Goal: Task Accomplishment & Management: Manage account settings

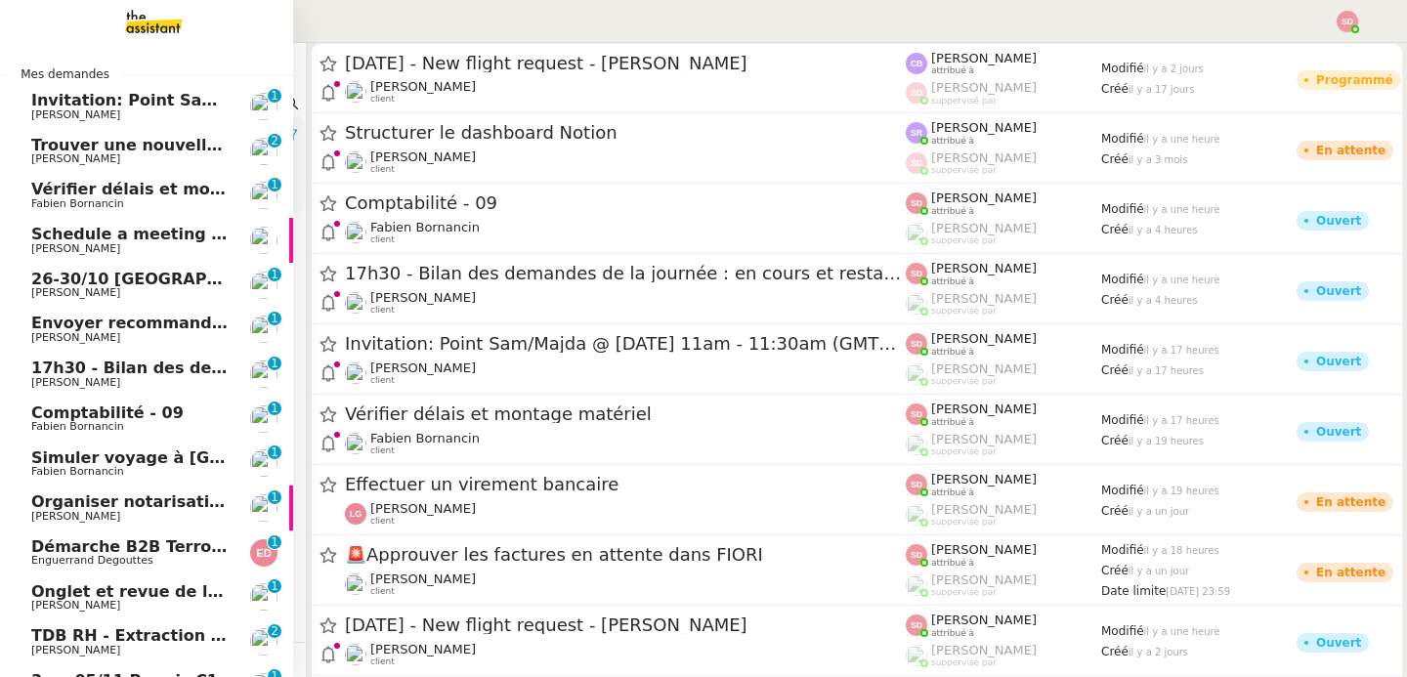
click at [90, 105] on span "Invitation: Point Sam/Majda @ Fri Sep 5, 2025 11am - 11:30am (GMT+2) (SA-SAM SA…" at bounding box center [438, 100] width 815 height 19
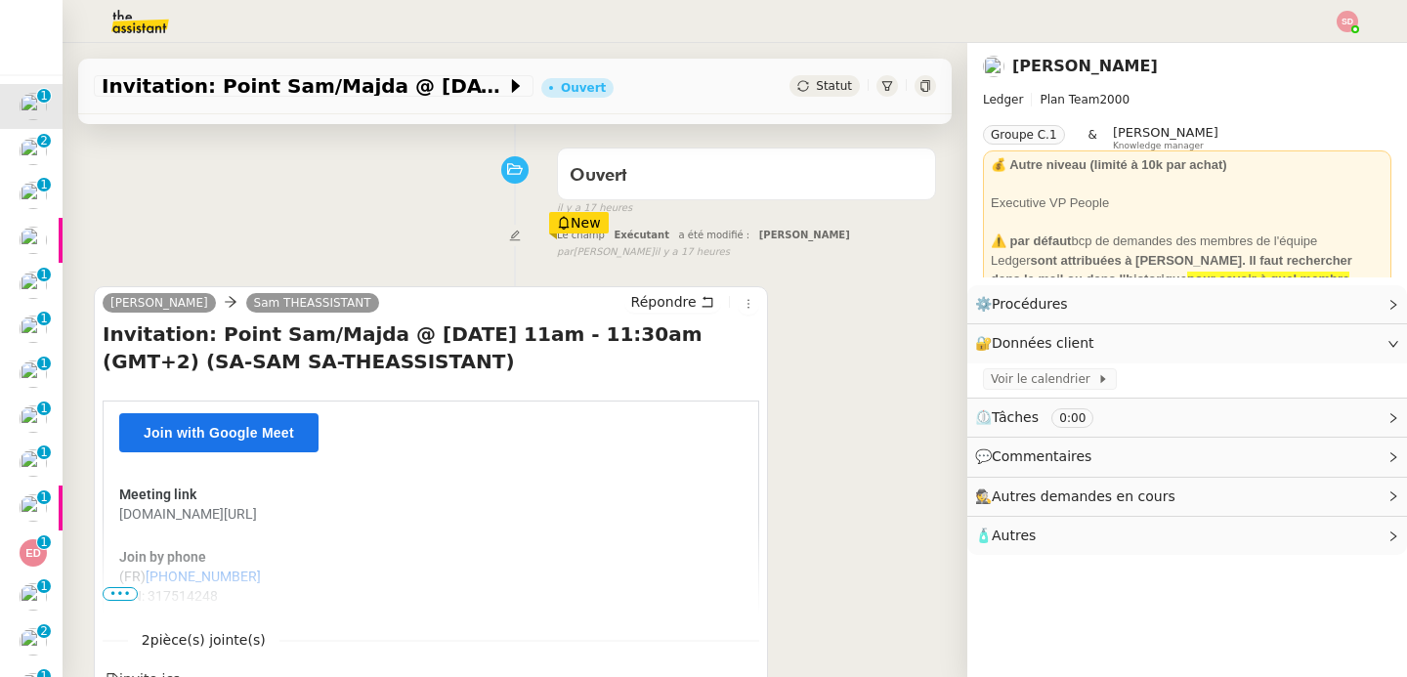
scroll to position [301, 0]
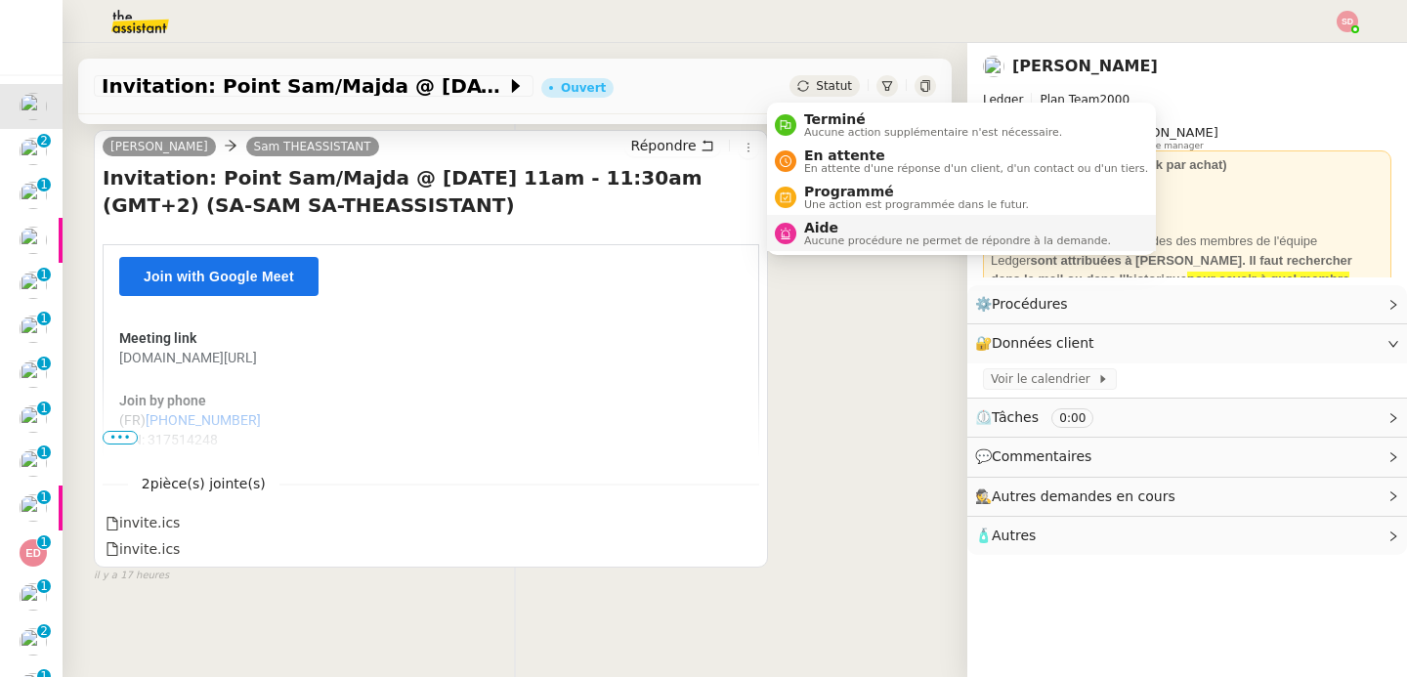
click at [793, 233] on nz-avatar at bounding box center [785, 233] width 21 height 21
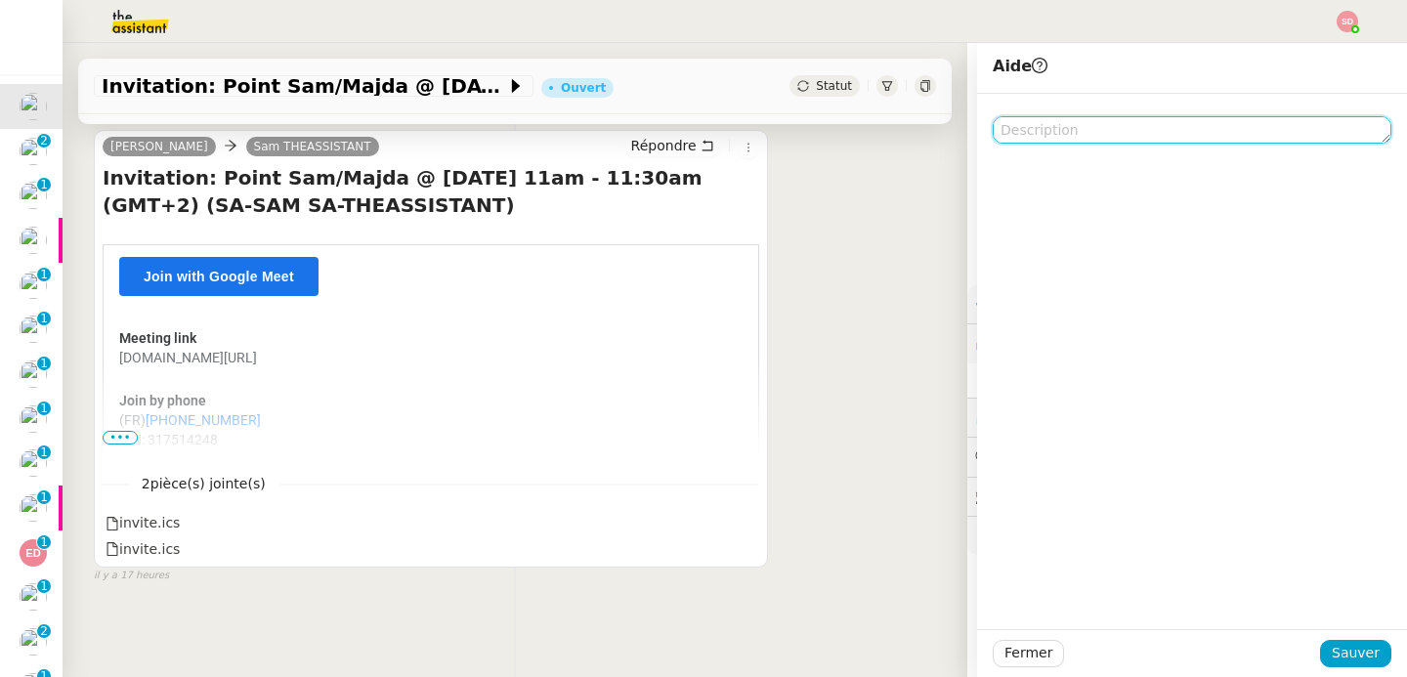
click at [1001, 126] on textarea at bounding box center [1192, 129] width 399 height 27
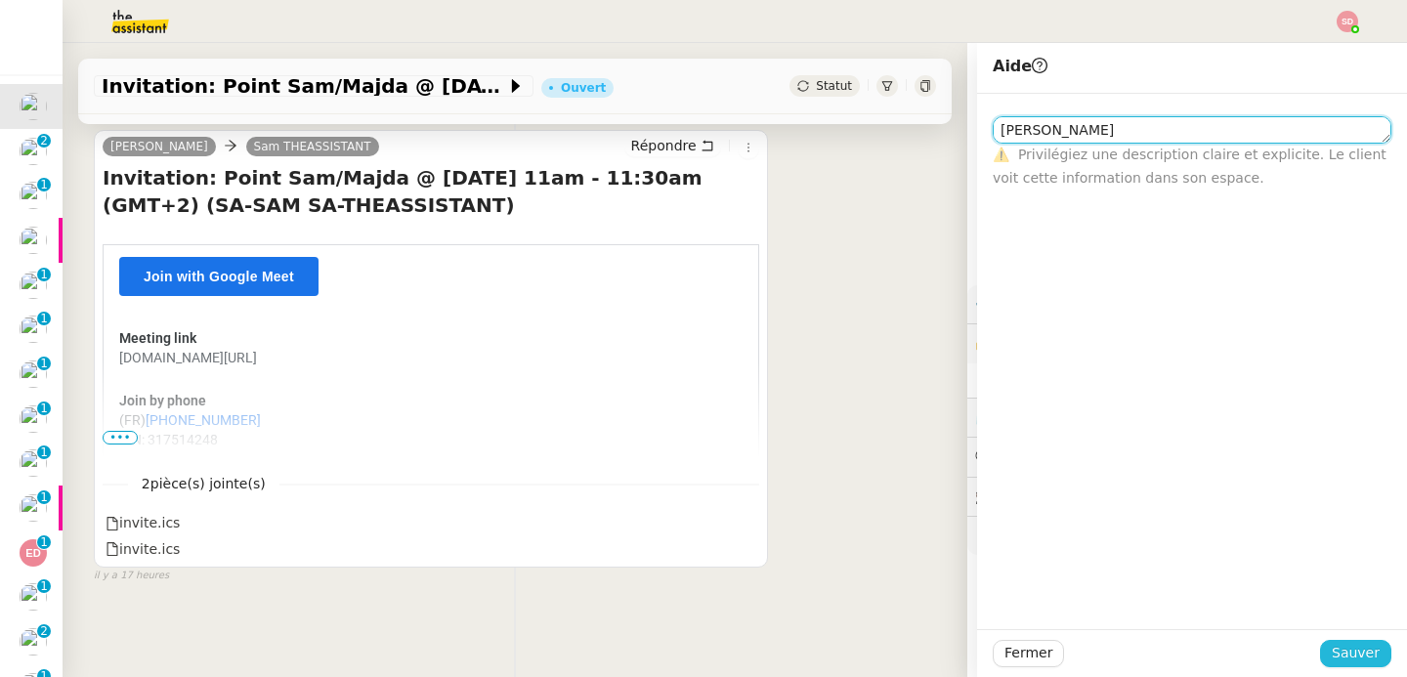
type textarea "[PERSON_NAME]"
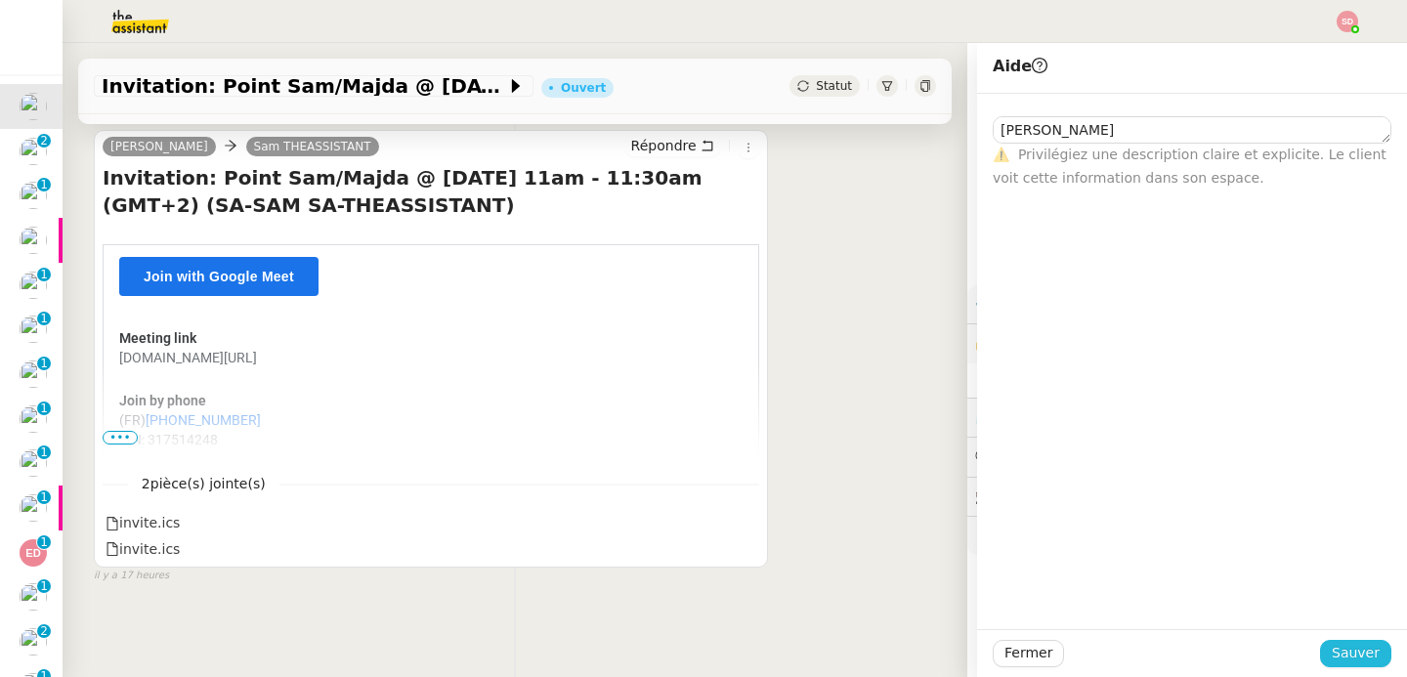
click at [1343, 651] on span "Sauver" at bounding box center [1356, 653] width 48 height 22
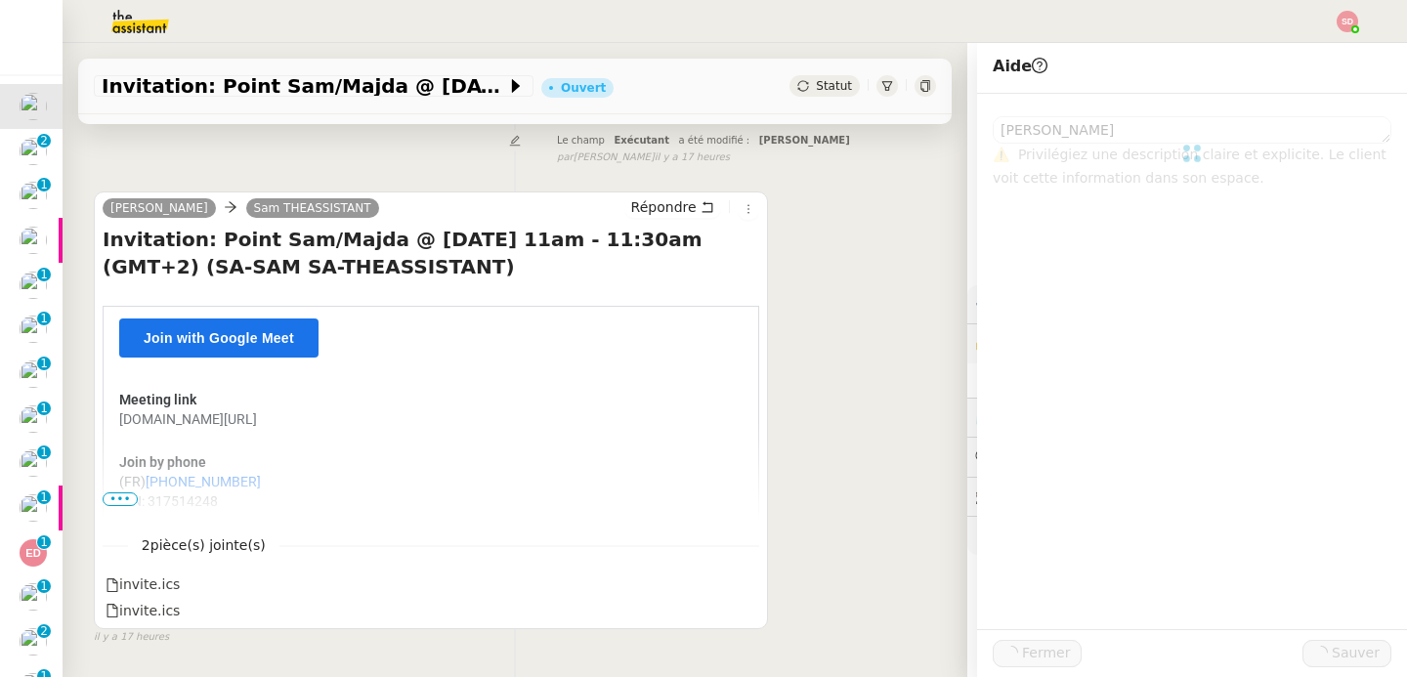
scroll to position [331, 0]
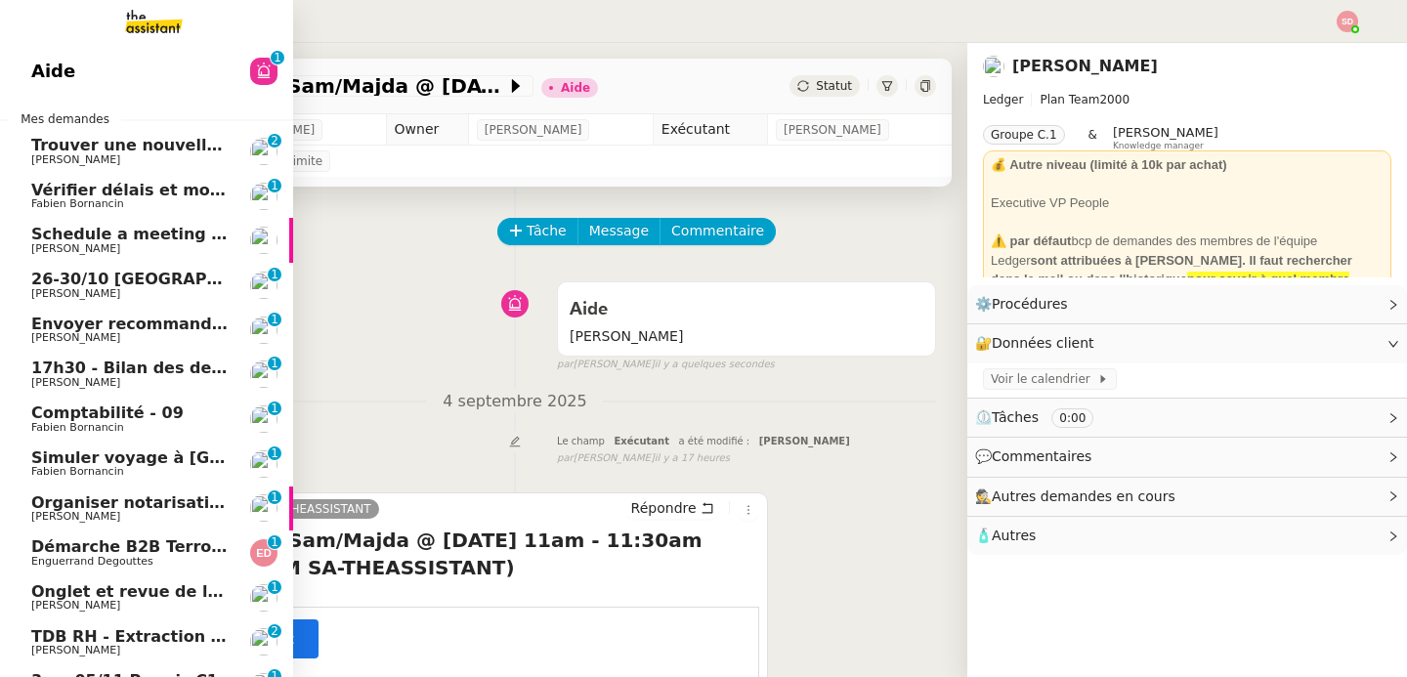
click at [61, 146] on span "Trouver une nouvelle date pour la démo" at bounding box center [207, 145] width 353 height 19
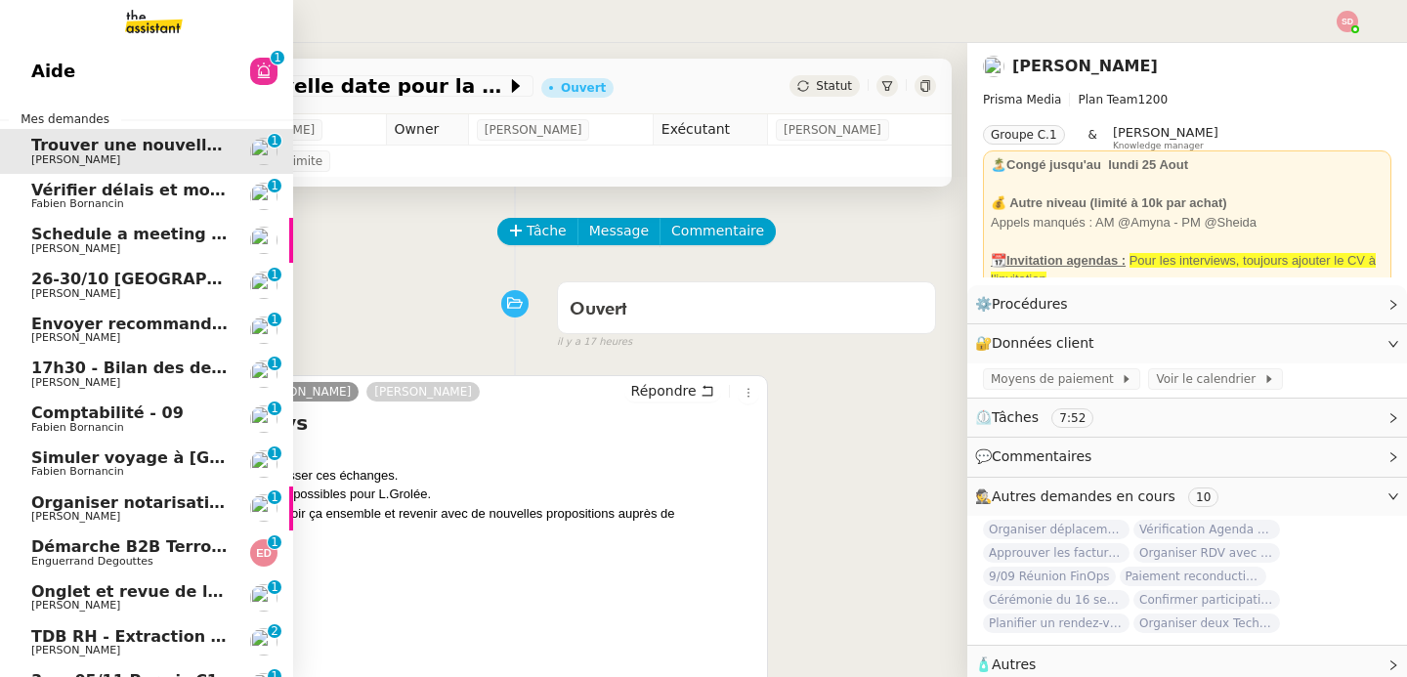
click at [16, 199] on link "Vérifier délais et montage matériel Fabien Bornancin 0 1 2 3 4 5 6 7 8 9" at bounding box center [146, 196] width 293 height 45
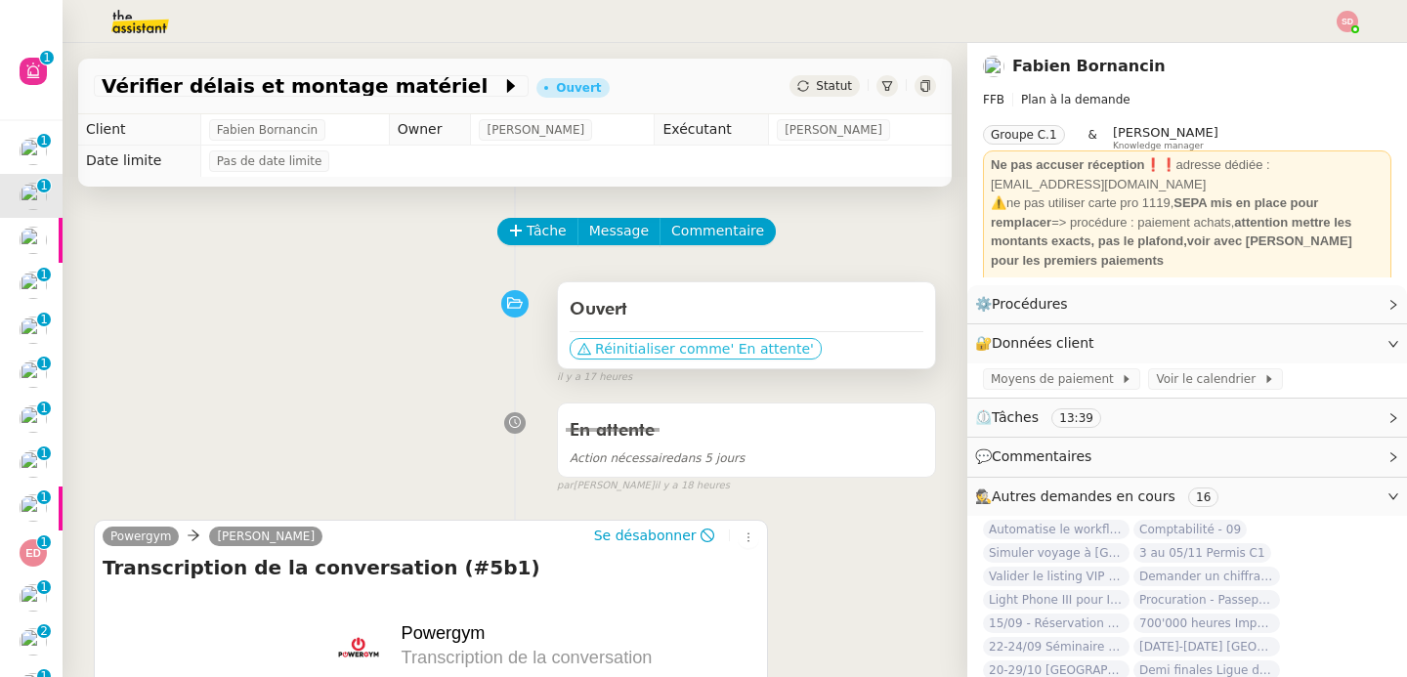
click at [681, 346] on span "Réinitialiser comme" at bounding box center [662, 349] width 135 height 20
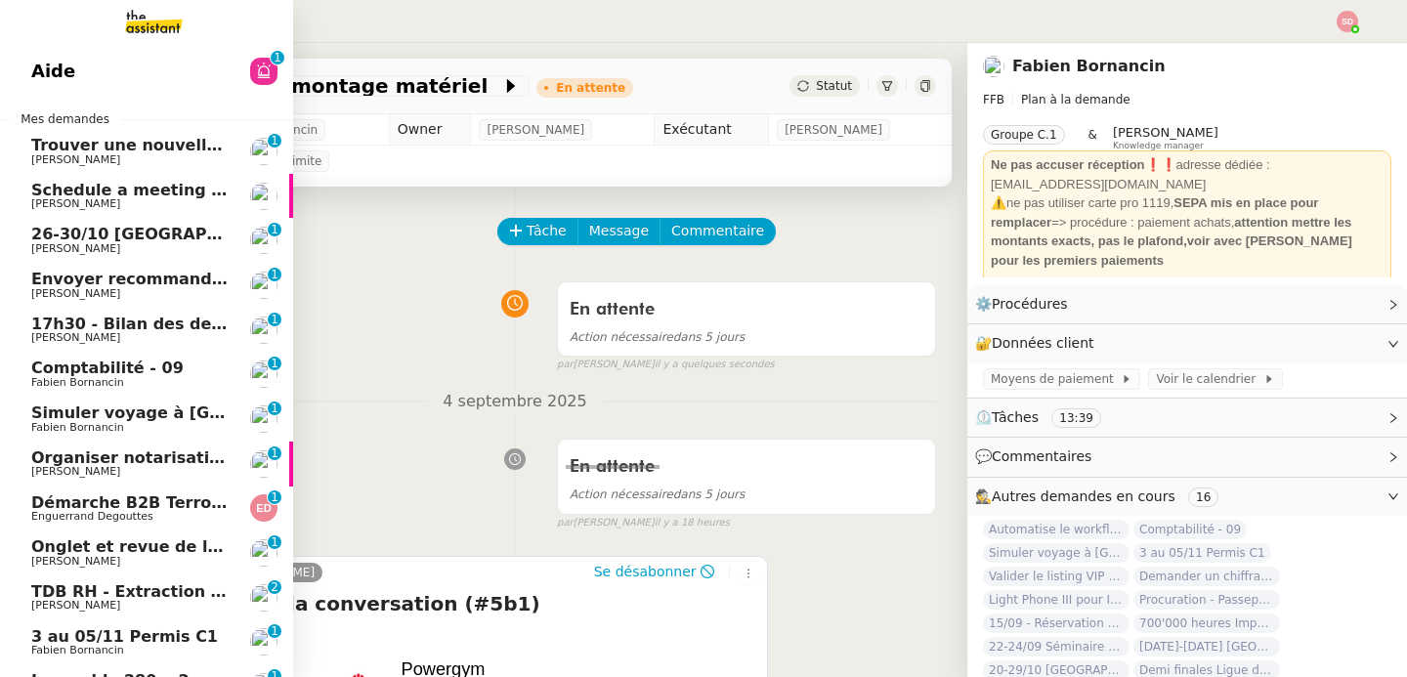
click at [31, 192] on span "Schedule a meeting with Max next week" at bounding box center [263, 190] width 465 height 19
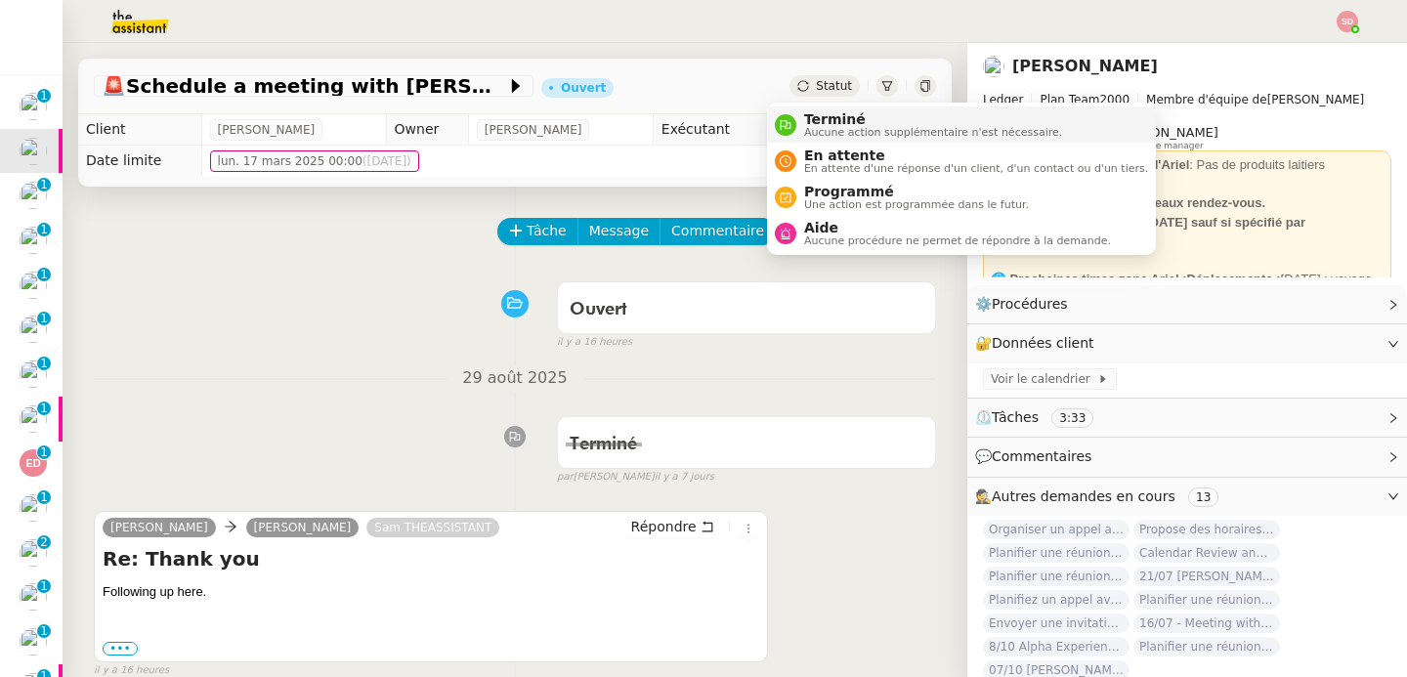
click at [826, 127] on span "Aucune action supplémentaire n'est nécessaire." at bounding box center [933, 132] width 258 height 11
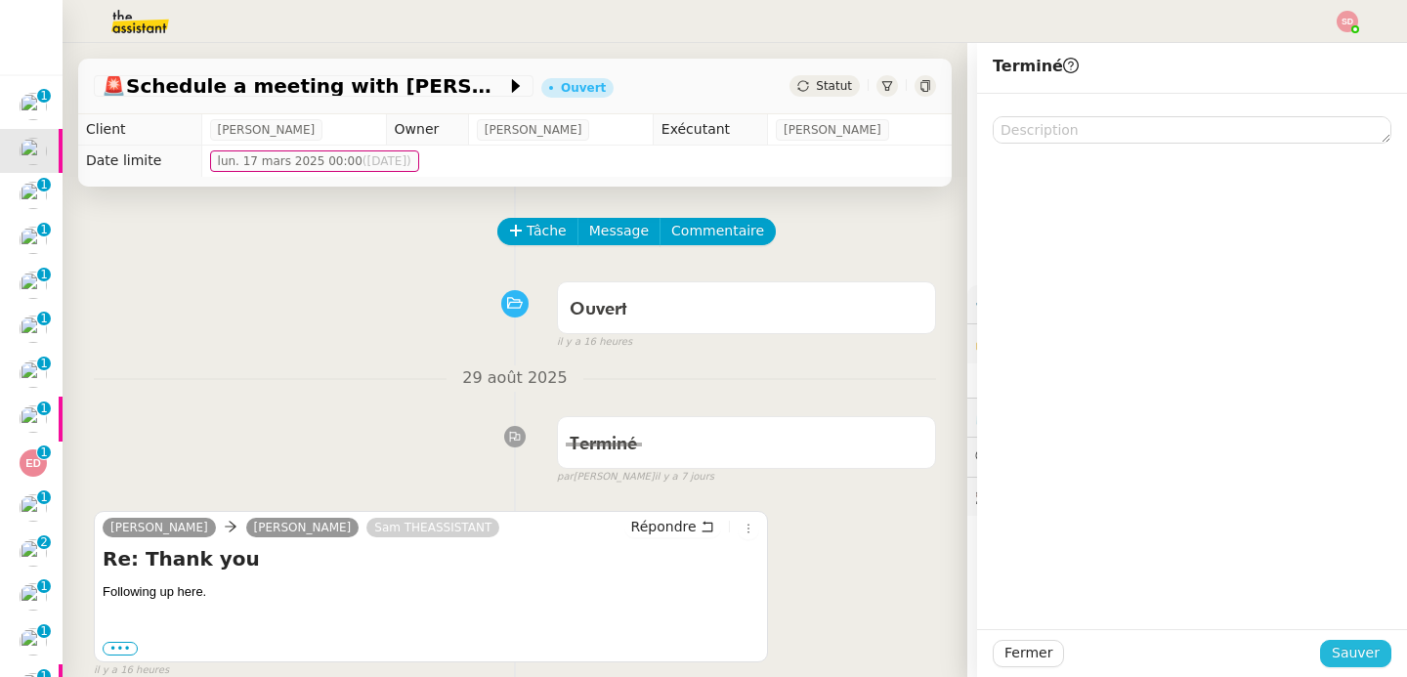
click at [1332, 651] on span "Sauver" at bounding box center [1356, 653] width 48 height 22
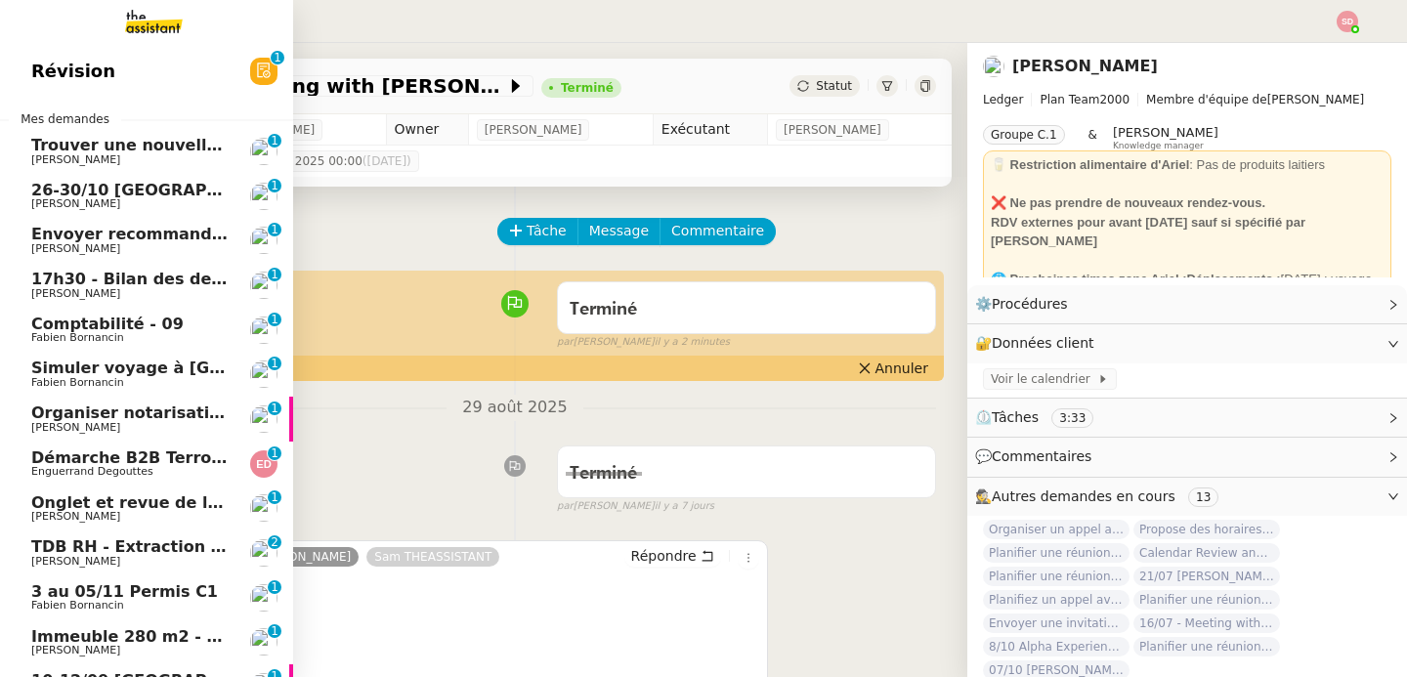
click at [131, 241] on span "Envoyer recommandé à [GEOGRAPHIC_DATA]" at bounding box center [229, 234] width 396 height 19
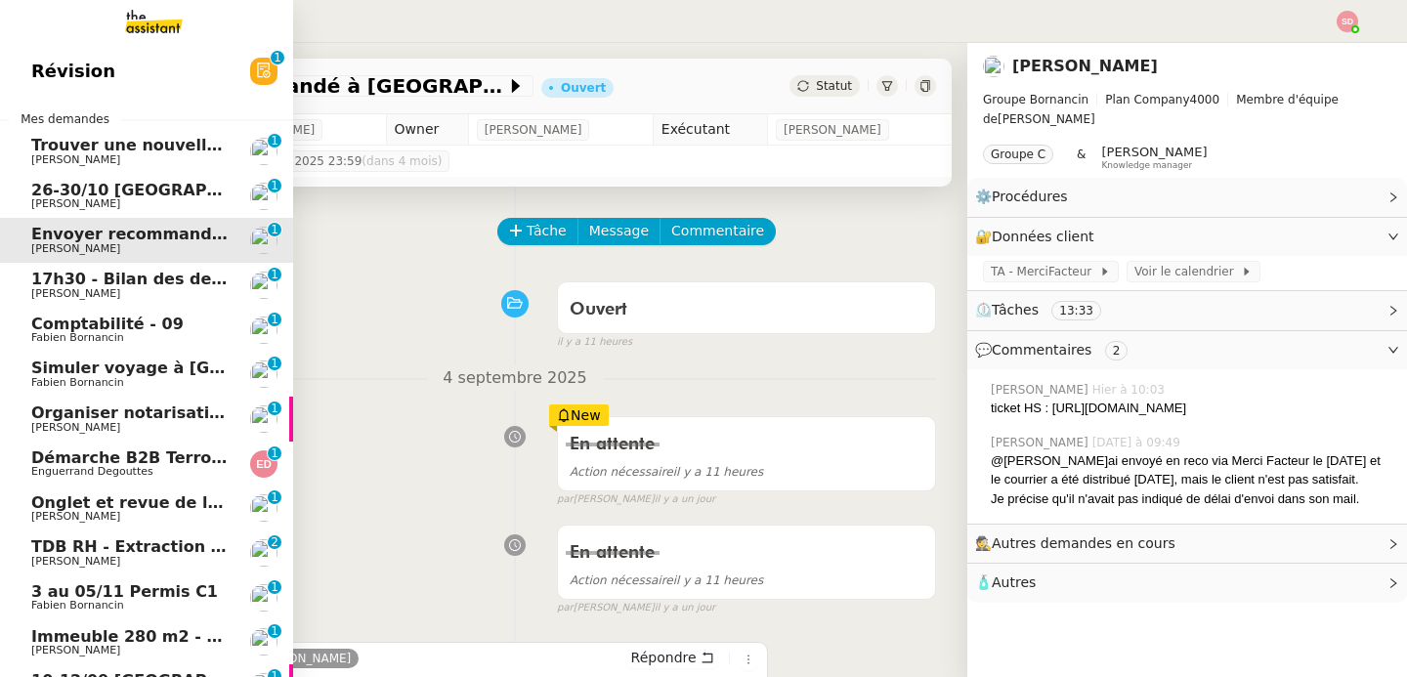
click at [138, 274] on span "17h30 - Bilan des demandes de la journée : en cours et restant à traiter - 5 se…" at bounding box center [437, 279] width 812 height 19
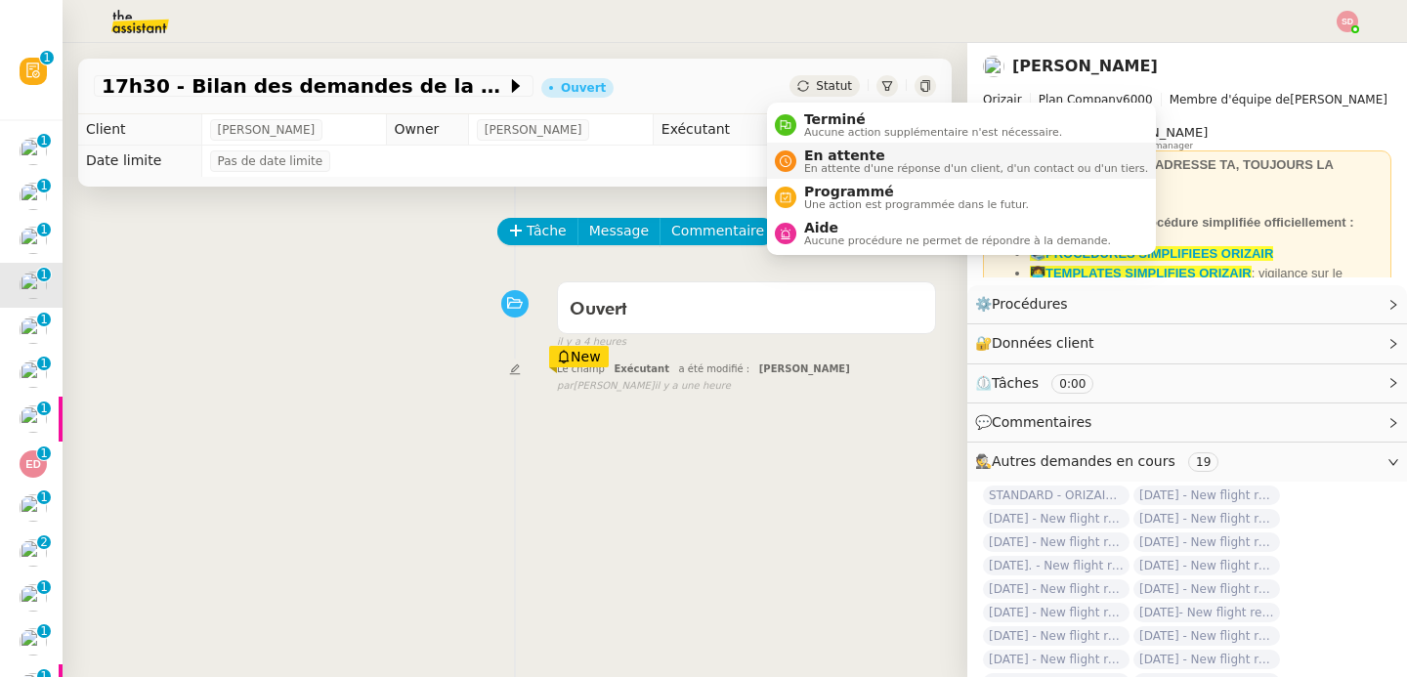
click at [797, 155] on div "En attente En attente d'une réponse d'un client, d'un contact ou d'un tiers." at bounding box center [972, 161] width 352 height 26
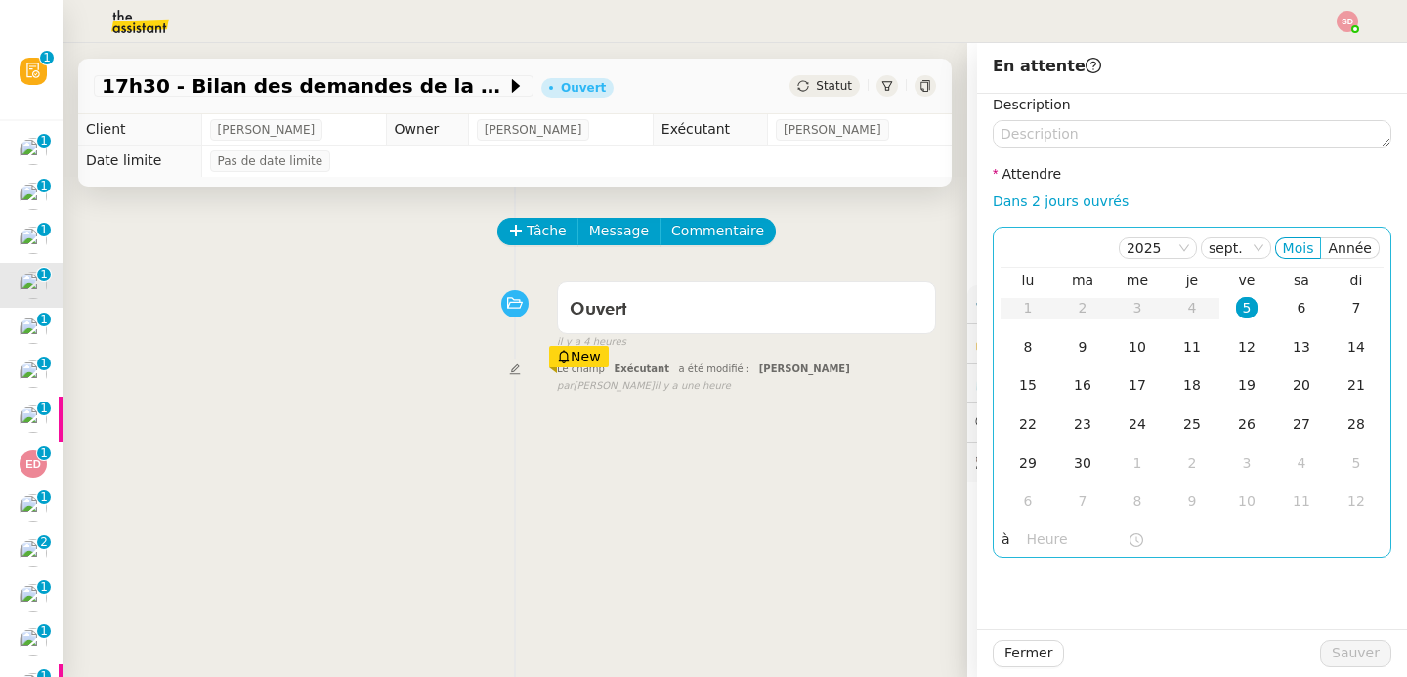
click at [1027, 537] on input "text" at bounding box center [1077, 540] width 101 height 22
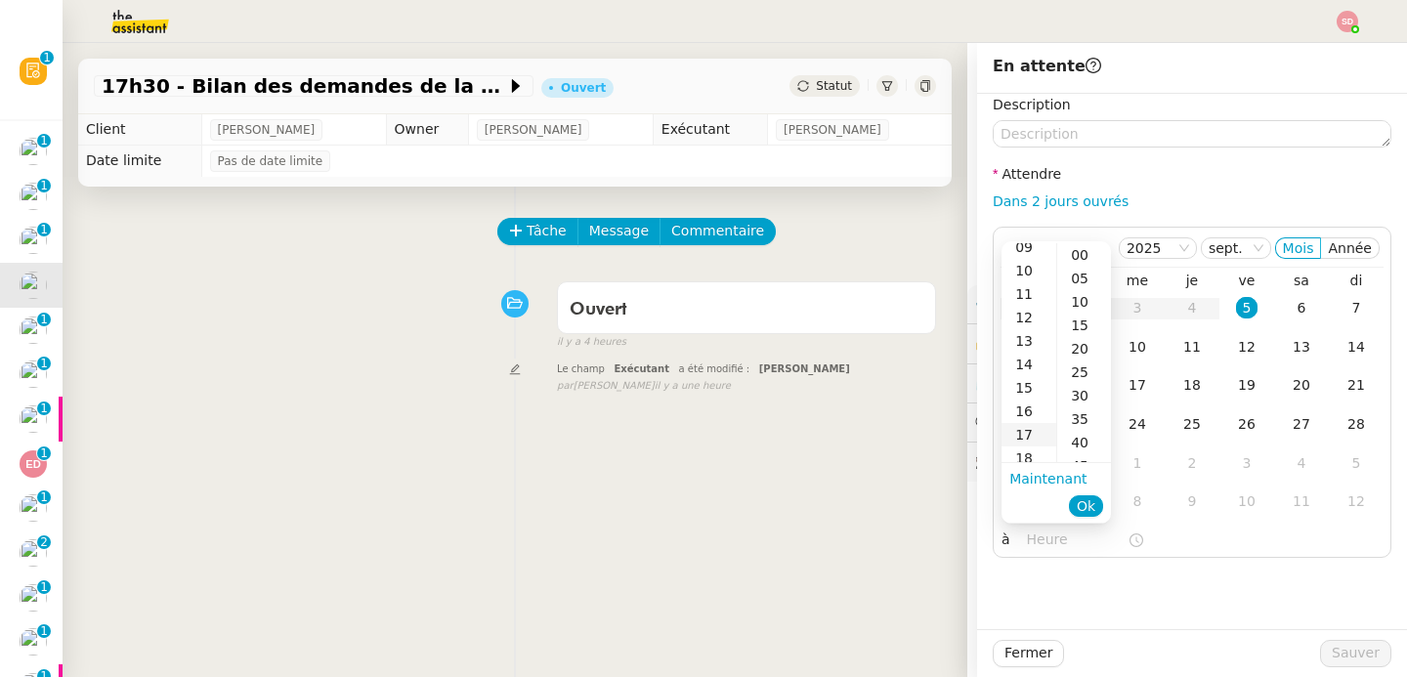
click at [1029, 437] on div "17" at bounding box center [1029, 434] width 55 height 23
type input "17:30"
click at [1075, 256] on div "30" at bounding box center [1084, 254] width 54 height 23
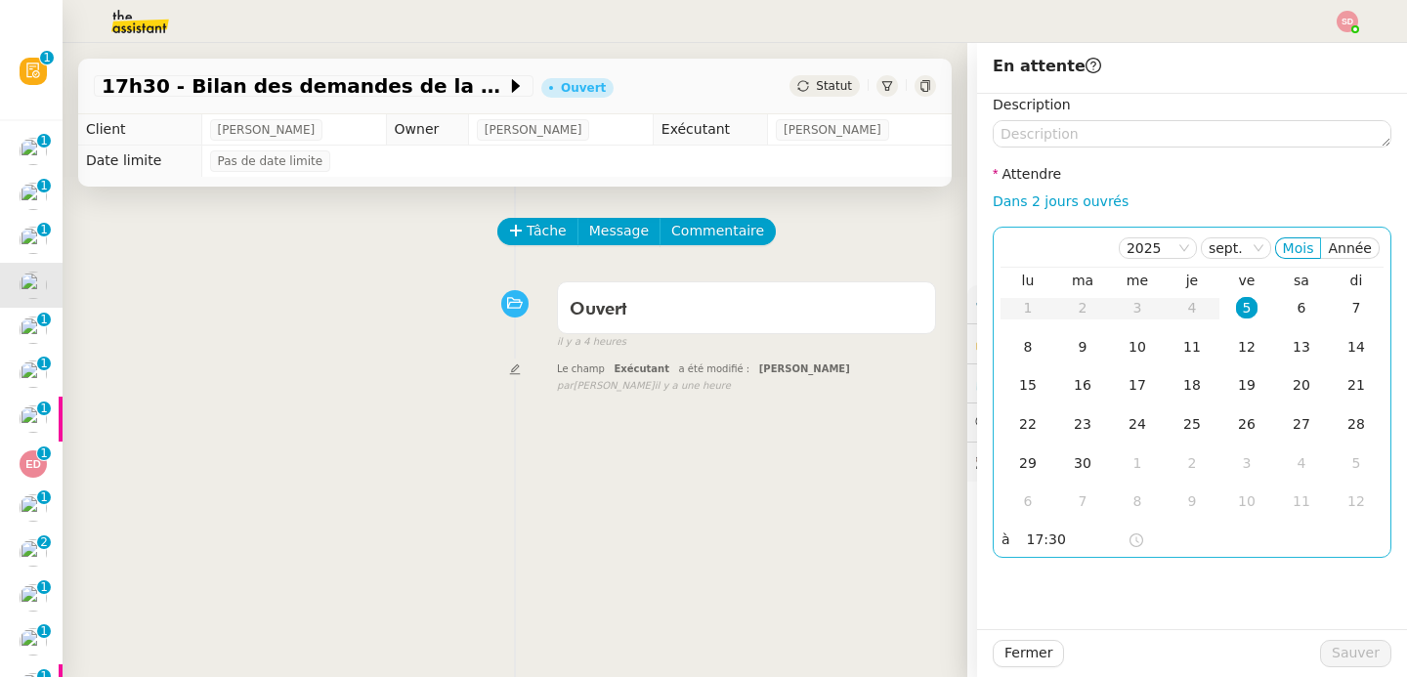
click at [1236, 303] on div "5" at bounding box center [1246, 307] width 21 height 21
click at [1332, 646] on span "Sauver" at bounding box center [1356, 653] width 48 height 22
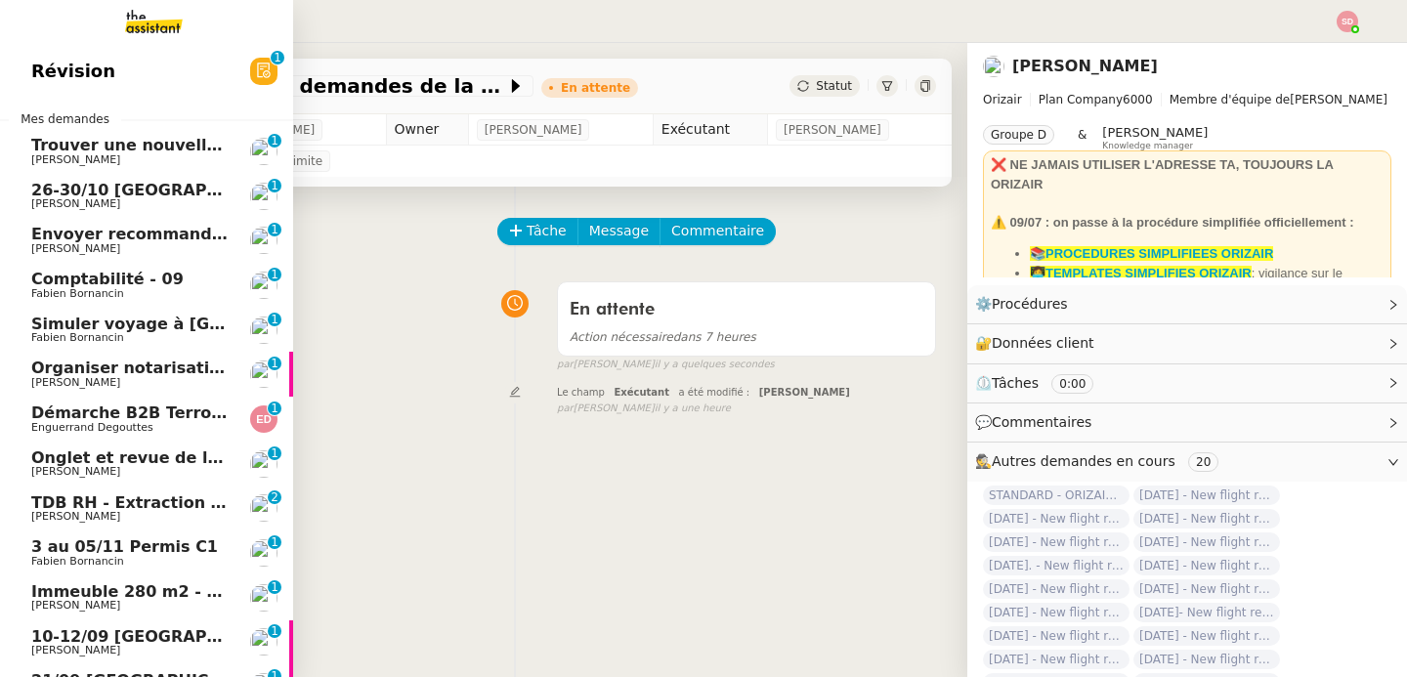
click at [31, 282] on span "Comptabilité - 09" at bounding box center [107, 279] width 152 height 19
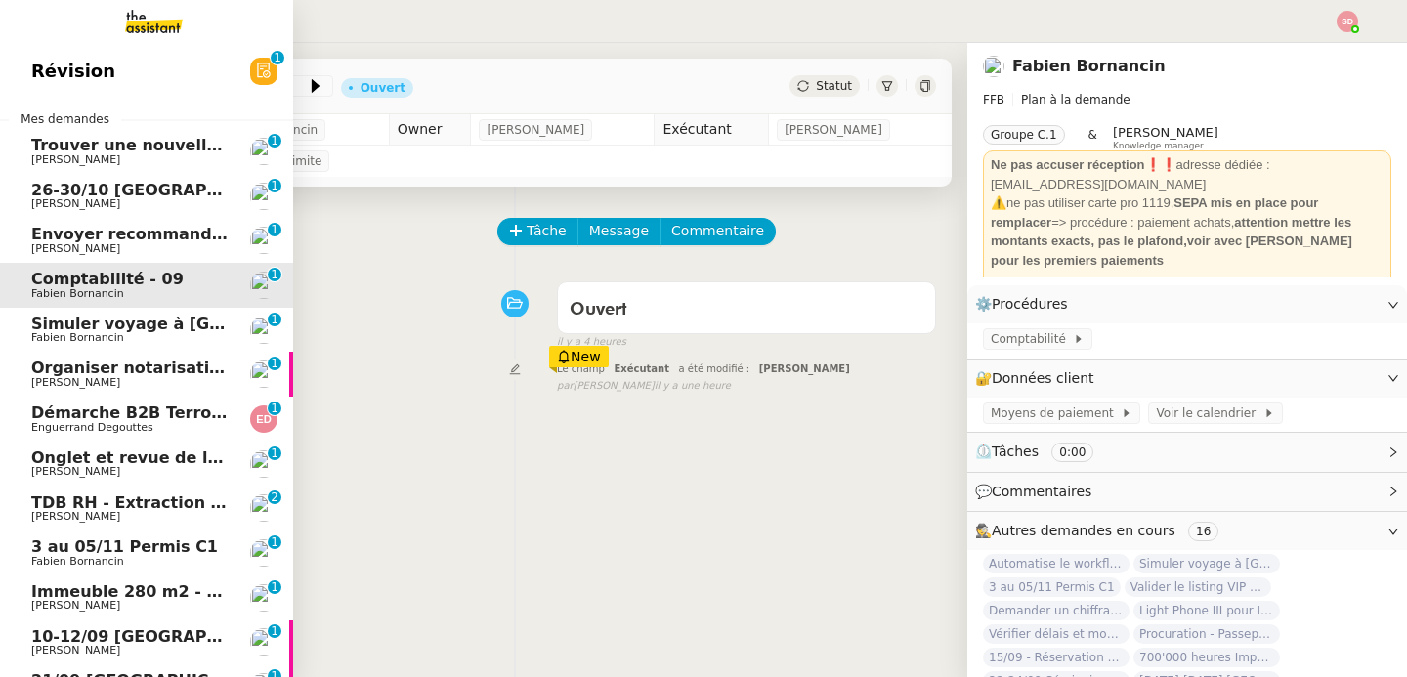
click at [146, 325] on span "Simuler voyage à [GEOGRAPHIC_DATA]" at bounding box center [201, 324] width 341 height 19
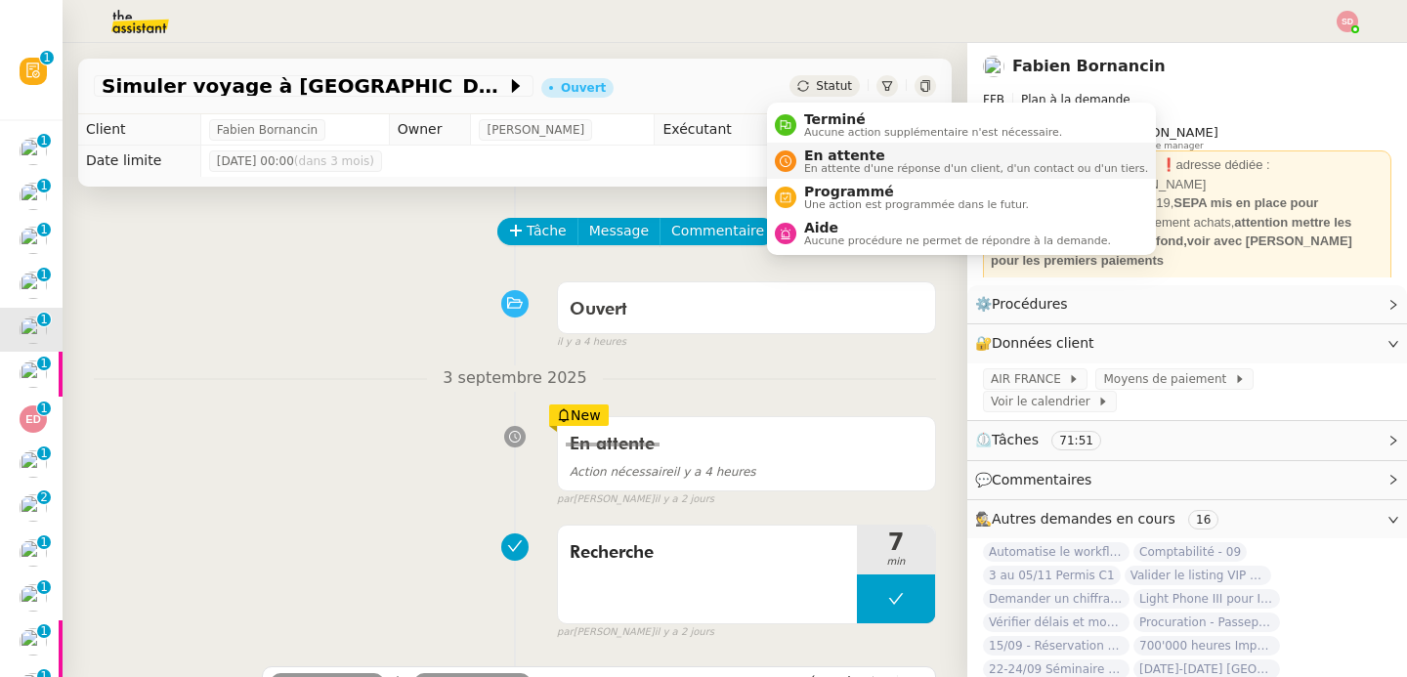
click at [803, 155] on div "En attente En attente d'une réponse d'un client, d'un contact ou d'un tiers." at bounding box center [972, 161] width 352 height 26
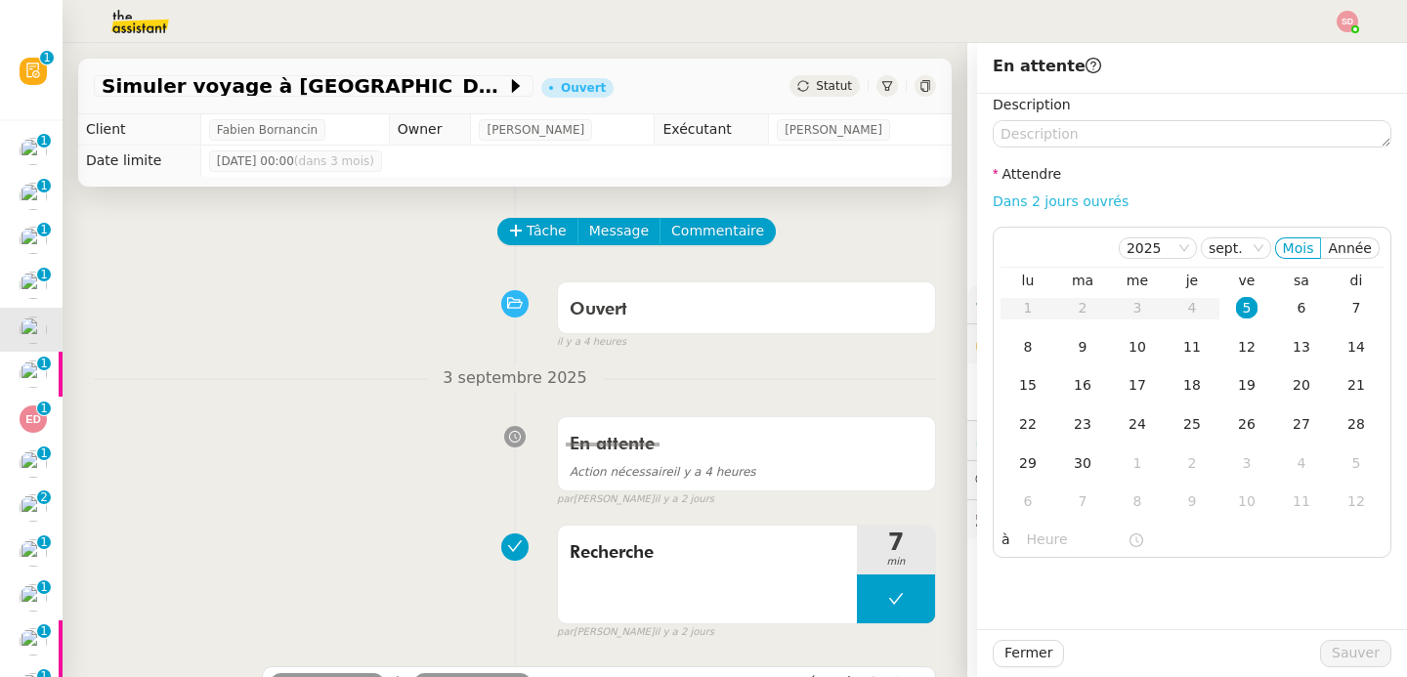
click at [1032, 204] on link "Dans 2 jours ouvrés" at bounding box center [1061, 201] width 136 height 16
type input "07:00"
click at [1350, 657] on span "Sauver" at bounding box center [1356, 653] width 48 height 22
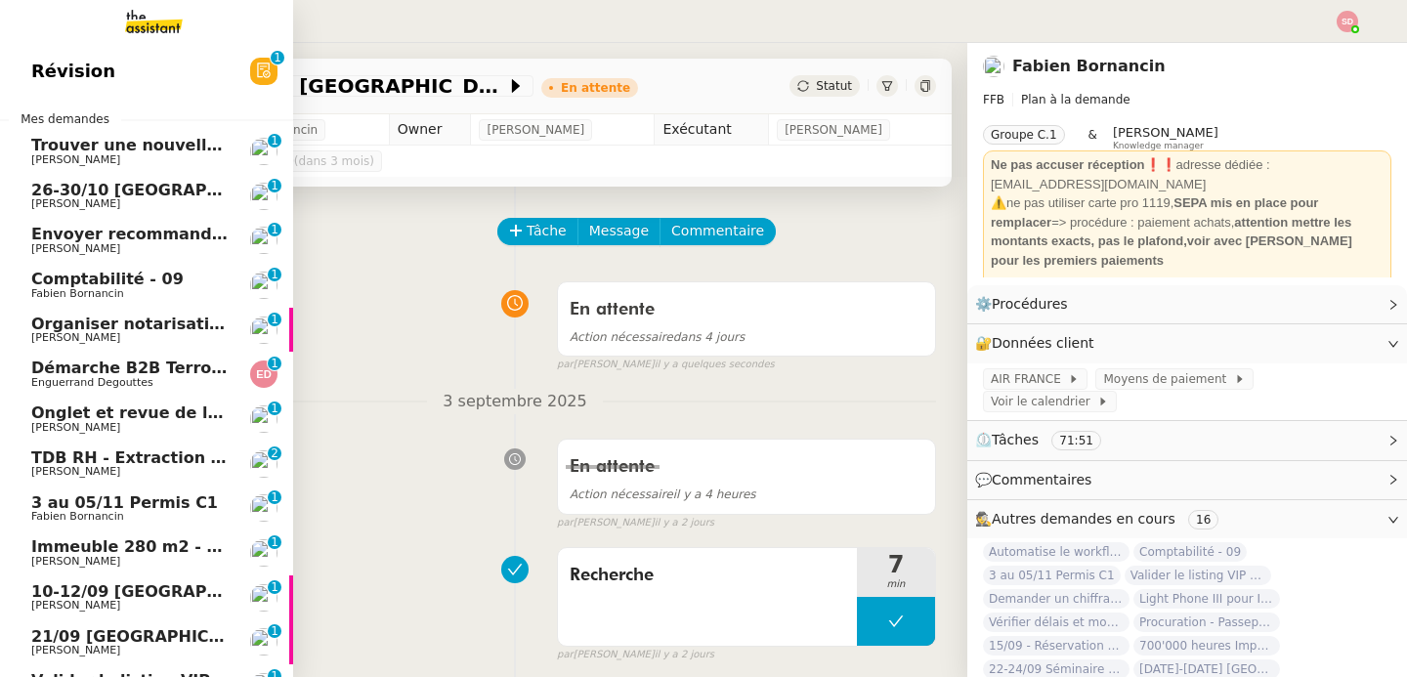
click at [31, 320] on span "Organiser notarisation et légalisation POA [GEOGRAPHIC_DATA] & KSA" at bounding box center [342, 324] width 622 height 19
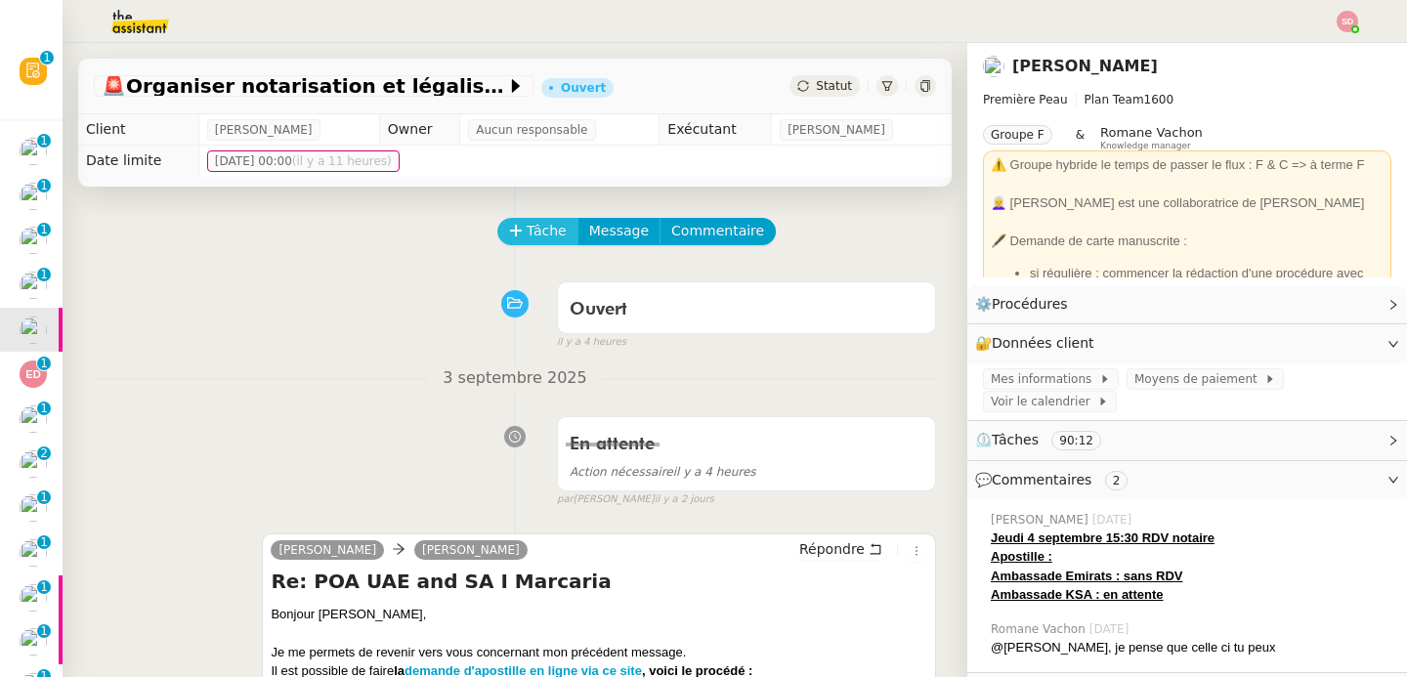
click at [527, 233] on span "Tâche" at bounding box center [547, 231] width 40 height 22
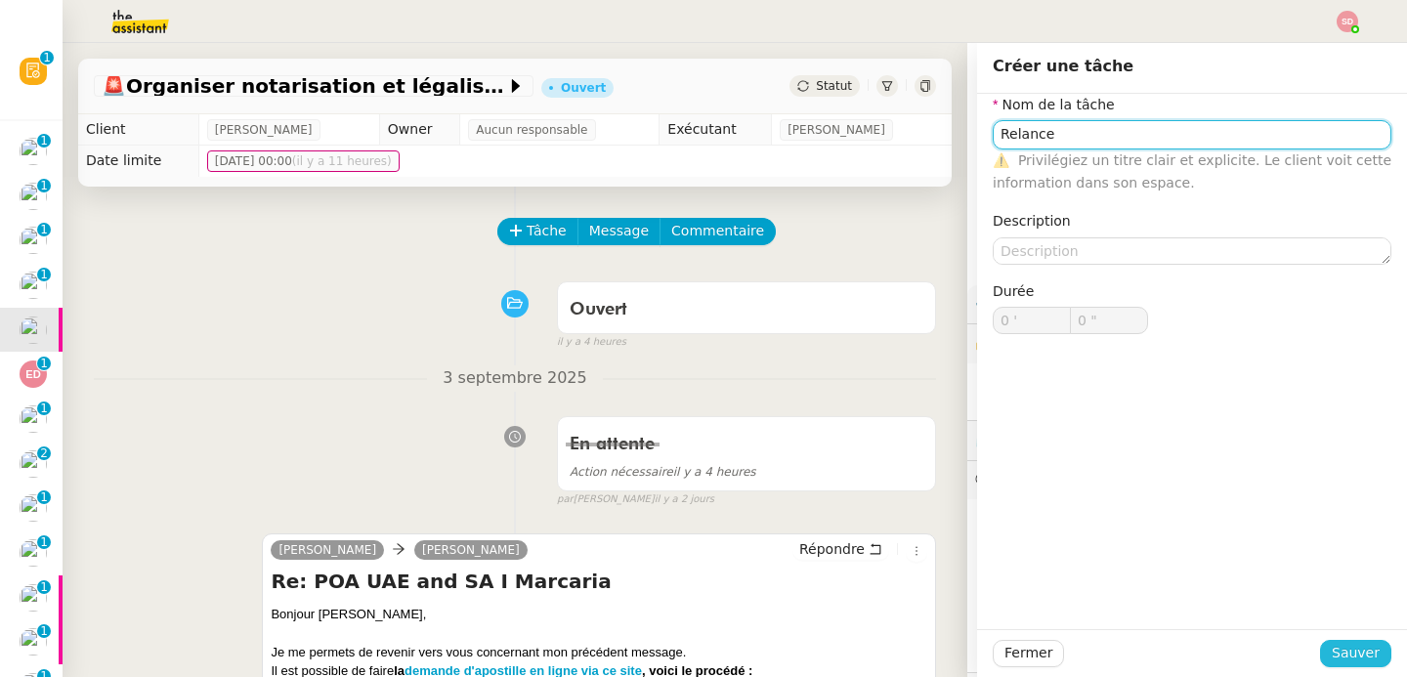
type input "Relance"
click at [1337, 646] on span "Sauver" at bounding box center [1356, 653] width 48 height 22
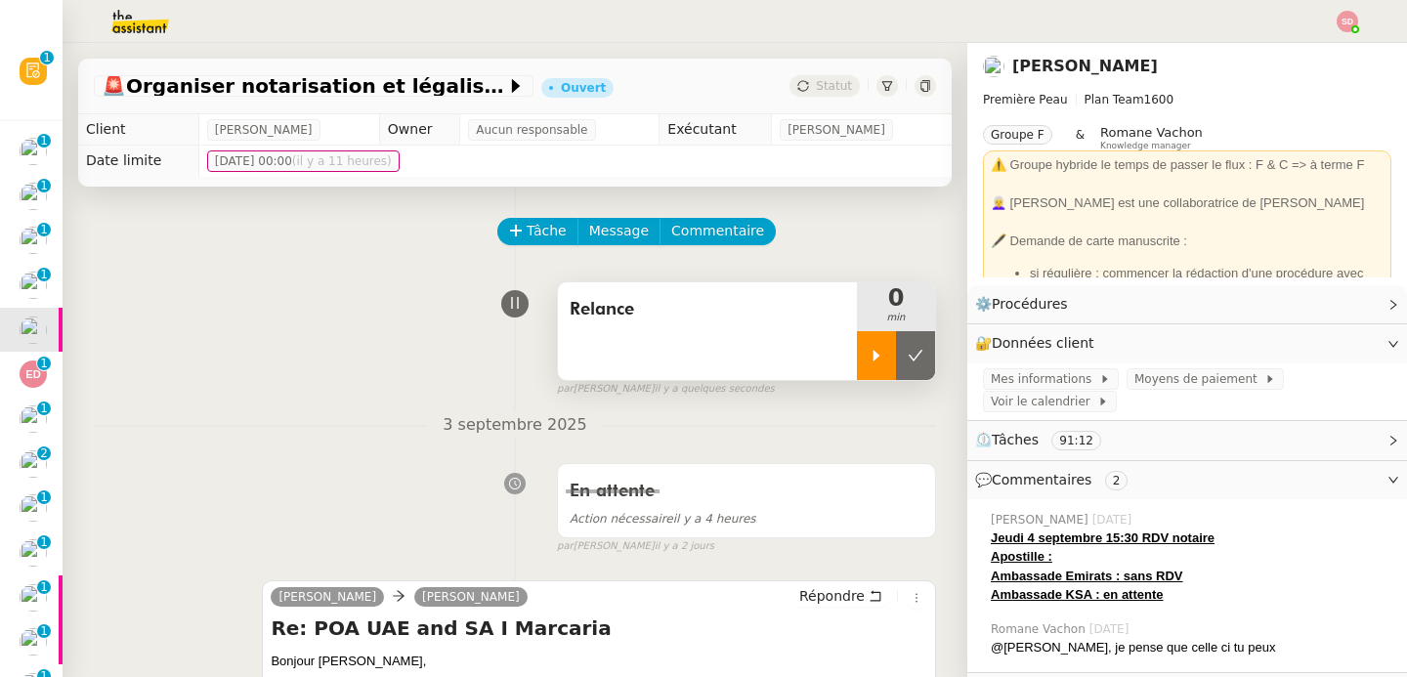
click at [857, 347] on div at bounding box center [876, 355] width 39 height 49
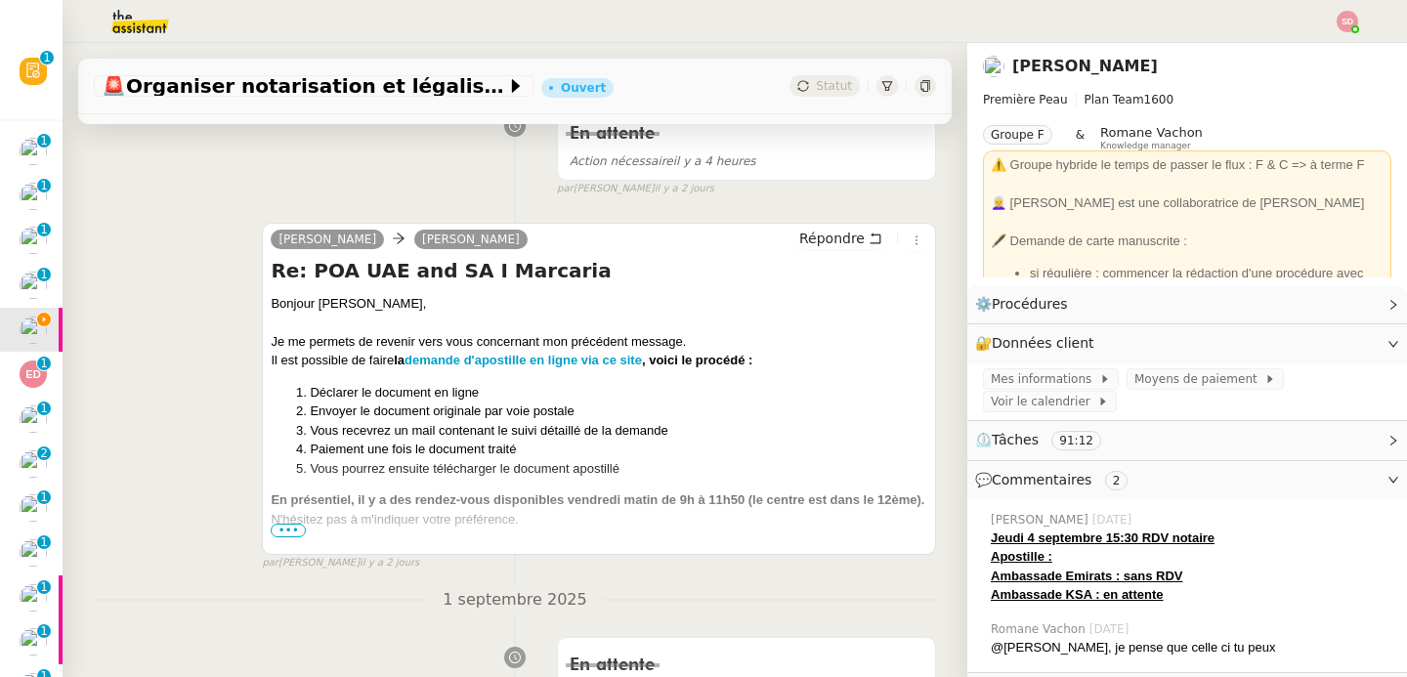
scroll to position [359, 0]
click at [282, 525] on span "•••" at bounding box center [288, 530] width 35 height 14
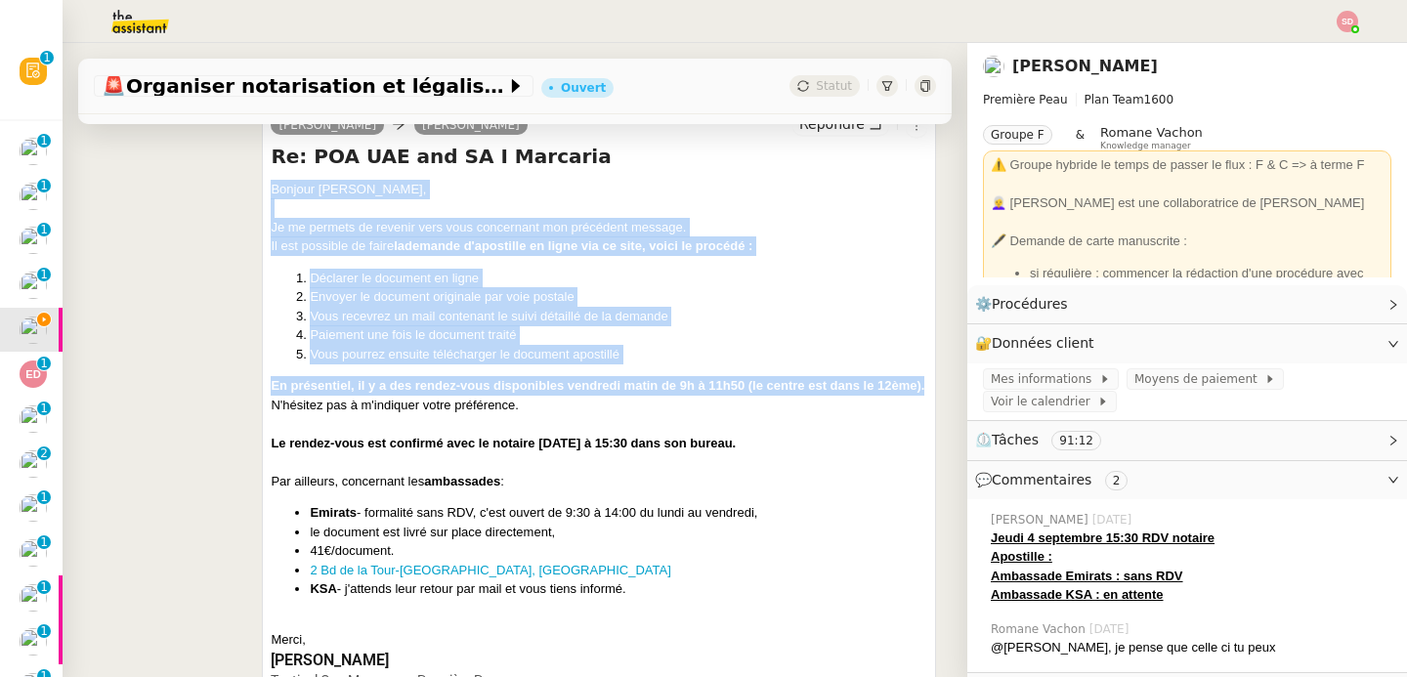
scroll to position [478, 0]
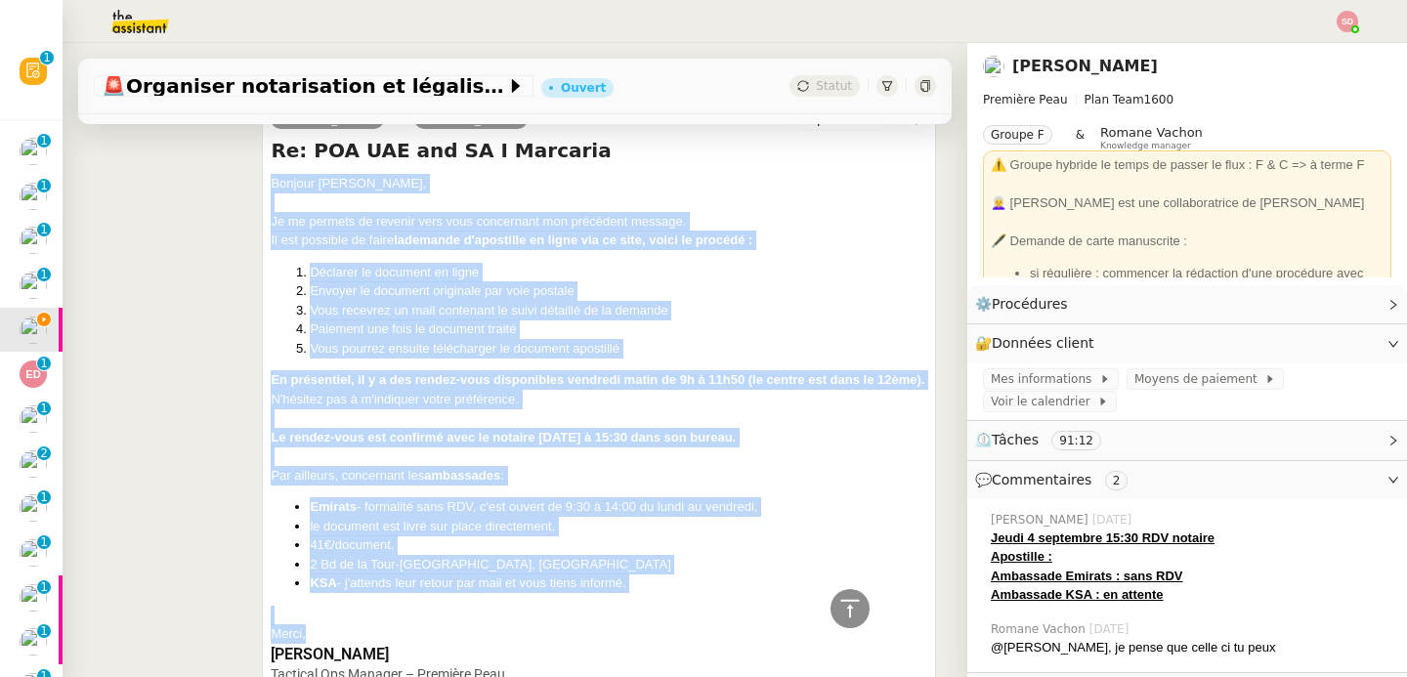
drag, startPoint x: 262, startPoint y: 305, endPoint x: 482, endPoint y: 645, distance: 404.9
copy div "Bonjour Pierre﻿, Je me permets de revenir vers vous concernant mon précédent me…"
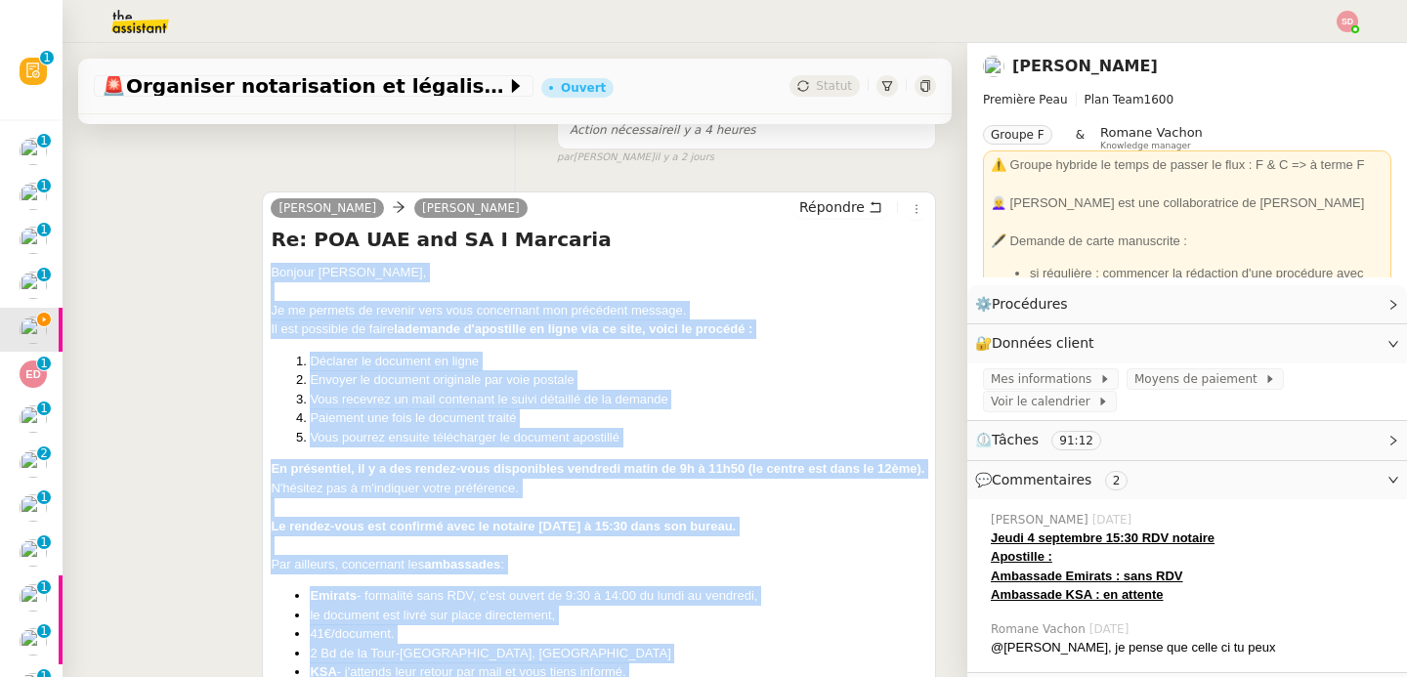
scroll to position [365, 0]
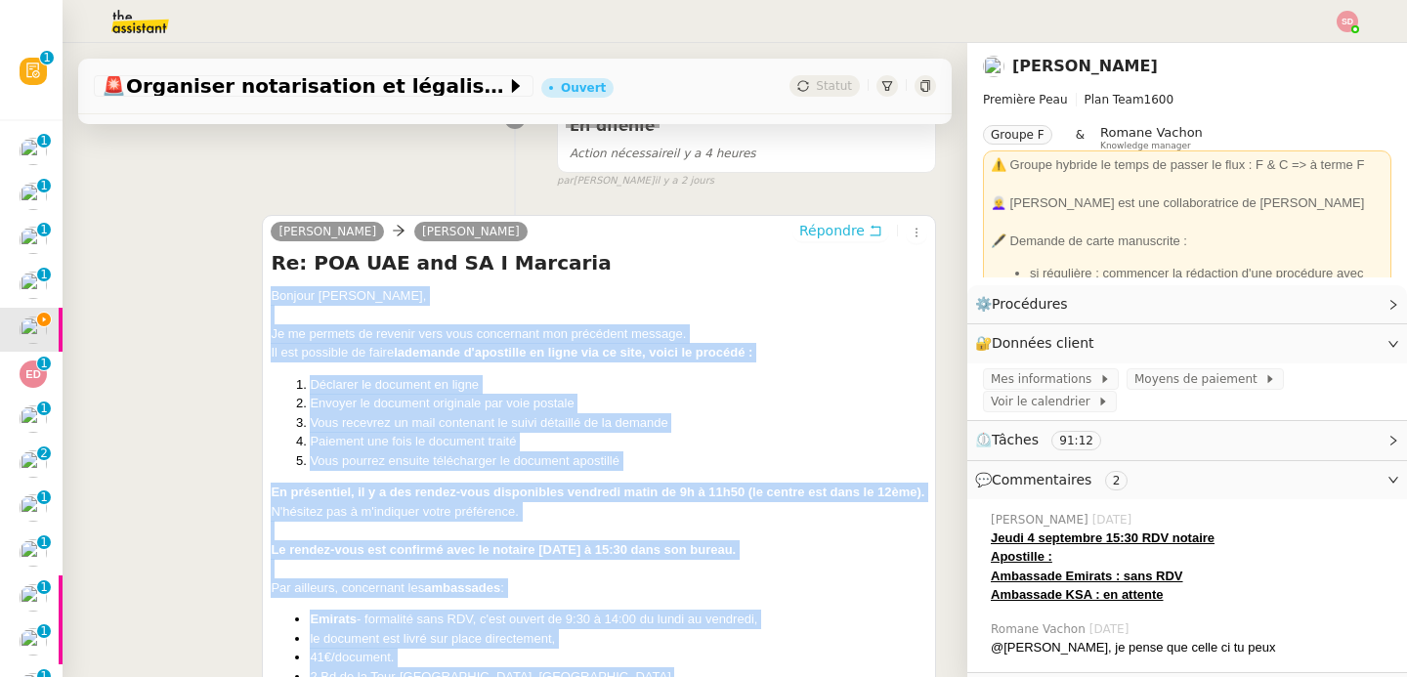
click at [824, 232] on span "Répondre" at bounding box center [831, 231] width 65 height 20
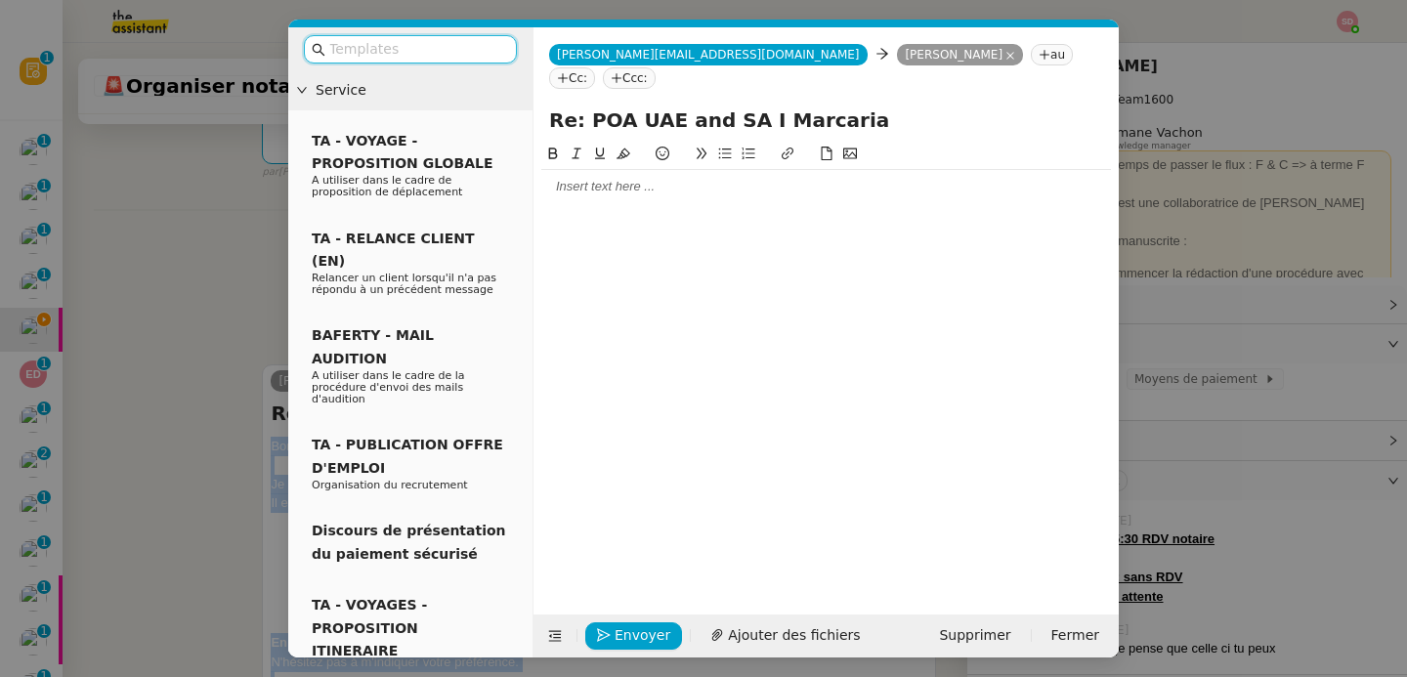
scroll to position [515, 0]
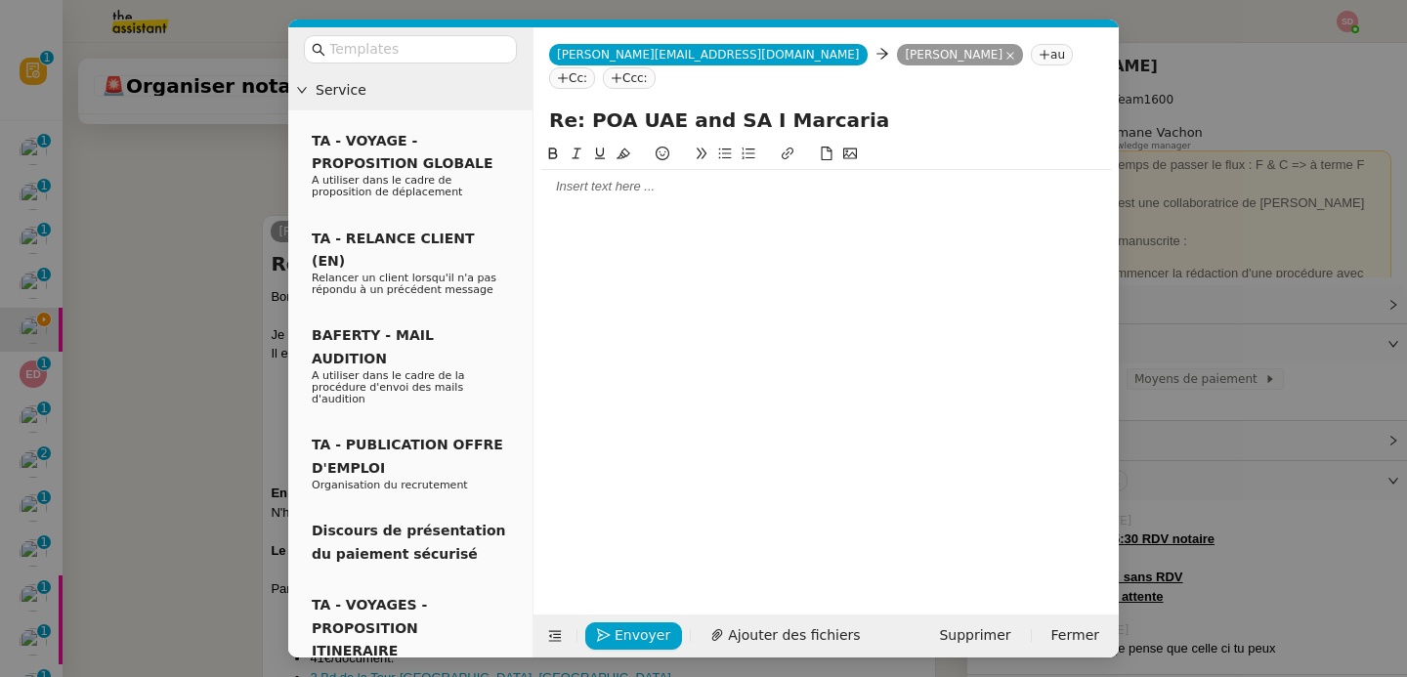
click at [604, 178] on div at bounding box center [826, 187] width 570 height 18
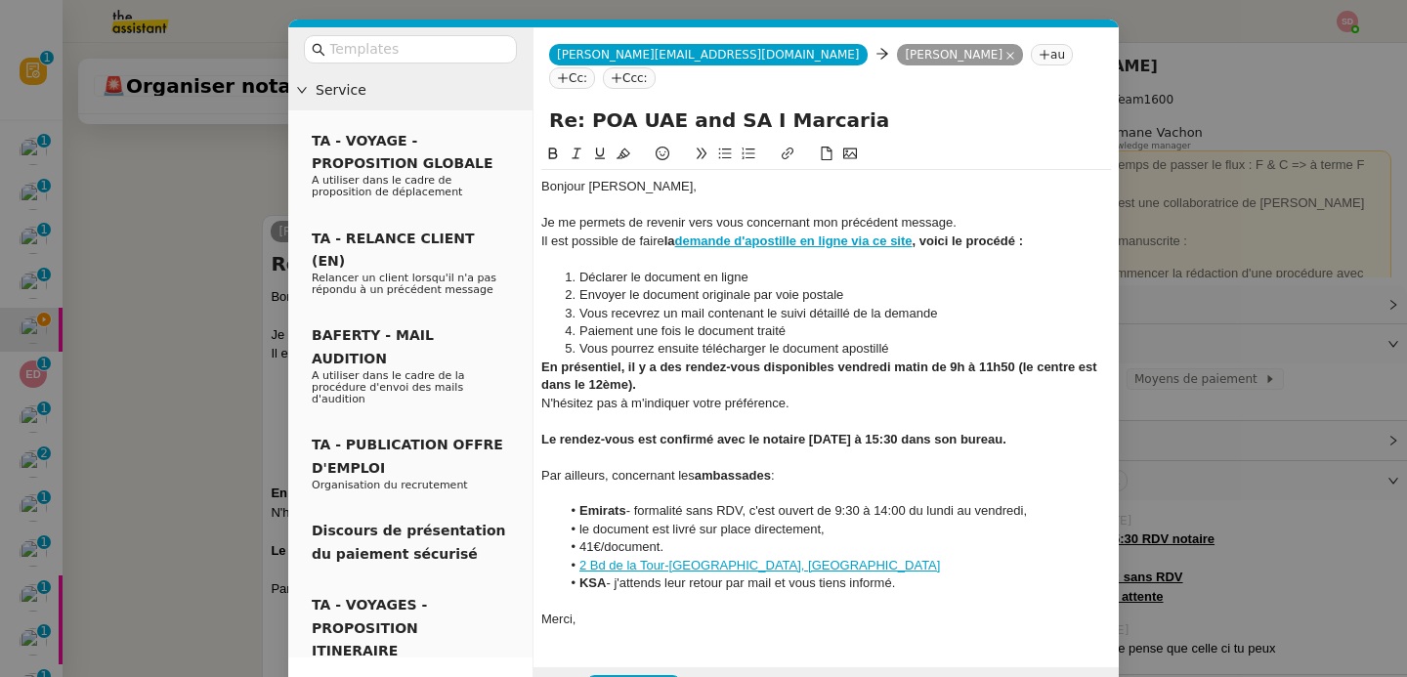
scroll to position [771, 0]
click at [645, 214] on div "Je me permets de revenir vers vous concernant mon précédent message." at bounding box center [826, 223] width 570 height 18
click at [615, 250] on div at bounding box center [826, 259] width 570 height 18
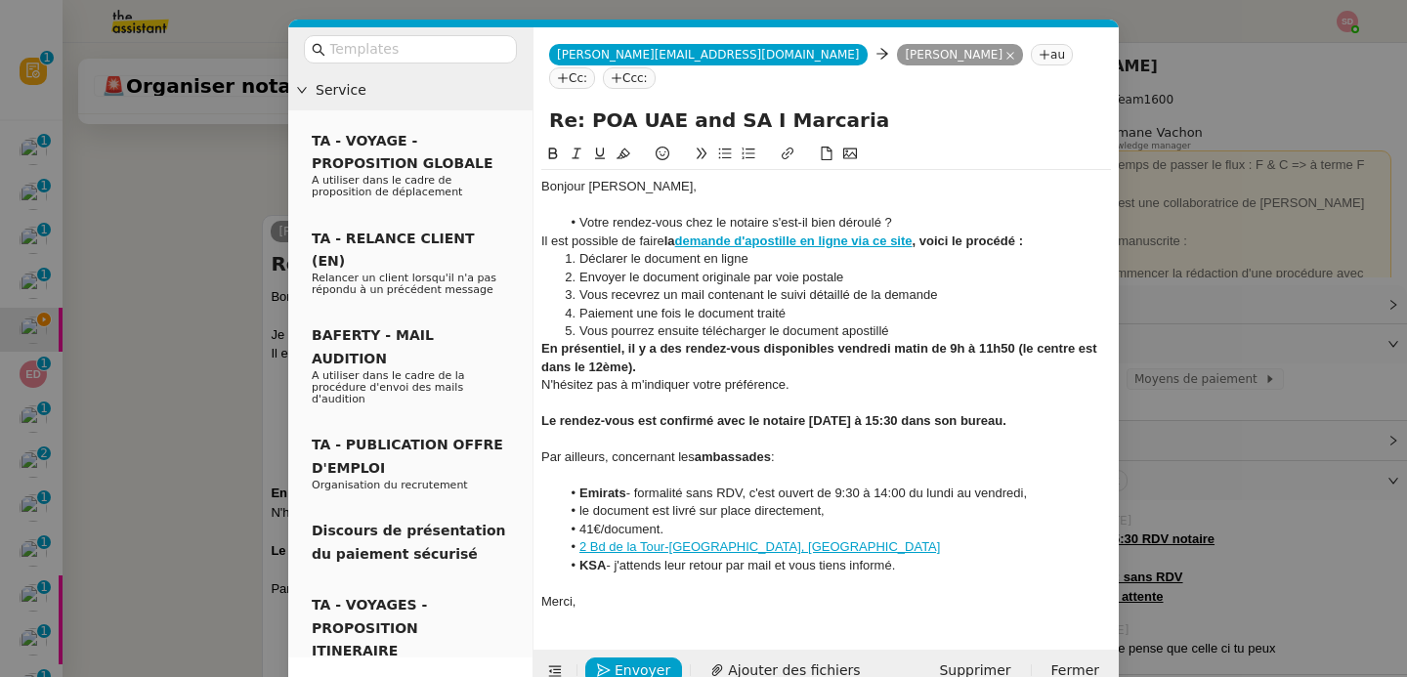
click at [694, 413] on strong "Le rendez-vous est confirmé avec le notaire jeudi à 15:30 dans son bureau." at bounding box center [773, 420] width 465 height 15
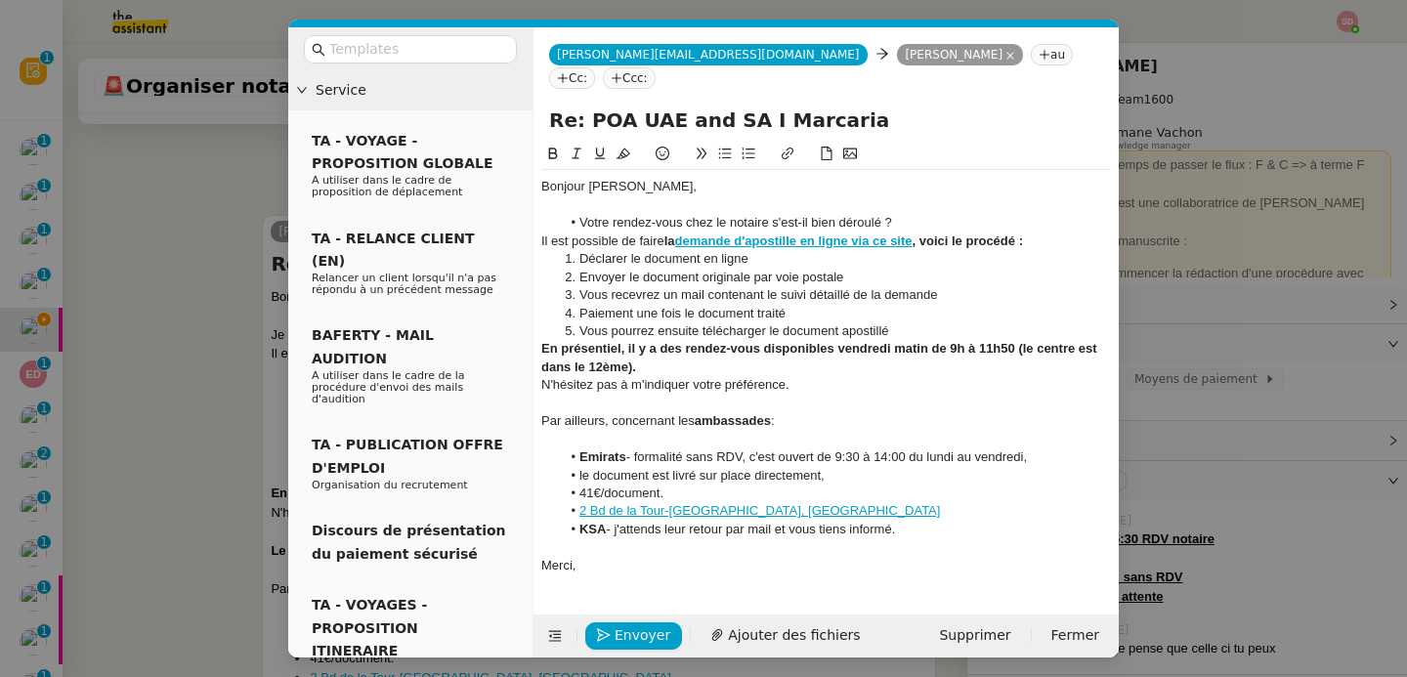
click at [713, 431] on div at bounding box center [826, 440] width 570 height 18
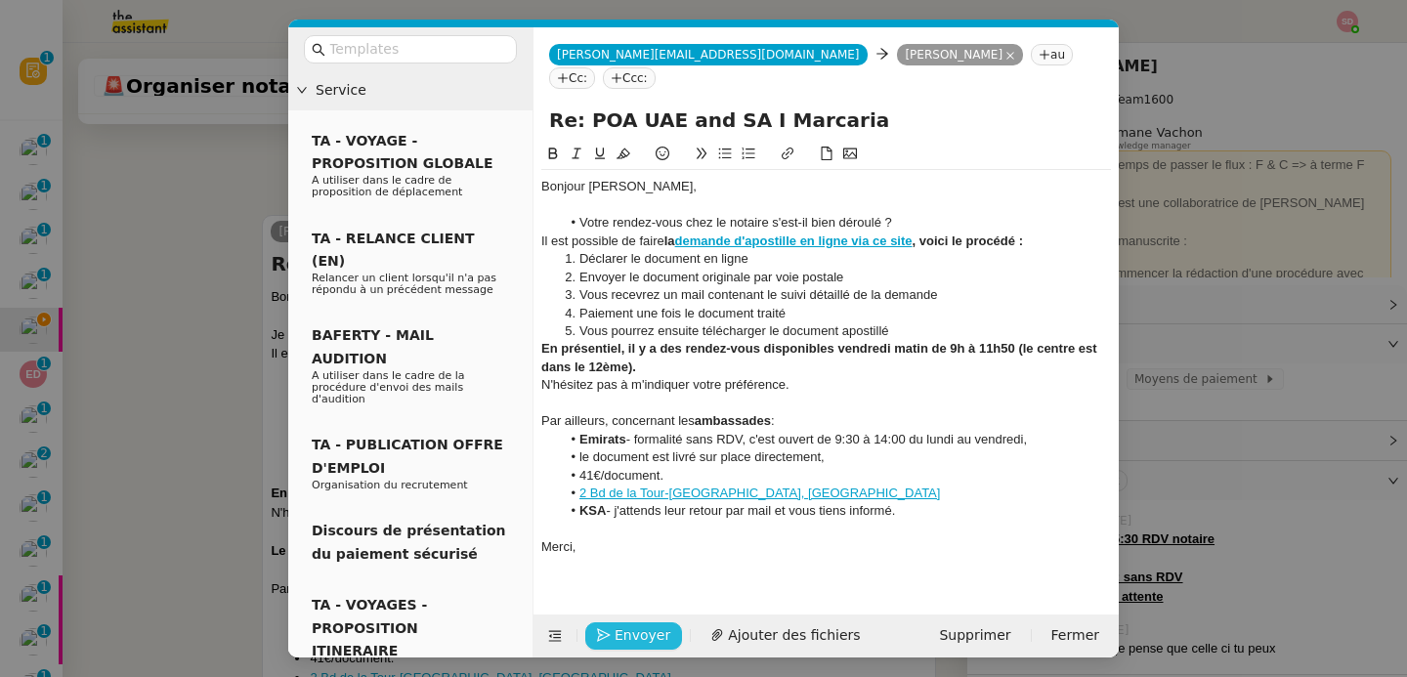
click at [640, 643] on span "Envoyer" at bounding box center [643, 635] width 56 height 22
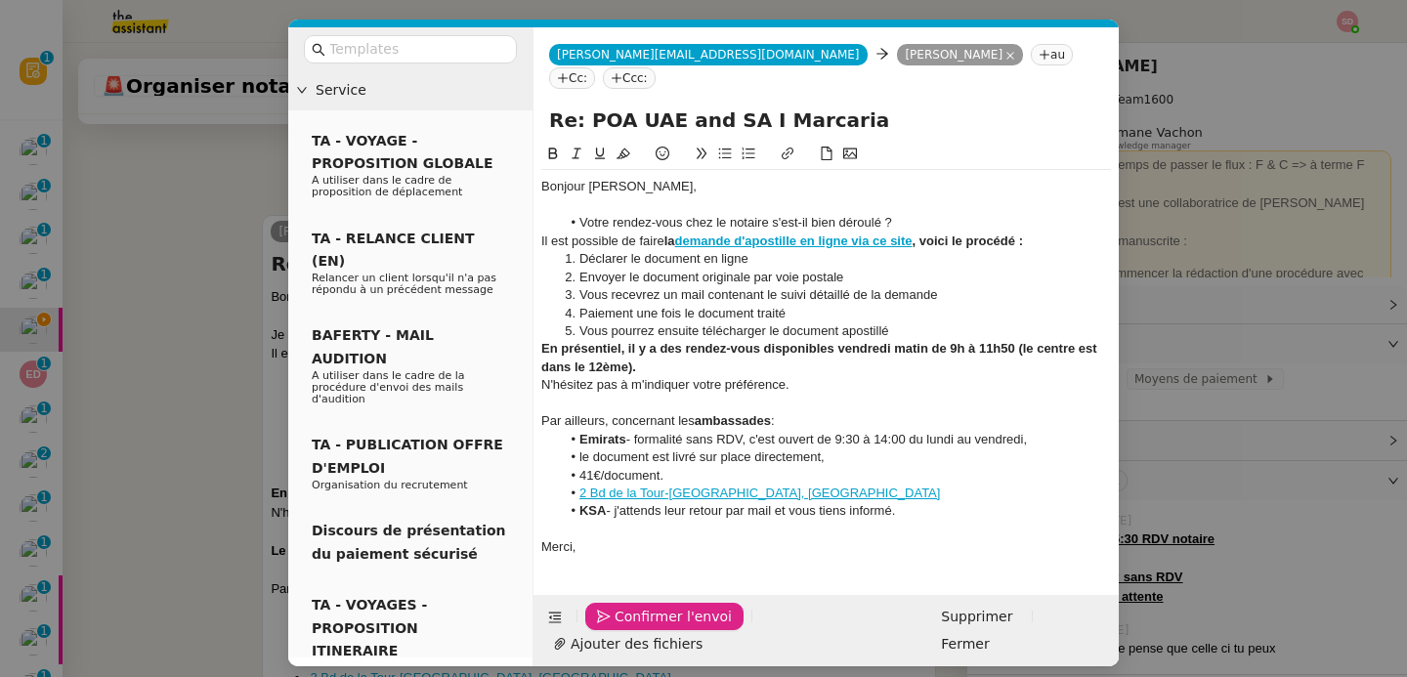
click at [640, 628] on span "Confirmer l'envoi" at bounding box center [673, 617] width 117 height 22
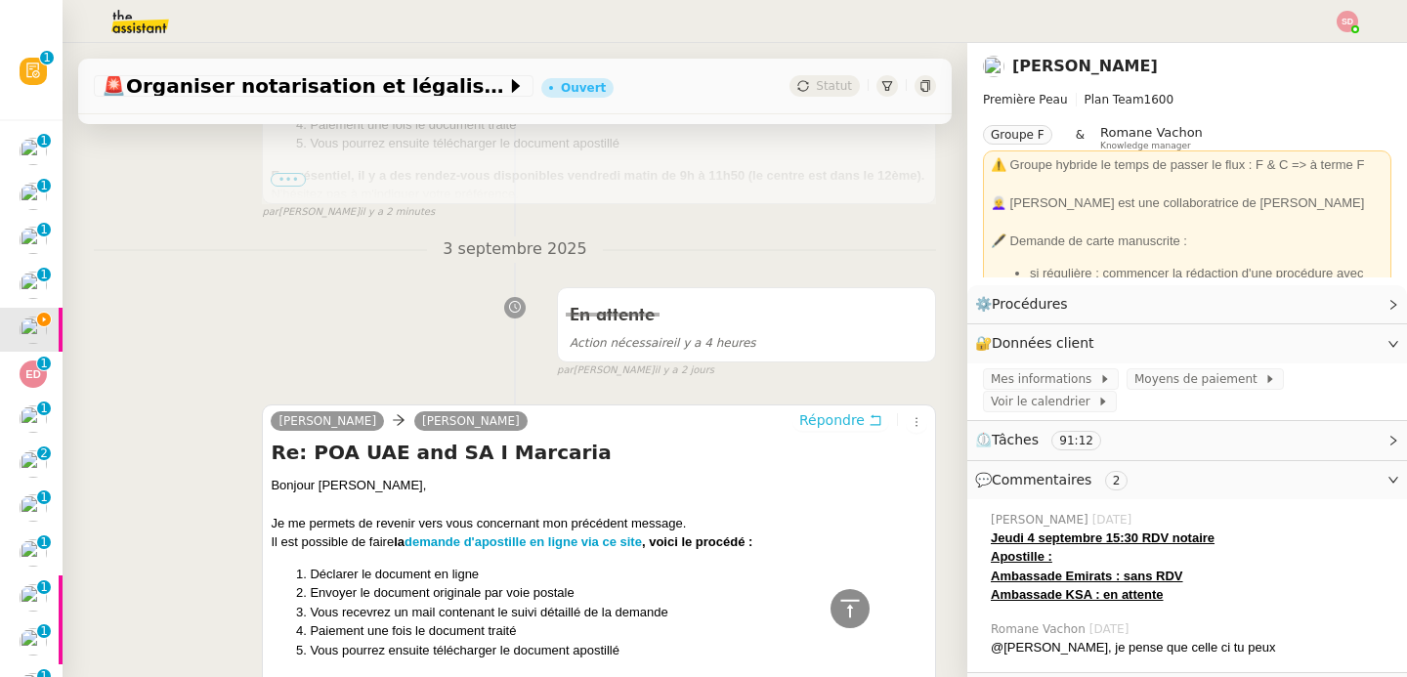
scroll to position [0, 0]
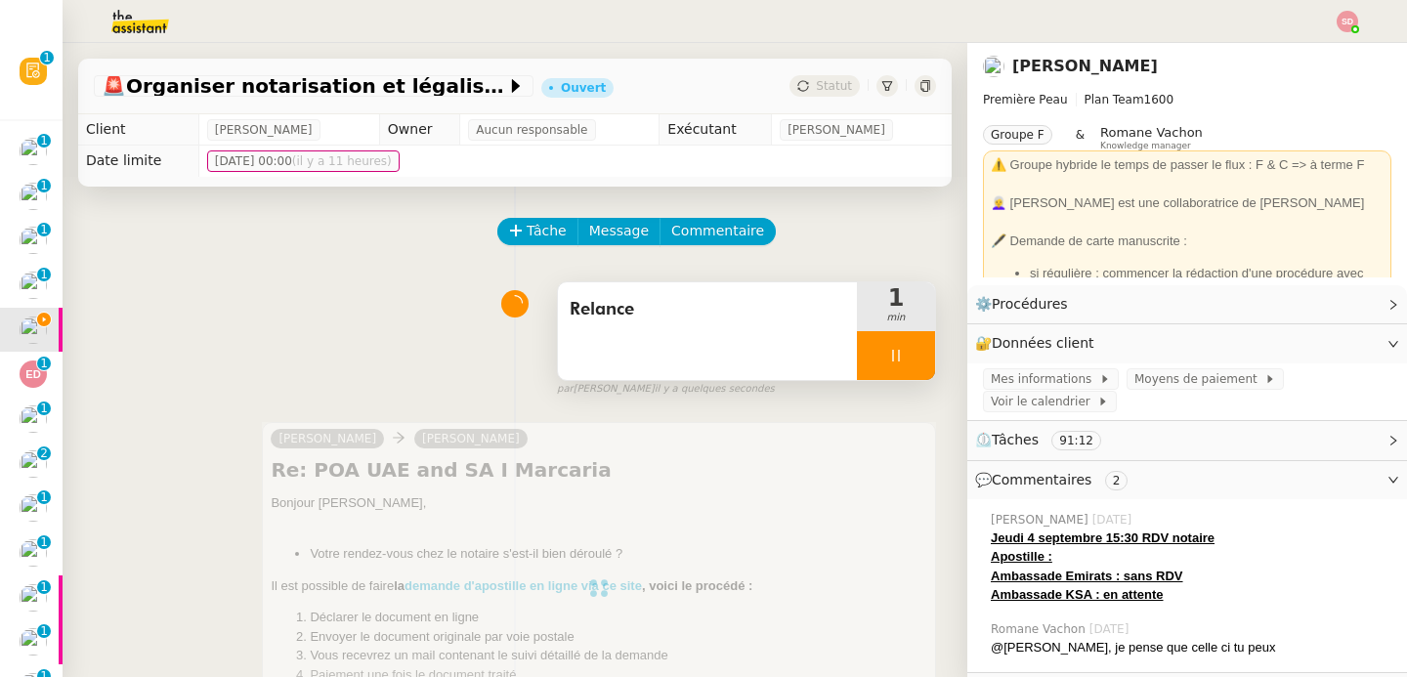
click at [885, 347] on div at bounding box center [896, 355] width 78 height 49
click at [908, 348] on icon at bounding box center [916, 356] width 16 height 16
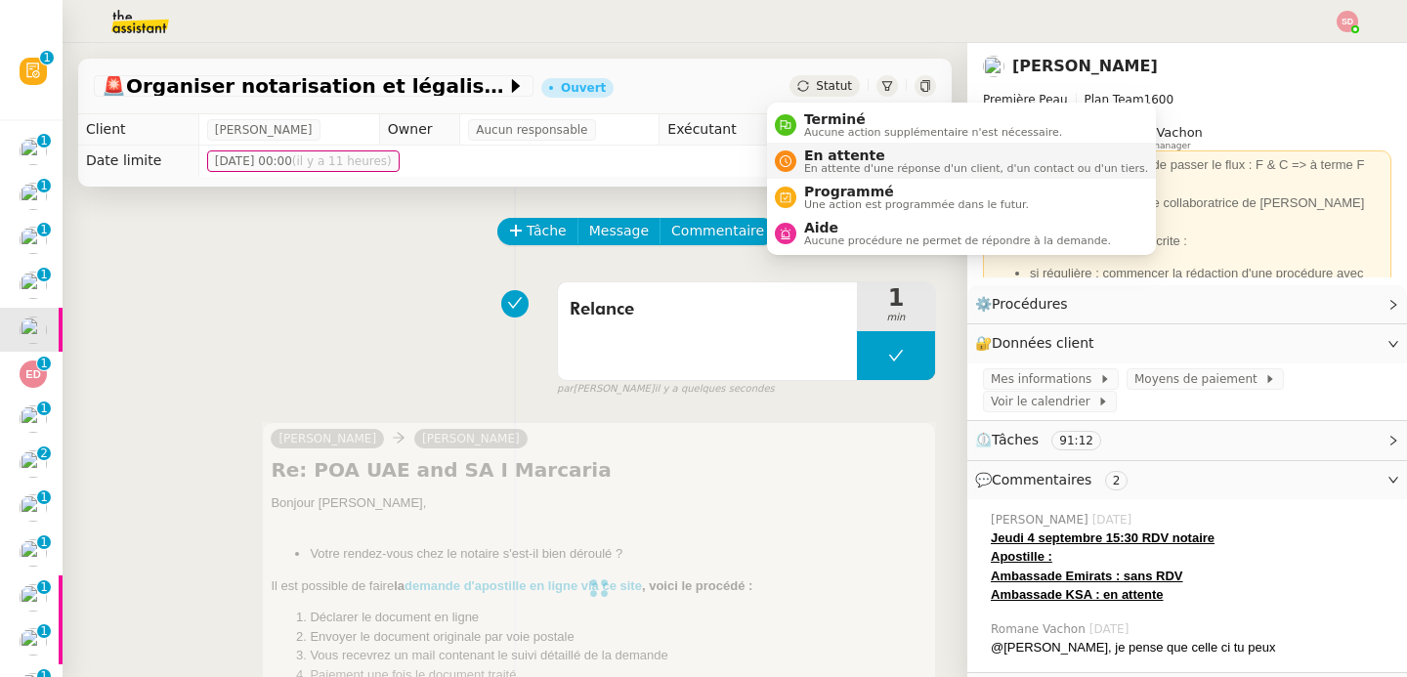
click at [804, 156] on span "En attente" at bounding box center [976, 156] width 344 height 16
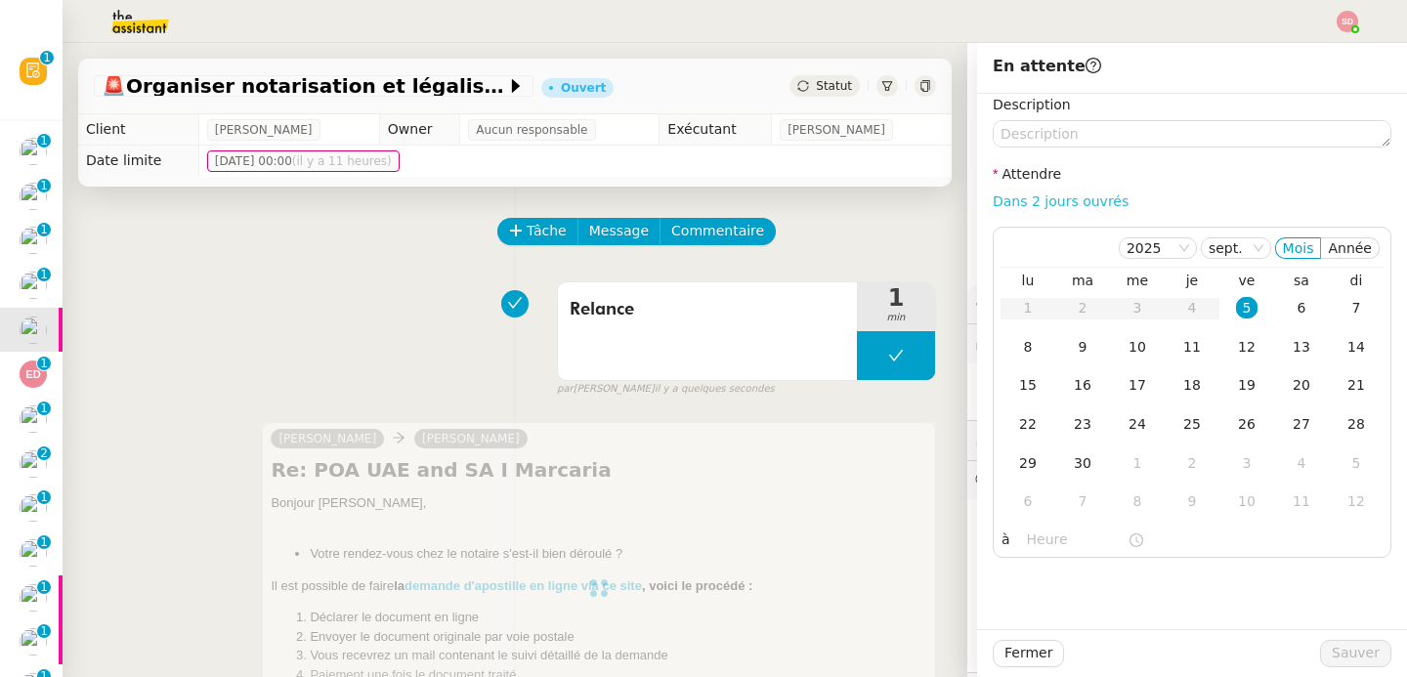
click at [1064, 197] on link "Dans 2 jours ouvrés" at bounding box center [1061, 201] width 136 height 16
type input "07:00"
click at [1358, 663] on span "Sauver" at bounding box center [1356, 653] width 48 height 22
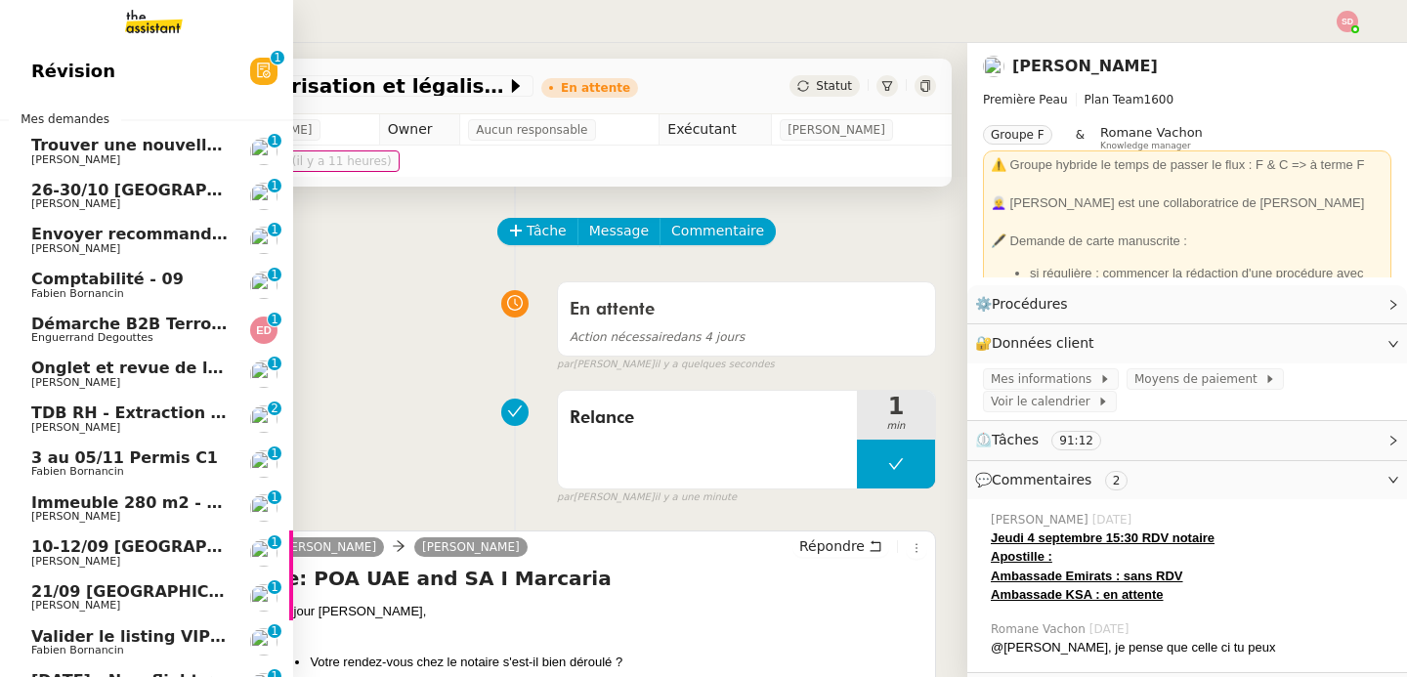
click at [66, 339] on span "Enguerrand Degouttes" at bounding box center [92, 337] width 122 height 13
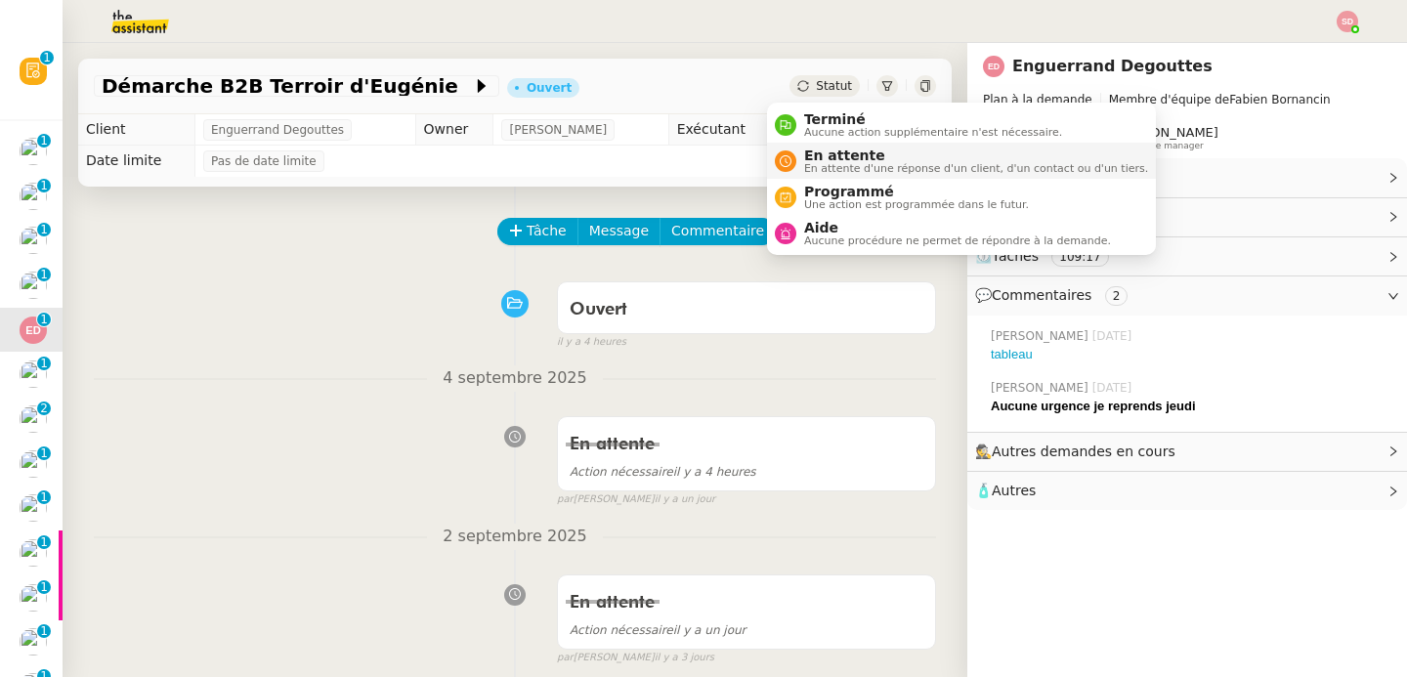
click at [811, 161] on span "En attente" at bounding box center [976, 156] width 344 height 16
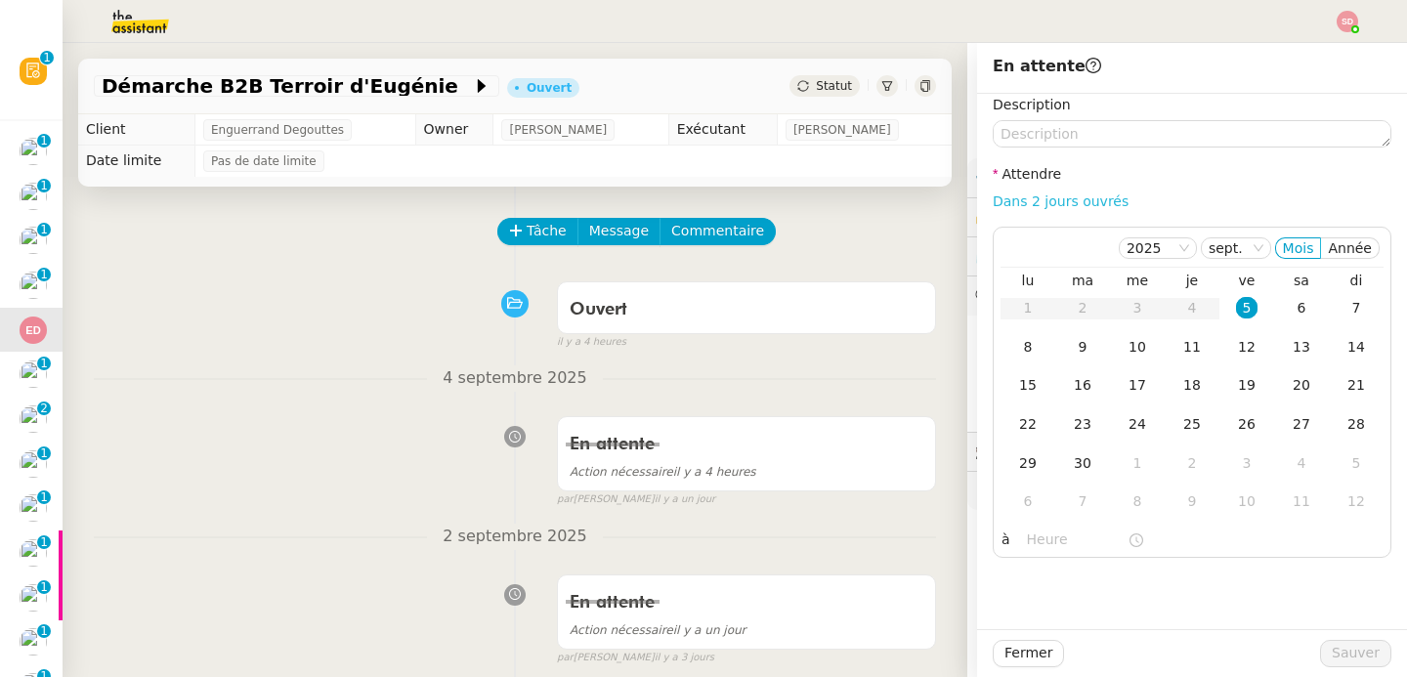
click at [1057, 196] on link "Dans 2 jours ouvrés" at bounding box center [1061, 201] width 136 height 16
type input "07:00"
click at [1017, 341] on div "8" at bounding box center [1027, 346] width 21 height 21
click at [1363, 653] on span "Sauver" at bounding box center [1356, 653] width 48 height 22
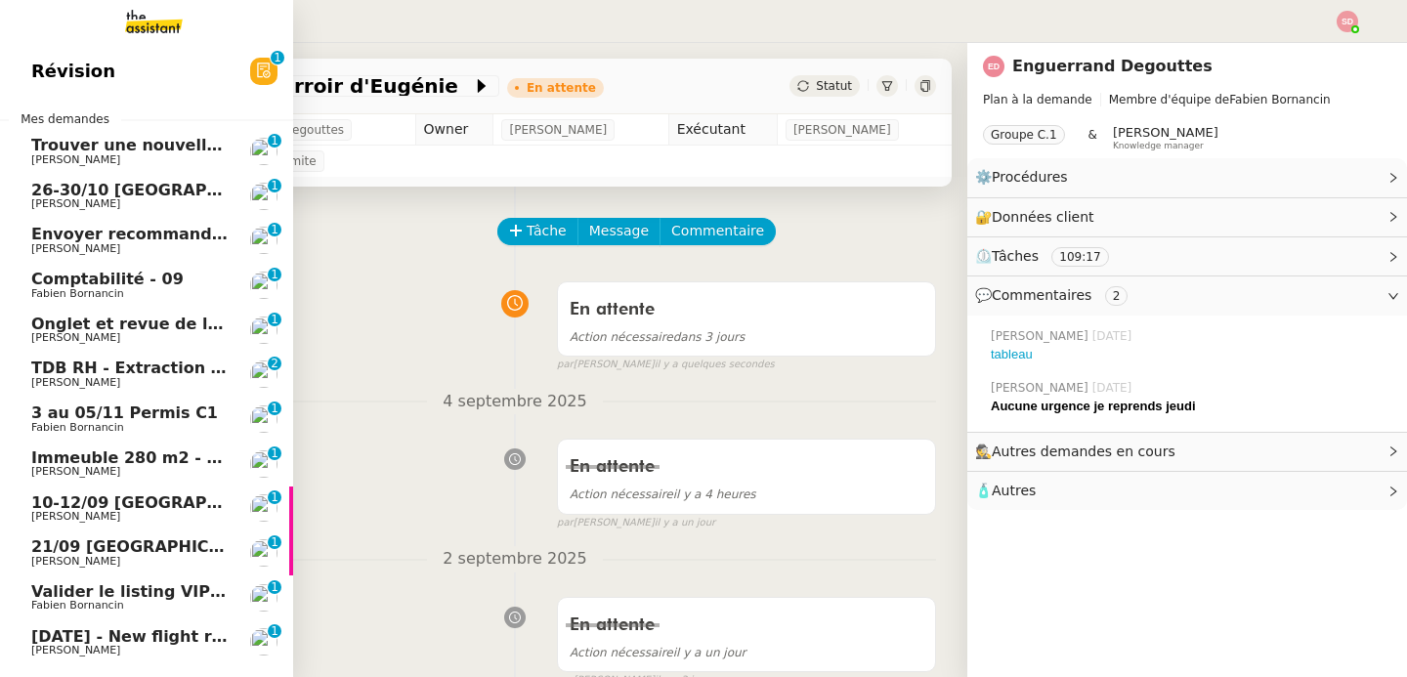
click at [36, 337] on span "[PERSON_NAME]" at bounding box center [75, 337] width 89 height 13
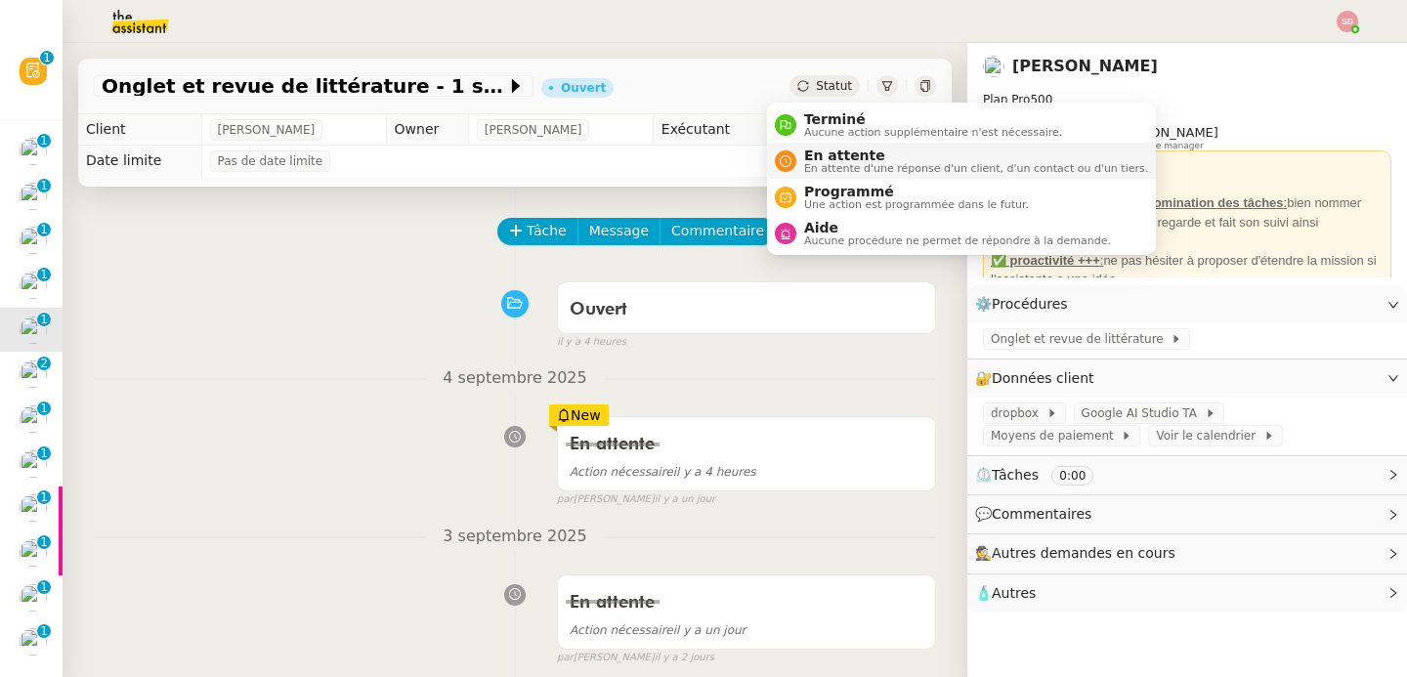
click at [800, 160] on div "En attente En attente d'une réponse d'un client, d'un contact ou d'un tiers." at bounding box center [972, 161] width 352 height 26
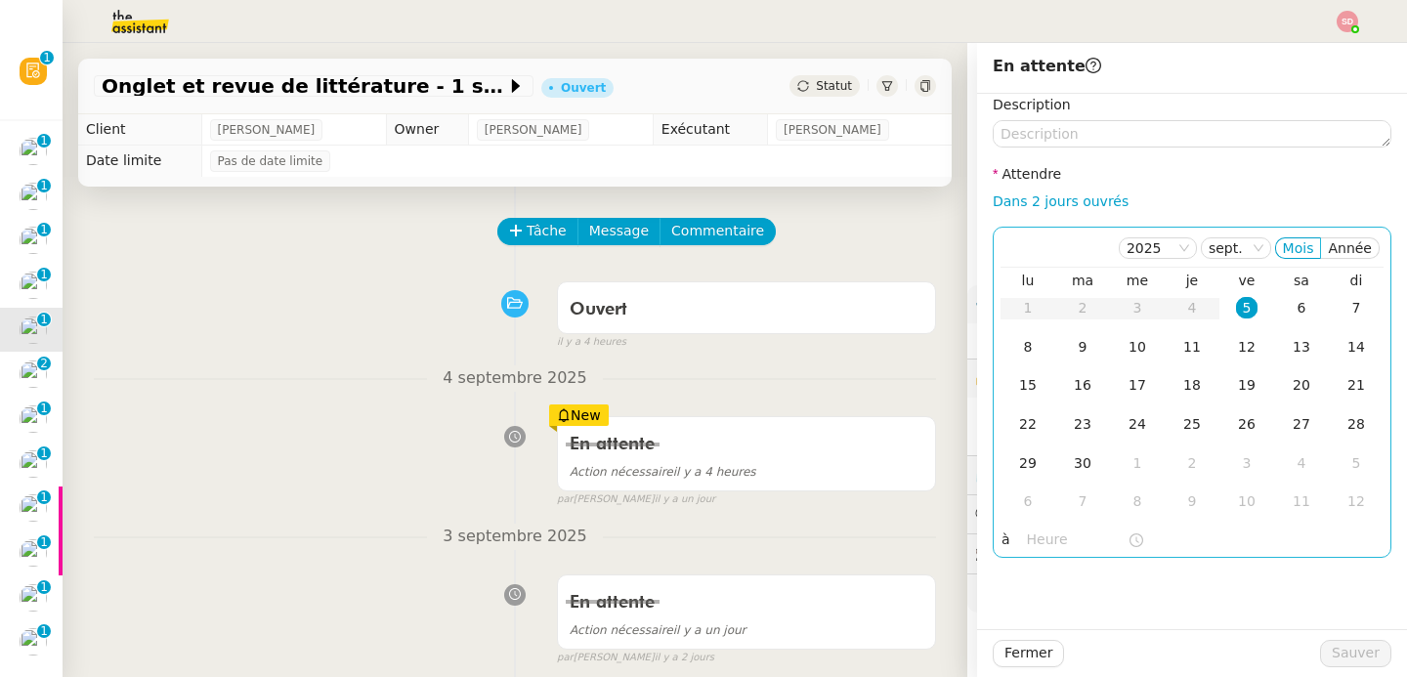
click at [1041, 547] on input "text" at bounding box center [1077, 540] width 101 height 22
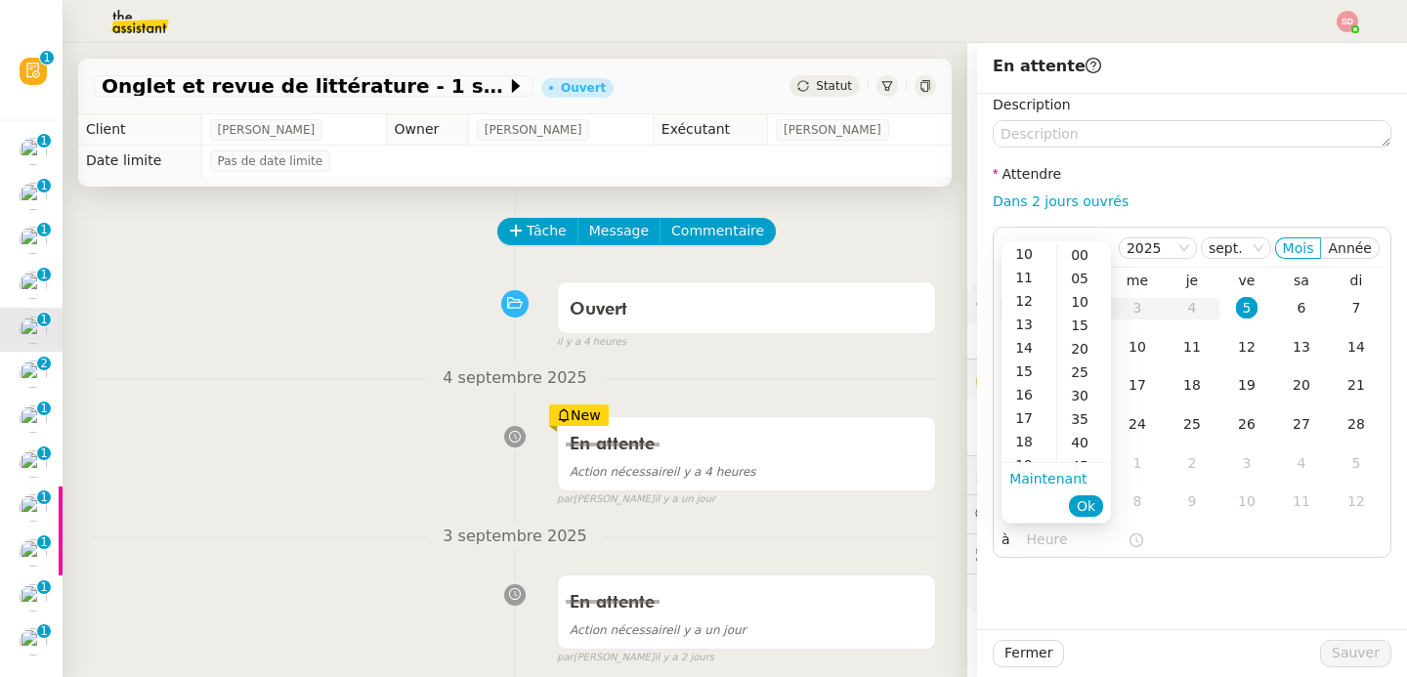
scroll to position [272, 0]
click at [1026, 330] on div "15" at bounding box center [1029, 334] width 55 height 23
click at [1077, 245] on div "00" at bounding box center [1084, 254] width 54 height 23
type input "15:00"
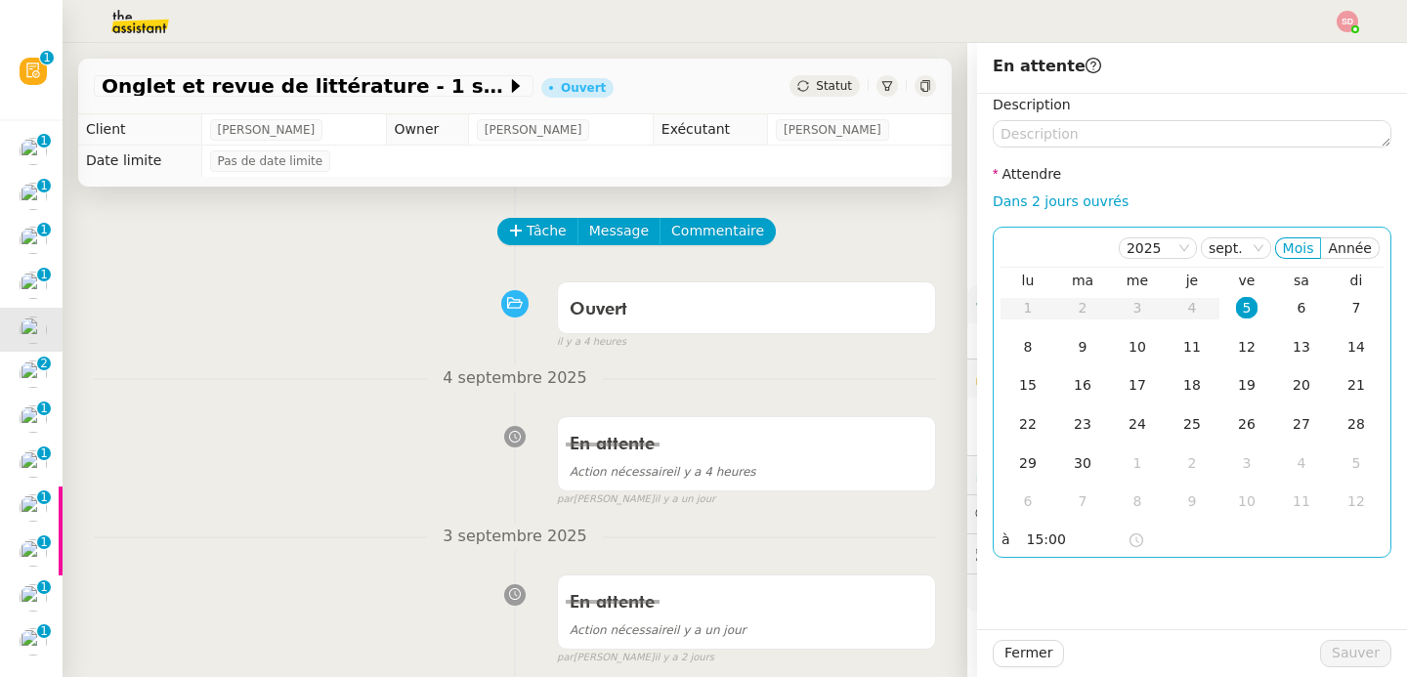
click at [1236, 310] on div "5" at bounding box center [1246, 307] width 21 height 21
click at [1357, 658] on span "Sauver" at bounding box center [1356, 653] width 48 height 22
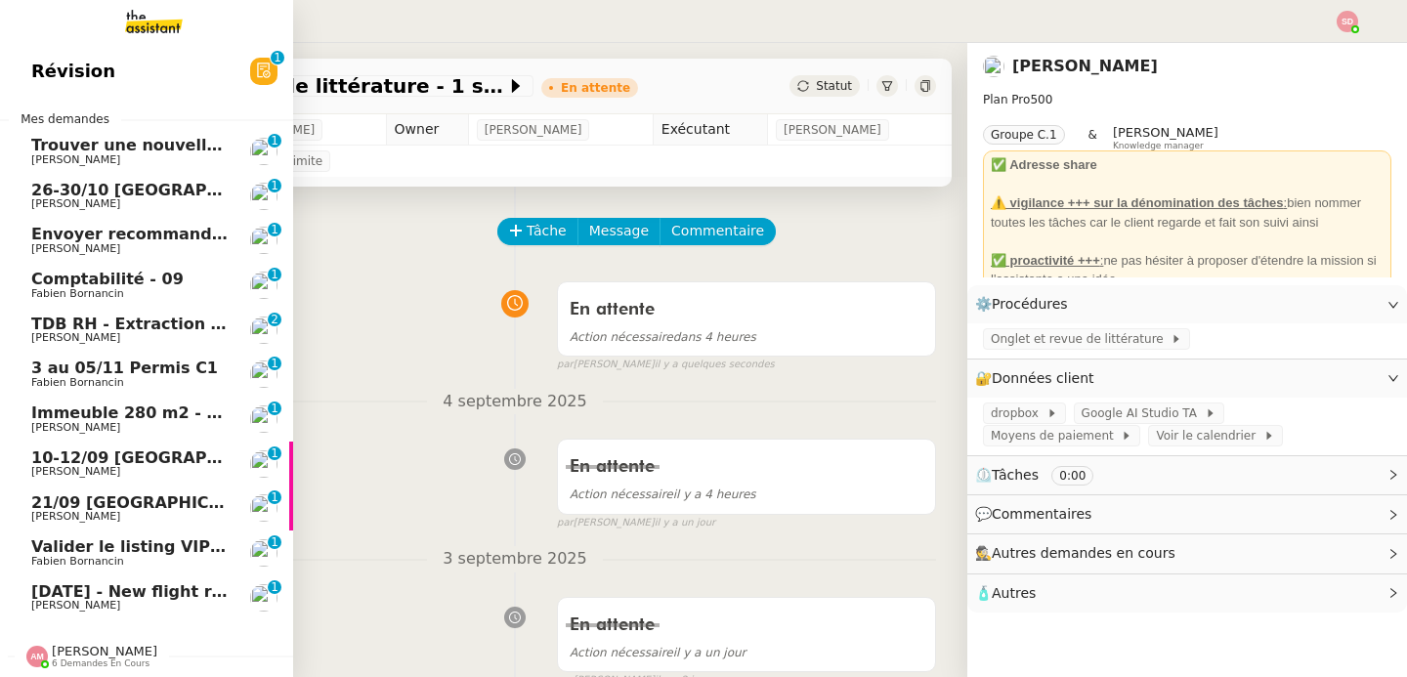
click at [31, 329] on span "TDB RH - Extraction et mise à jour Absences / Turnover - [DATE]" at bounding box center [312, 324] width 562 height 19
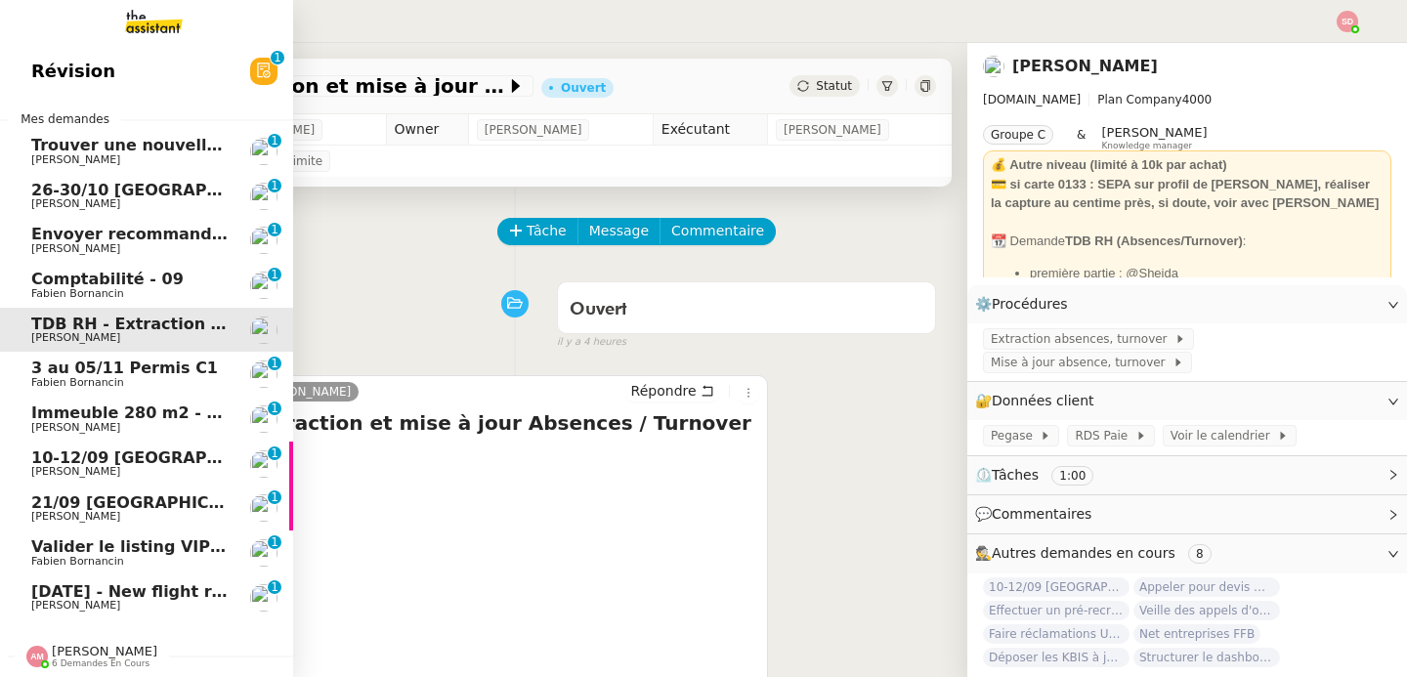
click at [65, 457] on span "10-12/09 [GEOGRAPHIC_DATA] - [GEOGRAPHIC_DATA]" at bounding box center [264, 457] width 466 height 19
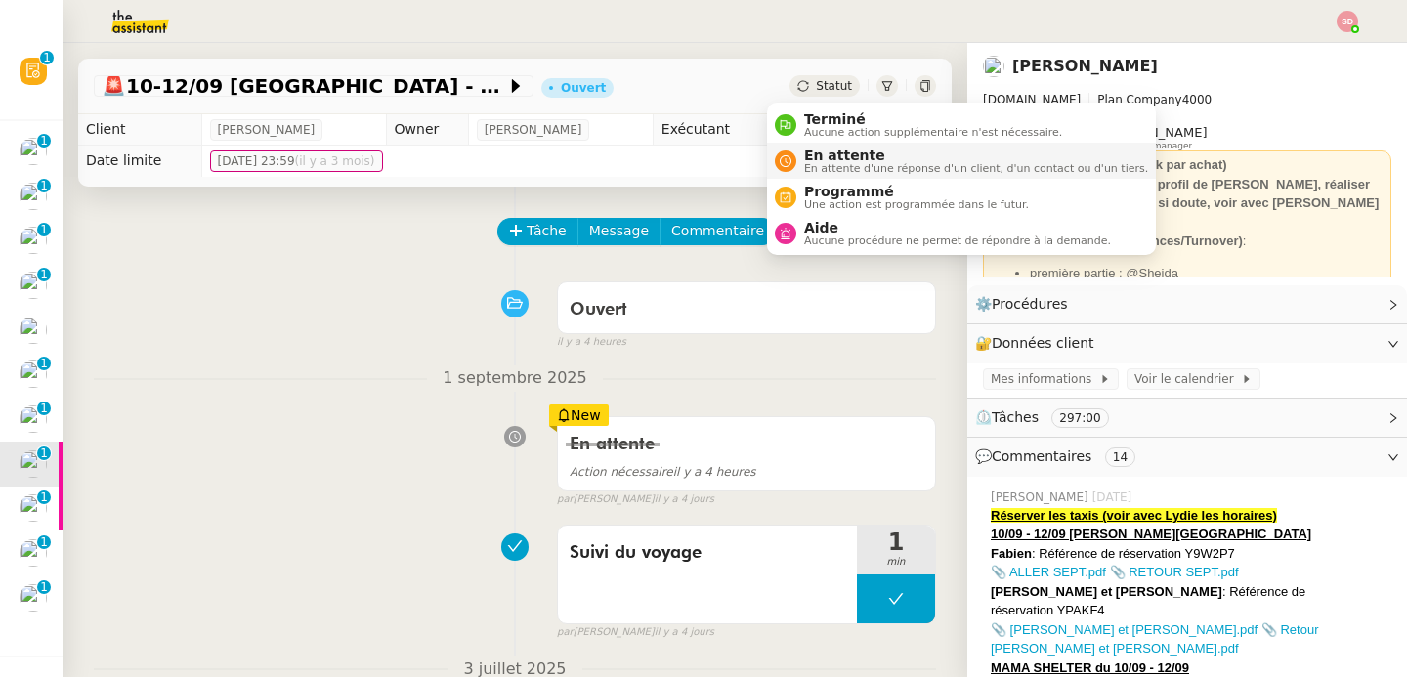
click at [801, 171] on div "En attente En attente d'une réponse d'un client, d'un contact ou d'un tiers." at bounding box center [972, 161] width 352 height 26
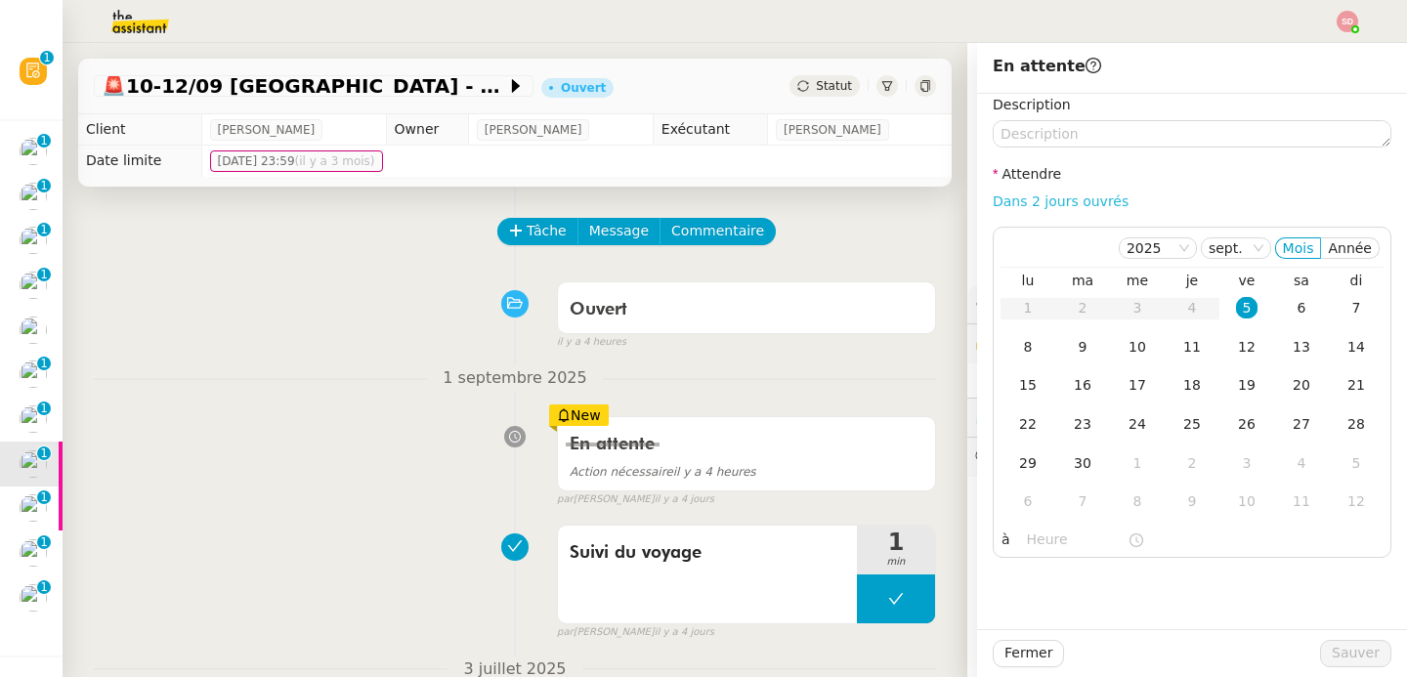
click at [1071, 203] on link "Dans 2 jours ouvrés" at bounding box center [1061, 201] width 136 height 16
type input "07:00"
click at [1017, 347] on div "8" at bounding box center [1027, 346] width 21 height 21
click at [1343, 659] on span "Sauver" at bounding box center [1356, 653] width 48 height 22
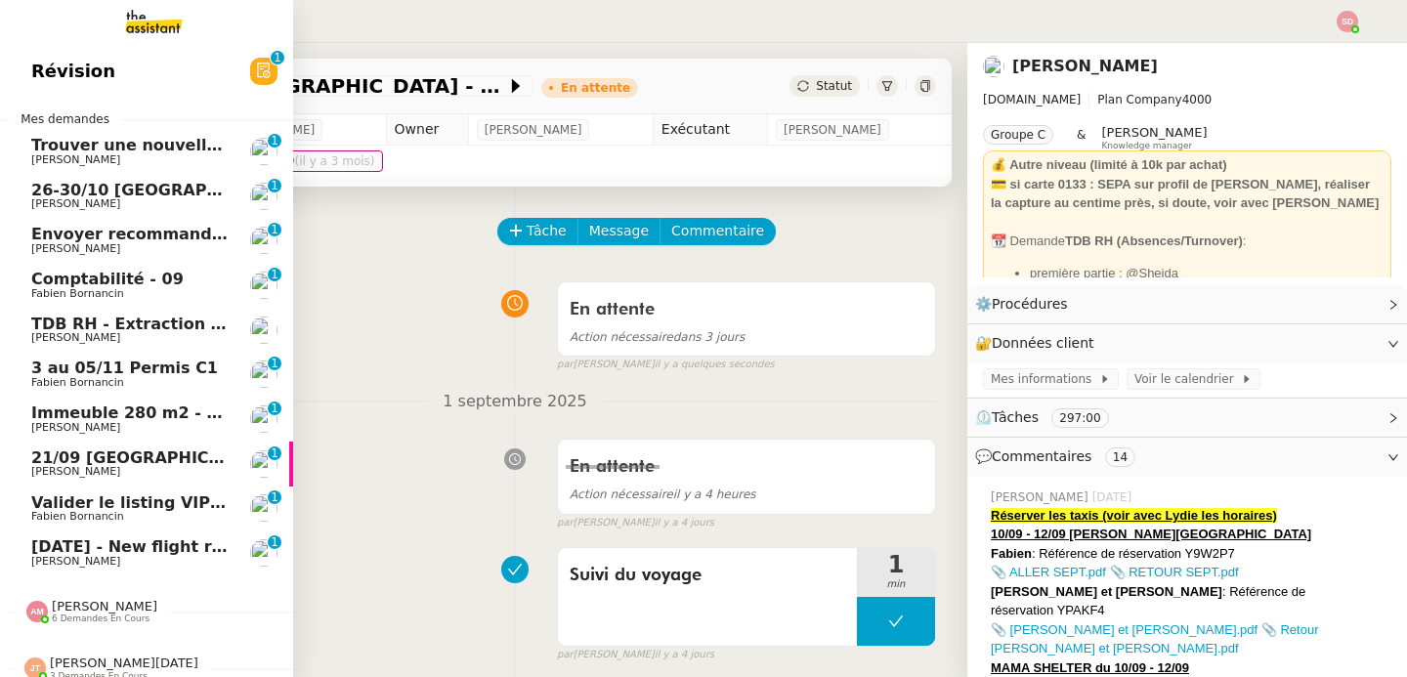
click at [122, 556] on span "[PERSON_NAME]" at bounding box center [129, 562] width 197 height 12
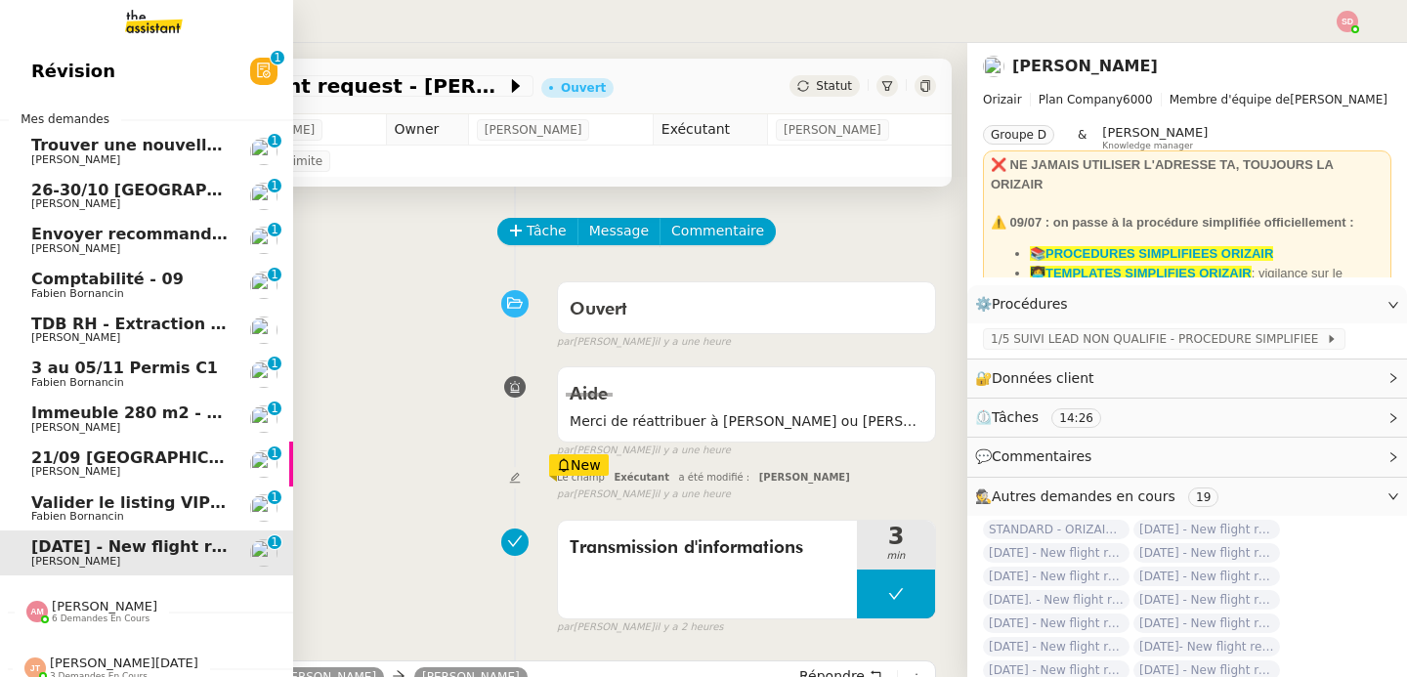
click at [152, 496] on span "Valider le listing VIP Moun en fanfare" at bounding box center [195, 502] width 329 height 19
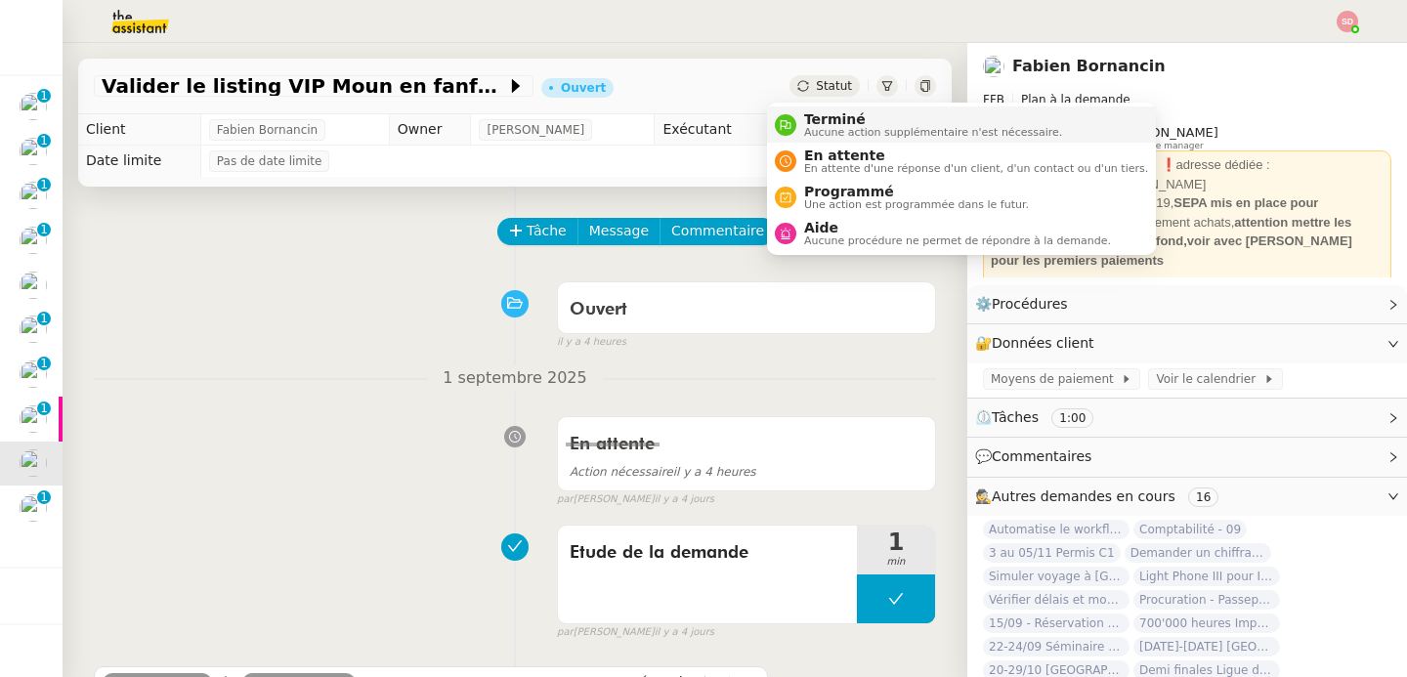
click at [807, 118] on span "Terminé" at bounding box center [933, 119] width 258 height 16
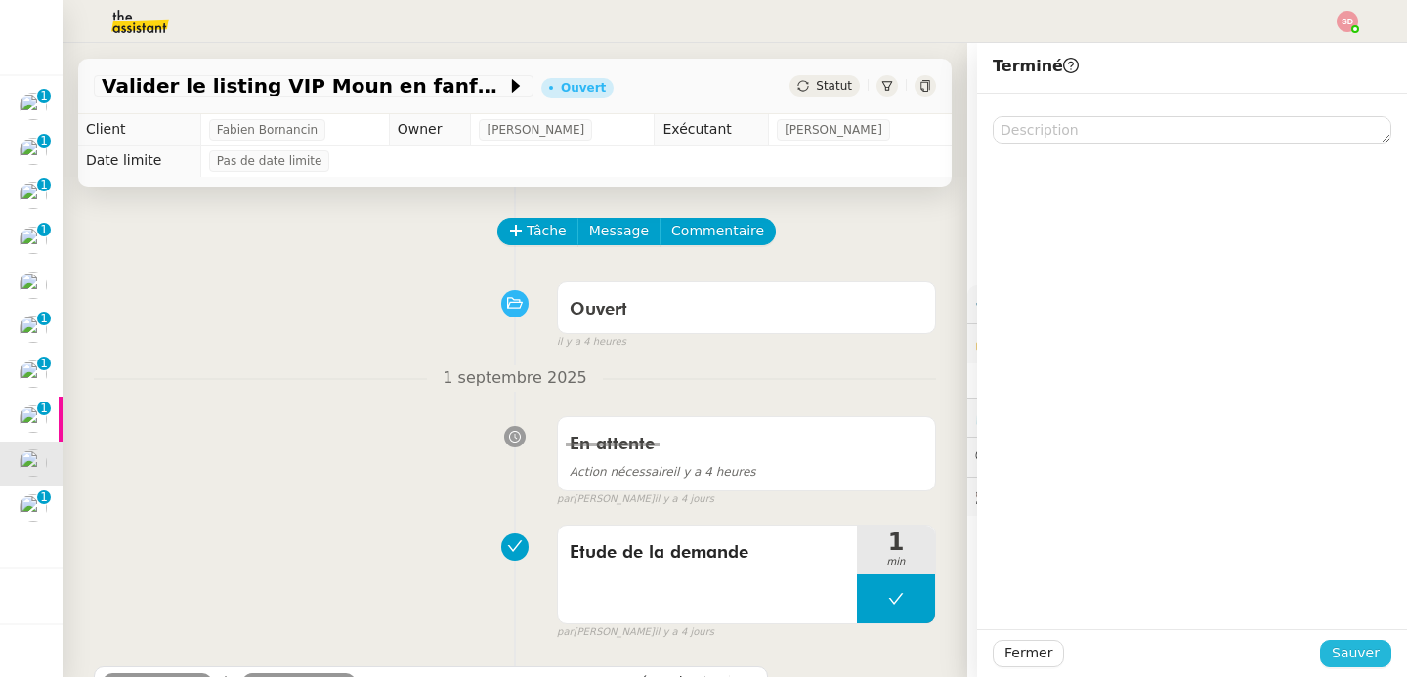
click at [1343, 652] on span "Sauver" at bounding box center [1356, 653] width 48 height 22
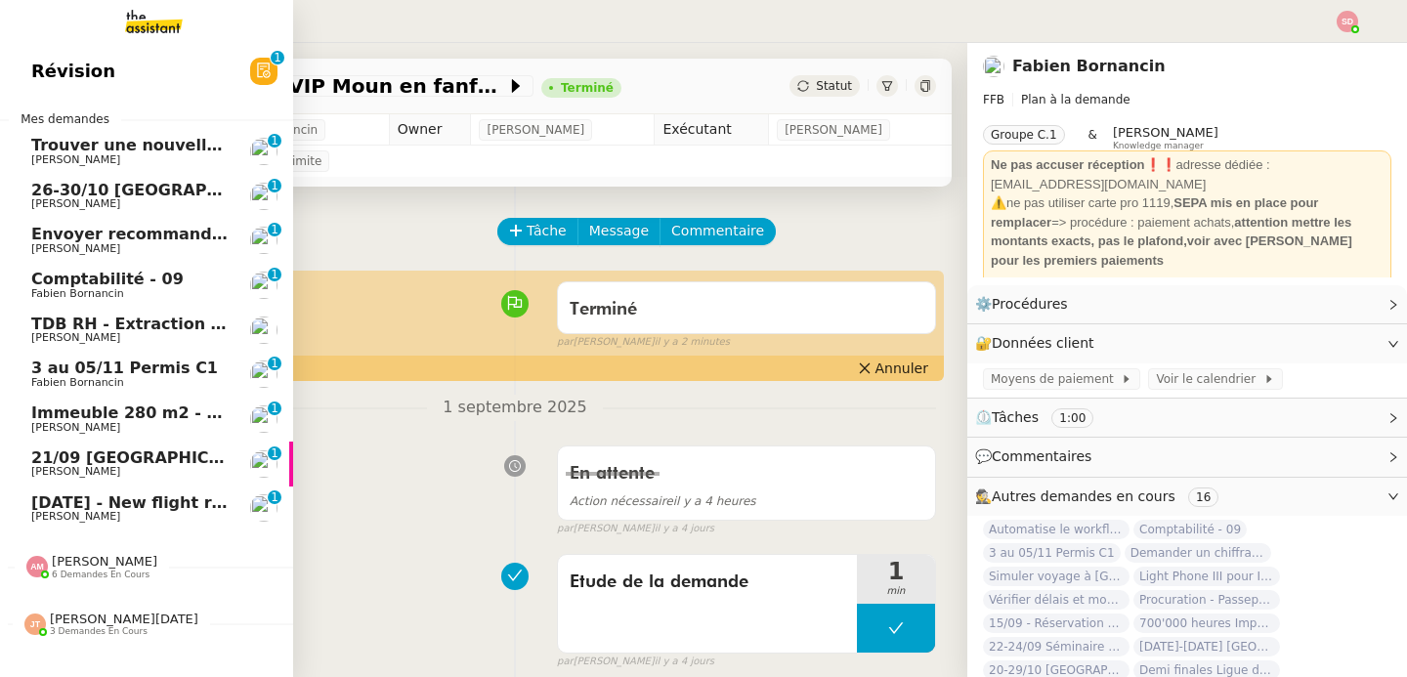
click at [15, 456] on link "21/09 Los Angeles - Paris Ian Rogers 0 1 2 3 4 5 6 7 8 9" at bounding box center [146, 464] width 293 height 45
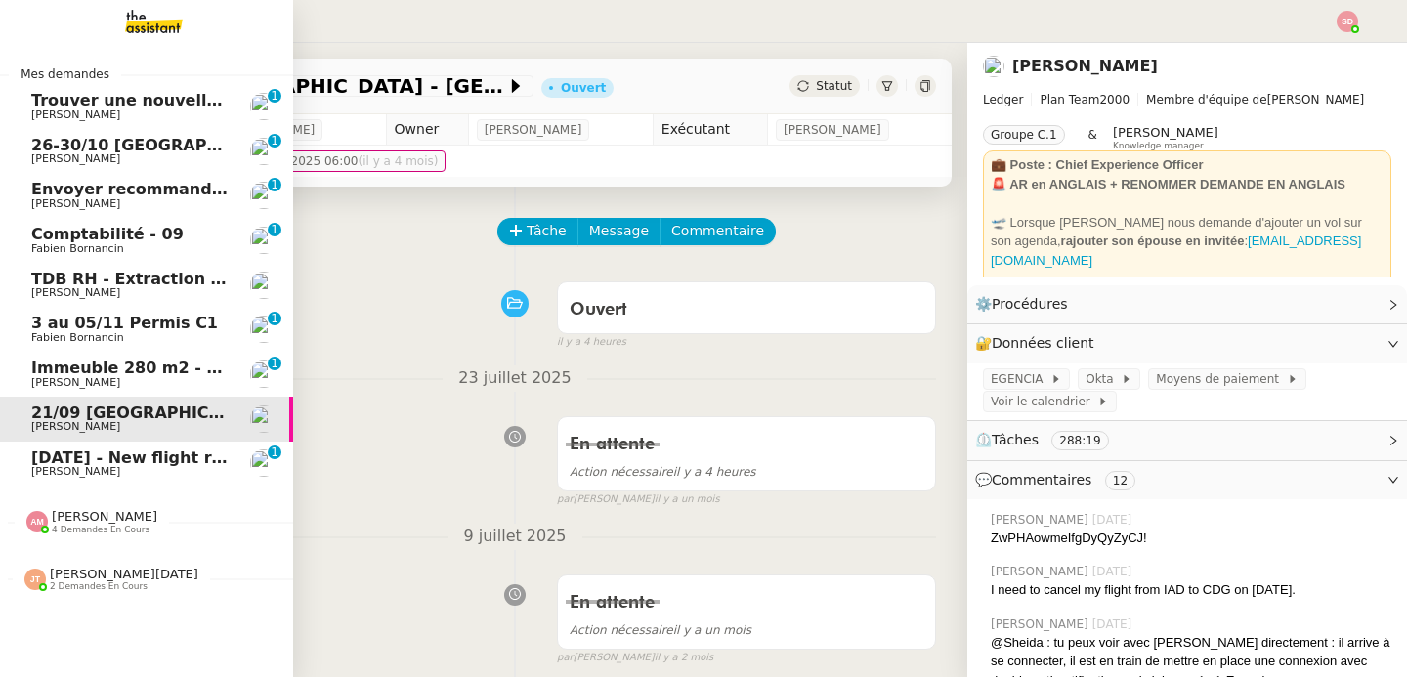
click at [39, 454] on span "[DATE] - New flight request - [PERSON_NAME]" at bounding box center [233, 457] width 404 height 19
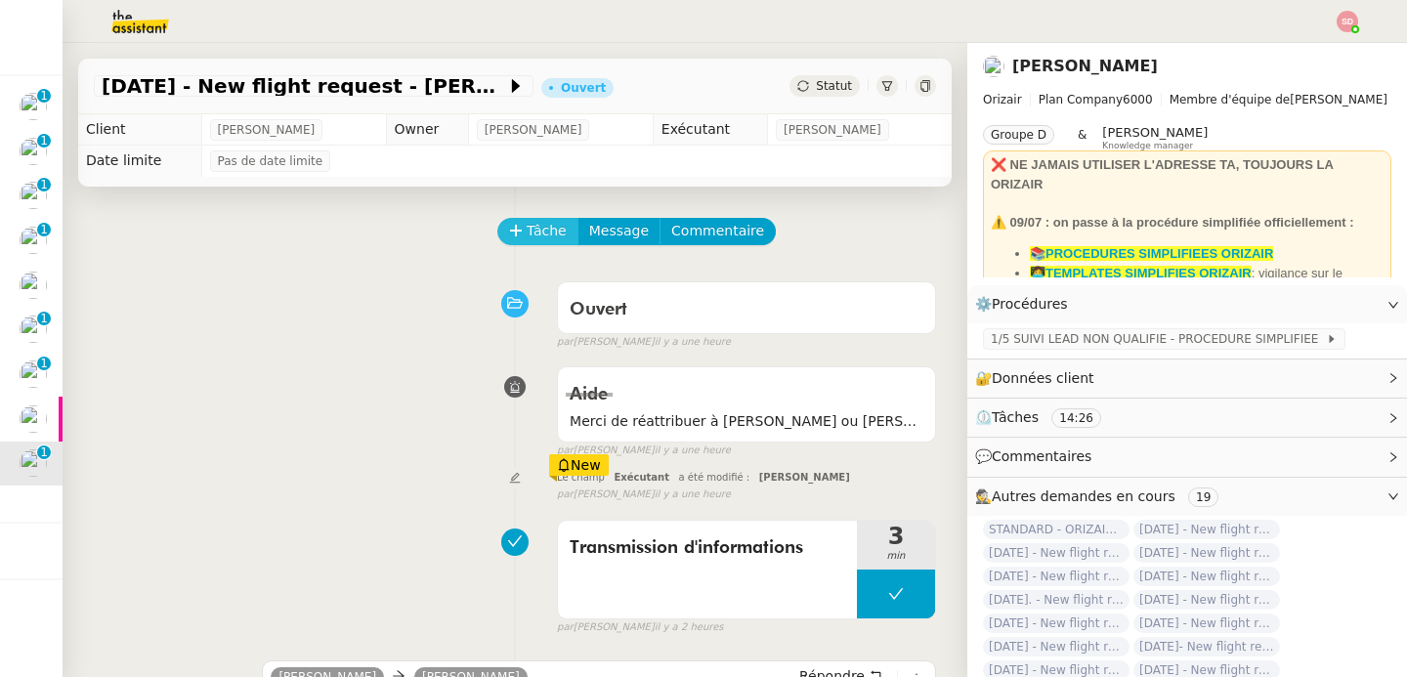
click at [533, 224] on span "Tâche" at bounding box center [547, 231] width 40 height 22
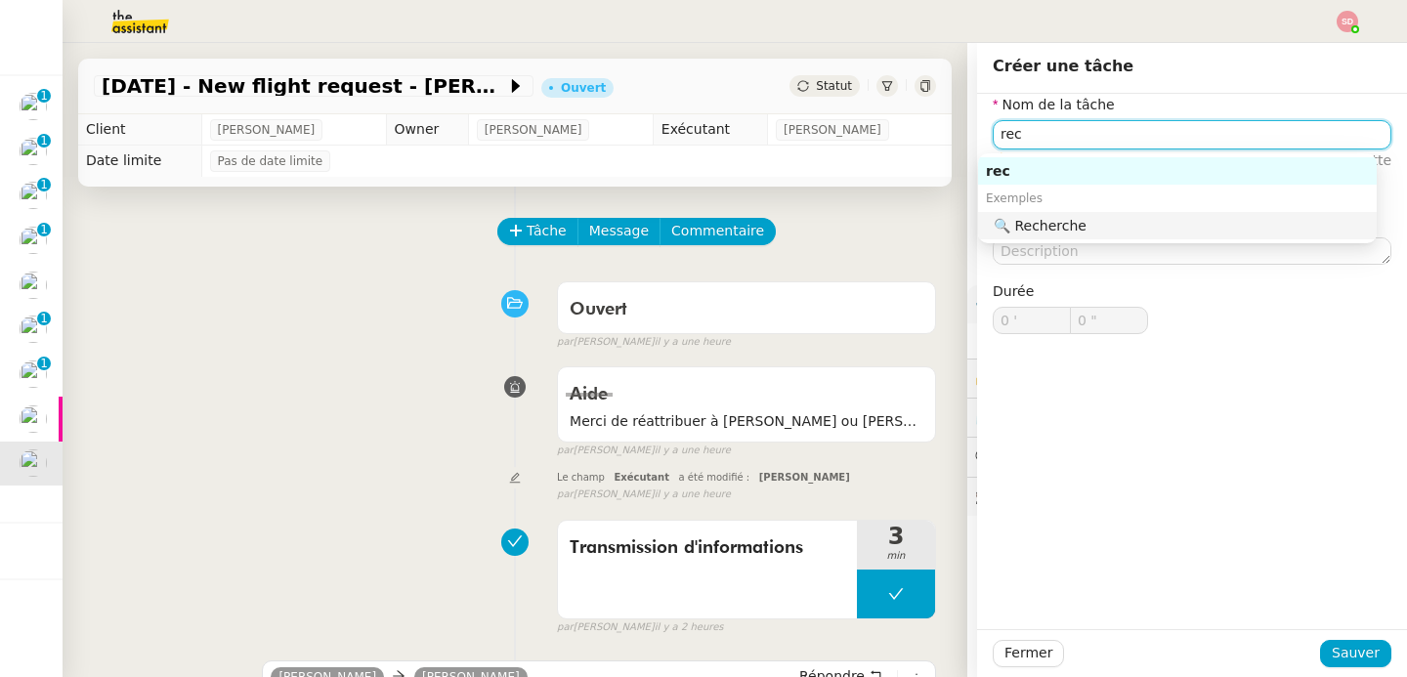
click at [1095, 228] on div "🔍 Recherche" at bounding box center [1181, 226] width 375 height 18
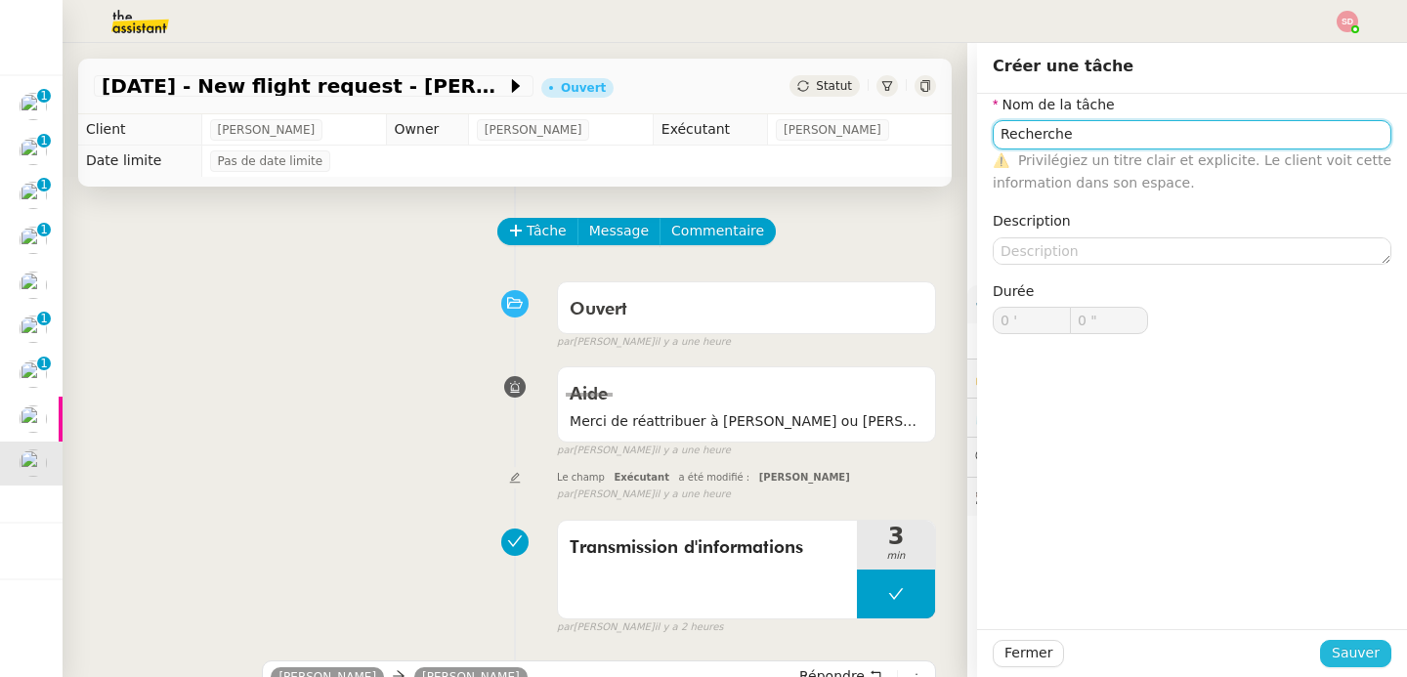
type input "Recherche"
click at [1334, 650] on span "Sauver" at bounding box center [1356, 653] width 48 height 22
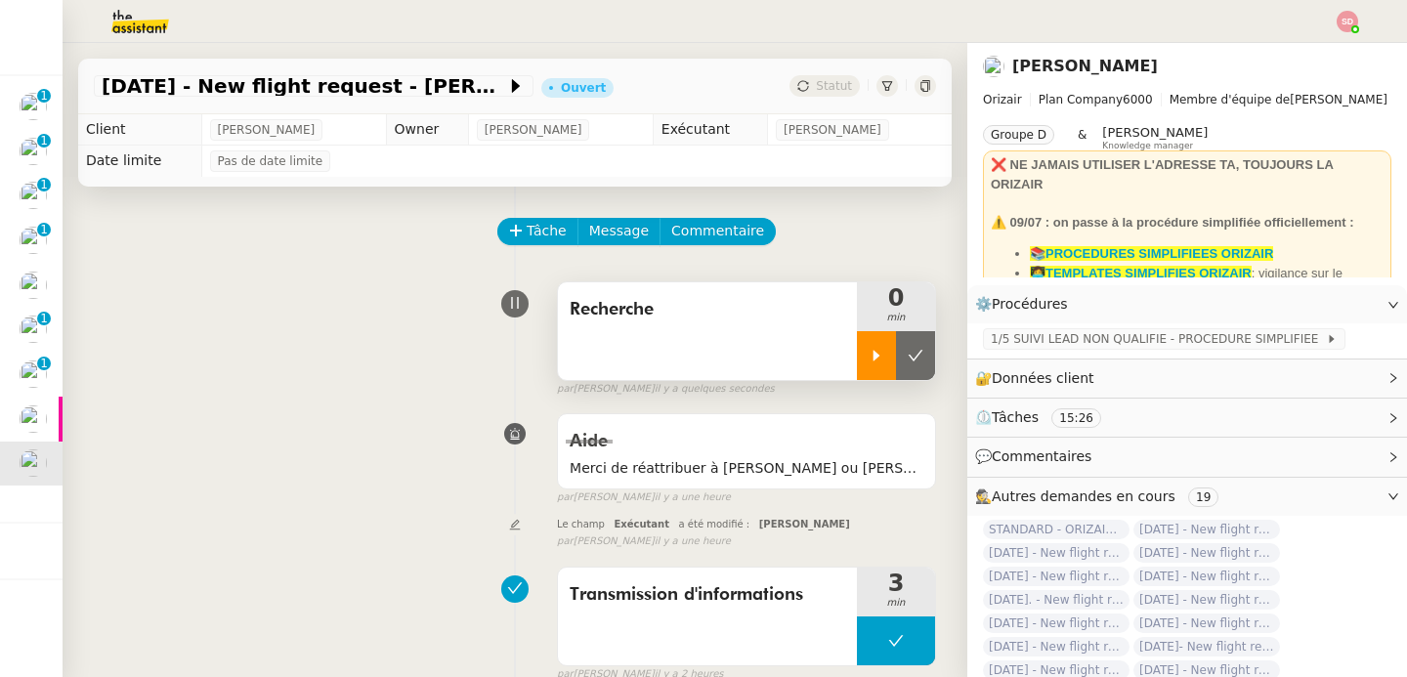
click at [857, 366] on div at bounding box center [876, 355] width 39 height 49
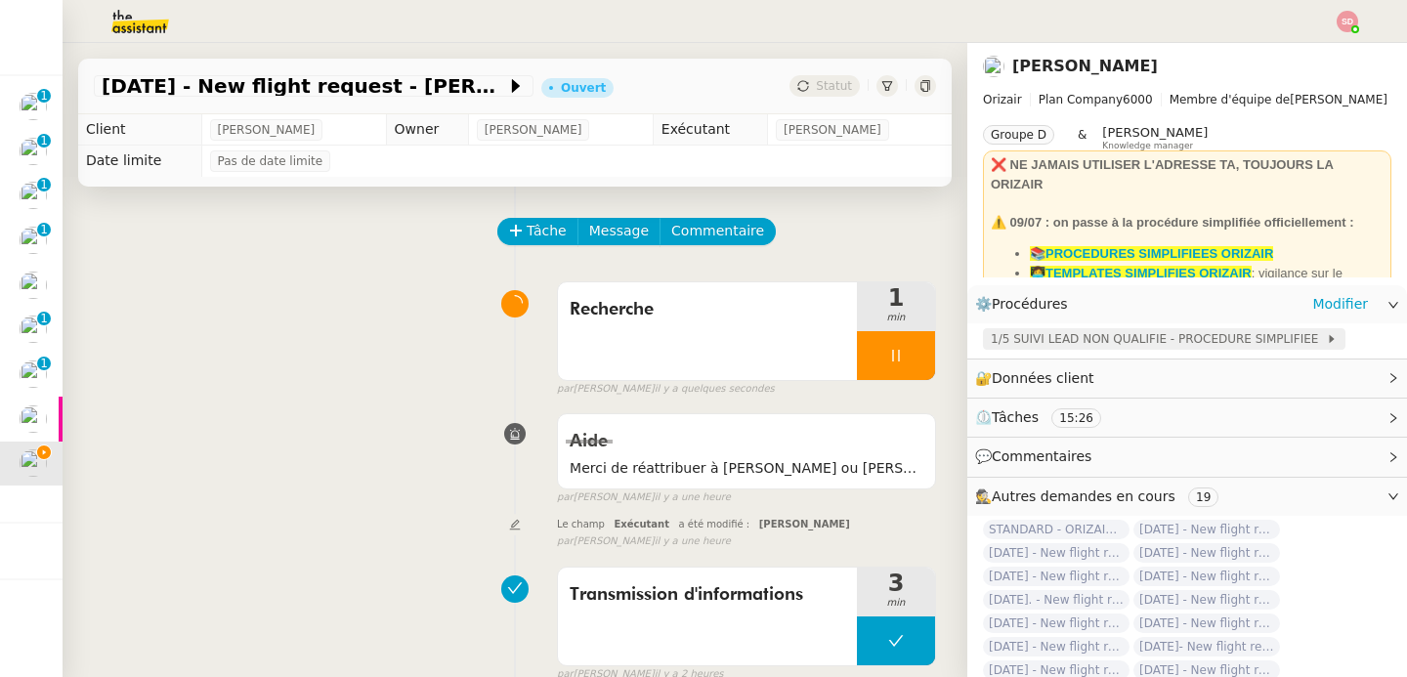
click at [1194, 336] on span "1/5 SUIVI LEAD NON QUALIFIE - PROCEDURE SIMPLIFIEE" at bounding box center [1158, 339] width 335 height 20
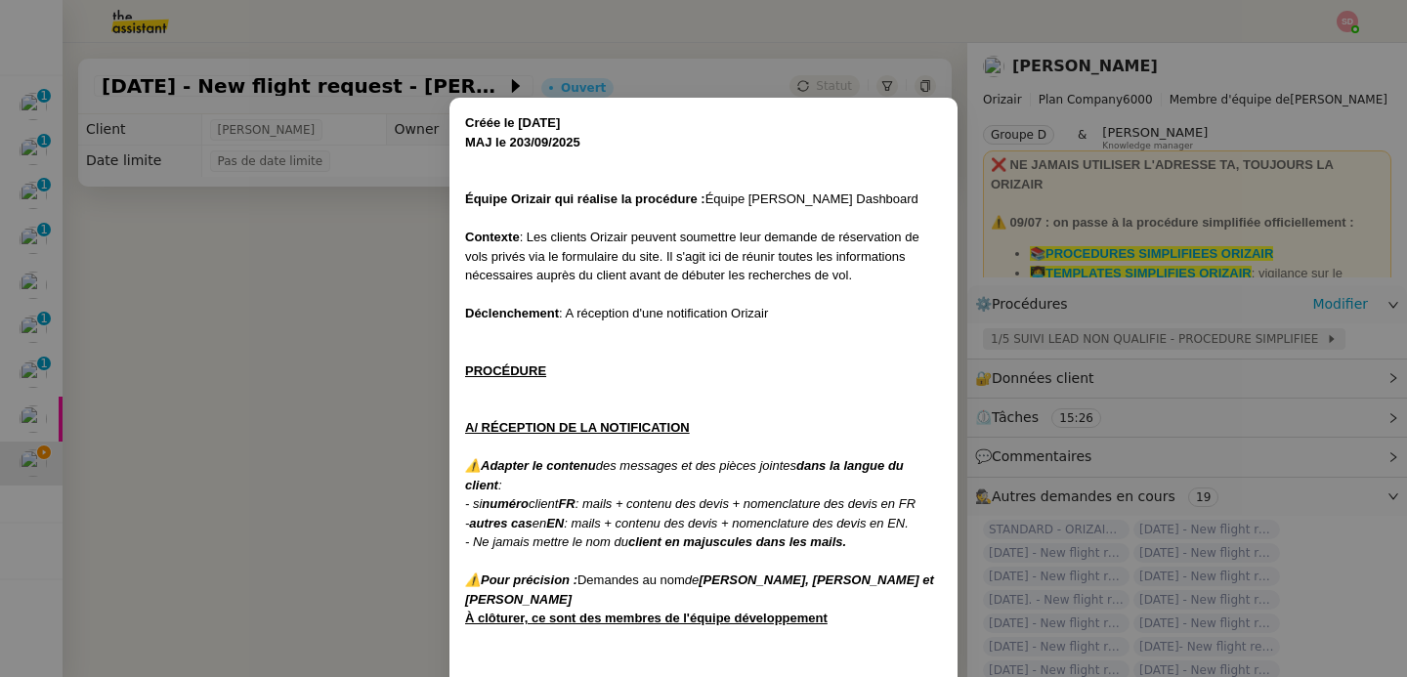
scroll to position [387, 0]
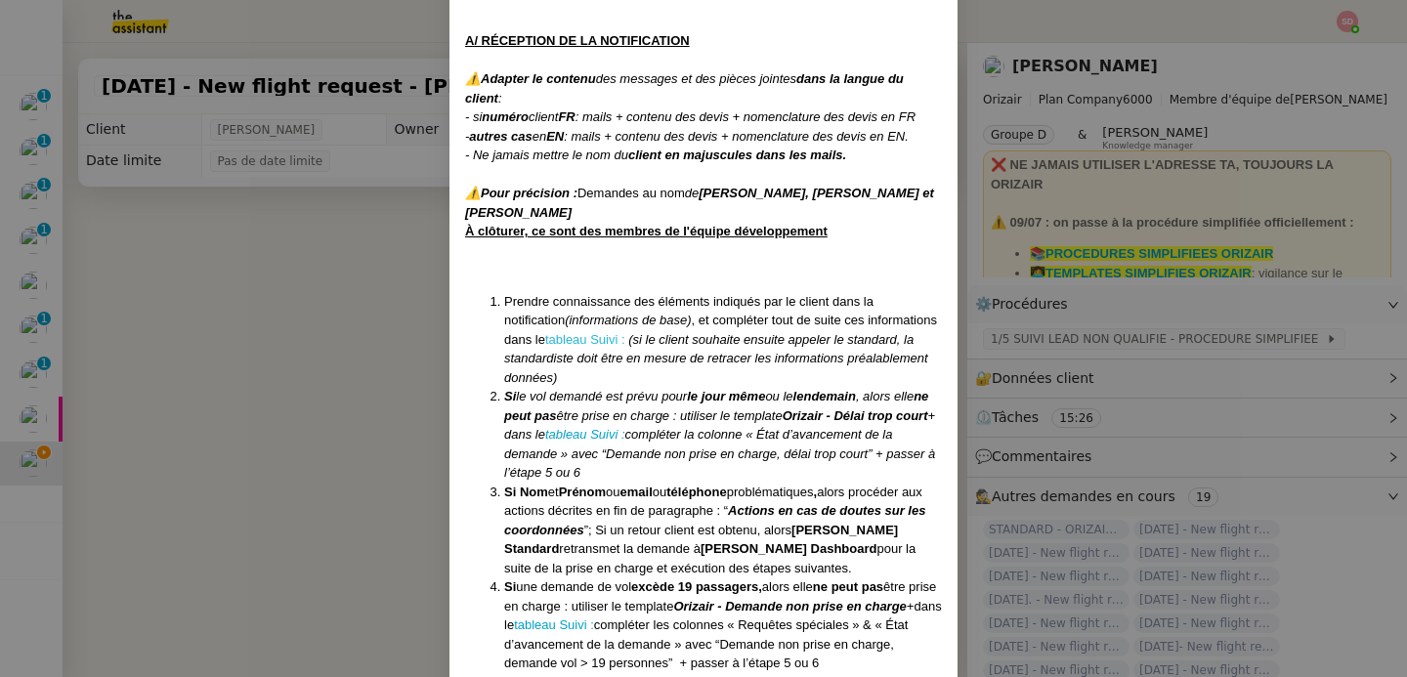
click at [606, 341] on link "tableau Suivi :" at bounding box center [585, 339] width 80 height 15
click at [348, 335] on nz-modal-container "Créée le 16/04/2025 MAJ le 203/09 /2025 Équipe Orizair qui réalise la procédure…" at bounding box center [703, 338] width 1407 height 677
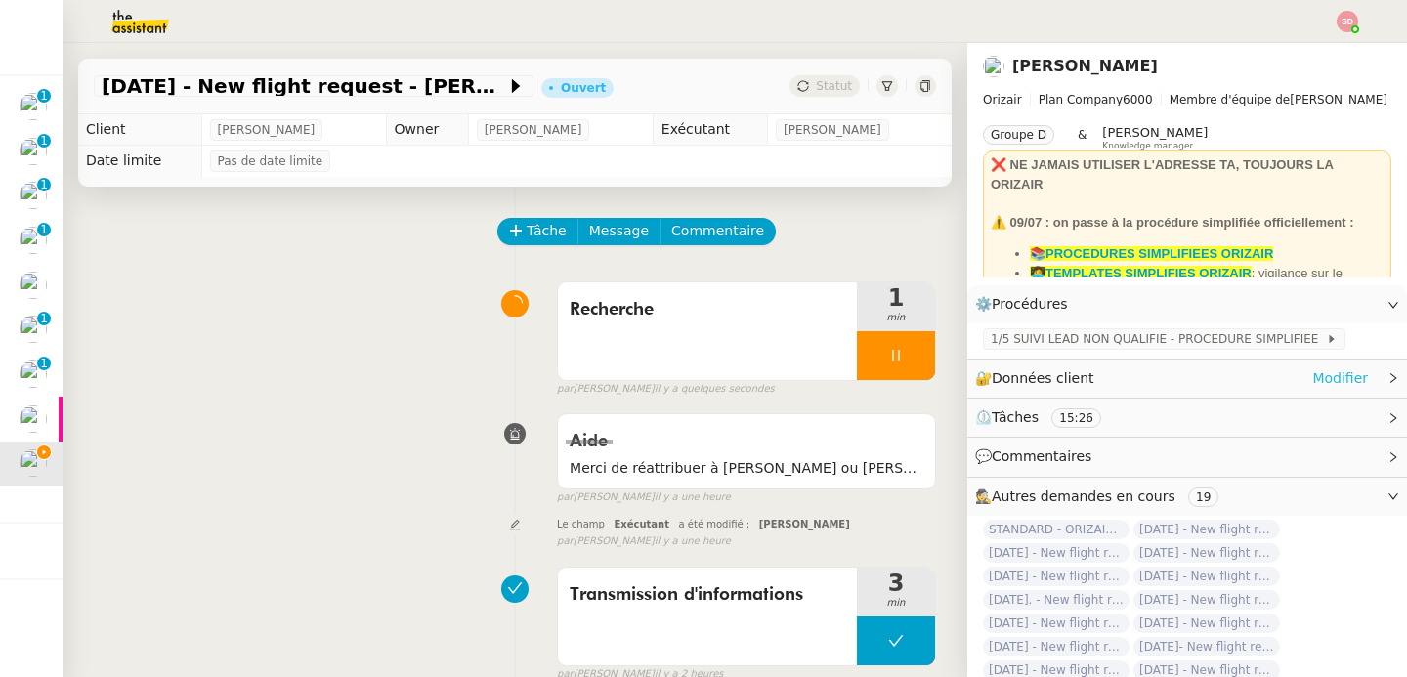
click at [1338, 376] on link "Modifier" at bounding box center [1340, 378] width 56 height 22
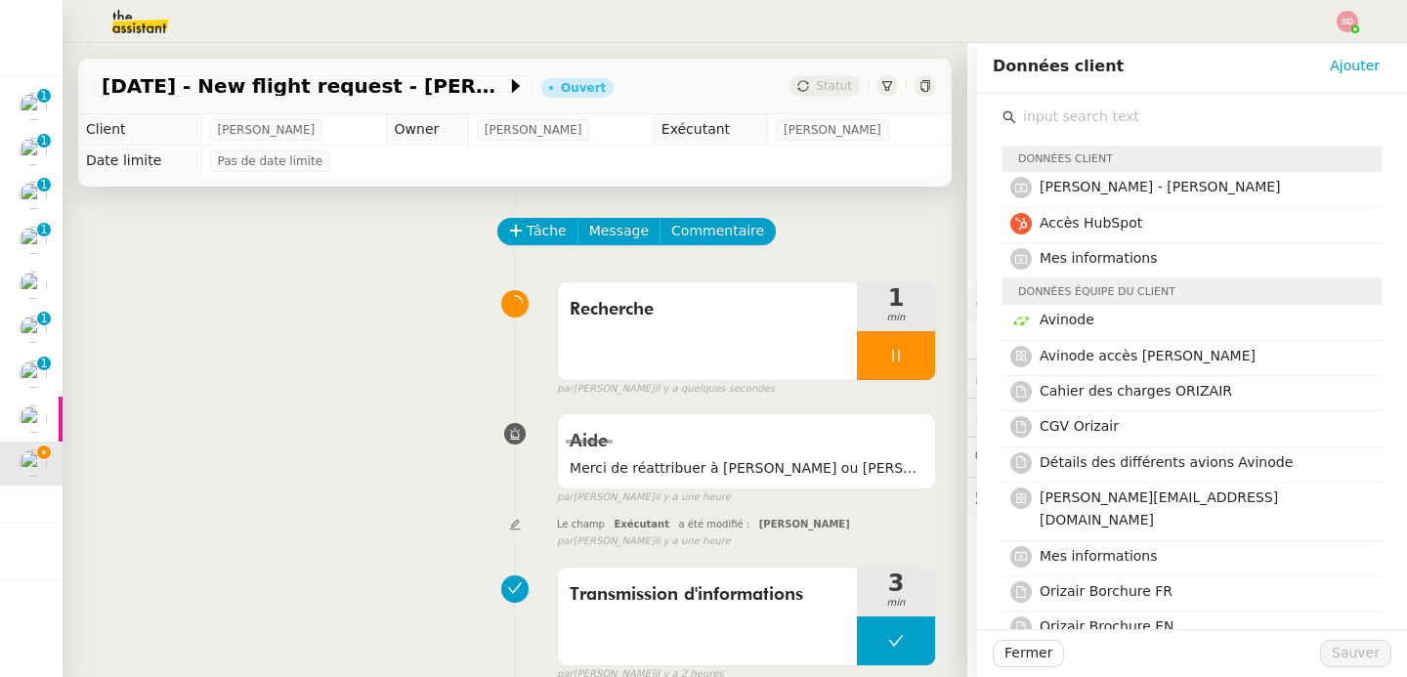
click at [1088, 118] on input "text" at bounding box center [1198, 117] width 365 height 26
click at [1097, 317] on h4 "Avinode" at bounding box center [1205, 320] width 330 height 22
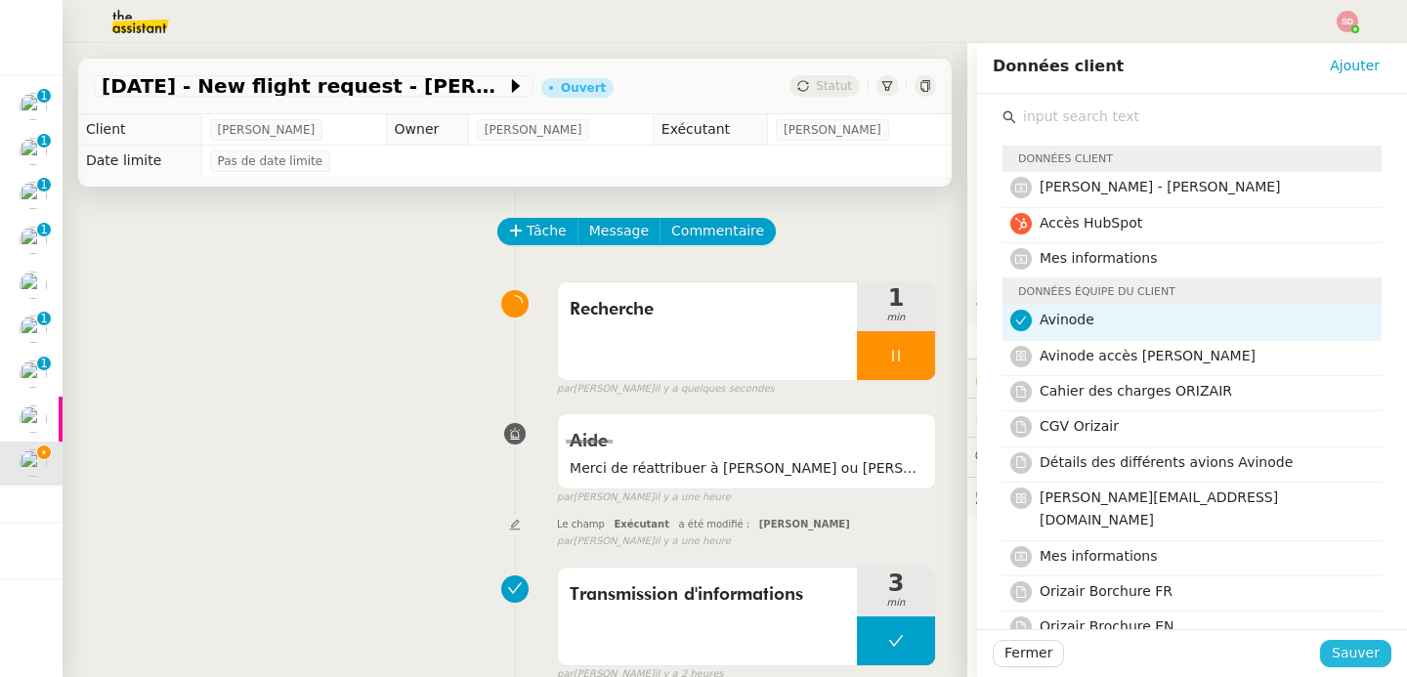
click at [1342, 658] on span "Sauver" at bounding box center [1356, 653] width 48 height 22
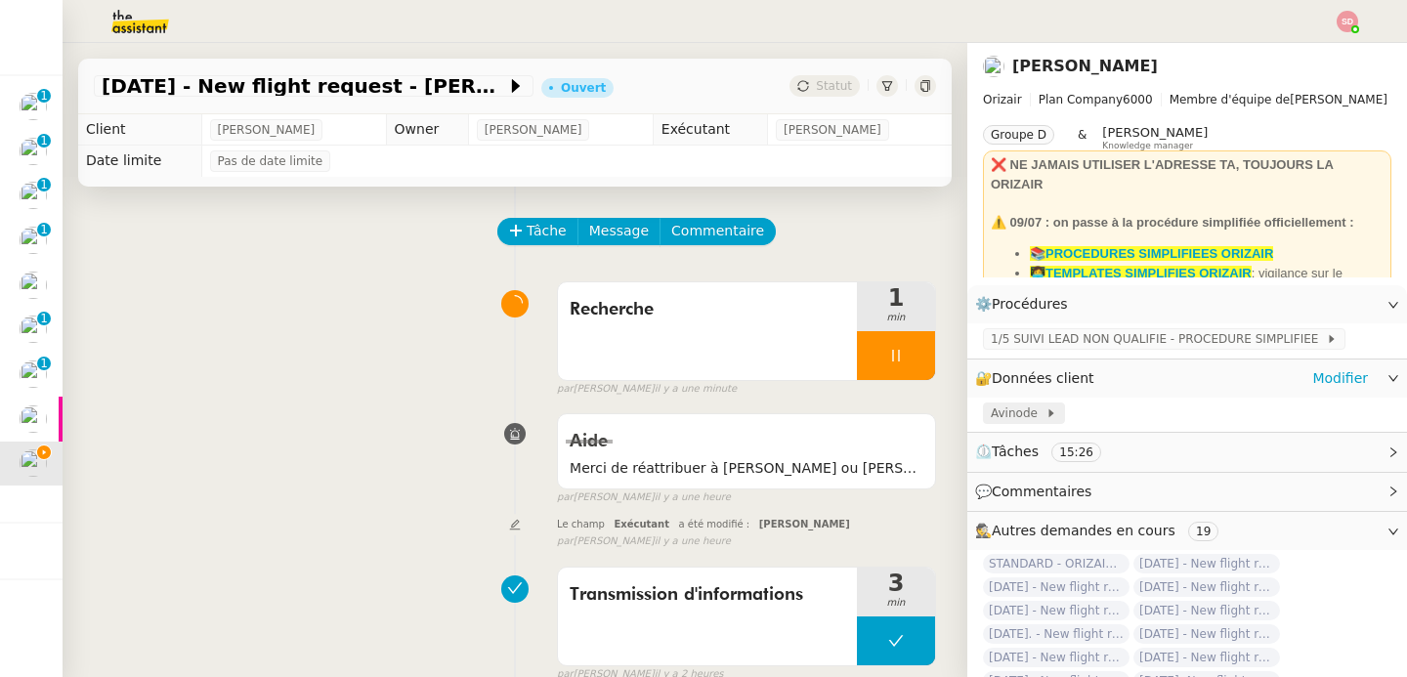
click at [1038, 414] on span at bounding box center [1042, 413] width 8 height 14
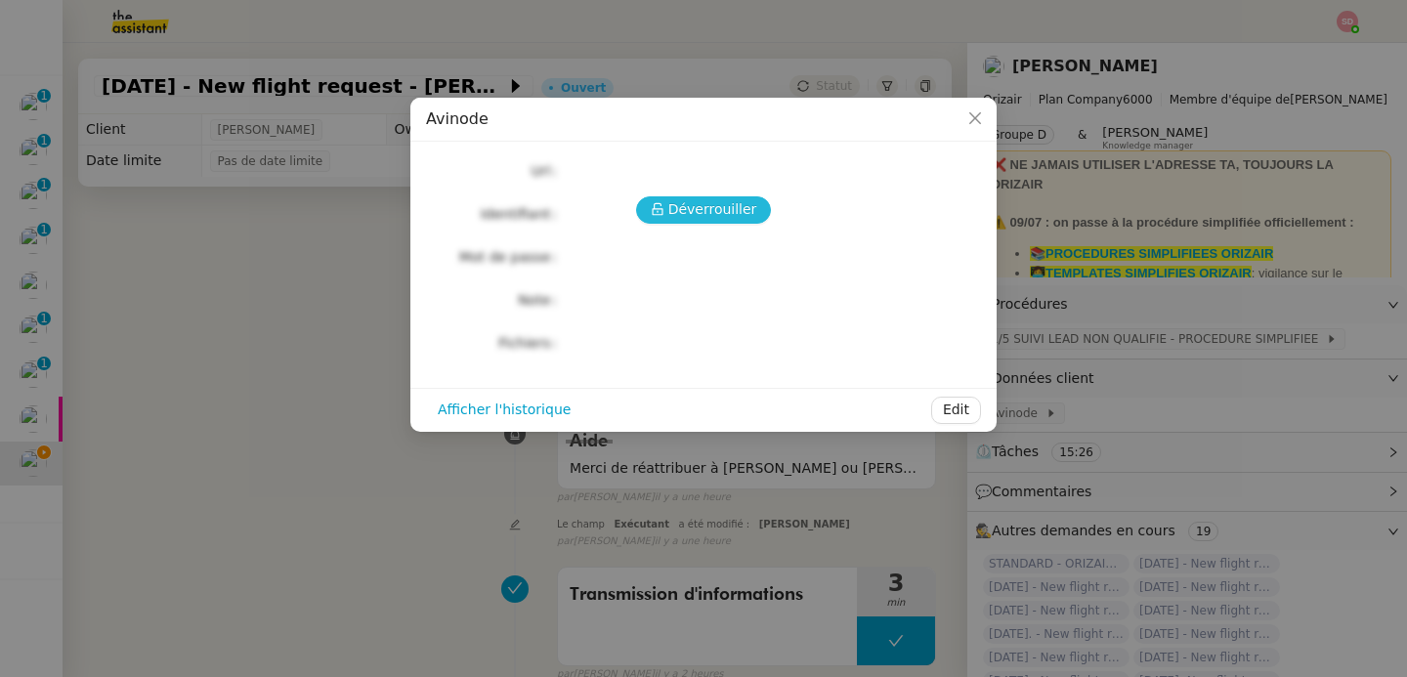
click at [662, 213] on icon at bounding box center [658, 209] width 14 height 14
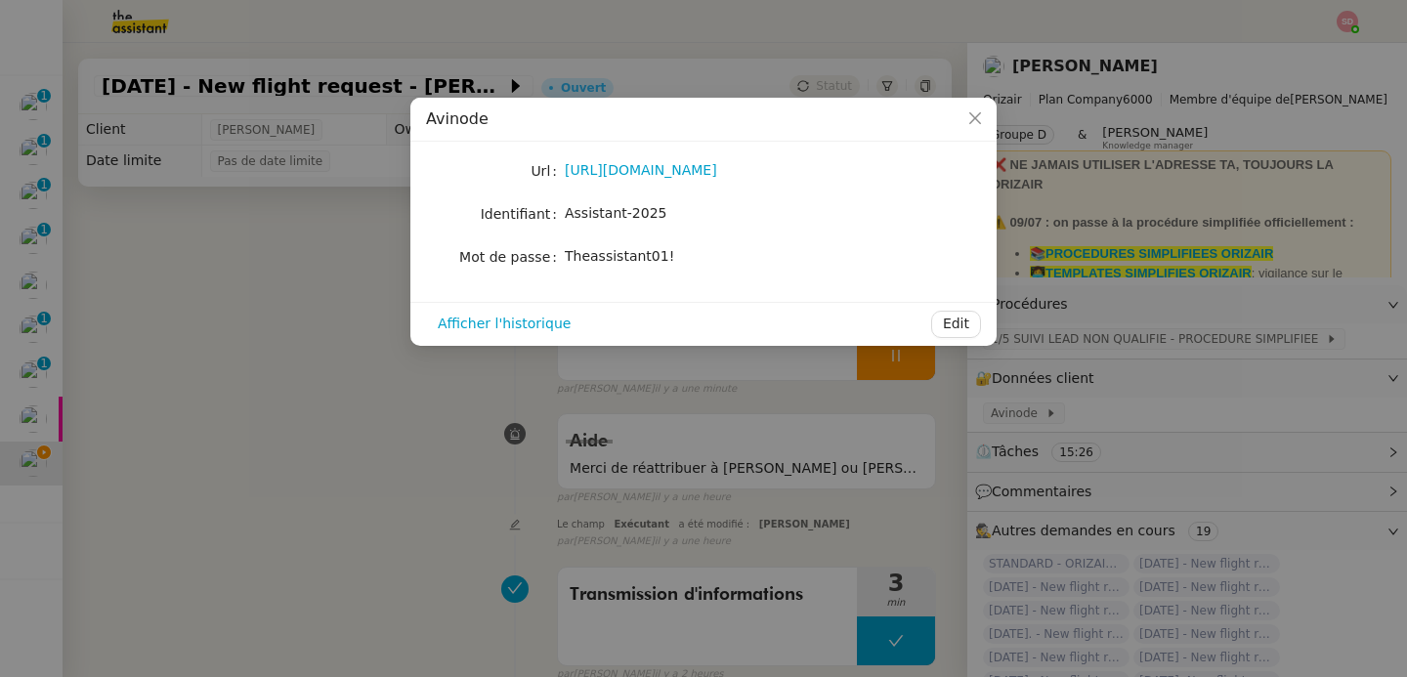
click at [627, 252] on span "Theassistant01!" at bounding box center [619, 256] width 109 height 16
copy div "Theassistant01! Afficher l'historique Edit"
click at [681, 172] on link "[URL][DOMAIN_NAME]" at bounding box center [641, 170] width 152 height 16
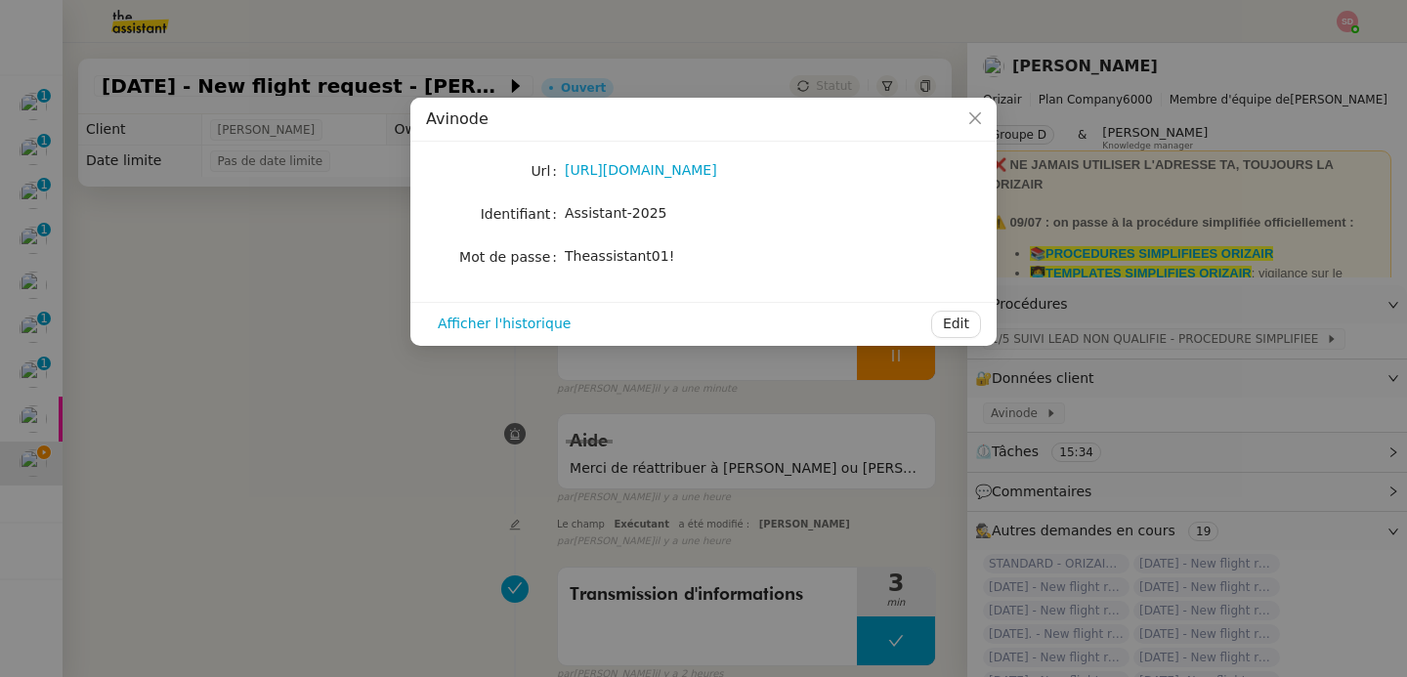
click at [217, 284] on nz-modal-container "Avinode Url [URL][DOMAIN_NAME] Identifiant Assistant-2025 Mot de passe [SECURIT…" at bounding box center [703, 338] width 1407 height 677
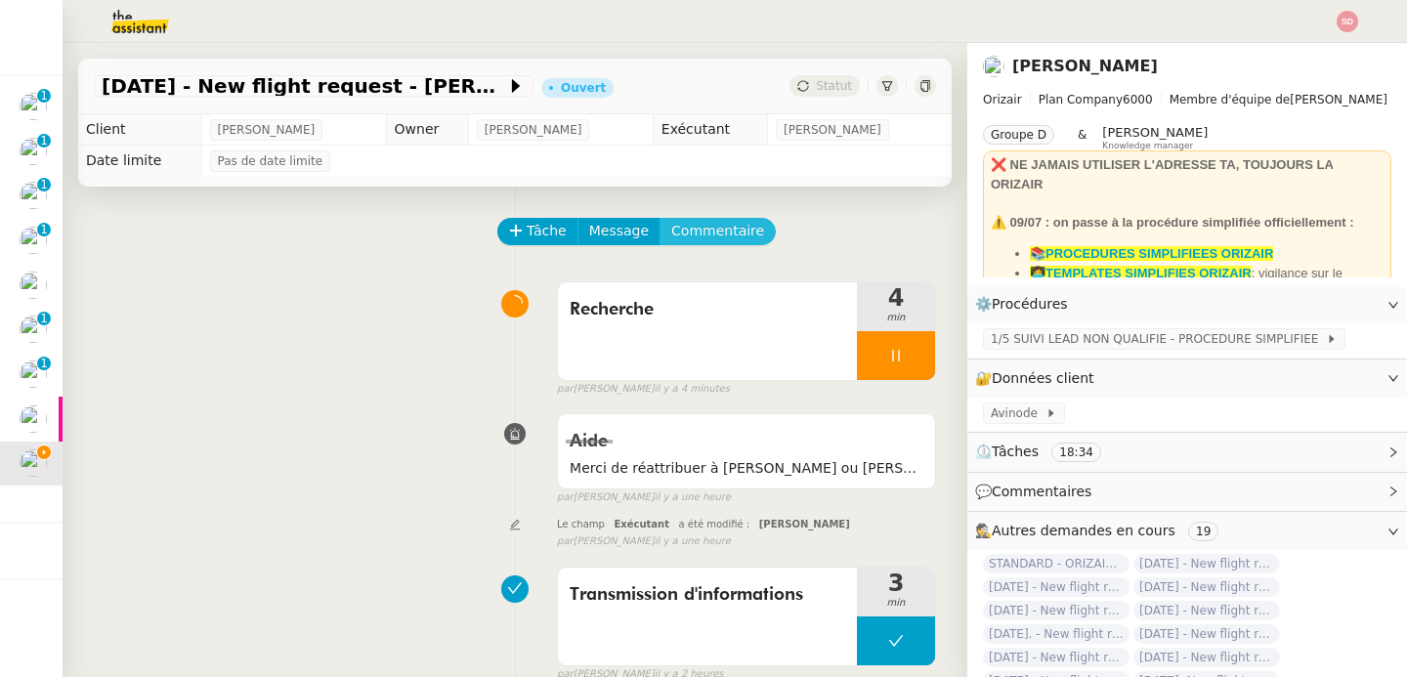
click at [730, 238] on span "Commentaire" at bounding box center [717, 231] width 93 height 22
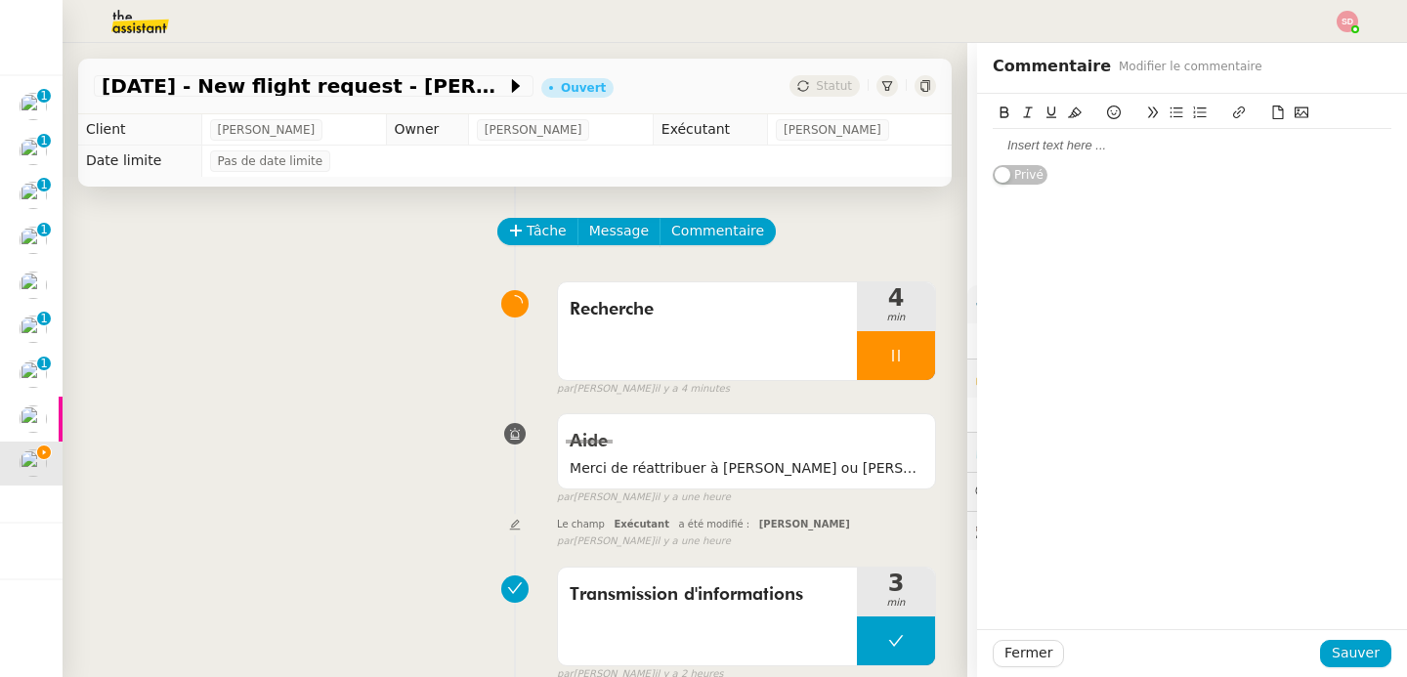
click at [1095, 161] on div at bounding box center [1192, 145] width 399 height 33
click at [1343, 659] on span "Sauver" at bounding box center [1356, 653] width 48 height 22
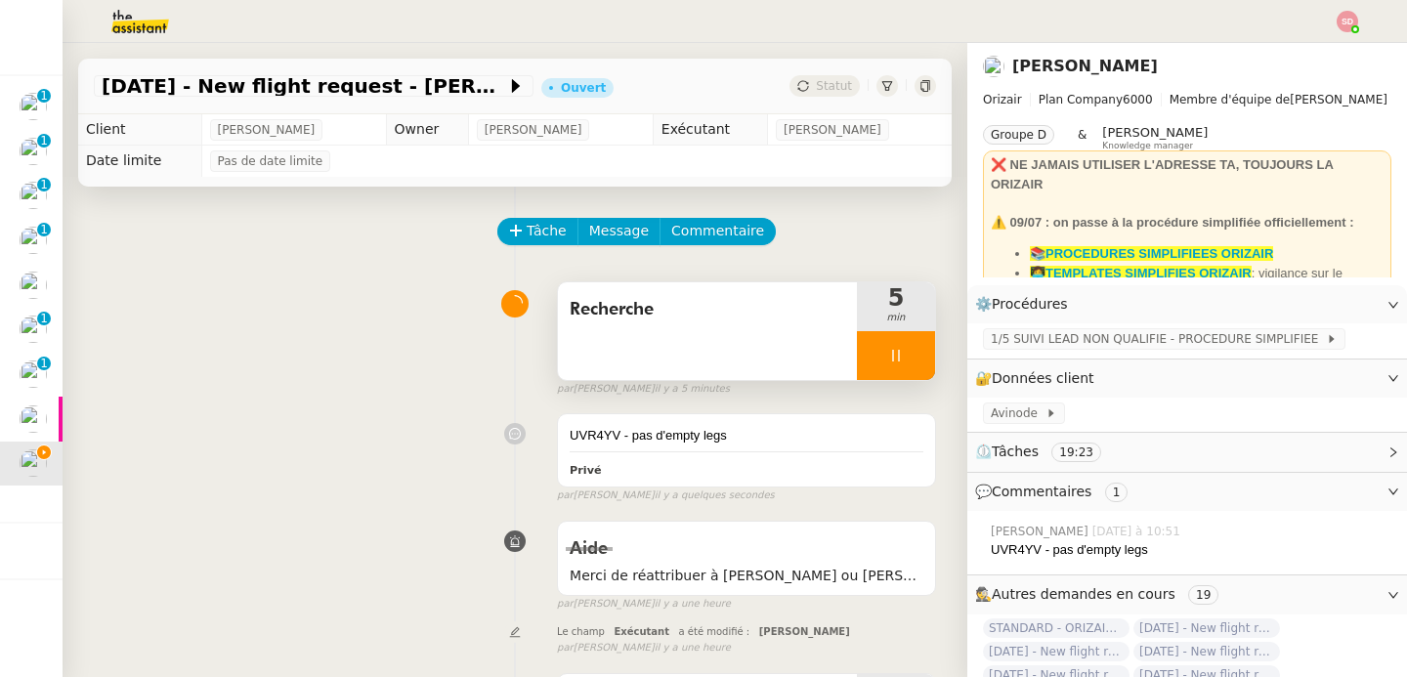
click at [878, 344] on div at bounding box center [896, 355] width 78 height 49
click at [896, 344] on button at bounding box center [915, 355] width 39 height 49
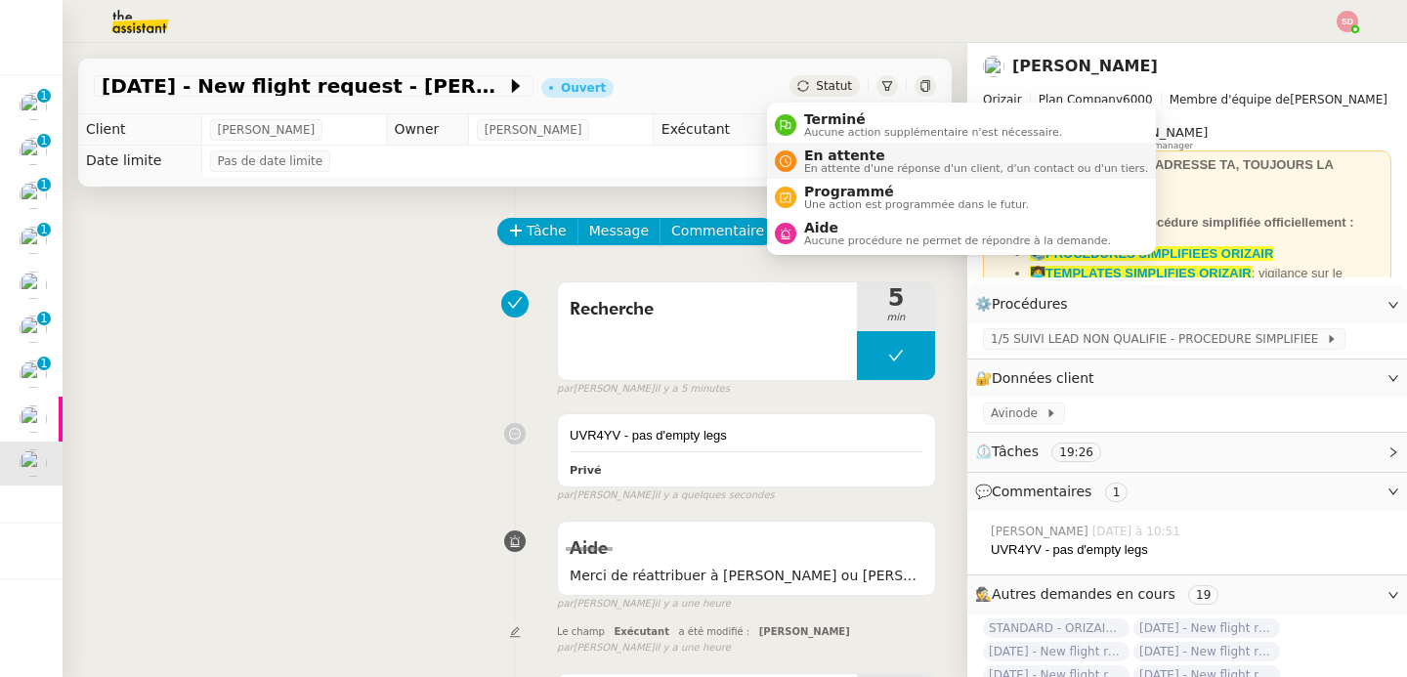
click at [806, 166] on span "En attente d'une réponse d'un client, d'un contact ou d'un tiers." at bounding box center [976, 168] width 344 height 11
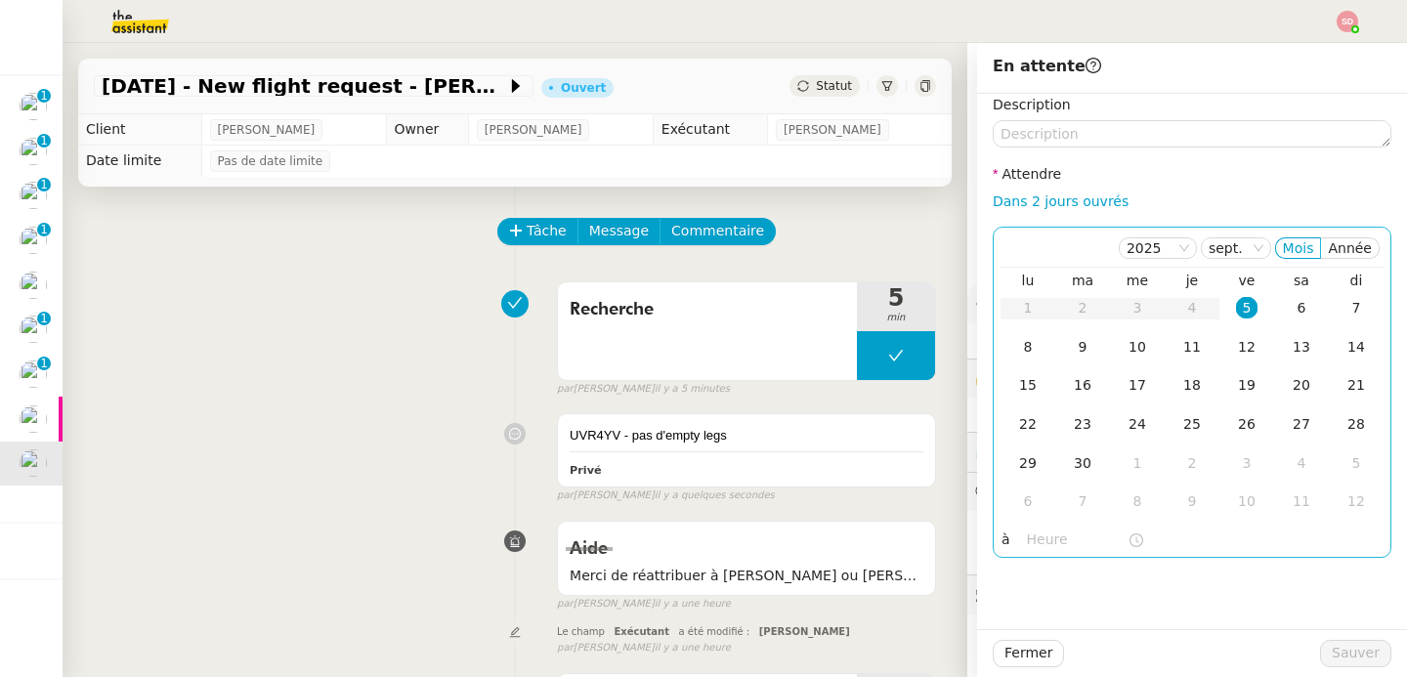
click at [1027, 538] on input "text" at bounding box center [1077, 540] width 101 height 22
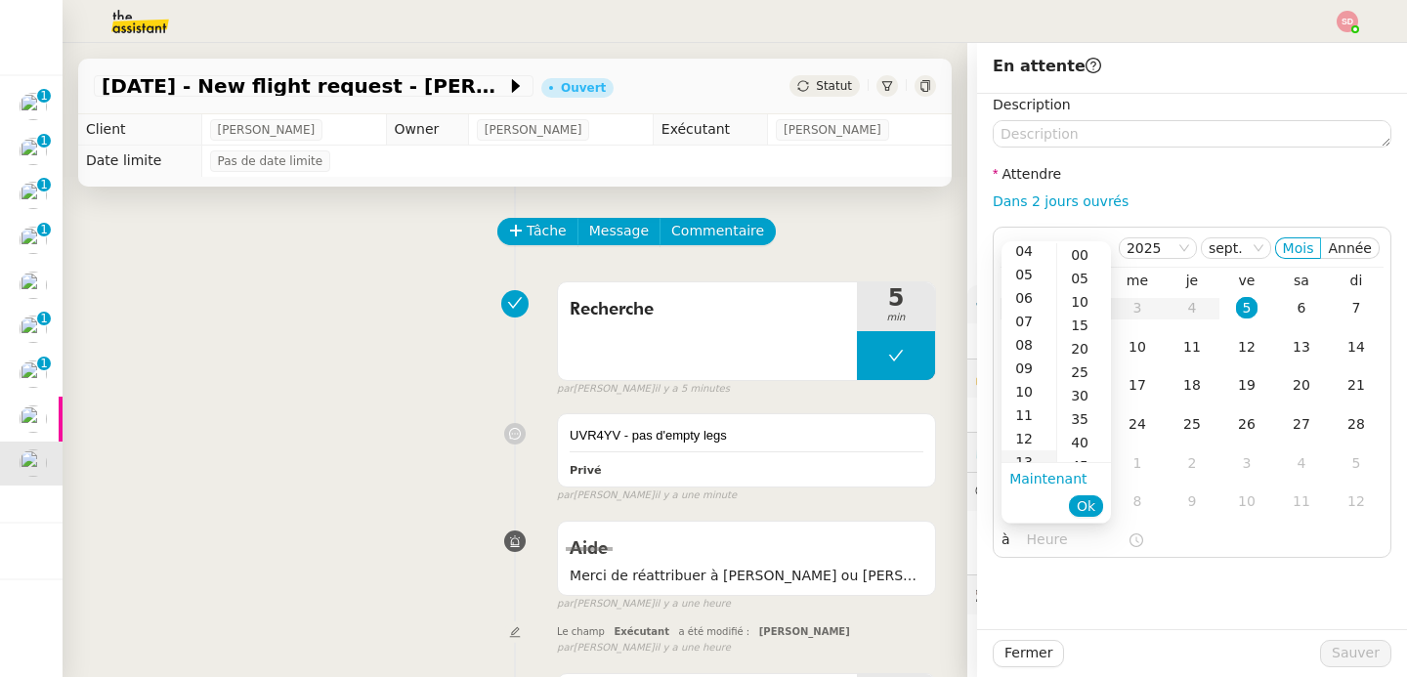
click at [1030, 457] on div "13" at bounding box center [1029, 461] width 55 height 23
click at [1074, 257] on div "00" at bounding box center [1084, 254] width 54 height 23
type input "13:00"
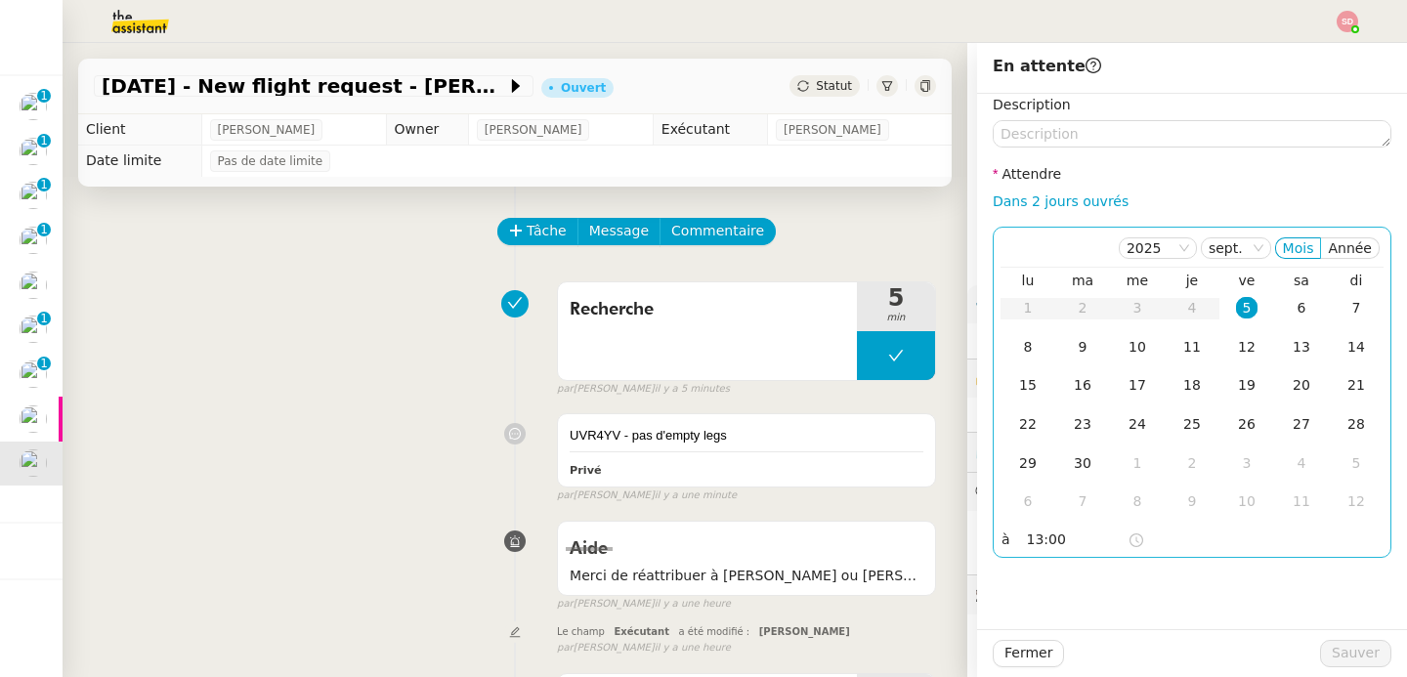
click at [1236, 303] on div "5" at bounding box center [1246, 307] width 21 height 21
click at [1339, 650] on span "Sauver" at bounding box center [1356, 653] width 48 height 22
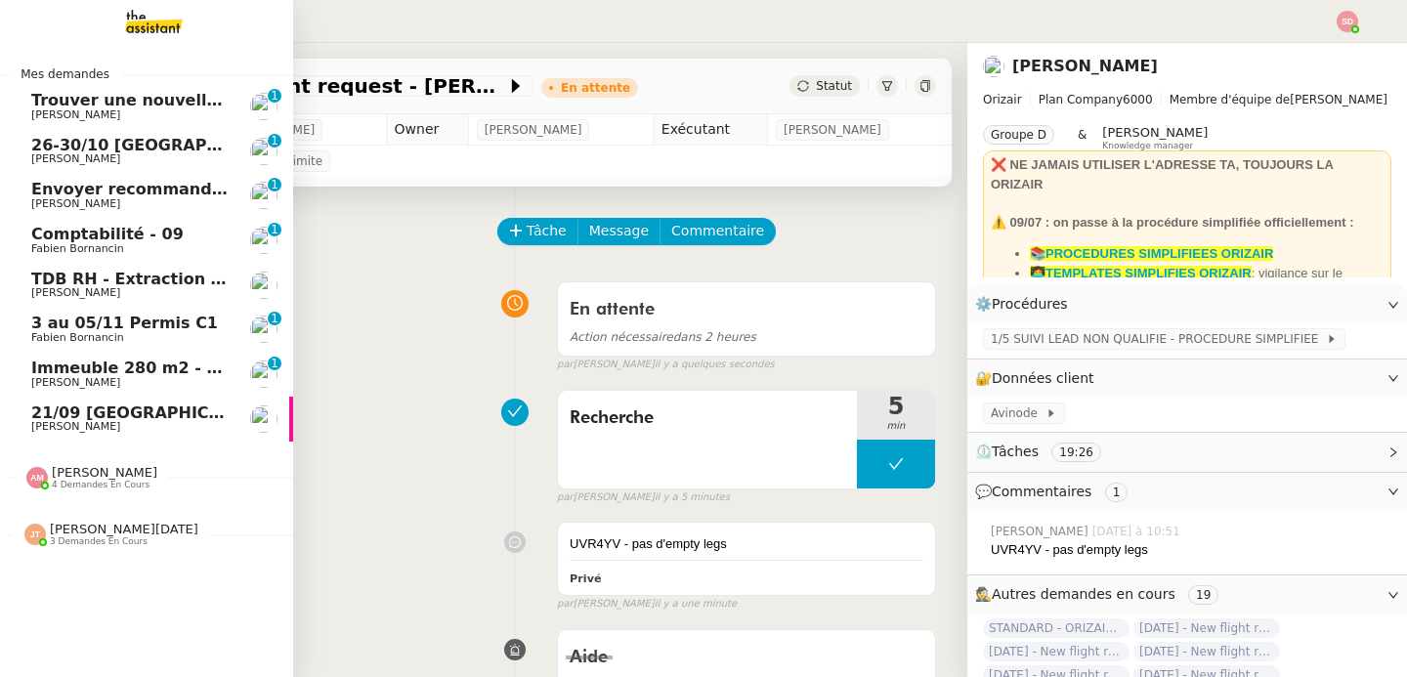
click at [233, 188] on link "Envoyer recommandé à Samsic Nicolas Clavé 0 1 2 3 4 5 6 7 8 9" at bounding box center [146, 195] width 293 height 45
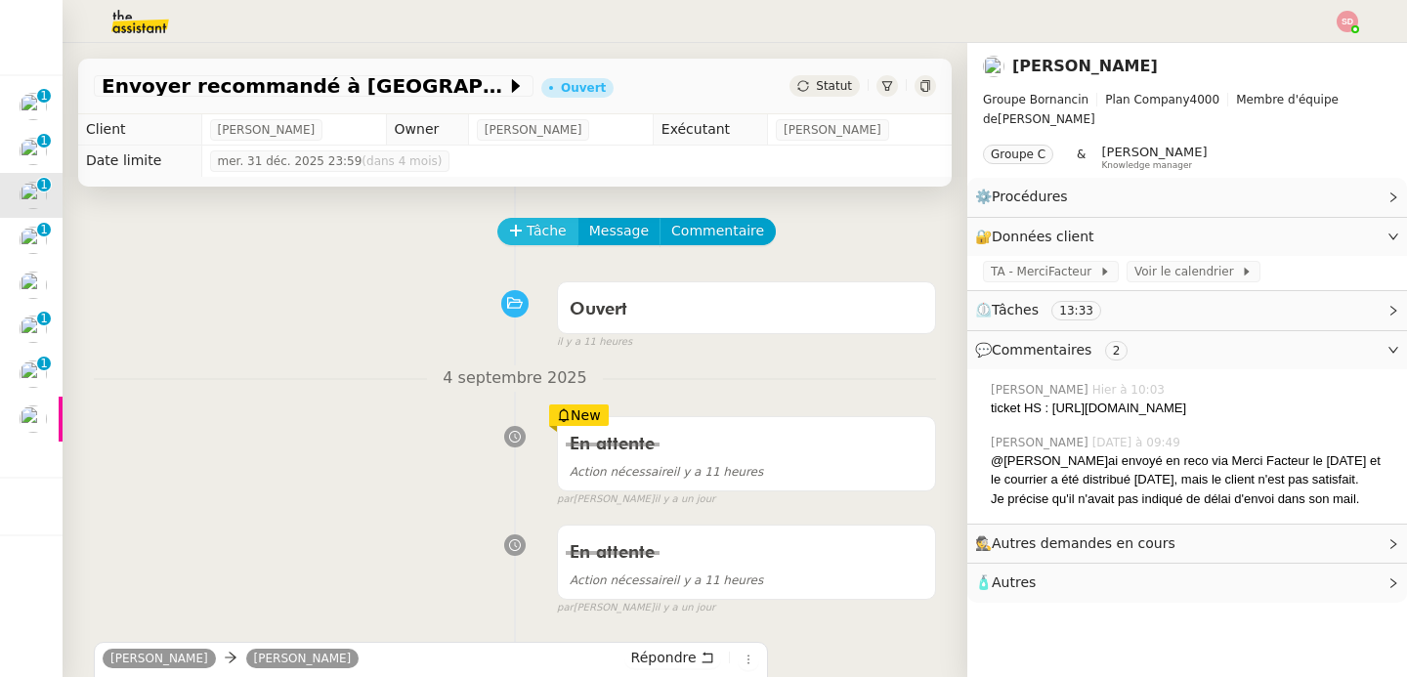
click at [532, 226] on span "Tâche" at bounding box center [547, 231] width 40 height 22
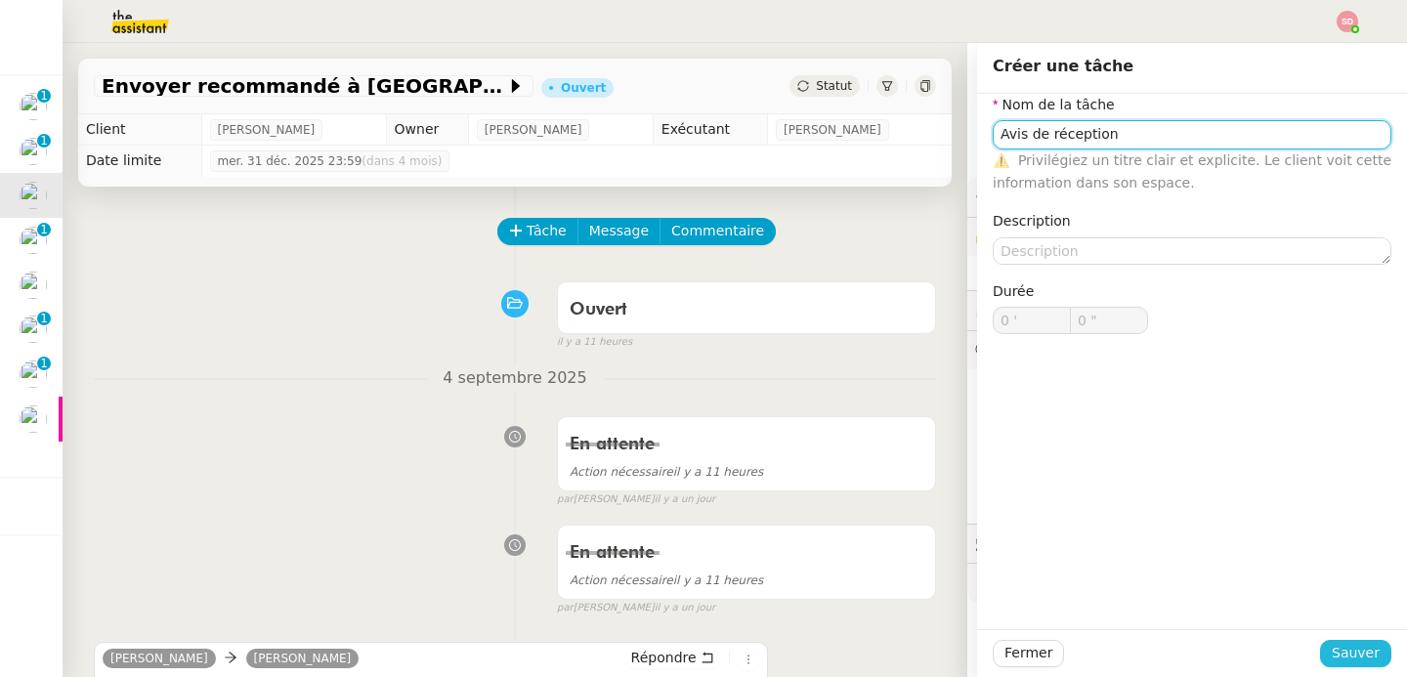
type input "Avis de réception"
click at [1320, 658] on button "Sauver" at bounding box center [1355, 653] width 71 height 27
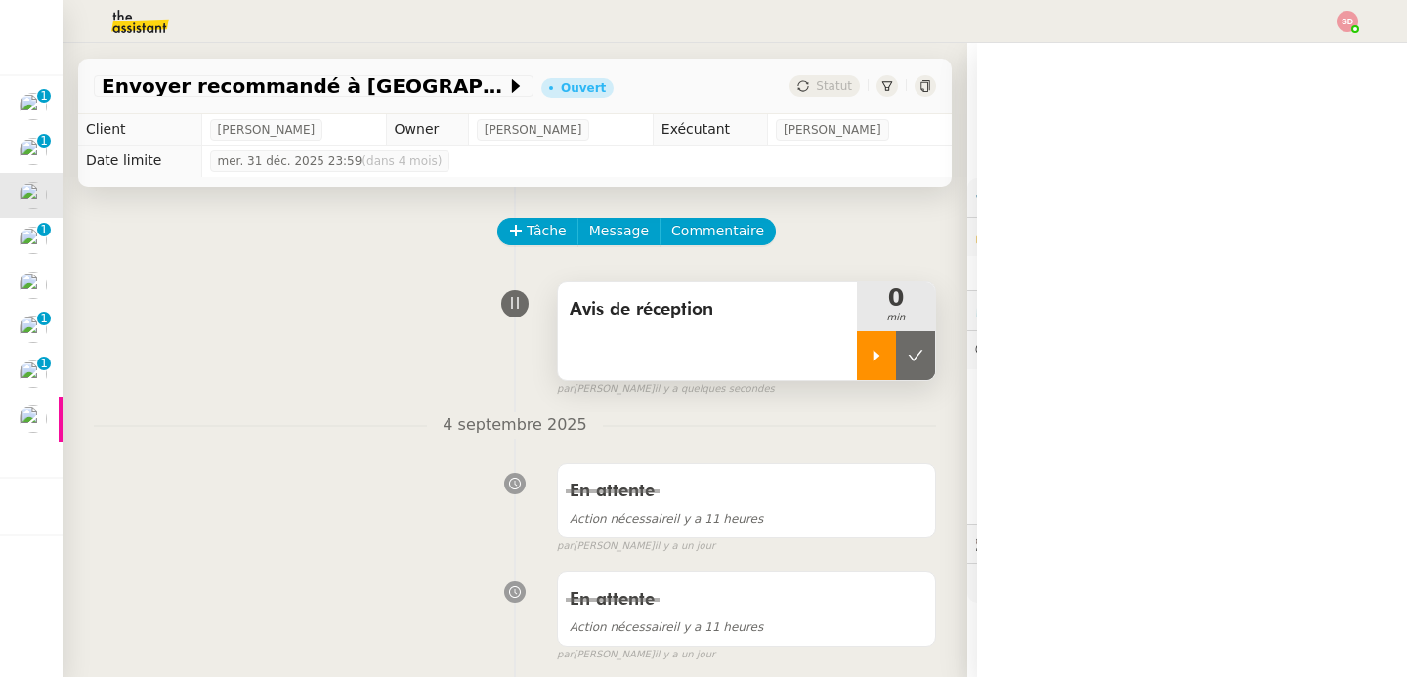
click at [869, 348] on icon at bounding box center [877, 356] width 16 height 16
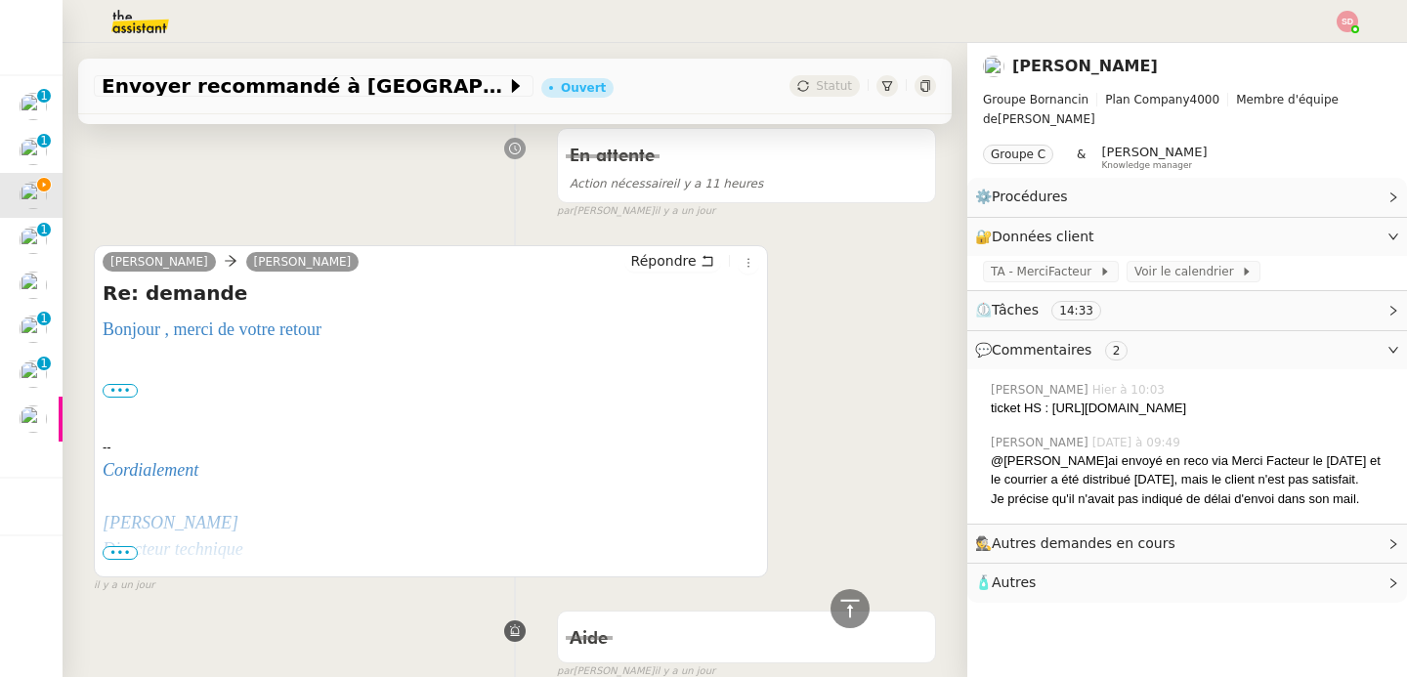
scroll to position [405, 0]
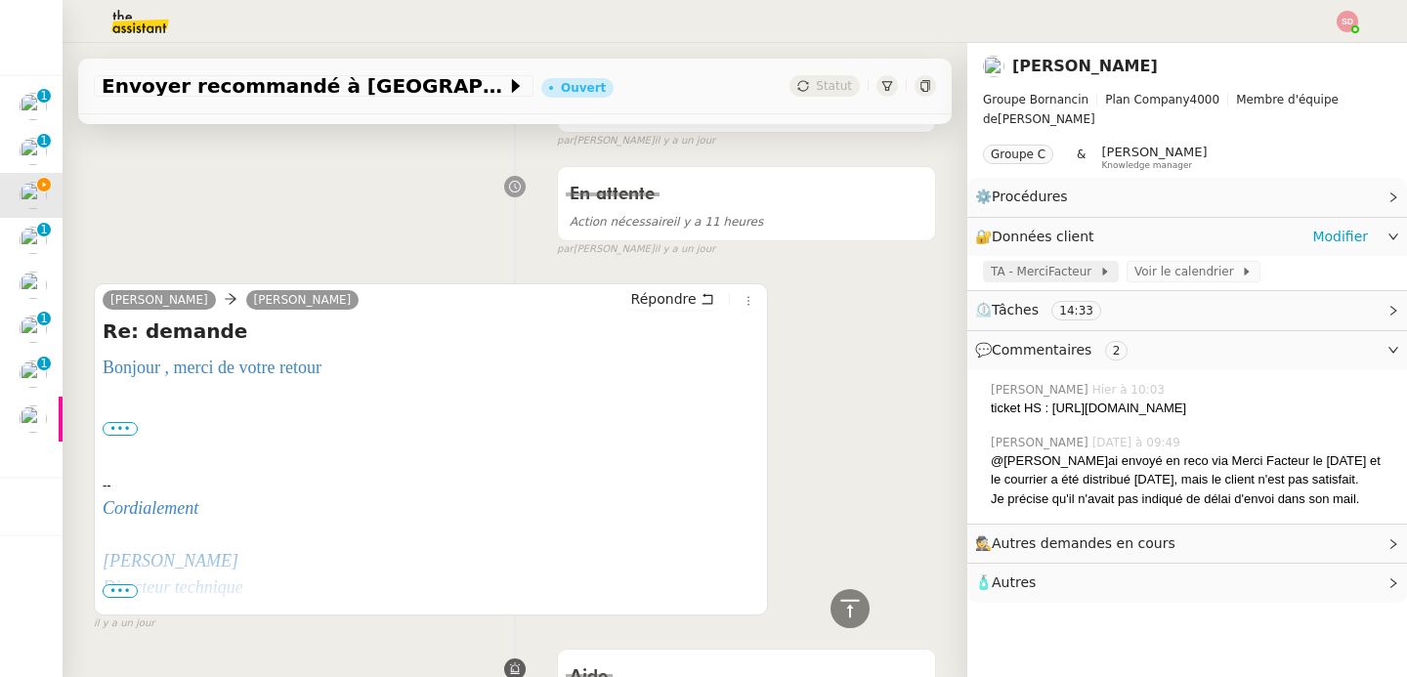
click at [1045, 271] on span "TA - MerciFacteur" at bounding box center [1045, 272] width 108 height 20
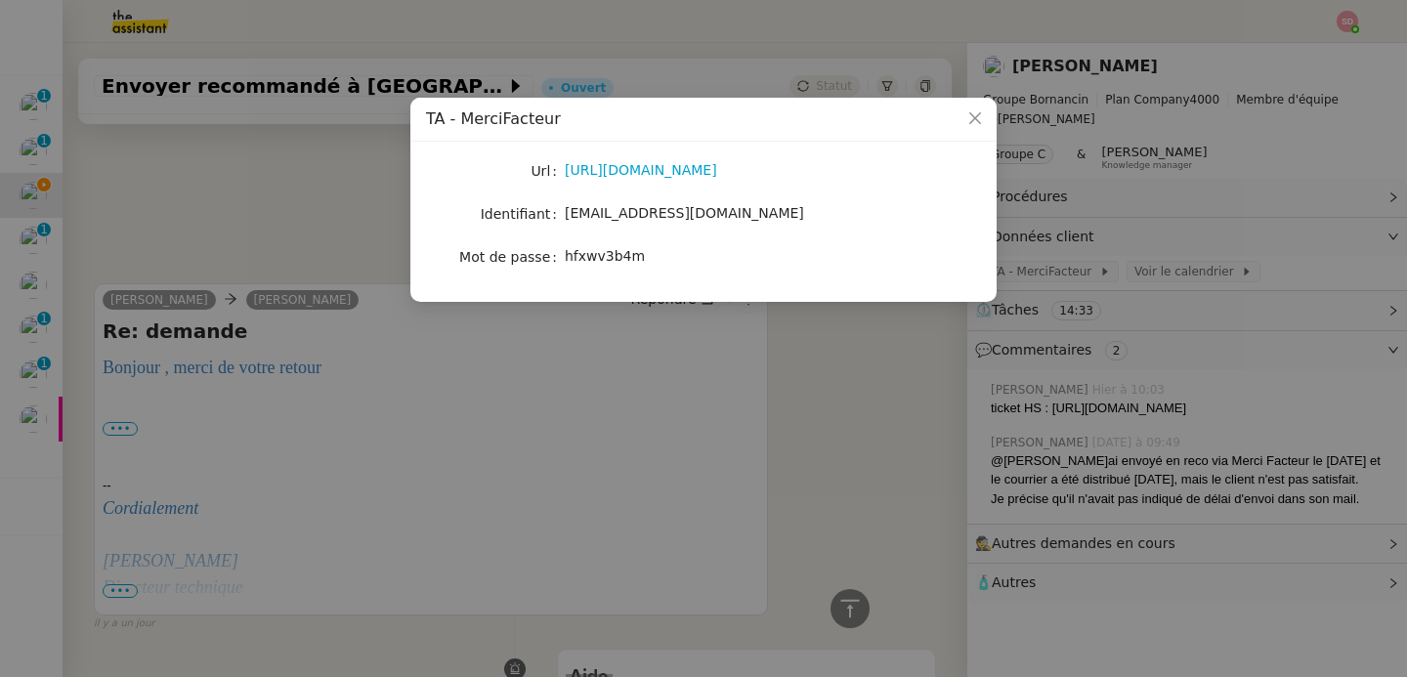
click at [608, 259] on span "hfxwv3b4m" at bounding box center [605, 256] width 80 height 16
copy span "hfxwv3b4m"
click at [629, 168] on link "https://www.merci-facteur.com/pro/" at bounding box center [641, 170] width 152 height 16
click at [337, 408] on nz-modal-container "TA - MerciFacteur Url https://www.merci-facteur.com/pro/ Identifiant groupe.fre…" at bounding box center [703, 338] width 1407 height 677
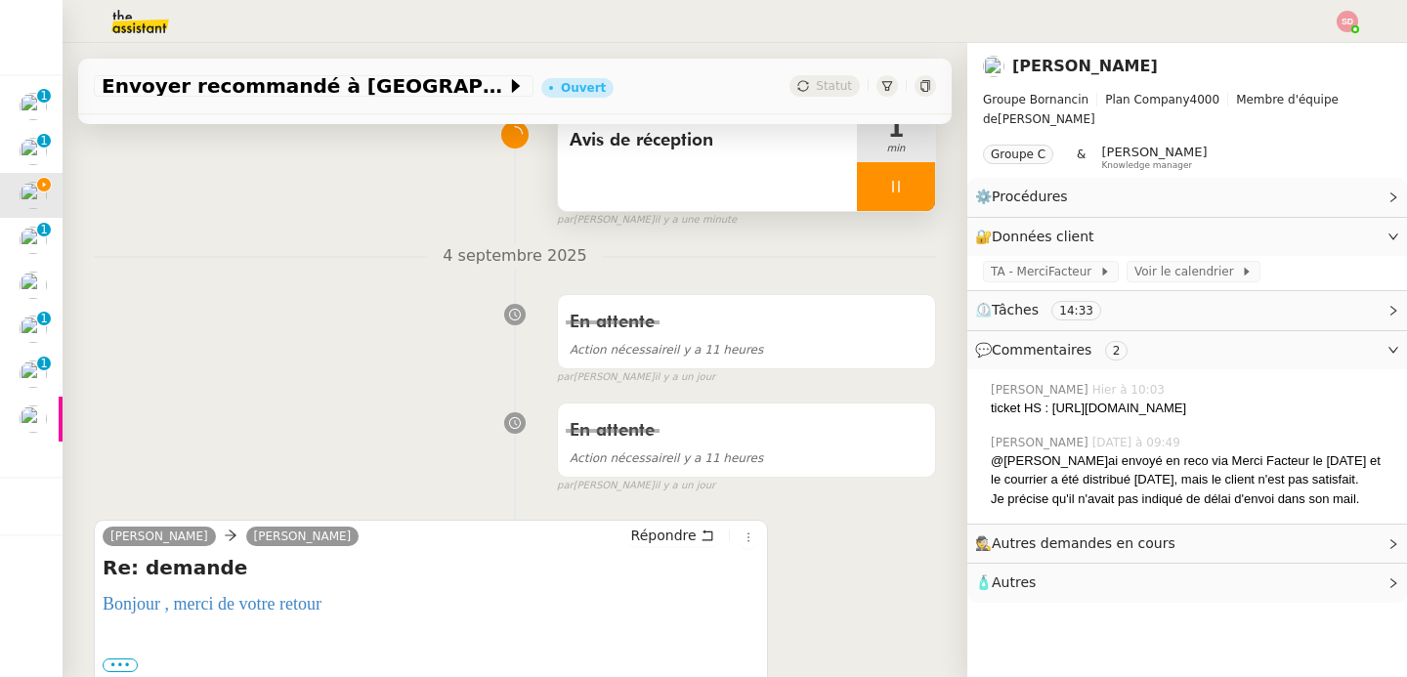
scroll to position [215, 0]
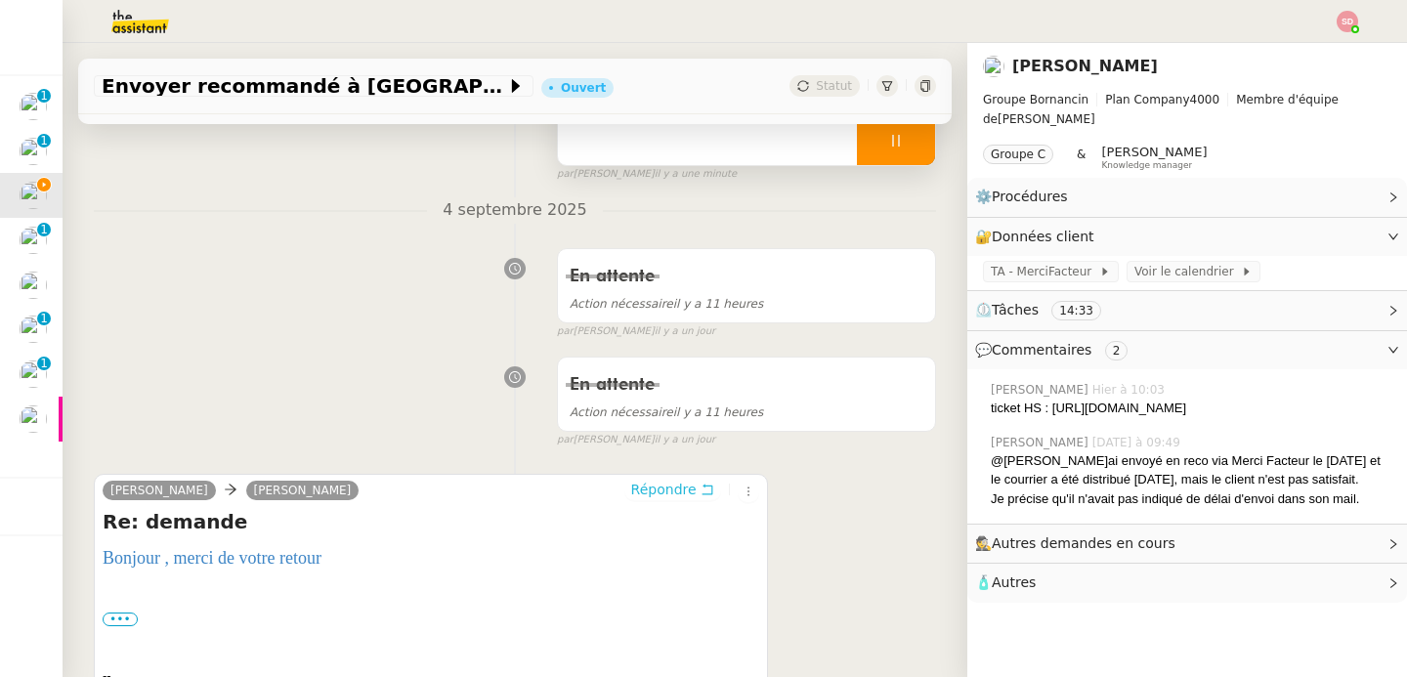
click at [662, 491] on span "Répondre" at bounding box center [663, 490] width 65 height 20
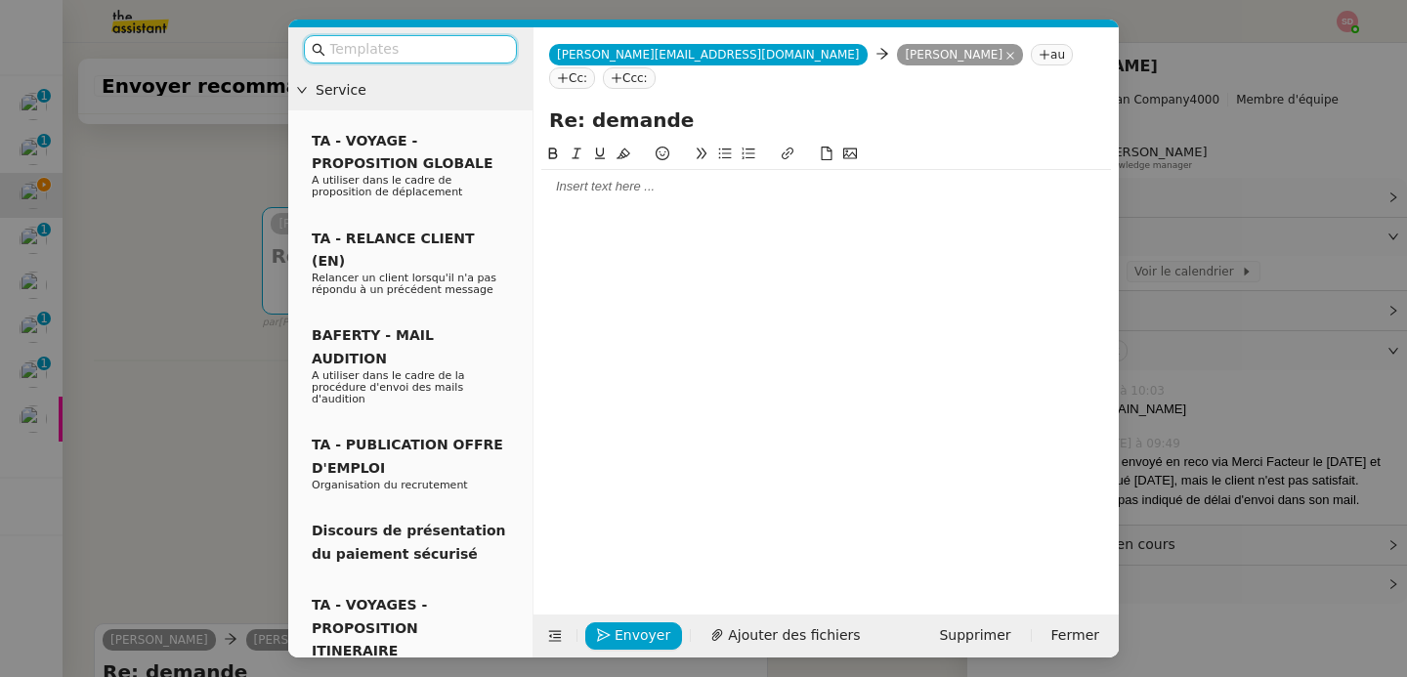
click at [599, 185] on div at bounding box center [826, 364] width 570 height 442
click at [602, 175] on div at bounding box center [826, 186] width 570 height 33
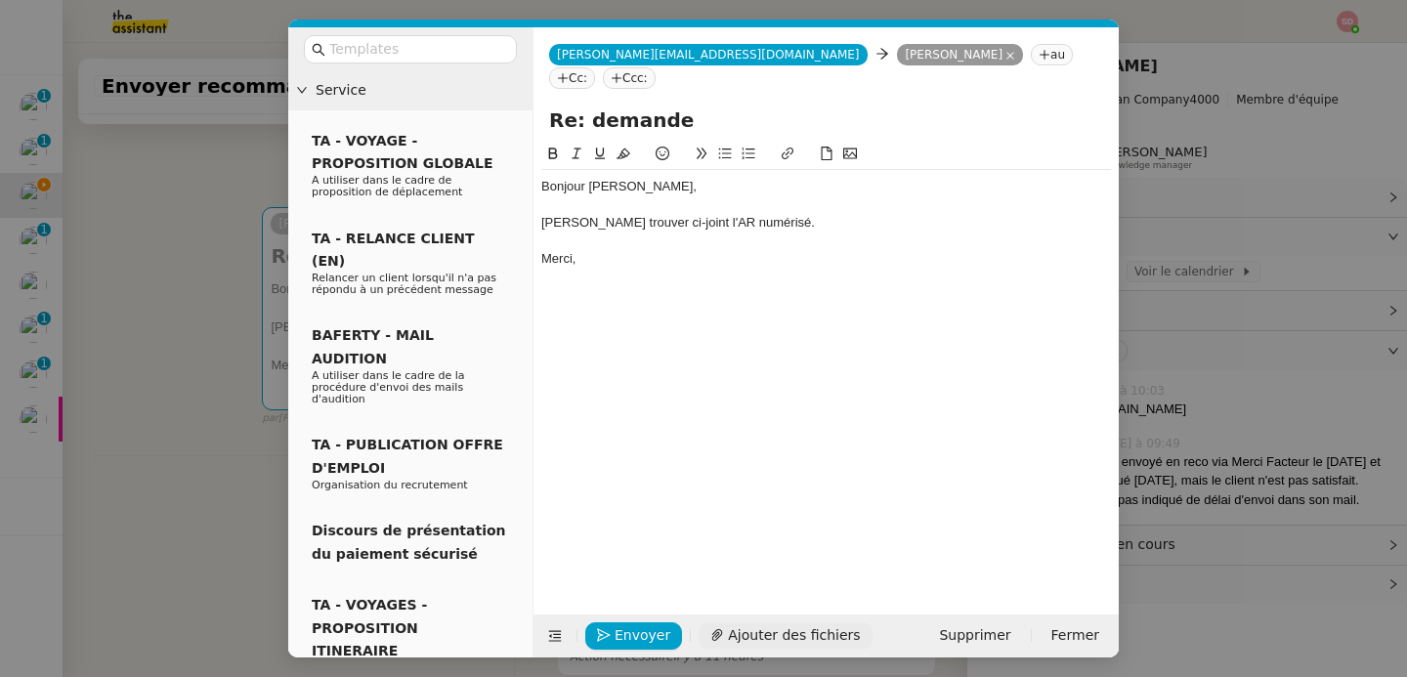
click at [808, 630] on span "Ajouter des fichiers" at bounding box center [794, 635] width 132 height 22
click at [746, 639] on span "Ajouter des fichiers" at bounding box center [794, 635] width 132 height 22
click at [618, 632] on span "Envoyer" at bounding box center [643, 635] width 56 height 22
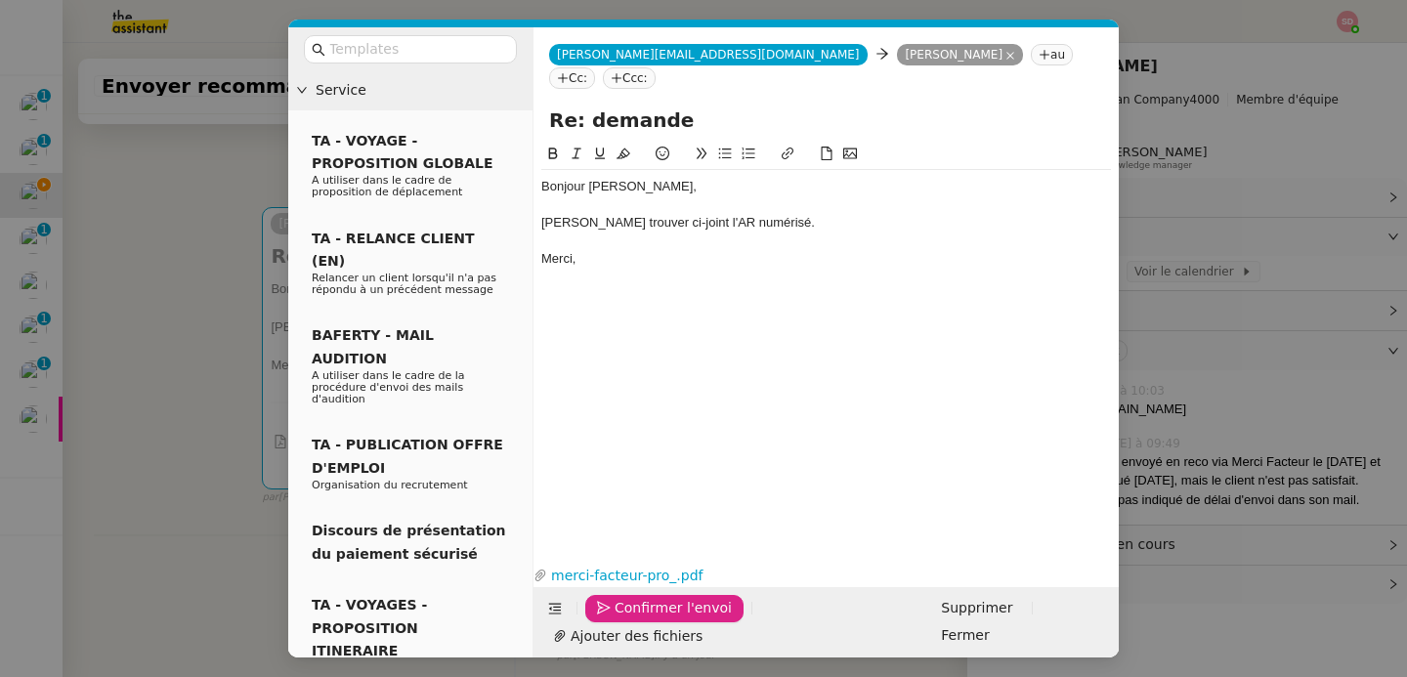
click at [618, 619] on span "Confirmer l'envoi" at bounding box center [673, 608] width 117 height 22
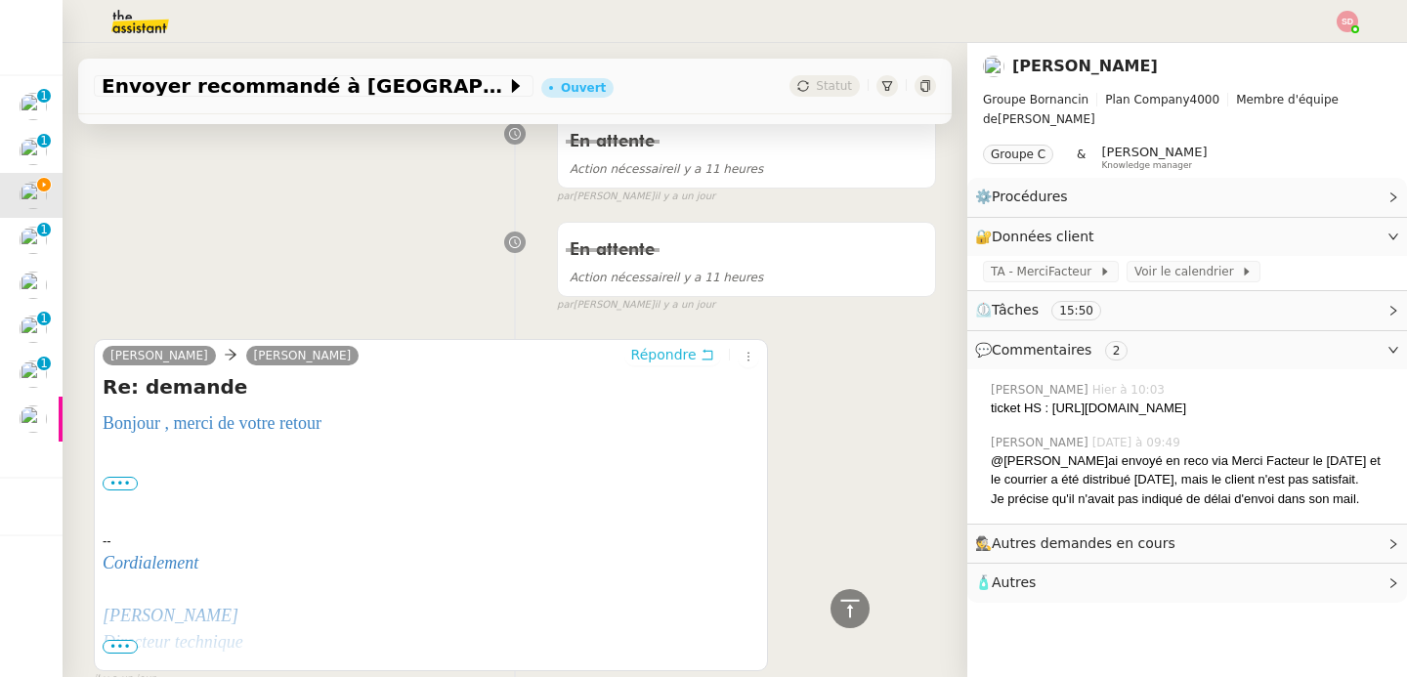
scroll to position [0, 0]
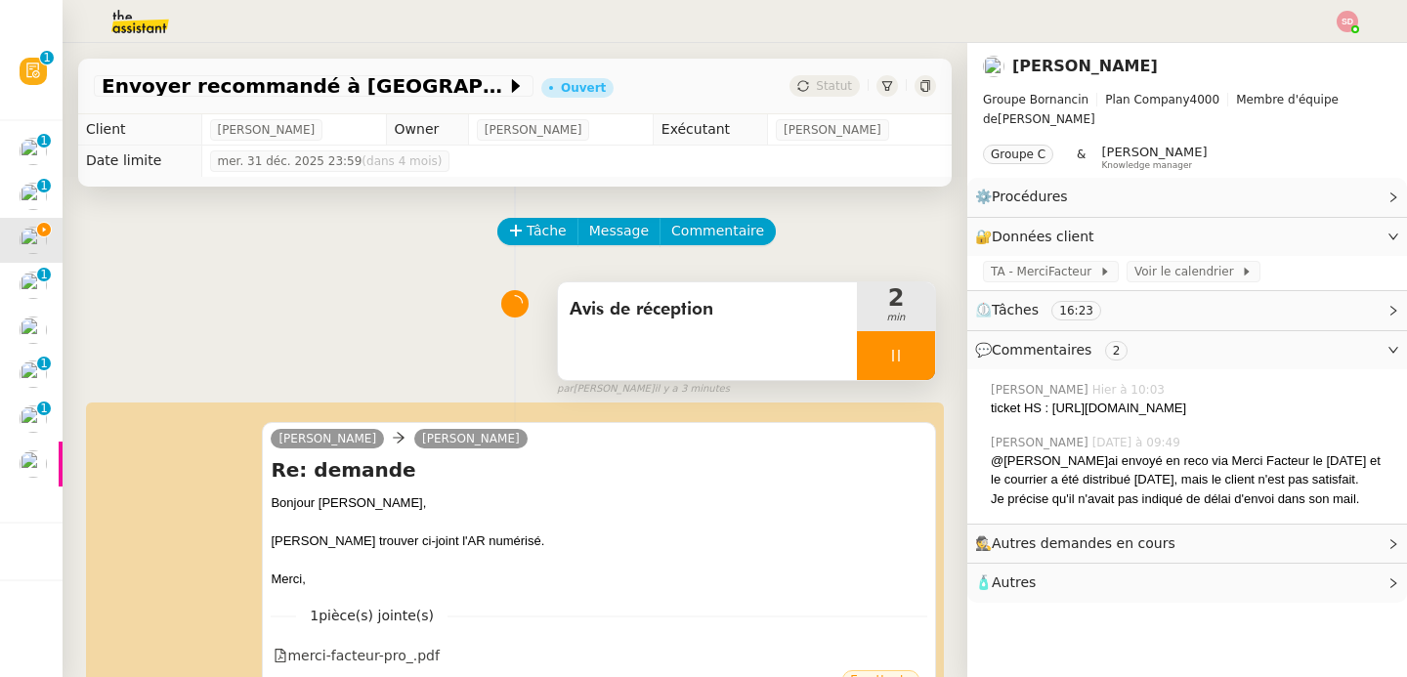
click at [891, 355] on div at bounding box center [896, 355] width 78 height 49
click at [909, 355] on icon at bounding box center [916, 355] width 15 height 11
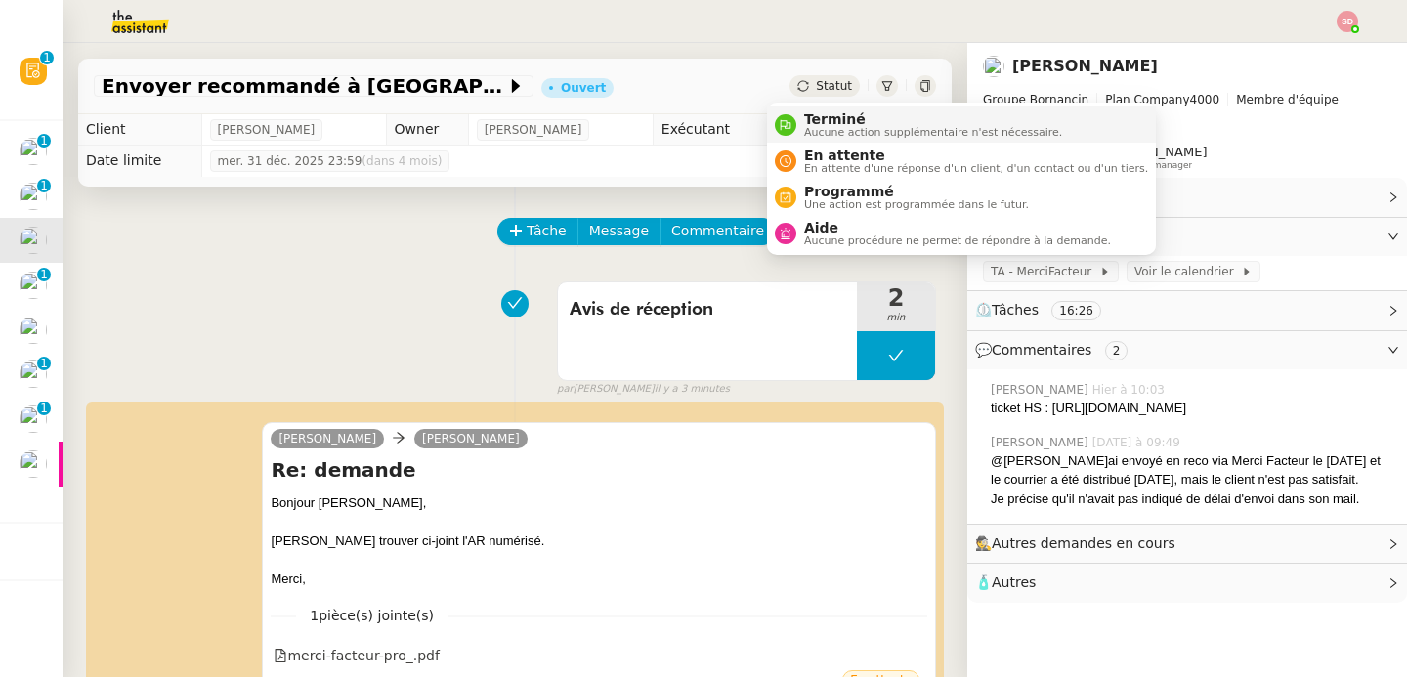
click at [807, 114] on span "Terminé" at bounding box center [933, 119] width 258 height 16
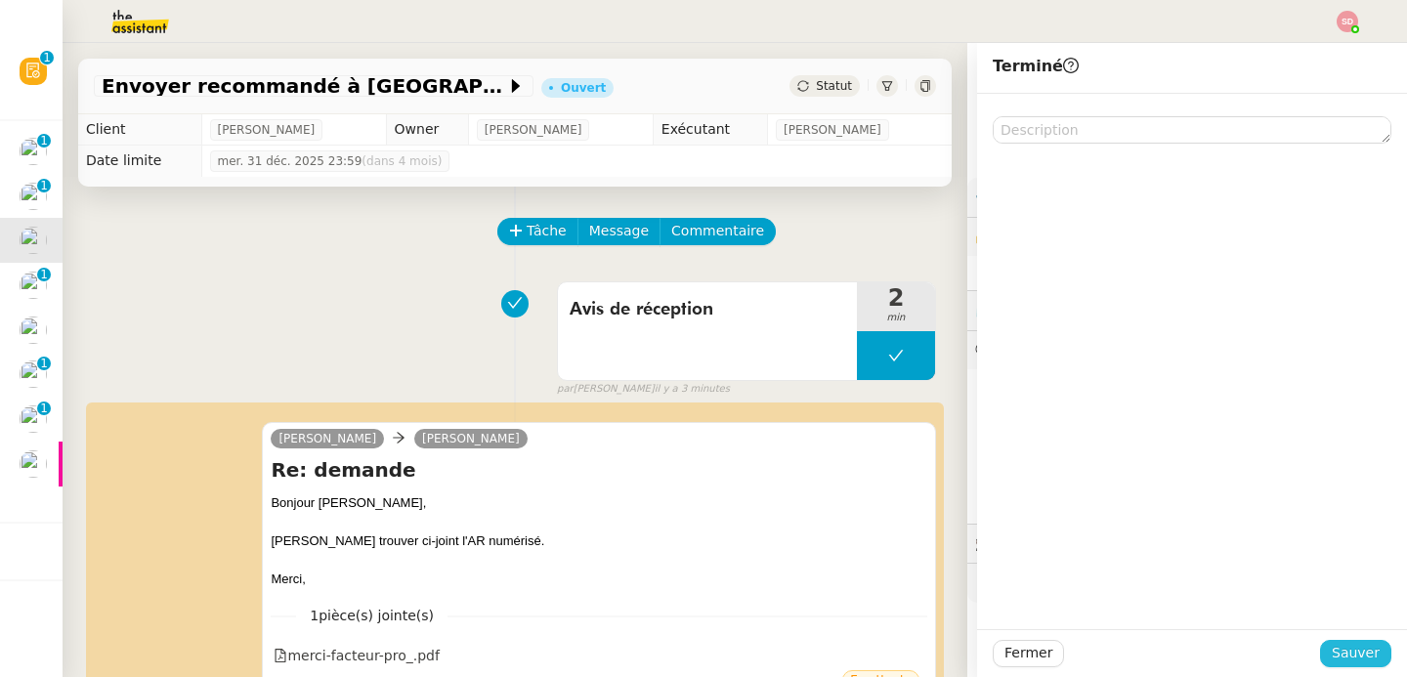
click at [1366, 661] on button "Sauver" at bounding box center [1355, 653] width 71 height 27
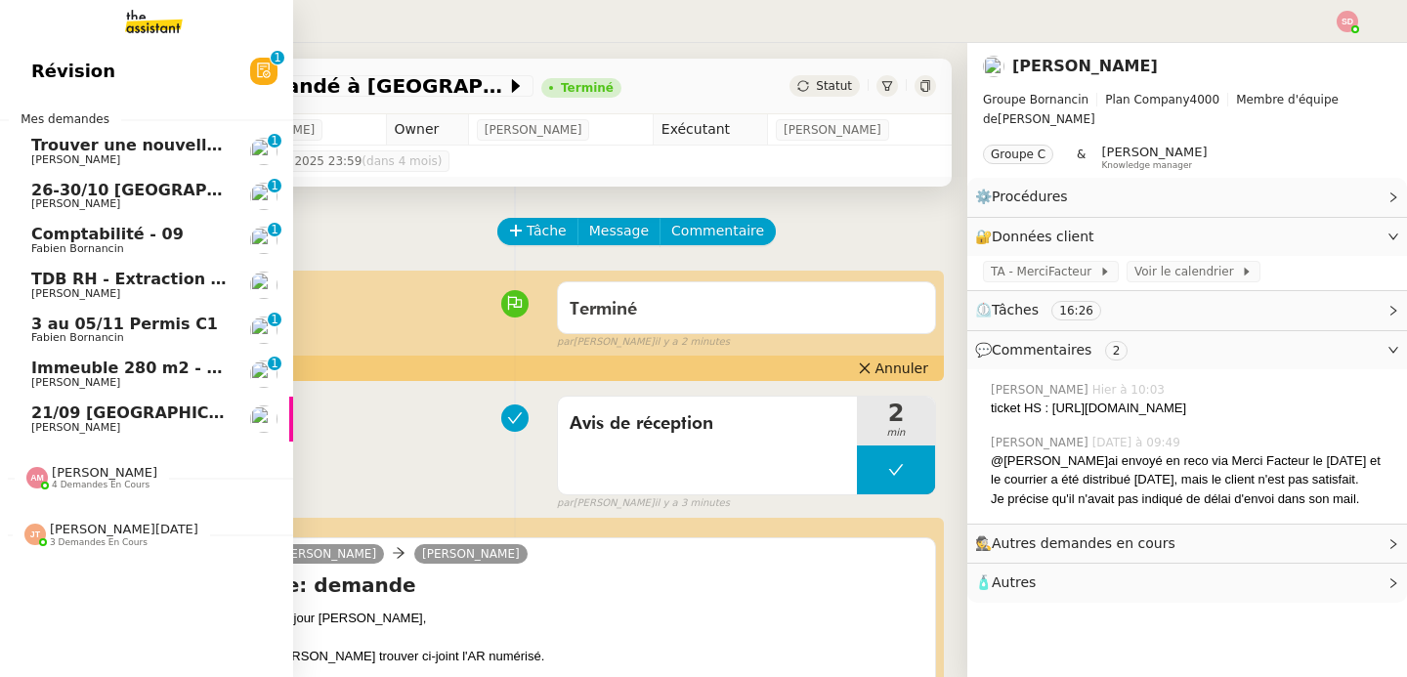
click at [53, 148] on span "Trouver une nouvelle date pour la démo" at bounding box center [207, 145] width 353 height 19
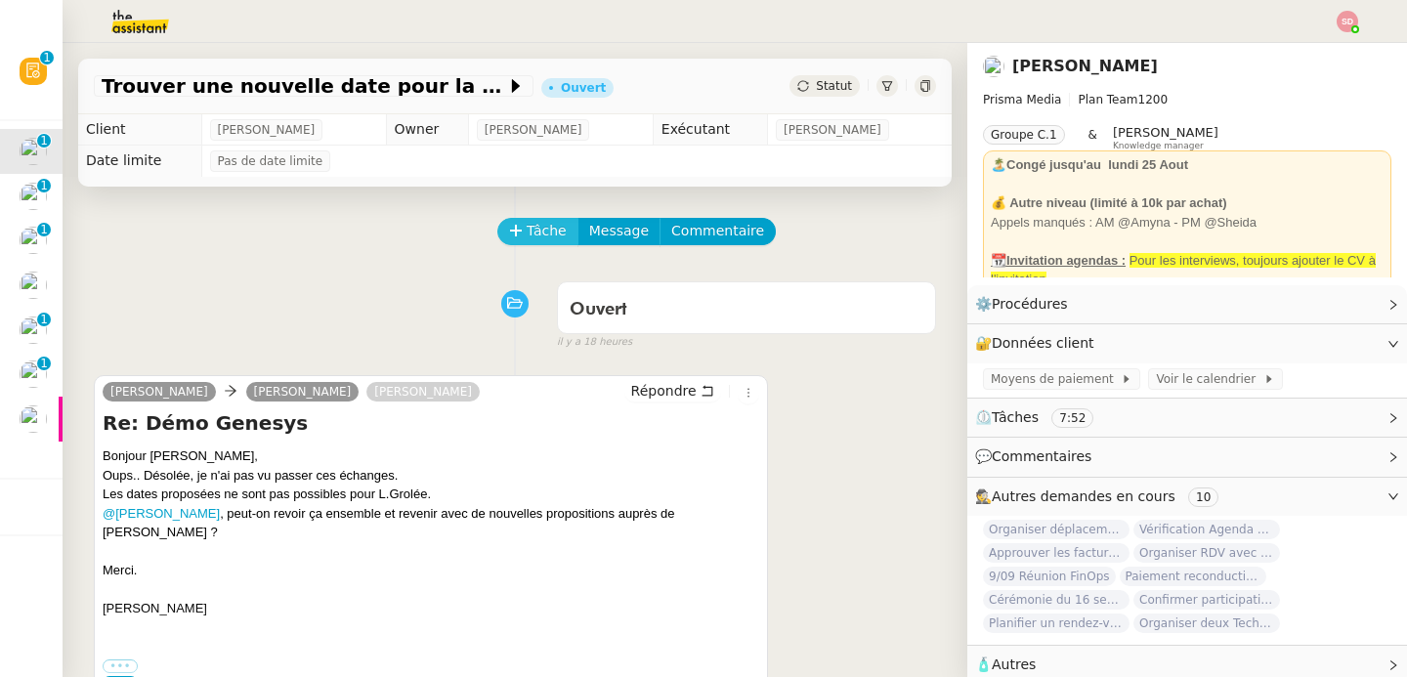
click at [527, 238] on span "Tâche" at bounding box center [547, 231] width 40 height 22
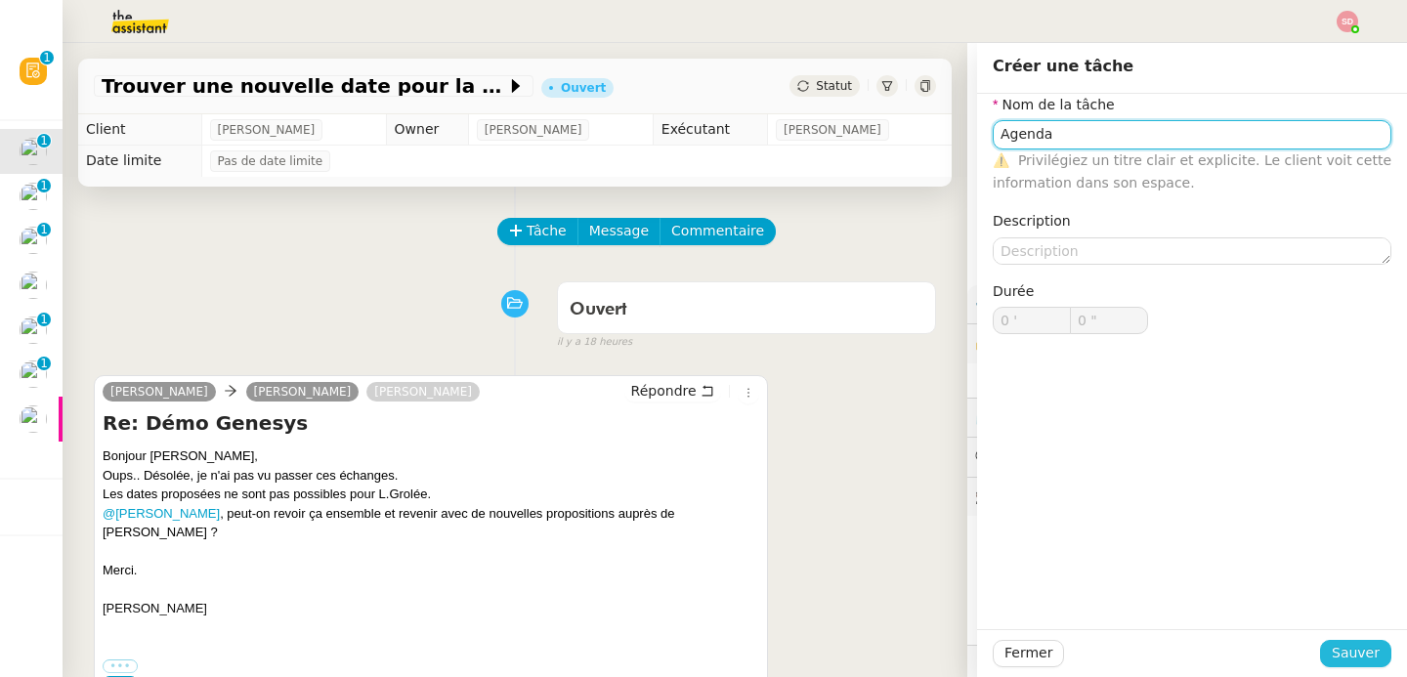
type input "Agenda"
click at [1338, 658] on span "Sauver" at bounding box center [1356, 653] width 48 height 22
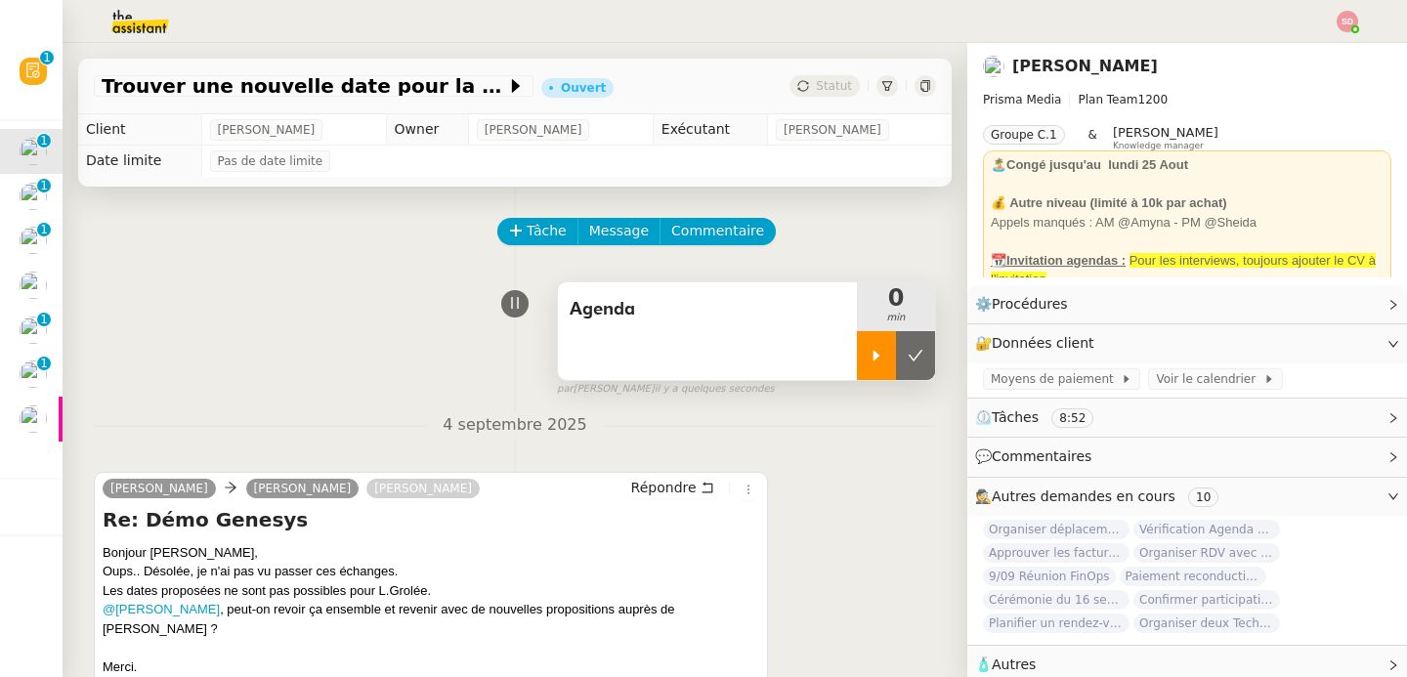
click at [857, 349] on div at bounding box center [876, 355] width 39 height 49
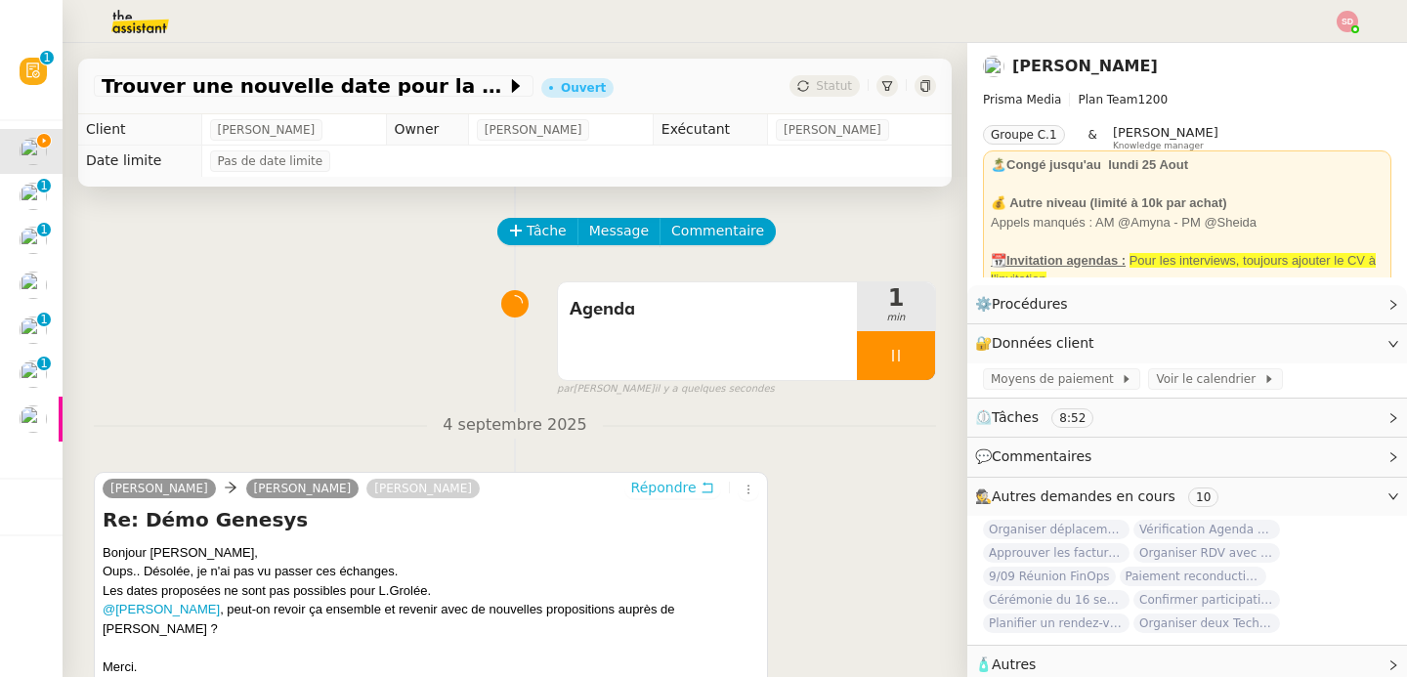
click at [658, 489] on span "Répondre" at bounding box center [663, 488] width 65 height 20
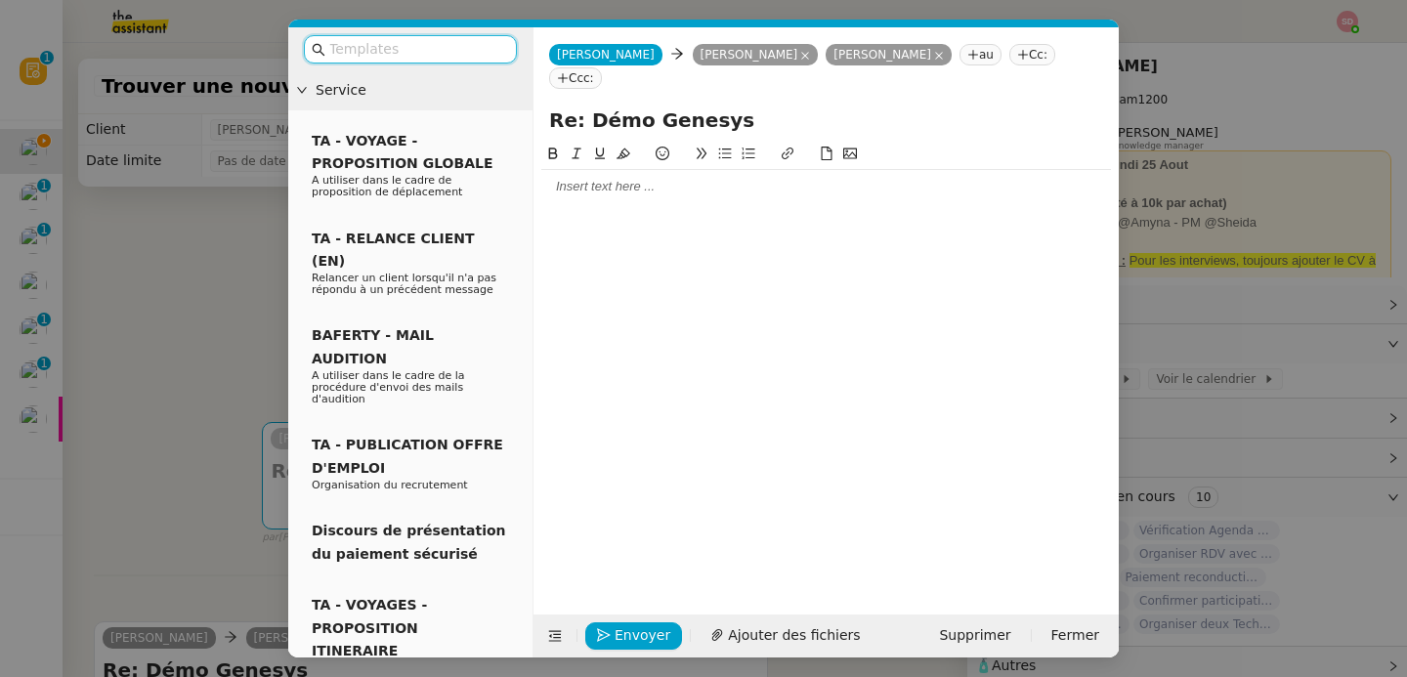
click at [238, 384] on nz-modal-container "Service TA - VOYAGE - PROPOSITION GLOBALE A utiliser dans le cadre de propositi…" at bounding box center [703, 338] width 1407 height 677
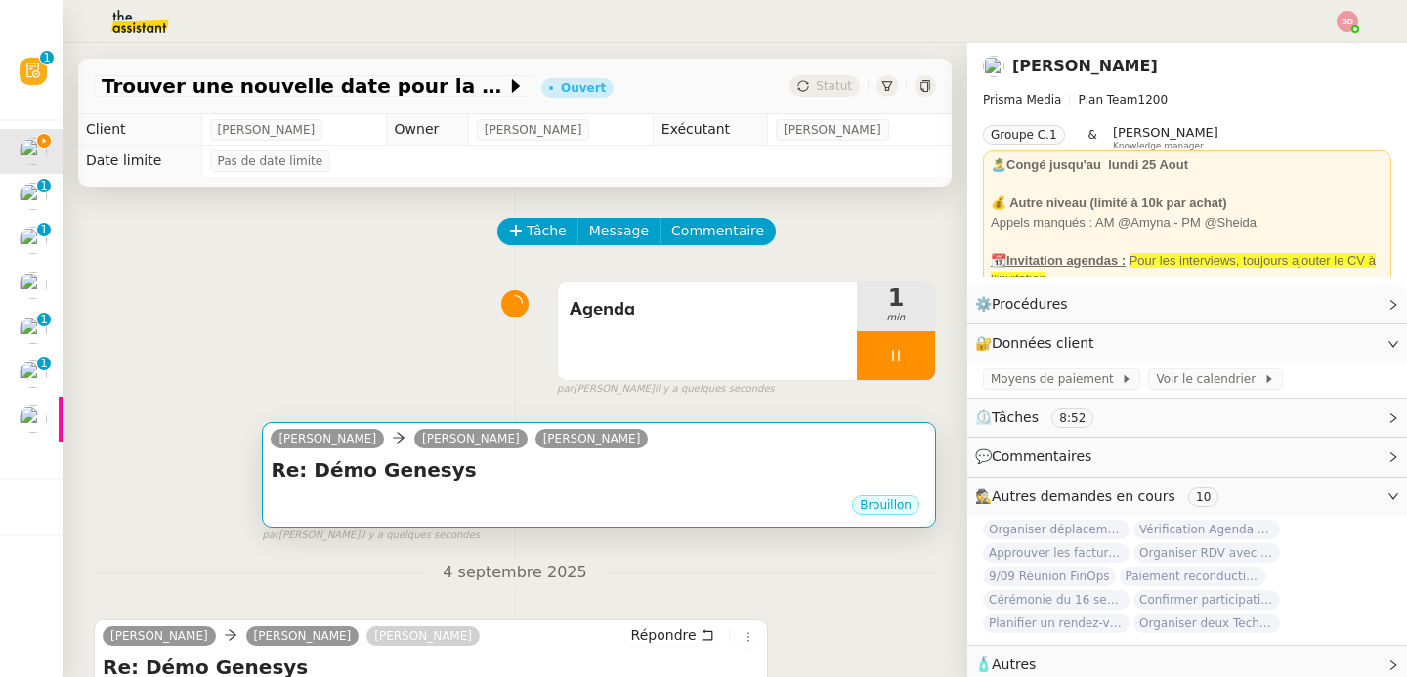
click at [727, 459] on h4 "Re: Démo Genesys" at bounding box center [599, 469] width 657 height 27
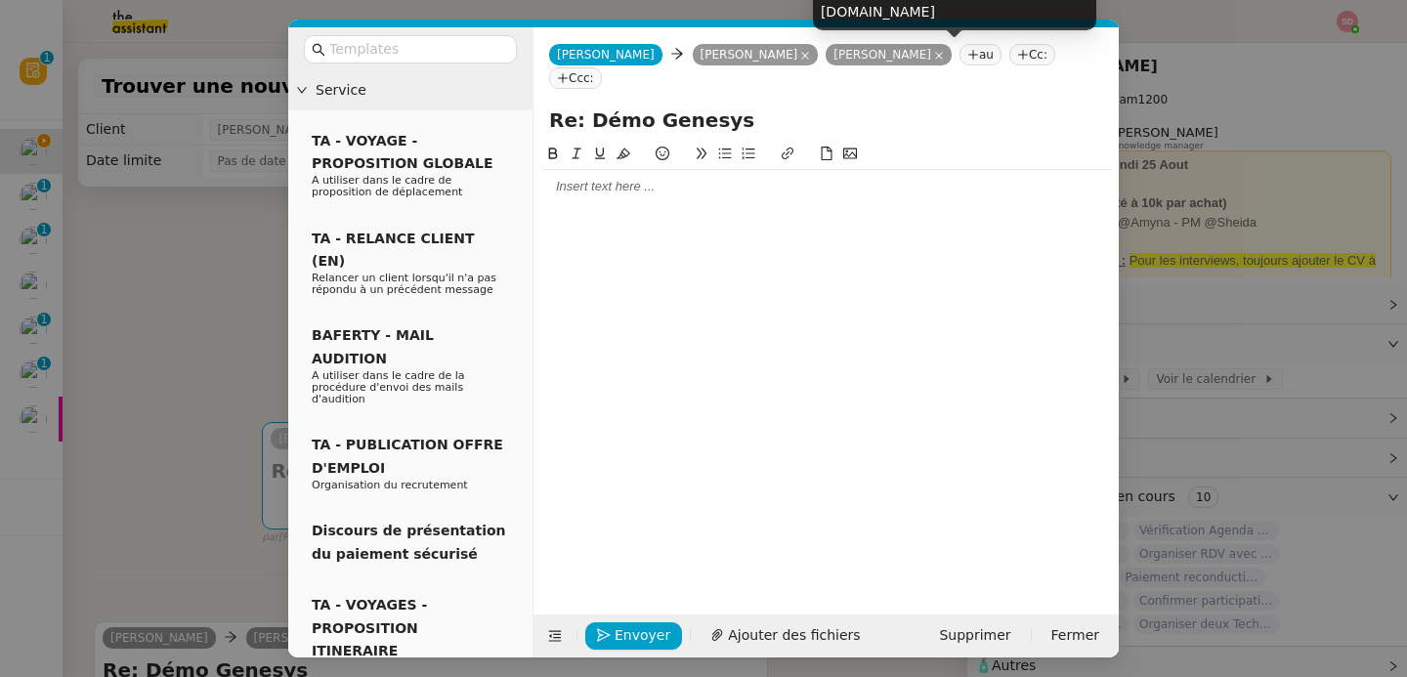
click at [940, 59] on icon at bounding box center [939, 56] width 10 height 10
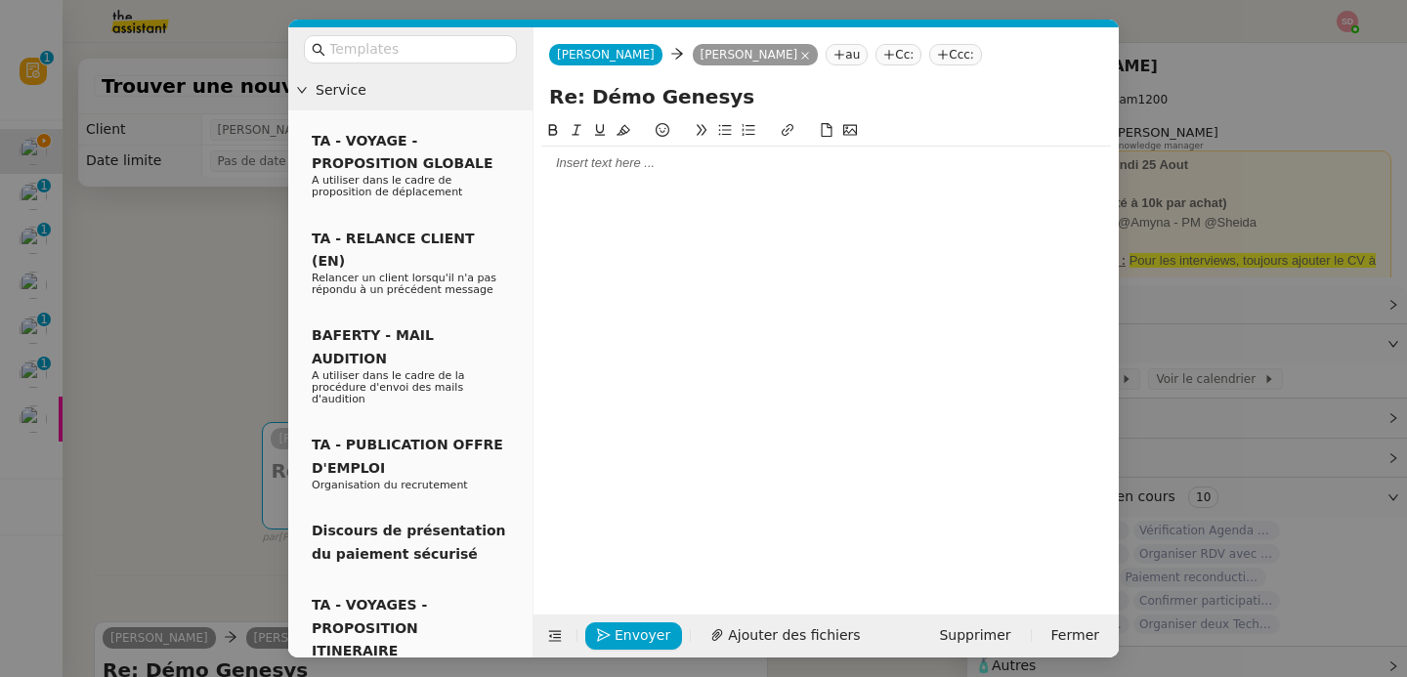
click at [642, 172] on div at bounding box center [826, 163] width 570 height 18
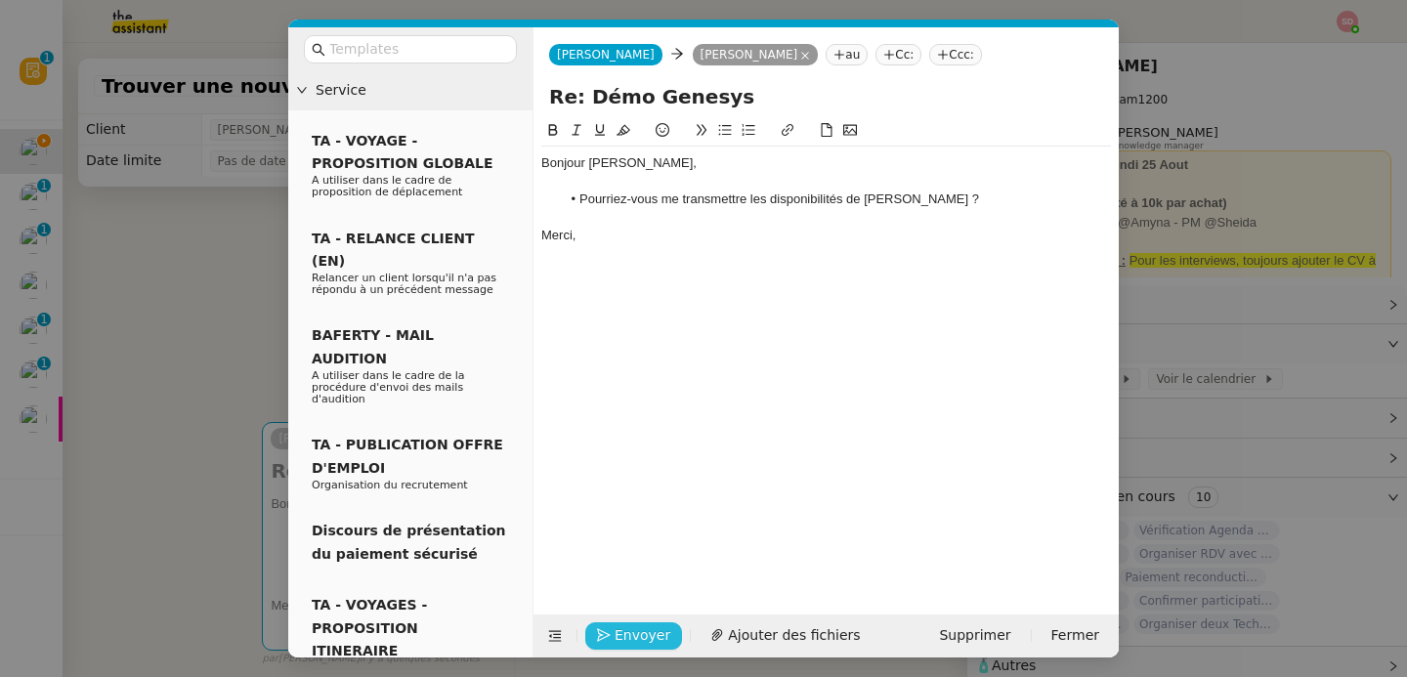
click at [594, 631] on button "Envoyer" at bounding box center [633, 635] width 97 height 27
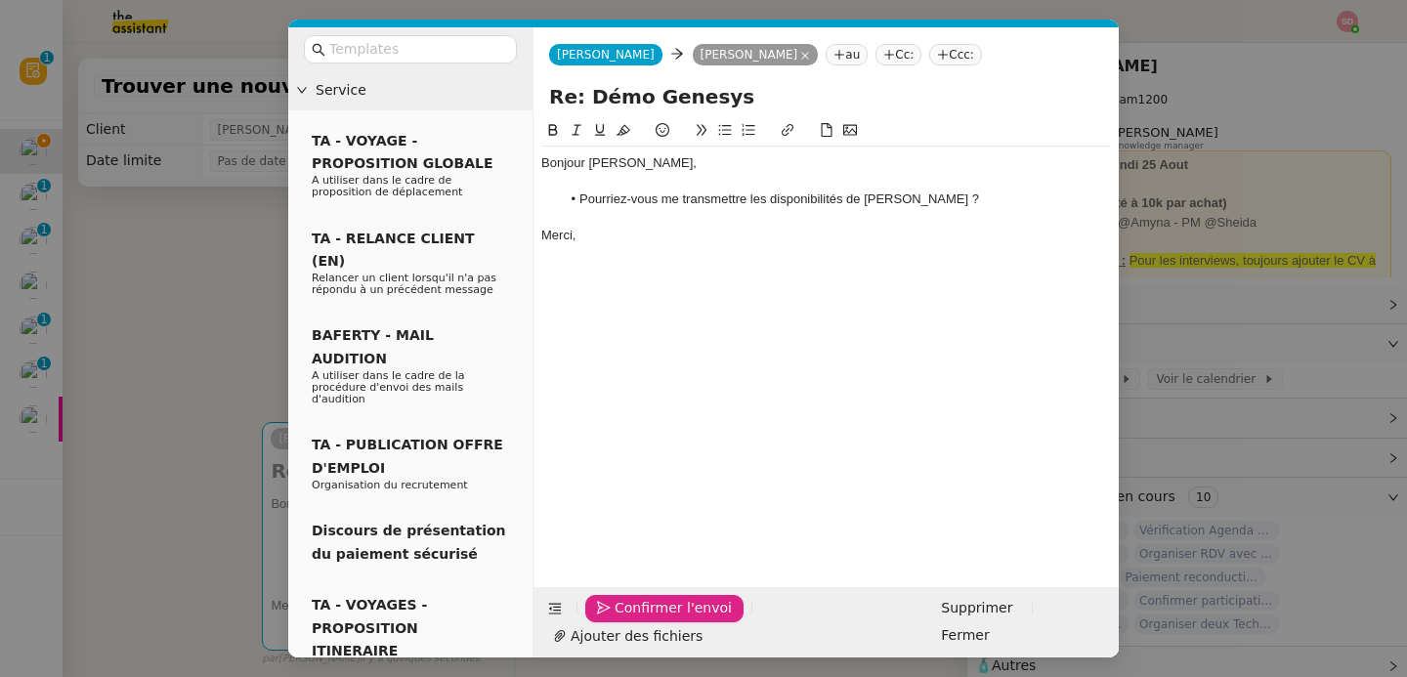
click at [594, 622] on button "Confirmer l'envoi" at bounding box center [664, 608] width 158 height 27
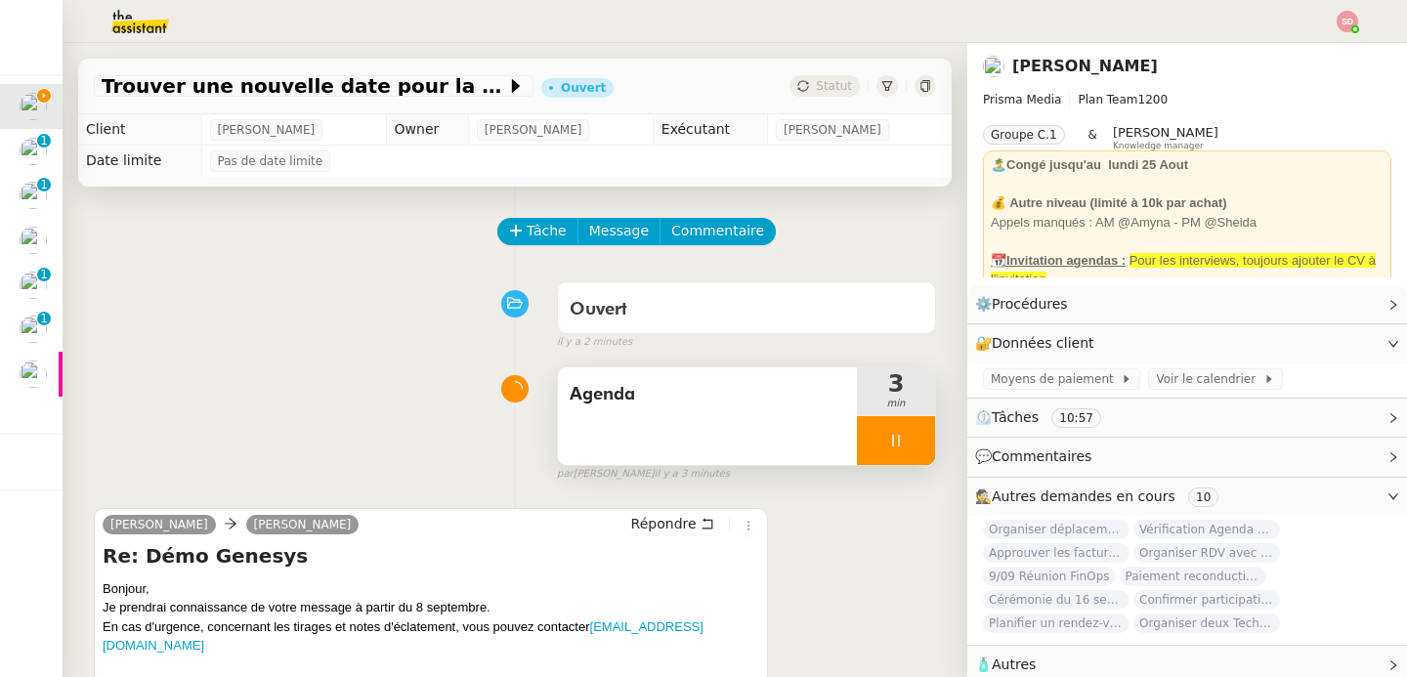
click at [908, 448] on div at bounding box center [896, 440] width 78 height 49
click at [908, 448] on button at bounding box center [915, 440] width 39 height 49
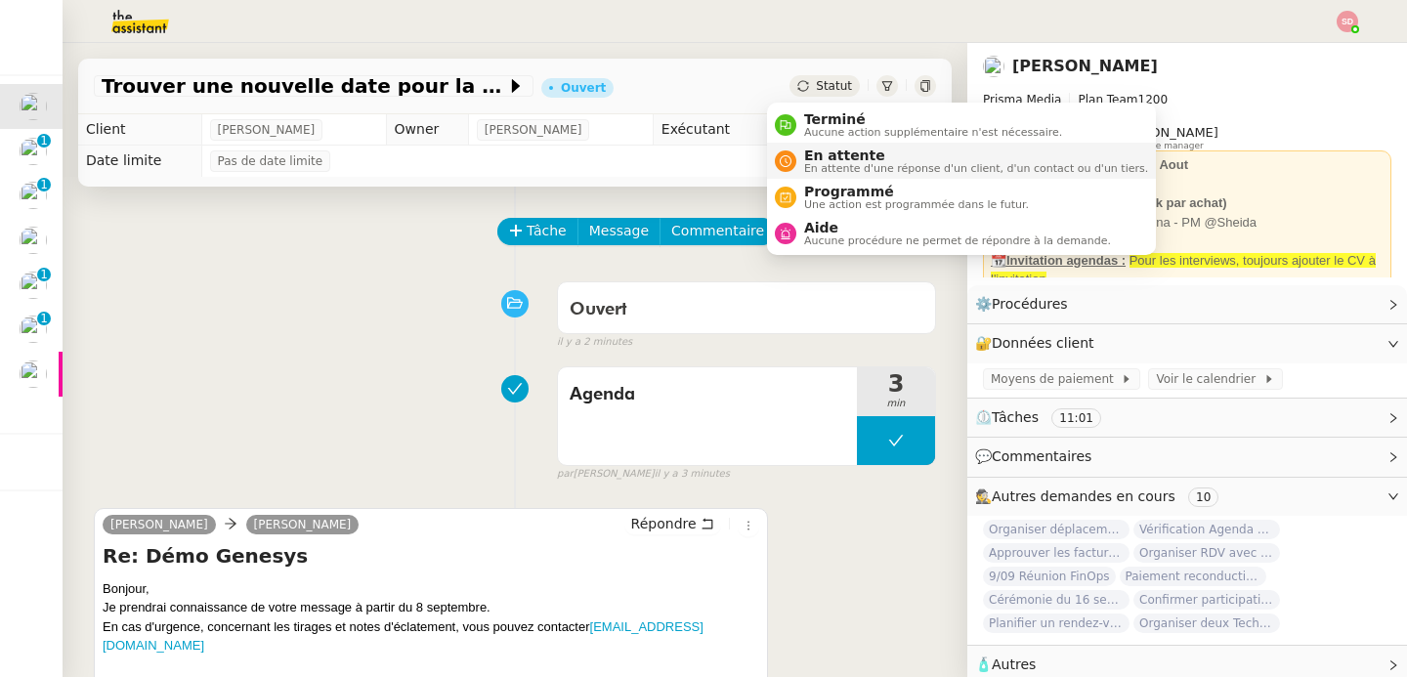
click at [789, 167] on nz-avatar at bounding box center [785, 160] width 21 height 21
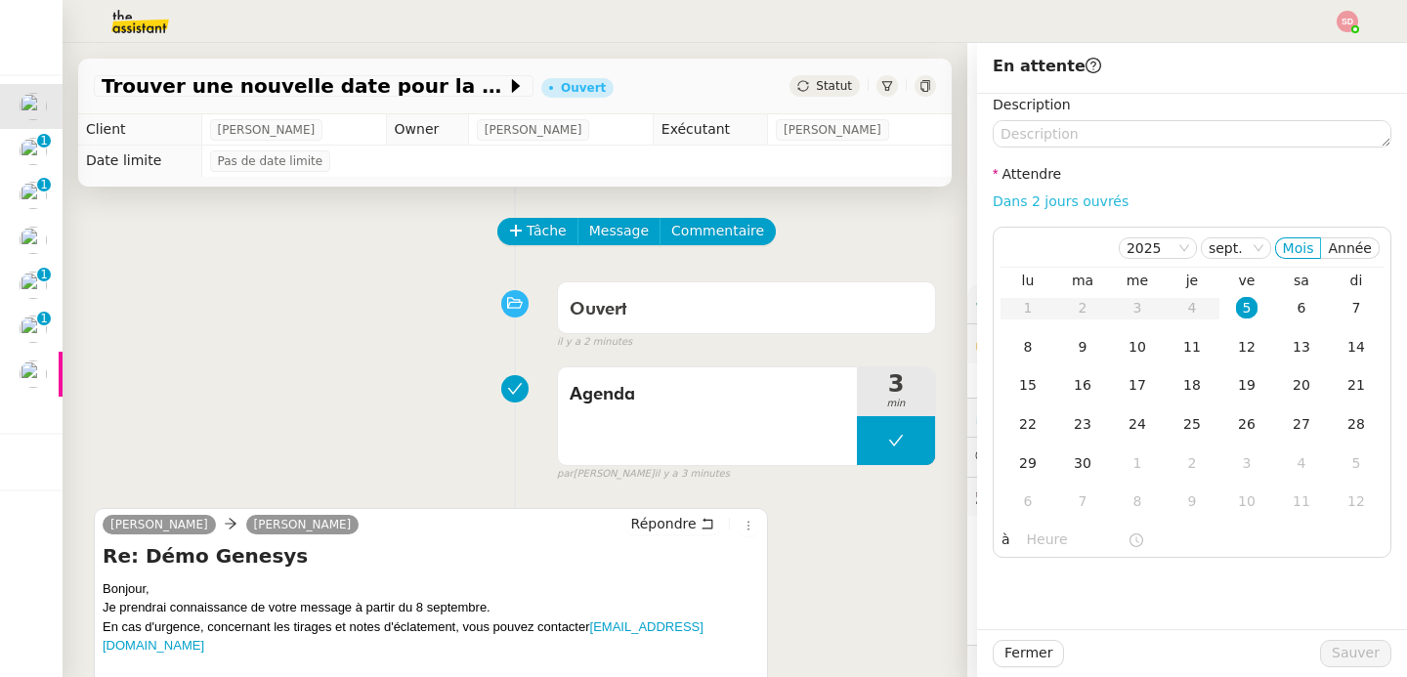
click at [1037, 201] on link "Dans 2 jours ouvrés" at bounding box center [1061, 201] width 136 height 16
type input "07:00"
click at [1020, 350] on div "8" at bounding box center [1027, 346] width 21 height 21
click at [1332, 652] on span "Sauver" at bounding box center [1356, 653] width 48 height 22
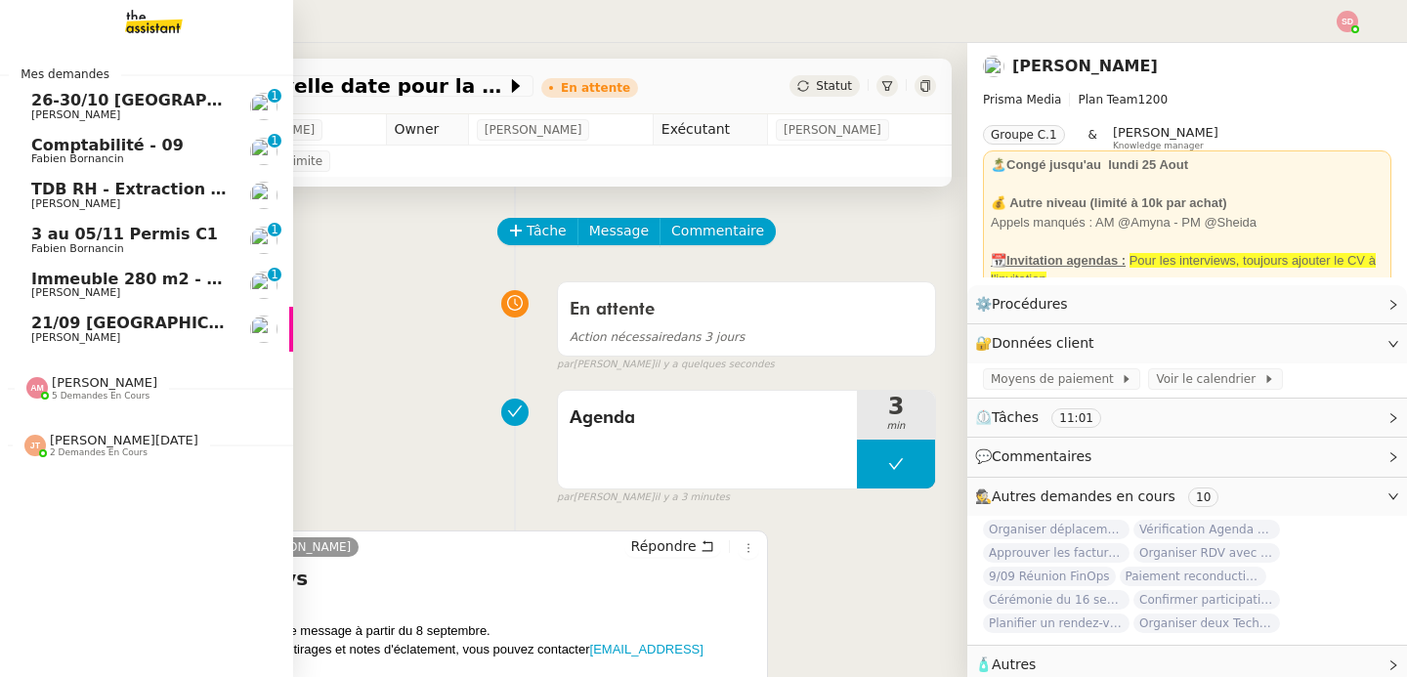
click at [124, 123] on link "26-30/10 Paris - Dubai Pierre Mergui 0 1 2 3 4 5 6 7 8 9" at bounding box center [146, 106] width 293 height 45
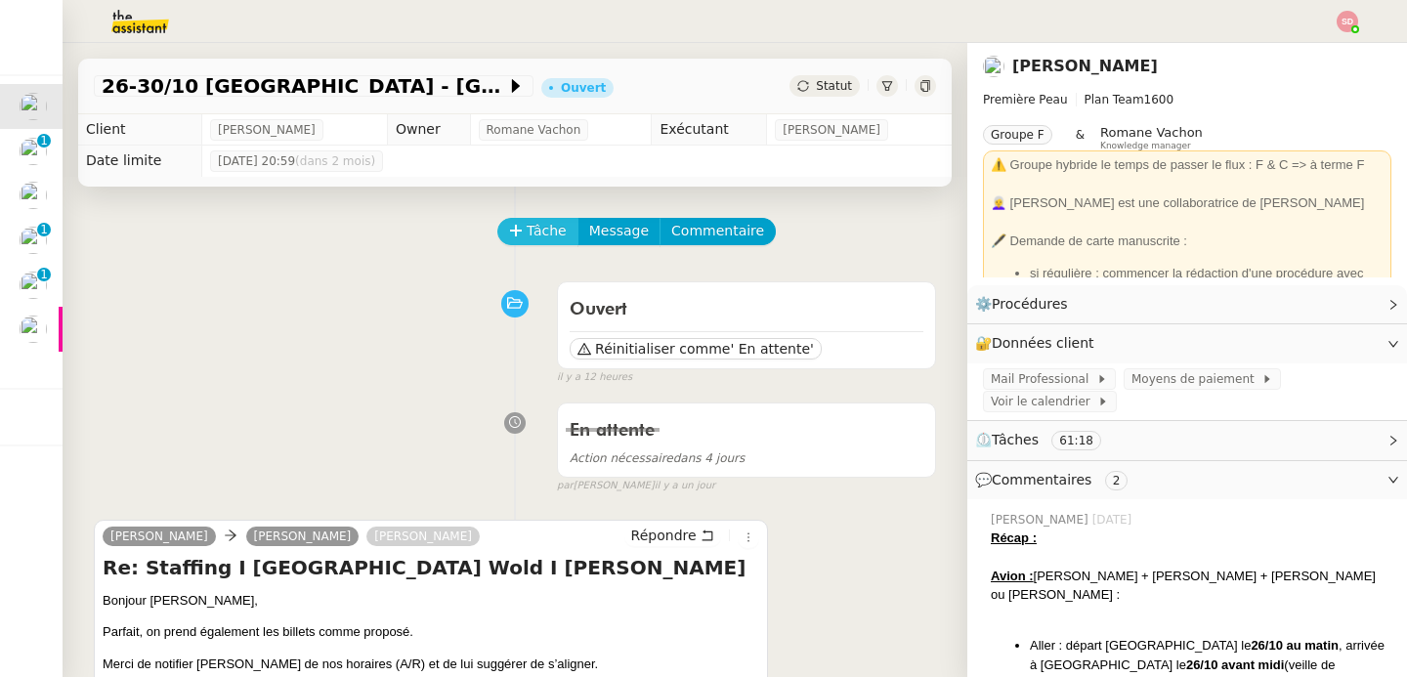
click at [533, 218] on button "Tâche" at bounding box center [537, 231] width 81 height 27
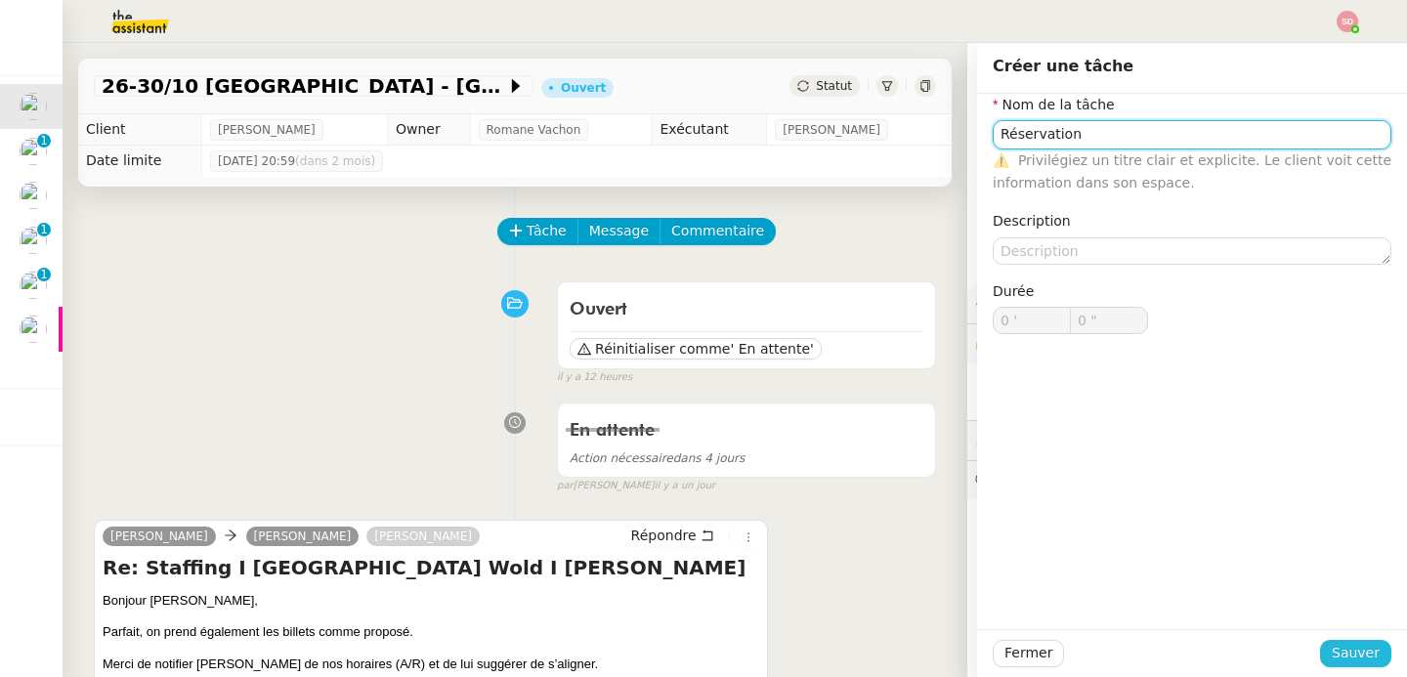
type input "Réservation"
click at [1348, 648] on span "Sauver" at bounding box center [1356, 653] width 48 height 22
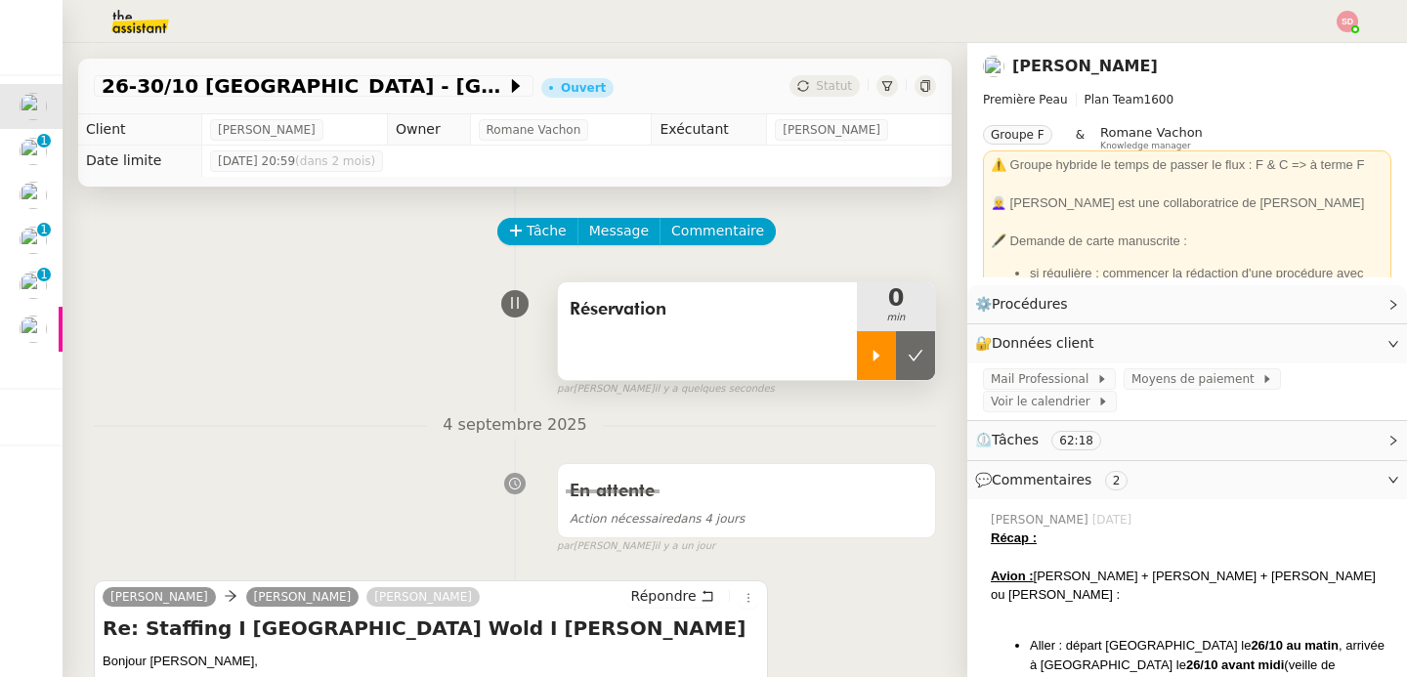
click at [869, 350] on icon at bounding box center [877, 356] width 16 height 16
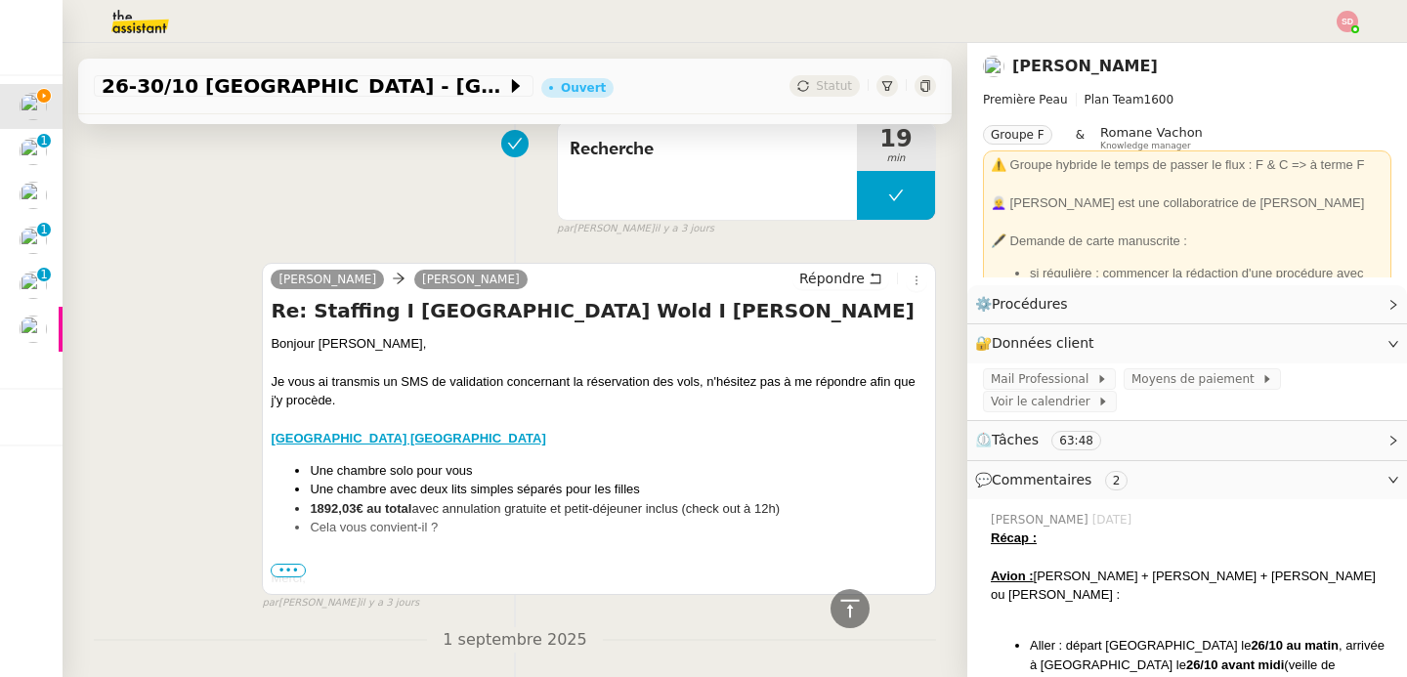
scroll to position [983, 0]
click at [381, 439] on u "Hotel Mama Shelter Dubai" at bounding box center [408, 437] width 275 height 15
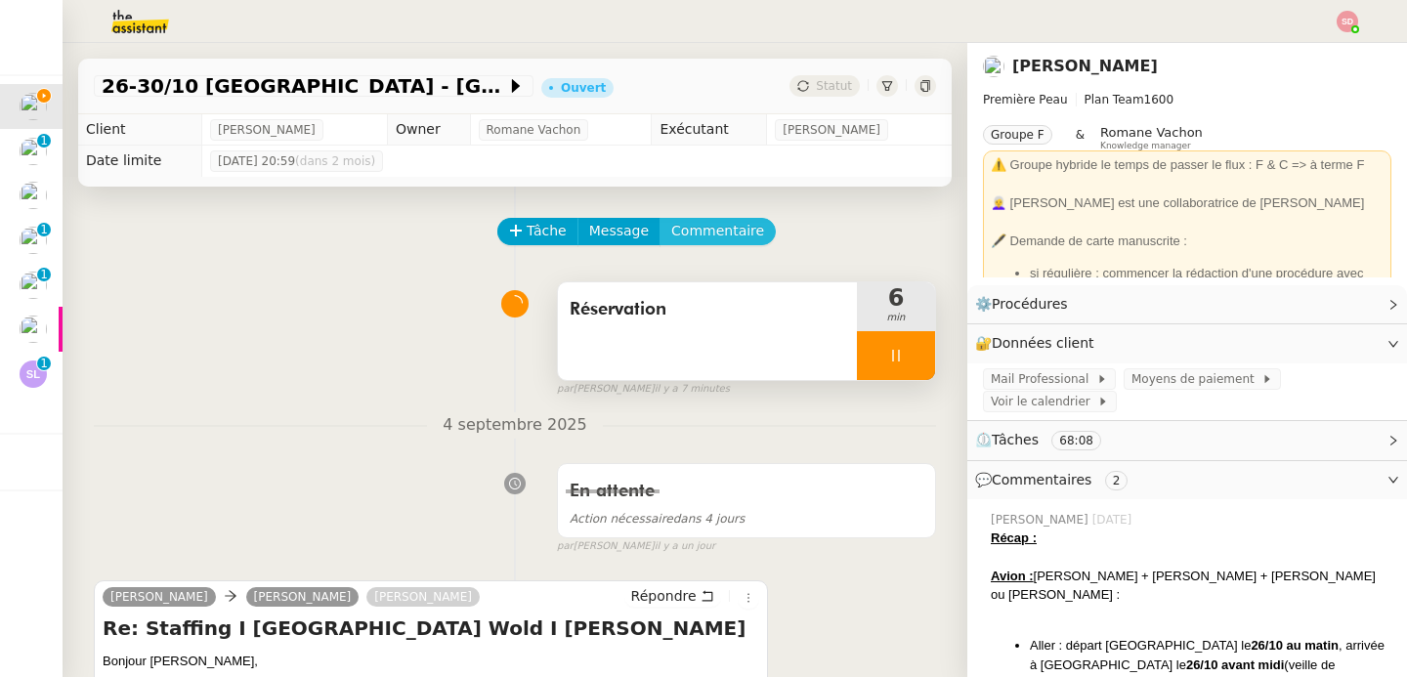
click at [707, 243] on button "Commentaire" at bounding box center [718, 231] width 116 height 27
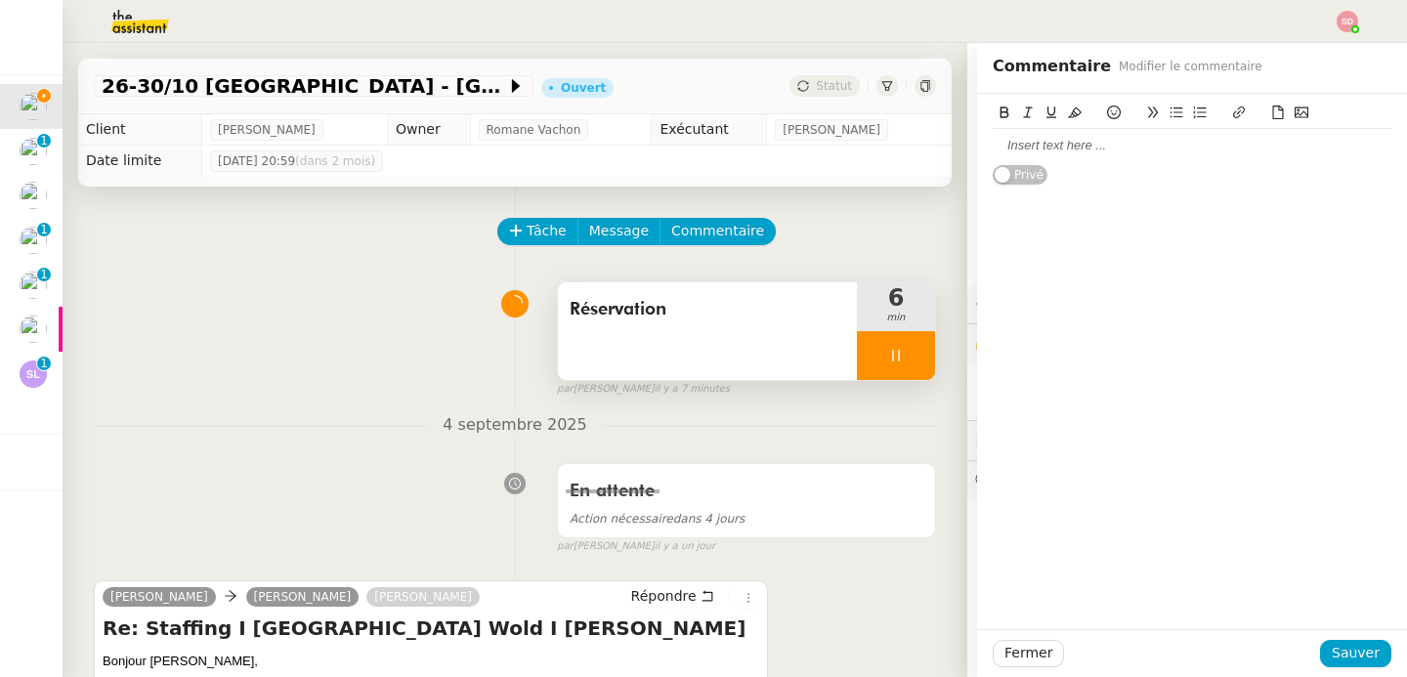
click at [1295, 117] on icon at bounding box center [1302, 112] width 14 height 11
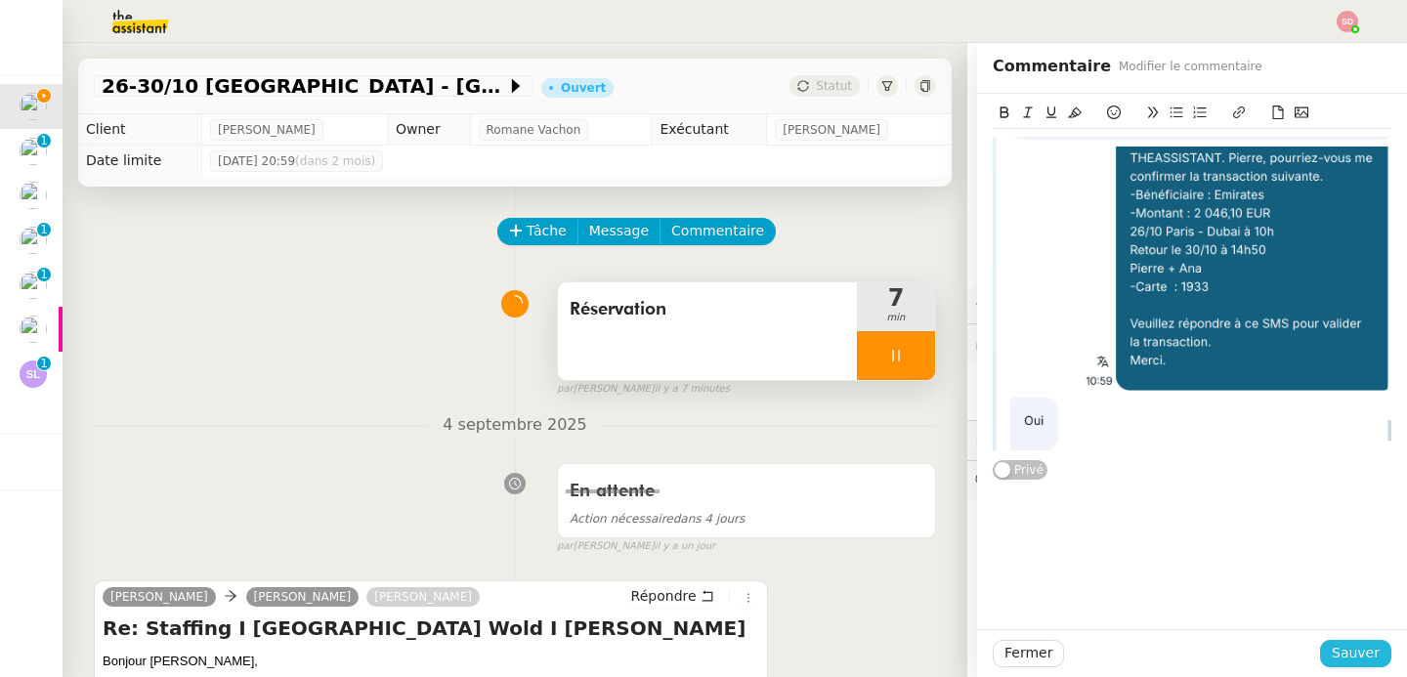
click at [1353, 656] on span "Sauver" at bounding box center [1356, 653] width 48 height 22
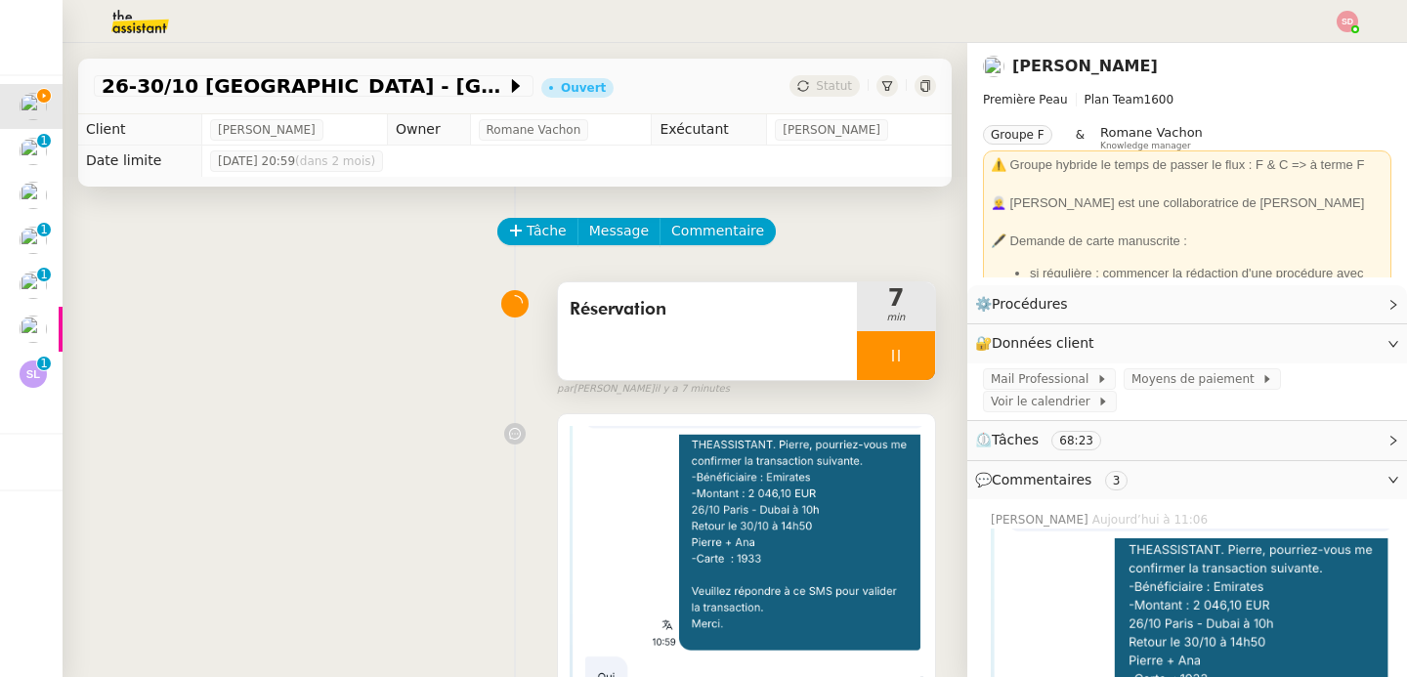
click at [889, 370] on div at bounding box center [896, 355] width 78 height 49
click at [935, 370] on button at bounding box center [935, 355] width 0 height 49
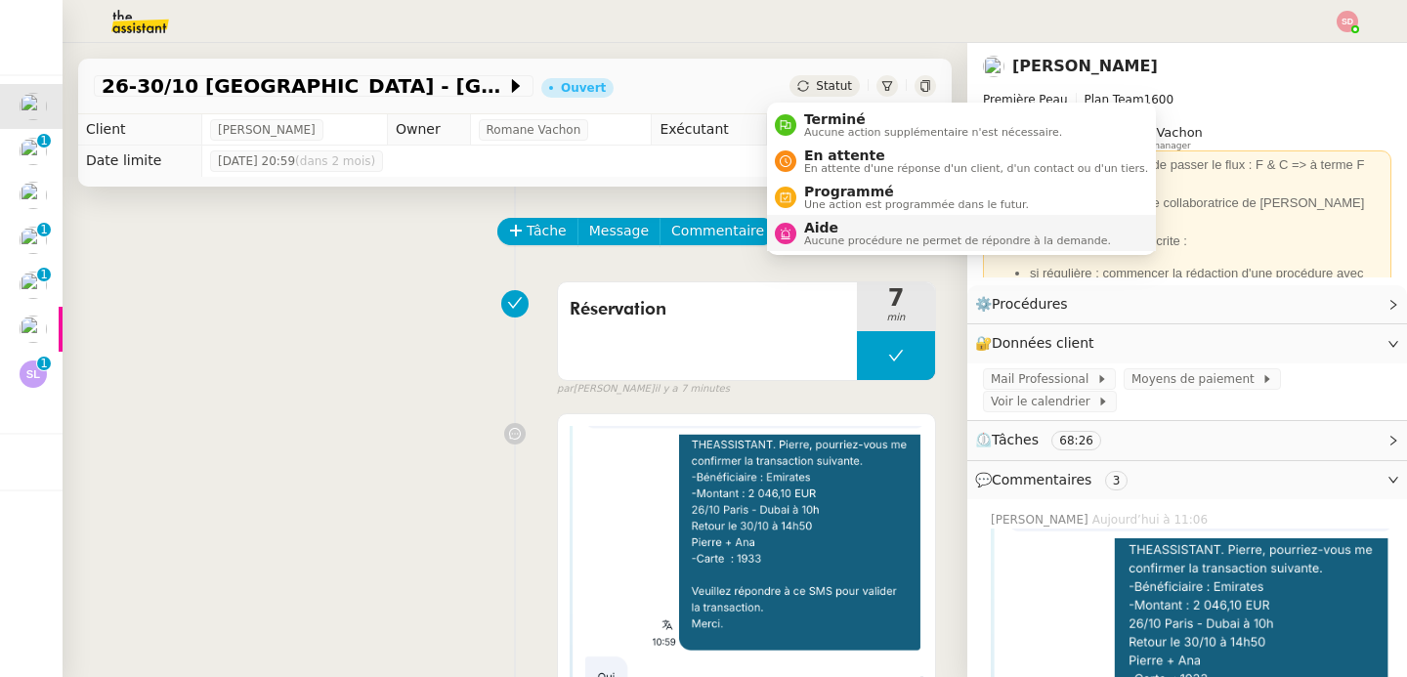
click at [799, 221] on div "Aide Aucune procédure ne permet de répondre à la demande." at bounding box center [953, 233] width 315 height 26
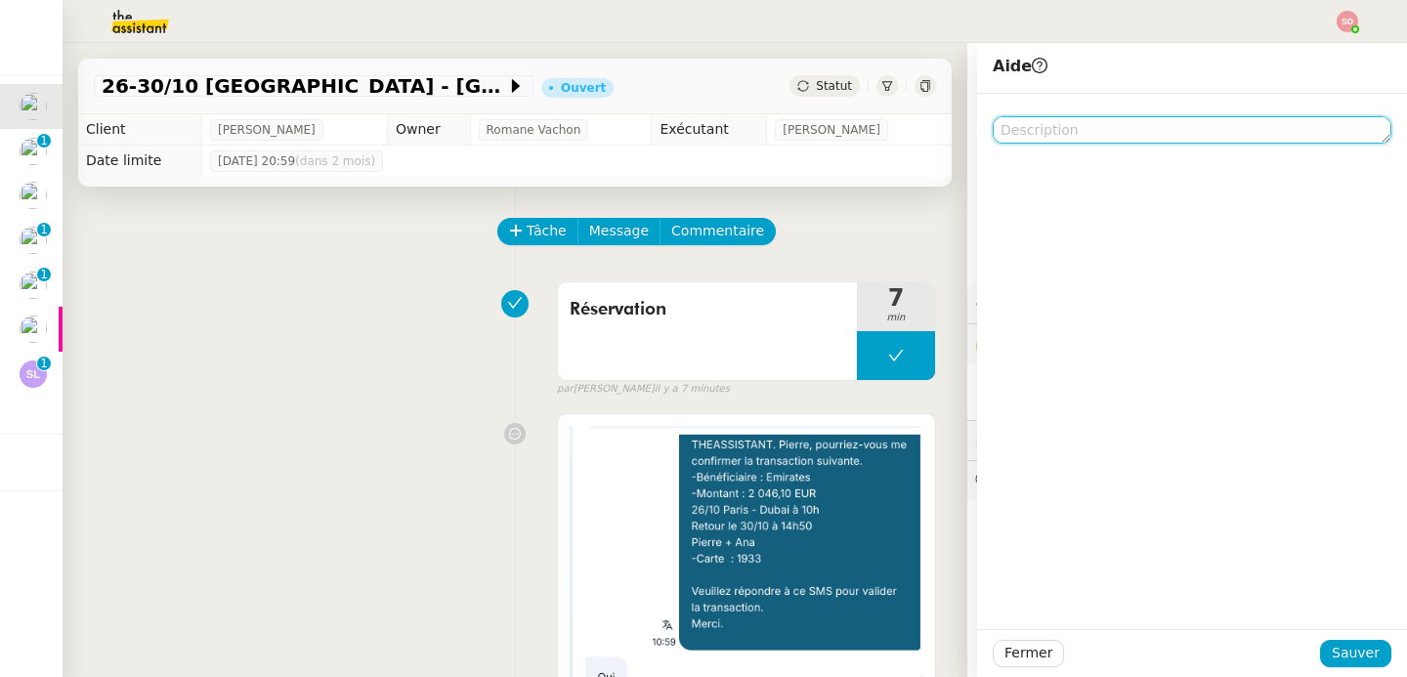
click at [1130, 140] on textarea at bounding box center [1192, 129] width 399 height 27
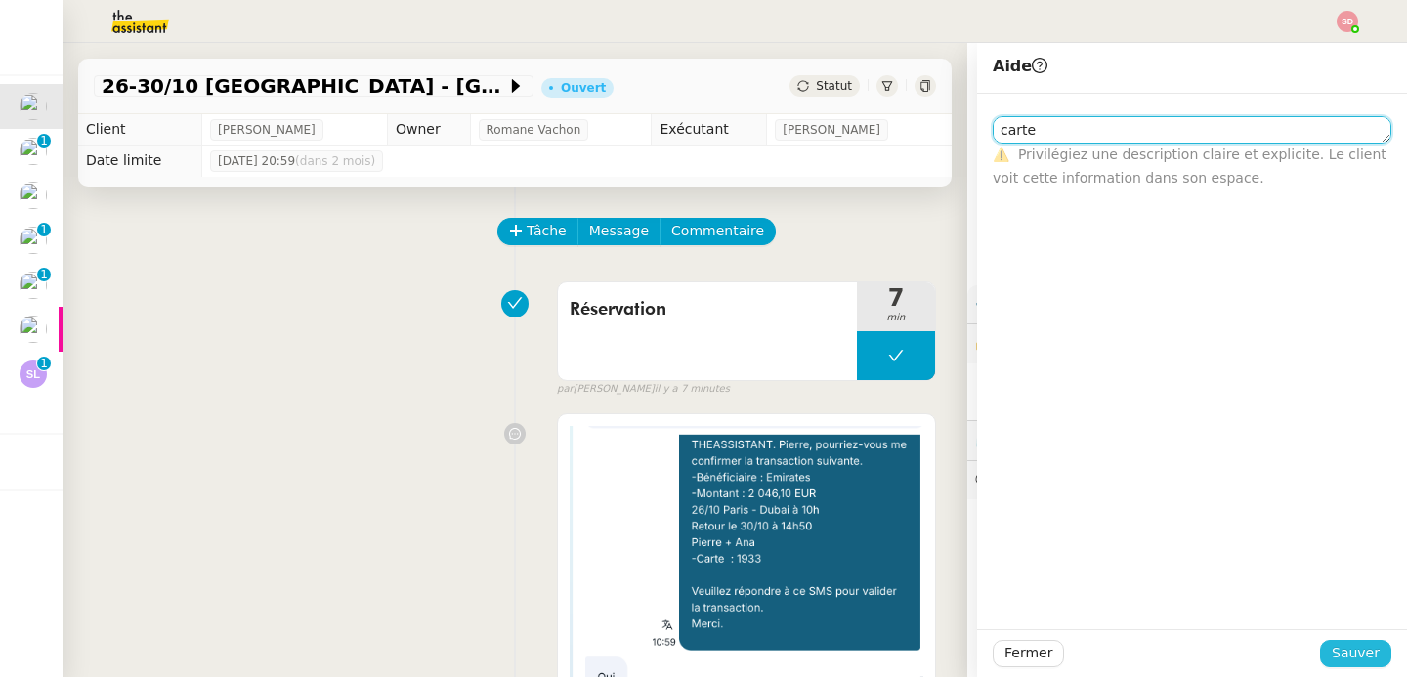
type textarea "carte"
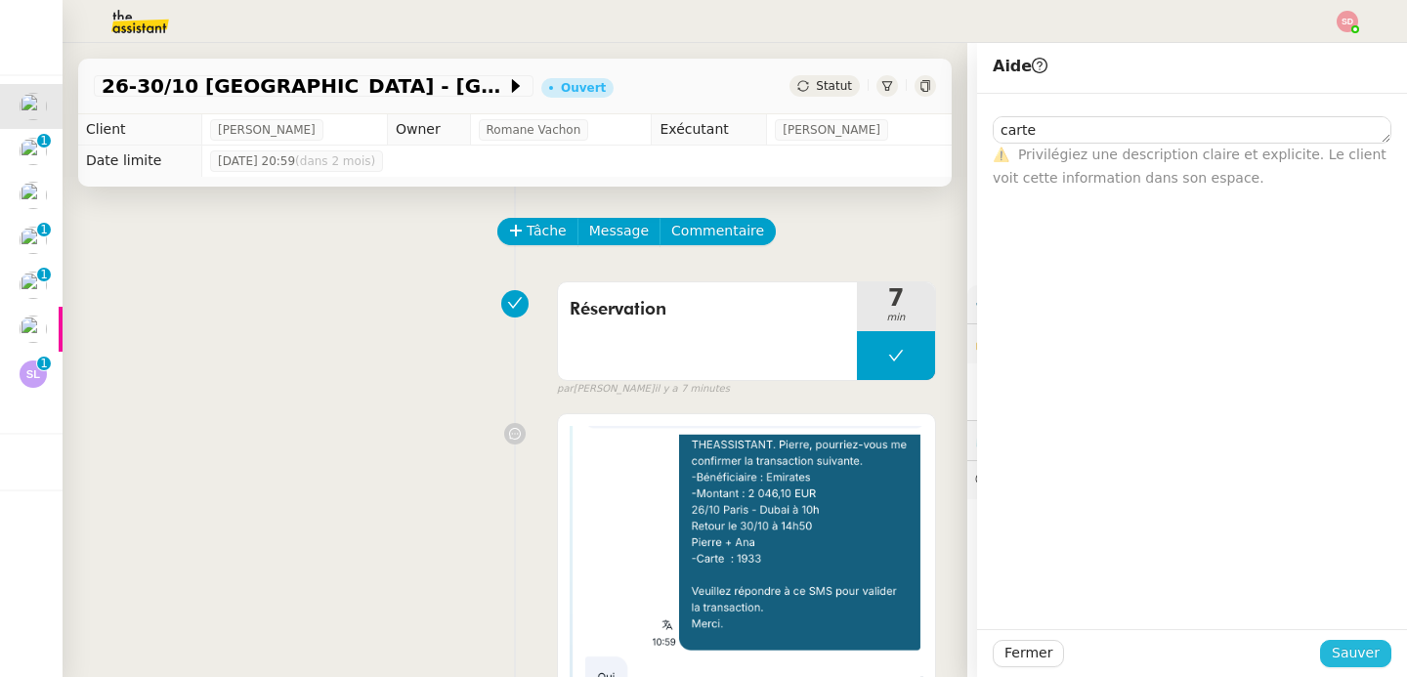
click at [1361, 656] on span "Sauver" at bounding box center [1356, 653] width 48 height 22
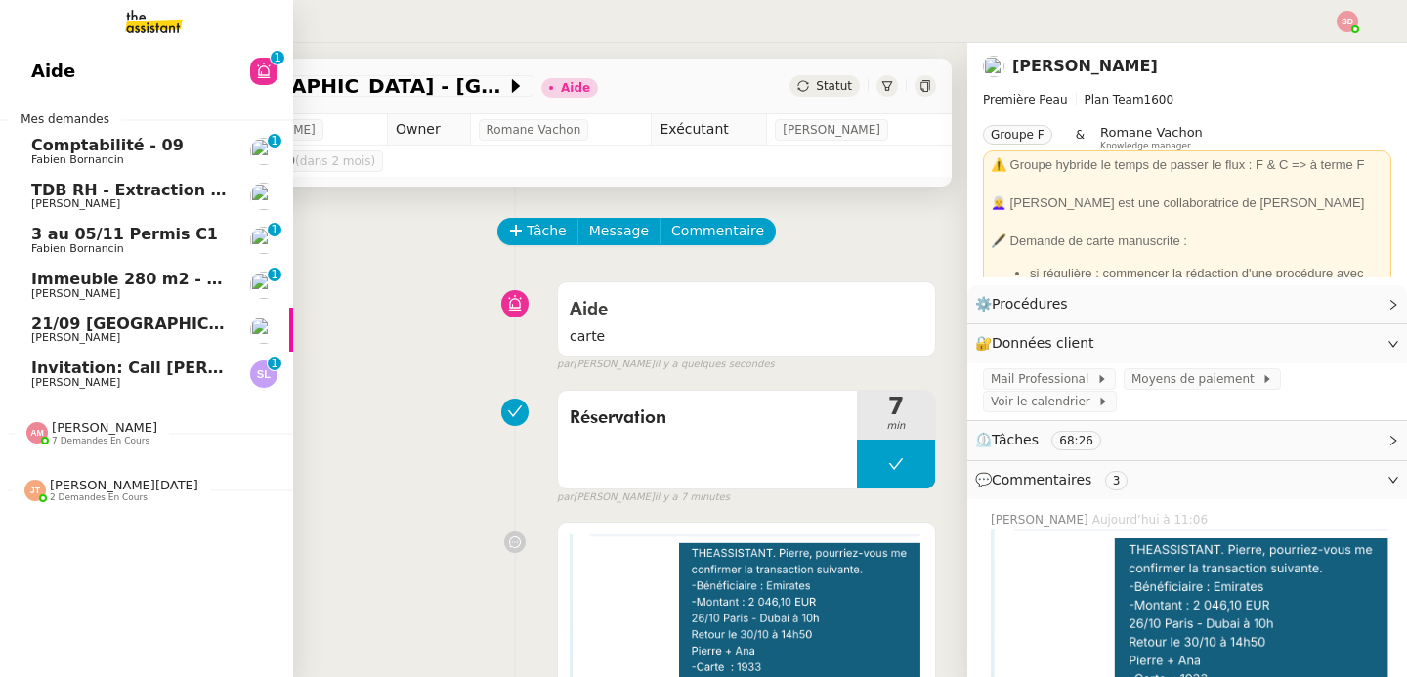
click at [33, 377] on span "[PERSON_NAME]" at bounding box center [75, 382] width 89 height 13
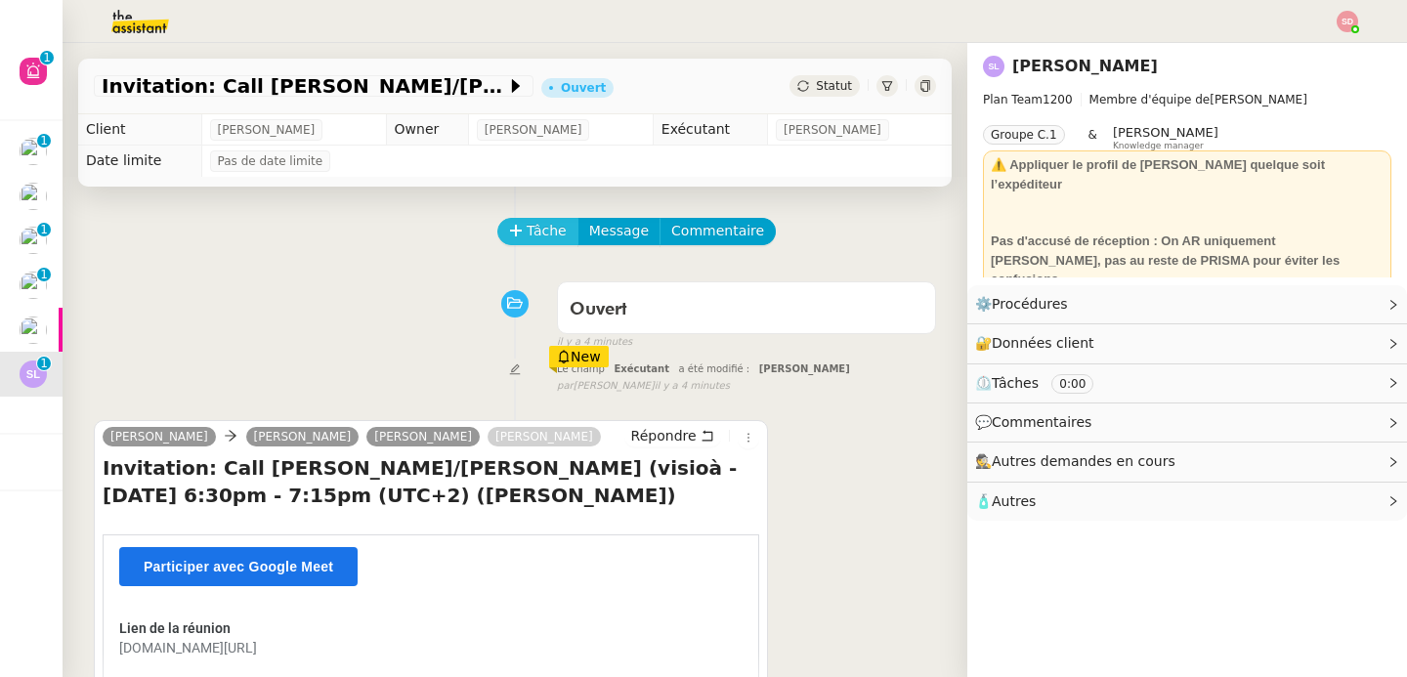
click at [528, 219] on button "Tâche" at bounding box center [537, 231] width 81 height 27
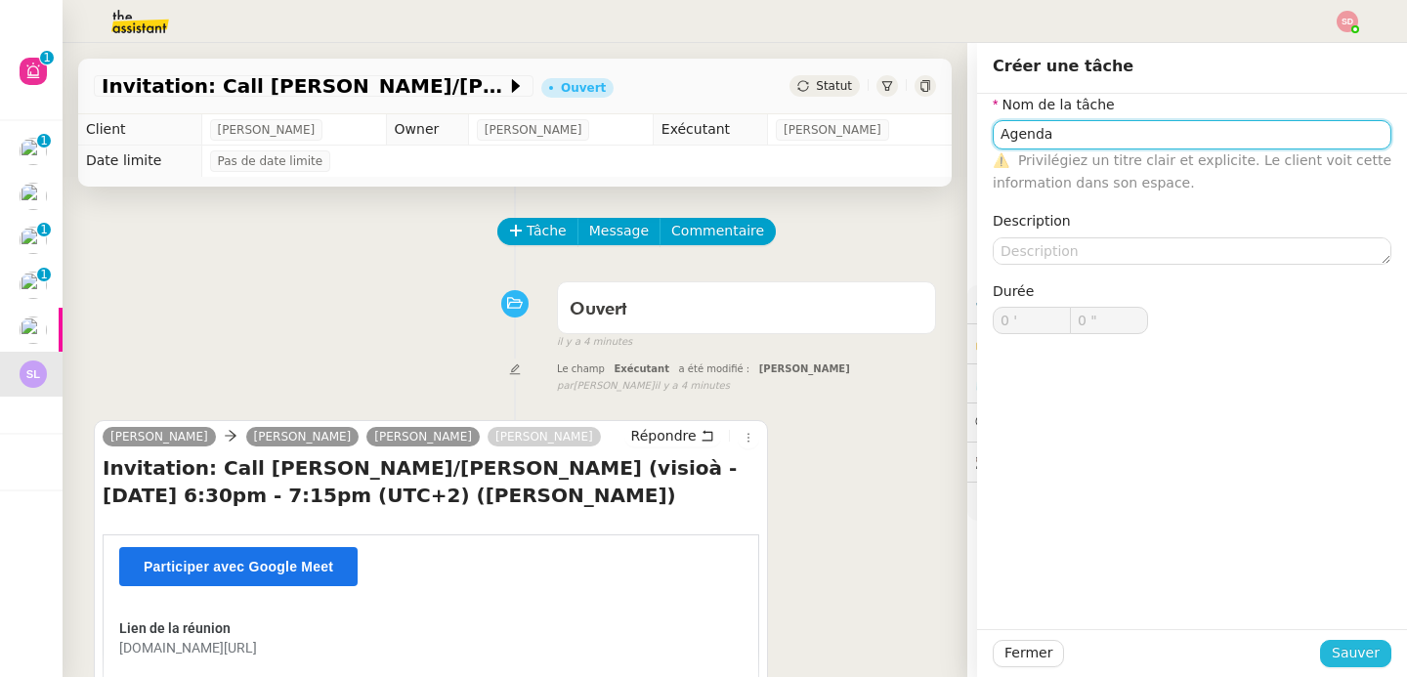
type input "Agenda"
click at [1363, 661] on span "Sauver" at bounding box center [1356, 653] width 48 height 22
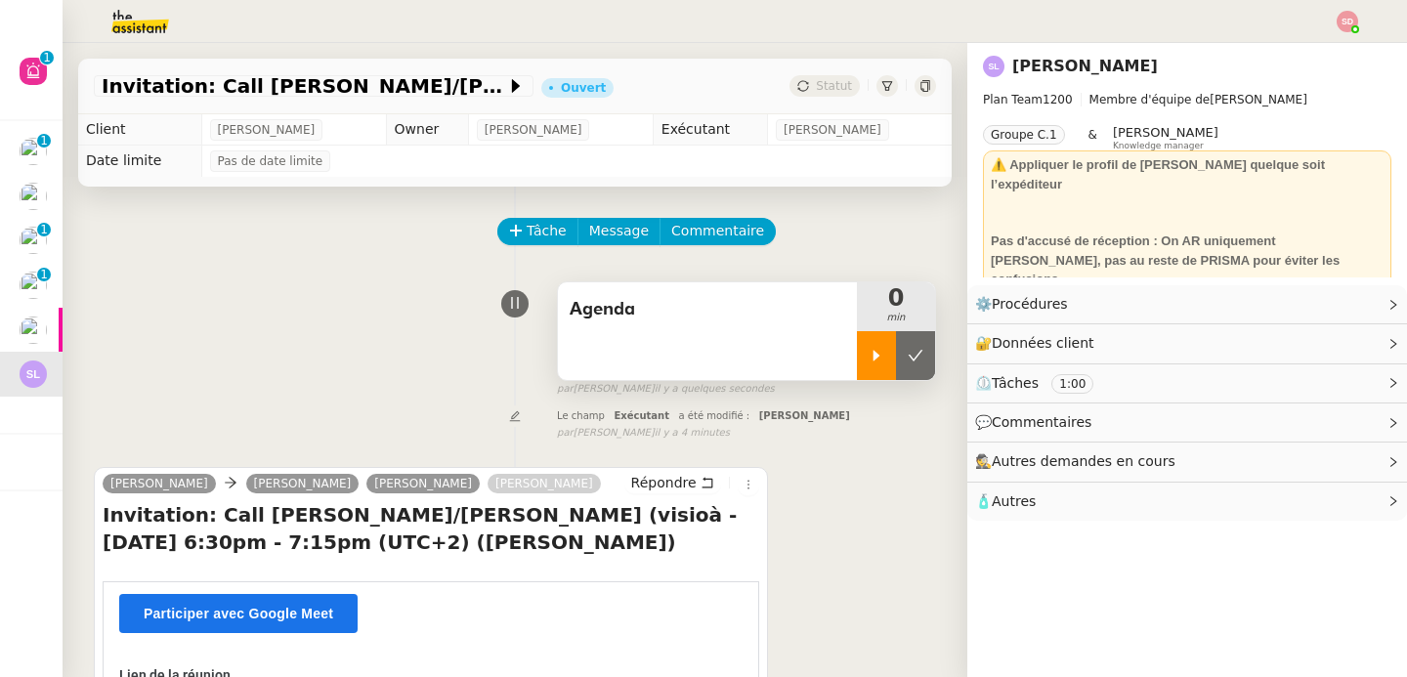
click at [869, 351] on icon at bounding box center [877, 356] width 16 height 16
click at [894, 365] on div at bounding box center [896, 355] width 78 height 49
click at [896, 365] on button at bounding box center [915, 355] width 39 height 49
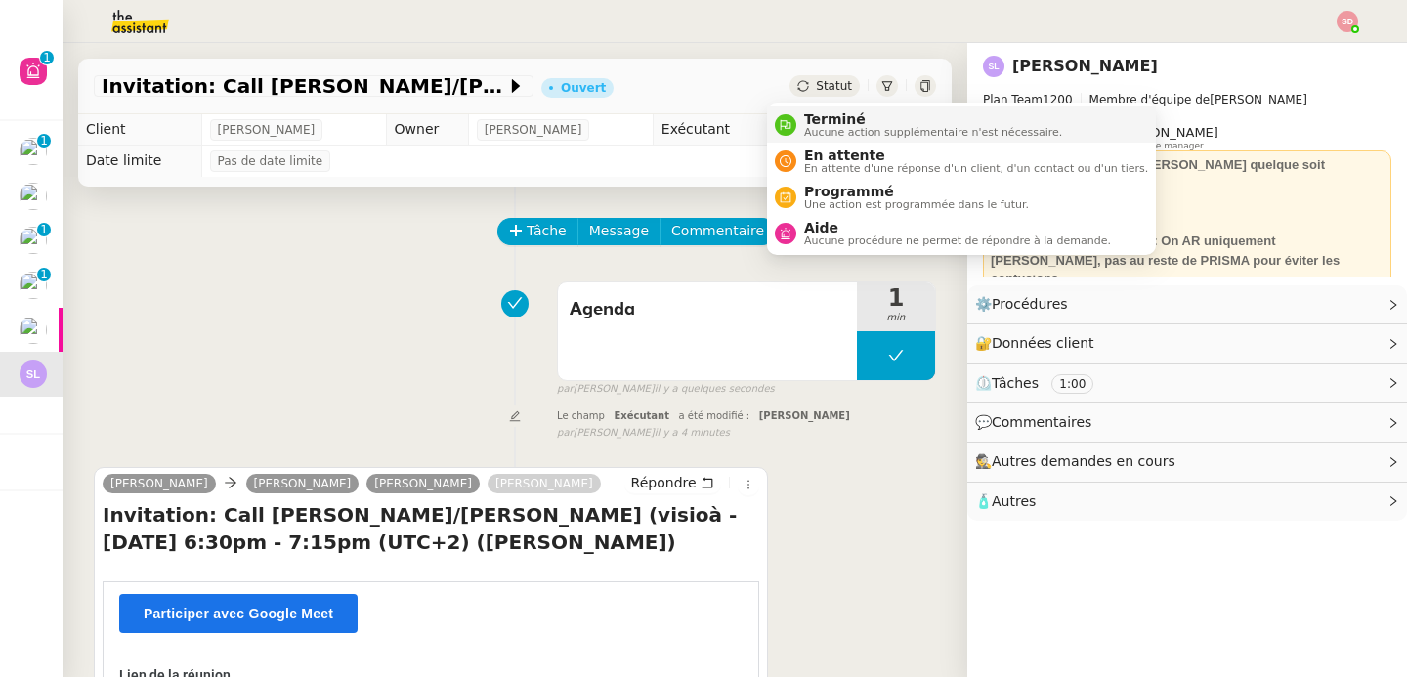
click at [820, 114] on span "Terminé" at bounding box center [933, 119] width 258 height 16
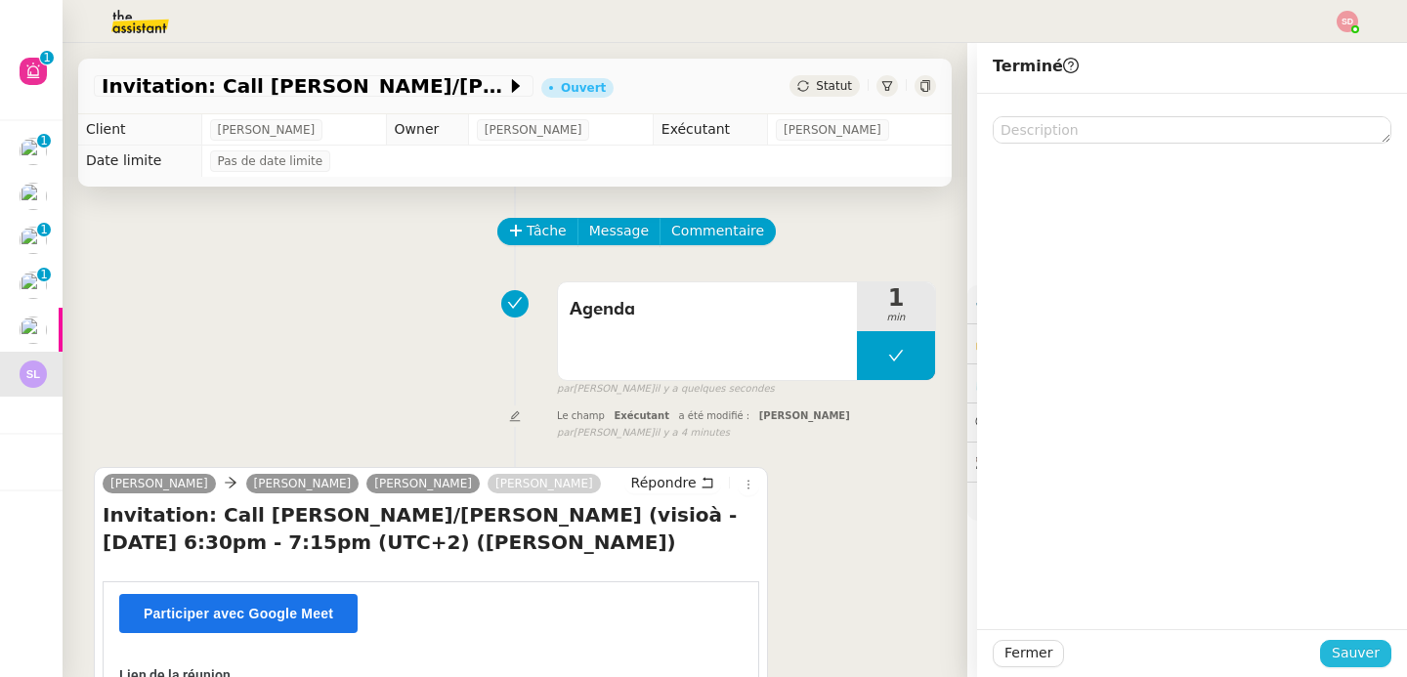
click at [1320, 646] on button "Sauver" at bounding box center [1355, 653] width 71 height 27
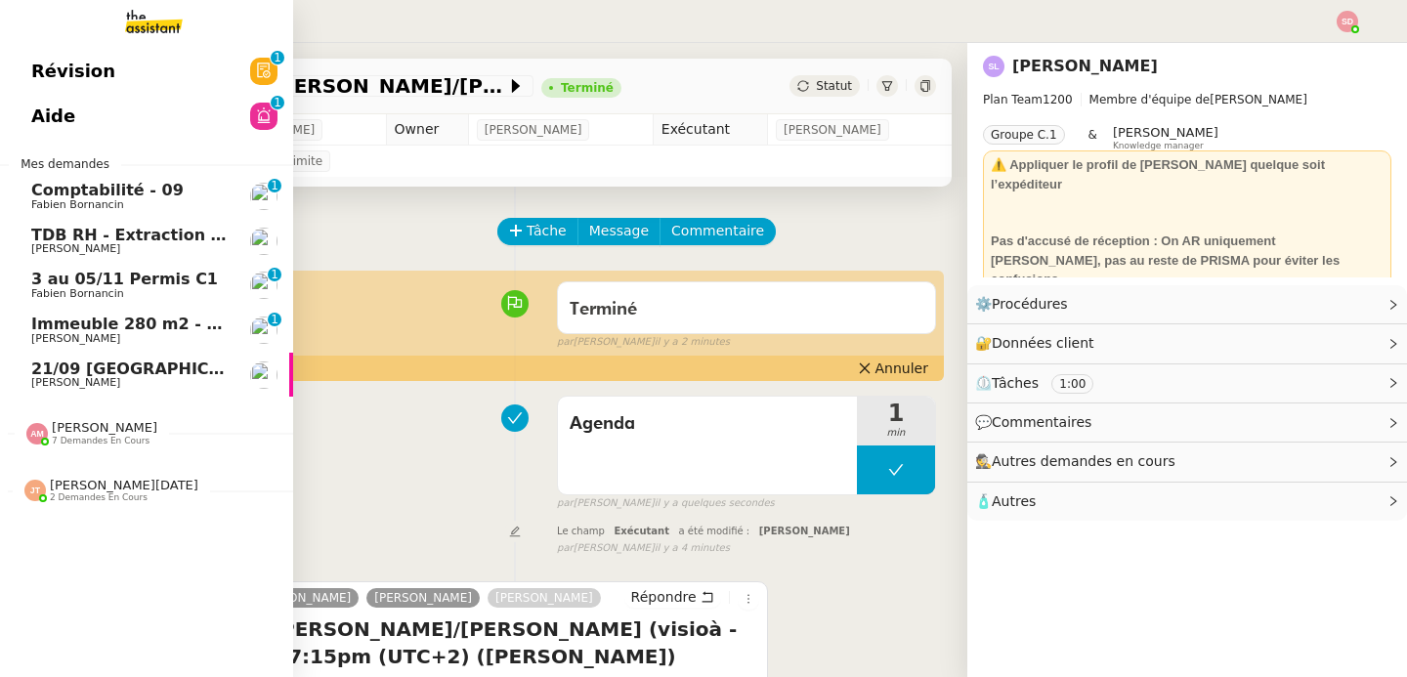
click at [106, 207] on span "Fabien Bornancin" at bounding box center [77, 204] width 93 height 13
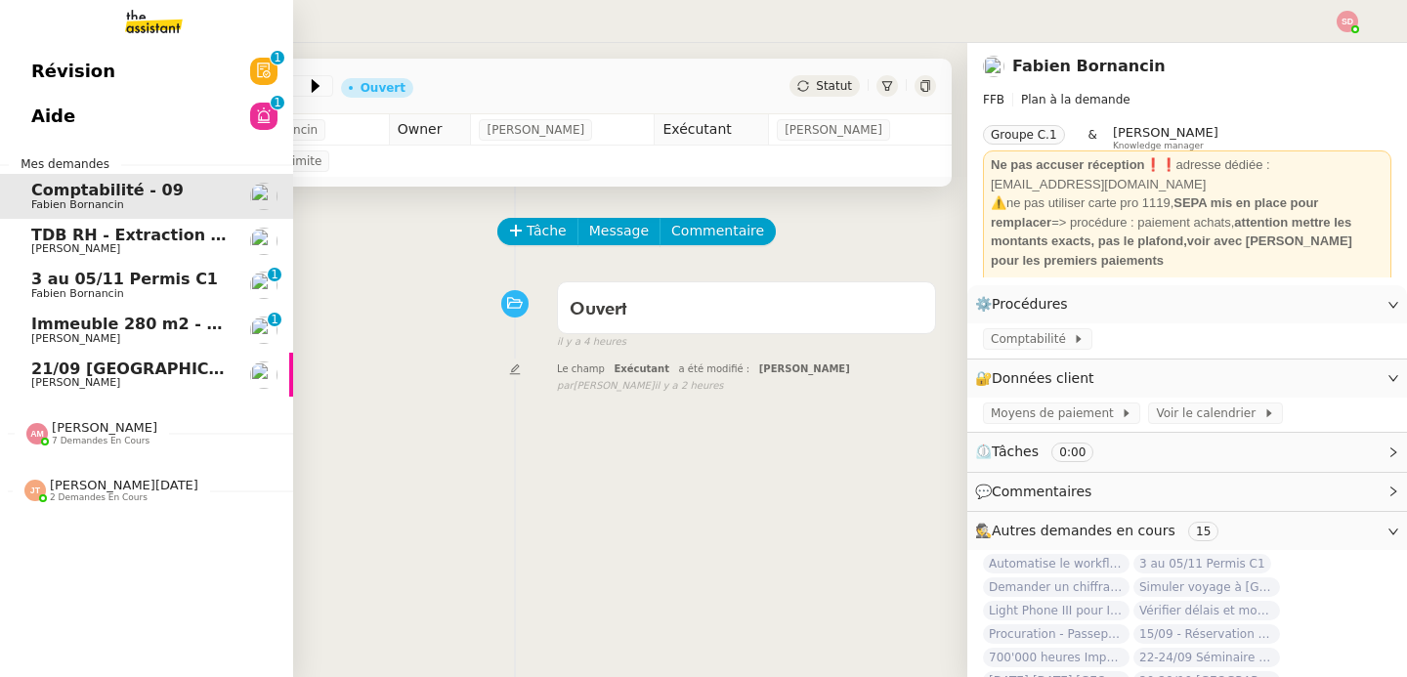
click at [122, 316] on span "Immeuble 280 m2 - [GEOGRAPHIC_DATA] 13100 - 1 349 000€" at bounding box center [295, 324] width 529 height 19
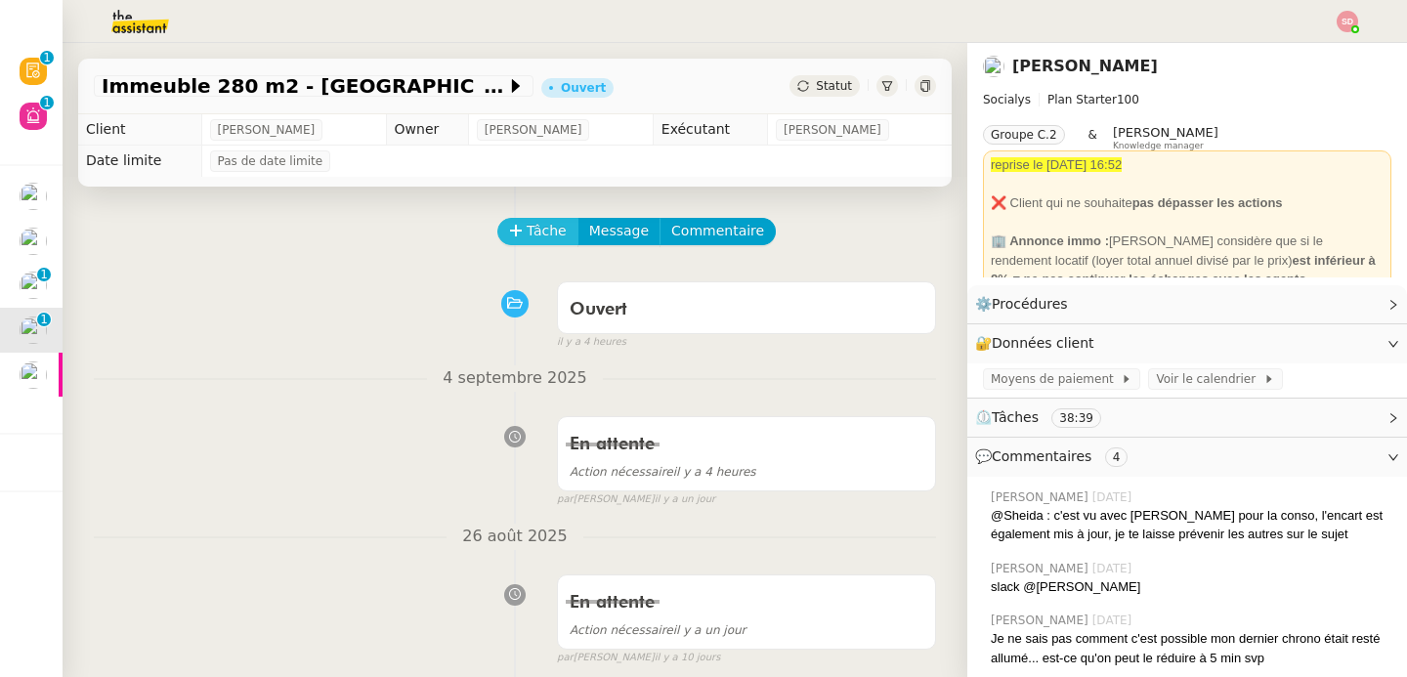
click at [527, 227] on span "Tâche" at bounding box center [547, 231] width 40 height 22
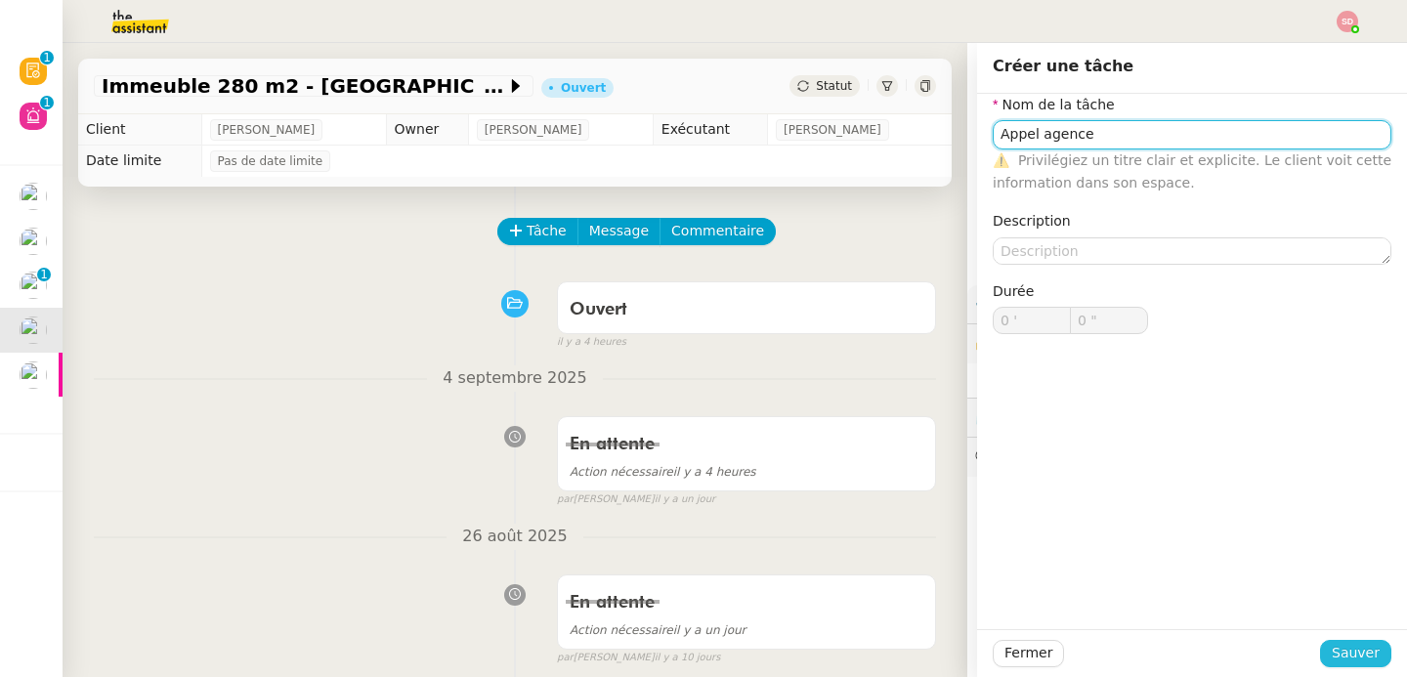
type input "Appel agence"
click at [1320, 651] on button "Sauver" at bounding box center [1355, 653] width 71 height 27
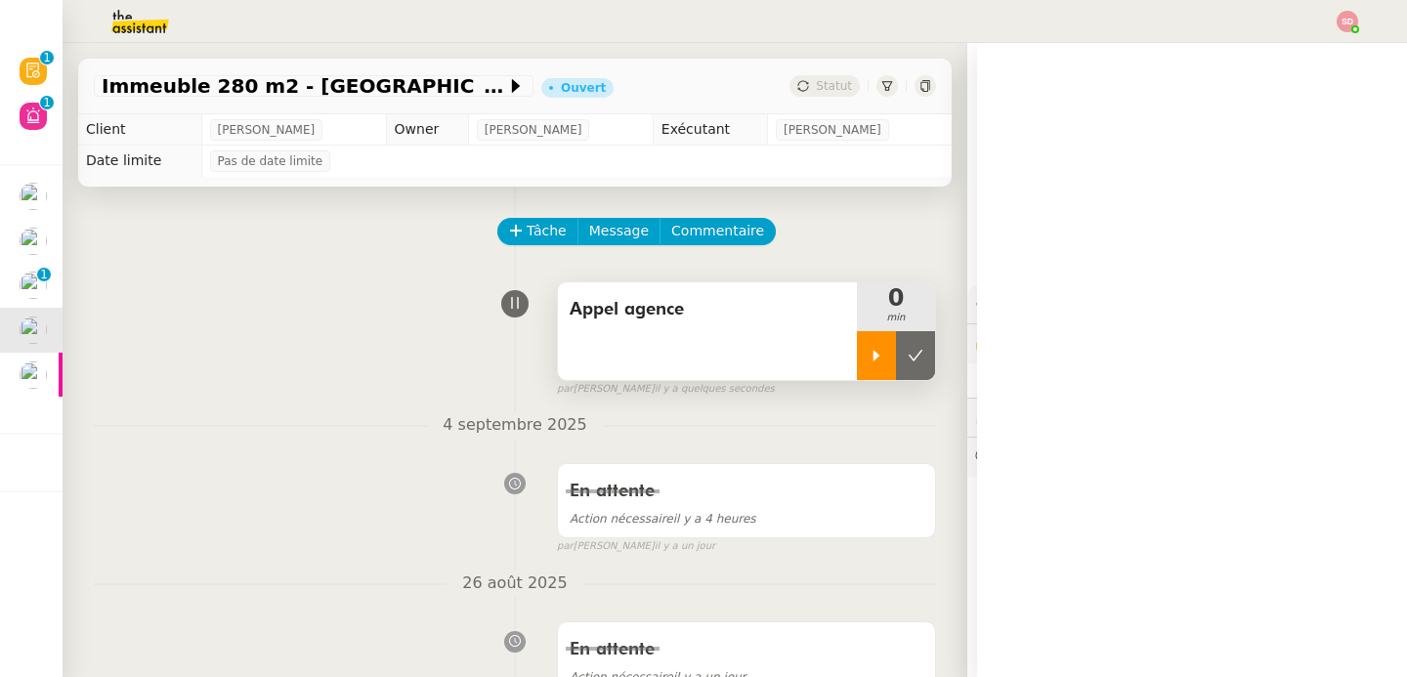
click at [869, 350] on icon at bounding box center [877, 356] width 16 height 16
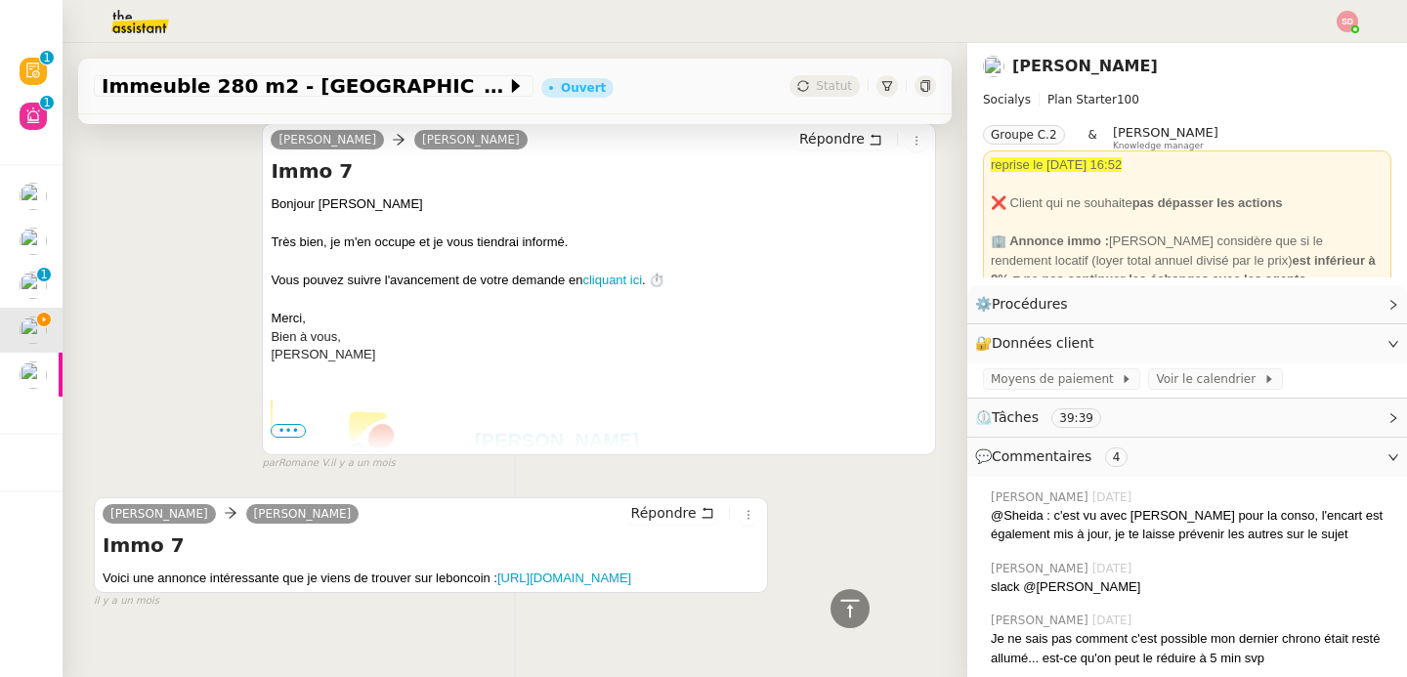
scroll to position [9438, 0]
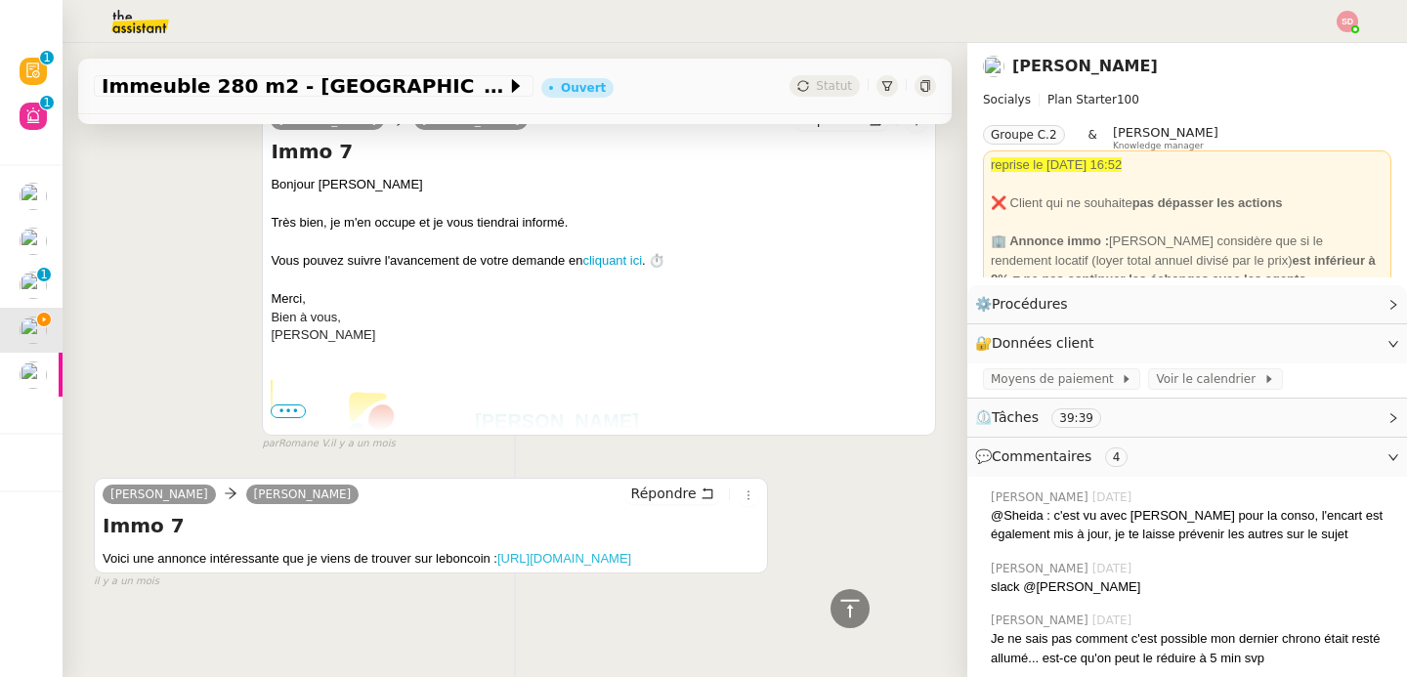
click at [497, 551] on link "https://www.leboncoin.fr/ad/ventes_immobilieres/2986743020" at bounding box center [564, 558] width 134 height 15
click at [849, 610] on div at bounding box center [850, 608] width 39 height 39
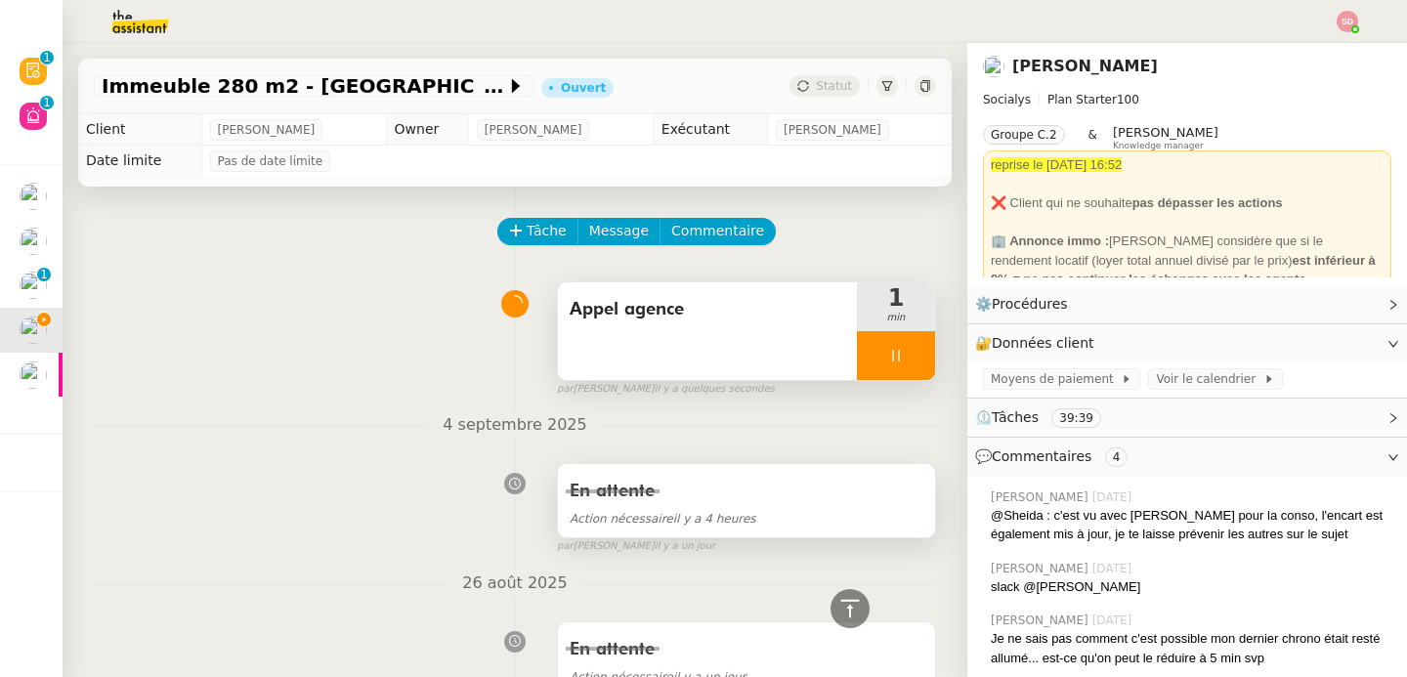
scroll to position [571, 0]
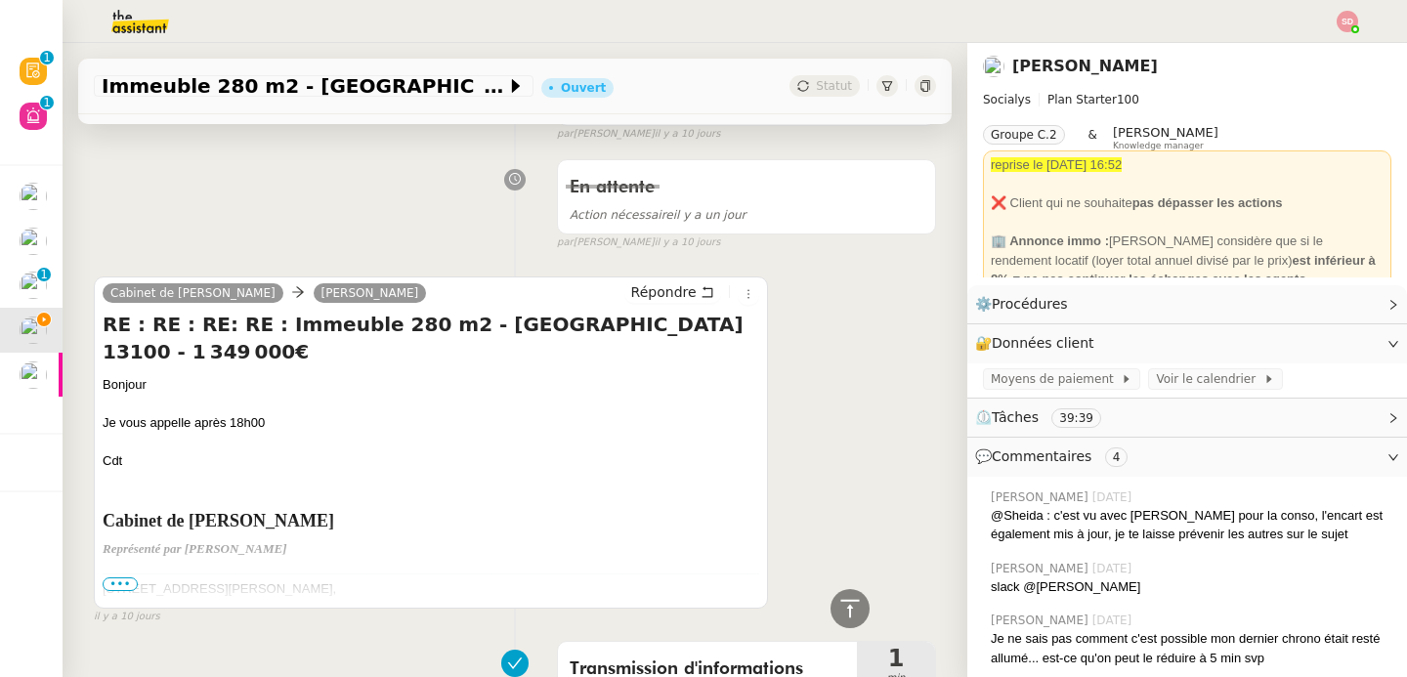
click at [127, 576] on p "33, Boulevard Aristide Briand, 13100, Aix-en-Provence T : 04.42.21.95.23 - Fax …" at bounding box center [431, 643] width 657 height 137
click at [120, 583] on span "•••" at bounding box center [120, 584] width 35 height 14
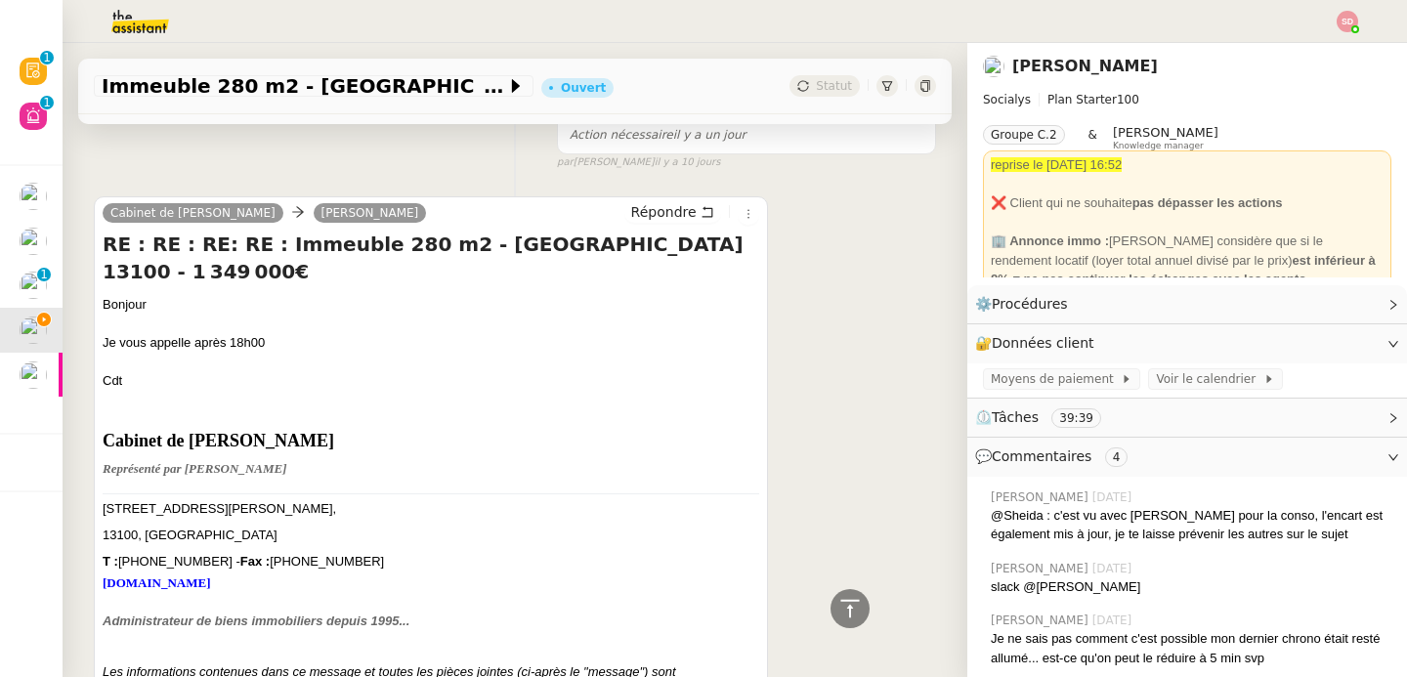
scroll to position [663, 0]
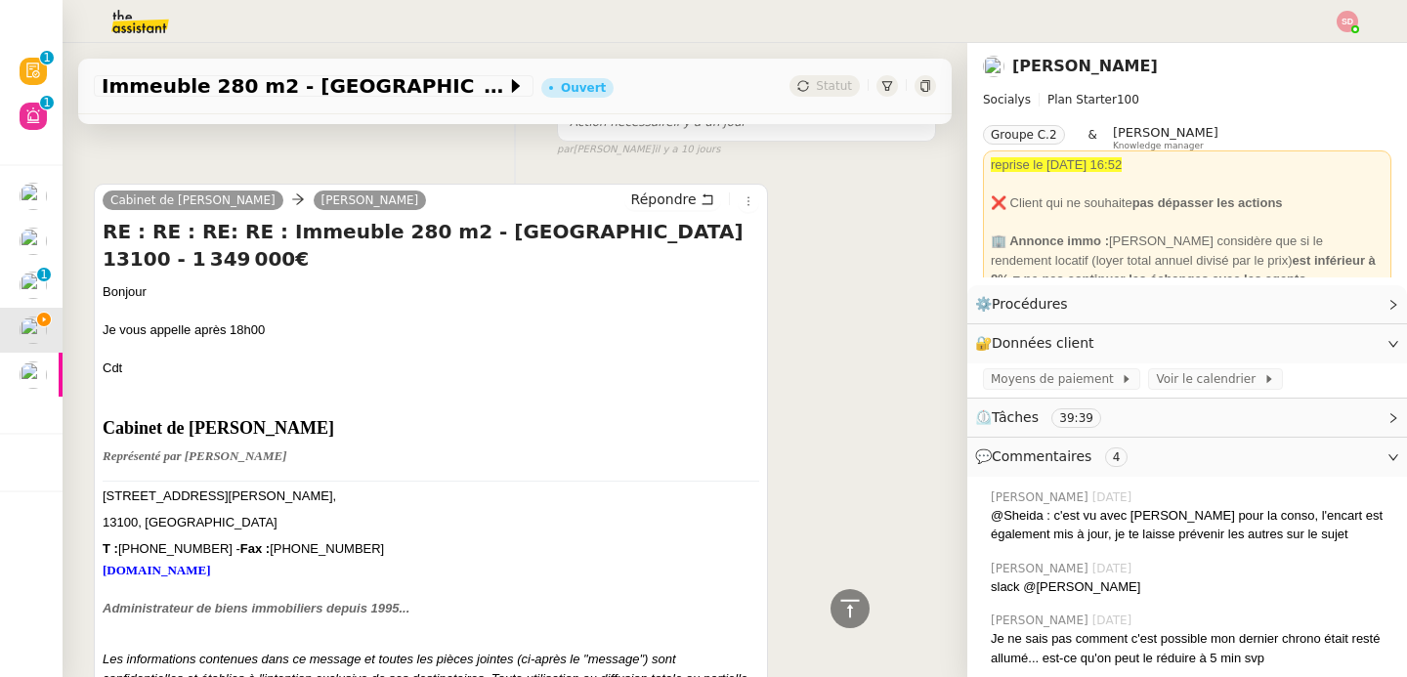
drag, startPoint x: 119, startPoint y: 546, endPoint x: 208, endPoint y: 550, distance: 89.0
click at [208, 550] on font "T : 04.42.21.95.23 - Fax : 04.42.21.24.07" at bounding box center [243, 548] width 281 height 15
drag, startPoint x: 206, startPoint y: 550, endPoint x: 121, endPoint y: 555, distance: 85.1
click at [121, 555] on font "T : 04.42.21.95.23 - Fax : 04.42.21.24.07" at bounding box center [243, 548] width 281 height 15
copy font "04.42.21.95.23"
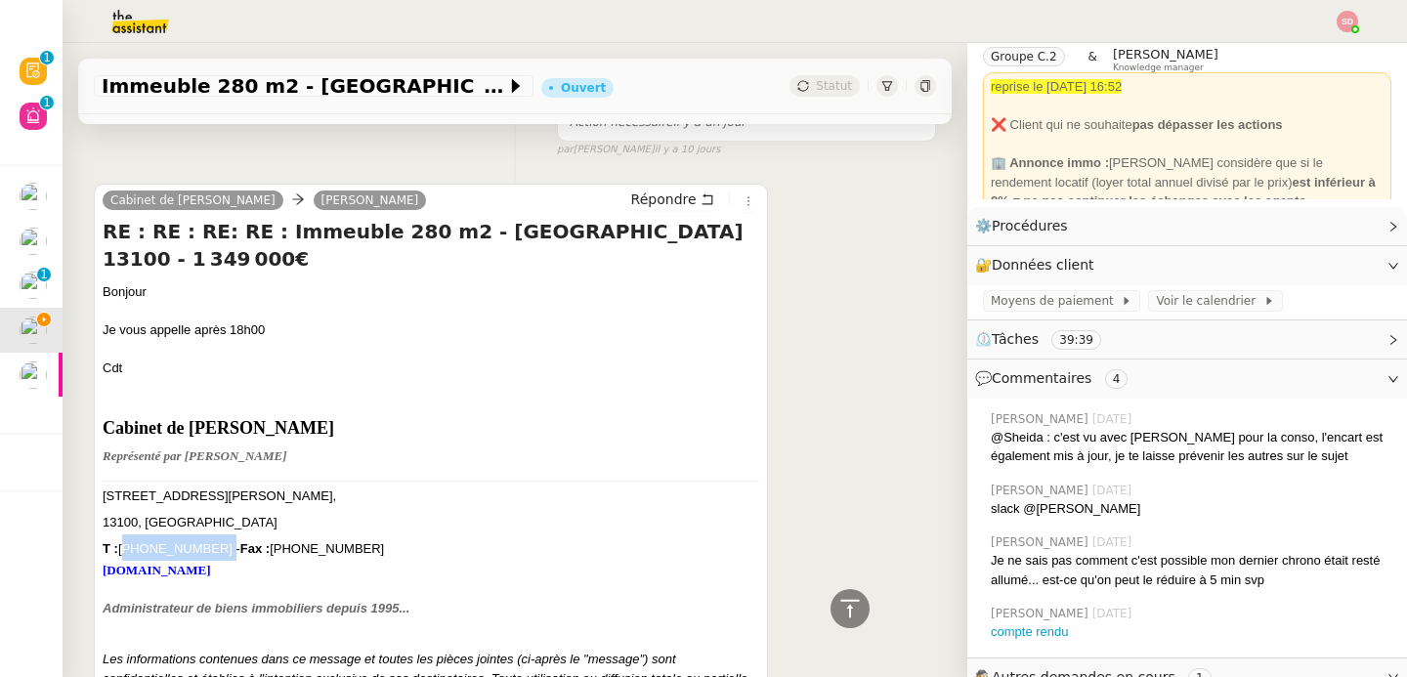
scroll to position [147, 0]
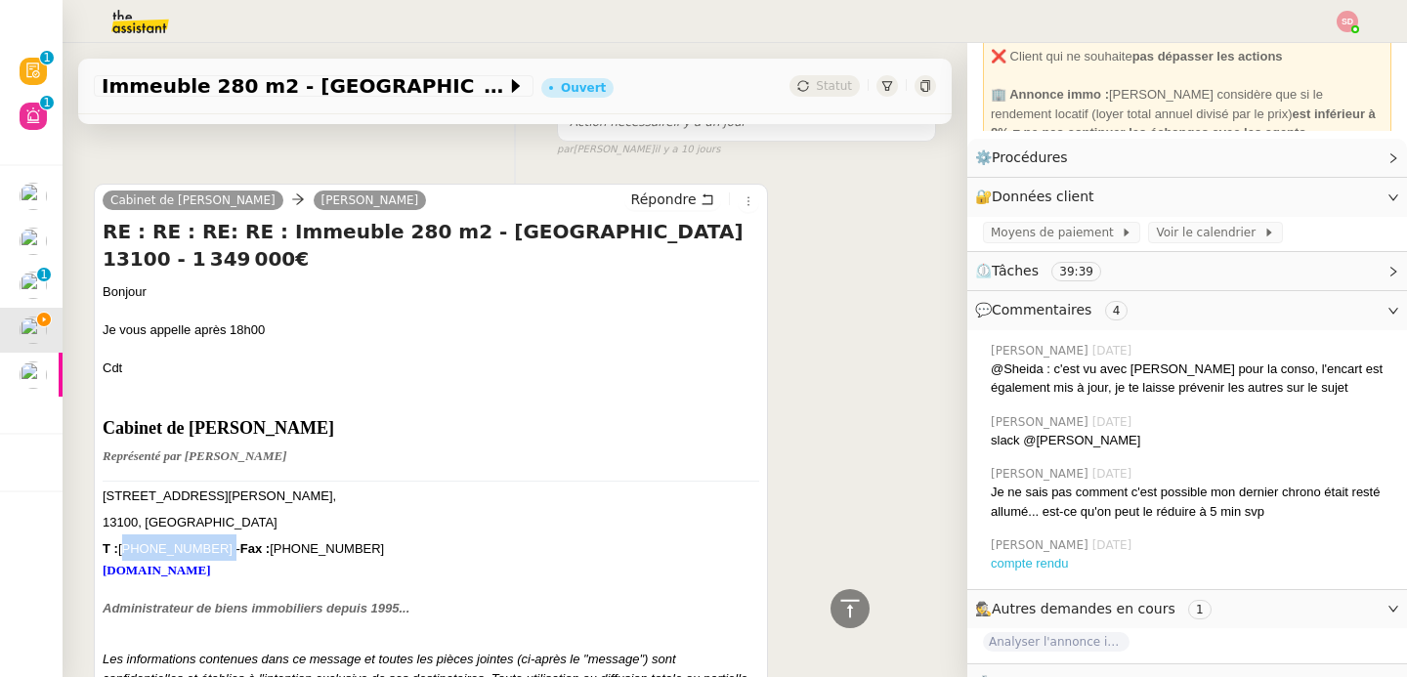
click at [1025, 562] on link "compte rendu" at bounding box center [1030, 563] width 78 height 15
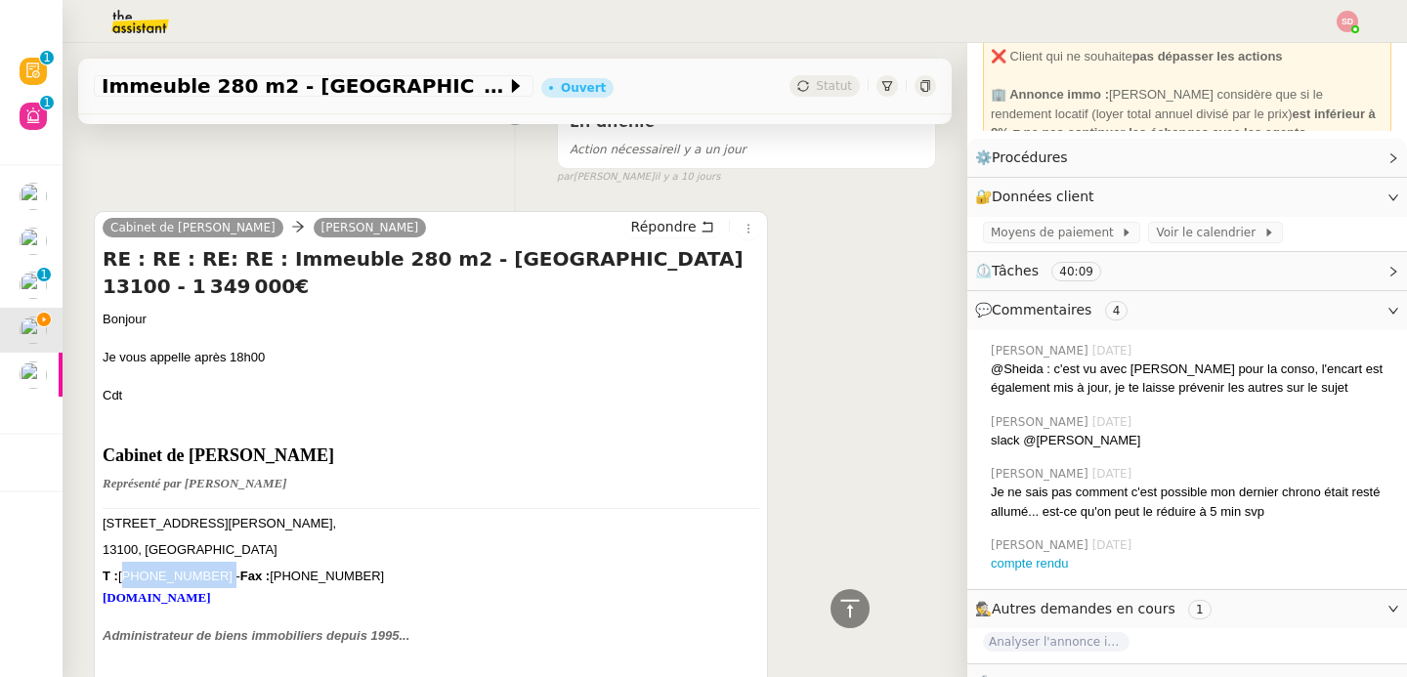
scroll to position [807, 0]
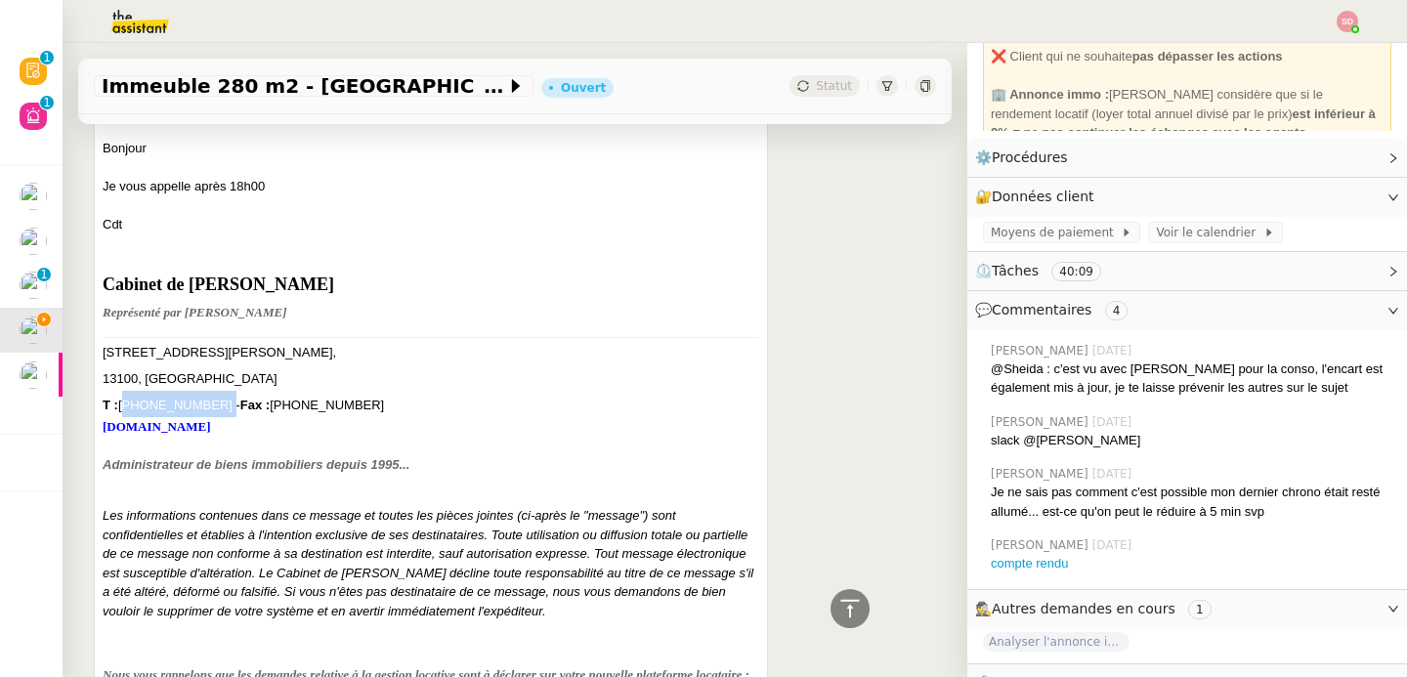
click at [384, 459] on font "Administrateur de biens immobiliers depuis 1995..." at bounding box center [256, 464] width 307 height 15
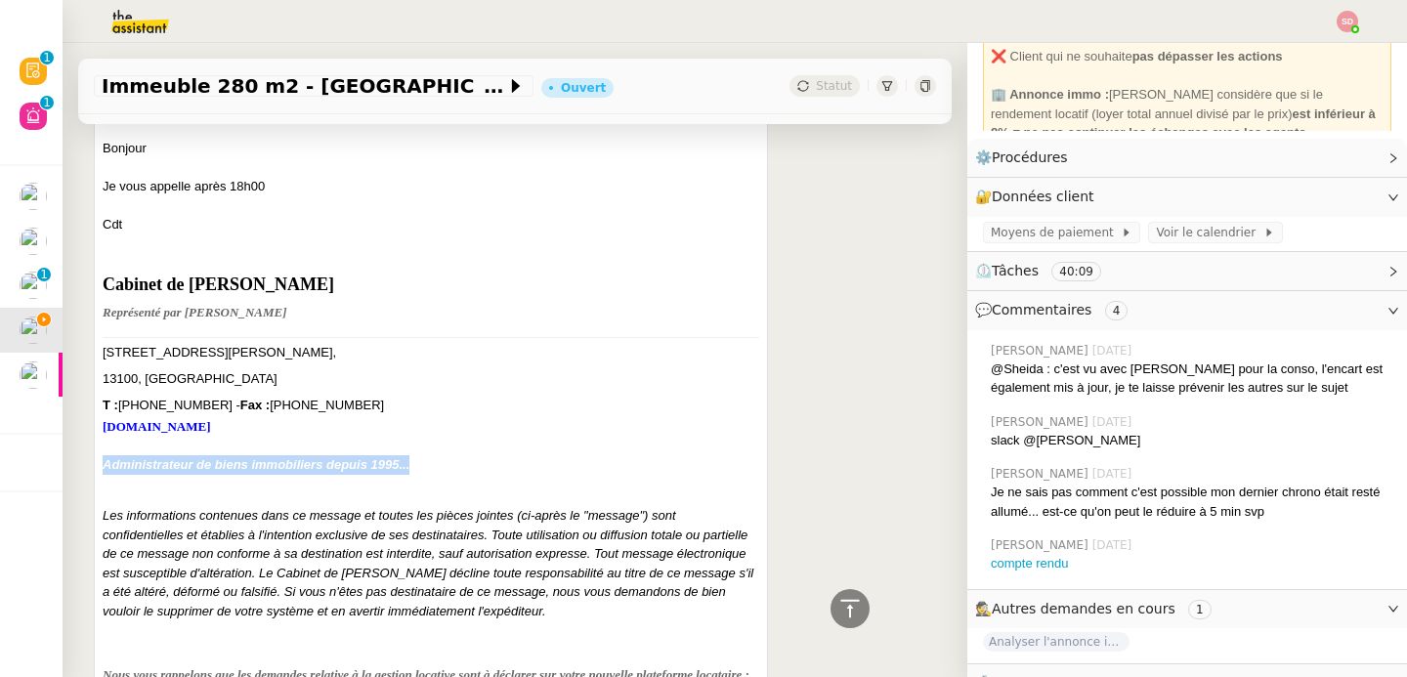
click at [384, 459] on font "Administrateur de biens immobiliers depuis 1995..." at bounding box center [256, 464] width 307 height 15
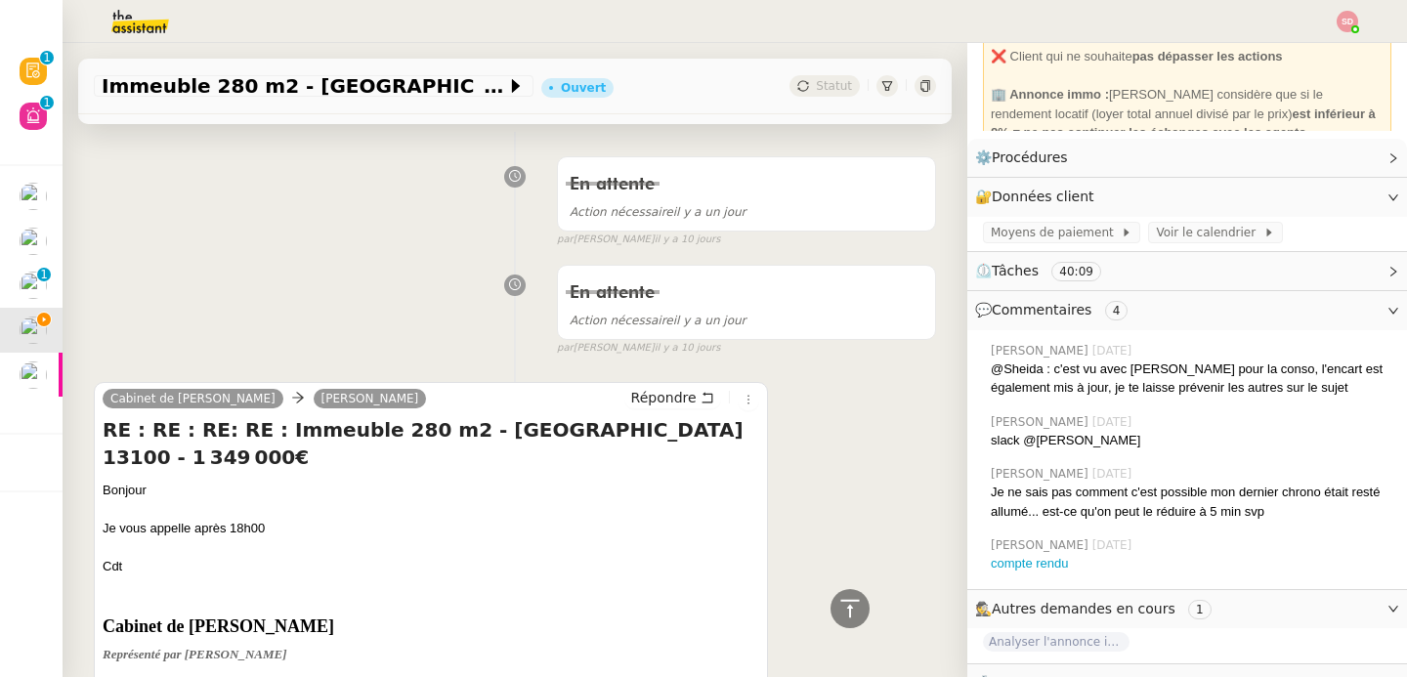
scroll to position [0, 0]
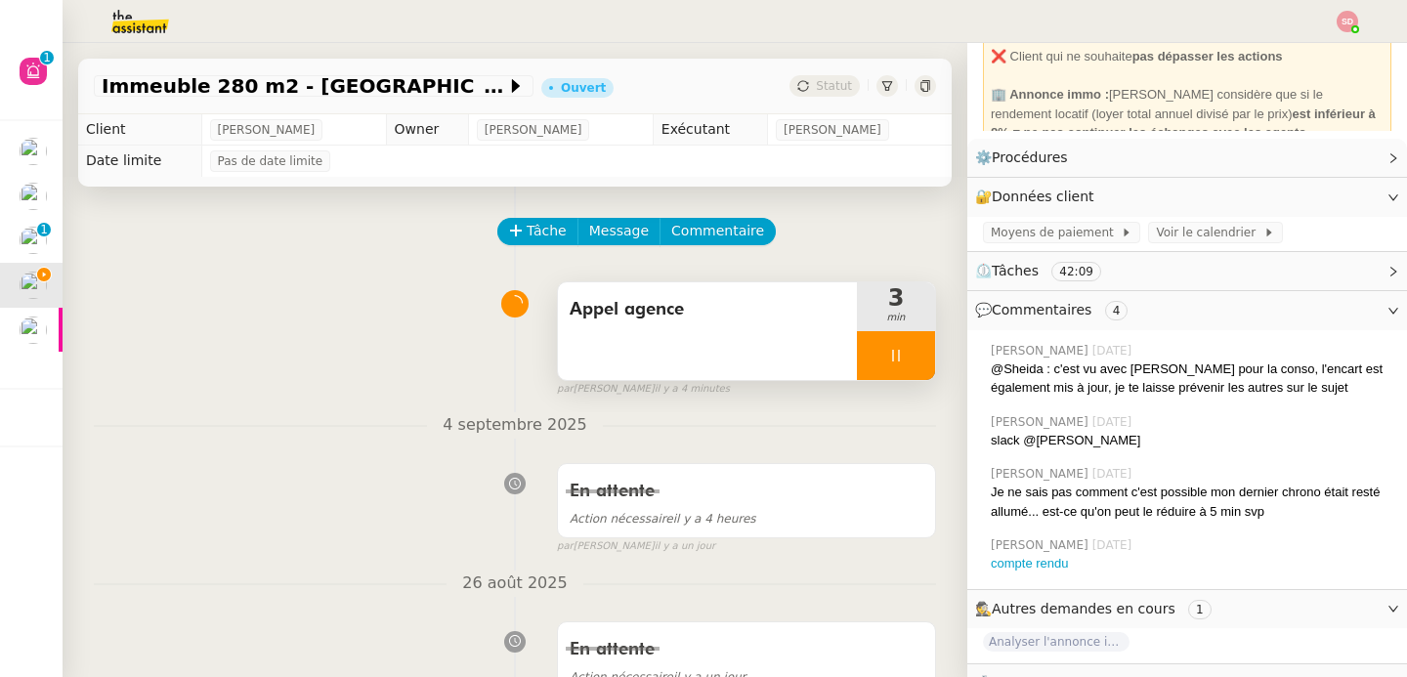
click at [154, 11] on img at bounding box center [124, 21] width 151 height 43
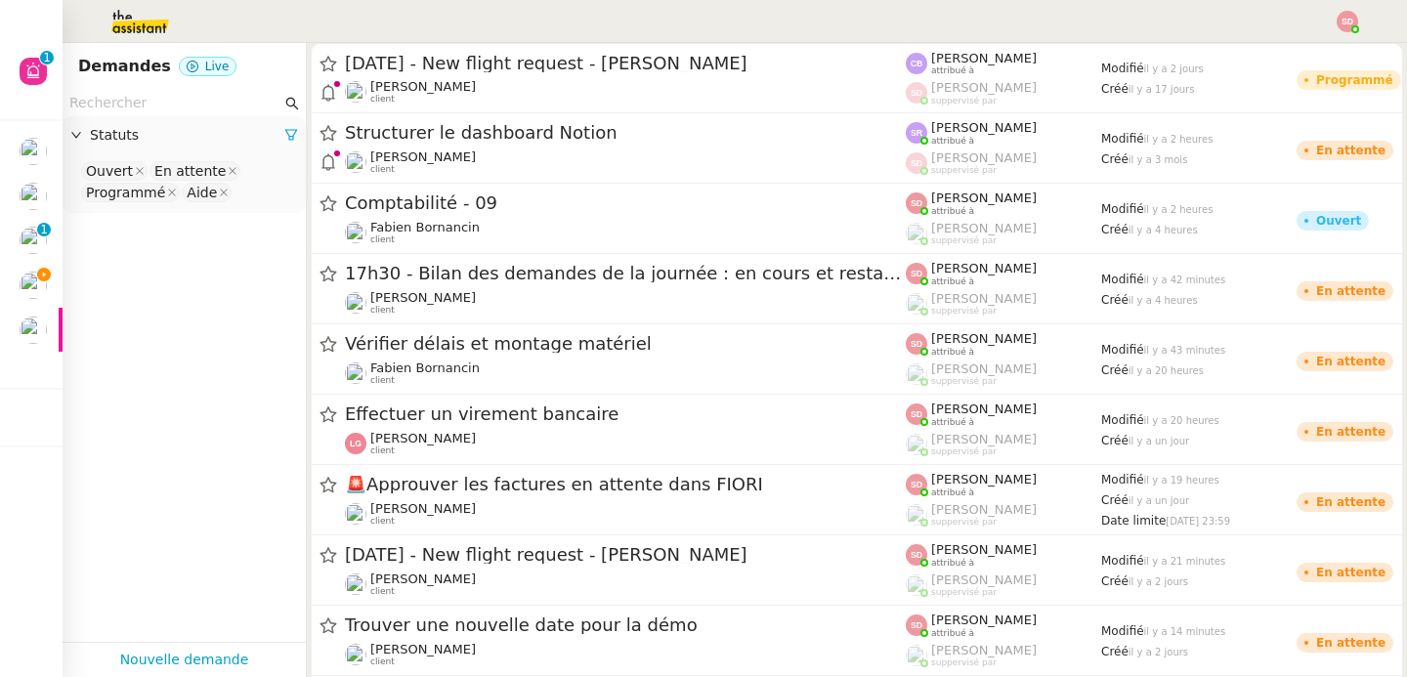
click at [171, 95] on input "text" at bounding box center [175, 103] width 212 height 22
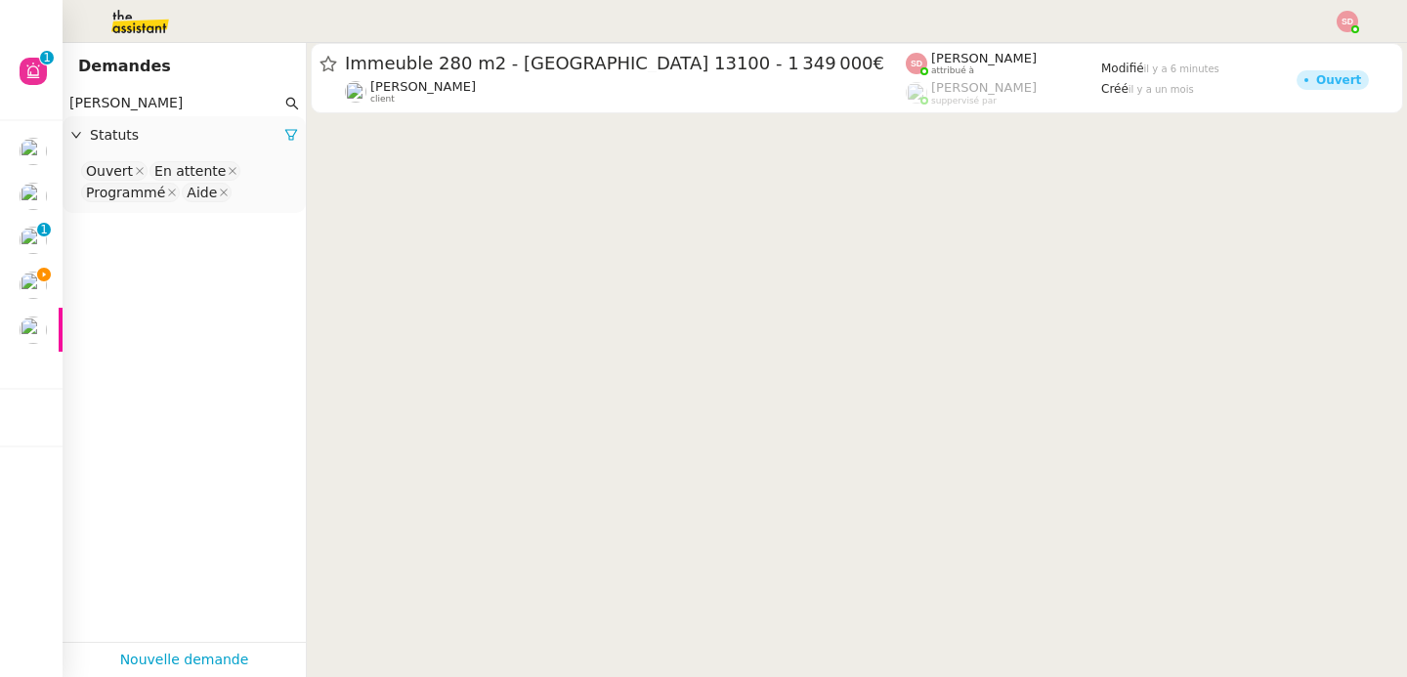
type input "kevin aubert"
click at [247, 203] on nz-select-top-control "Ouvert En attente Programmé Aide" at bounding box center [184, 182] width 212 height 46
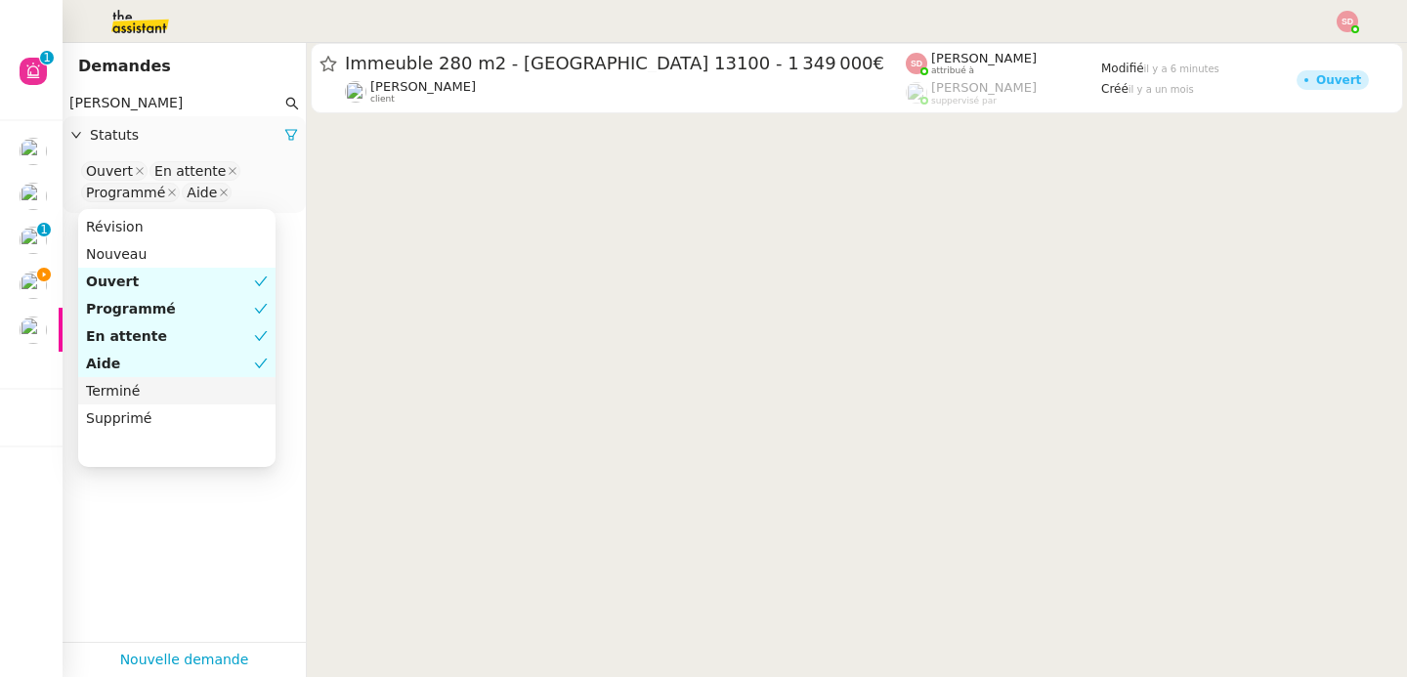
click at [212, 397] on div "Terminé" at bounding box center [177, 391] width 182 height 18
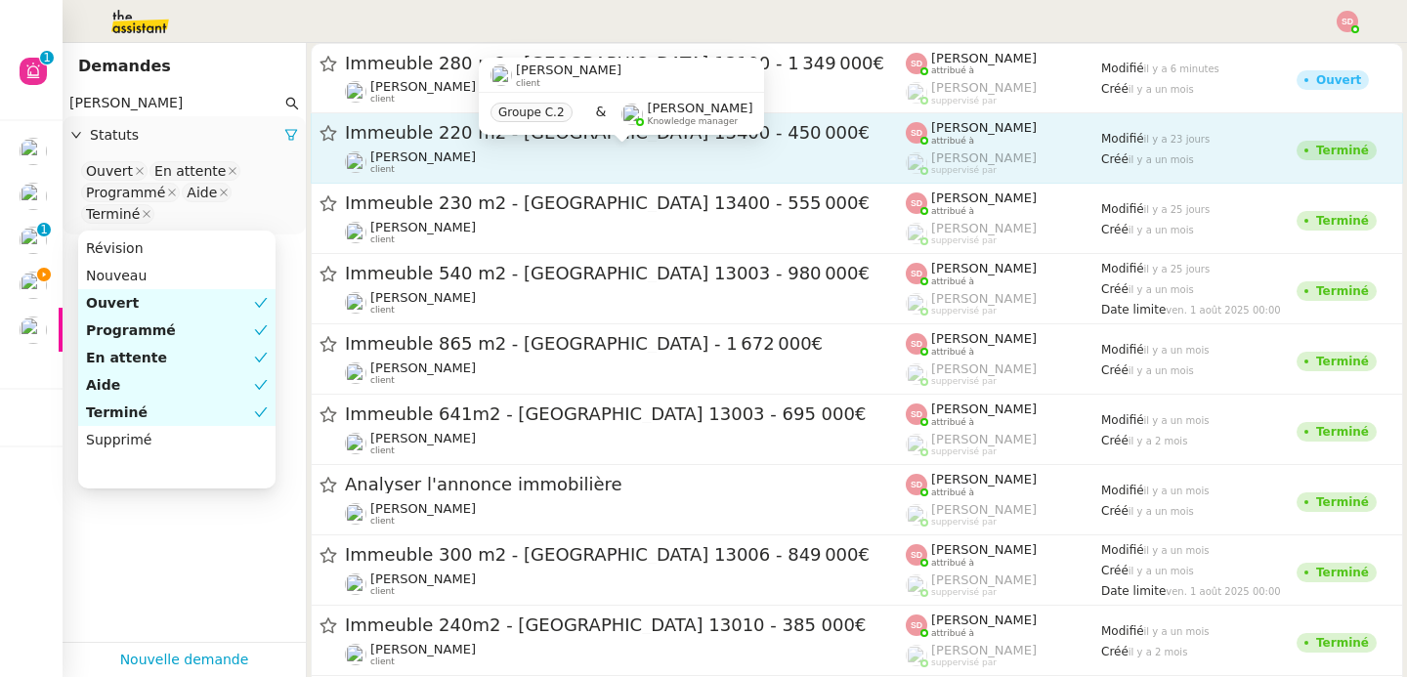
click at [713, 156] on div "Kevin AUBERT client" at bounding box center [625, 161] width 561 height 25
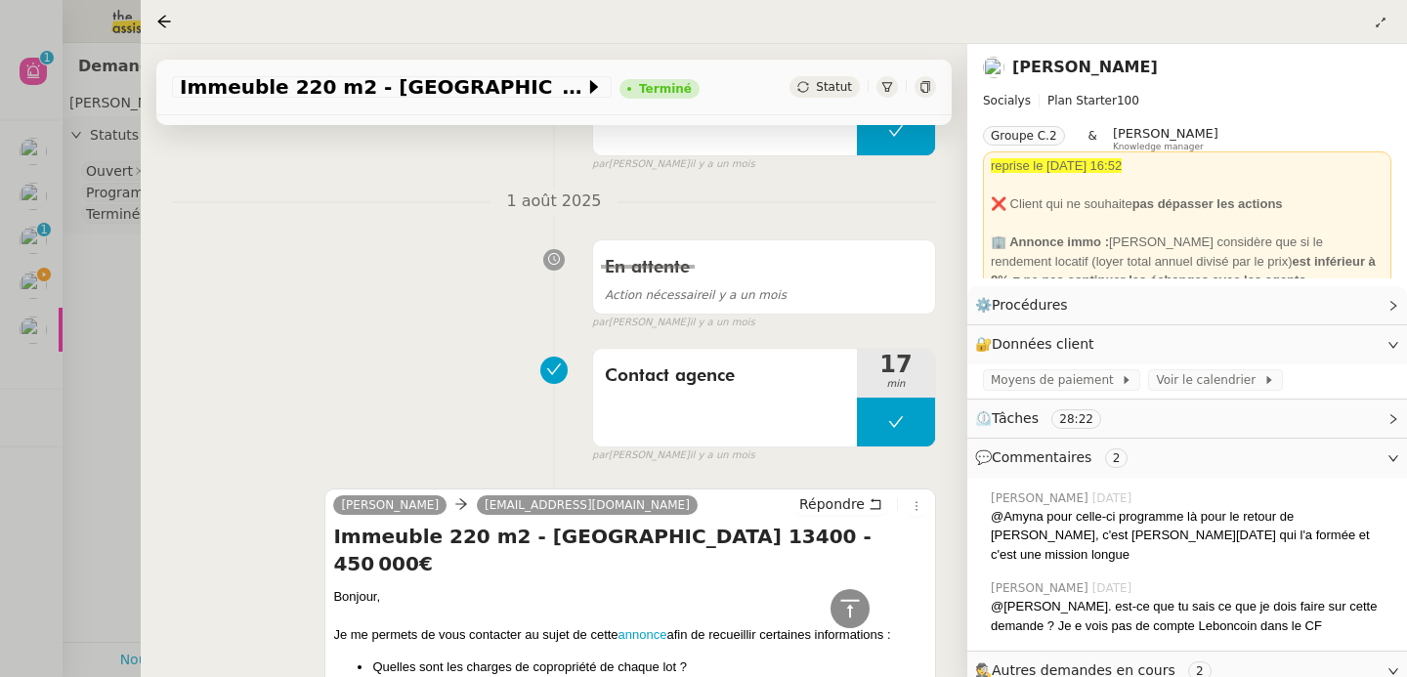
scroll to position [2002, 0]
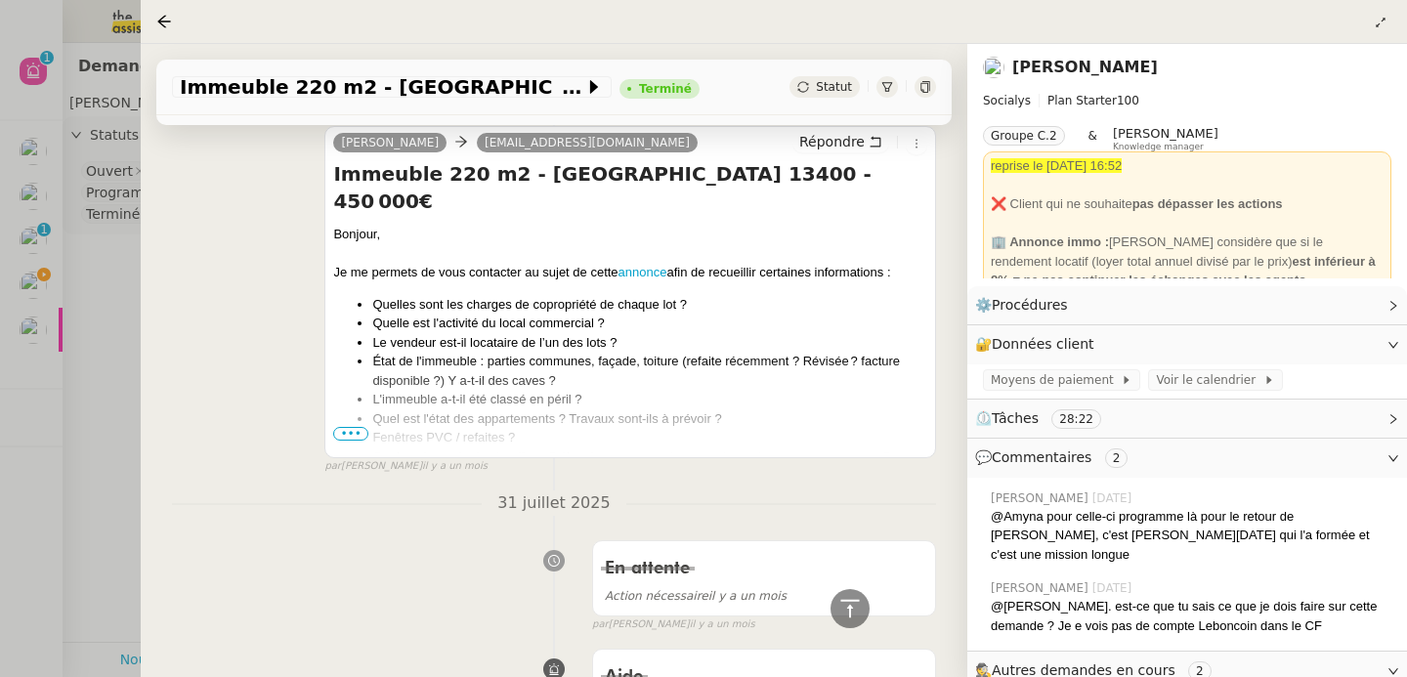
click at [341, 434] on span "•••" at bounding box center [350, 434] width 35 height 14
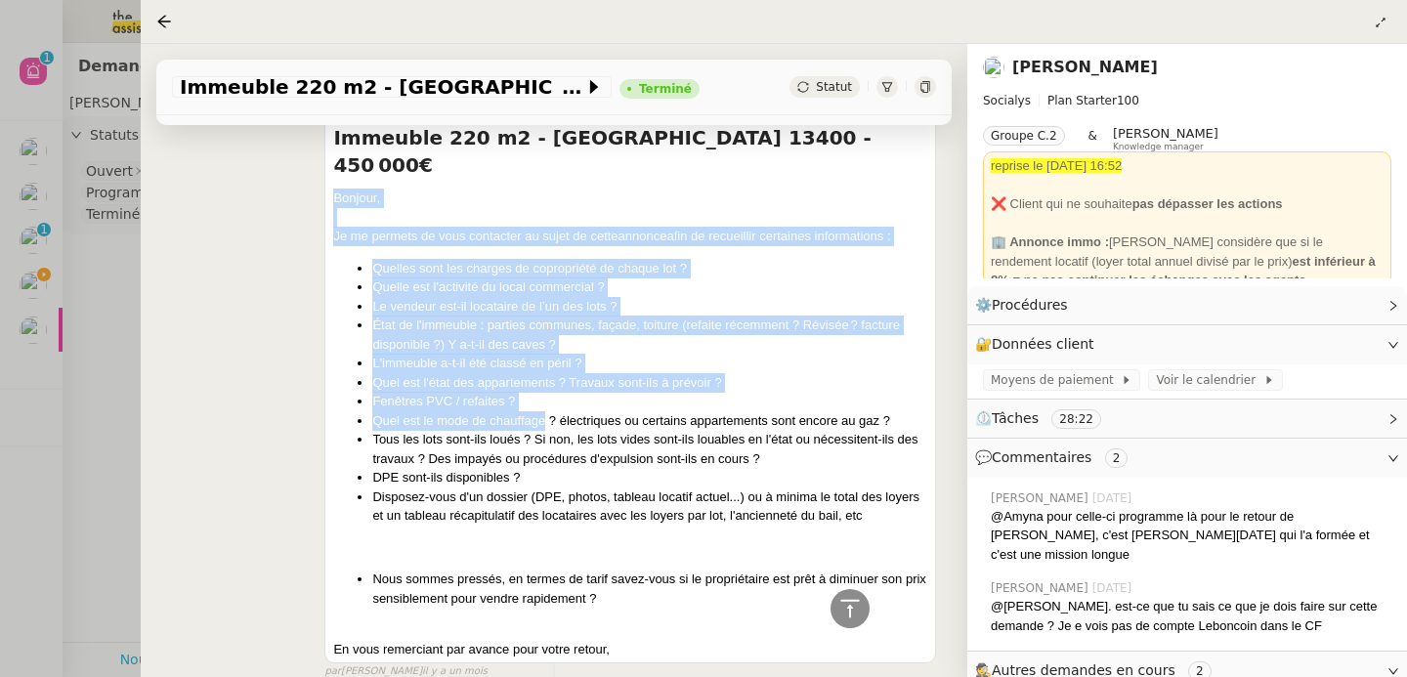
scroll to position [2153, 0]
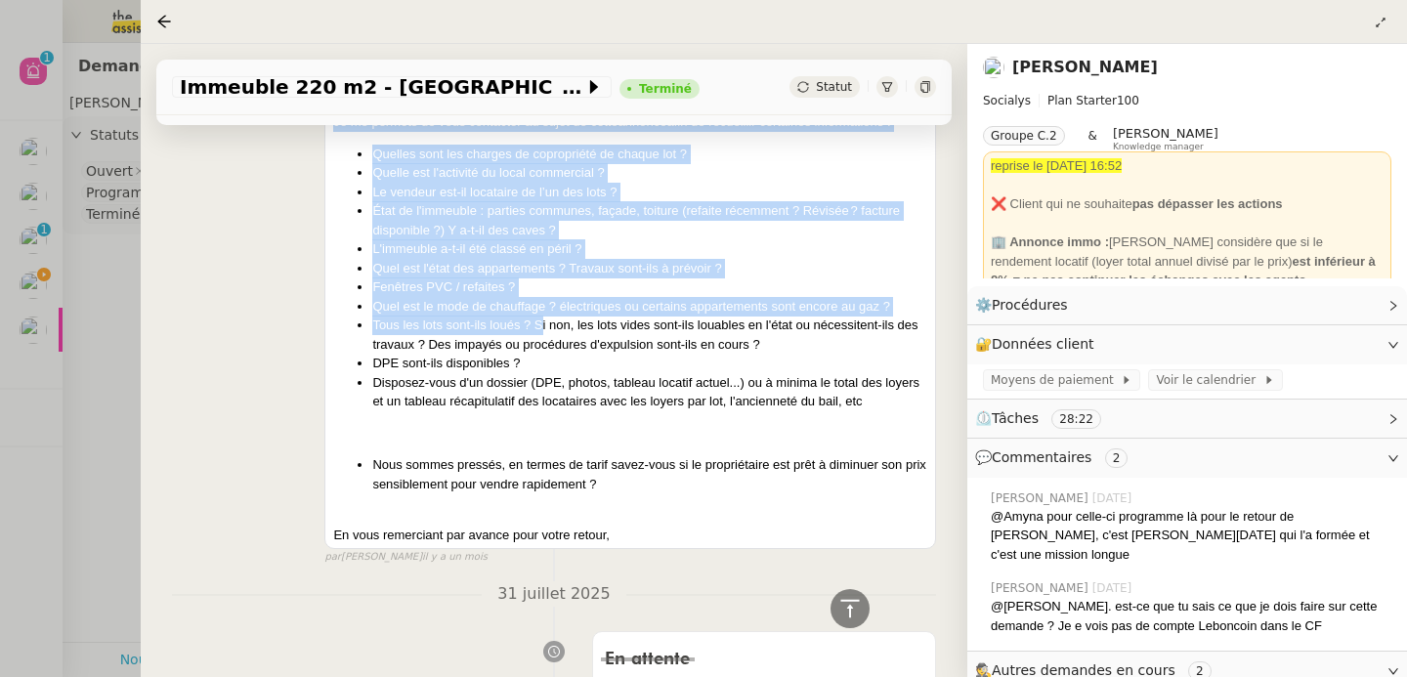
drag, startPoint x: 332, startPoint y: 208, endPoint x: 539, endPoint y: 302, distance: 227.4
click at [539, 302] on div "Bonjour, Je me permets de vous contacter au sujet de cette annonce afin de recu…" at bounding box center [630, 309] width 594 height 470
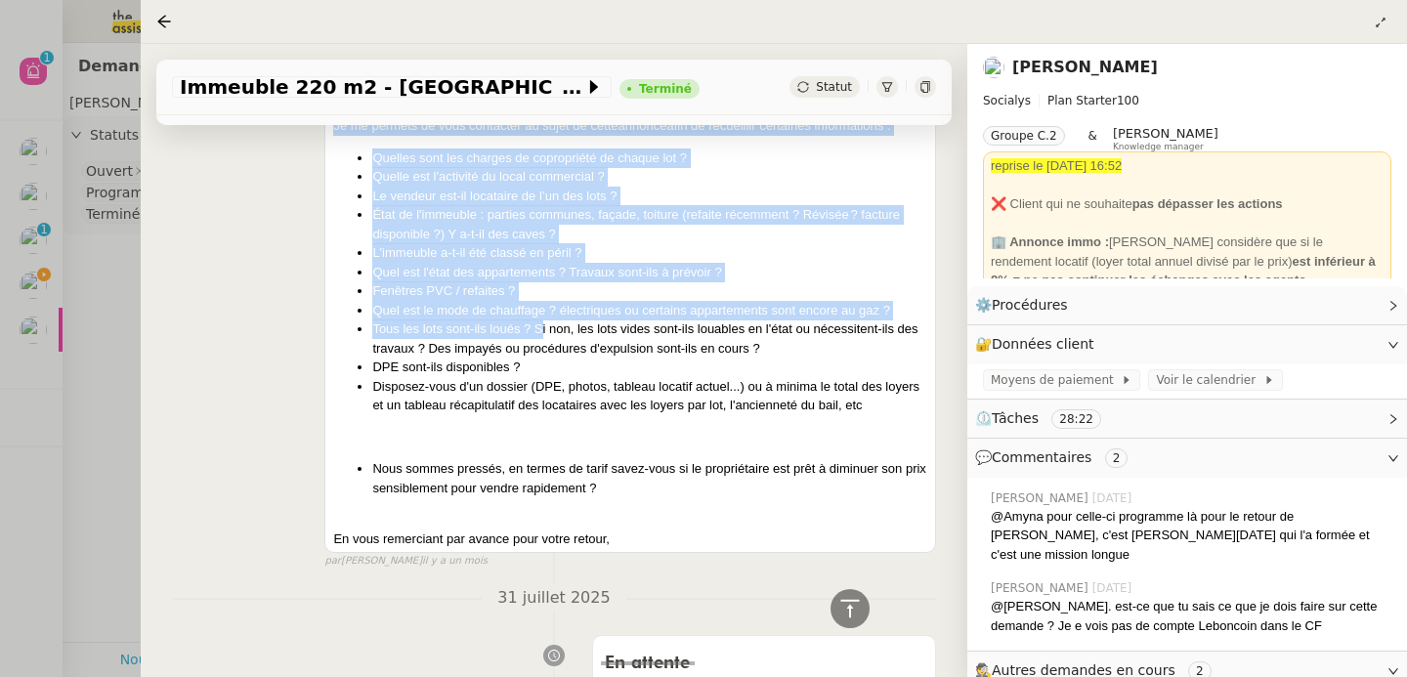
scroll to position [2145, 0]
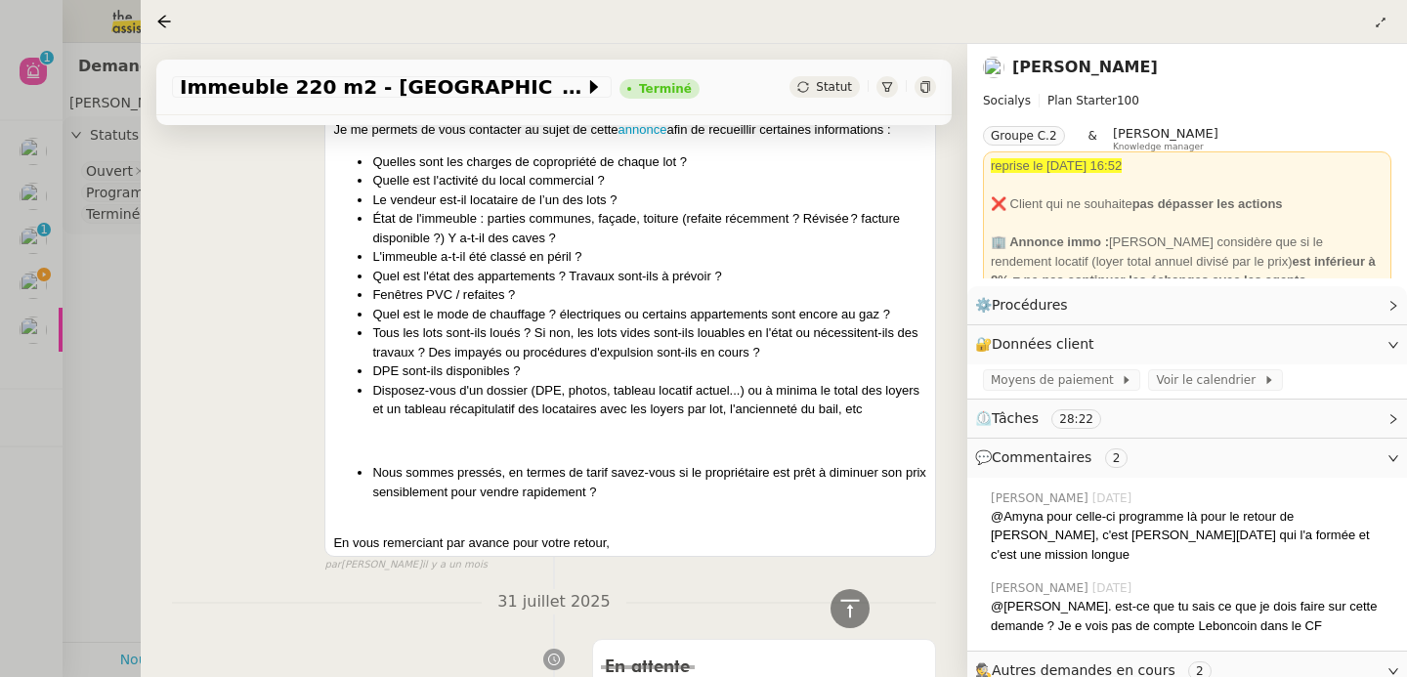
click at [104, 363] on div at bounding box center [703, 338] width 1407 height 677
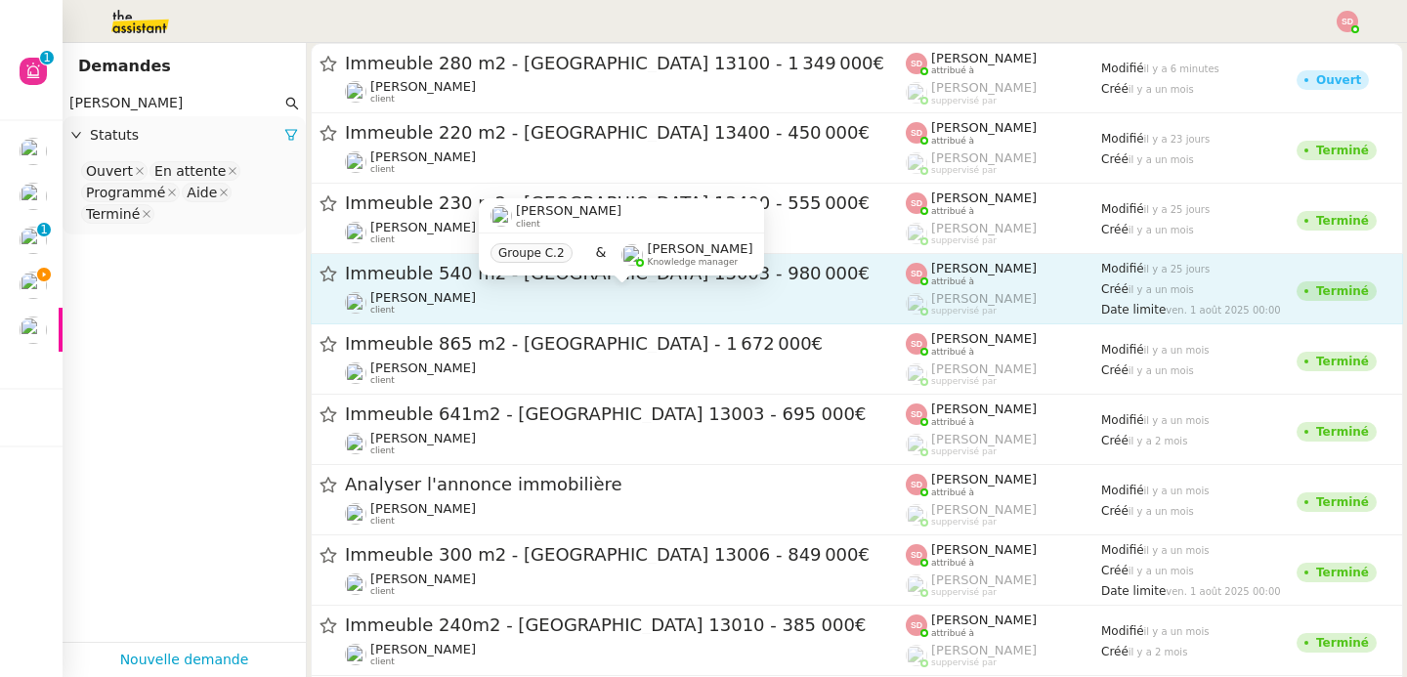
click at [681, 298] on div "Kevin AUBERT client" at bounding box center [625, 302] width 561 height 25
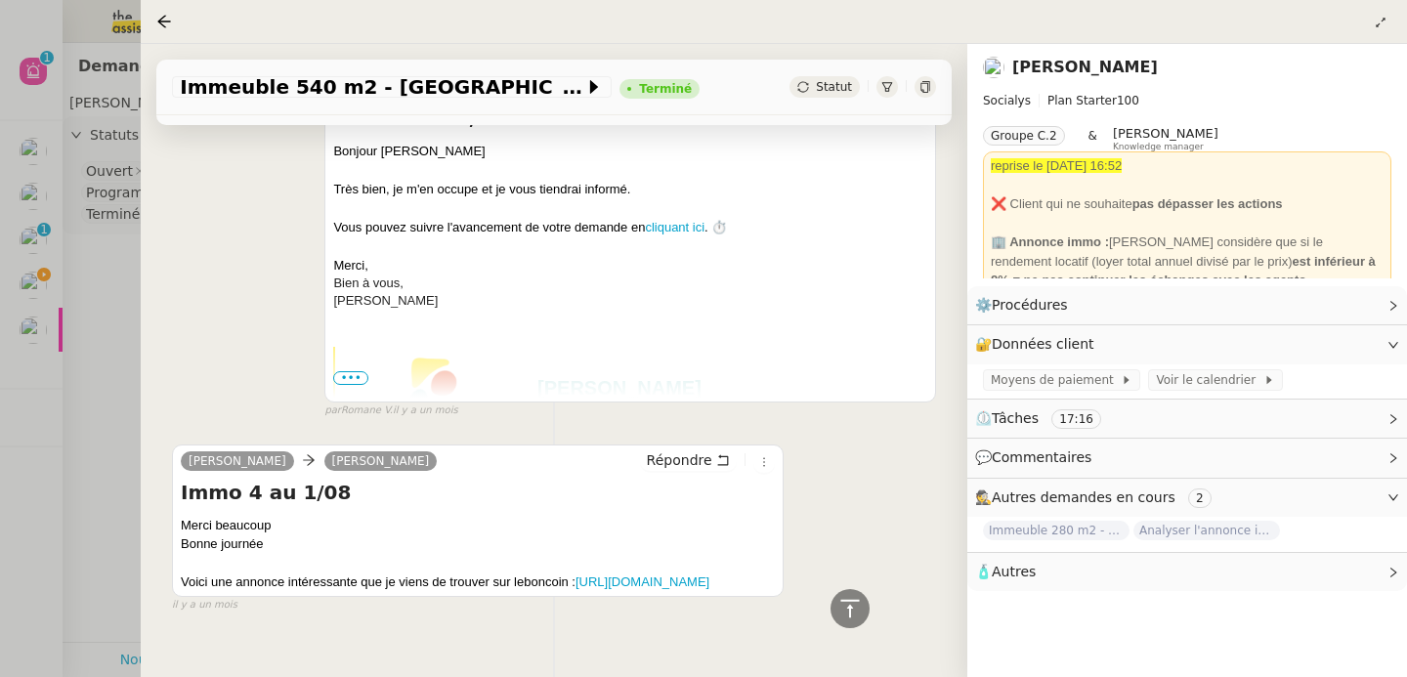
scroll to position [3128, 0]
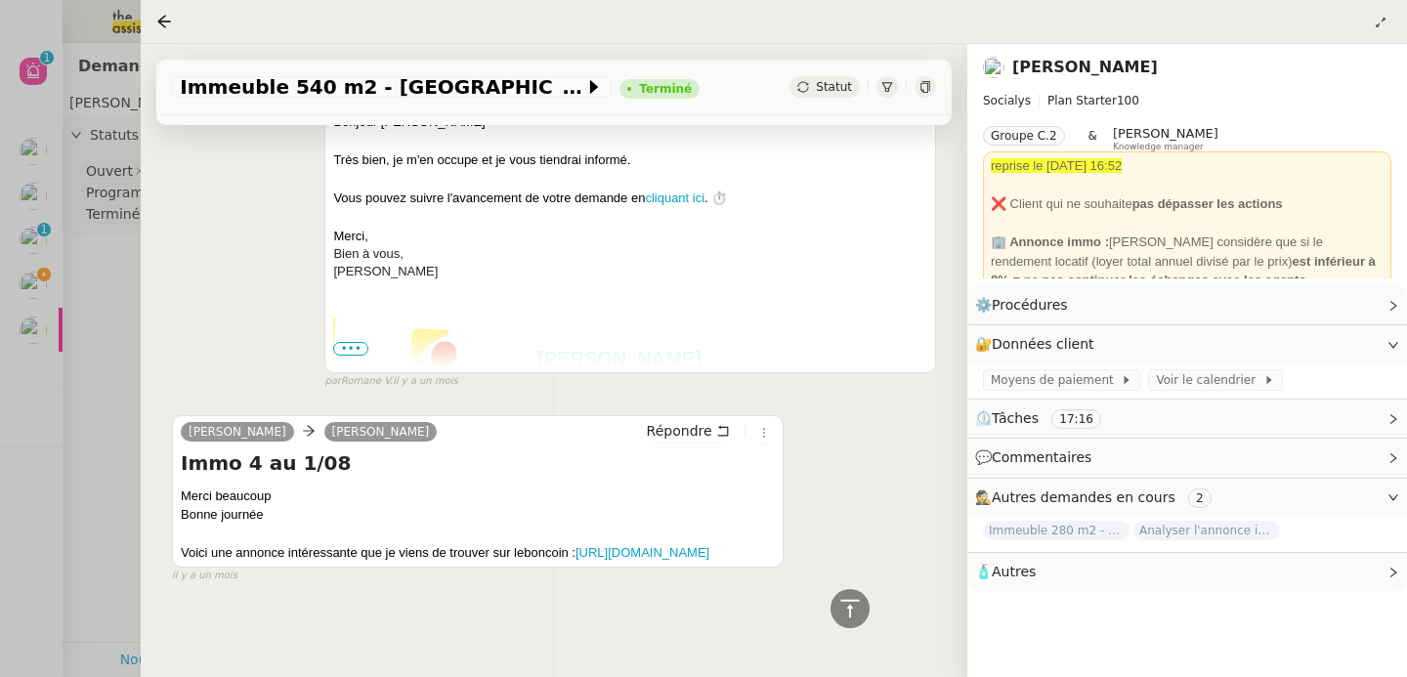
click at [57, 365] on div at bounding box center [703, 338] width 1407 height 677
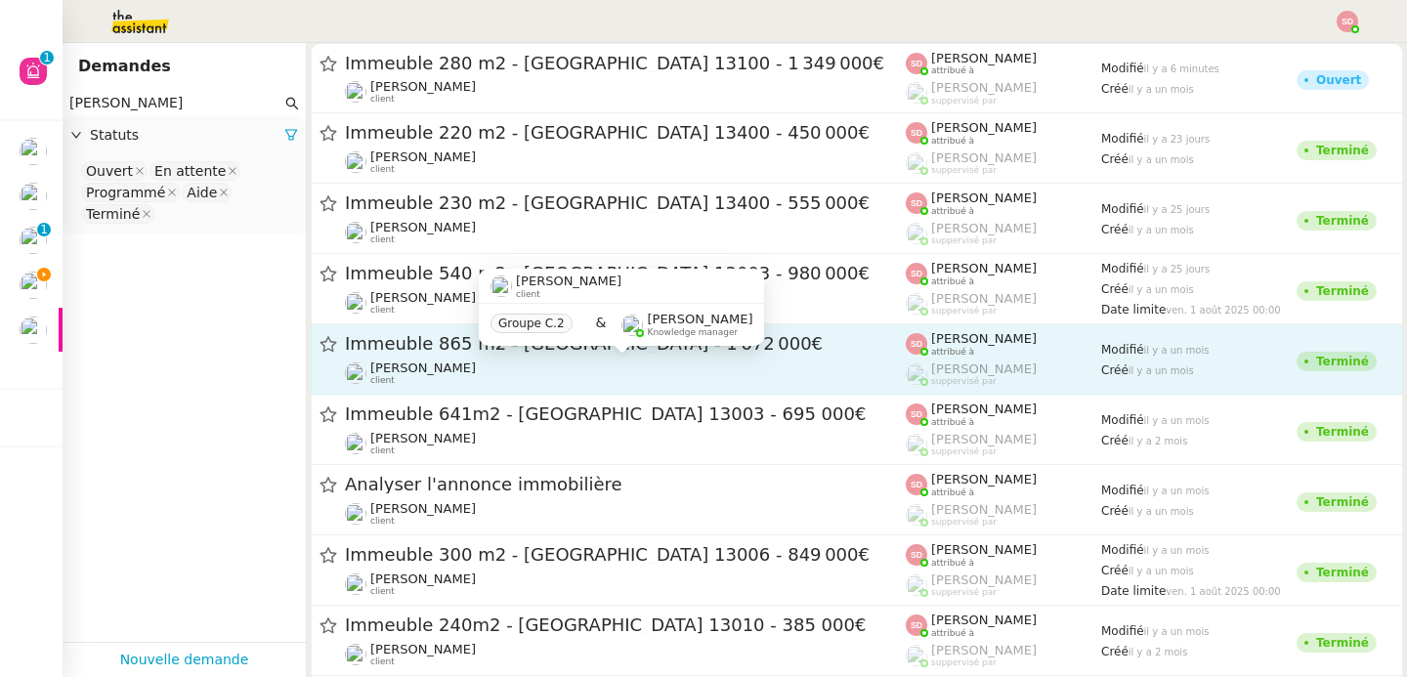
click at [563, 371] on div "Kevin AUBERT client" at bounding box center [625, 373] width 561 height 25
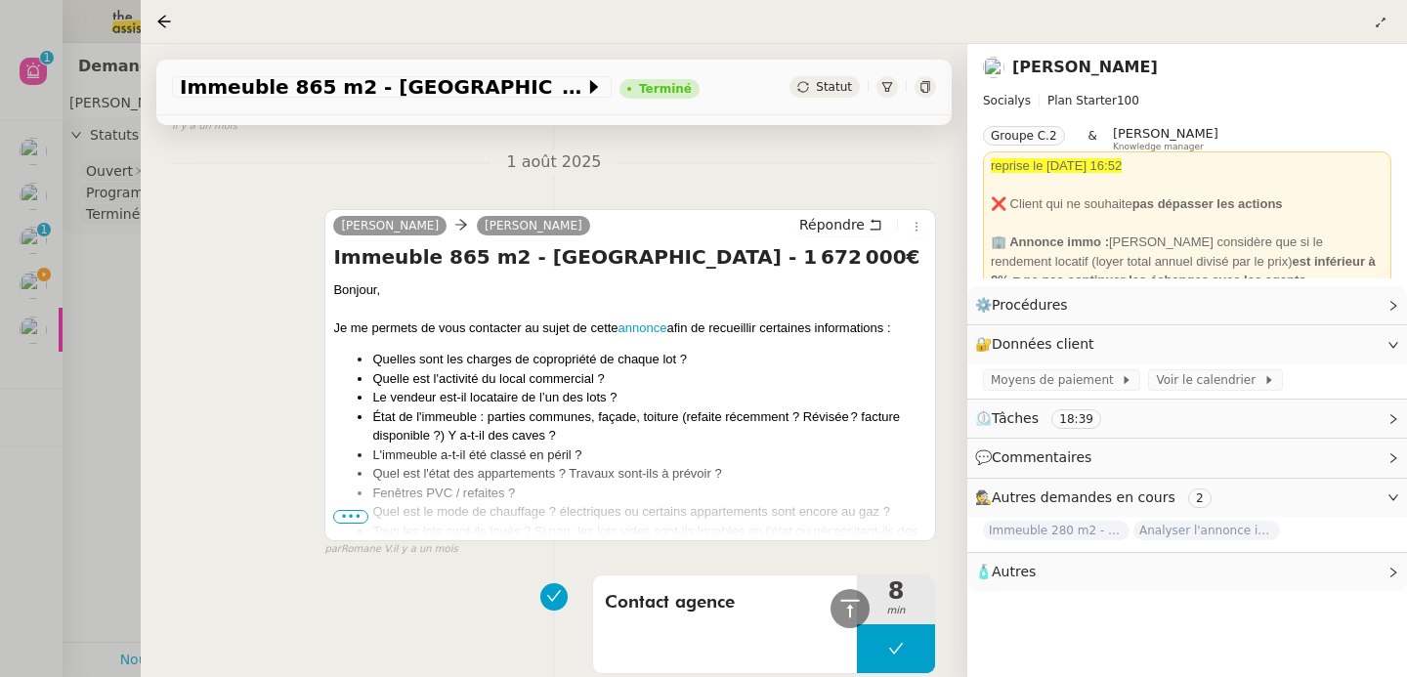
scroll to position [2143, 0]
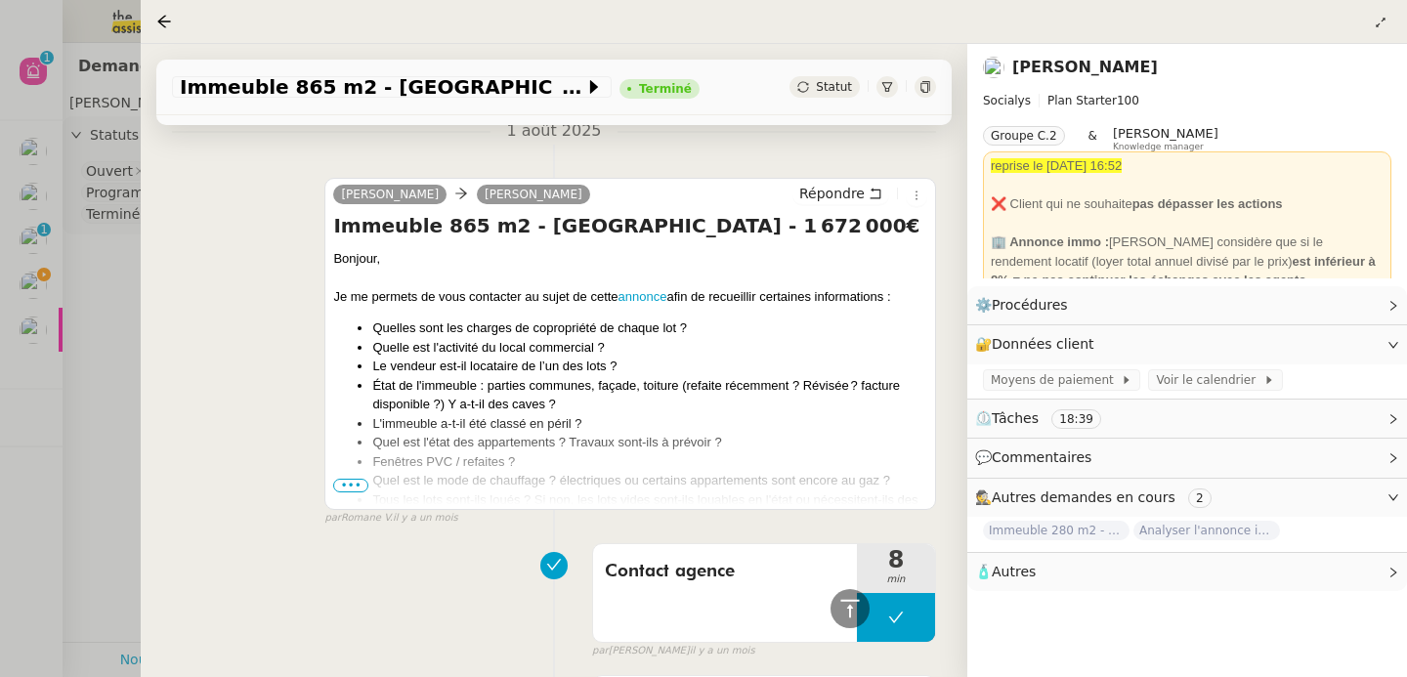
click at [351, 489] on span "•••" at bounding box center [350, 486] width 35 height 14
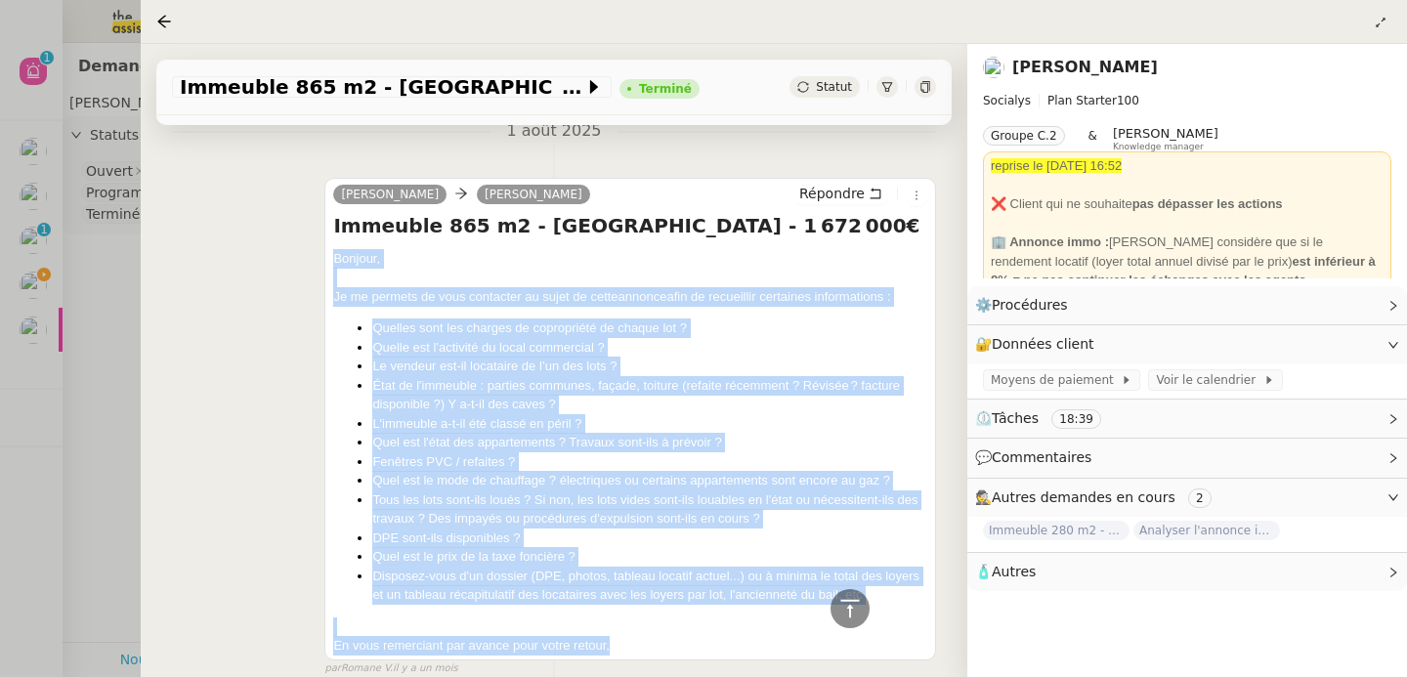
drag, startPoint x: 330, startPoint y: 259, endPoint x: 726, endPoint y: 648, distance: 554.8
click at [726, 648] on div "Bonjour, Je me permets de vous contacter au sujet de cette annonce afin de recu…" at bounding box center [630, 452] width 594 height 406
copy div "Bonjour, Je me permets de vous contacter au sujet de cette annonce afin de recu…"
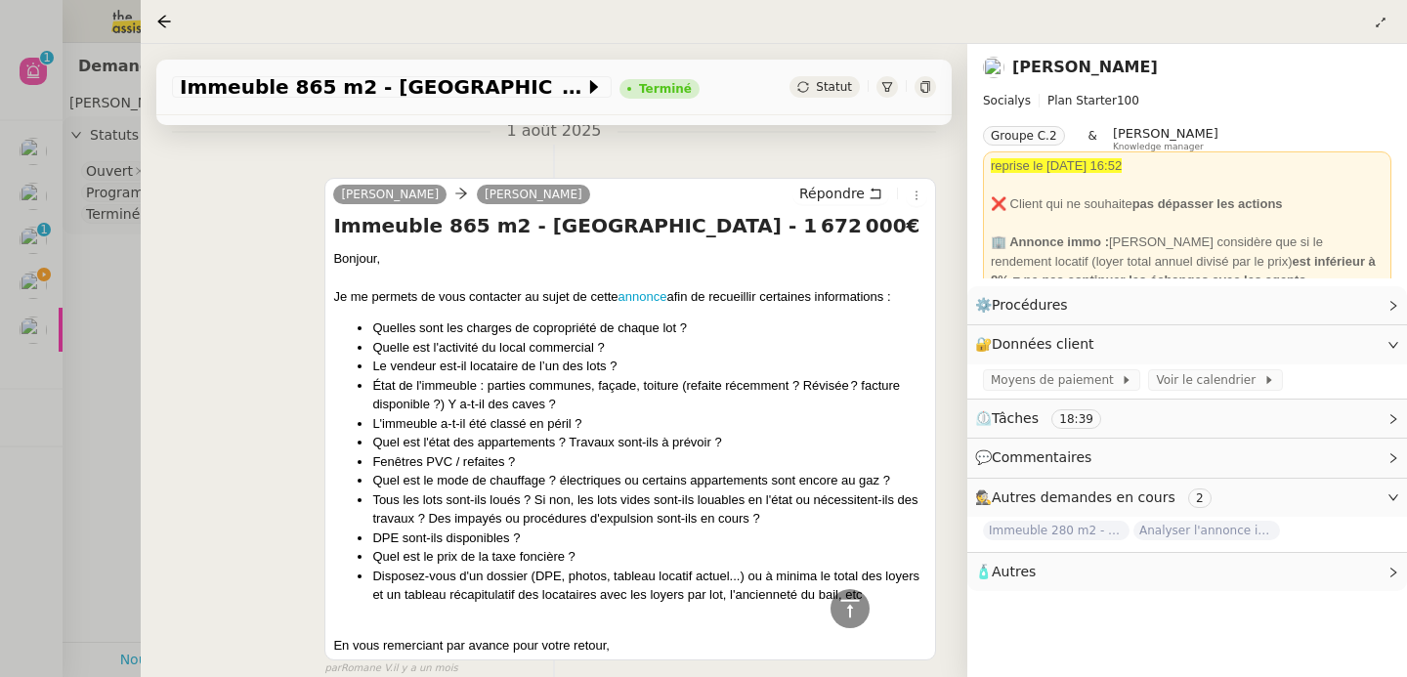
click at [101, 321] on div at bounding box center [703, 338] width 1407 height 677
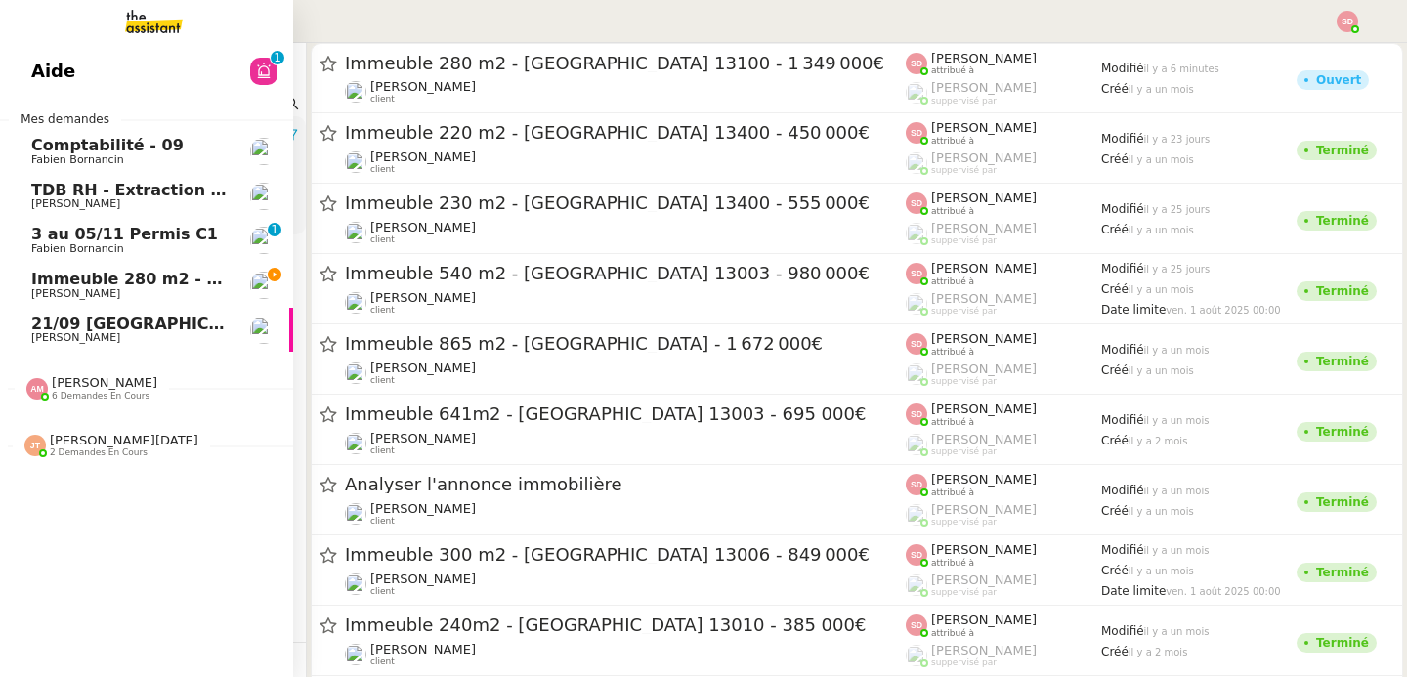
click at [31, 282] on span "Immeuble 280 m2 - [GEOGRAPHIC_DATA] 13100 - 1 349 000€" at bounding box center [295, 279] width 529 height 19
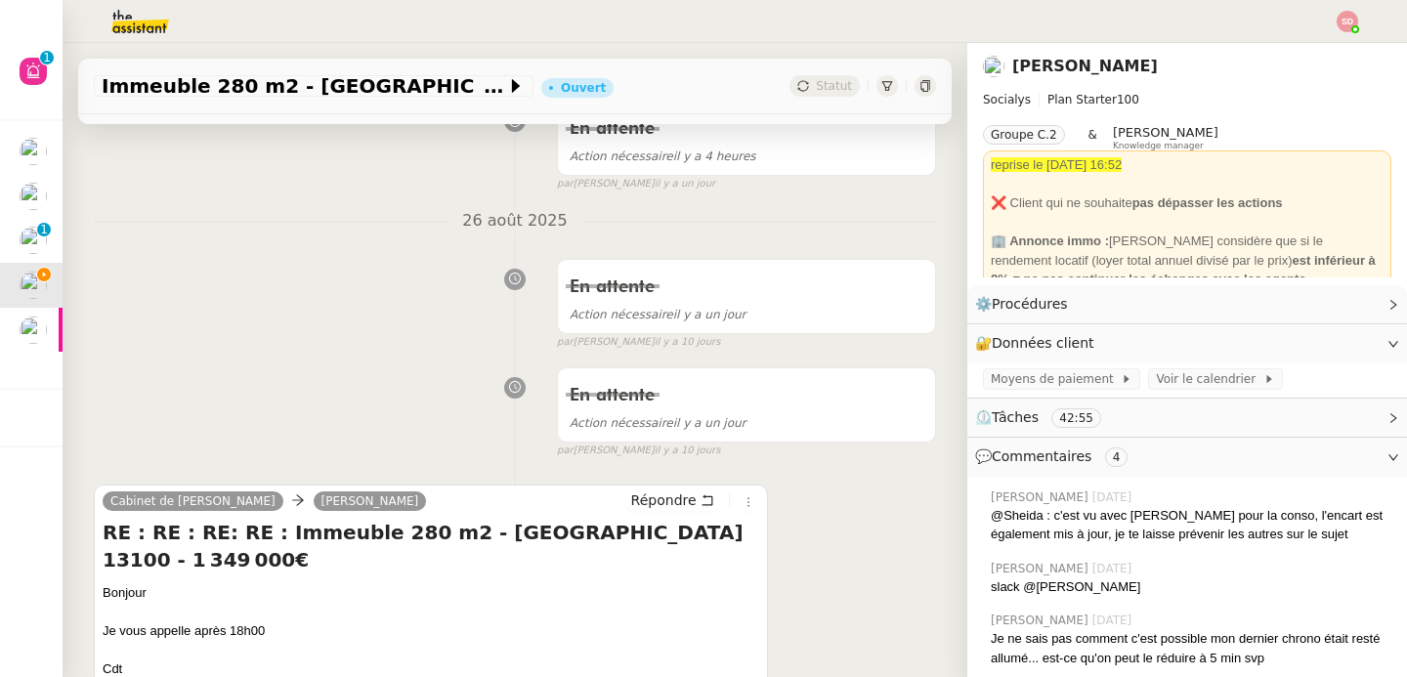
scroll to position [484, 0]
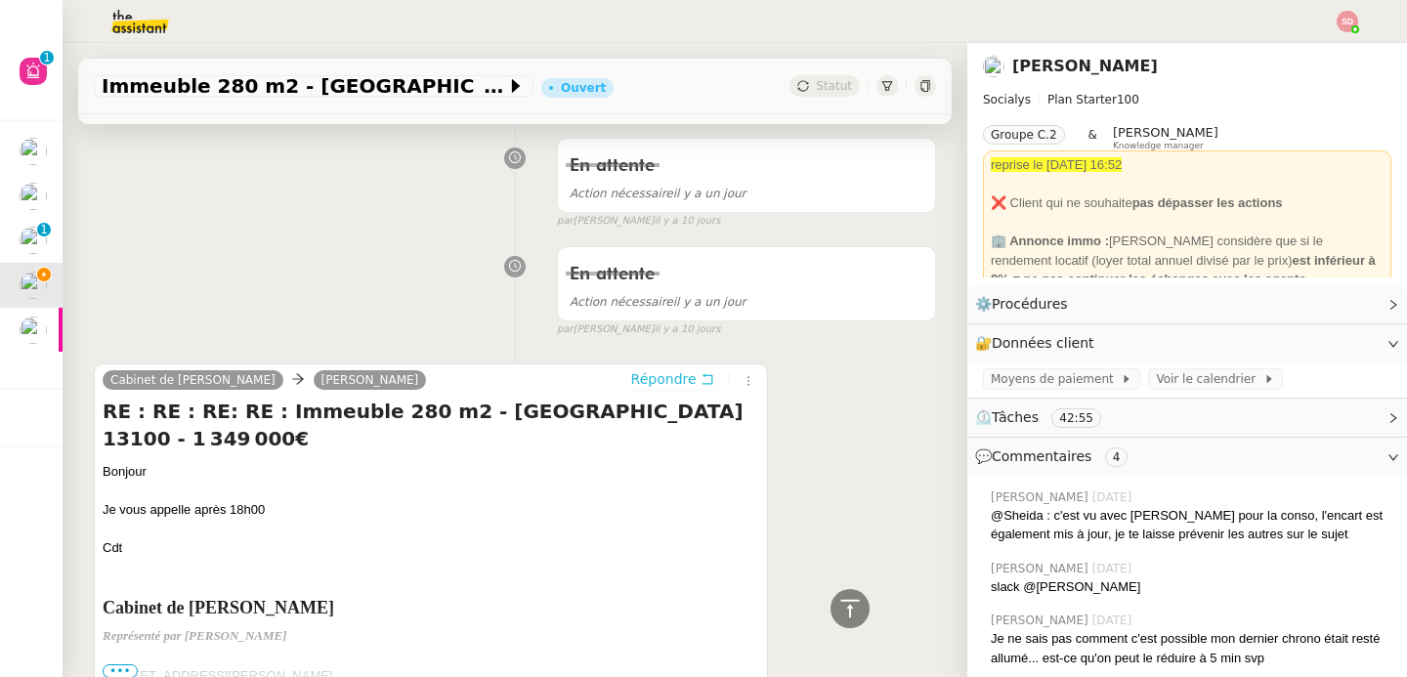
click at [642, 376] on span "Répondre" at bounding box center [663, 379] width 65 height 20
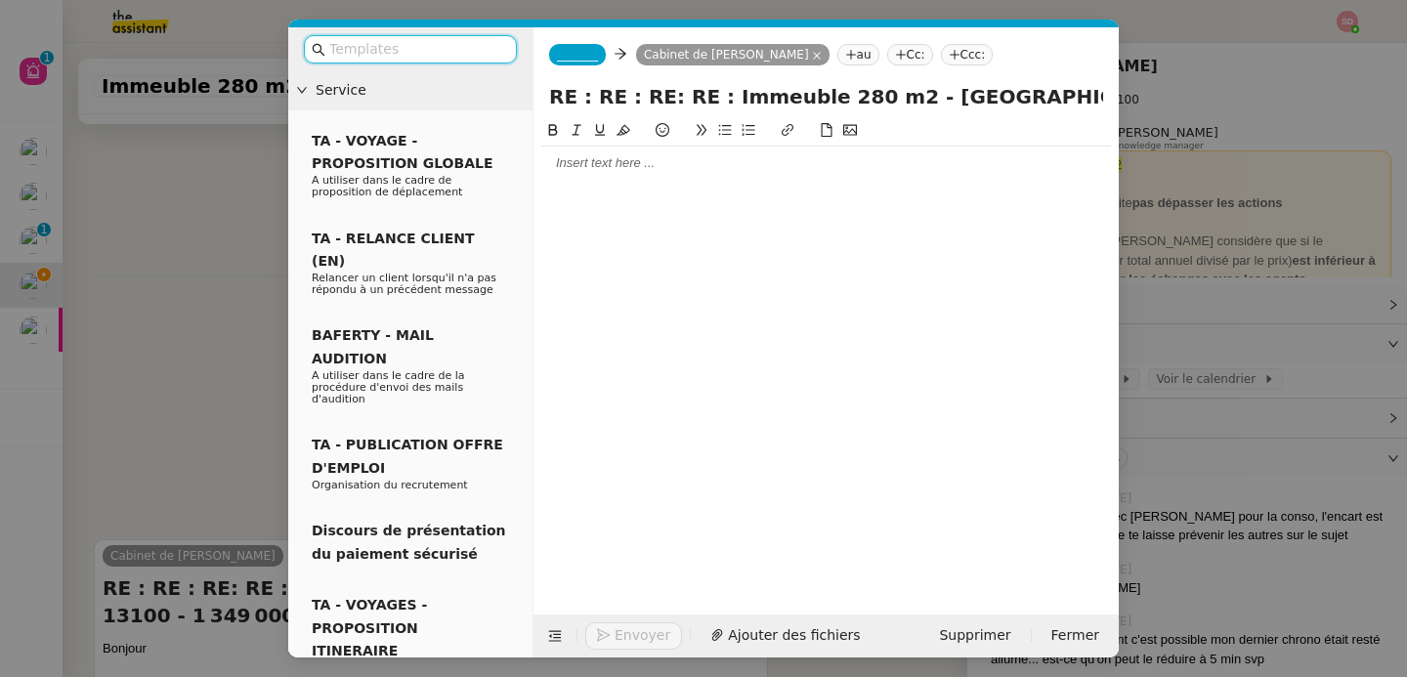
scroll to position [661, 0]
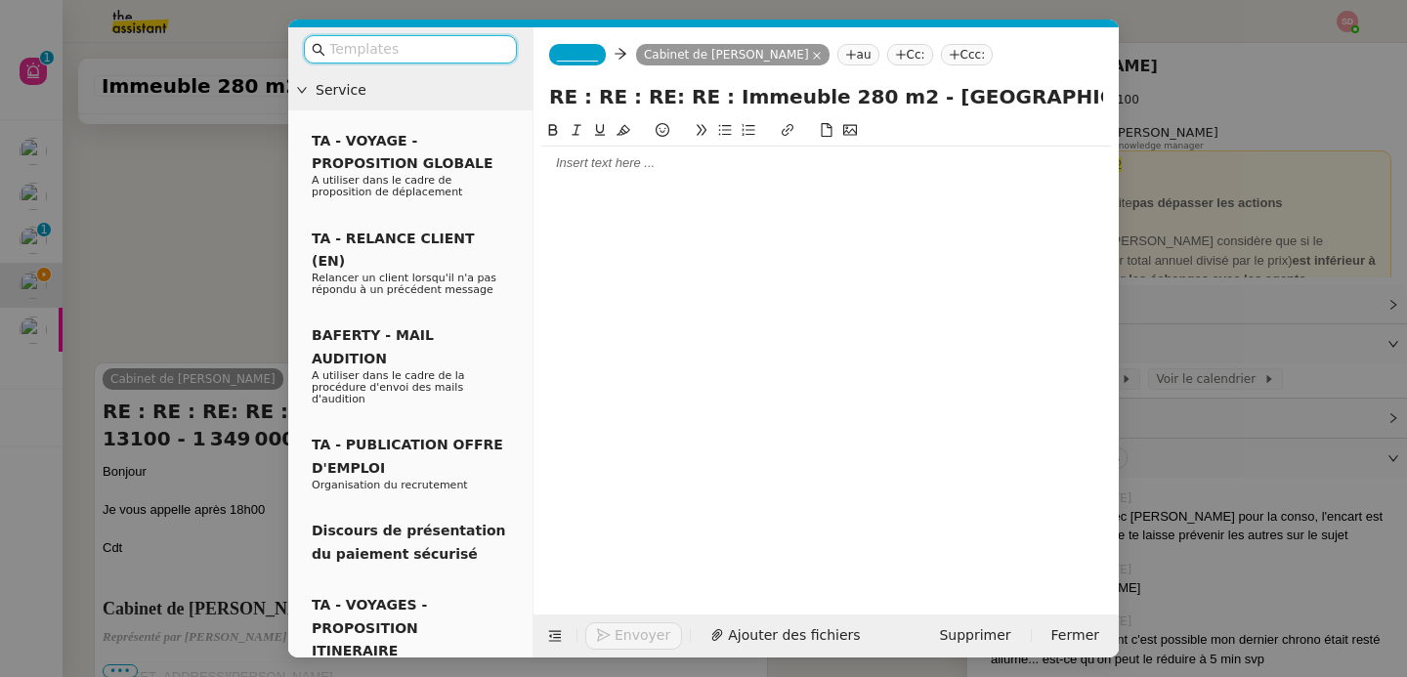
click at [610, 171] on div at bounding box center [826, 163] width 570 height 18
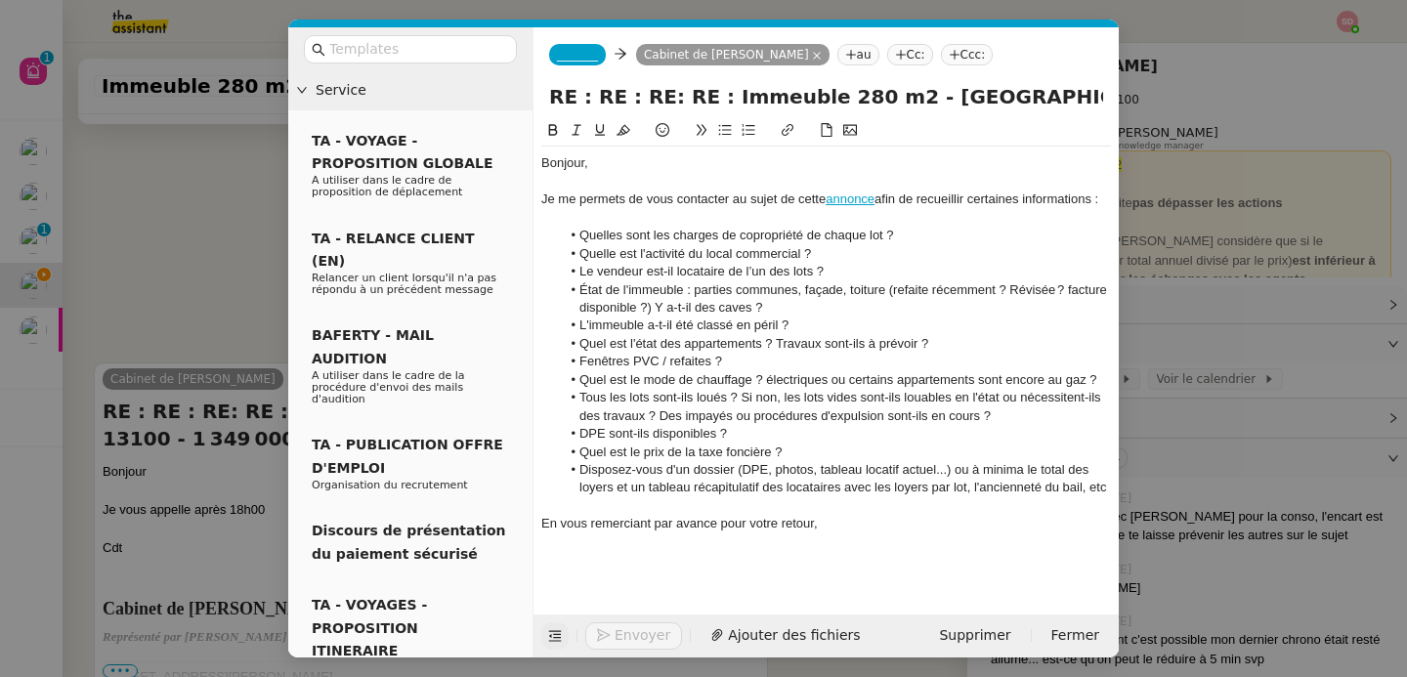
scroll to position [889, 0]
click at [550, 632] on icon at bounding box center [555, 636] width 14 height 14
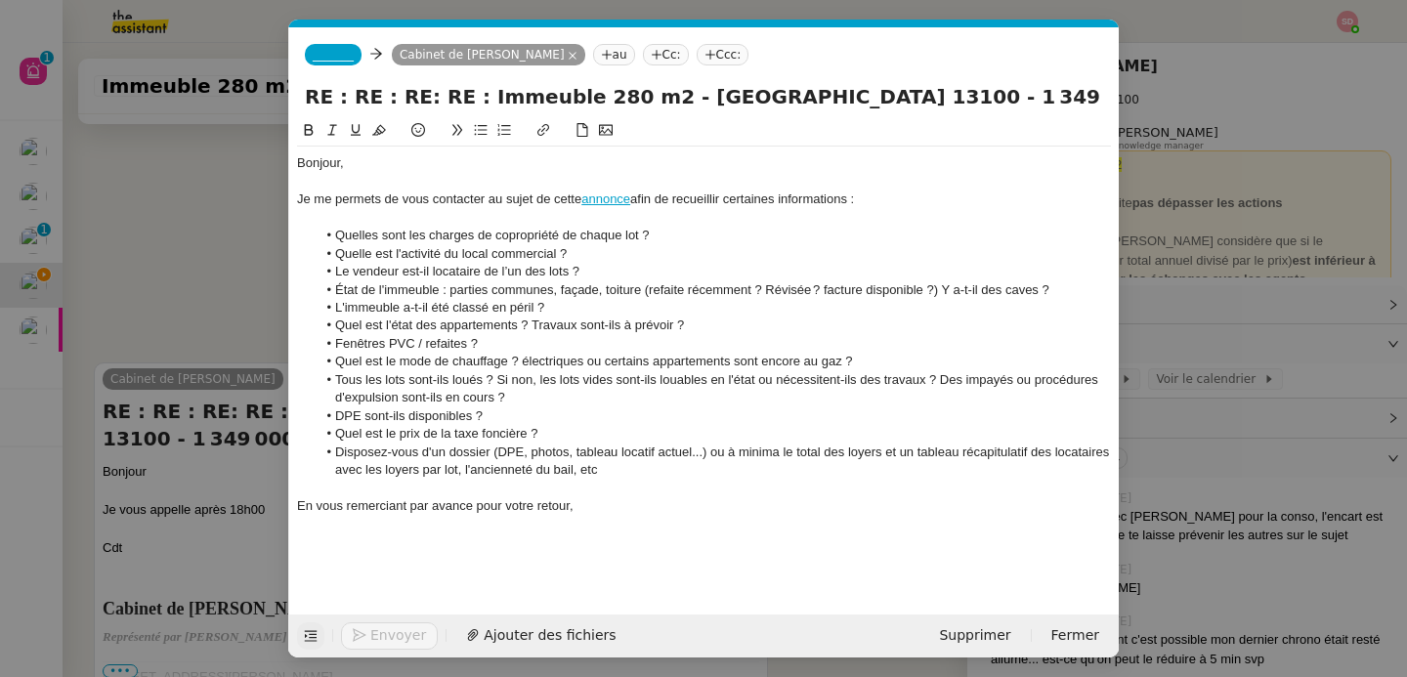
click at [332, 54] on span "_______" at bounding box center [333, 55] width 41 height 14
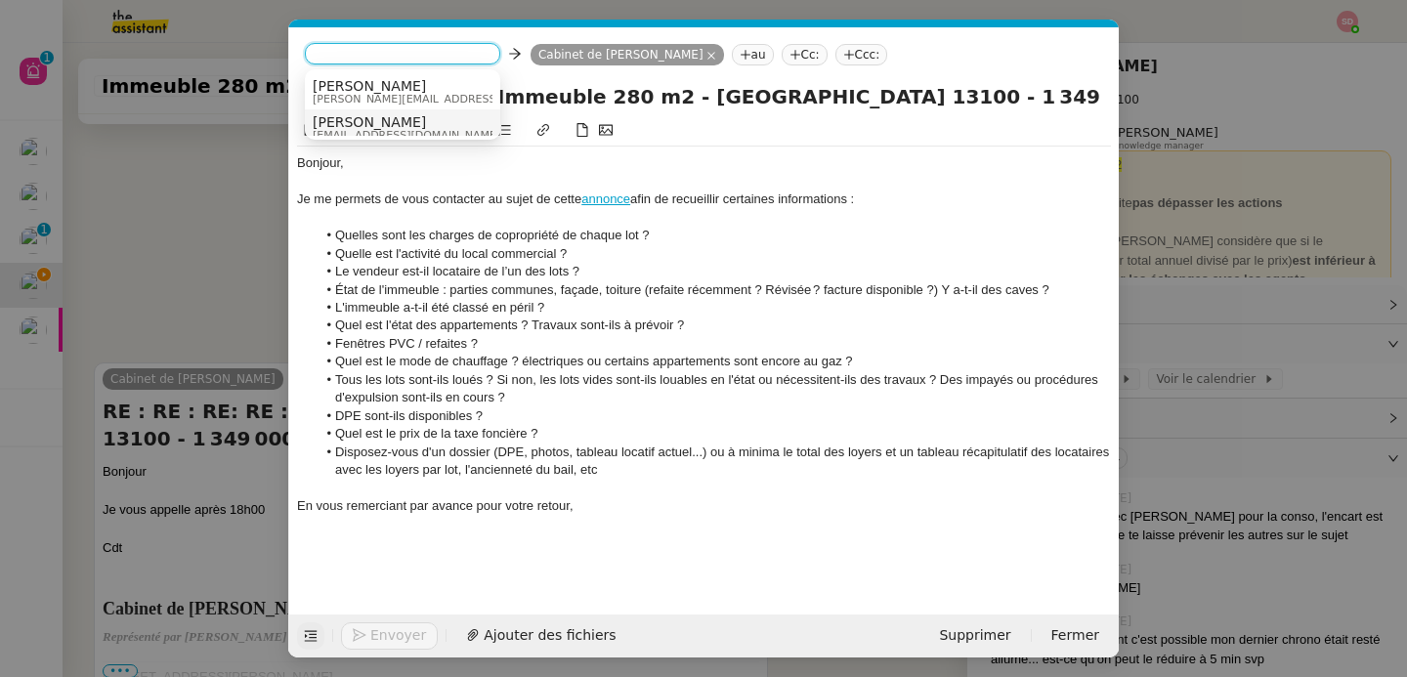
click at [352, 117] on span "[PERSON_NAME]" at bounding box center [407, 122] width 188 height 16
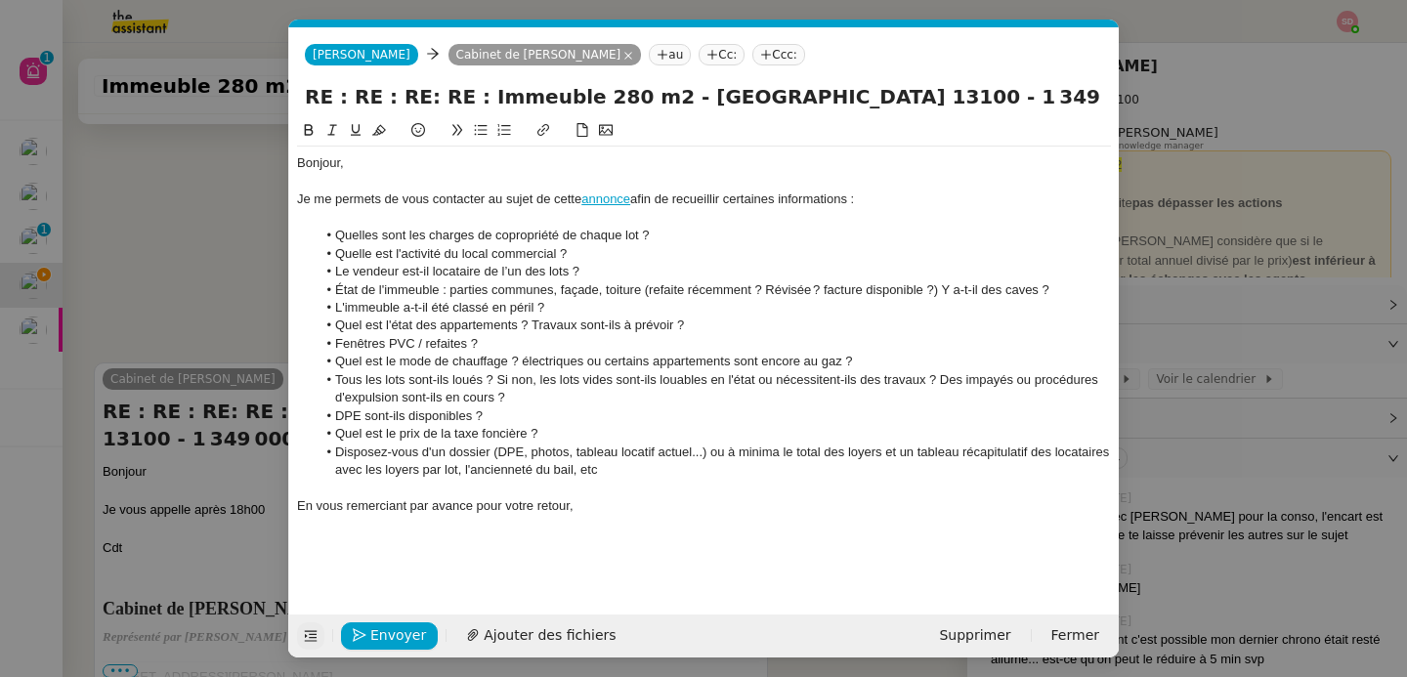
click at [247, 254] on nz-modal-container "Service TA - VOYAGE - PROPOSITION GLOBALE A utiliser dans le cadre de propositi…" at bounding box center [703, 338] width 1407 height 677
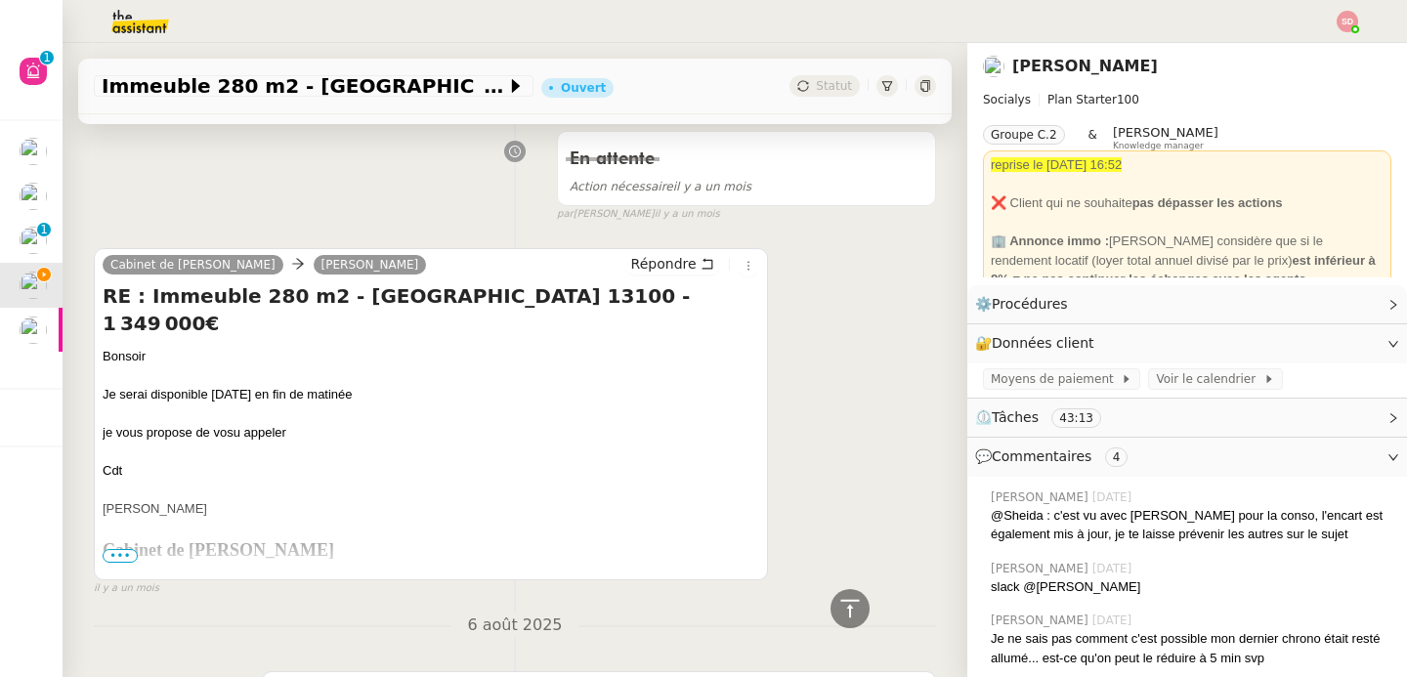
scroll to position [8102, 0]
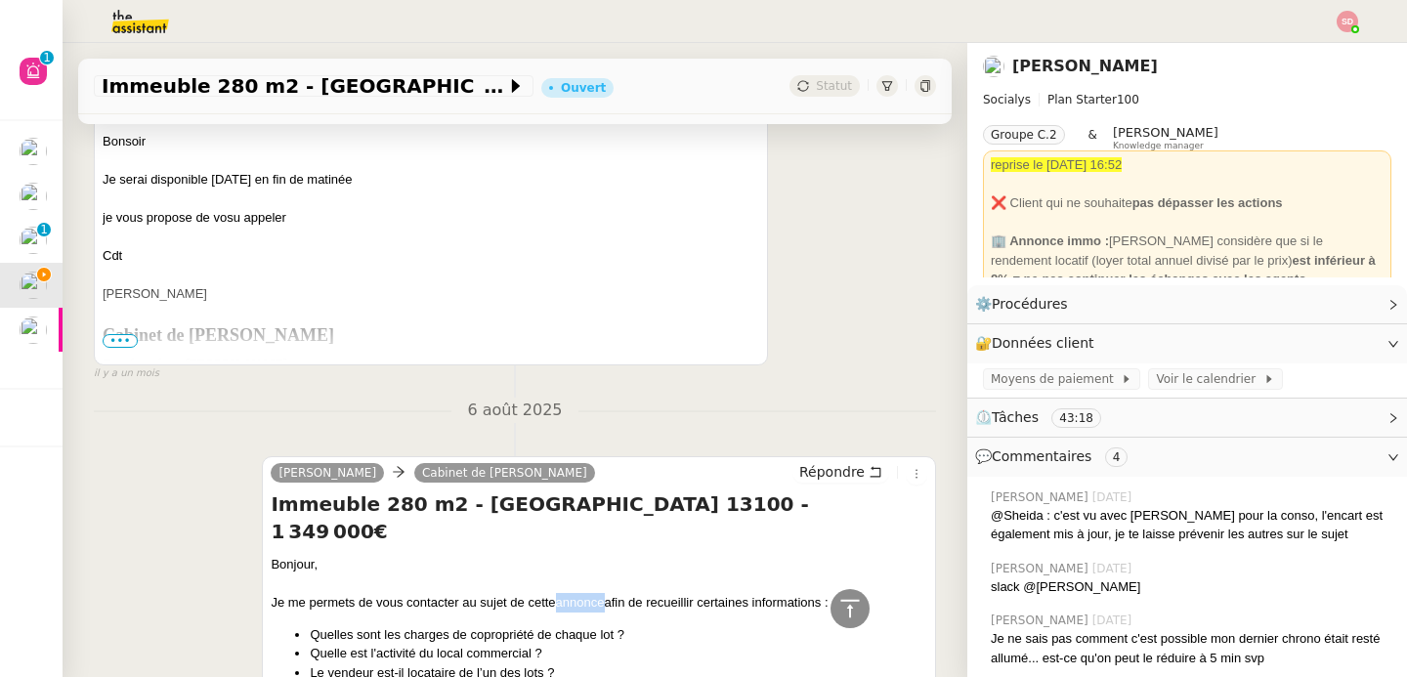
copy link "annonce"
click at [840, 616] on icon at bounding box center [849, 608] width 19 height 18
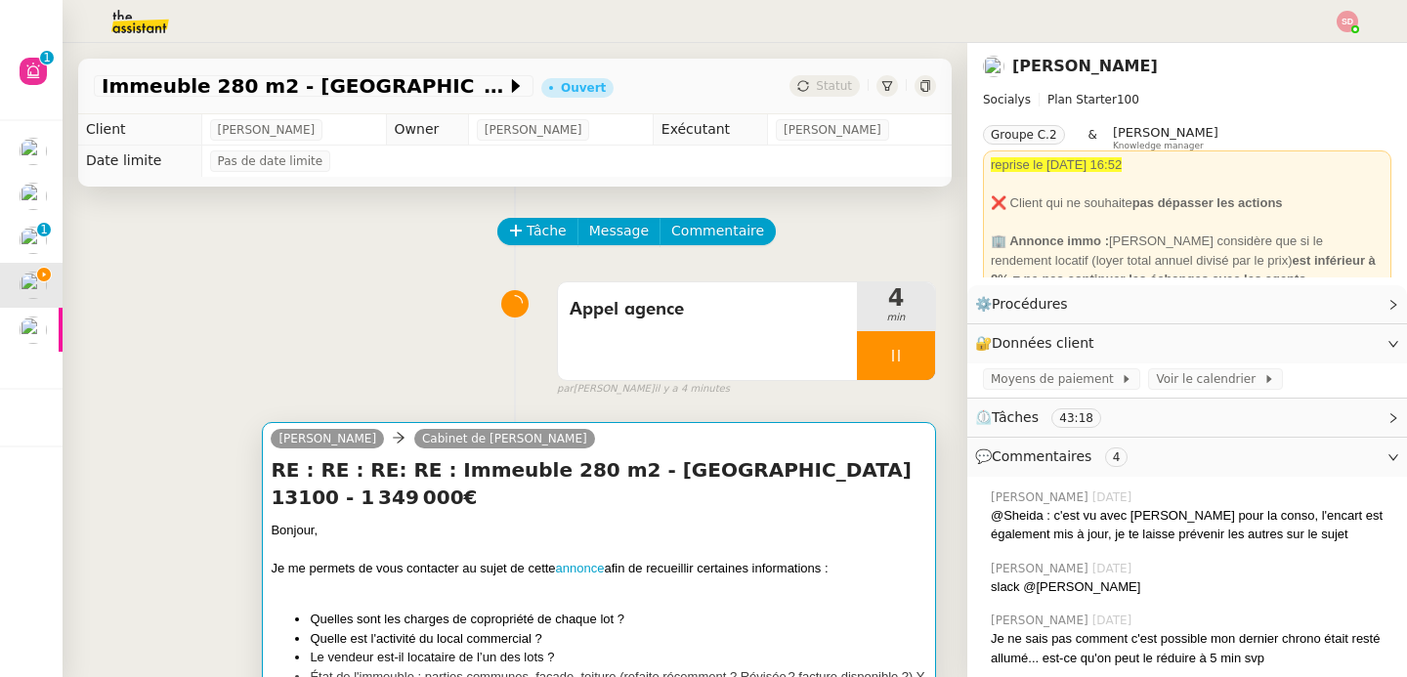
scroll to position [0, 0]
click at [609, 527] on div "Bonjour," at bounding box center [599, 531] width 657 height 20
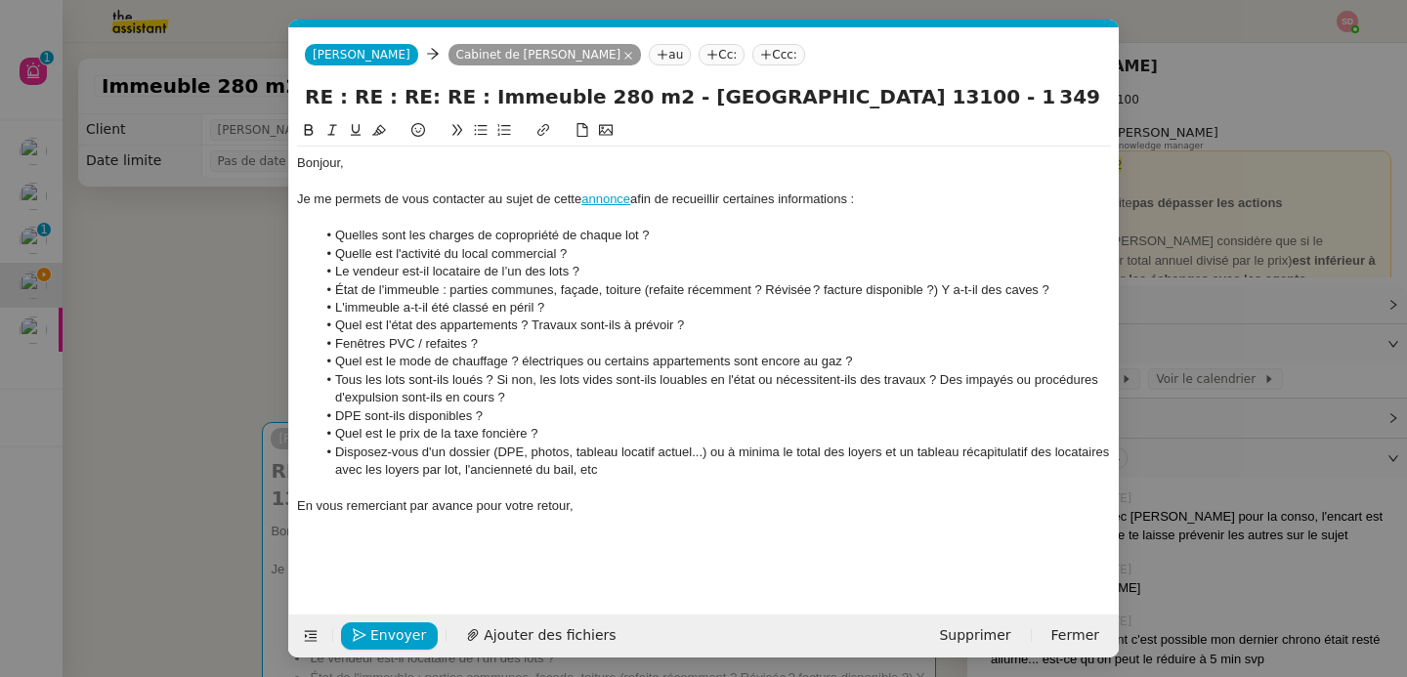
scroll to position [0, 41]
drag, startPoint x: 633, startPoint y: 199, endPoint x: 583, endPoint y: 198, distance: 49.8
click at [583, 198] on div "Je me permets de vous contacter au sujet de cette annonce afin de recueillir ce…" at bounding box center [704, 200] width 814 height 18
click at [619, 220] on div at bounding box center [704, 218] width 814 height 18
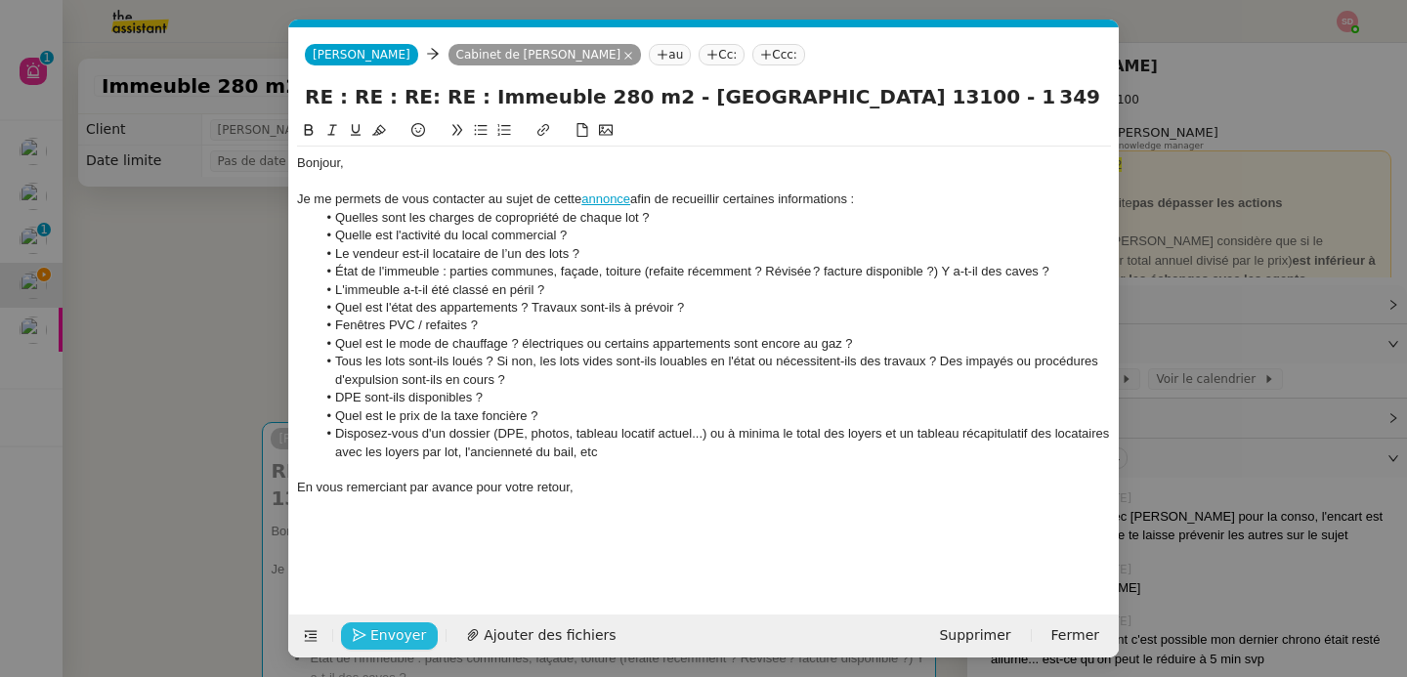
click at [365, 633] on icon "button" at bounding box center [360, 635] width 14 height 14
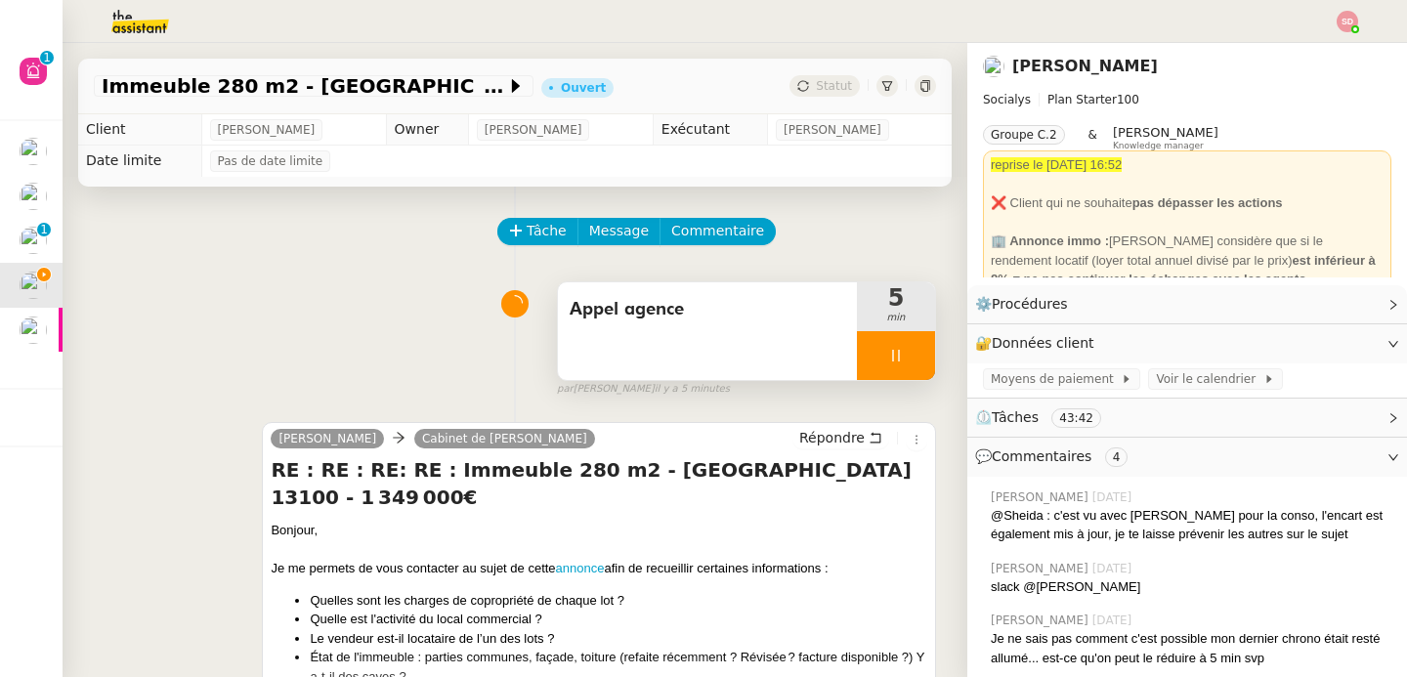
click at [896, 360] on div at bounding box center [896, 355] width 78 height 49
click at [908, 360] on icon at bounding box center [916, 356] width 16 height 16
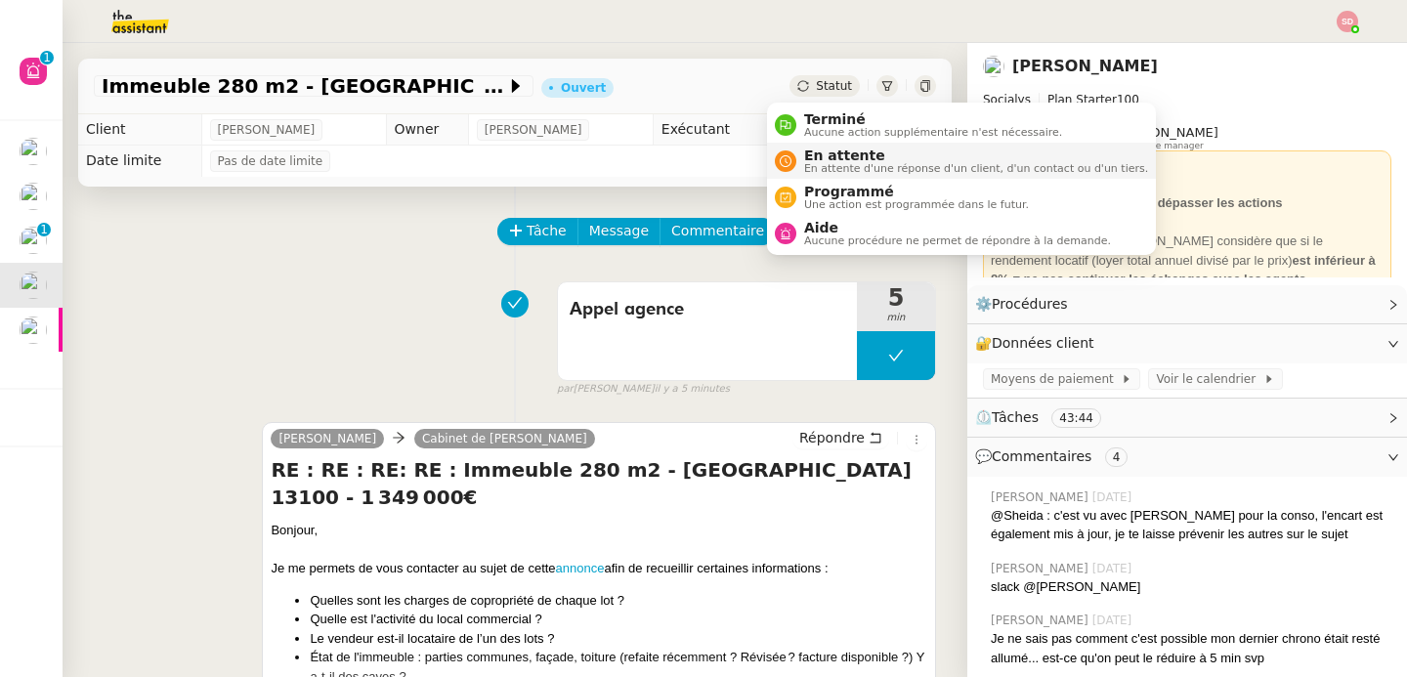
click at [825, 161] on span "En attente" at bounding box center [976, 156] width 344 height 16
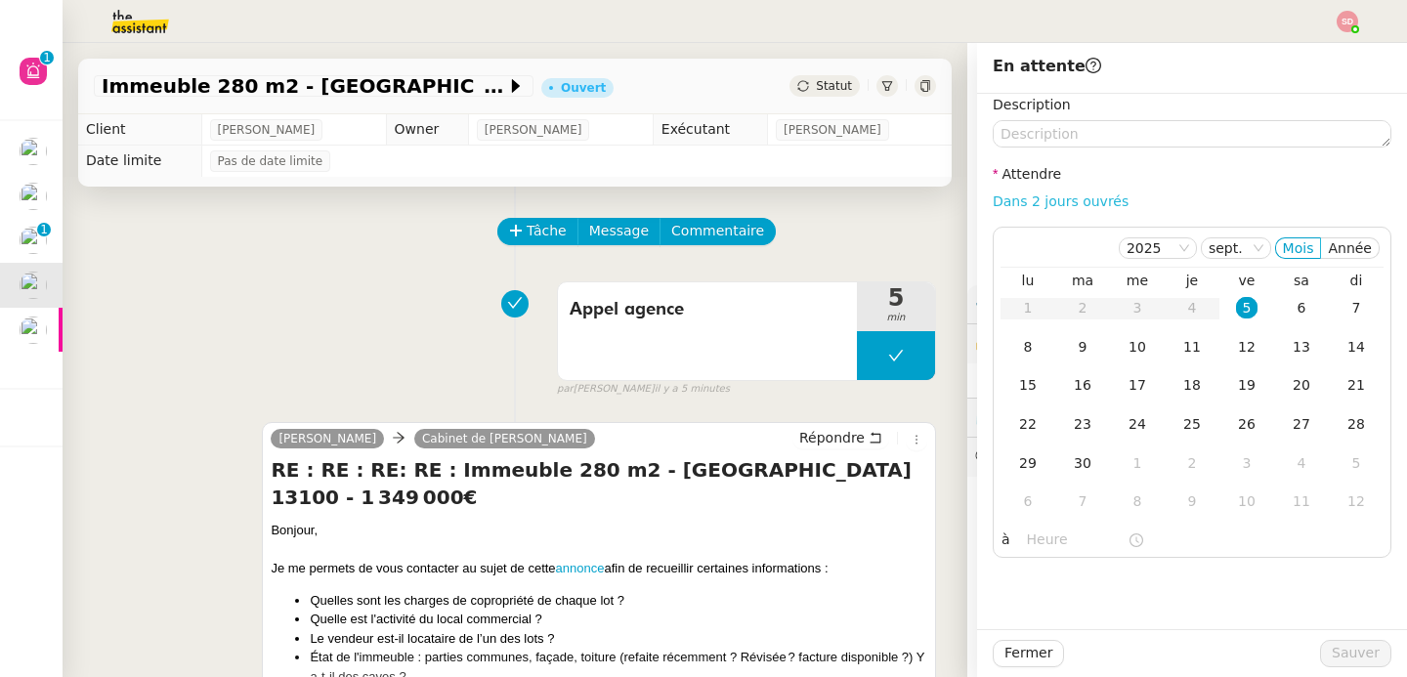
click at [1077, 199] on link "Dans 2 jours ouvrés" at bounding box center [1061, 201] width 136 height 16
type input "07:00"
click at [1344, 648] on span "Sauver" at bounding box center [1356, 653] width 48 height 22
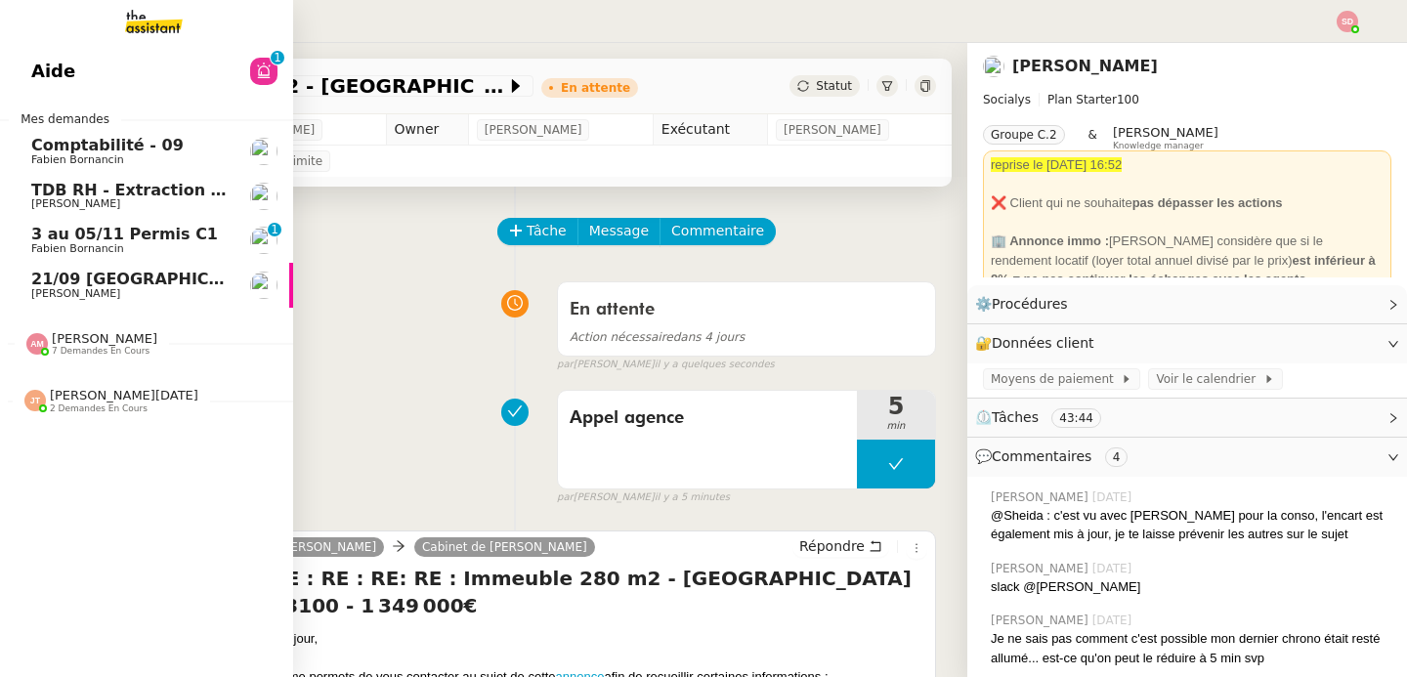
click at [130, 342] on div "Amyna Mehrez 7 demandes en cours" at bounding box center [105, 343] width 106 height 25
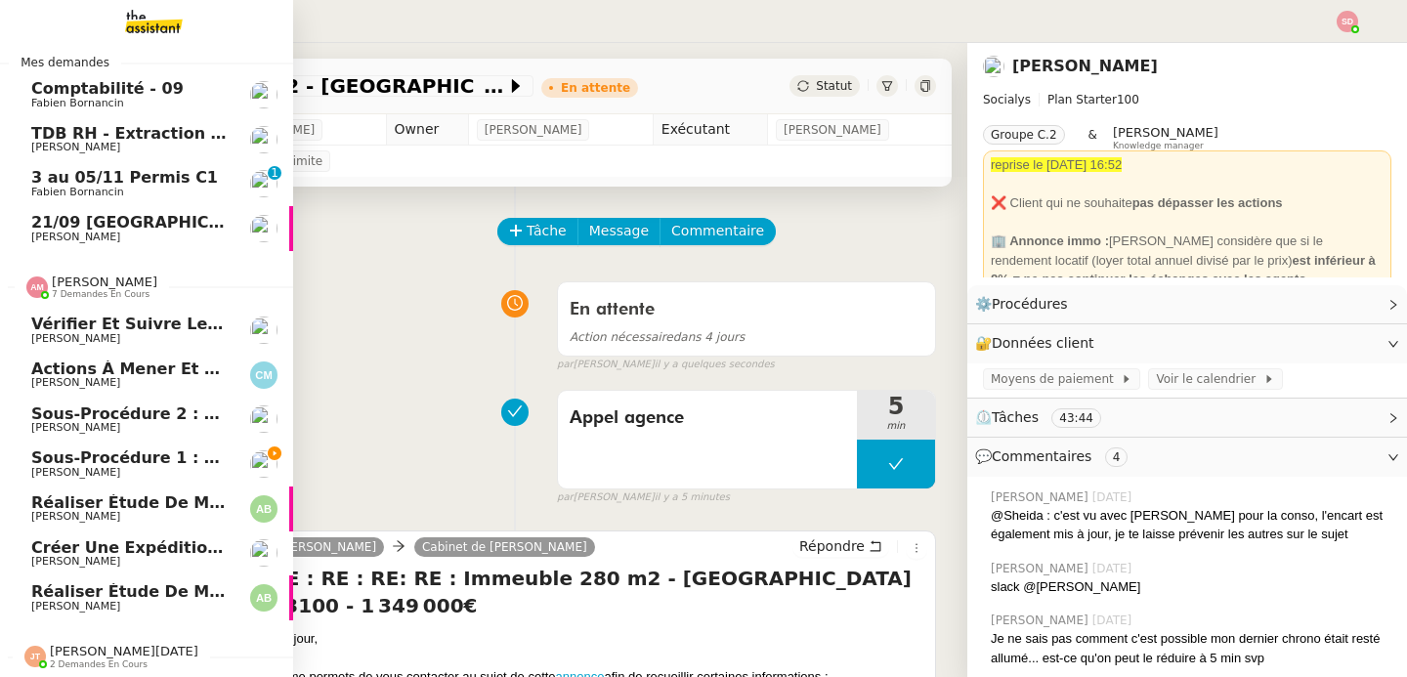
scroll to position [67, 0]
click at [85, 275] on span "[PERSON_NAME]" at bounding box center [105, 282] width 106 height 15
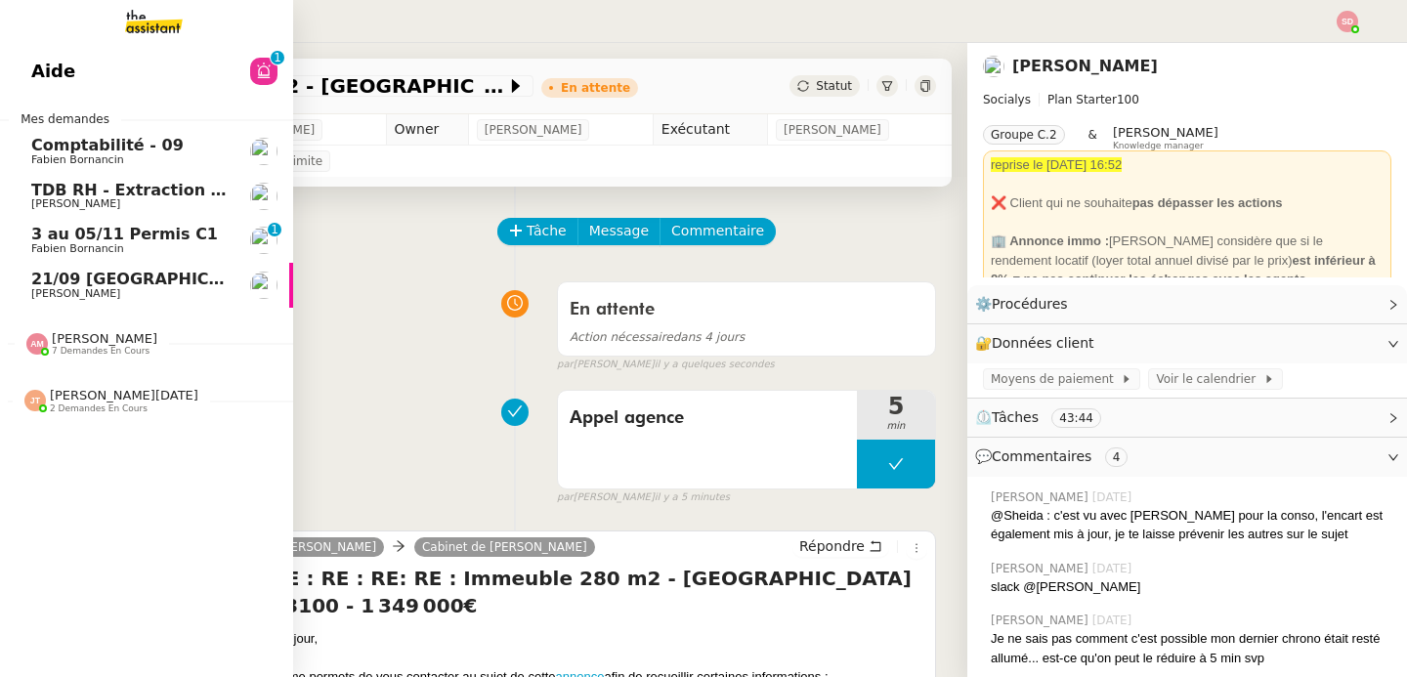
click at [78, 394] on span "[PERSON_NAME][DATE]" at bounding box center [124, 395] width 149 height 15
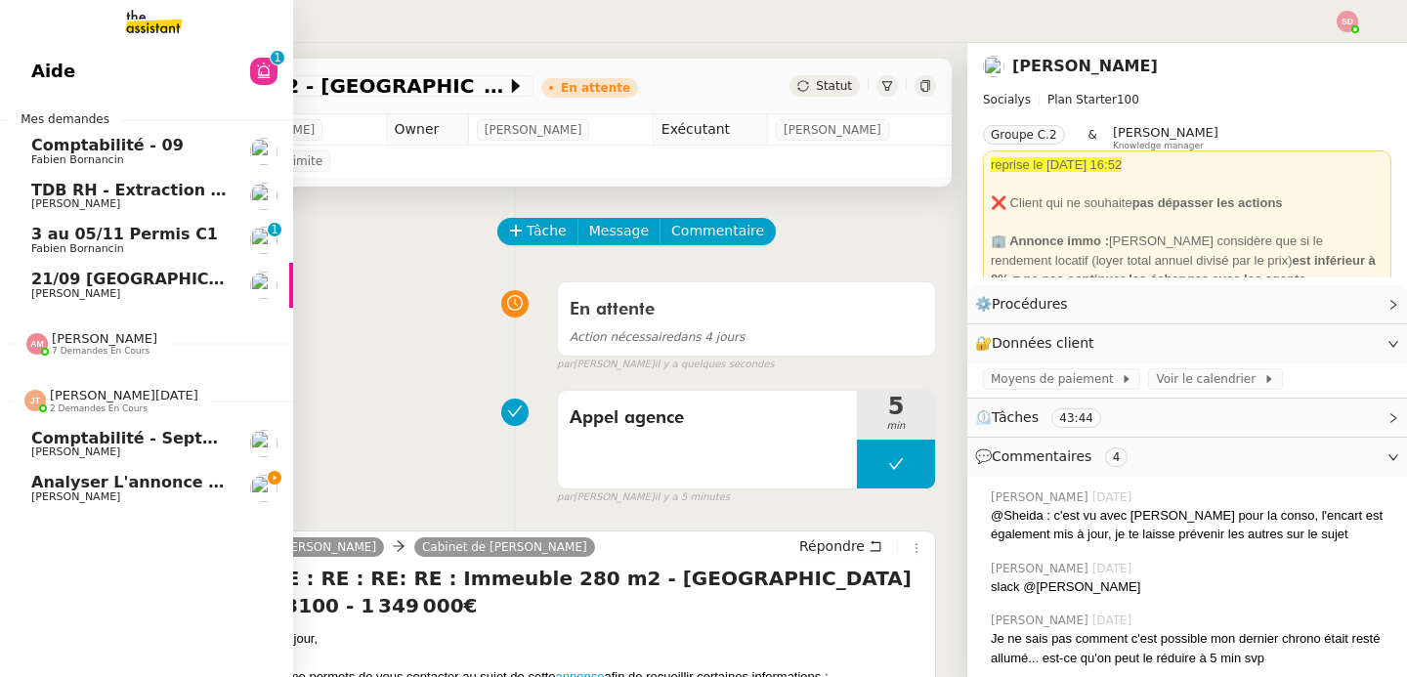
click at [78, 394] on span "[PERSON_NAME][DATE]" at bounding box center [124, 395] width 149 height 15
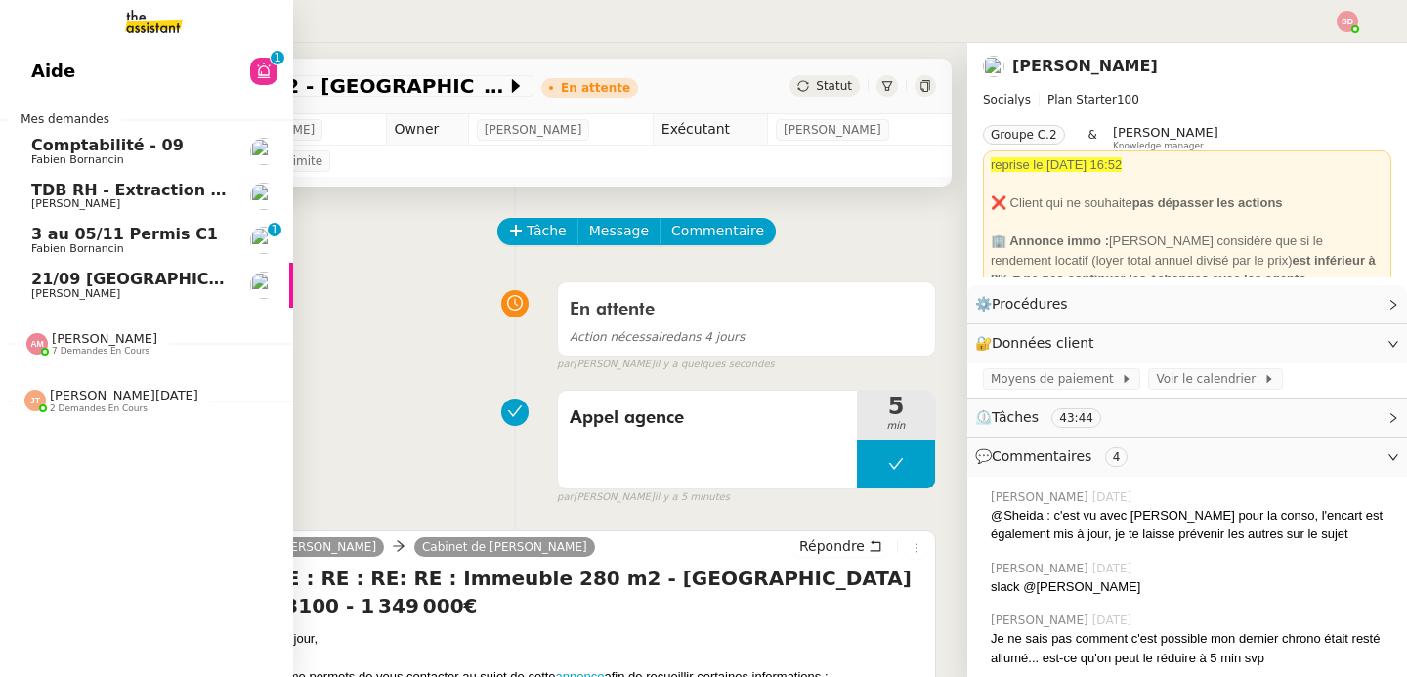
click at [259, 158] on img at bounding box center [263, 151] width 27 height 27
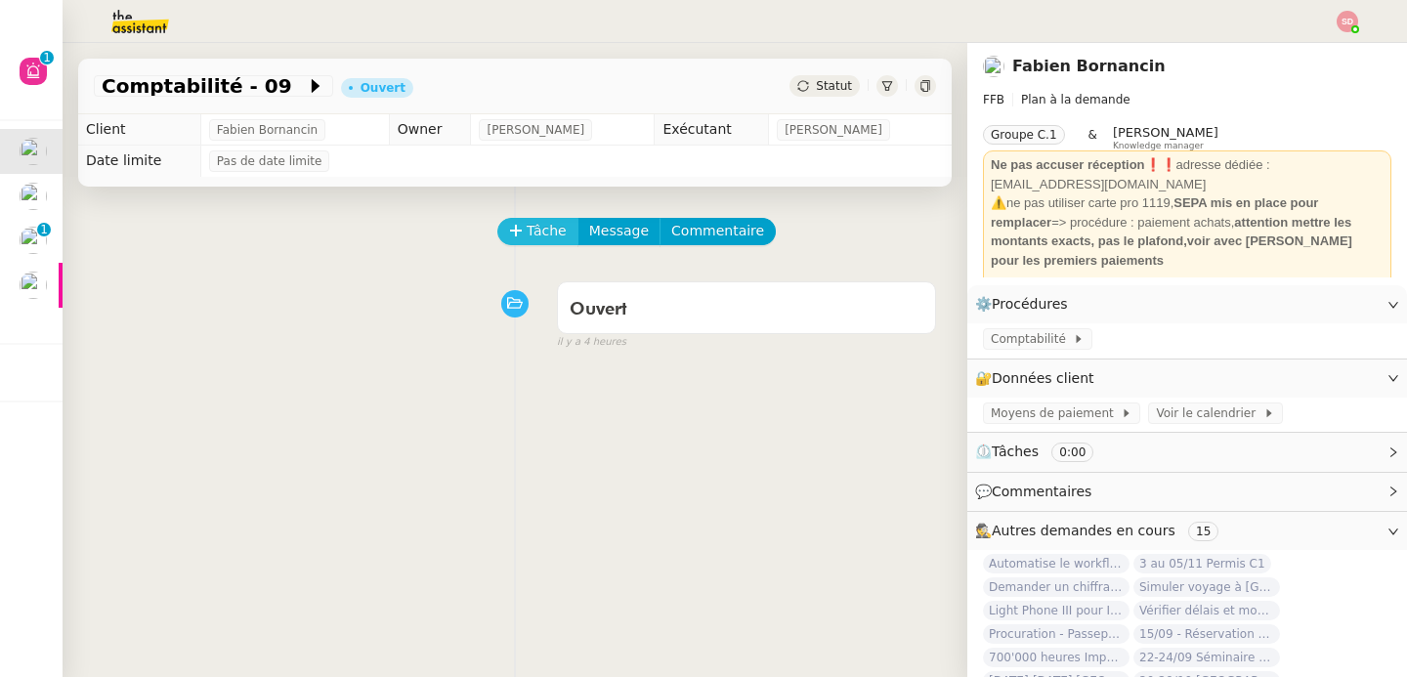
click at [527, 227] on span "Tâche" at bounding box center [547, 231] width 40 height 22
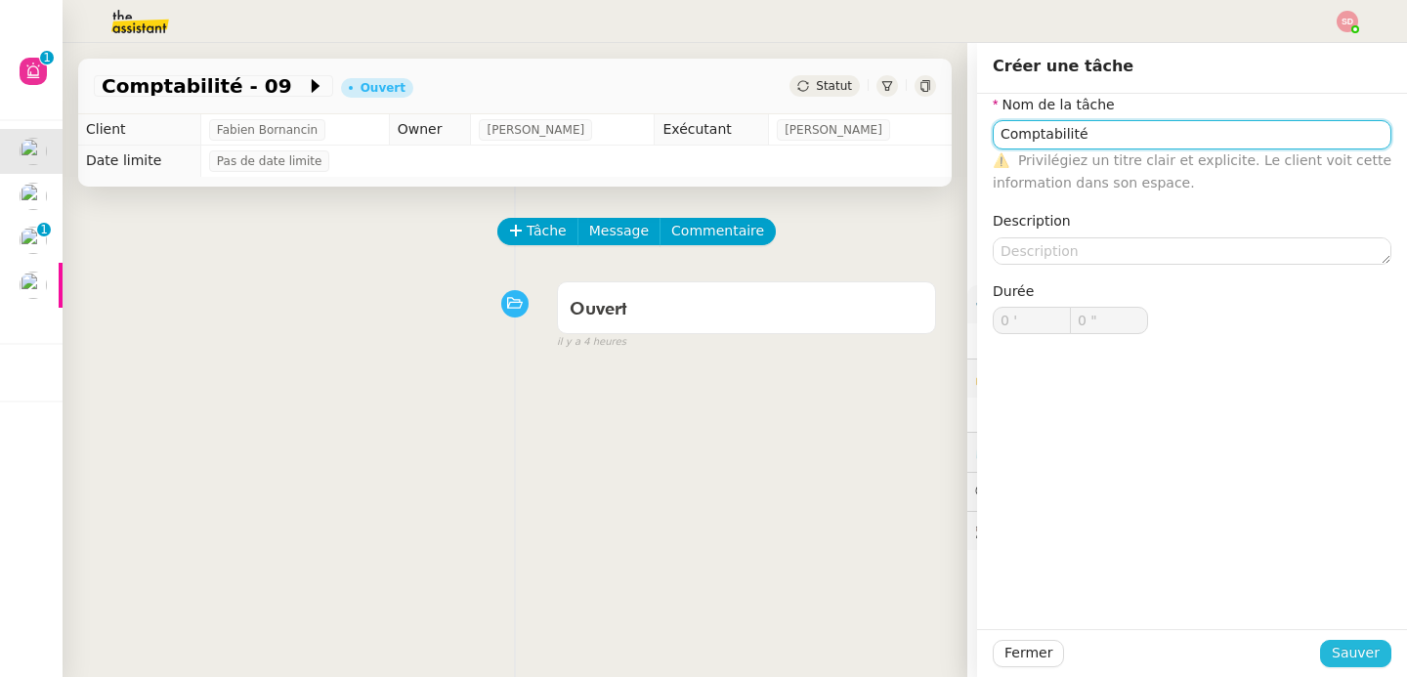
type input "Comptabilité"
click at [1334, 655] on span "Sauver" at bounding box center [1356, 653] width 48 height 22
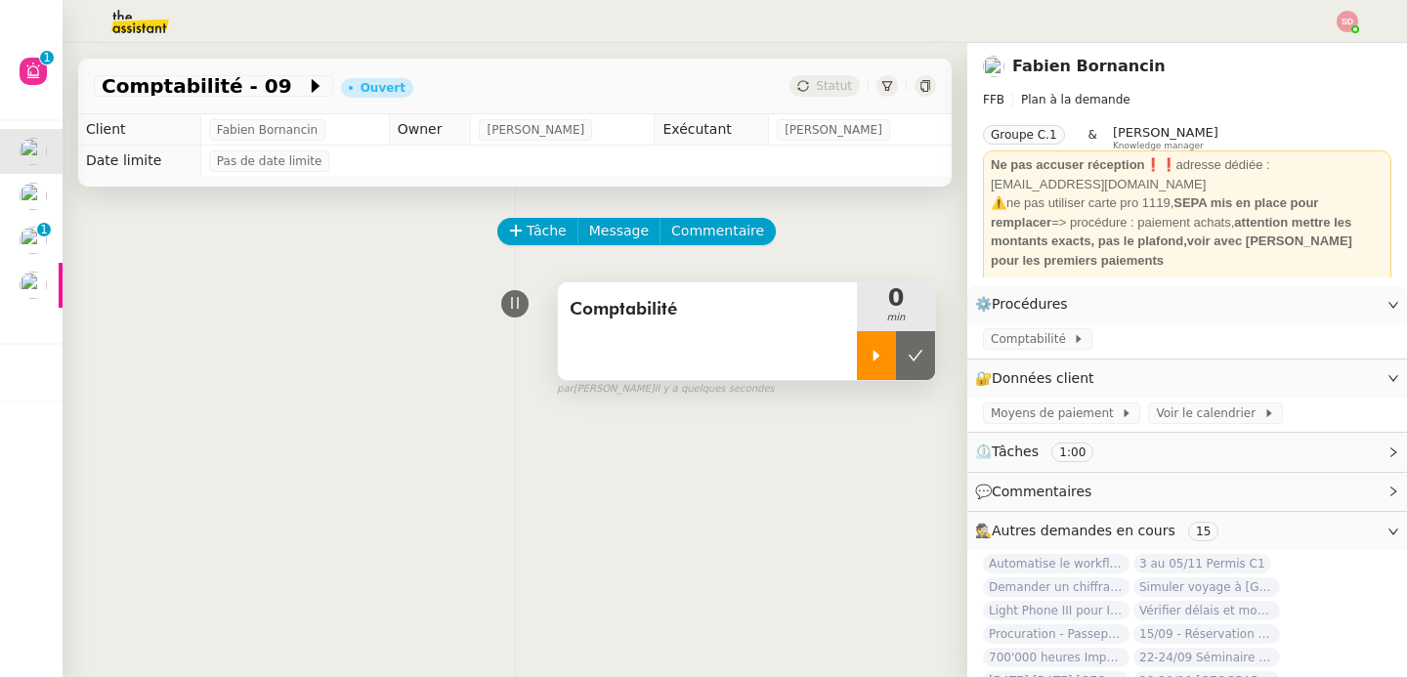
click at [857, 343] on div at bounding box center [876, 355] width 39 height 49
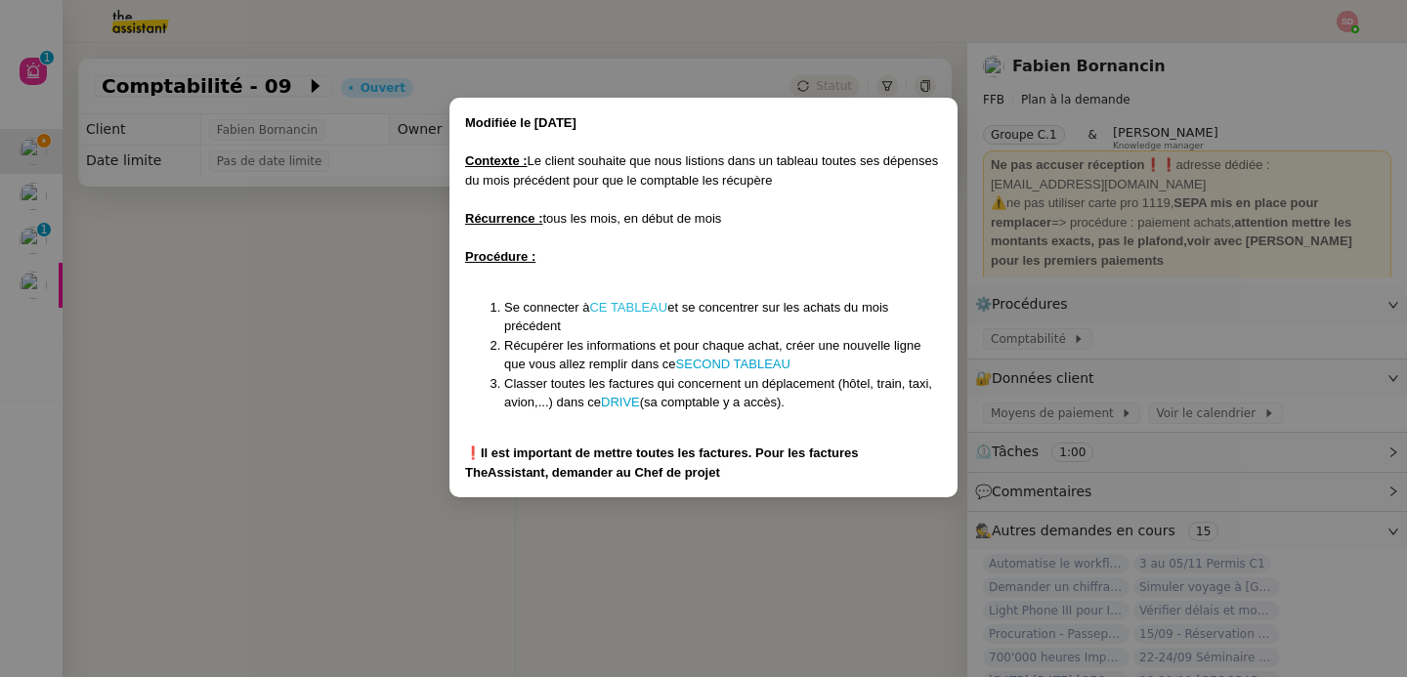
click at [611, 306] on link "CE TABLEAU" at bounding box center [628, 307] width 78 height 15
click at [729, 367] on link "SECOND TABLEAU" at bounding box center [733, 364] width 114 height 15
click at [629, 398] on link "DRIVE" at bounding box center [620, 402] width 39 height 15
click at [230, 359] on nz-modal-container "Modifiée le 30/01/25 Contexte : Le client souhaite que nous listions dans un ta…" at bounding box center [703, 338] width 1407 height 677
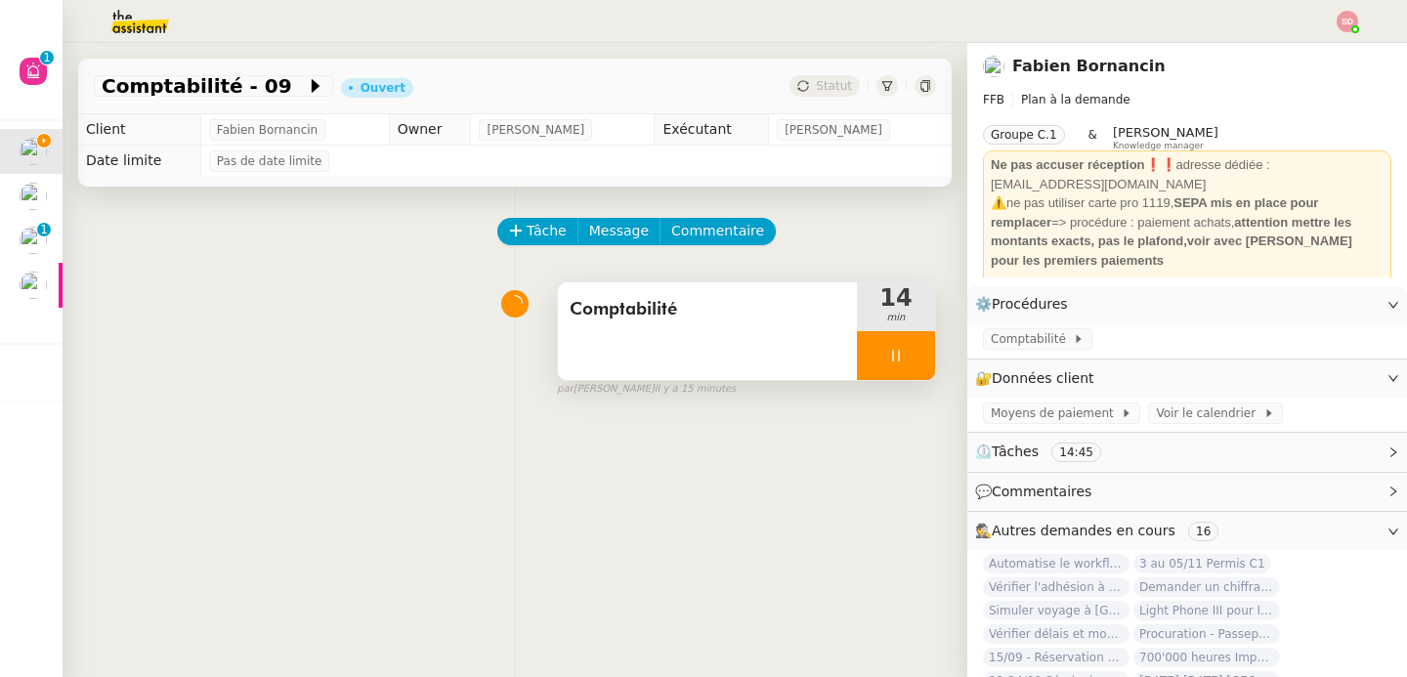
click at [905, 348] on div at bounding box center [896, 355] width 78 height 49
click at [223, 308] on div "Comptabilité 14 min false par Sheida D. il y a 34 minutes" at bounding box center [515, 335] width 842 height 125
click at [857, 349] on div at bounding box center [876, 355] width 39 height 49
click at [140, 28] on img at bounding box center [124, 21] width 151 height 43
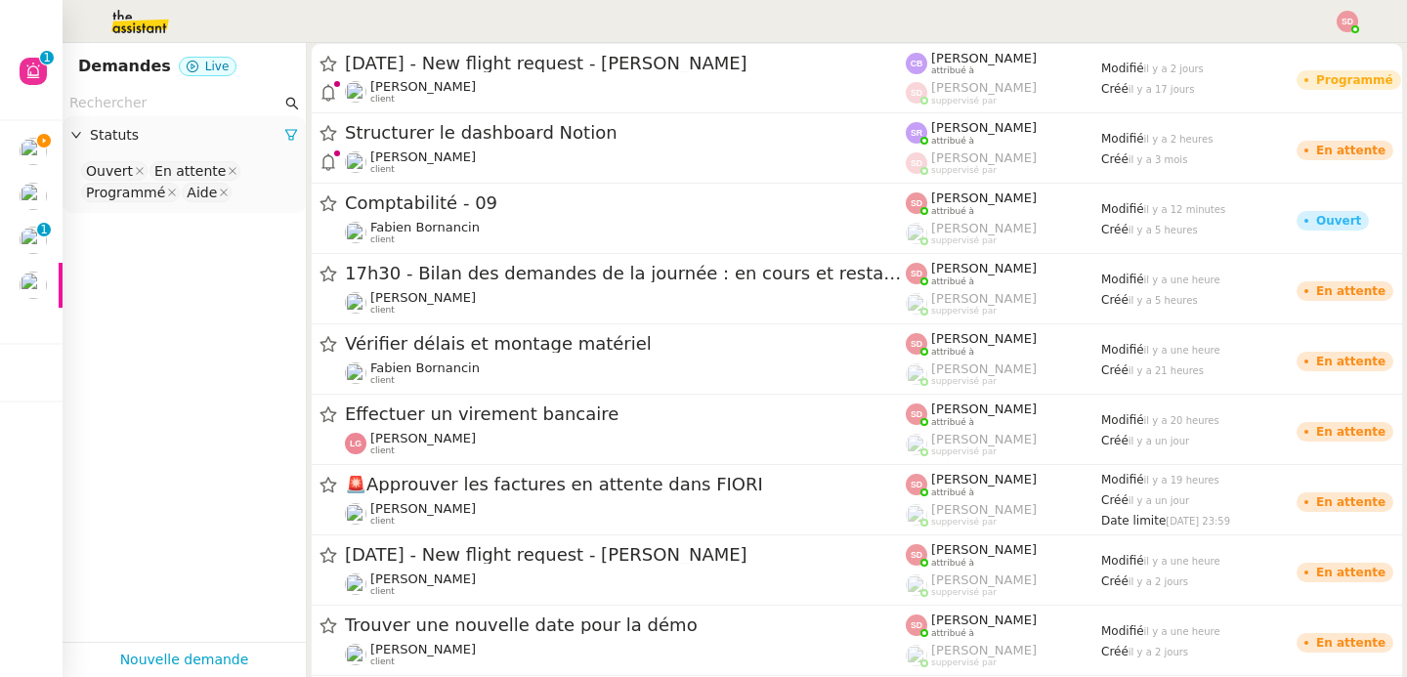
click at [151, 109] on input "text" at bounding box center [175, 103] width 212 height 22
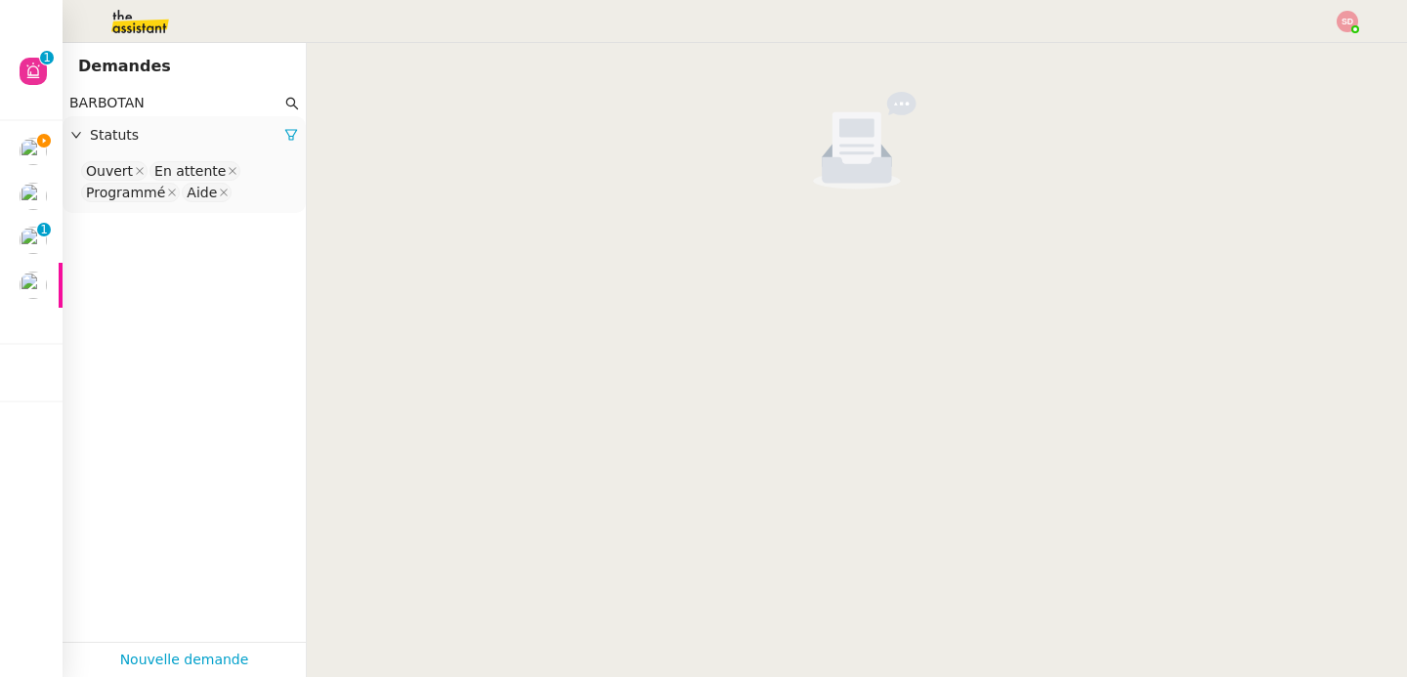
type input "BARBOTAN"
click at [262, 203] on nz-select-top-control "Ouvert En attente Programmé Aide" at bounding box center [184, 182] width 212 height 46
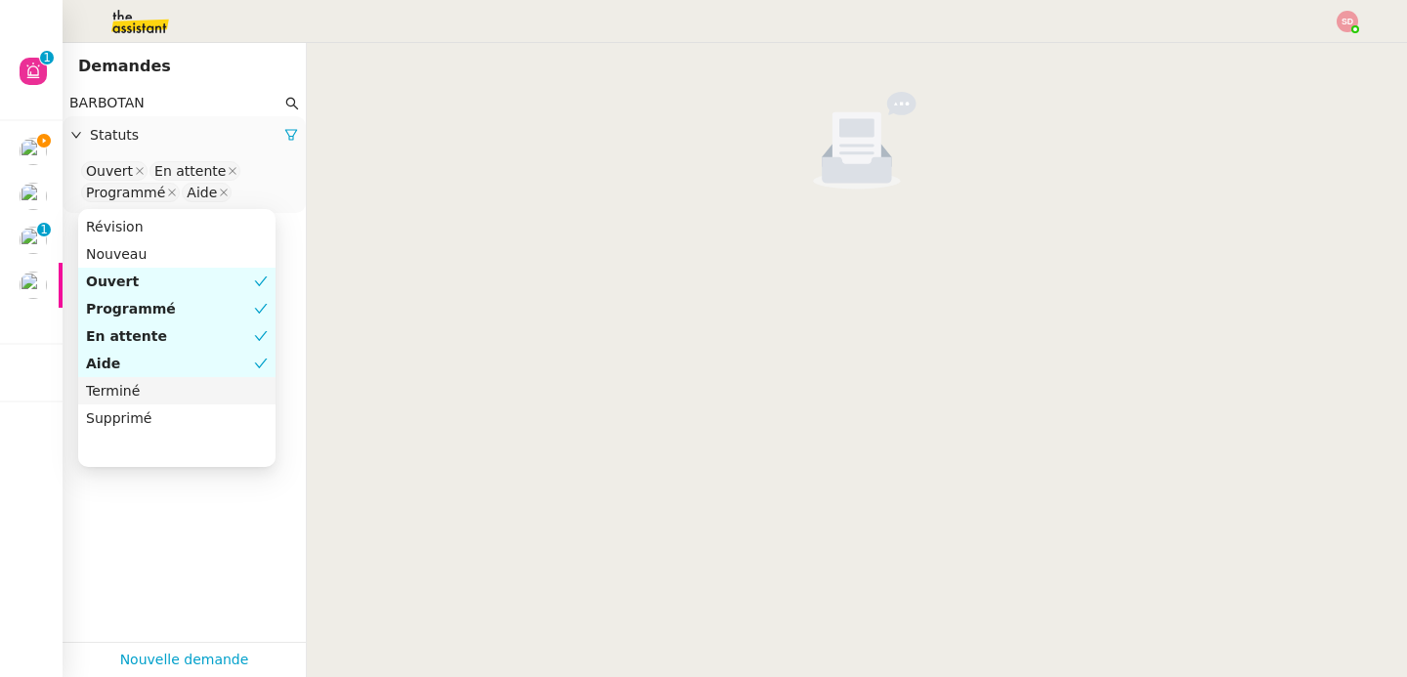
click at [195, 384] on div "Terminé" at bounding box center [177, 391] width 182 height 18
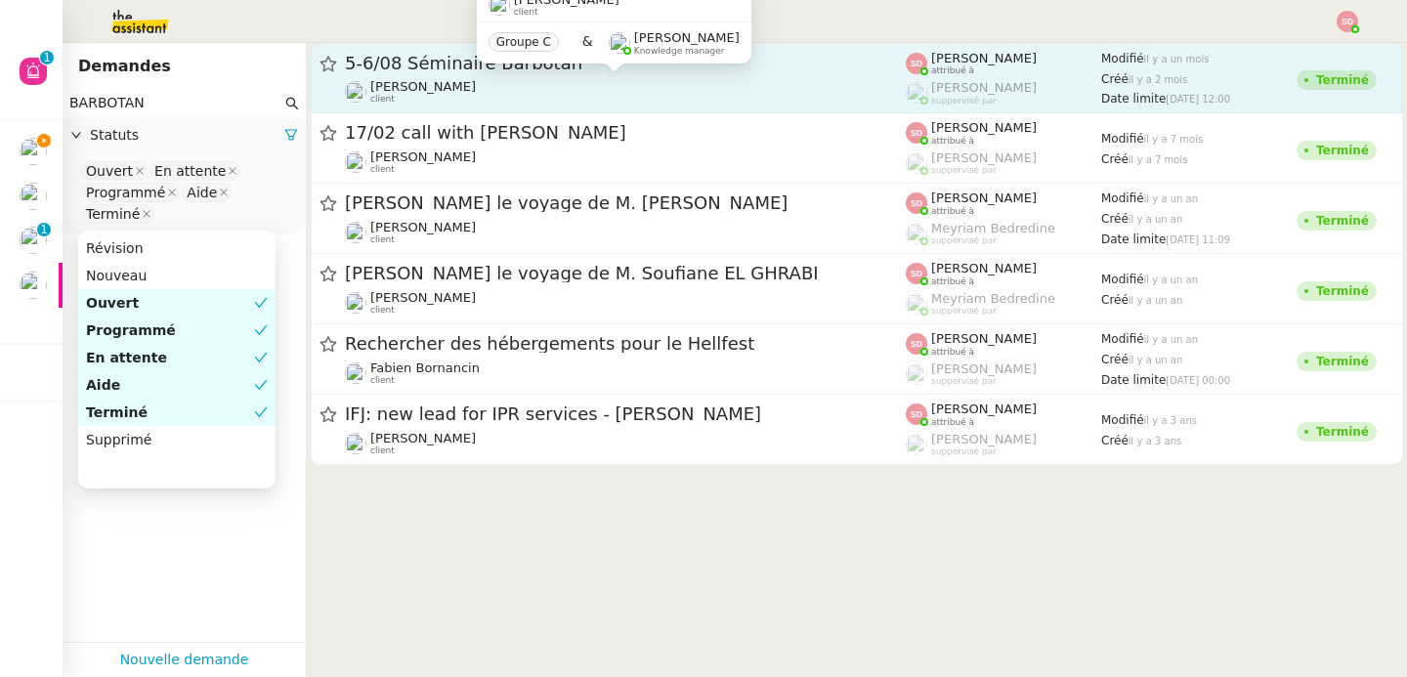
click at [604, 84] on div "Lydie Laulon client" at bounding box center [625, 91] width 561 height 25
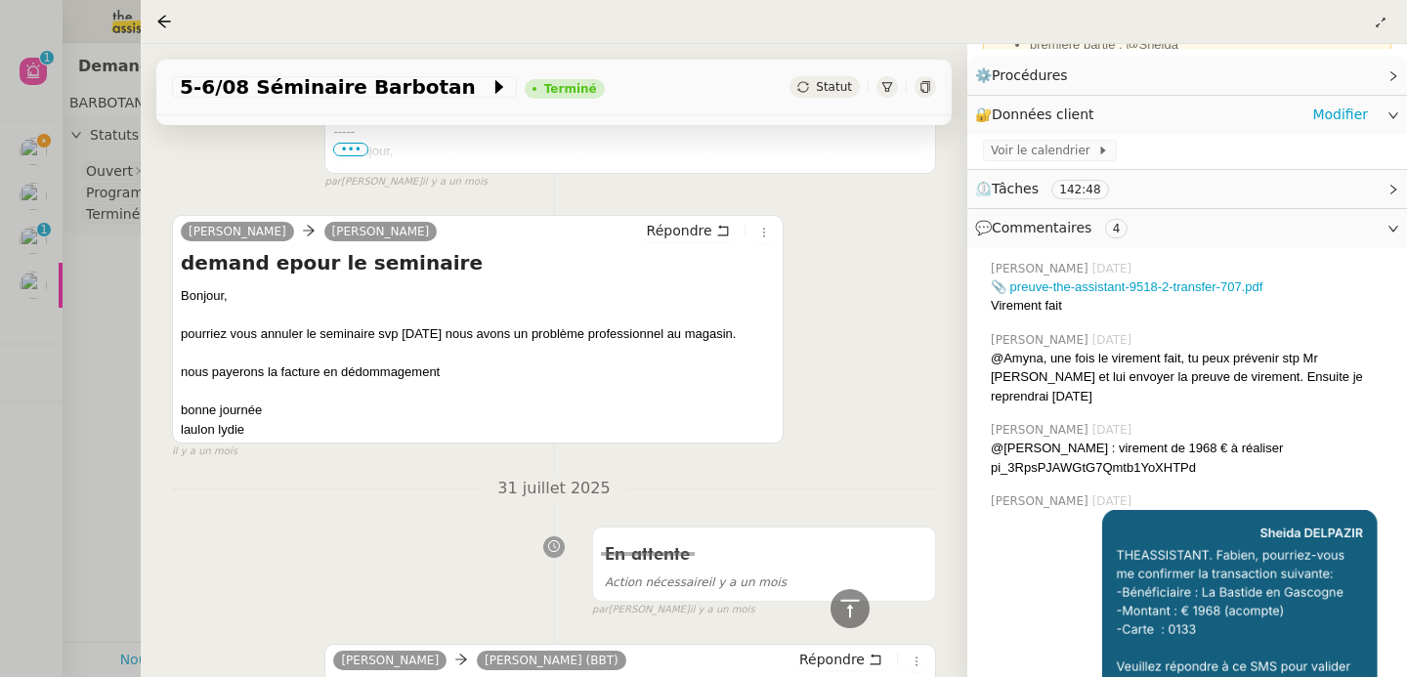
scroll to position [259, 0]
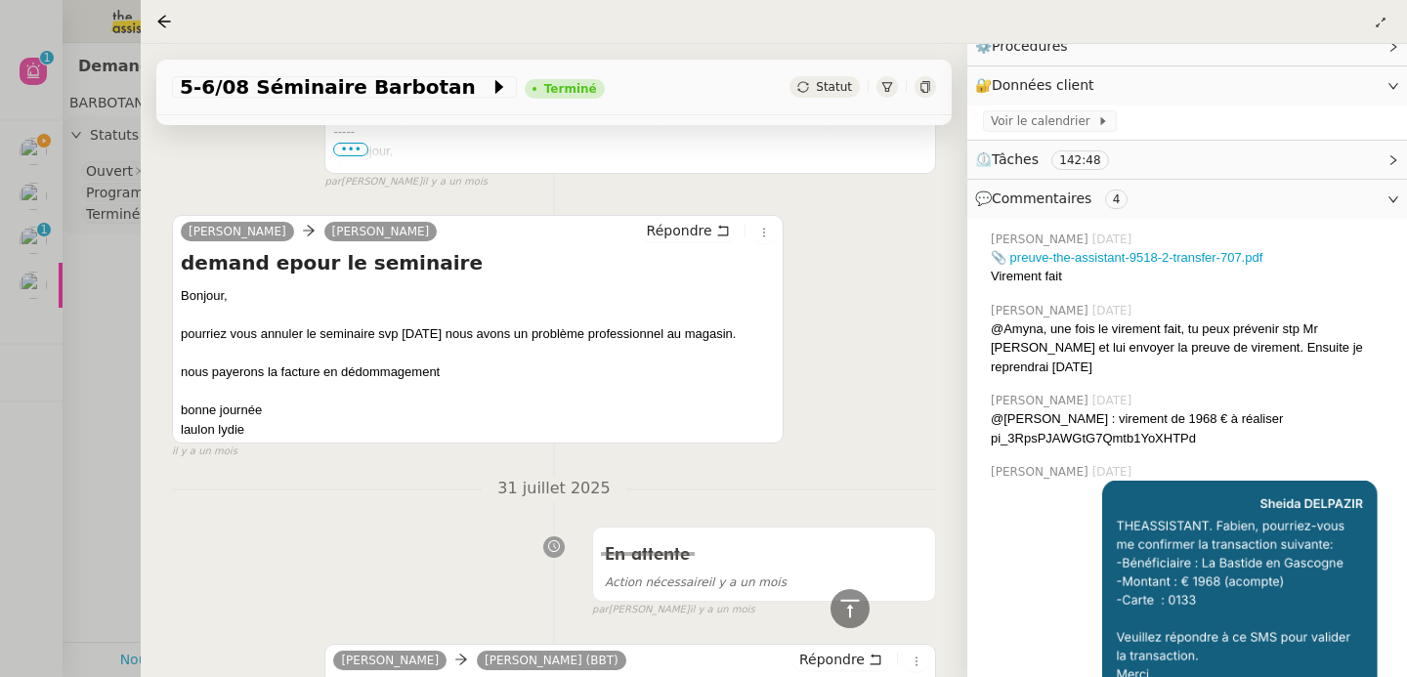
click at [1141, 409] on div "@Camille : virement de 1968 € à réaliser" at bounding box center [1191, 419] width 401 height 20
copy div "1968"
click at [130, 277] on div at bounding box center [703, 338] width 1407 height 677
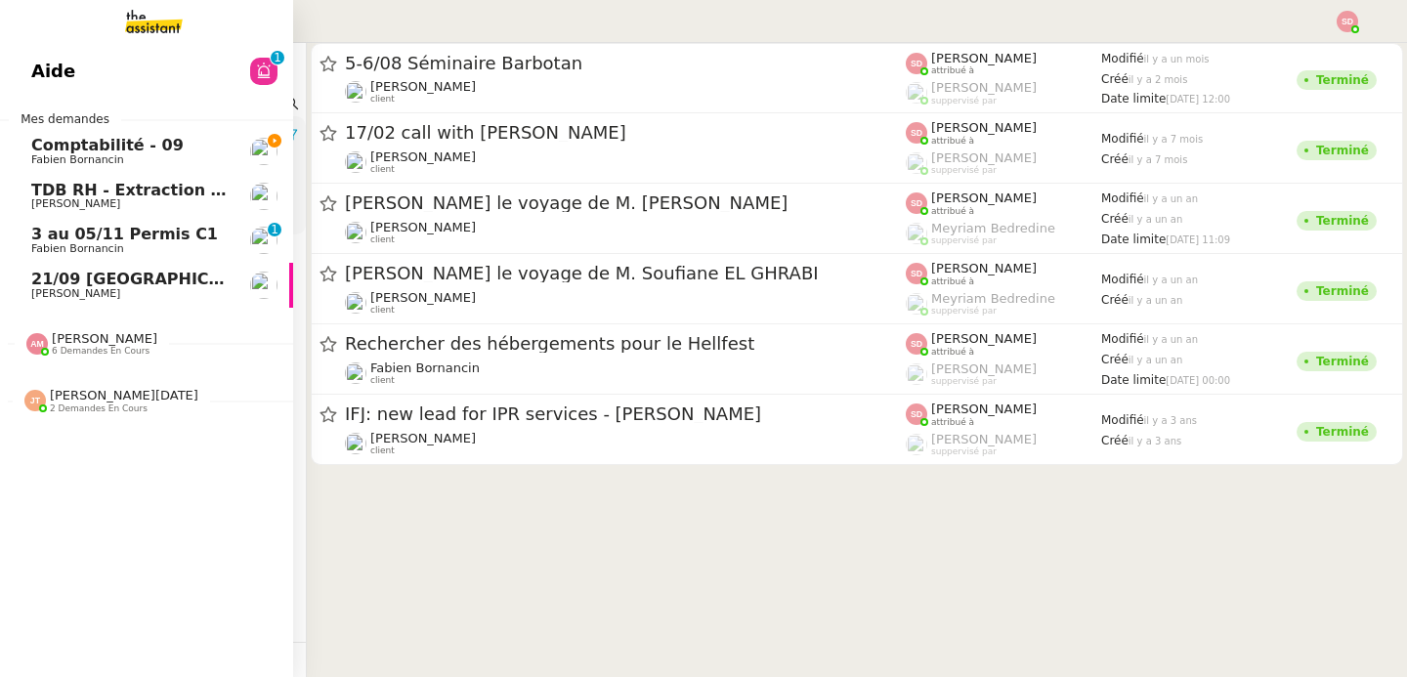
click at [39, 157] on span "Fabien Bornancin" at bounding box center [77, 159] width 93 height 13
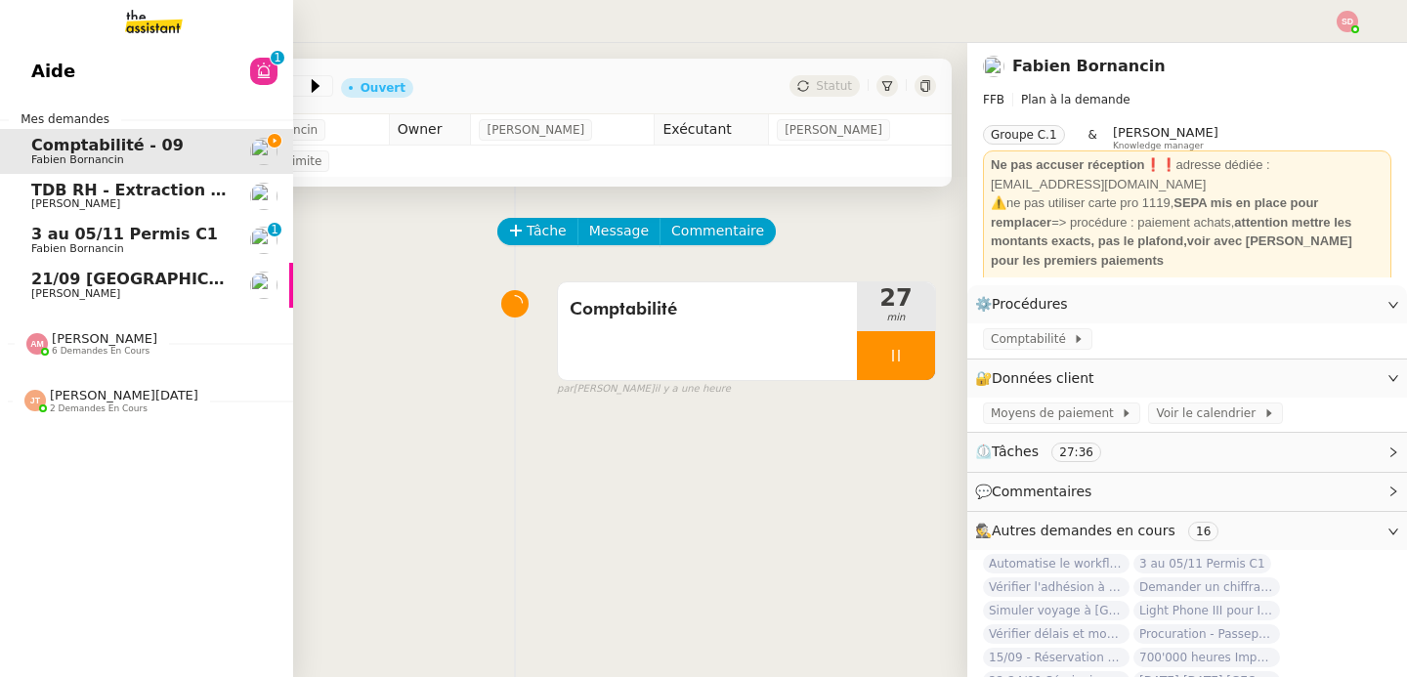
click at [84, 358] on div "Amyna Mehrez 6 demandes en cours" at bounding box center [146, 336] width 293 height 57
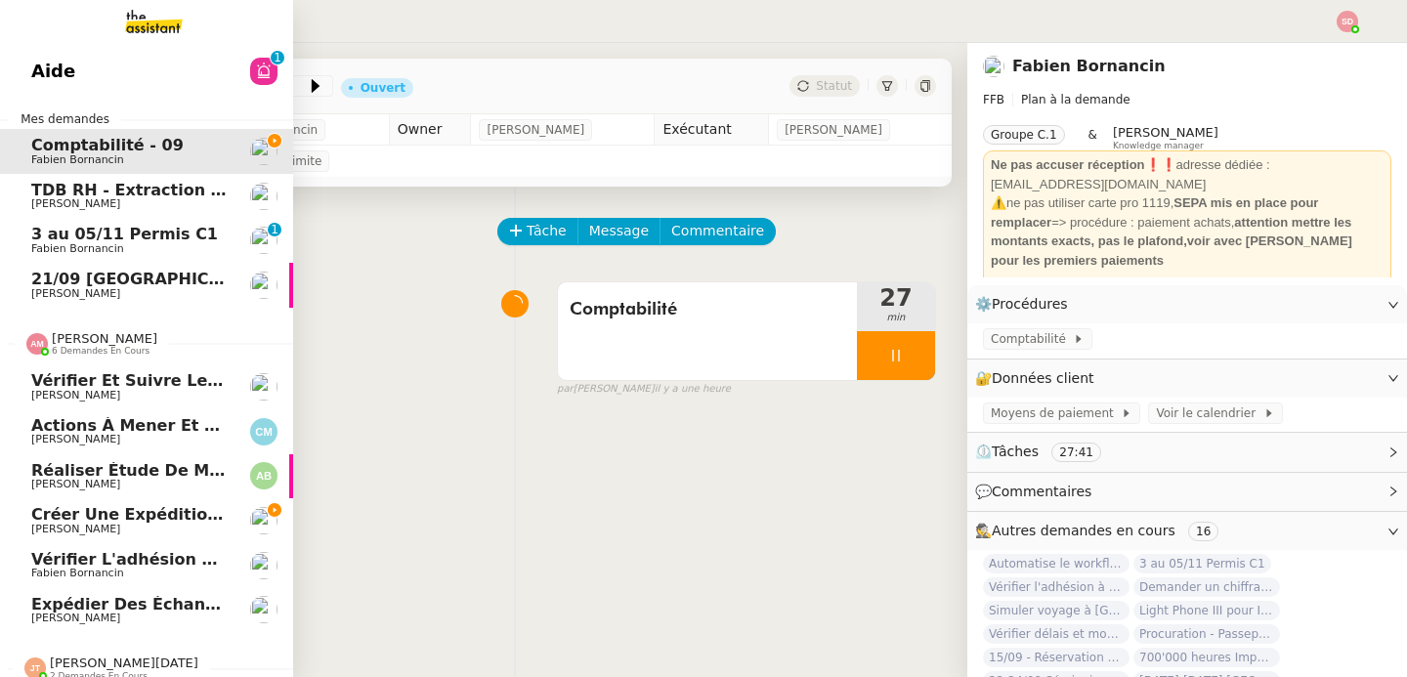
click at [84, 358] on div "Amyna Mehrez 6 demandes en cours" at bounding box center [146, 336] width 293 height 57
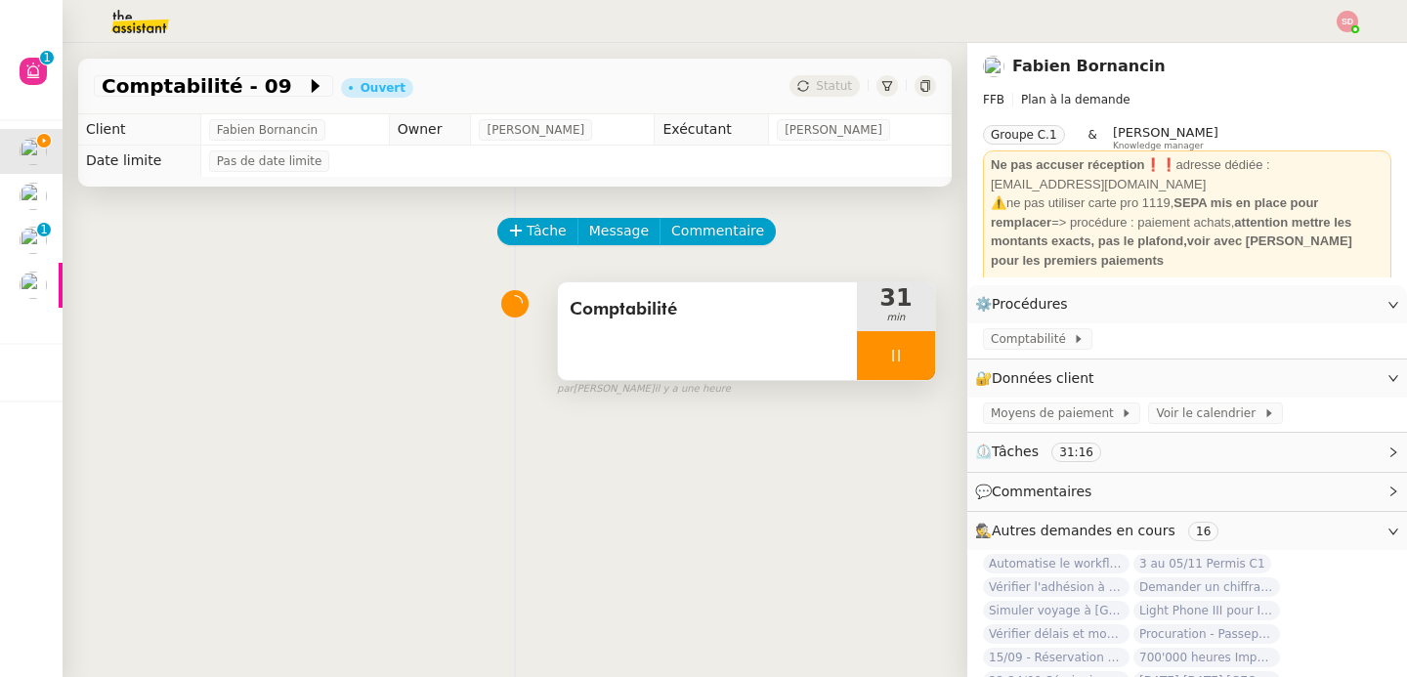
click at [909, 364] on div at bounding box center [896, 355] width 78 height 49
click at [935, 364] on button at bounding box center [935, 355] width 0 height 49
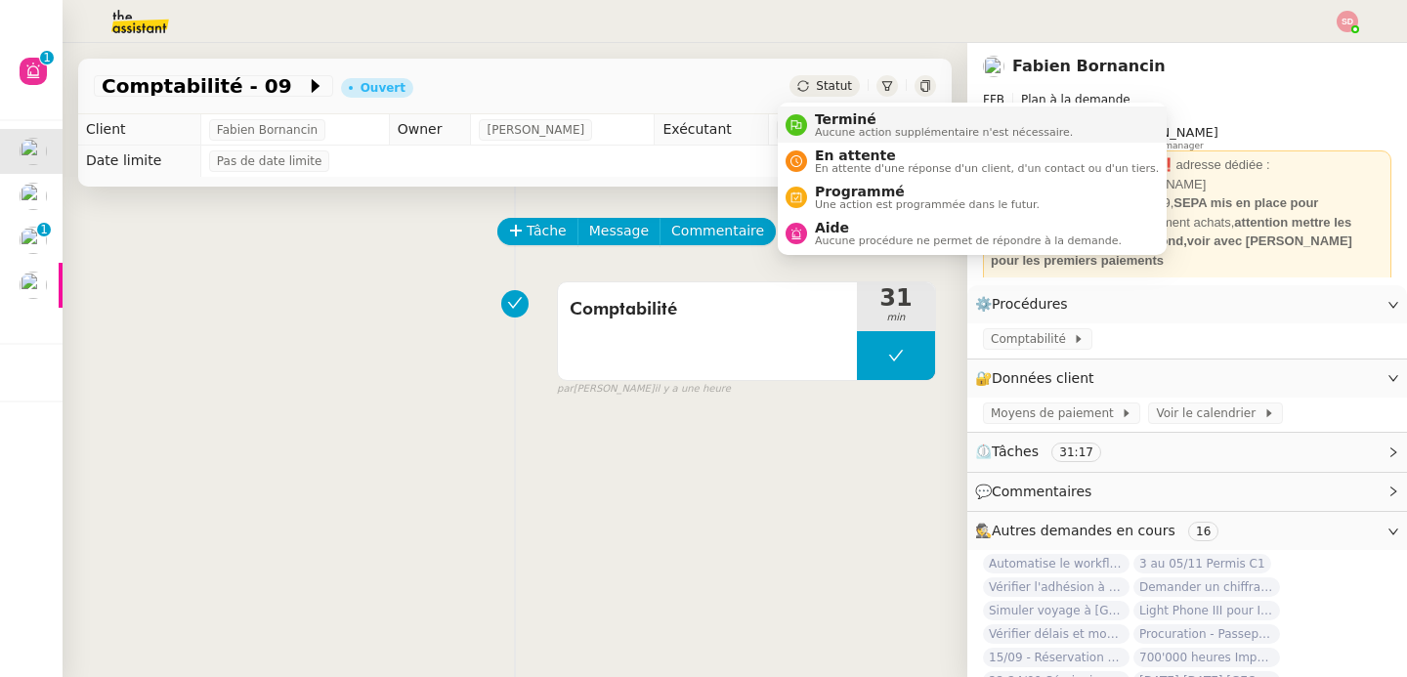
click at [812, 128] on div "Terminé Aucune action supplémentaire n'est nécessaire." at bounding box center [940, 124] width 266 height 26
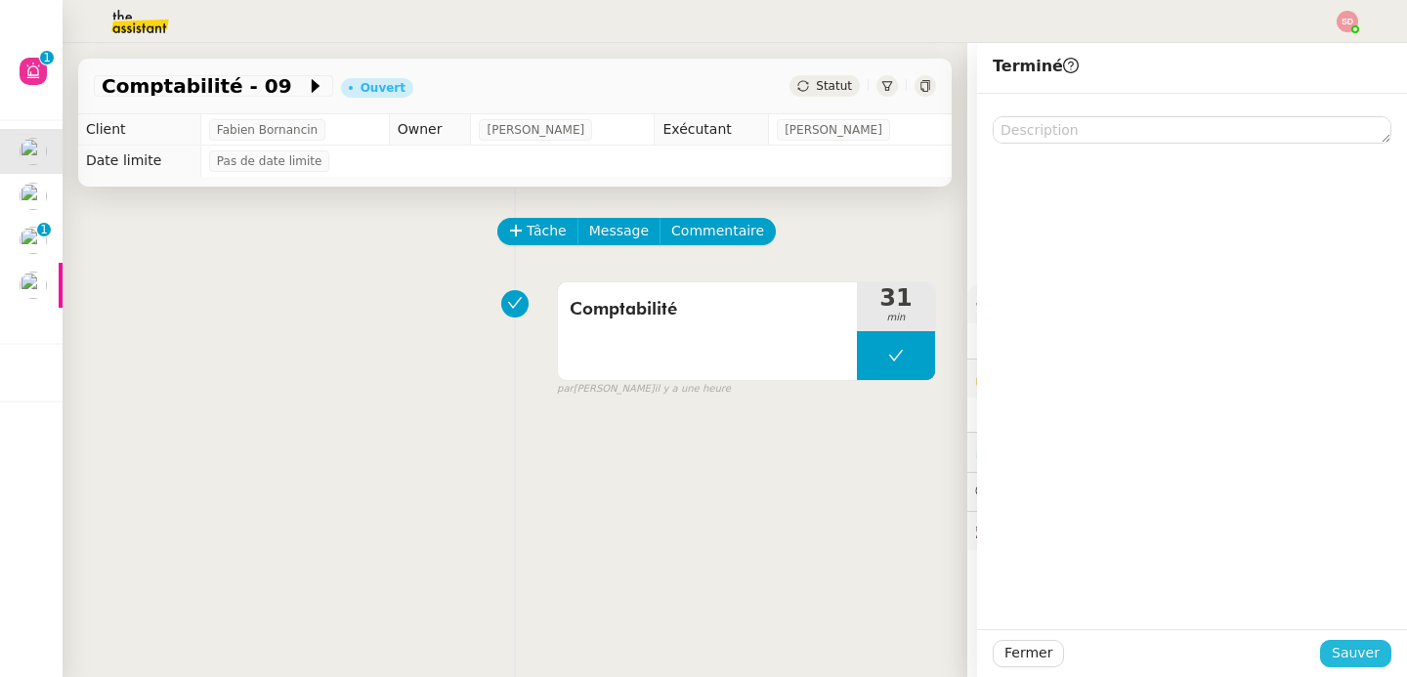
click at [1343, 658] on span "Sauver" at bounding box center [1356, 653] width 48 height 22
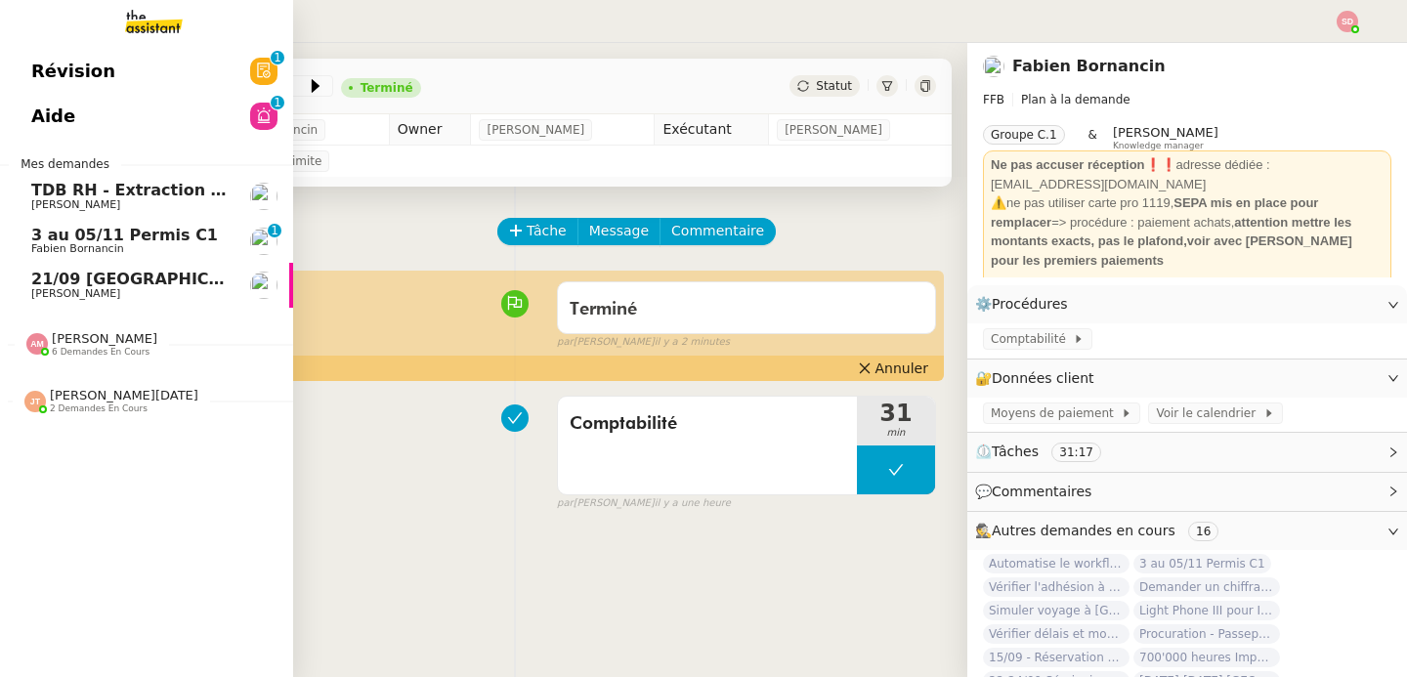
click at [78, 351] on span "6 demandes en cours" at bounding box center [101, 352] width 98 height 11
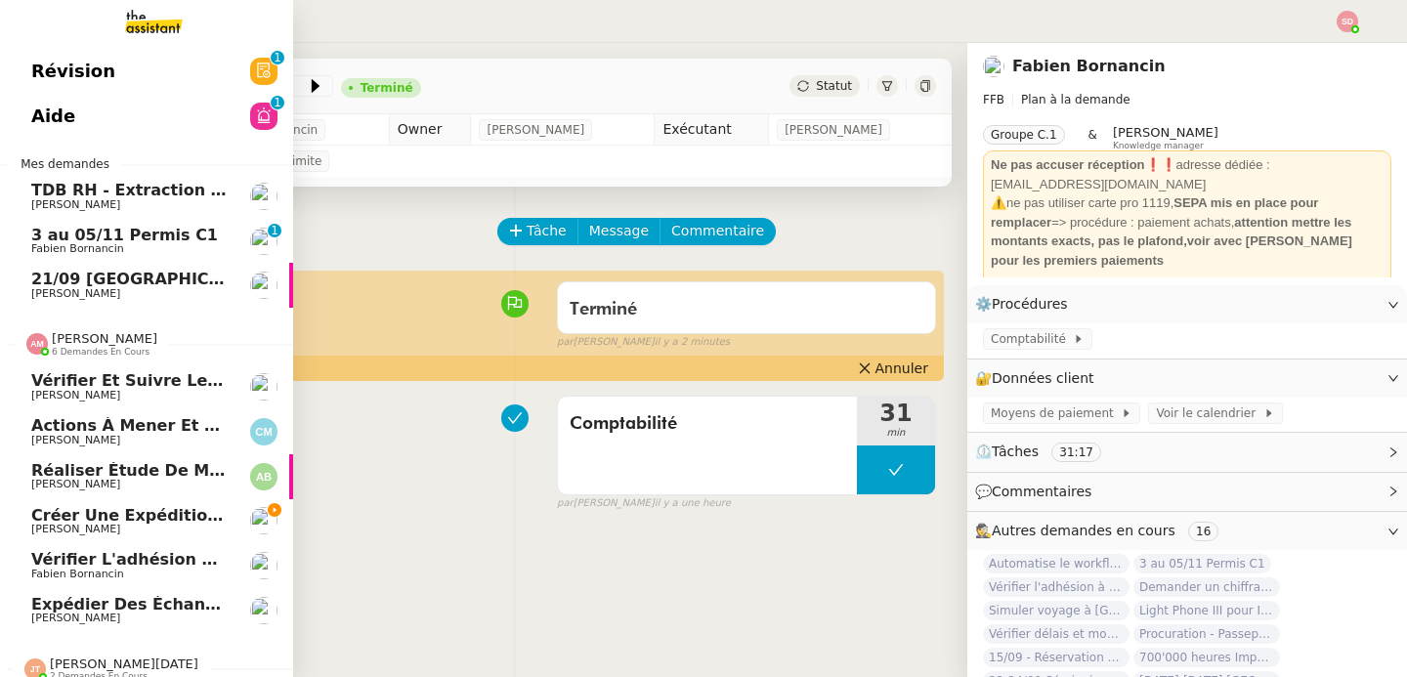
click at [78, 351] on span "6 demandes en cours" at bounding box center [101, 352] width 98 height 11
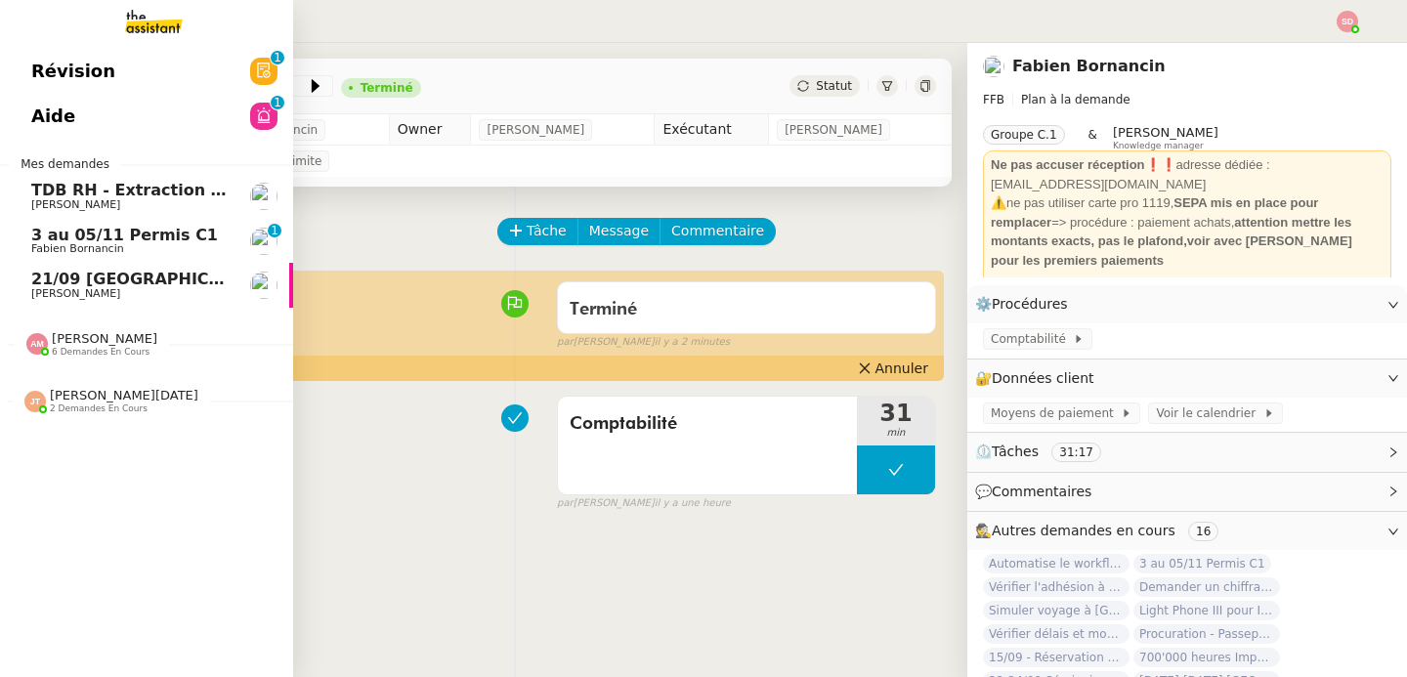
click at [131, 272] on span "21/09 [GEOGRAPHIC_DATA] - [GEOGRAPHIC_DATA]" at bounding box center [250, 279] width 439 height 19
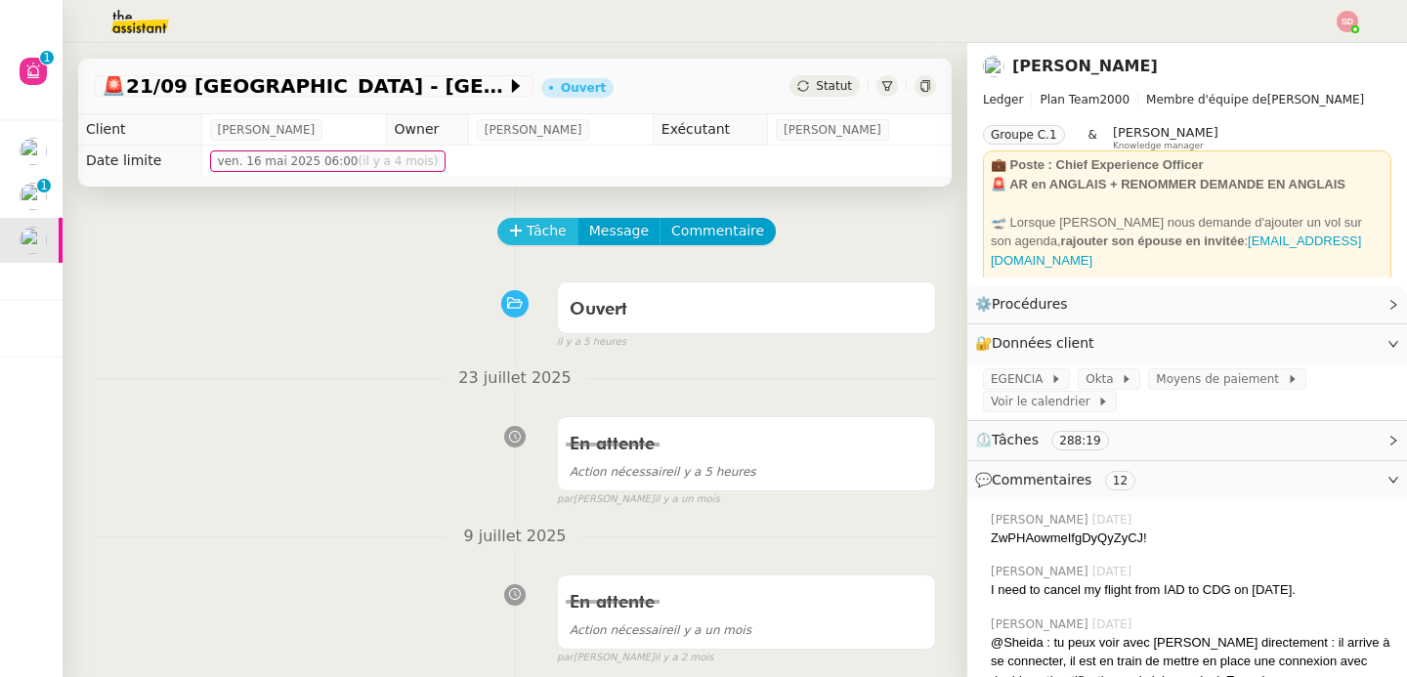
click at [513, 231] on icon at bounding box center [515, 230] width 11 height 1
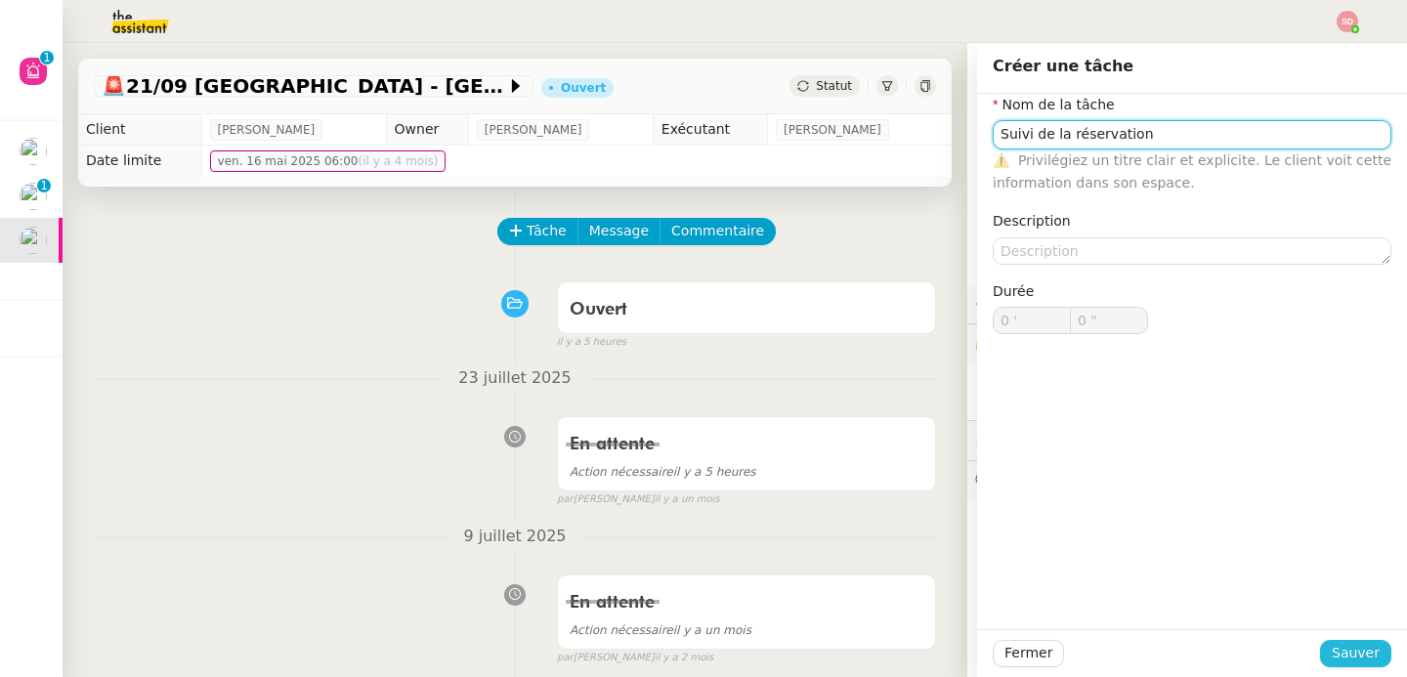
type input "Suivi de la réservation"
click at [1349, 660] on span "Sauver" at bounding box center [1356, 653] width 48 height 22
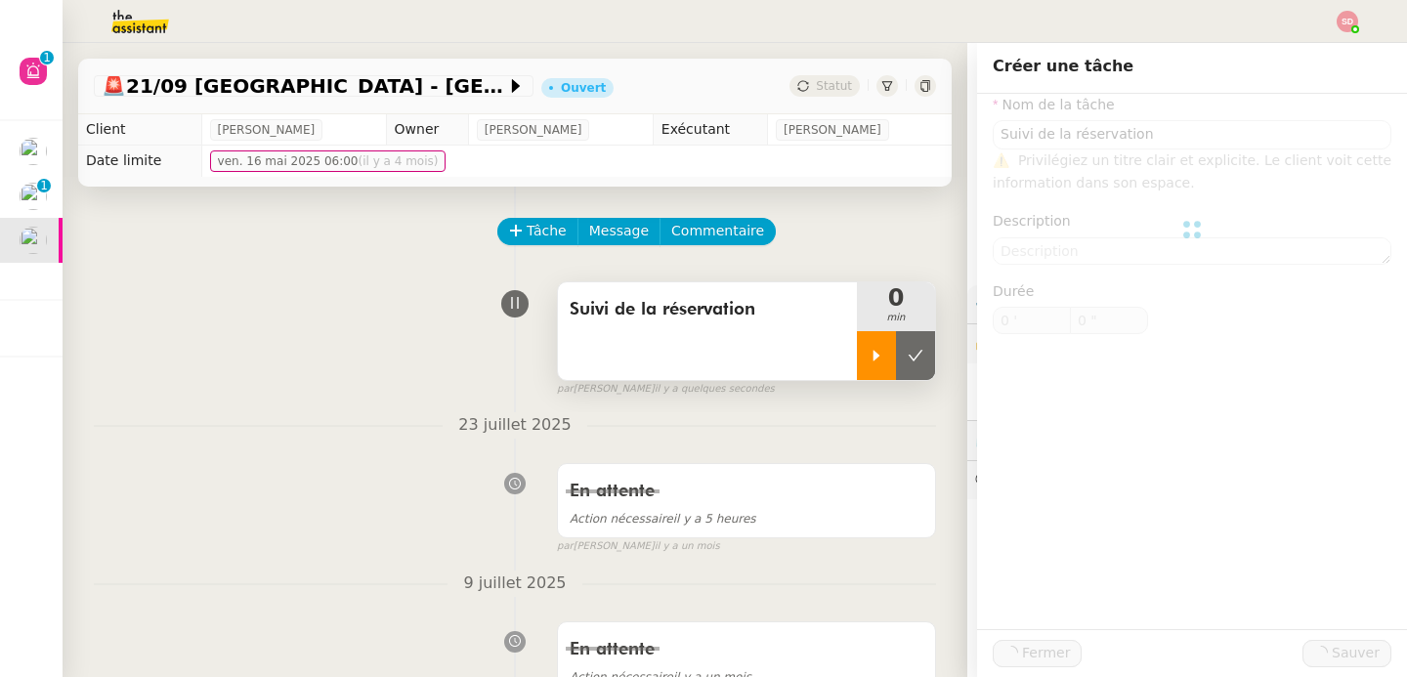
click at [869, 363] on icon at bounding box center [877, 356] width 16 height 16
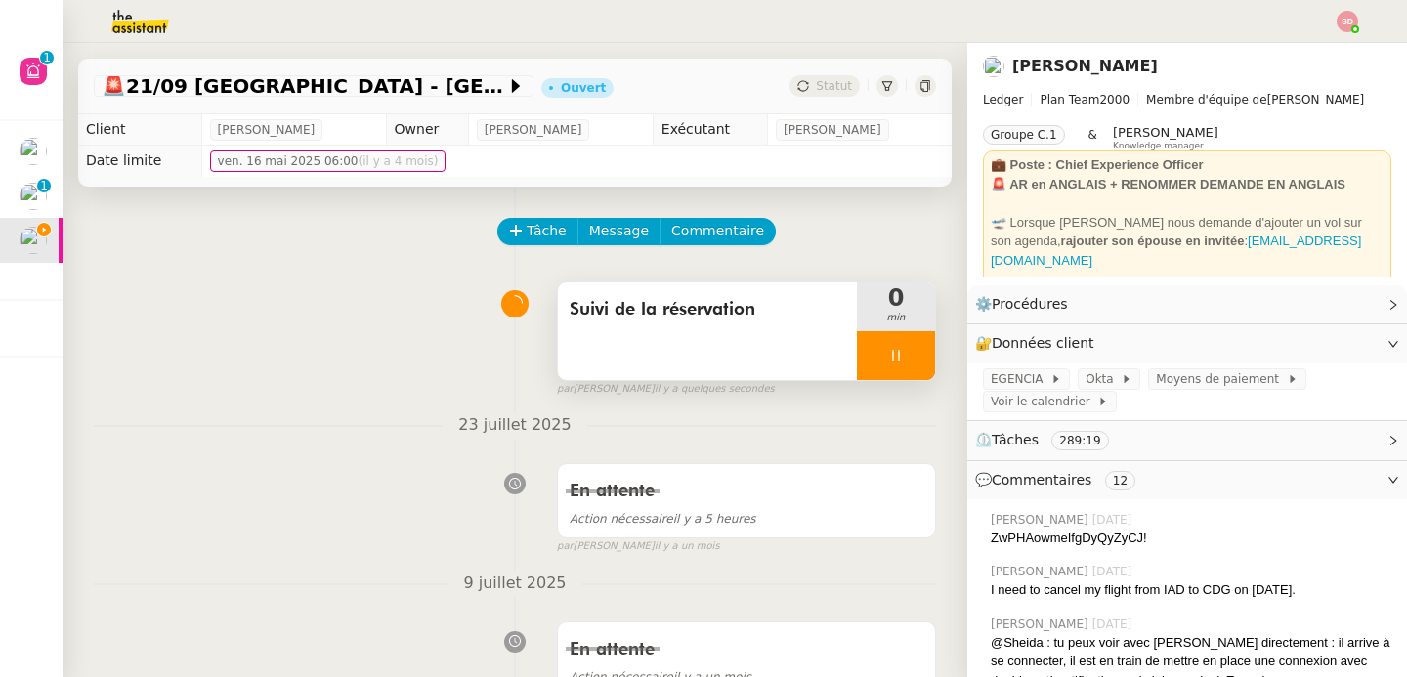
click at [1010, 379] on span "EGENCIA" at bounding box center [1021, 379] width 60 height 20
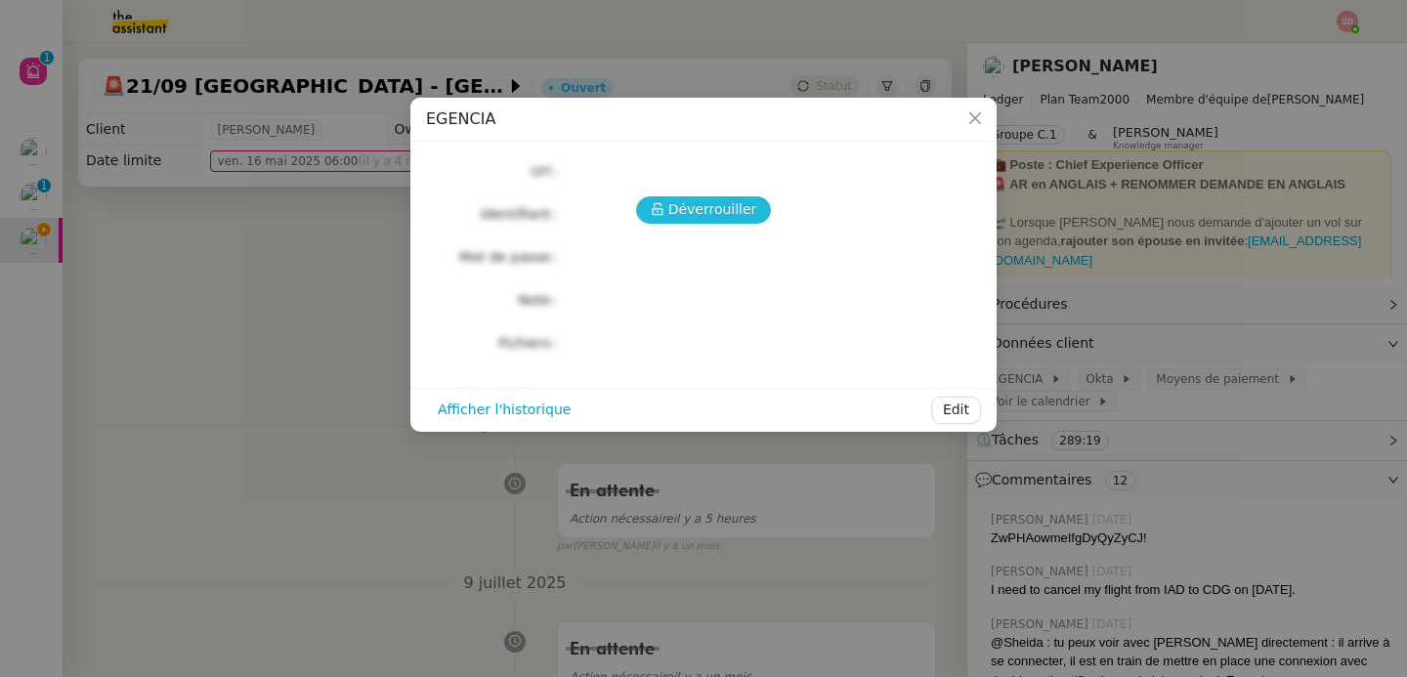
click at [712, 204] on span "Déverrouiller" at bounding box center [712, 209] width 89 height 22
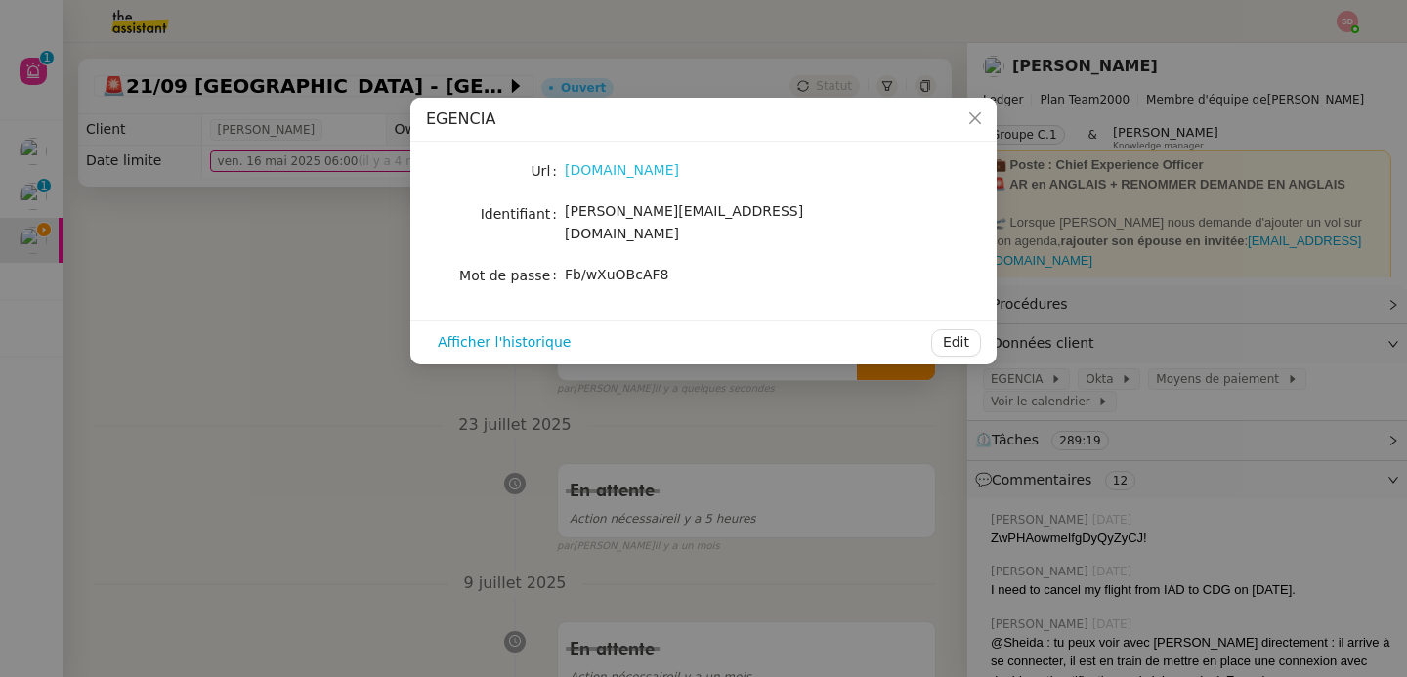
click at [601, 177] on link "egencia.fr" at bounding box center [622, 170] width 114 height 16
click at [603, 267] on span "Fb/wXuOBcAF8" at bounding box center [617, 275] width 104 height 16
copy div "Fb/wXuOBcAF8 Afficher l'historique Edit"
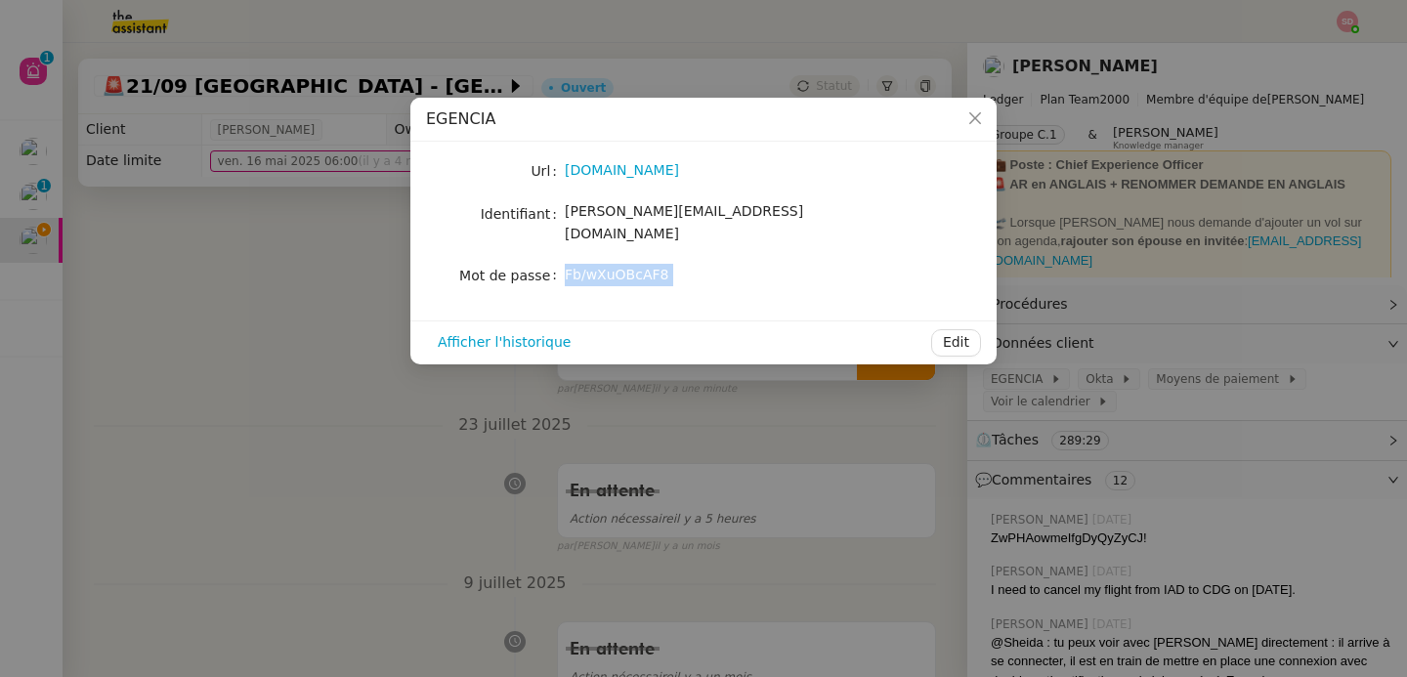
click at [277, 405] on nz-modal-container "EGENCIA Url egencia.fr Identifiant sam@ledger.fr Mot de passe Fb/wXuOBcAF8 Affi…" at bounding box center [703, 338] width 1407 height 677
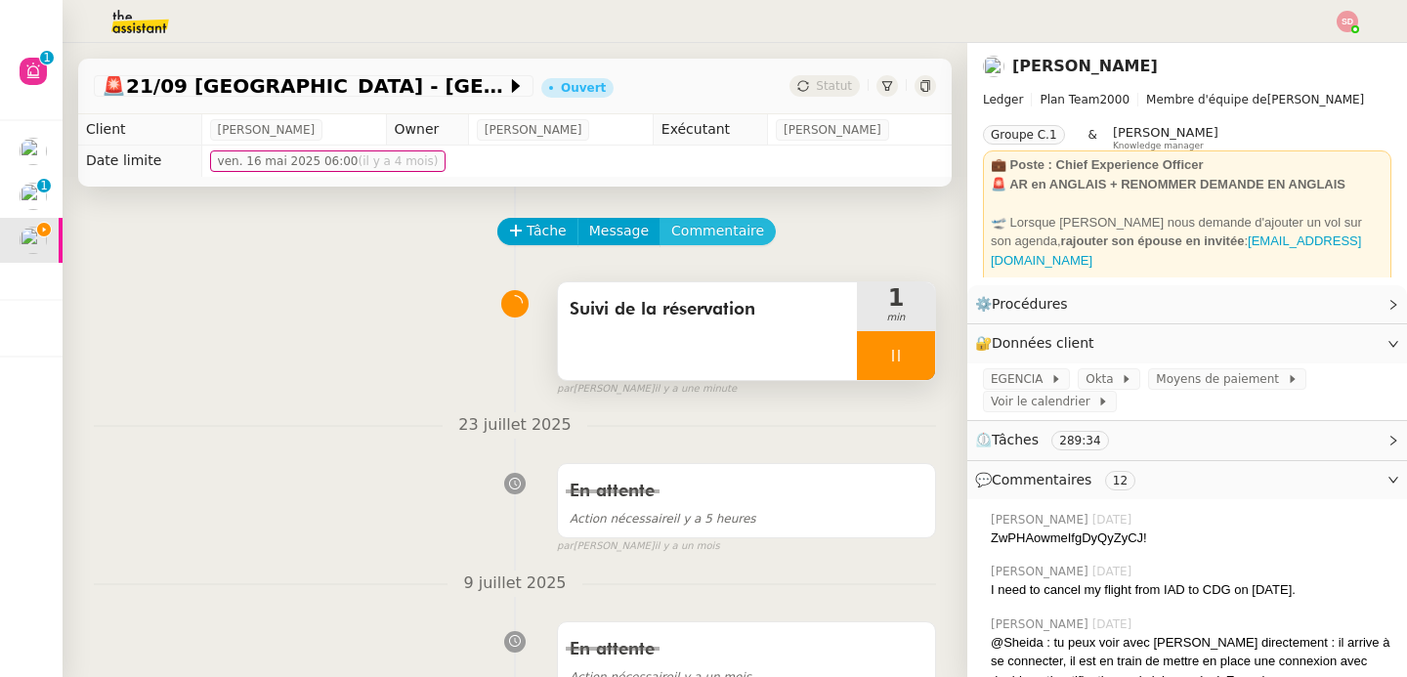
click at [690, 233] on span "Commentaire" at bounding box center [717, 231] width 93 height 22
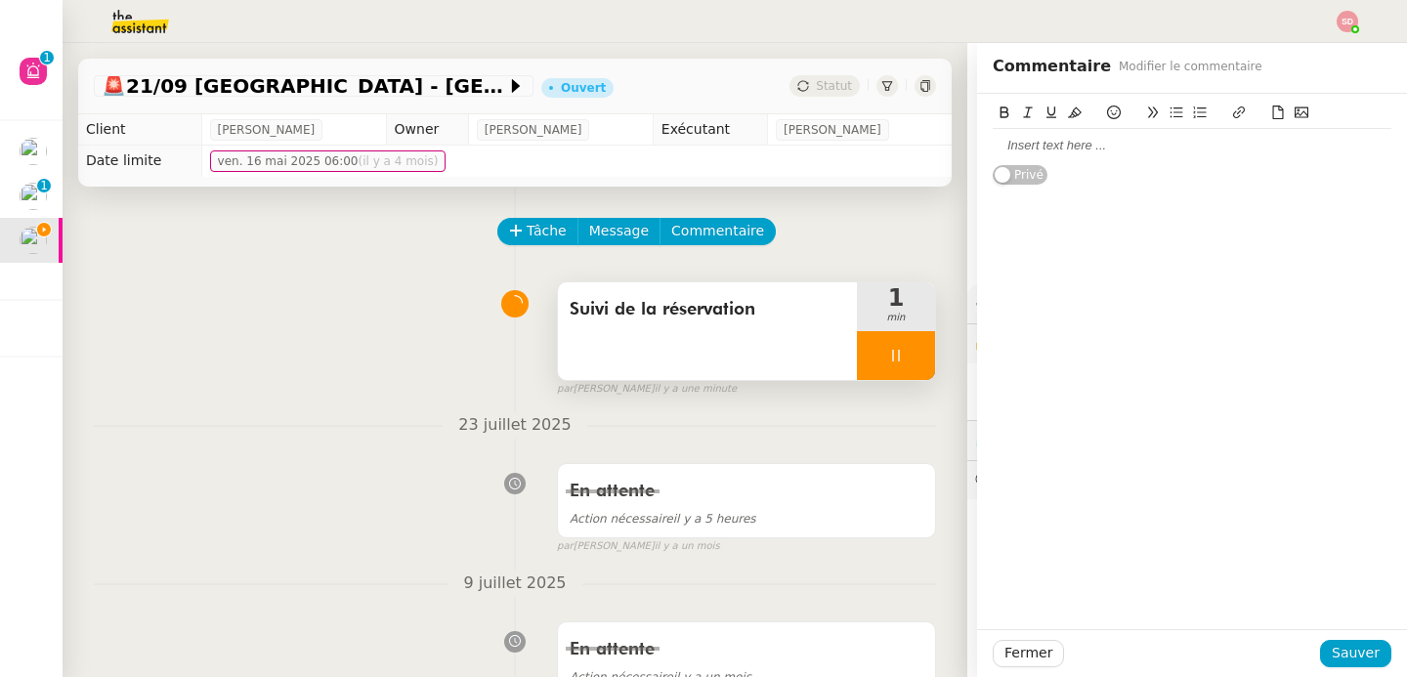
click at [1024, 140] on div at bounding box center [1192, 146] width 399 height 18
click at [1022, 133] on div "@Fred le mdp Egencia a-t-il changé ?" at bounding box center [1192, 145] width 399 height 33
copy div "@Fred le mdp Egencia a-t-il changé ?"
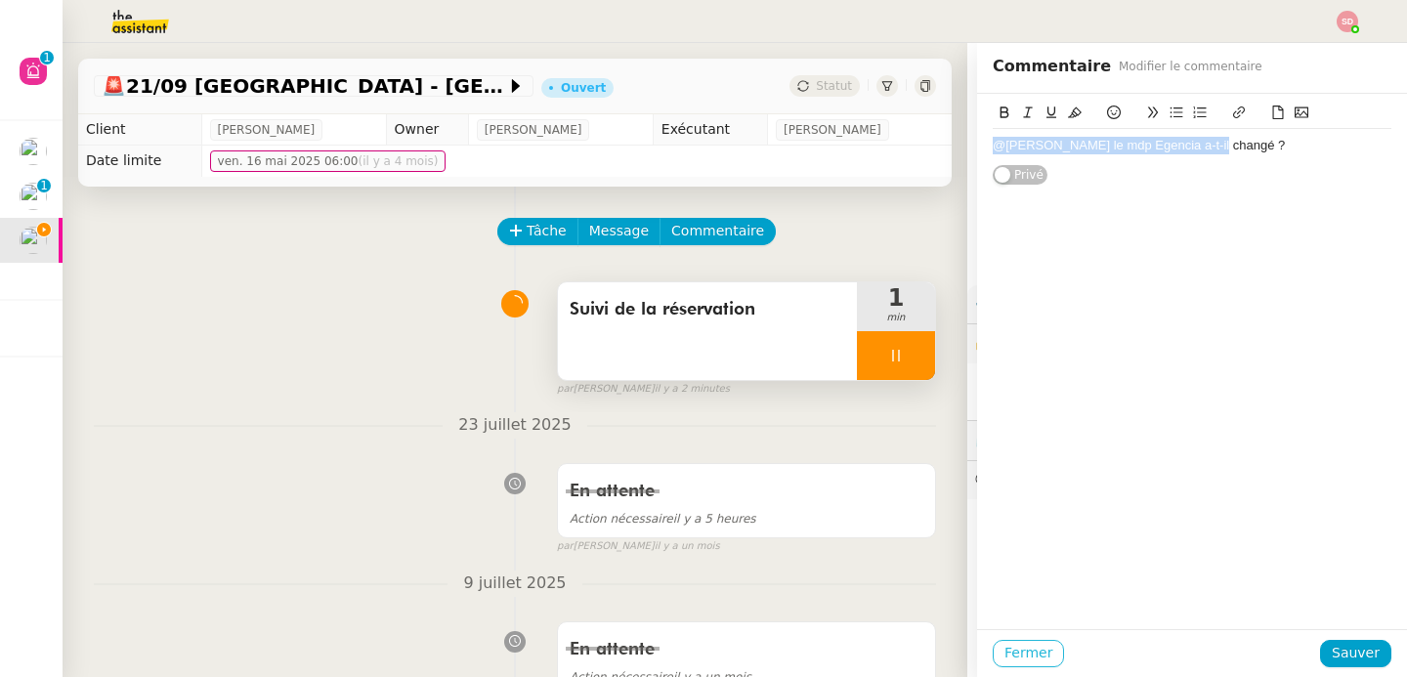
click at [1017, 659] on span "Fermer" at bounding box center [1028, 653] width 48 height 22
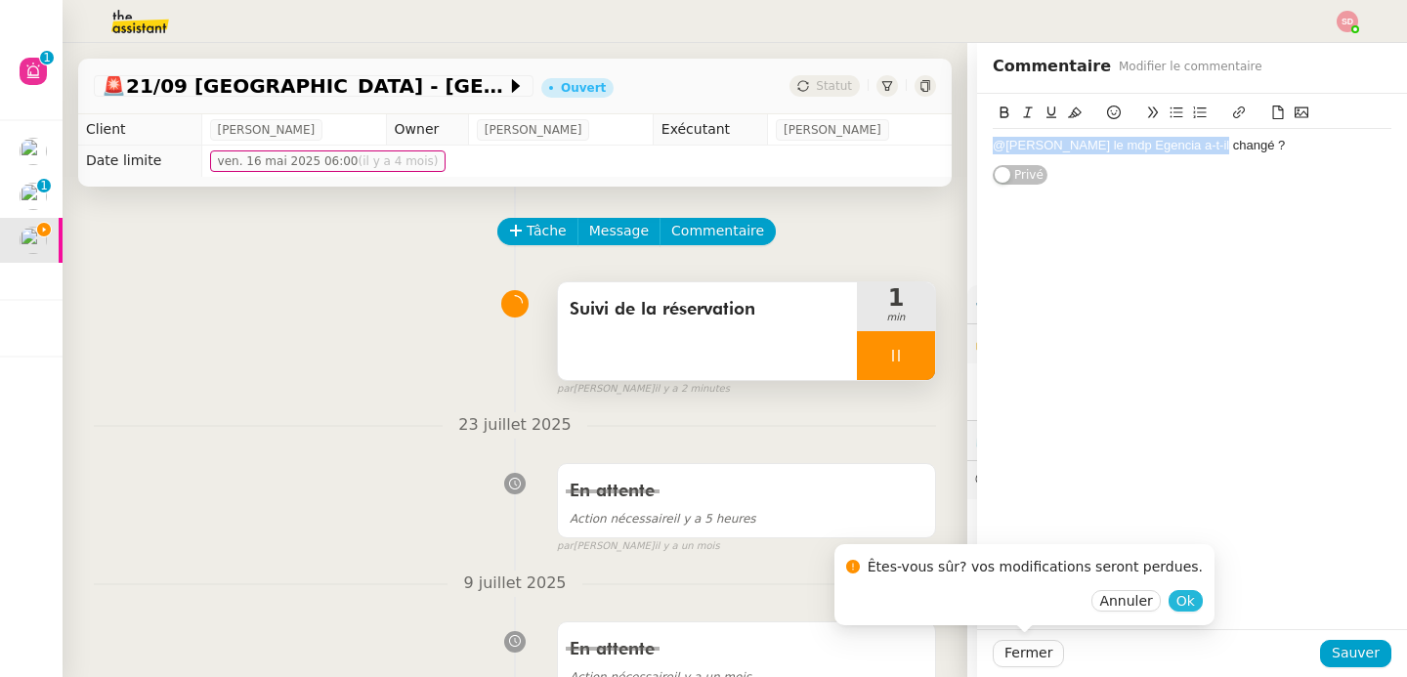
click at [1176, 601] on span "Ok" at bounding box center [1185, 601] width 19 height 20
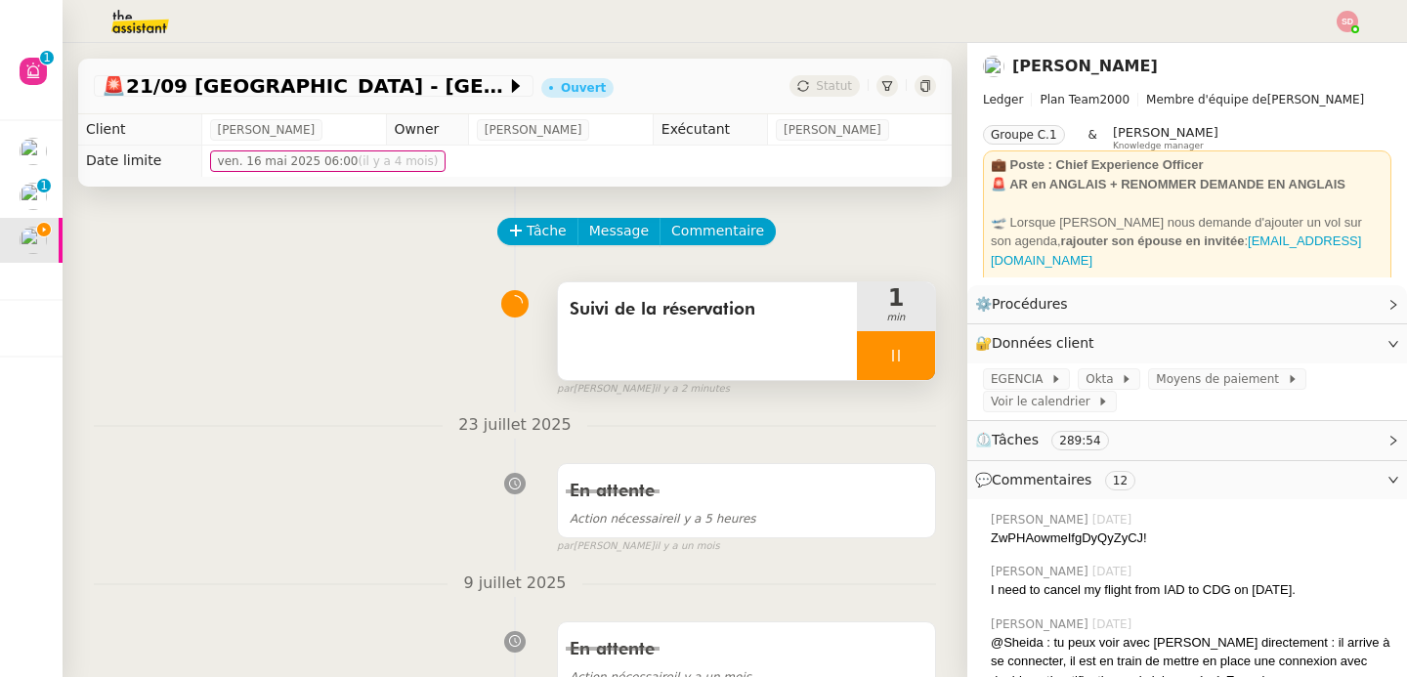
click at [908, 368] on div at bounding box center [896, 355] width 78 height 49
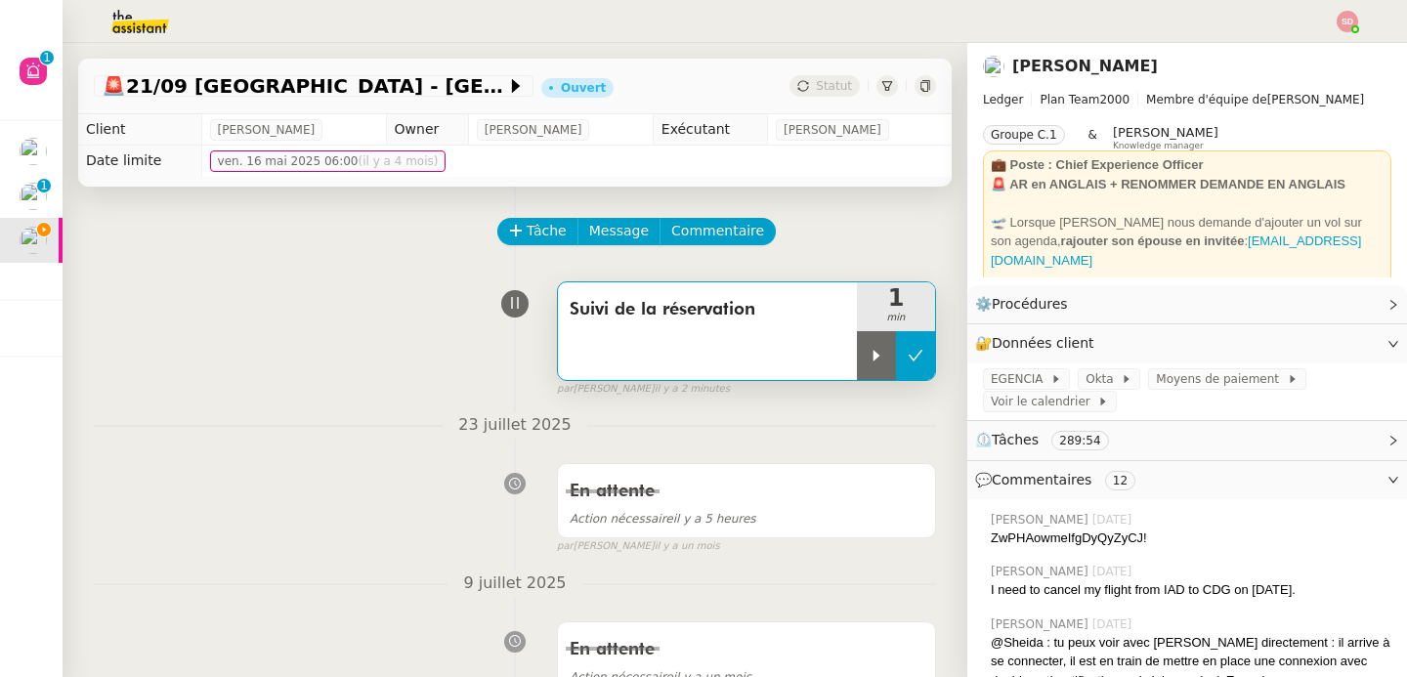
click at [908, 362] on icon at bounding box center [916, 356] width 16 height 16
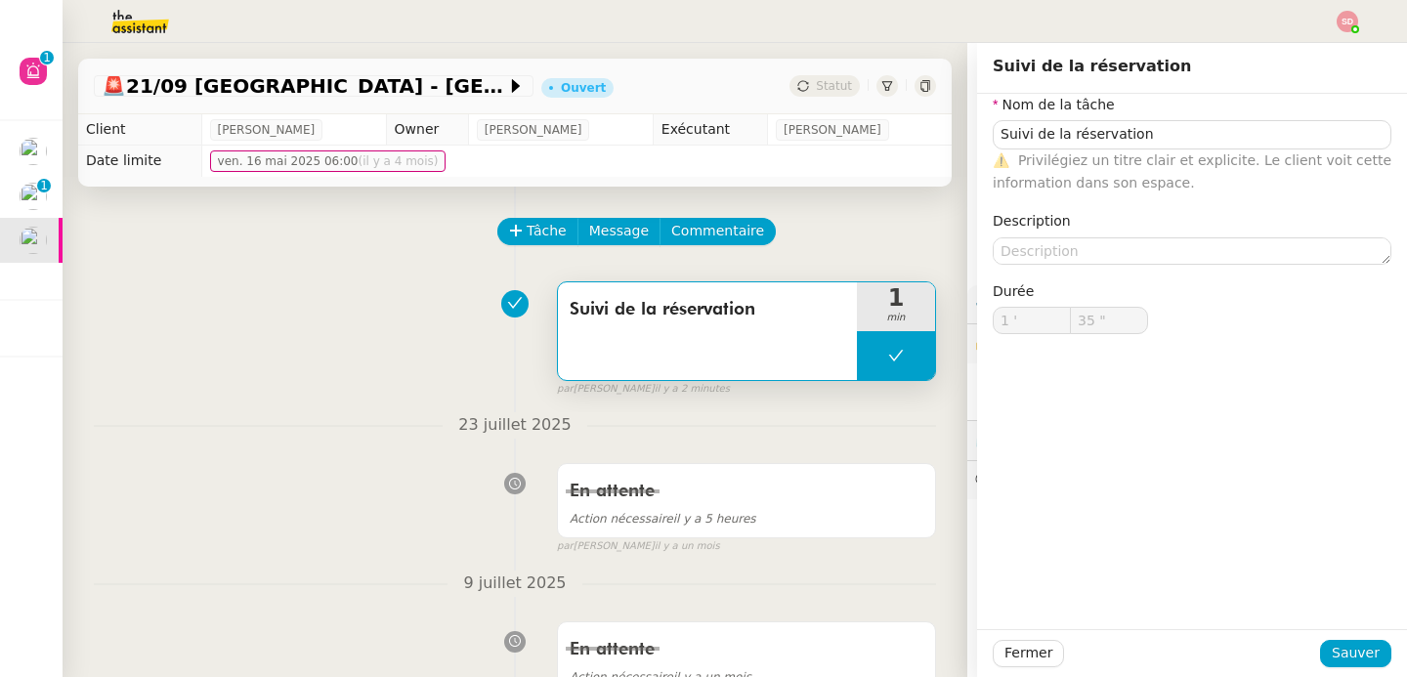
type input "Suivi de la réservation"
type input "1 '"
type input "35 ""
type input "Suivi de la réservation"
type input "1 '"
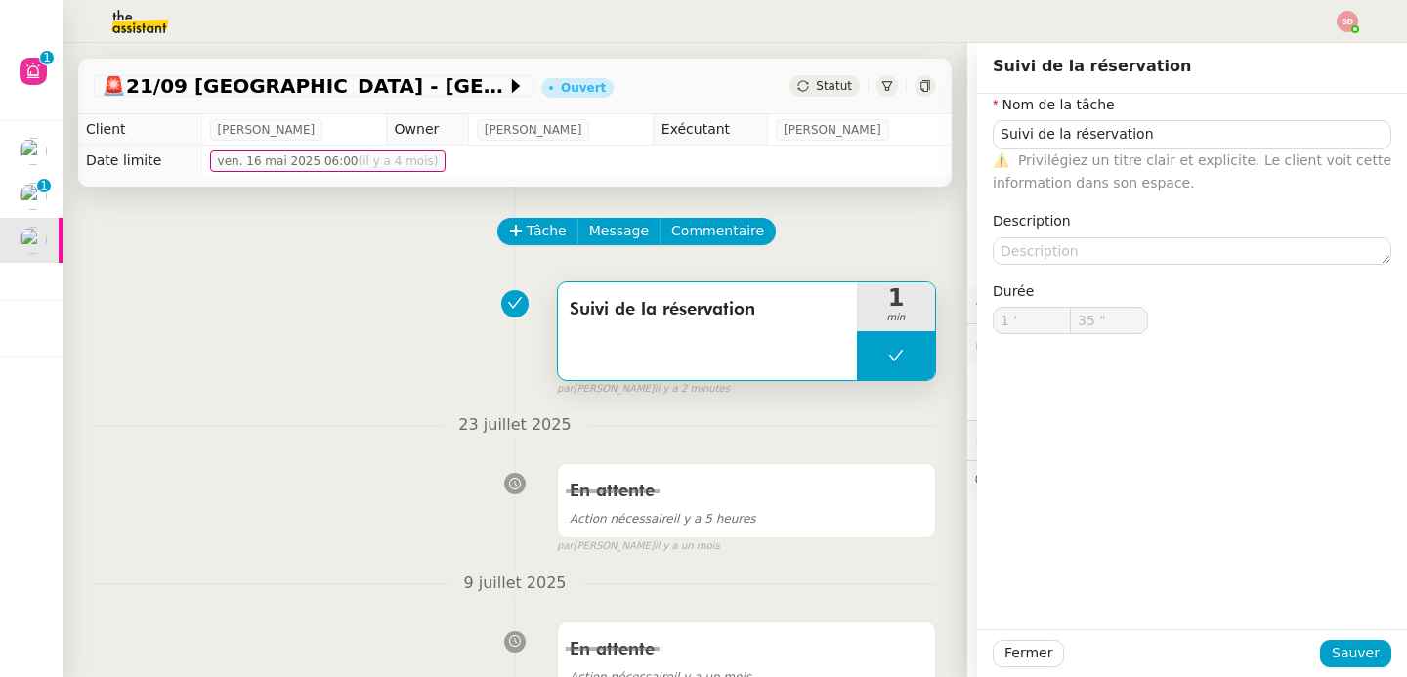
type input "35 ""
type input "Suivi de la réservation"
type input "1 '"
type input "35 ""
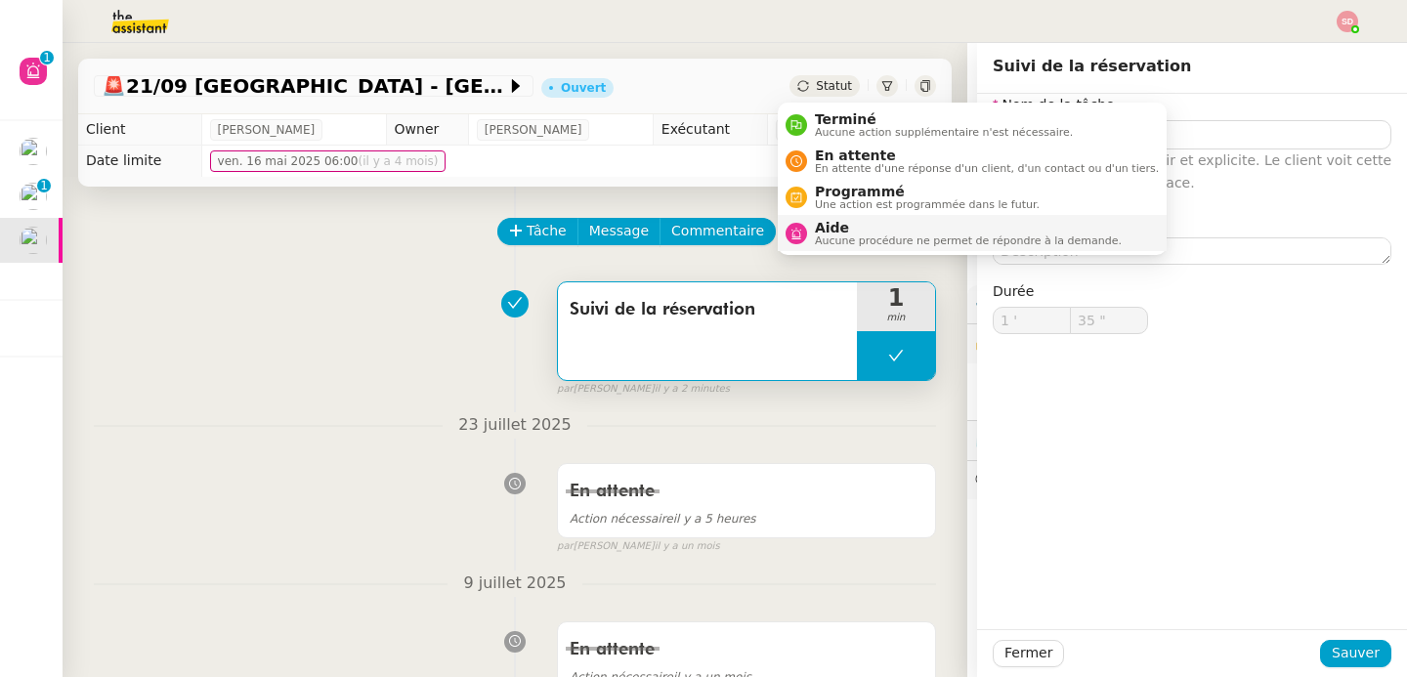
click at [832, 231] on span "Aide" at bounding box center [968, 228] width 307 height 16
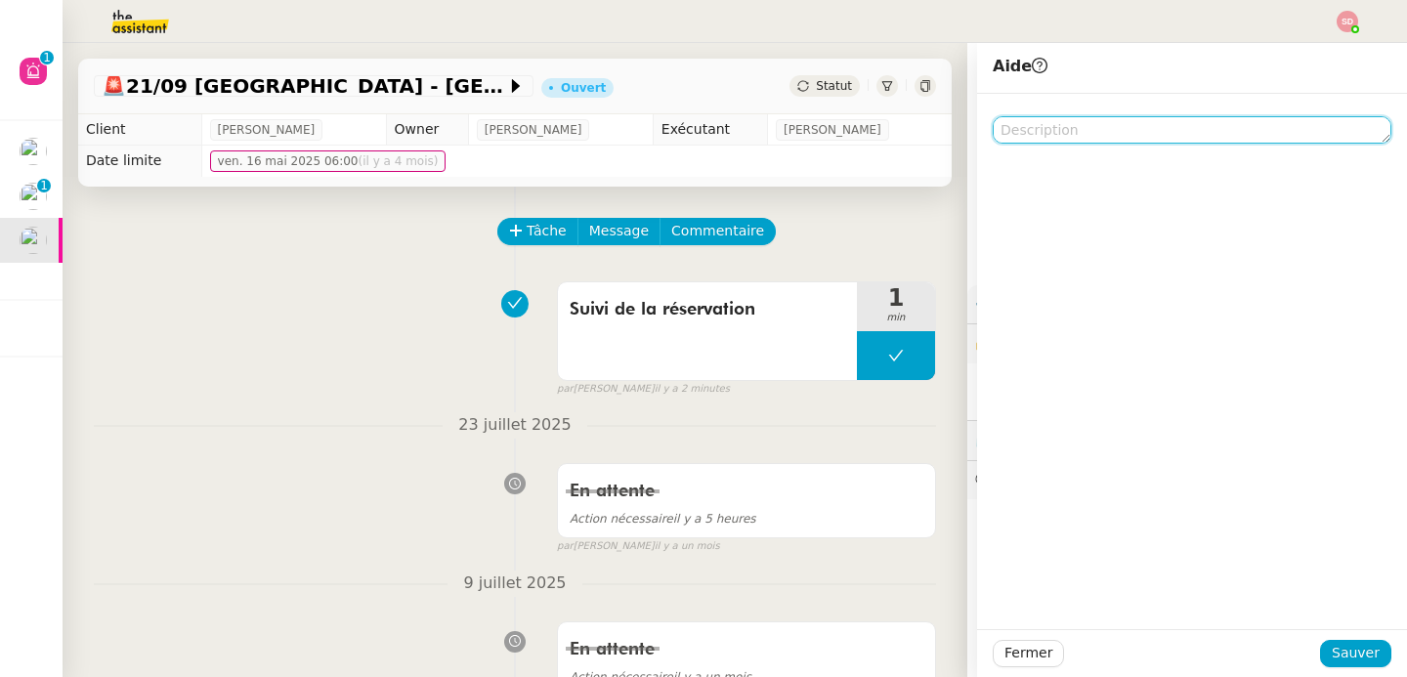
click at [1164, 135] on textarea at bounding box center [1192, 129] width 399 height 27
paste textarea "@Fred le mdp Egencia a-t-il changé ?"
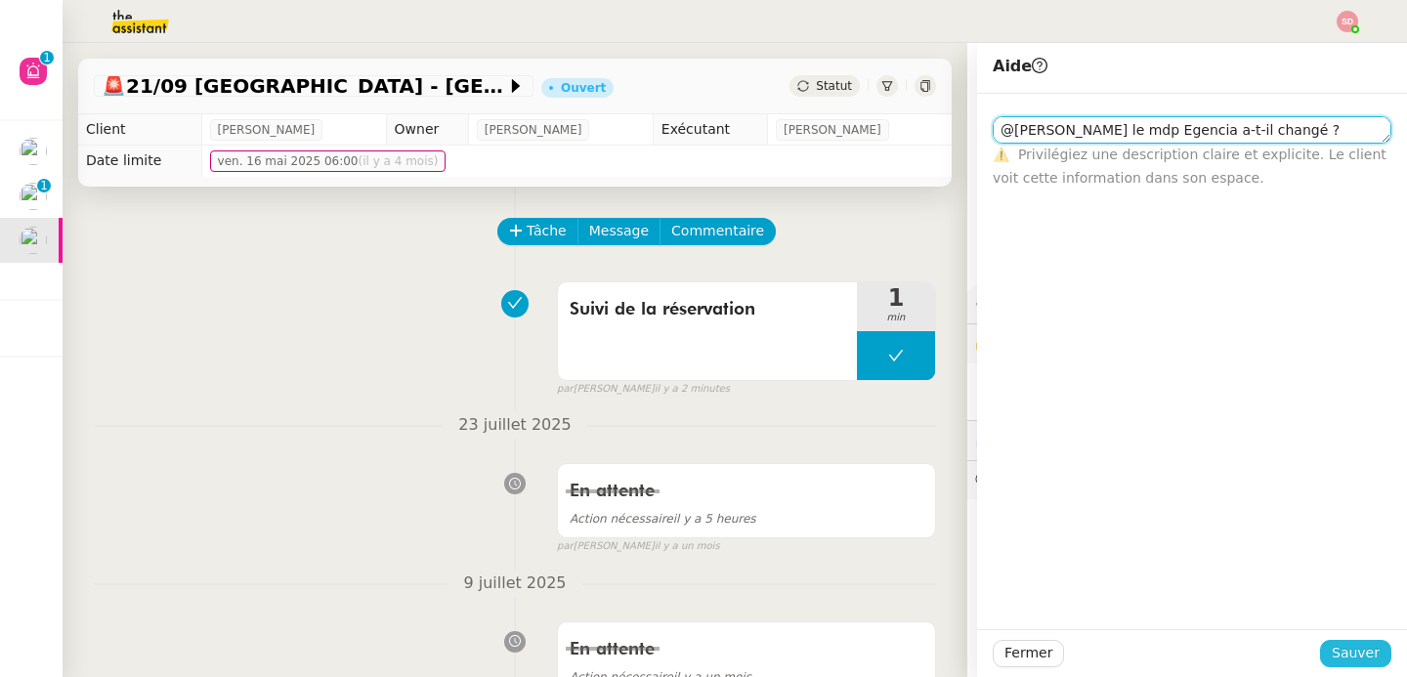
type textarea "@Fred le mdp Egencia a-t-il changé ?"
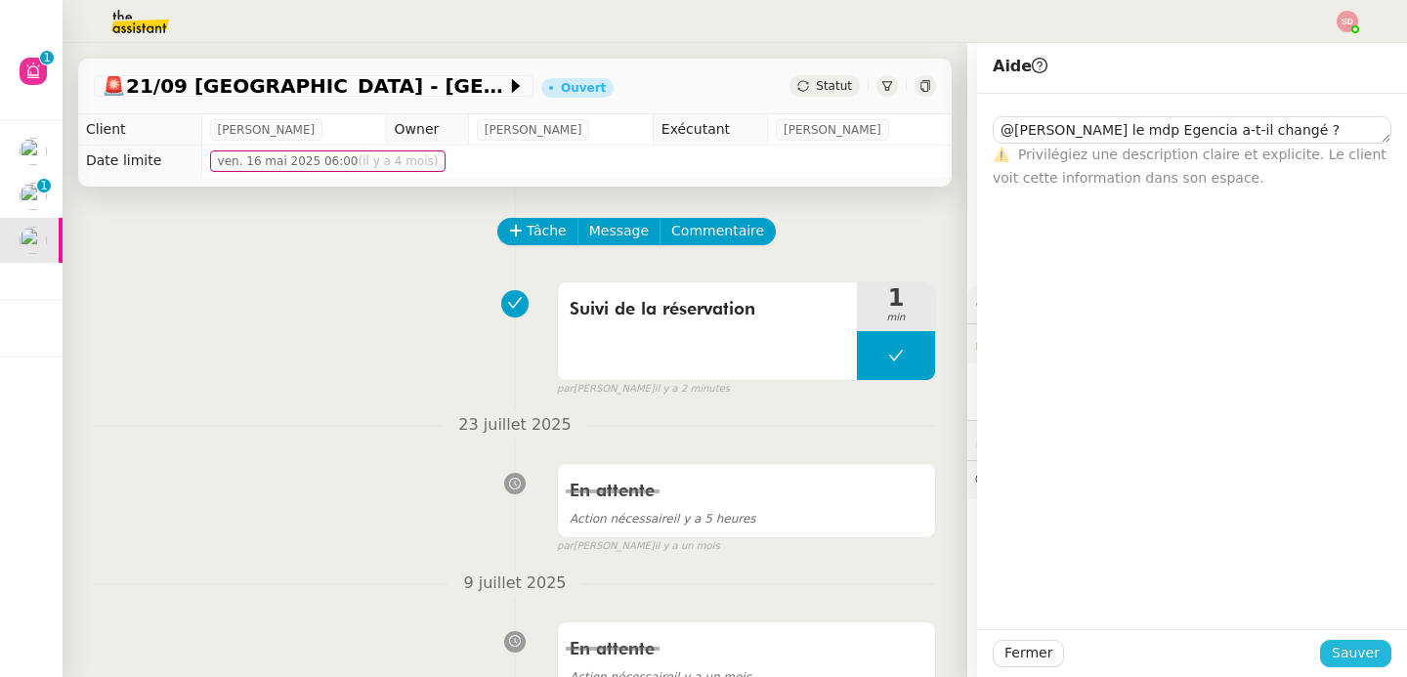
click at [1362, 655] on span "Sauver" at bounding box center [1356, 653] width 48 height 22
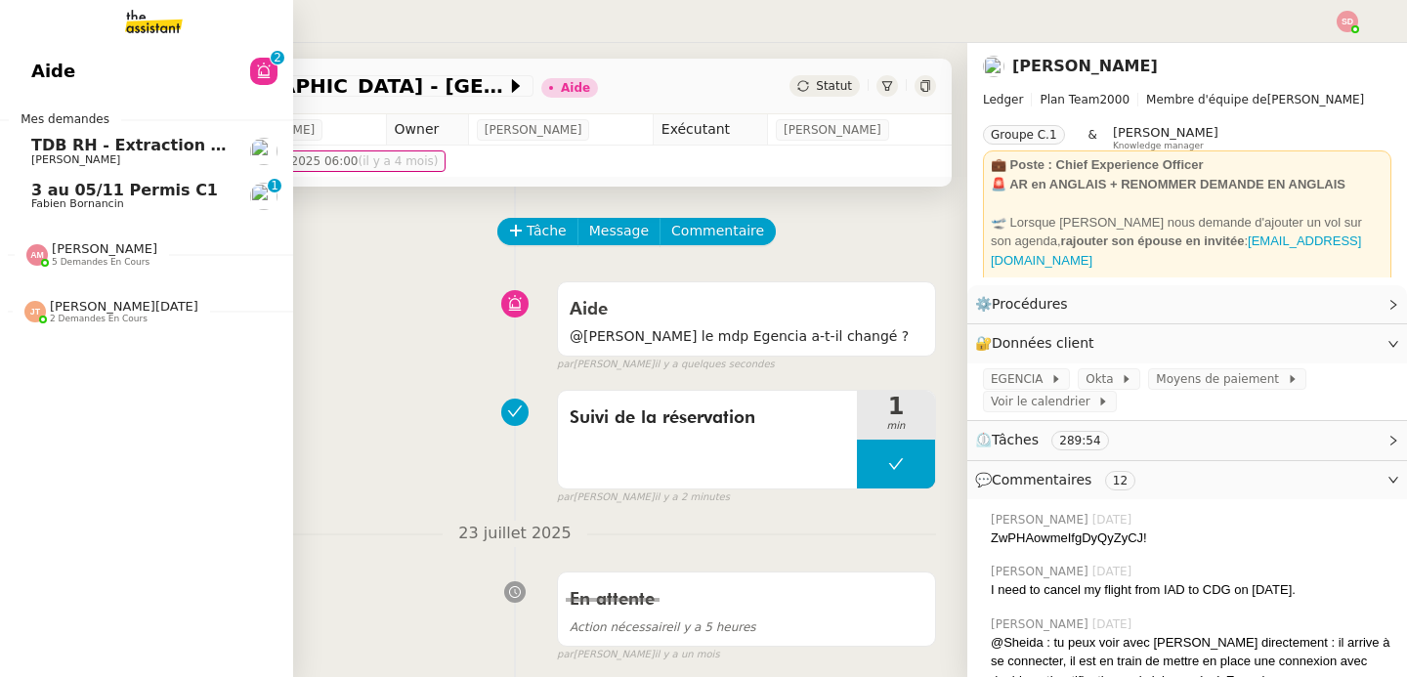
click at [44, 198] on span "Fabien Bornancin" at bounding box center [77, 203] width 93 height 13
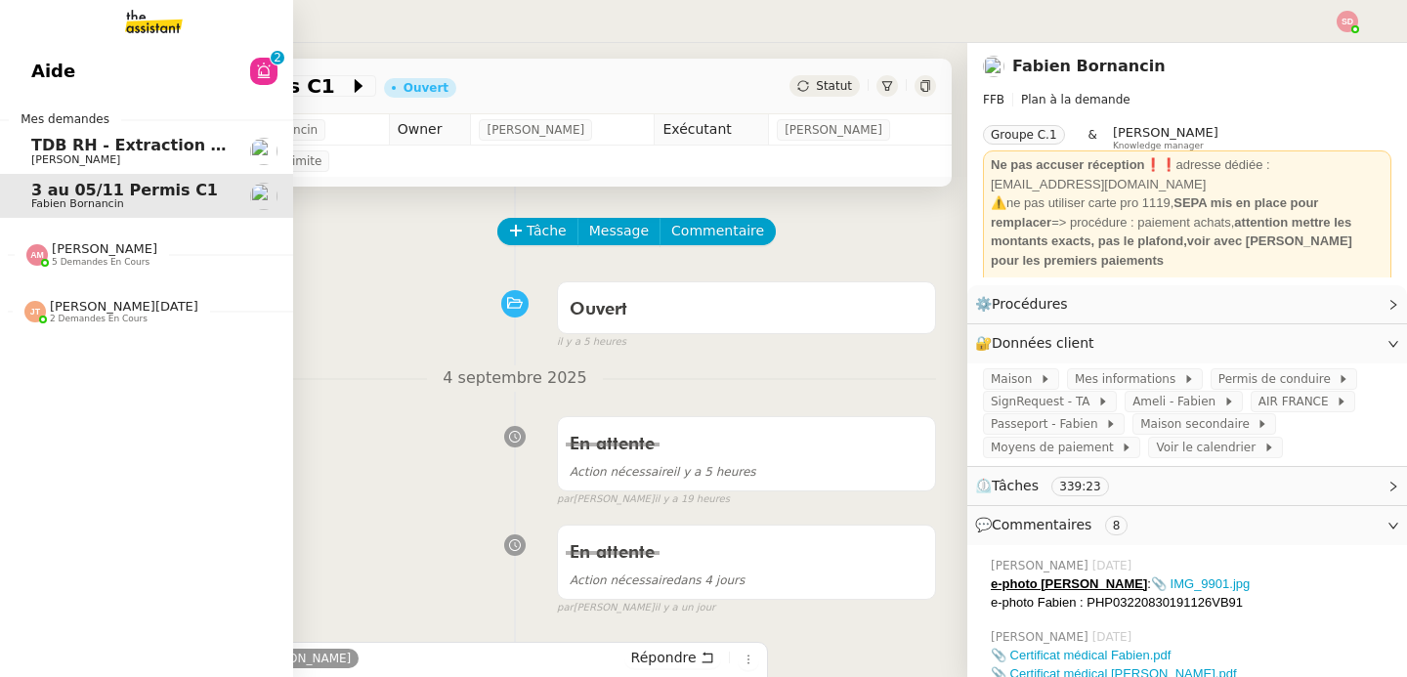
click at [52, 241] on span "[PERSON_NAME]" at bounding box center [105, 248] width 106 height 15
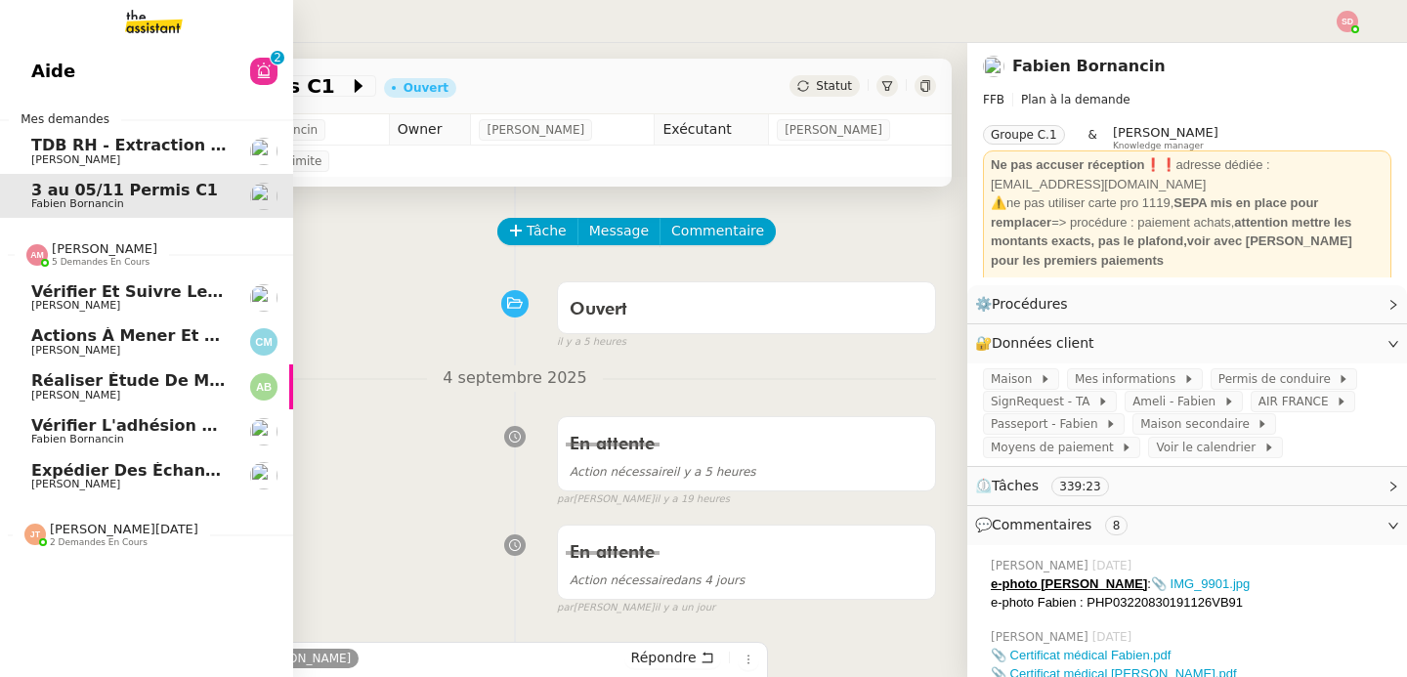
click at [105, 341] on span "Actions à mener et suivi du base du rapport" at bounding box center [231, 335] width 400 height 19
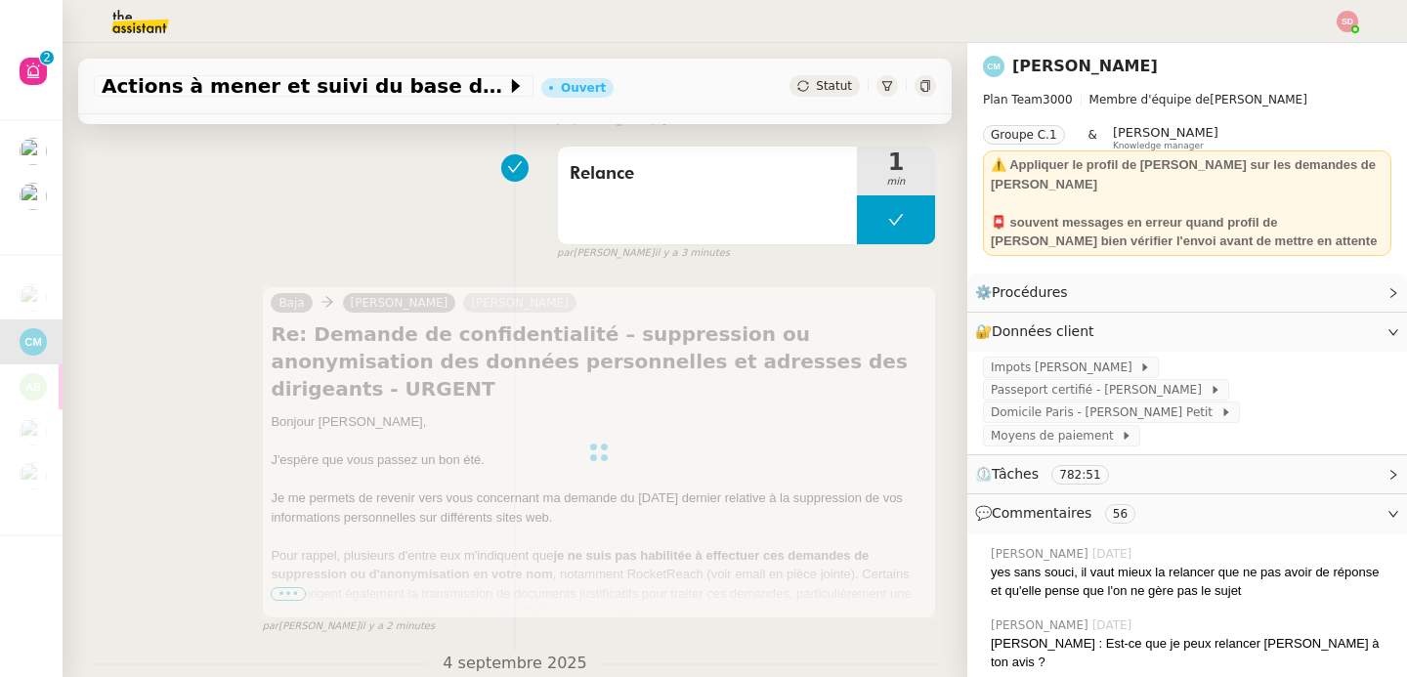
scroll to position [353, 0]
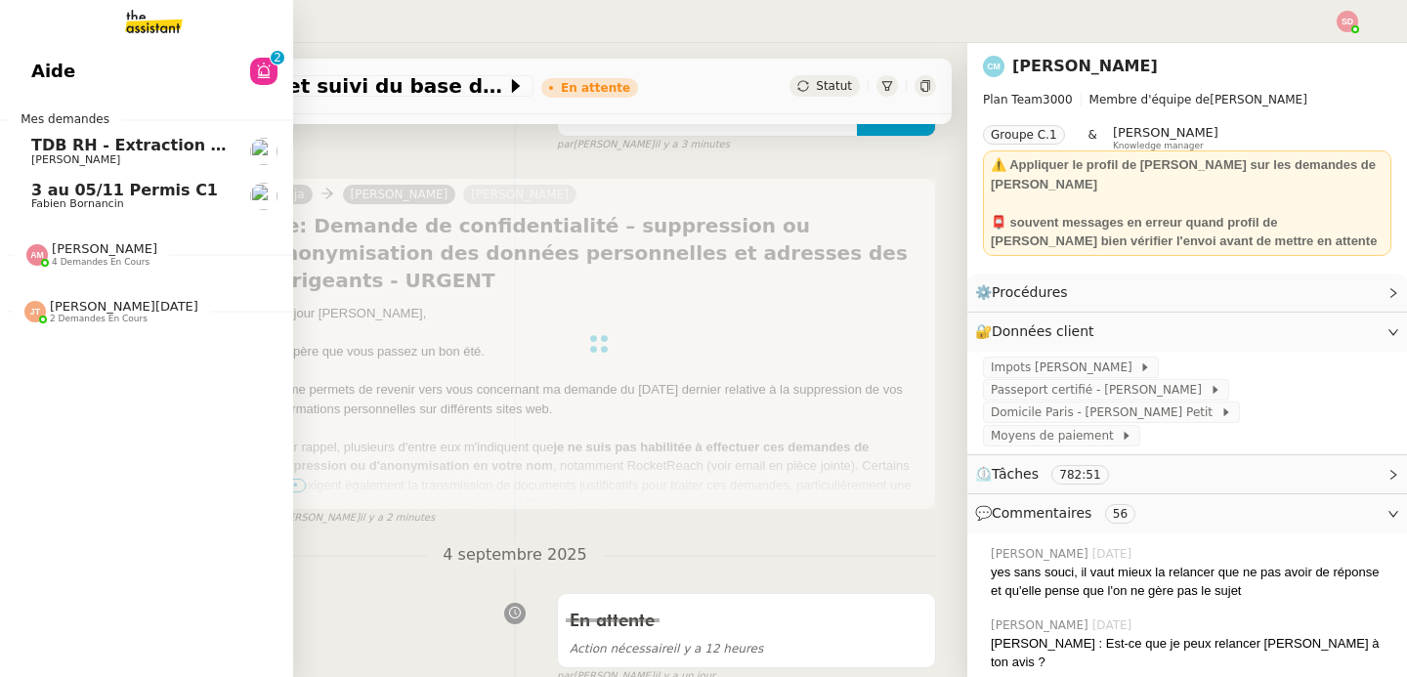
click at [145, 147] on span "TDB RH - Extraction et mise à jour Absences / Turnover - [DATE]" at bounding box center [312, 145] width 562 height 19
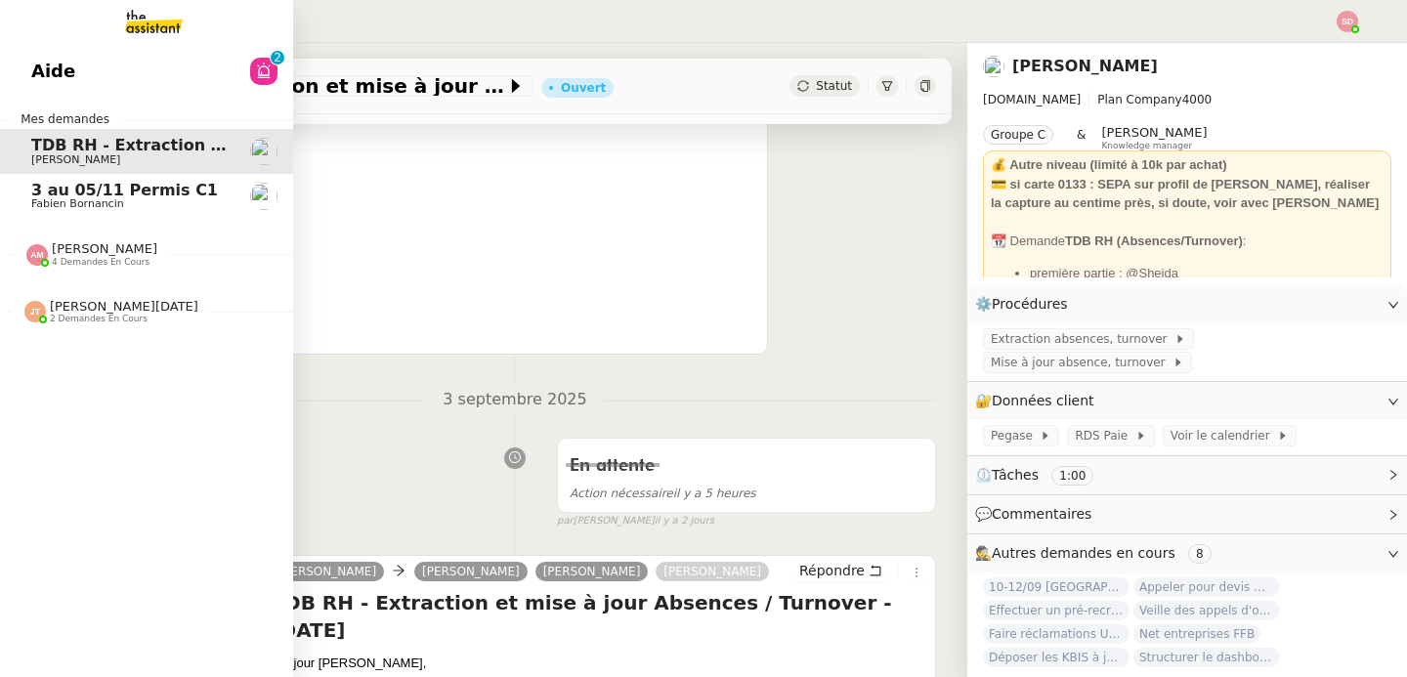
click at [177, 62] on link "Aide 0 1 2 3 4 5 6 7 8 9" at bounding box center [146, 71] width 293 height 45
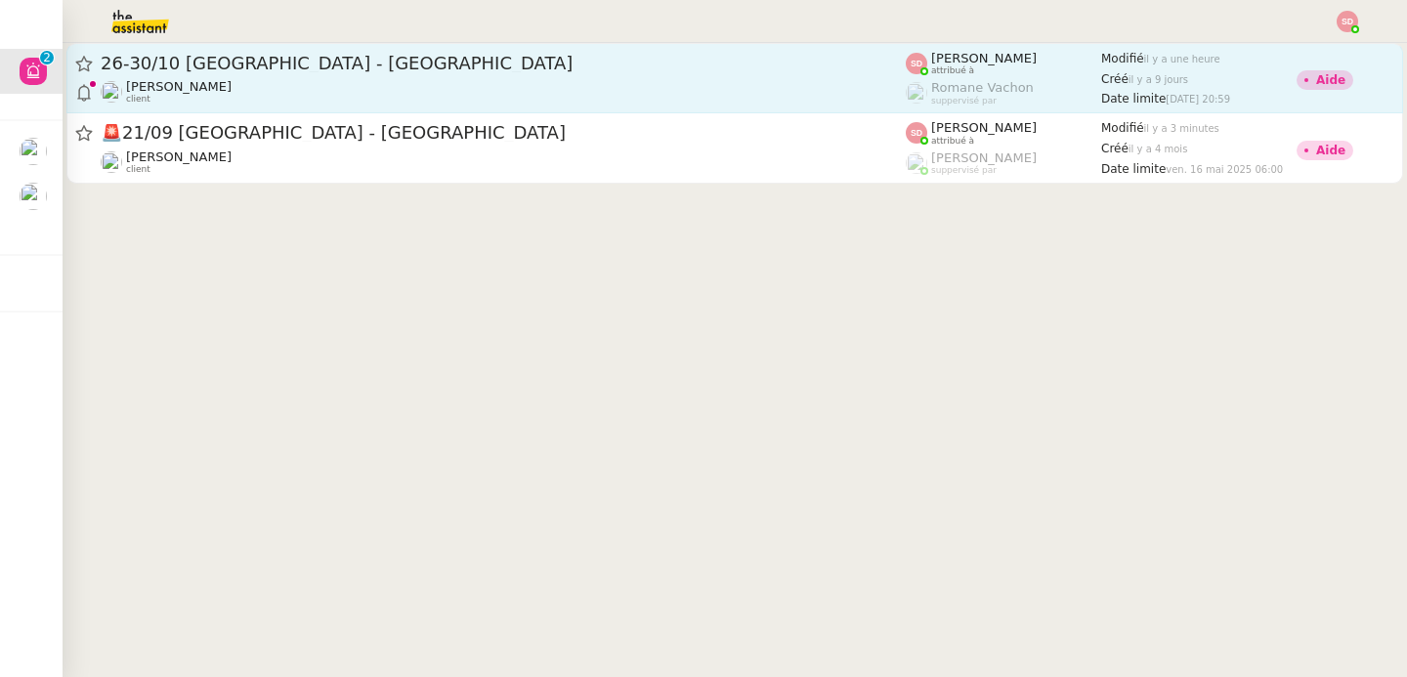
click at [320, 98] on div "Pierre Mergui client" at bounding box center [503, 91] width 805 height 25
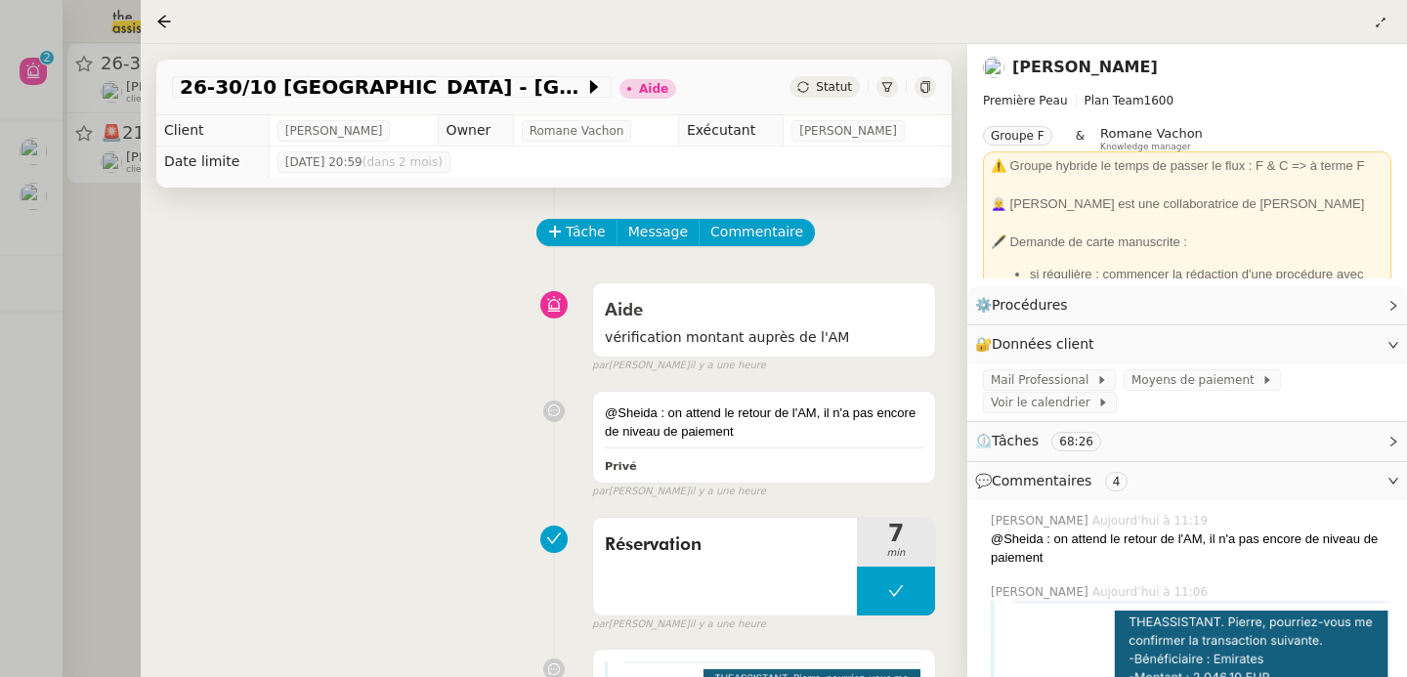
click at [110, 313] on div at bounding box center [703, 338] width 1407 height 677
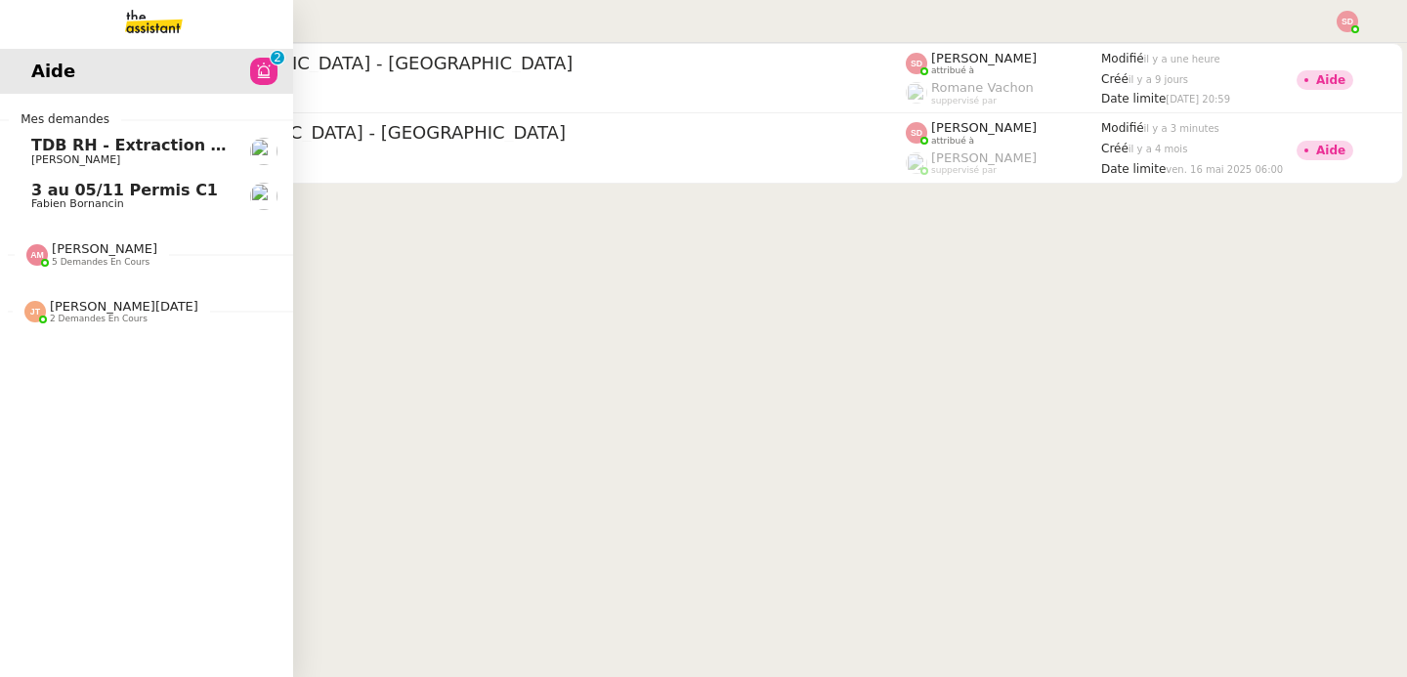
click at [63, 159] on span "[PERSON_NAME]" at bounding box center [75, 159] width 89 height 13
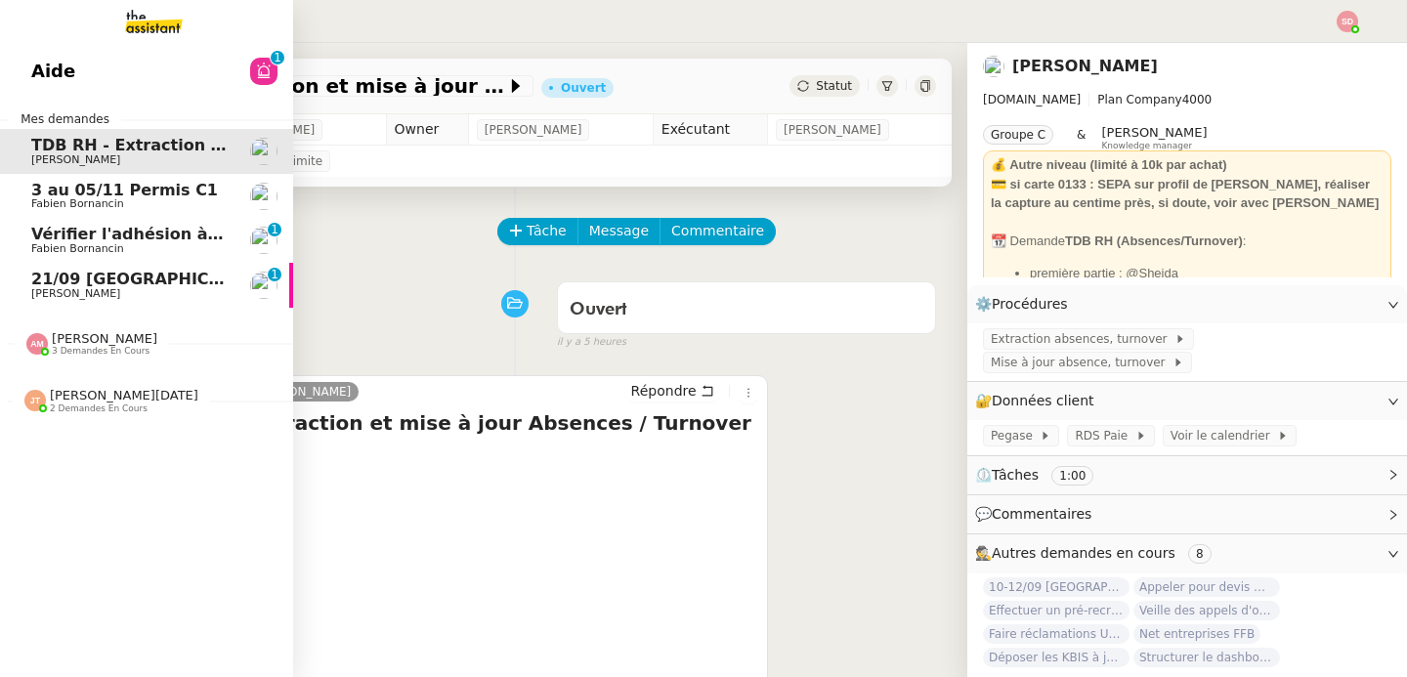
click at [42, 236] on span "Vérifier l'adhésion à [GEOGRAPHIC_DATA]" at bounding box center [213, 234] width 365 height 19
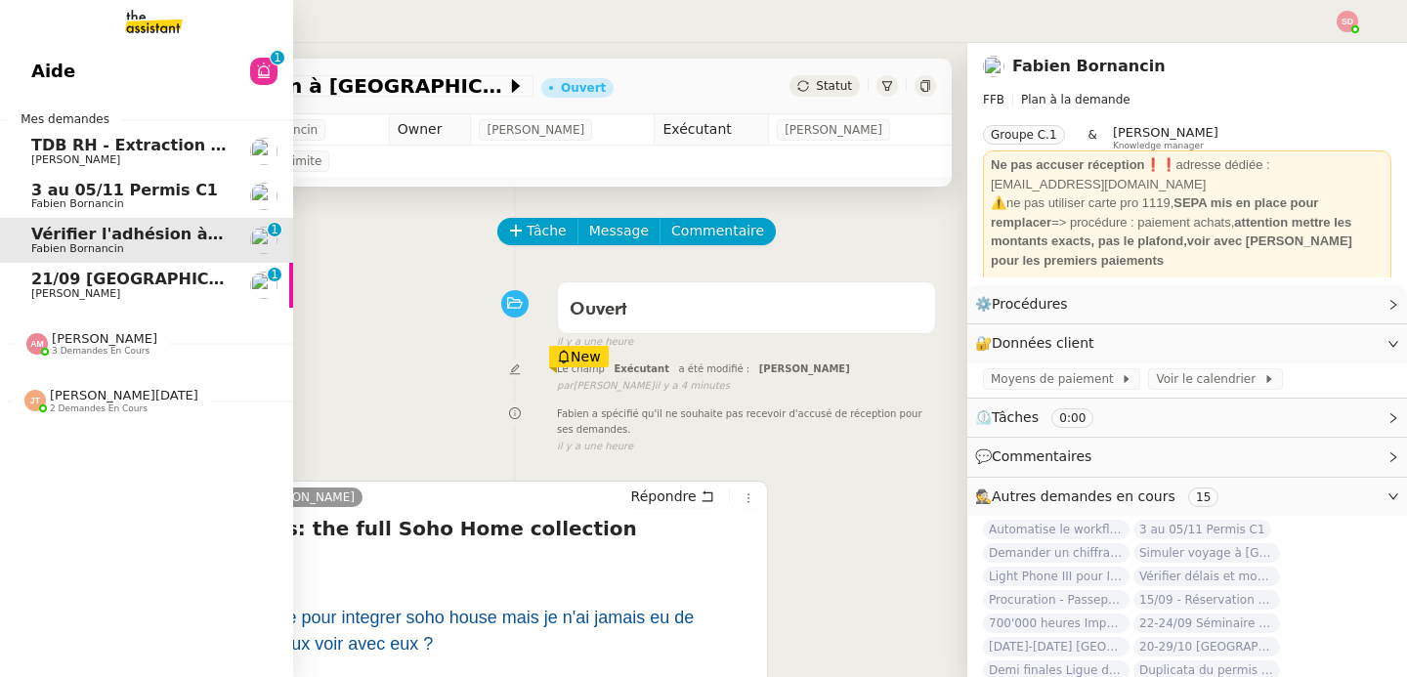
click at [47, 275] on span "21/09 [GEOGRAPHIC_DATA] - [GEOGRAPHIC_DATA]" at bounding box center [250, 279] width 439 height 19
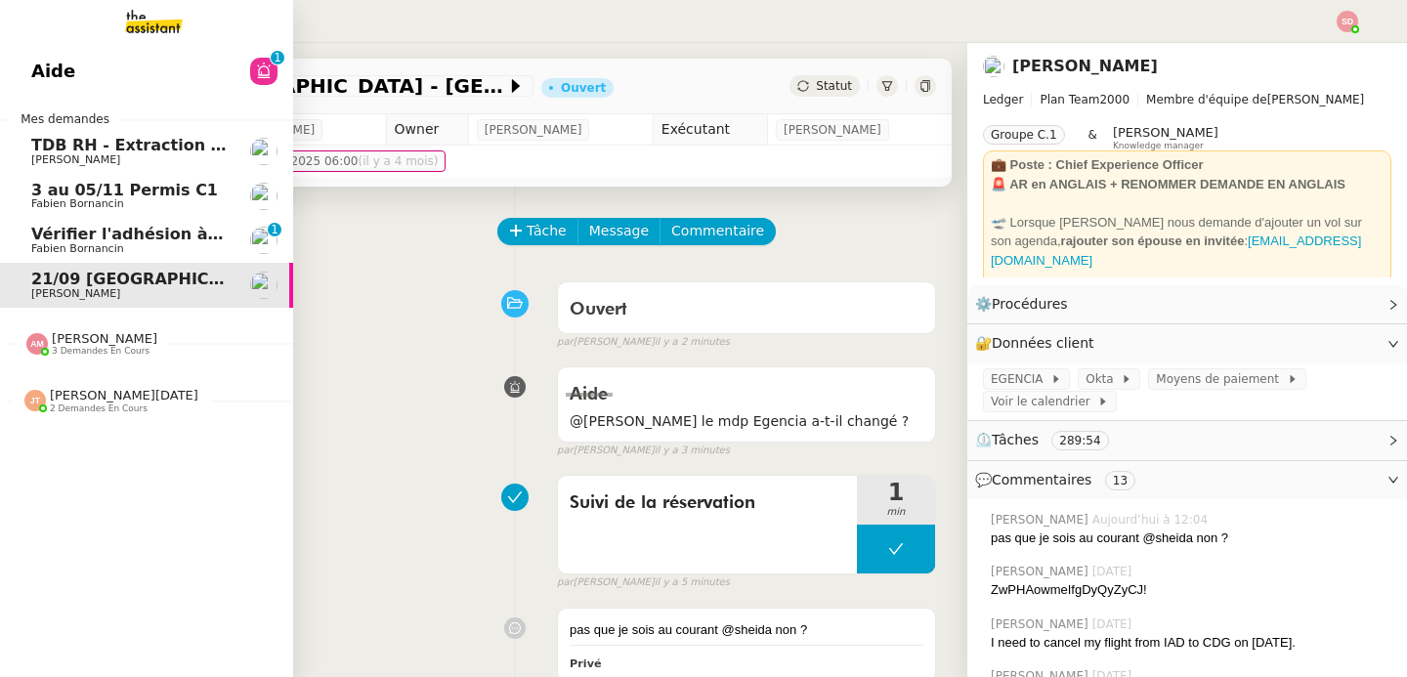
click at [16, 240] on link "Vérifier l'adhésion à Soho House Fabien Bornancin 0 1 2 3 4 5 6 7 8 9" at bounding box center [146, 240] width 293 height 45
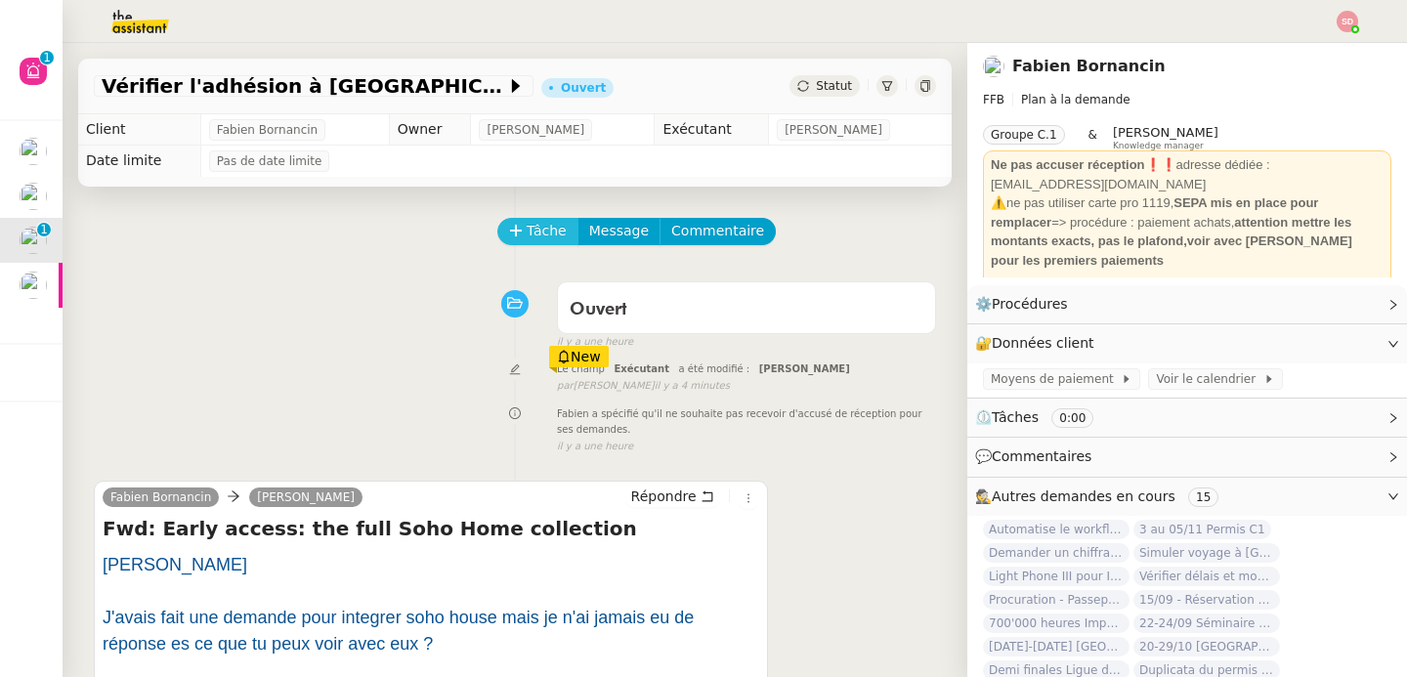
click at [497, 224] on button "Tâche" at bounding box center [537, 231] width 81 height 27
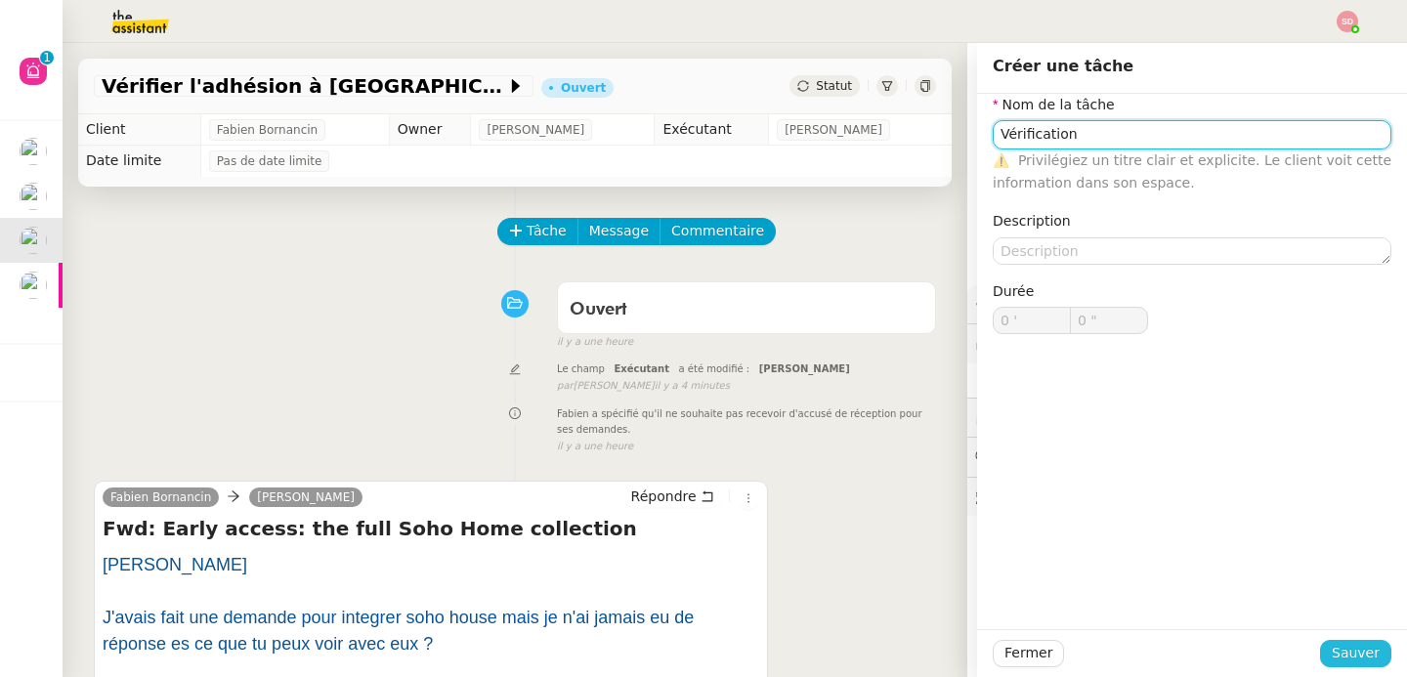
type input "Vérification"
click at [1347, 642] on span "Sauver" at bounding box center [1356, 653] width 48 height 22
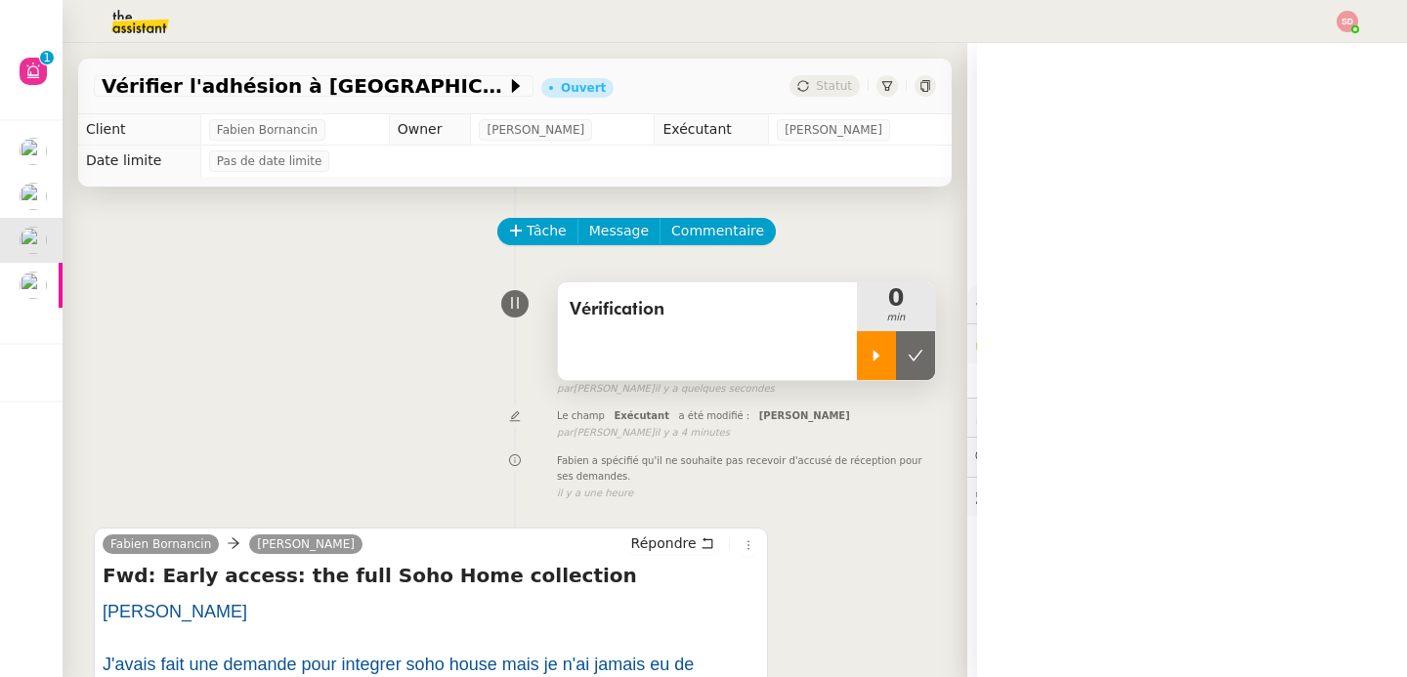
click at [857, 364] on div at bounding box center [876, 355] width 39 height 49
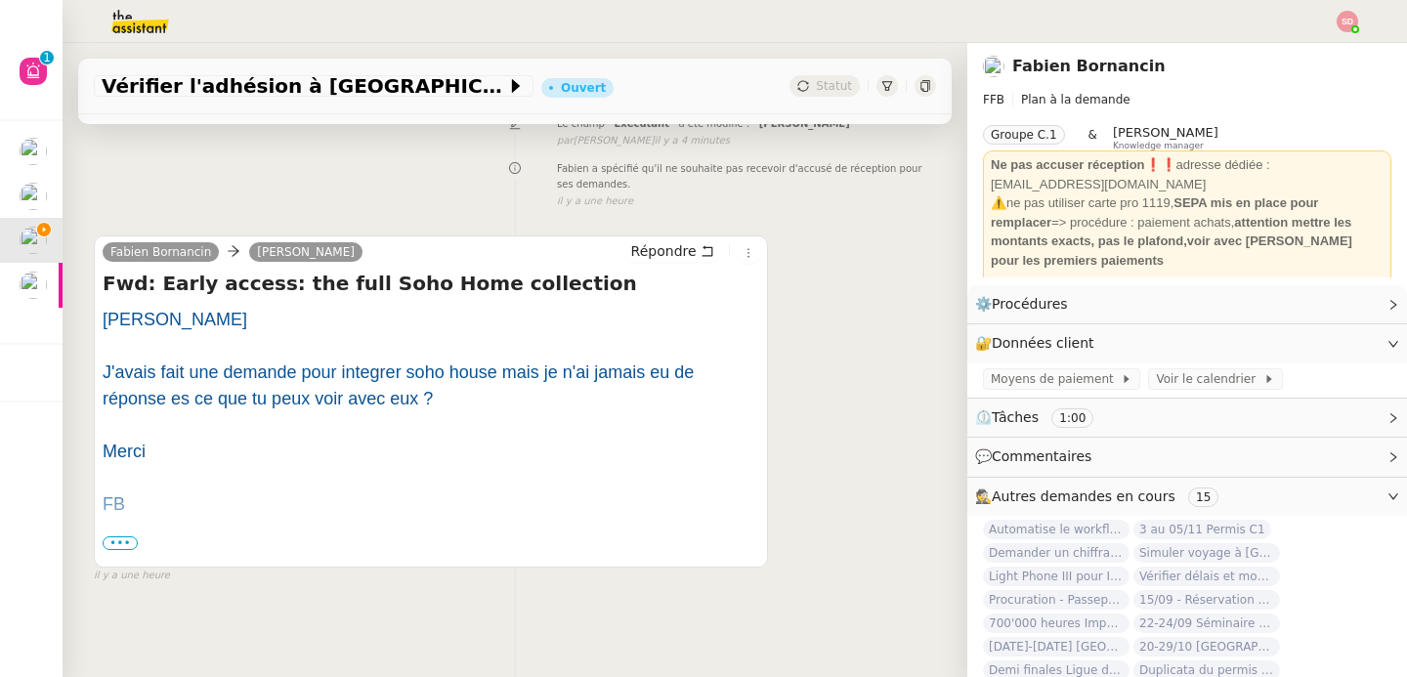
scroll to position [303, 0]
click at [119, 536] on span "•••" at bounding box center [120, 543] width 35 height 14
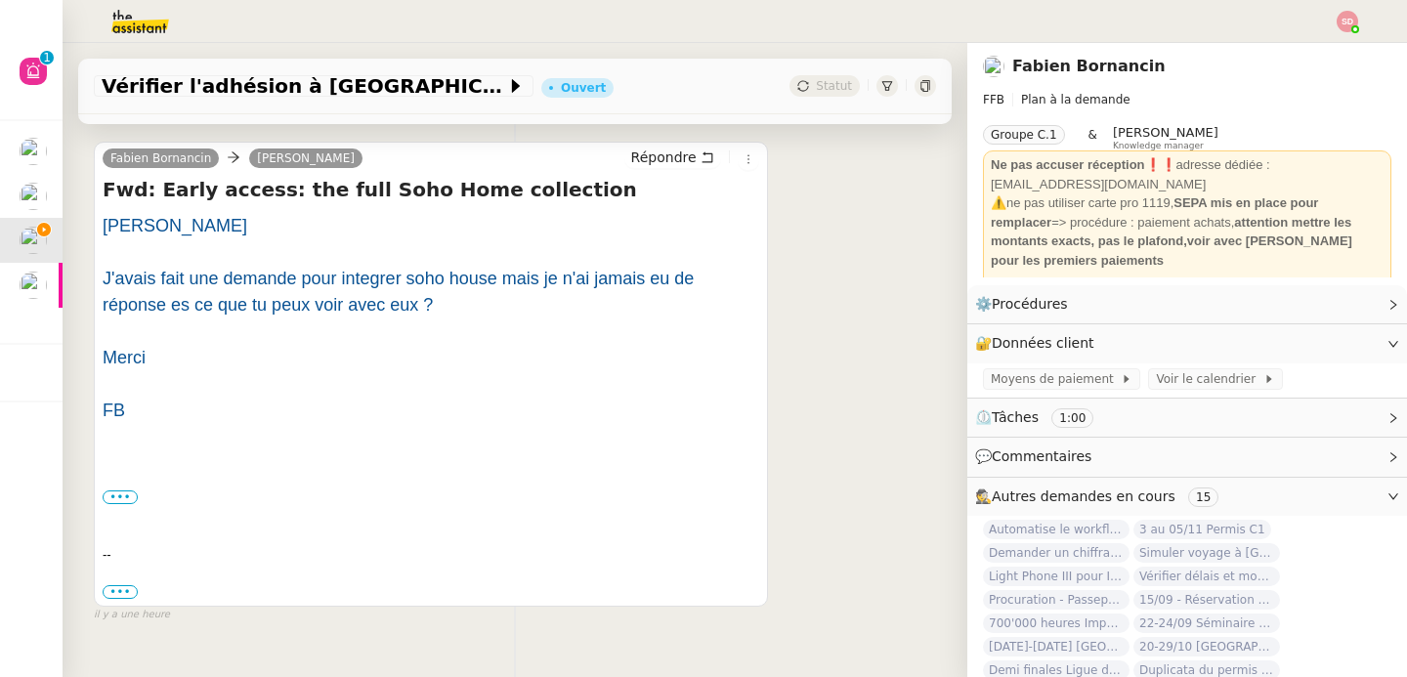
scroll to position [436, 0]
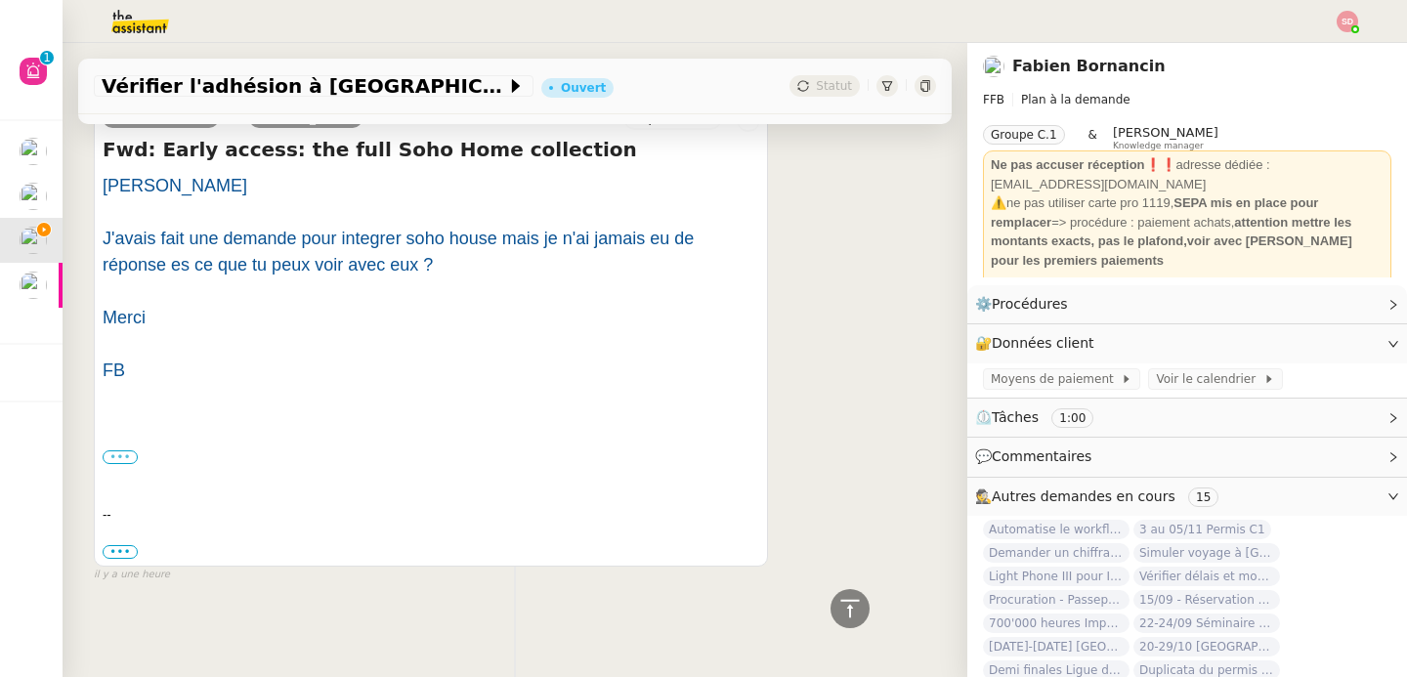
click at [125, 450] on label "•••" at bounding box center [120, 457] width 35 height 14
click at [0, 0] on input "•••" at bounding box center [0, 0] width 0 height 0
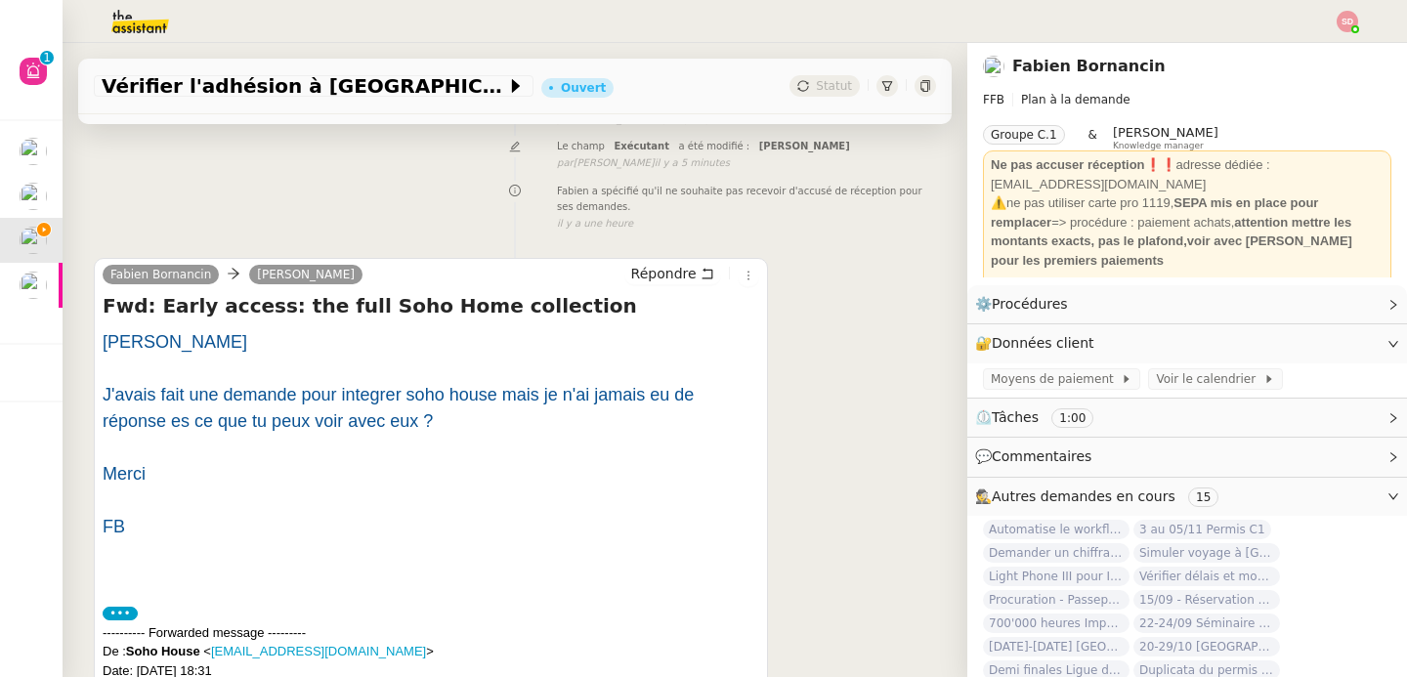
scroll to position [319, 0]
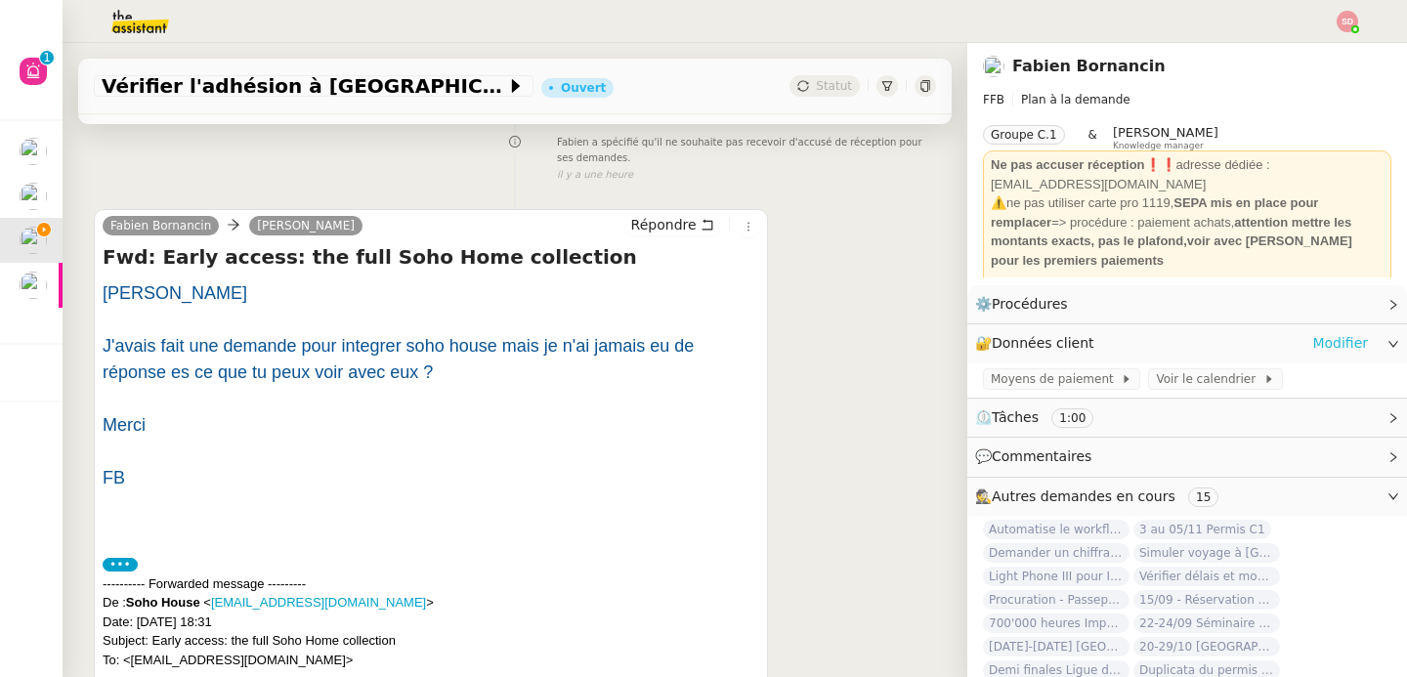
click at [1327, 342] on link "Modifier" at bounding box center [1340, 343] width 56 height 22
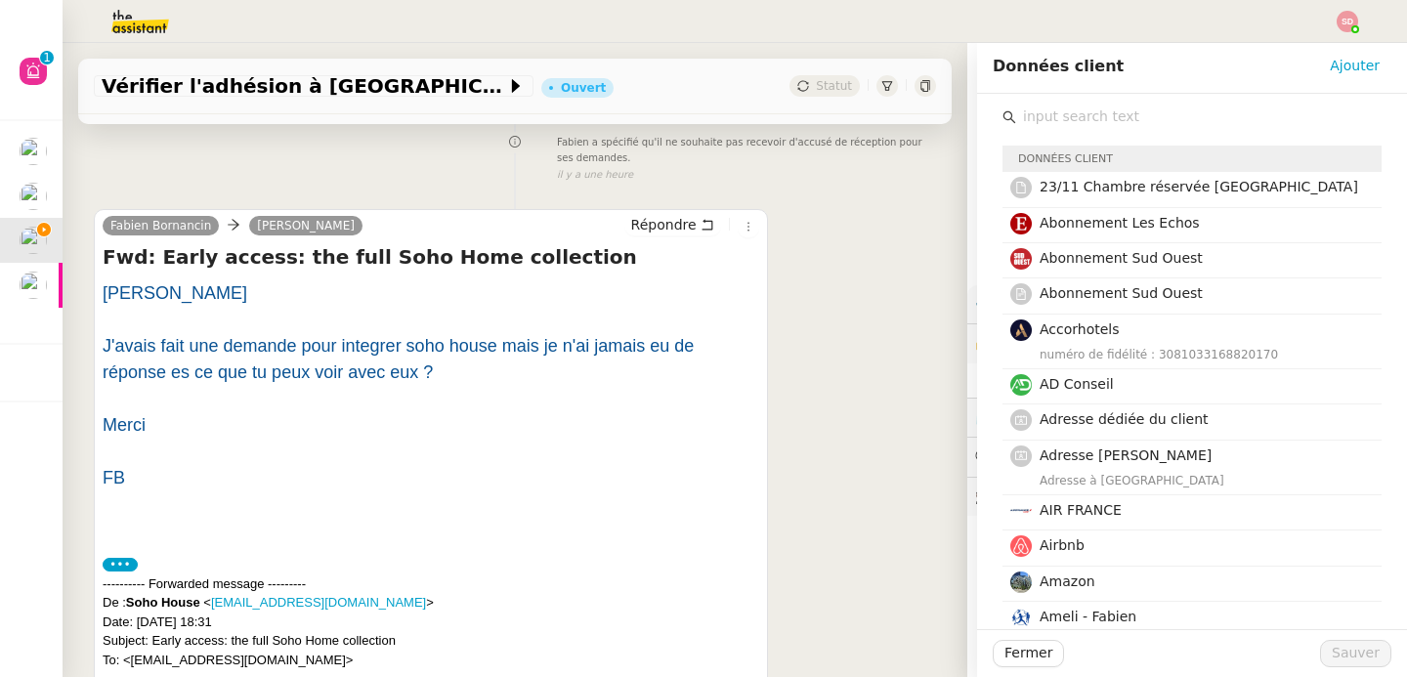
click at [1186, 118] on input "text" at bounding box center [1198, 117] width 365 height 26
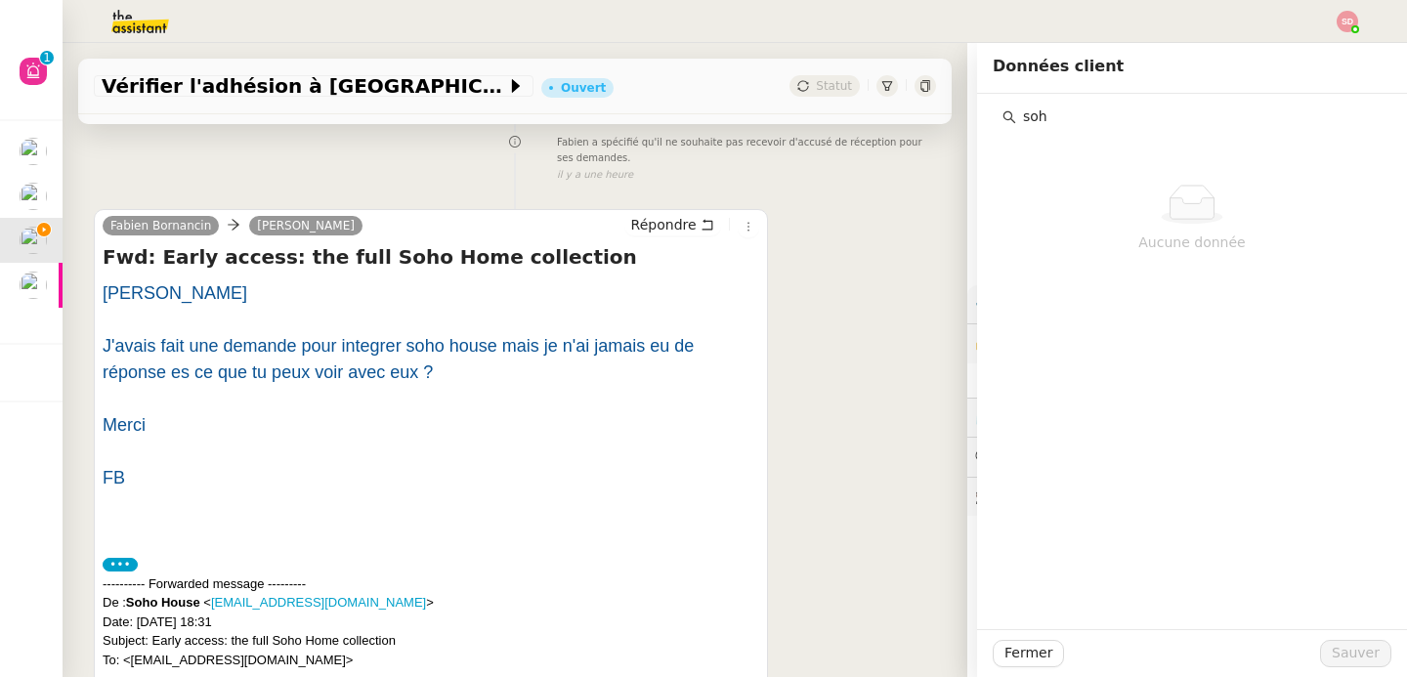
type input "soh"
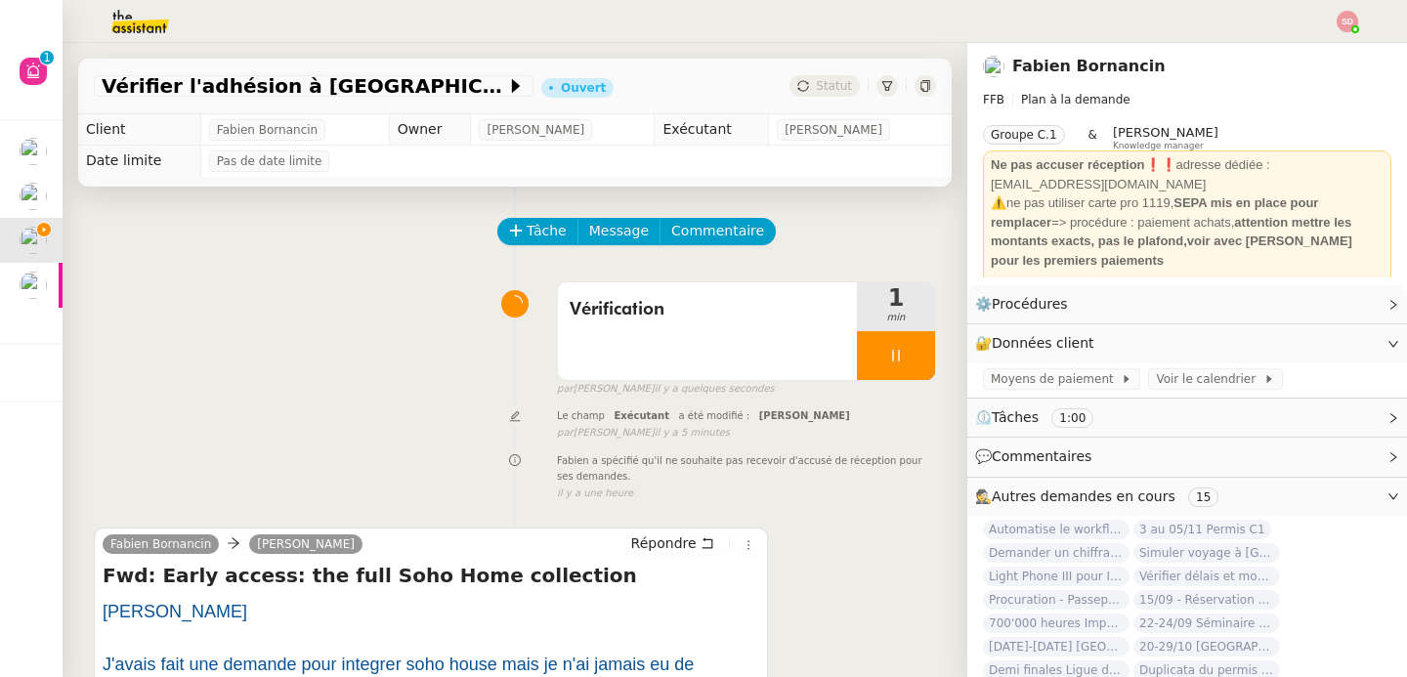
click at [139, 21] on img at bounding box center [124, 21] width 151 height 43
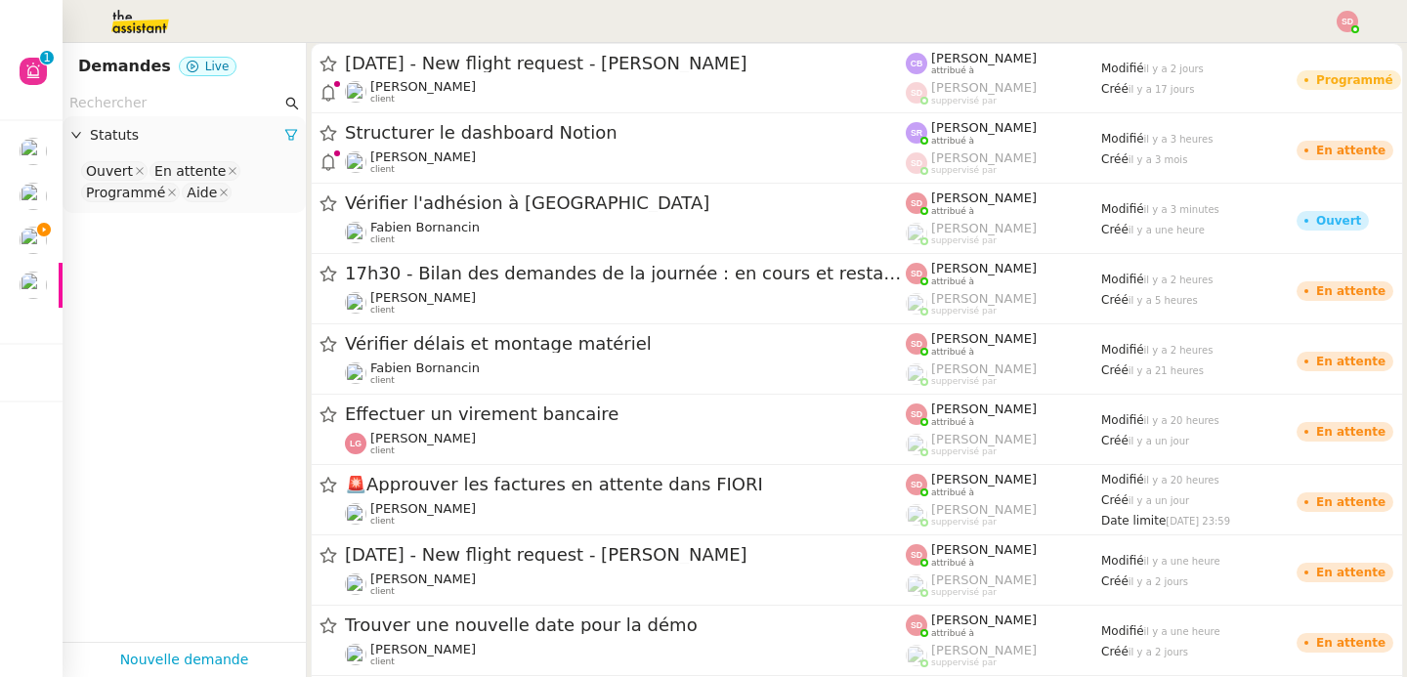
click at [158, 96] on input "text" at bounding box center [175, 103] width 212 height 22
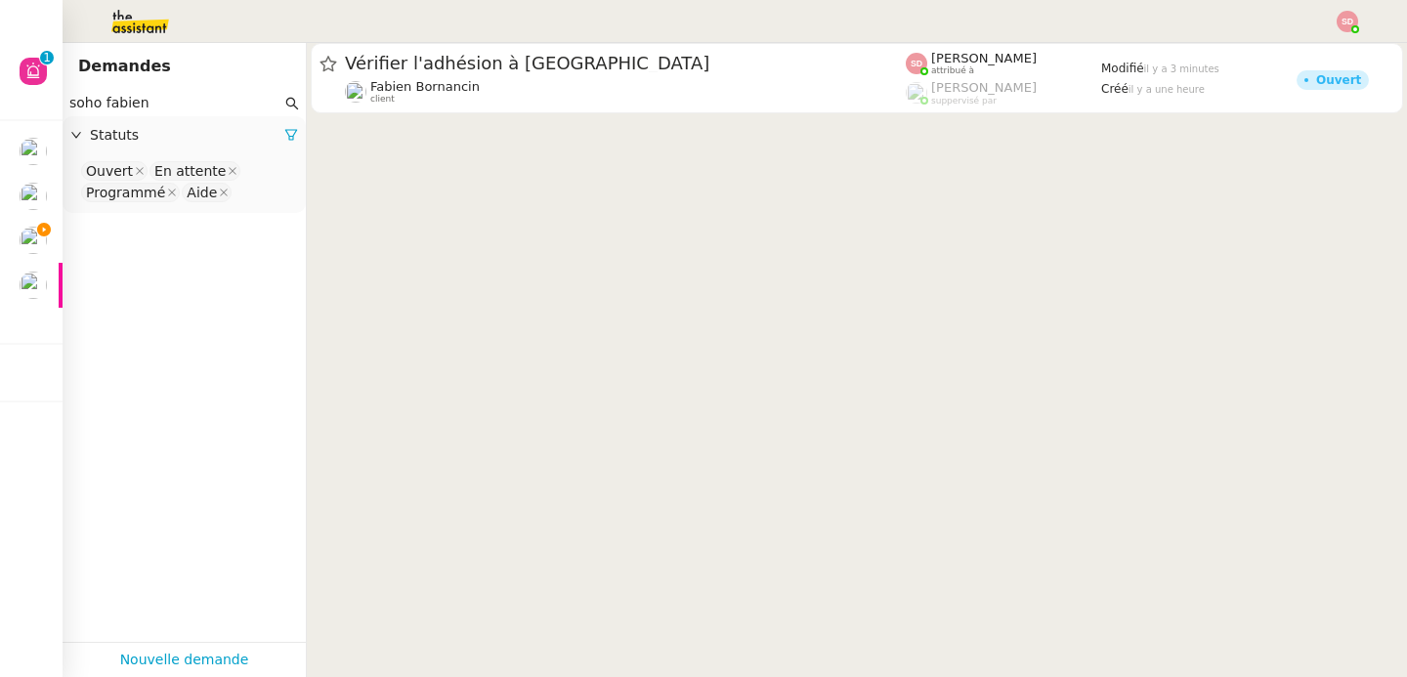
type input "soho fabien"
click at [274, 200] on nz-select "Ouvert En attente Programmé Aide" at bounding box center [184, 182] width 212 height 46
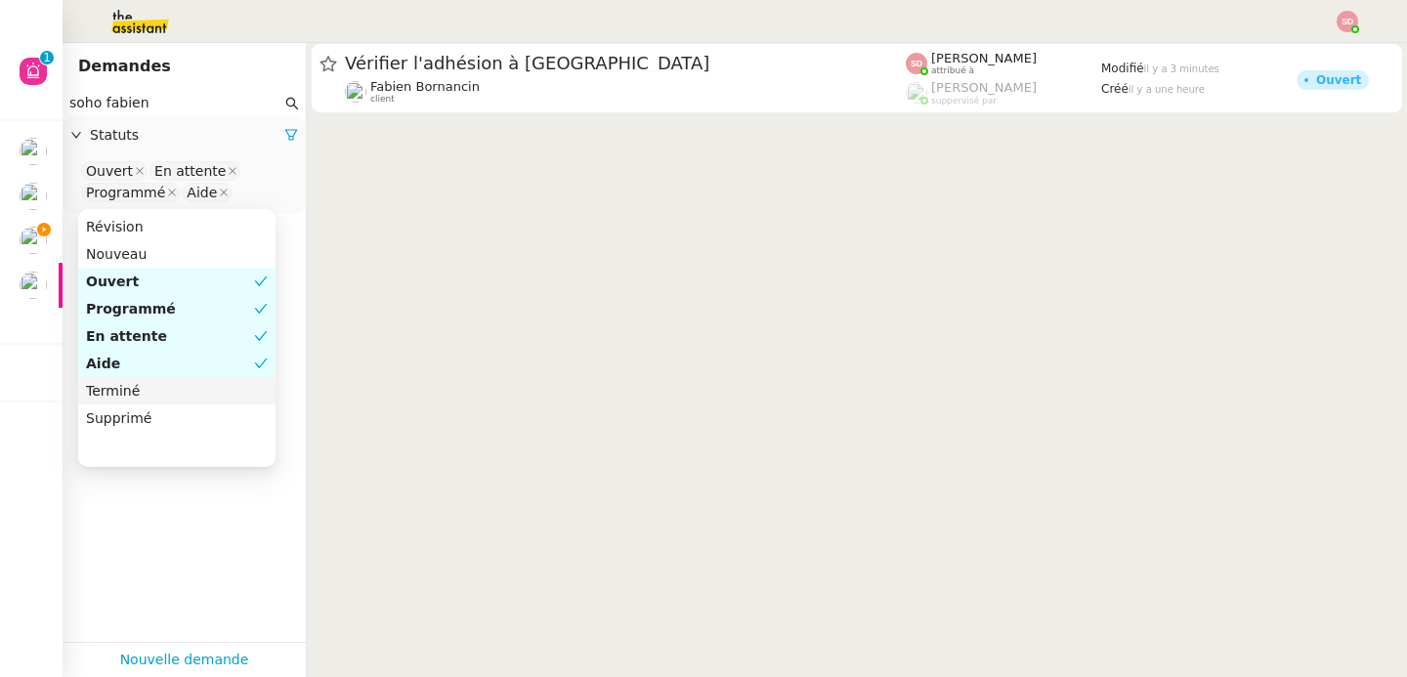
click at [199, 381] on nz-option-item "Terminé" at bounding box center [176, 390] width 197 height 27
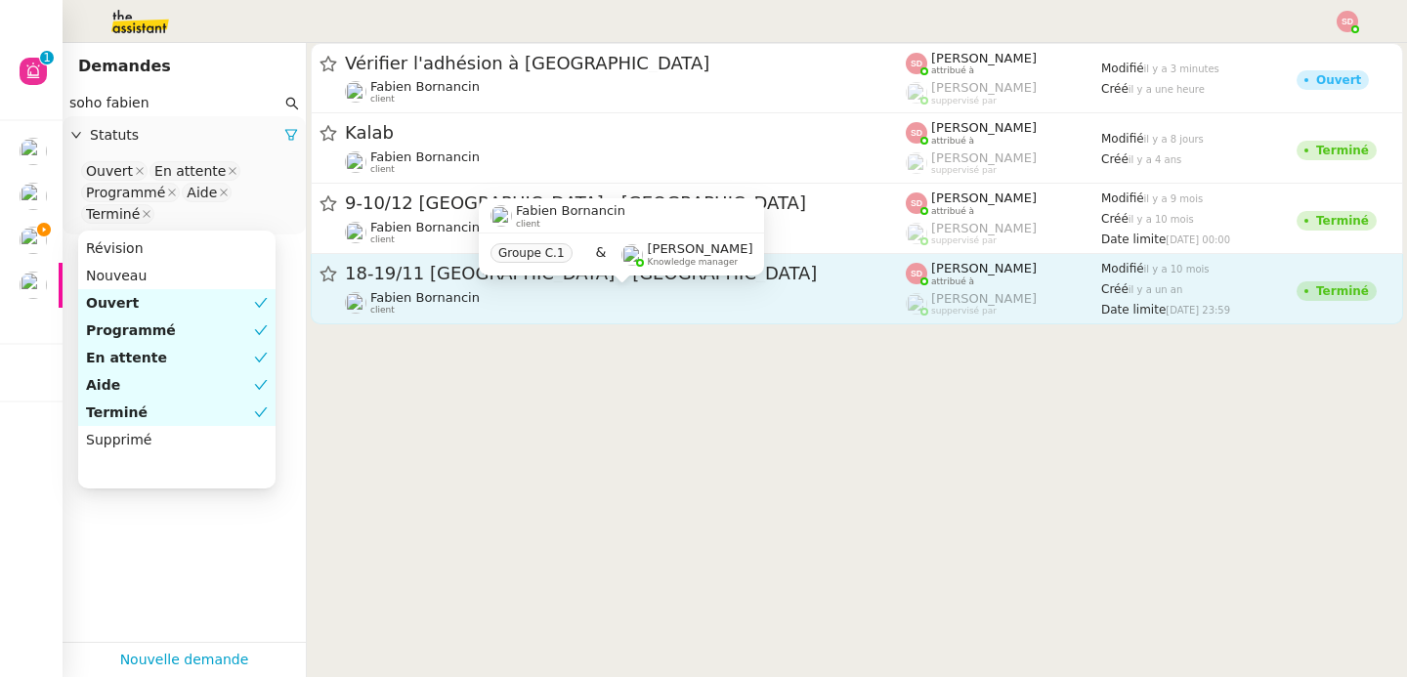
click at [638, 292] on div "Fabien Bornancin client" at bounding box center [625, 302] width 561 height 25
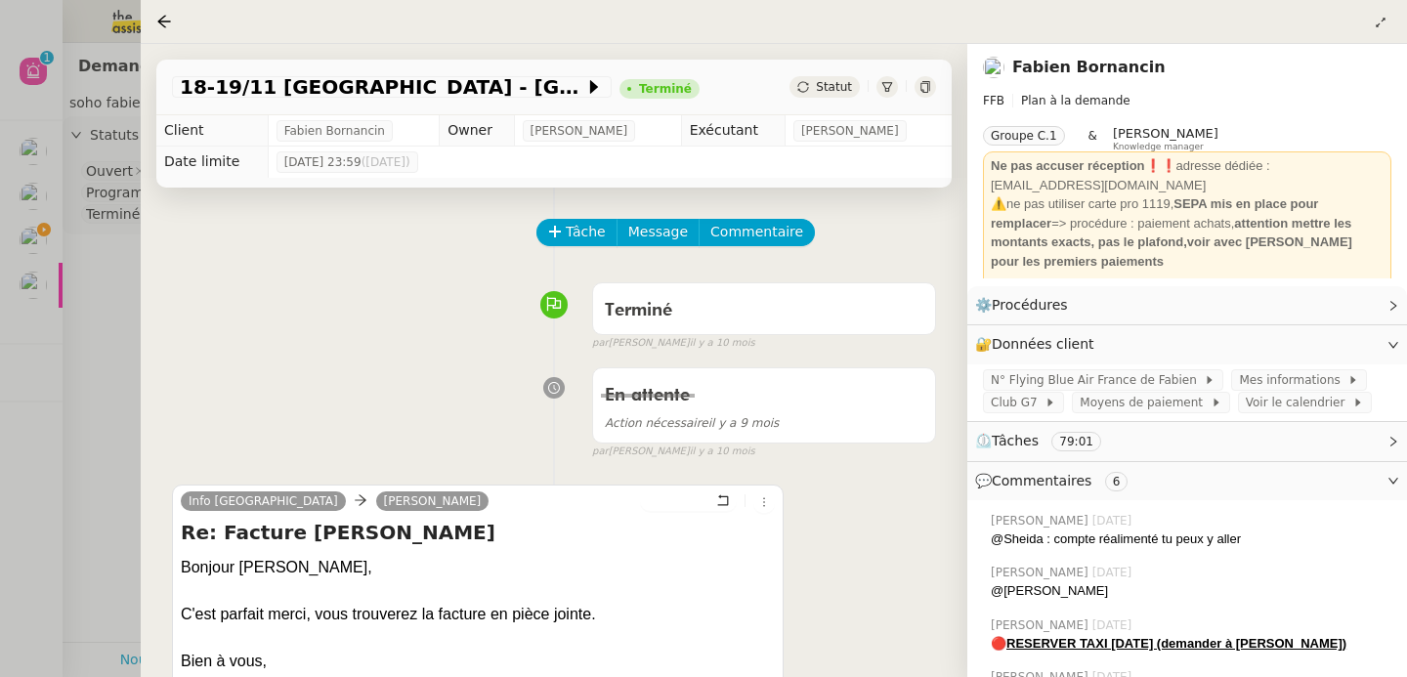
click at [97, 470] on div at bounding box center [703, 338] width 1407 height 677
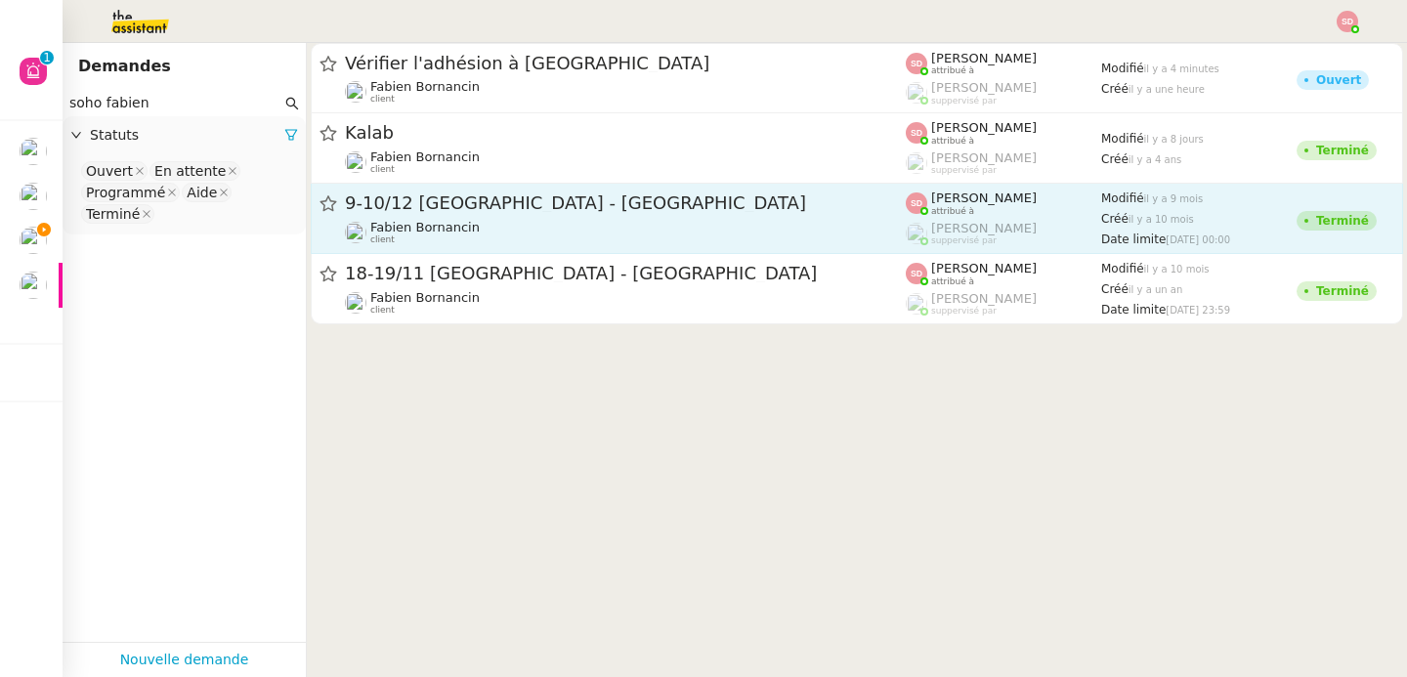
click at [655, 210] on span "9-10/12 Bordeaux - Paris" at bounding box center [625, 203] width 561 height 18
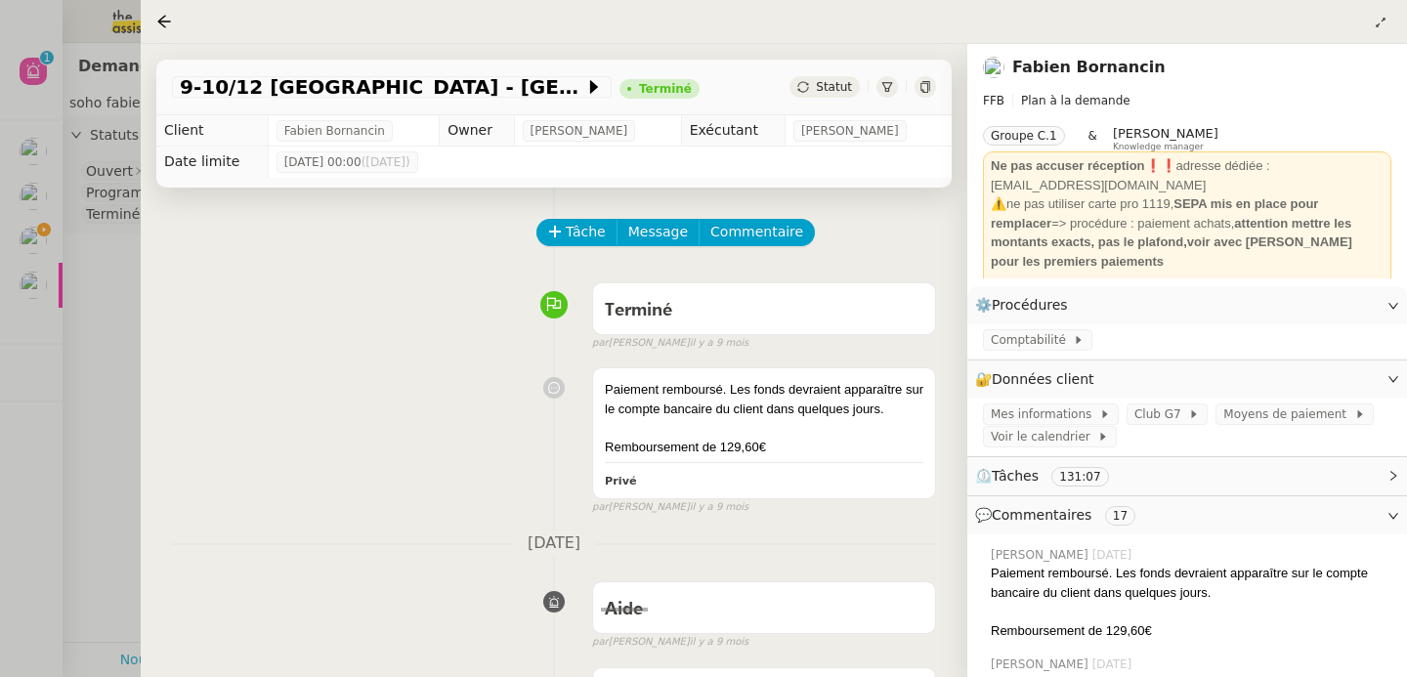
click at [77, 384] on div at bounding box center [703, 338] width 1407 height 677
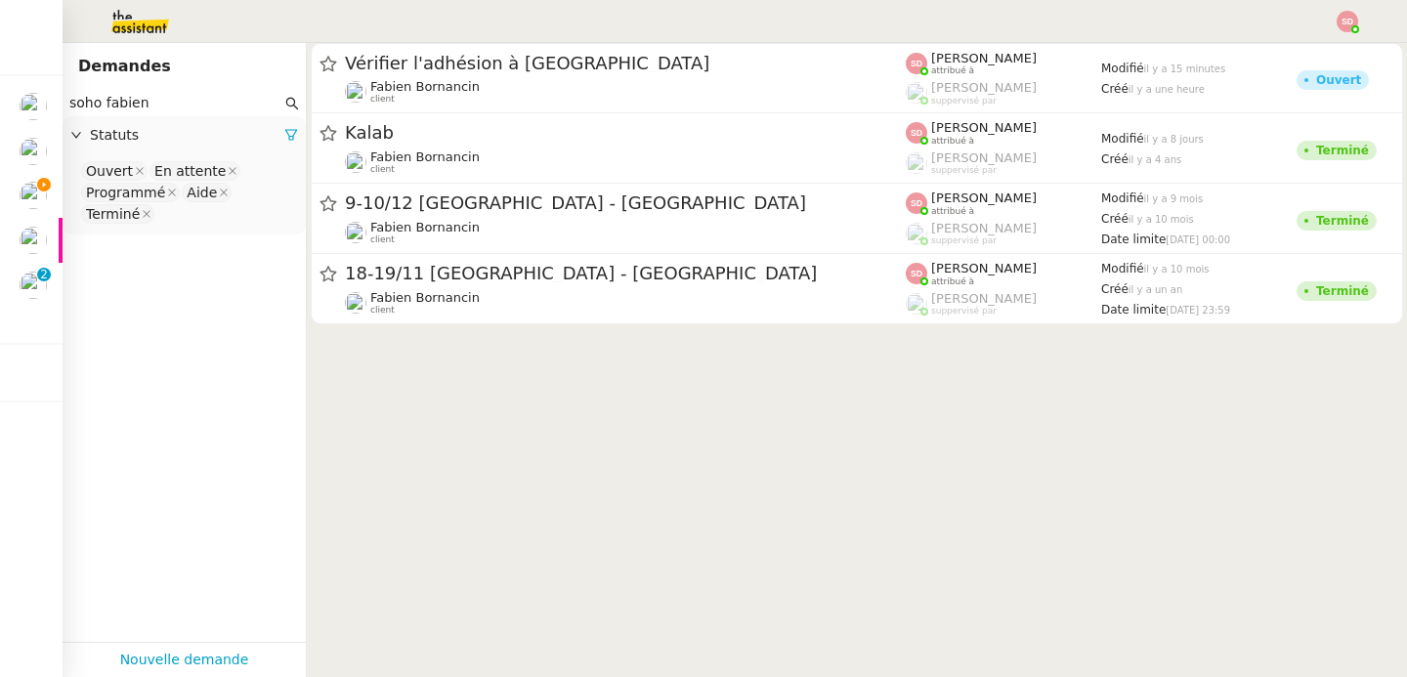
click at [472, 444] on cdk-virtual-scroll-viewport "Vérifier l'adhésion à Soho House Fabien Bornancin client Sheida Delpazir attrib…" at bounding box center [857, 360] width 1100 height 634
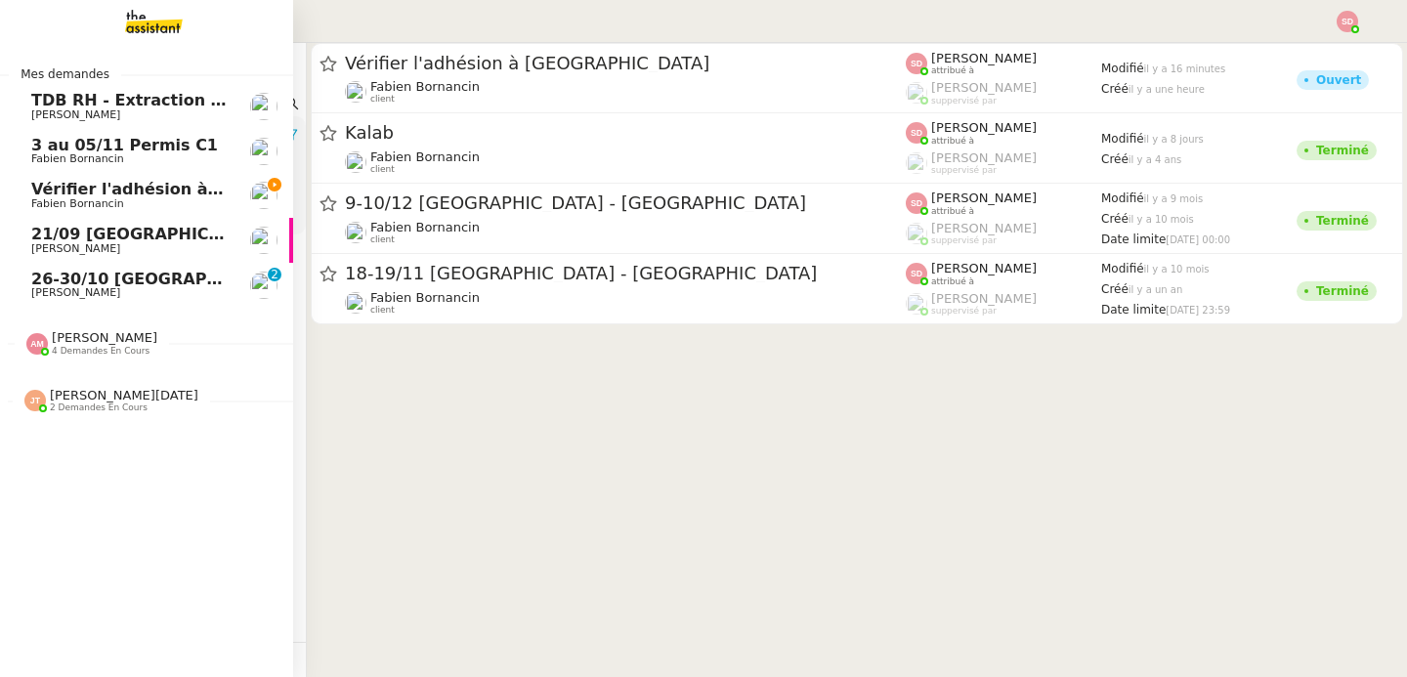
click at [225, 195] on link "Vérifier l'adhésion à Soho House Fabien Bornancin" at bounding box center [146, 195] width 293 height 45
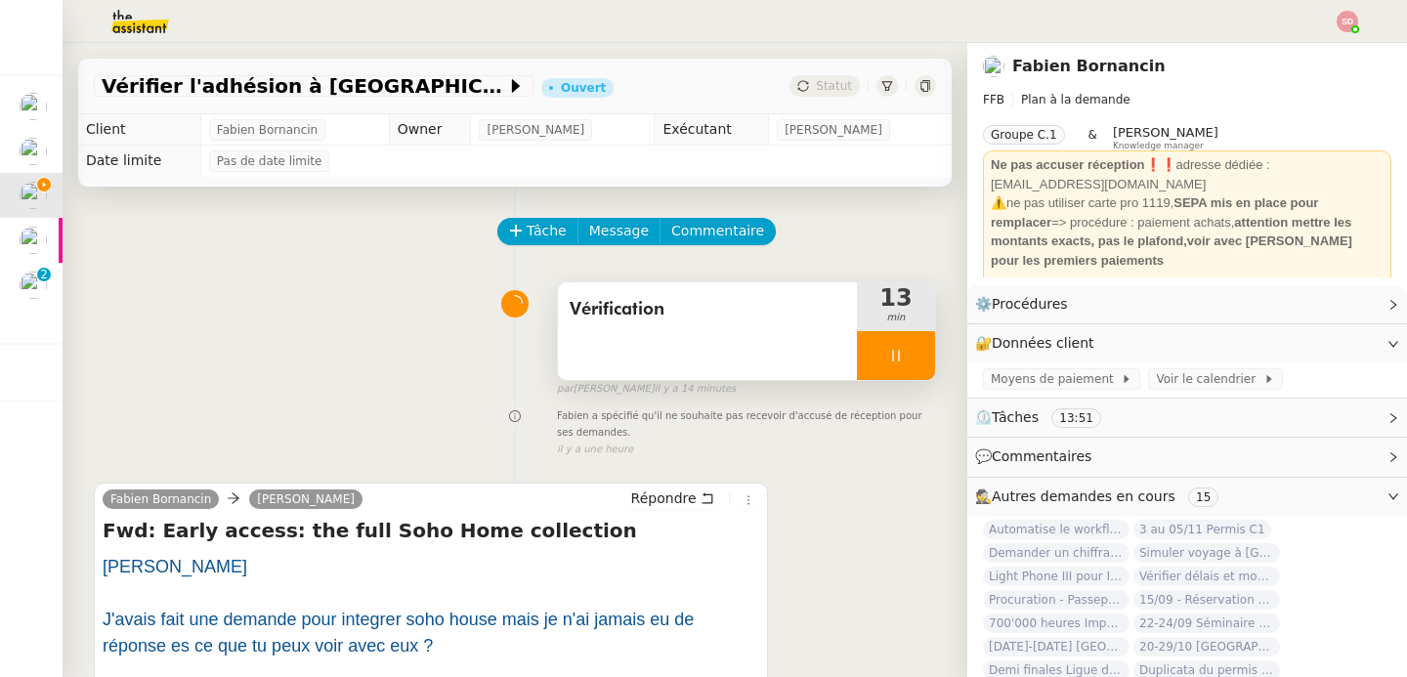
click at [896, 361] on div at bounding box center [896, 355] width 78 height 49
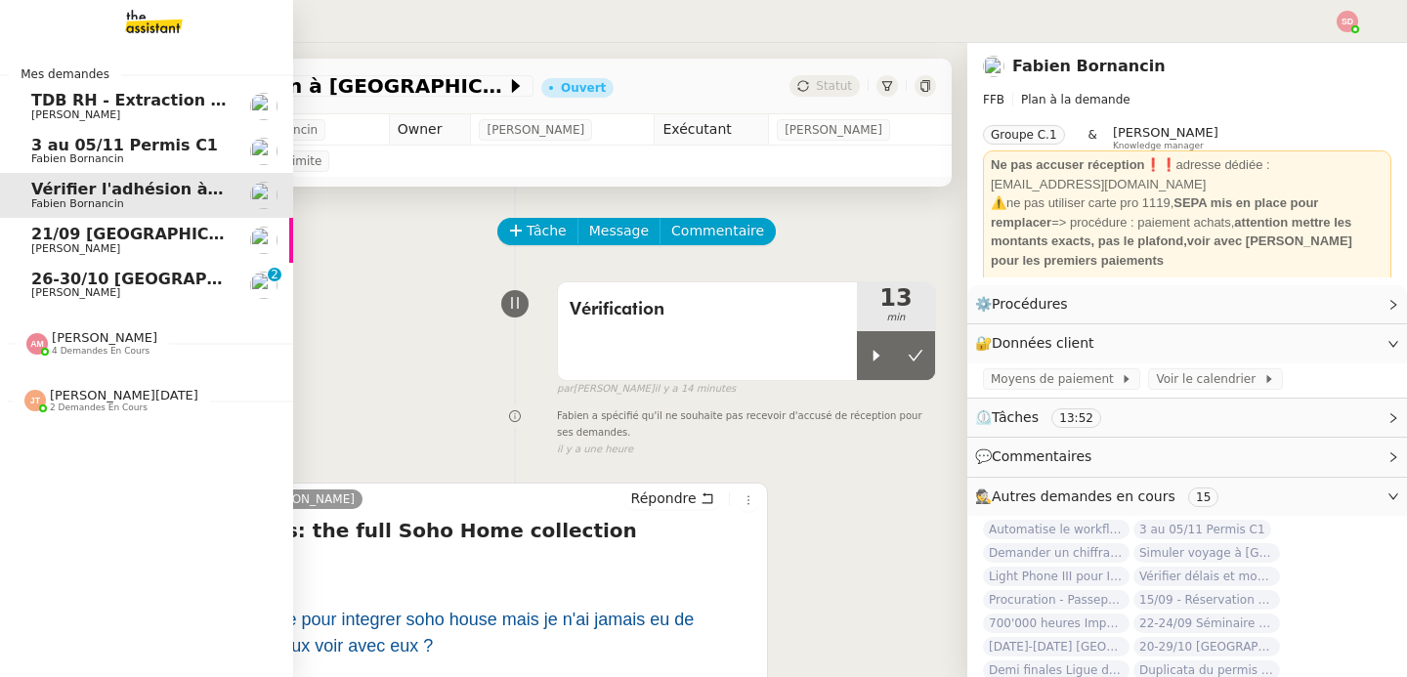
click at [82, 278] on span "26-30/10 Paris - Dubai" at bounding box center [264, 279] width 466 height 19
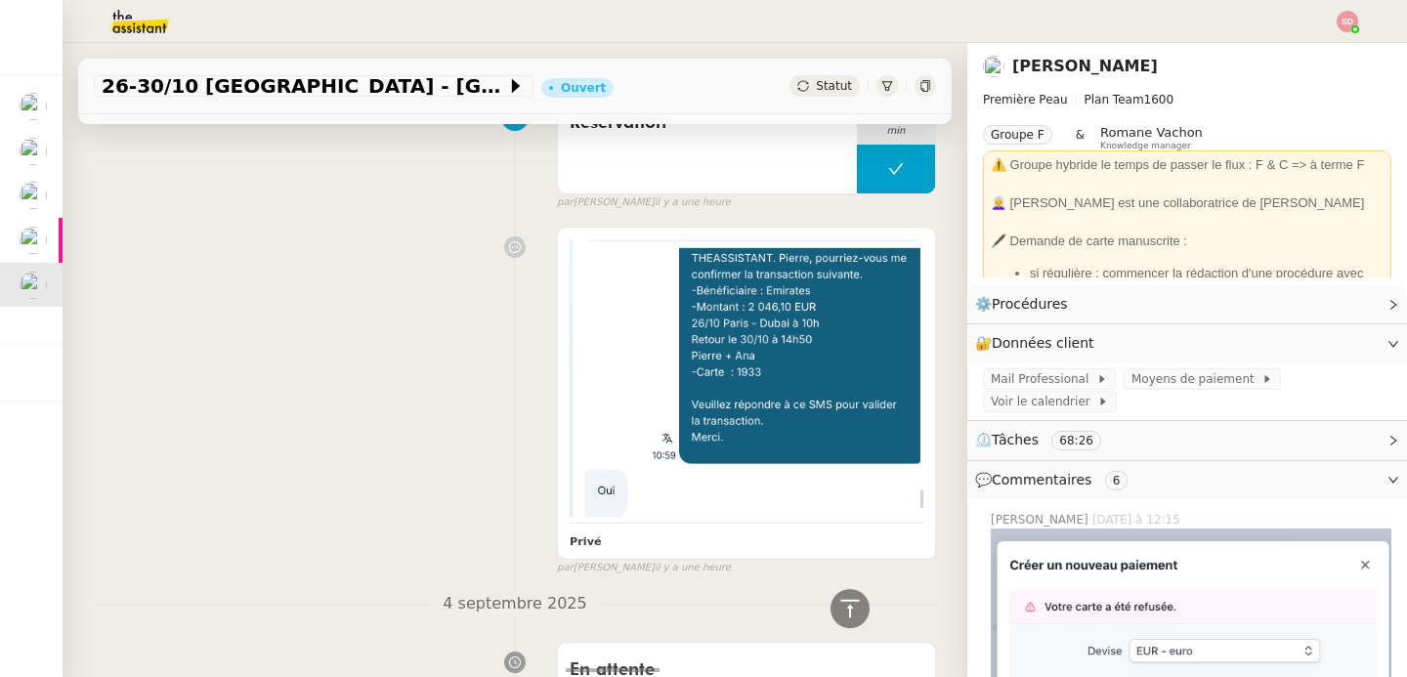
scroll to position [752, 0]
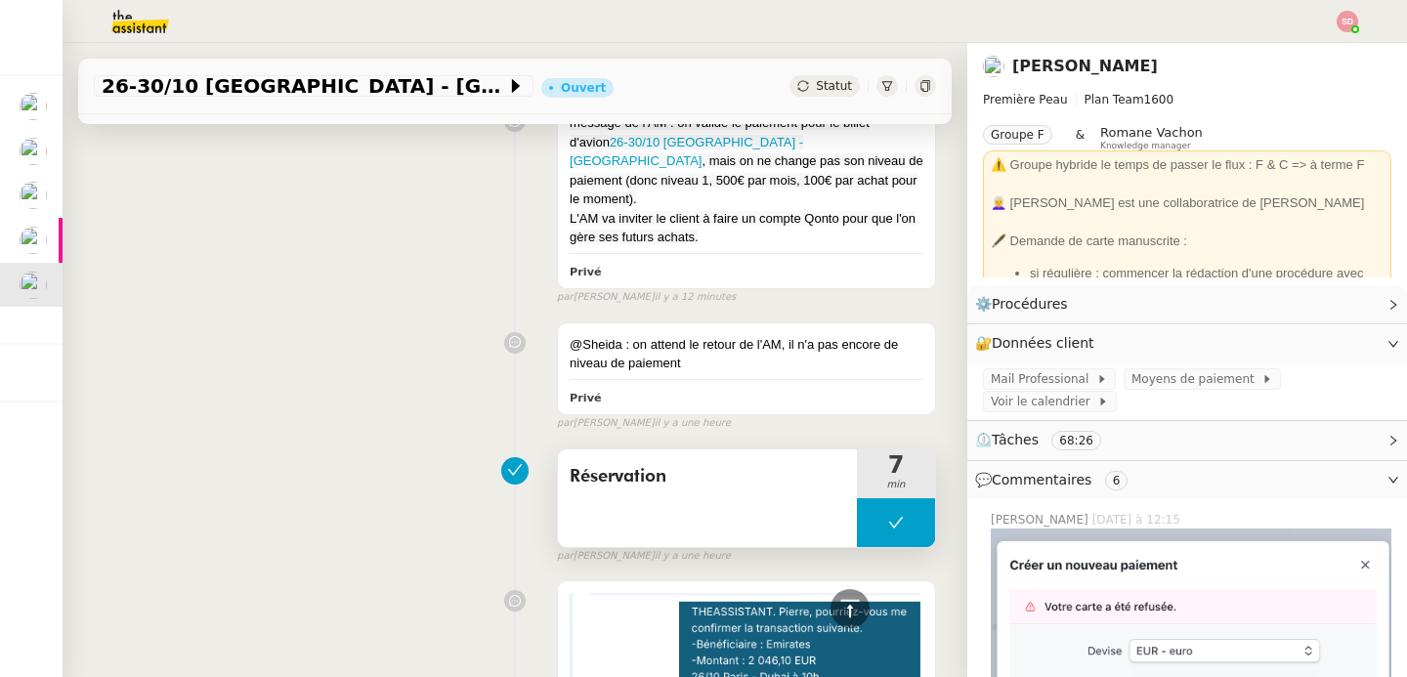
click at [857, 498] on button at bounding box center [896, 522] width 78 height 49
click at [869, 515] on icon at bounding box center [877, 523] width 16 height 16
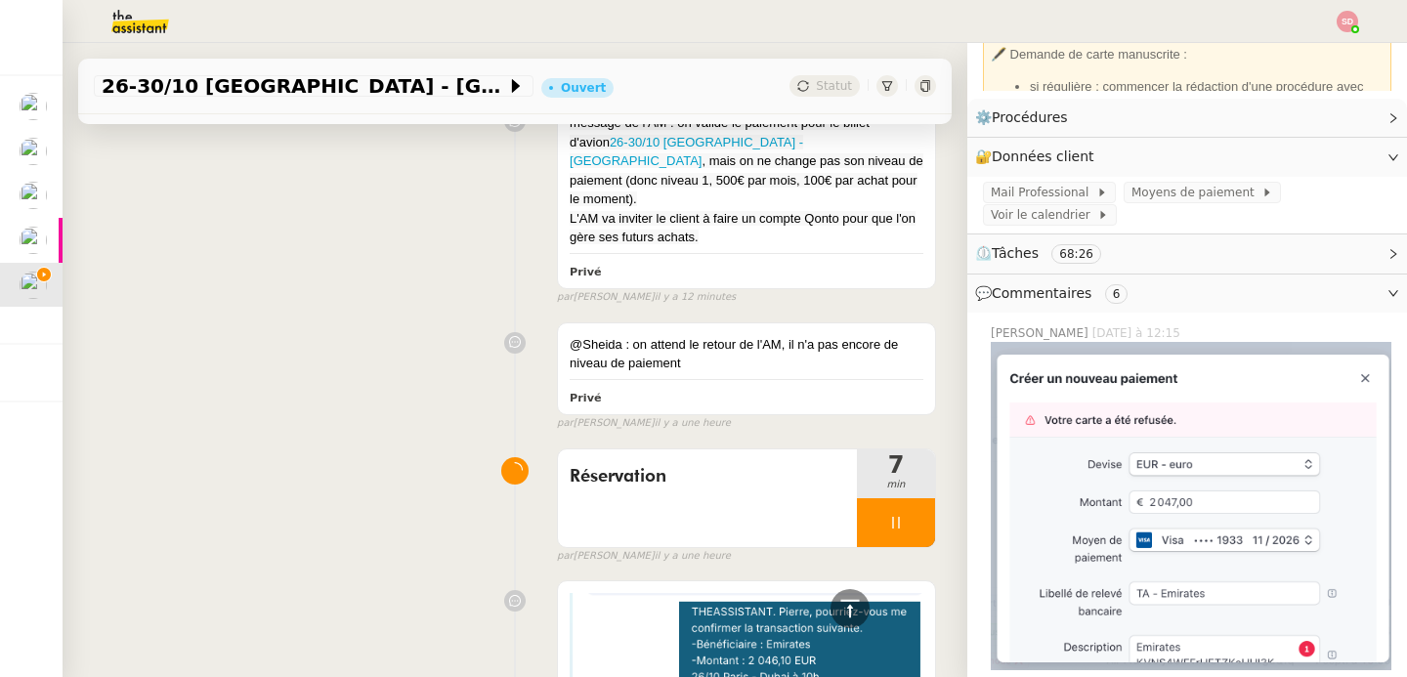
scroll to position [277, 0]
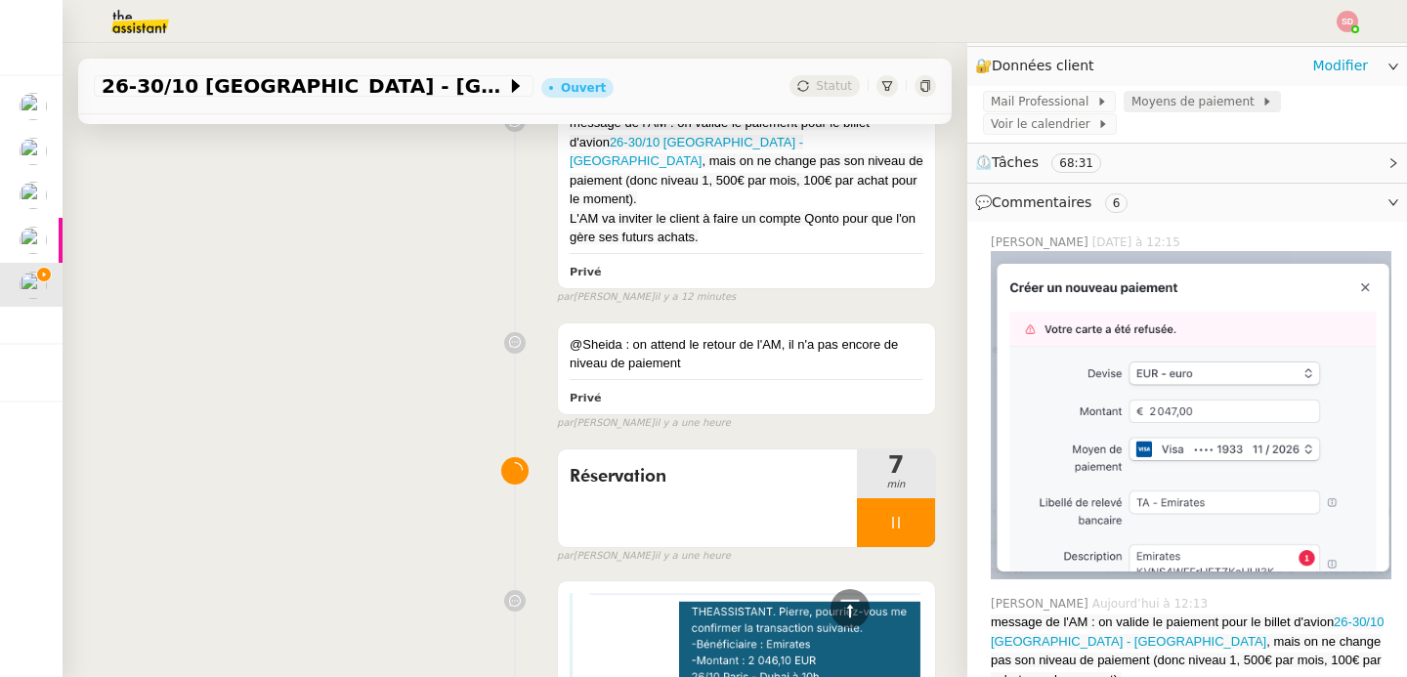
click at [1131, 108] on span "Moyens de paiement" at bounding box center [1196, 102] width 130 height 20
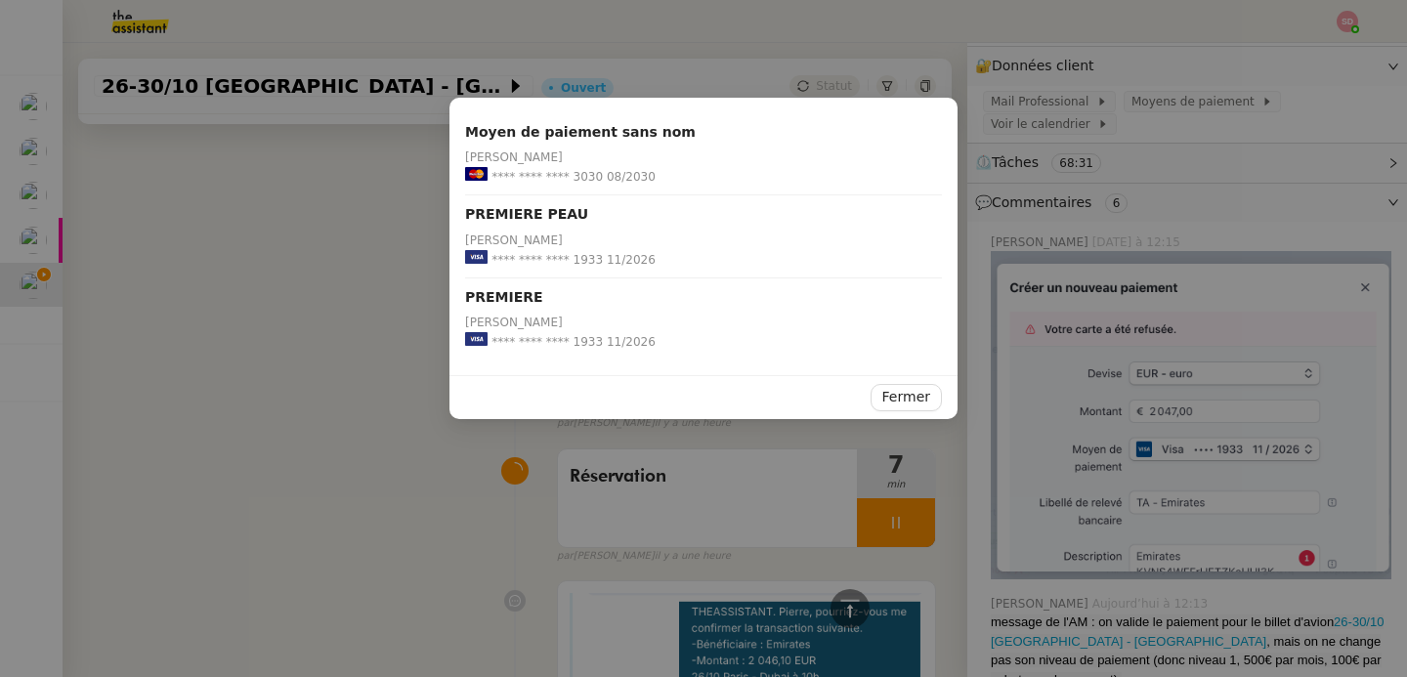
click at [587, 174] on span "**** **** **** 3030" at bounding box center [546, 177] width 111 height 20
copy span "3030"
click at [397, 447] on nz-modal-container "Moyen de paiement sans nom Pierre Mergui **** **** **** 3030 08/2030 PREMIERE P…" at bounding box center [703, 338] width 1407 height 677
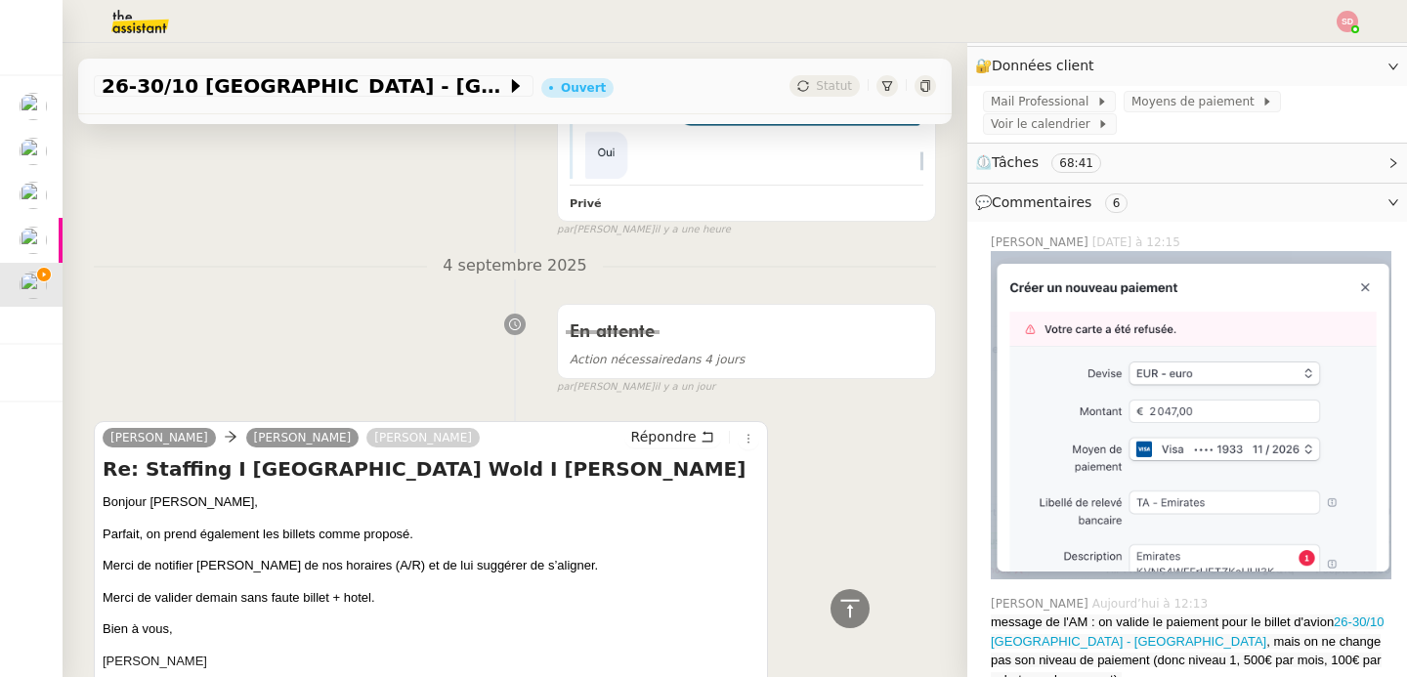
scroll to position [1539, 0]
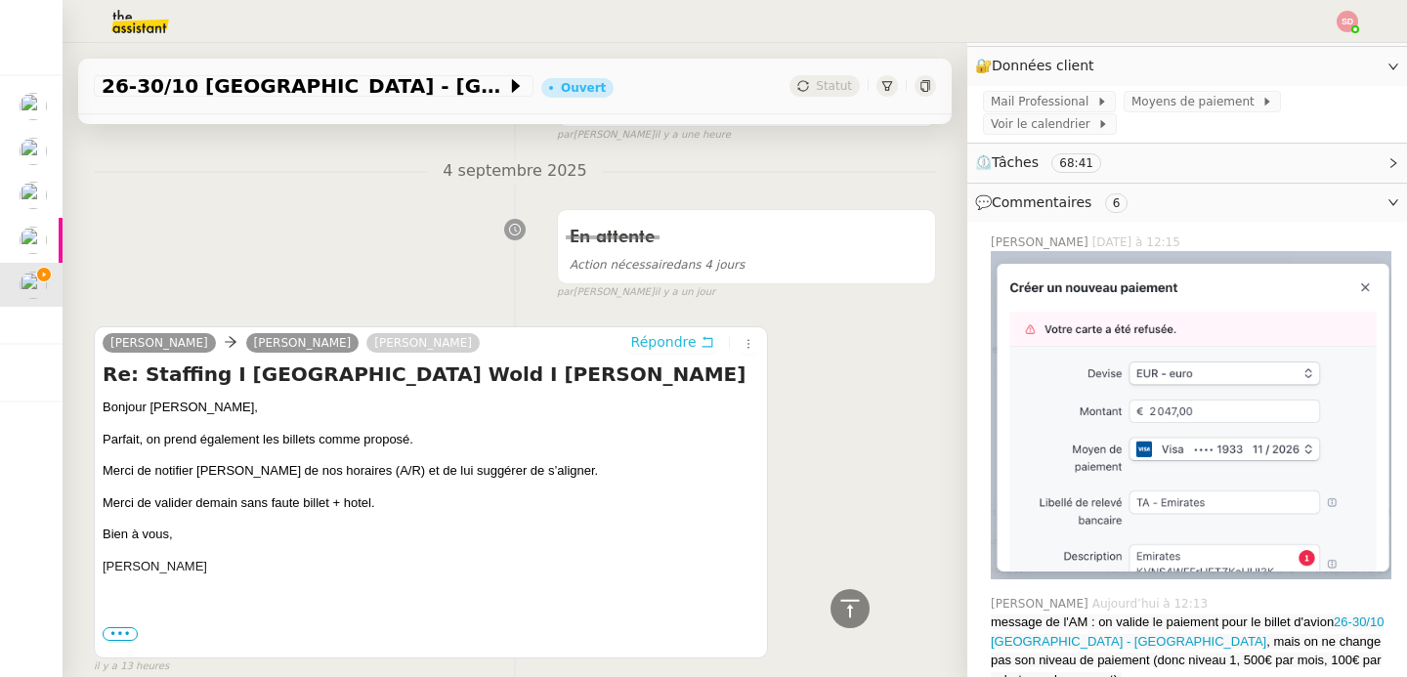
click at [701, 335] on icon at bounding box center [708, 342] width 14 height 14
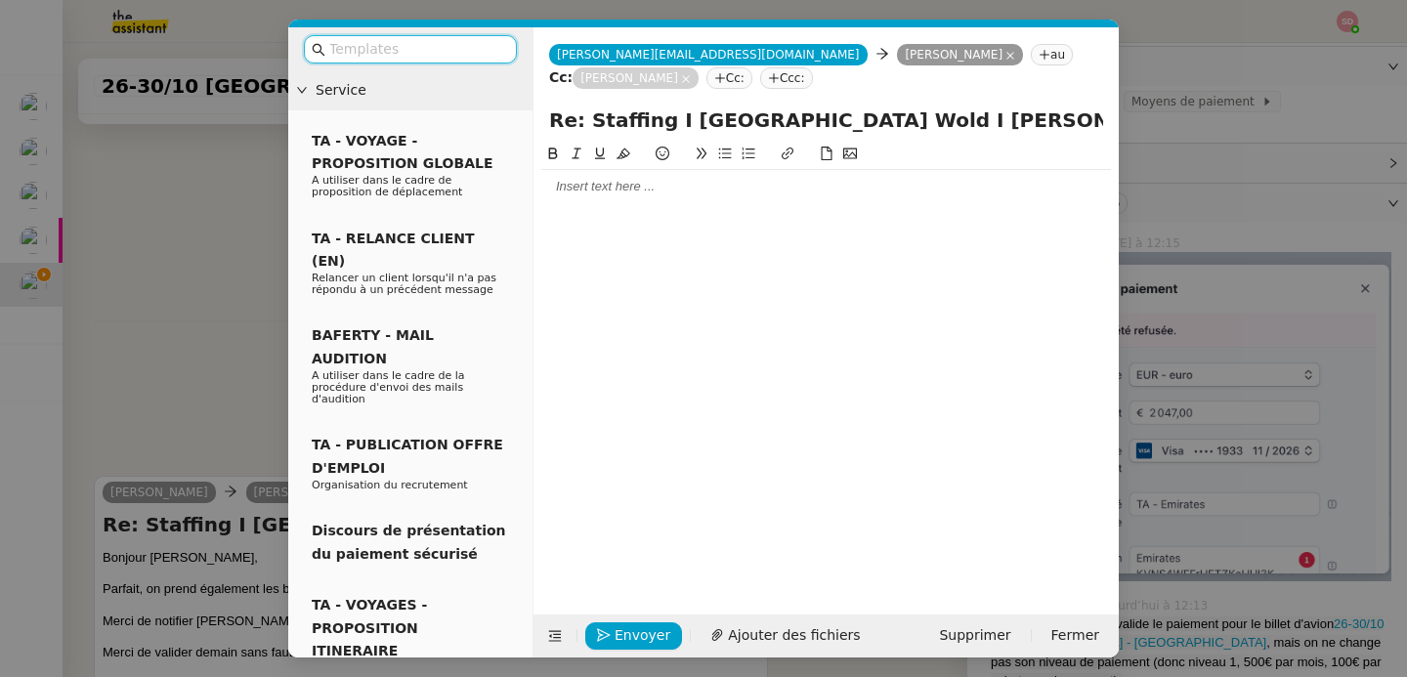
scroll to position [1687, 0]
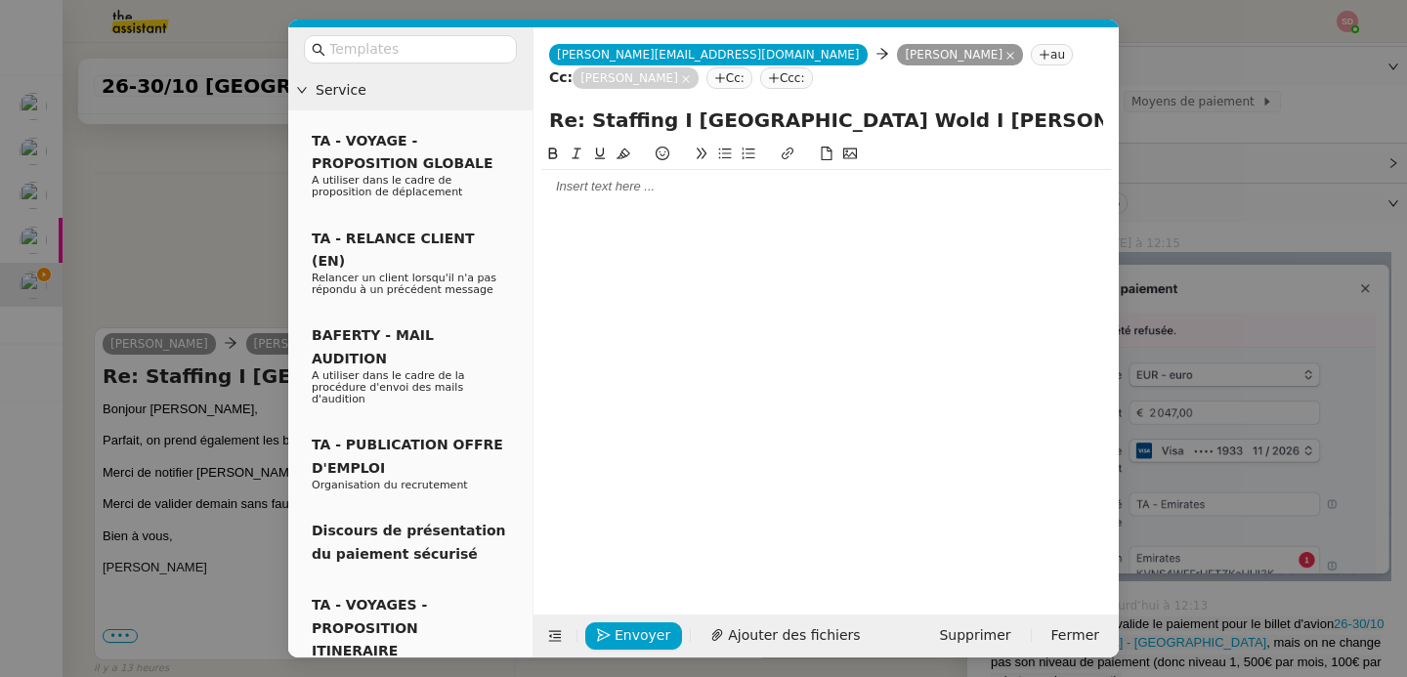
click at [613, 195] on div at bounding box center [826, 187] width 570 height 18
paste div
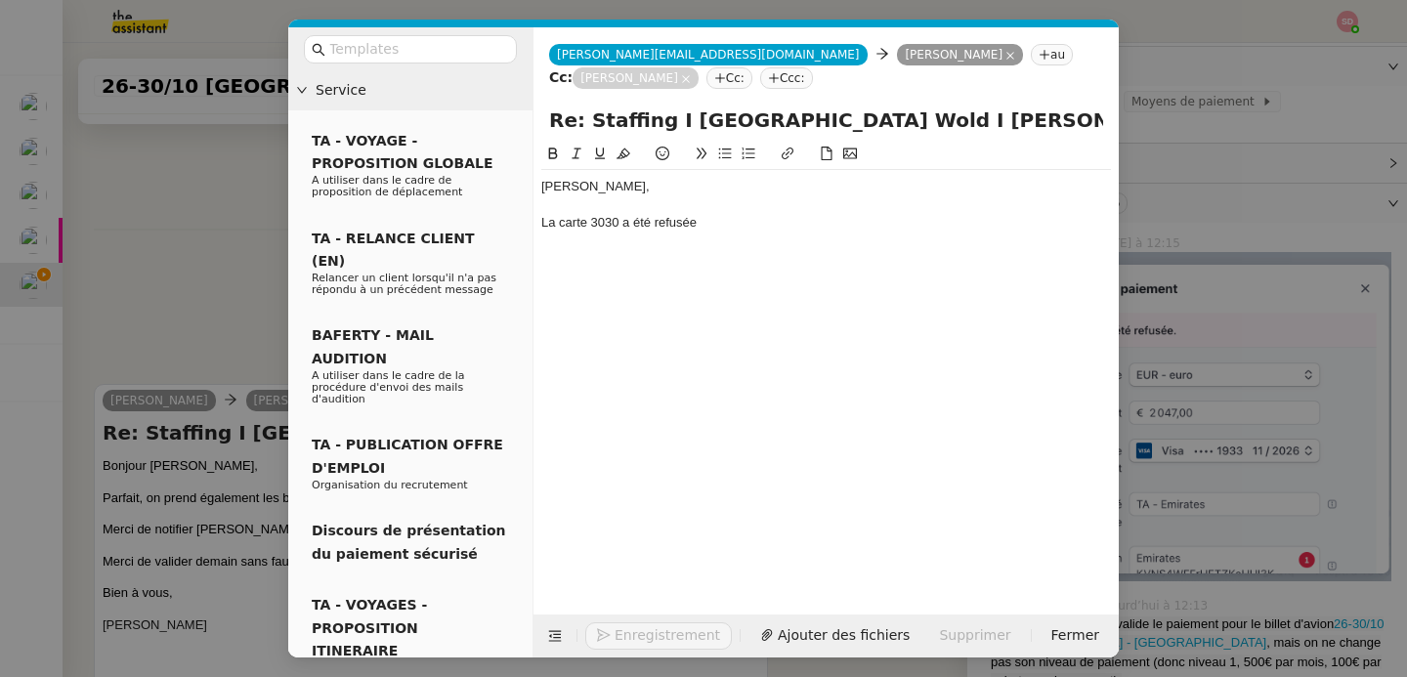
scroll to position [1745, 0]
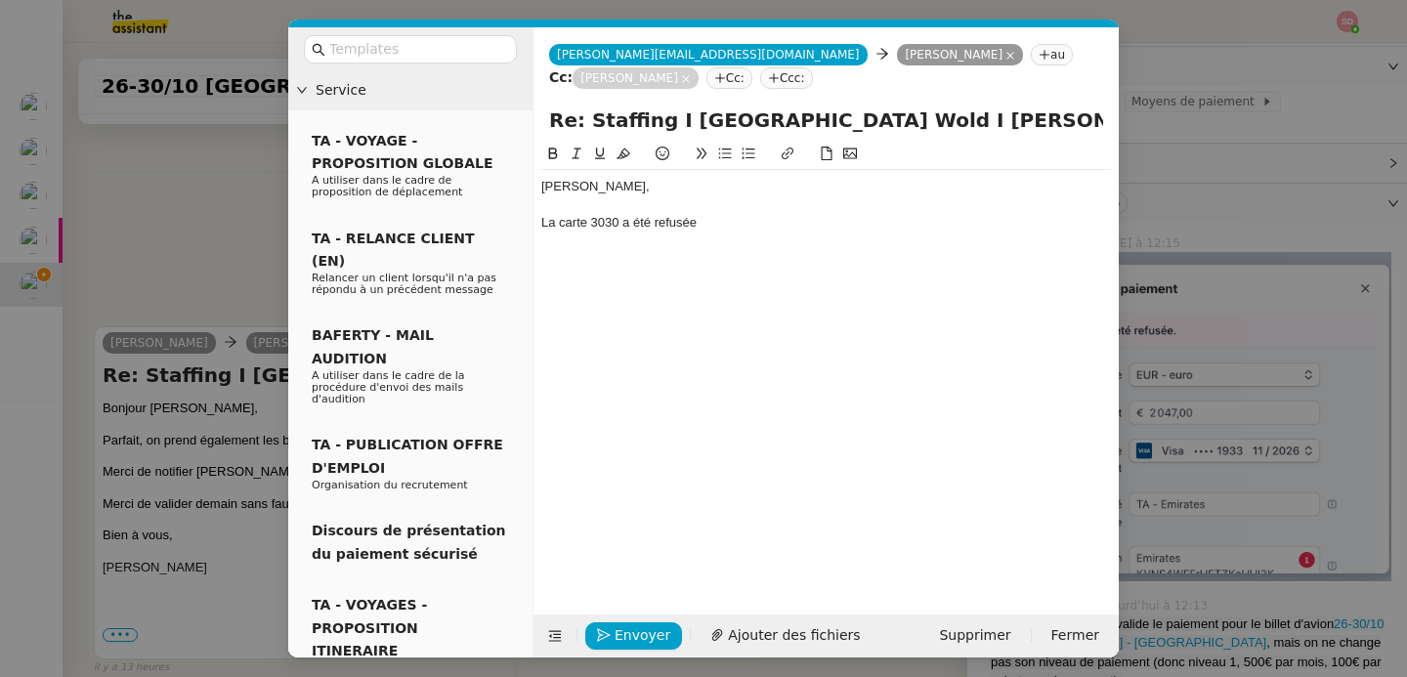
click at [593, 223] on div "La carte 3030 a été refusée" at bounding box center [826, 223] width 570 height 18
click at [602, 223] on div "La carte 3030 a été refusée" at bounding box center [826, 223] width 570 height 18
click at [718, 227] on div "La carte 1933 a été refusée" at bounding box center [826, 223] width 570 height 18
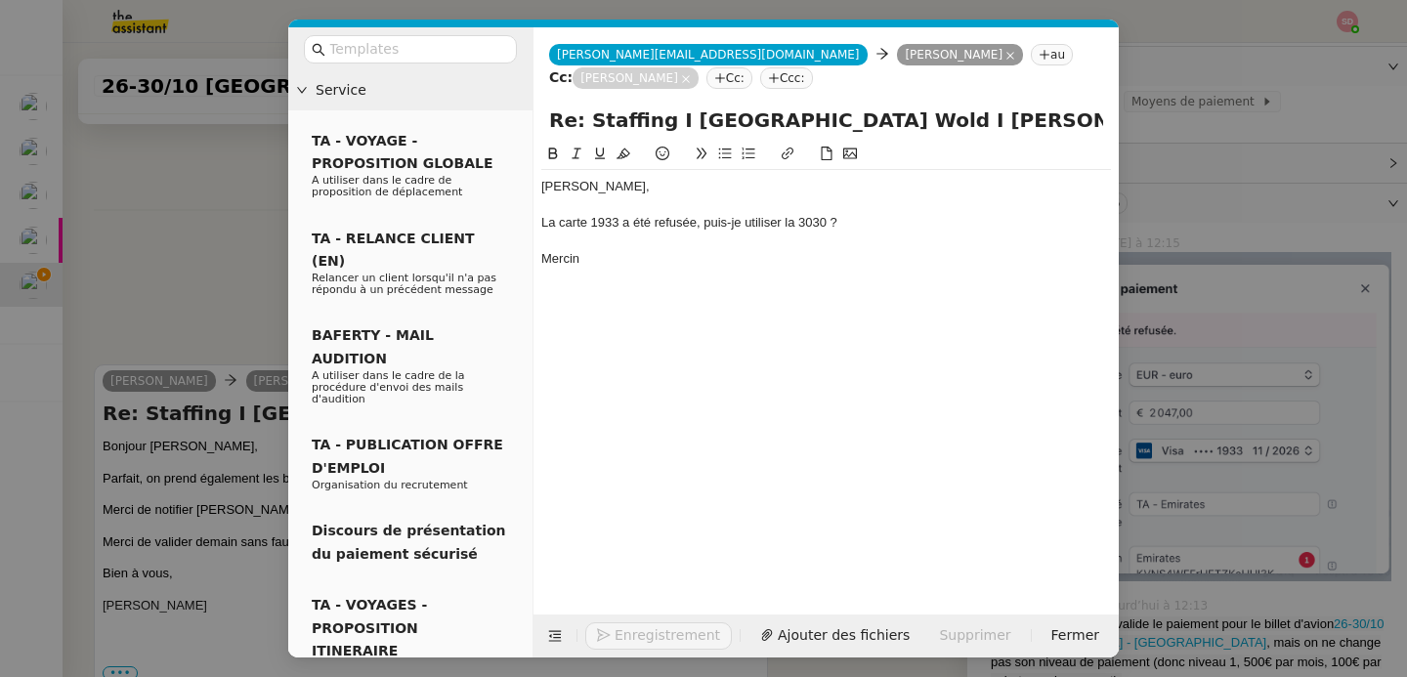
scroll to position [1783, 0]
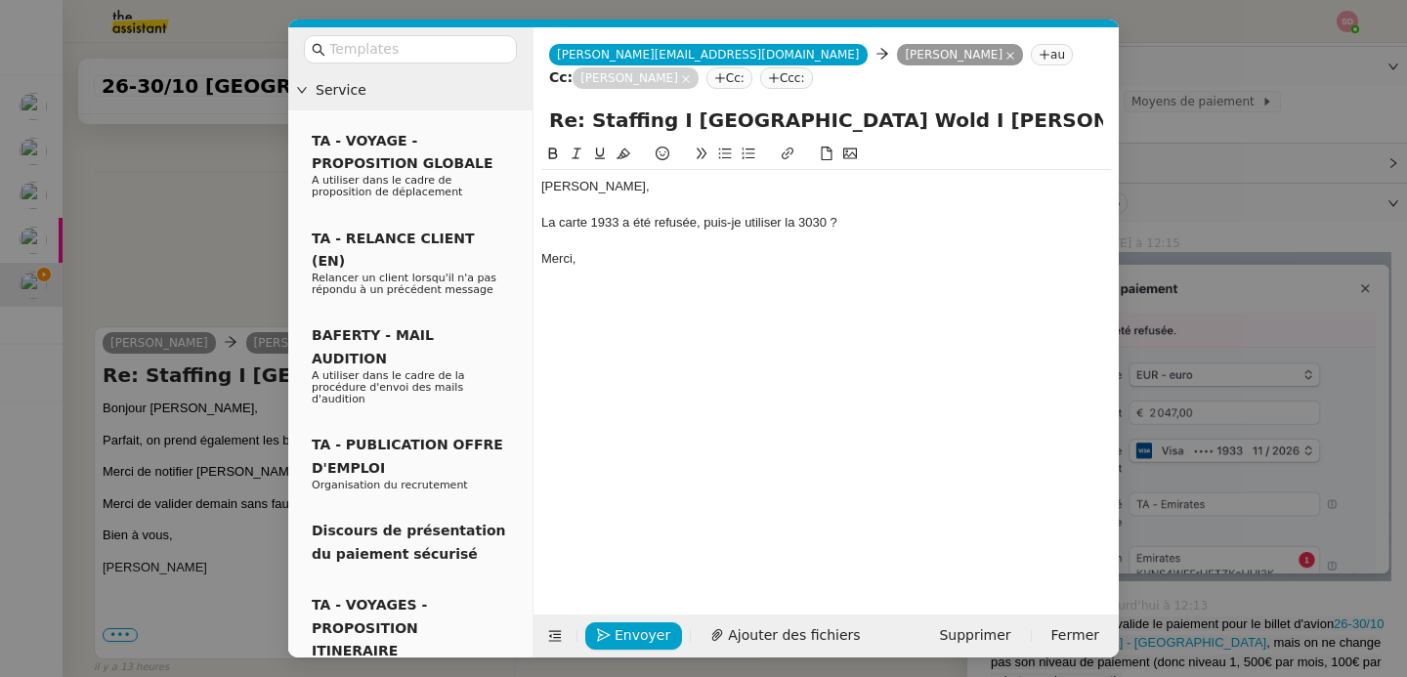
click at [849, 231] on div "La carte 1933 a été refusée, puis-je utiliser la 3030 ?" at bounding box center [826, 223] width 570 height 18
click at [723, 154] on icon at bounding box center [725, 154] width 14 height 14
click at [607, 639] on icon "button" at bounding box center [604, 635] width 14 height 14
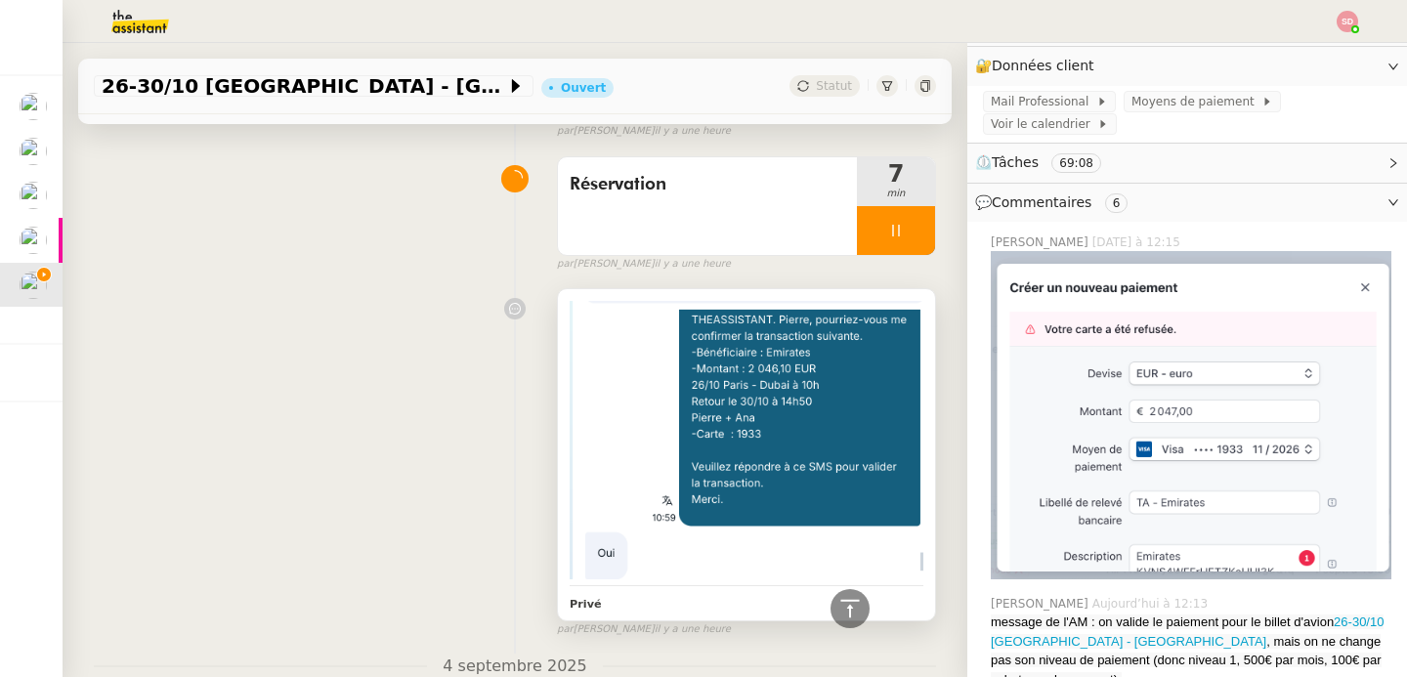
scroll to position [1245, 0]
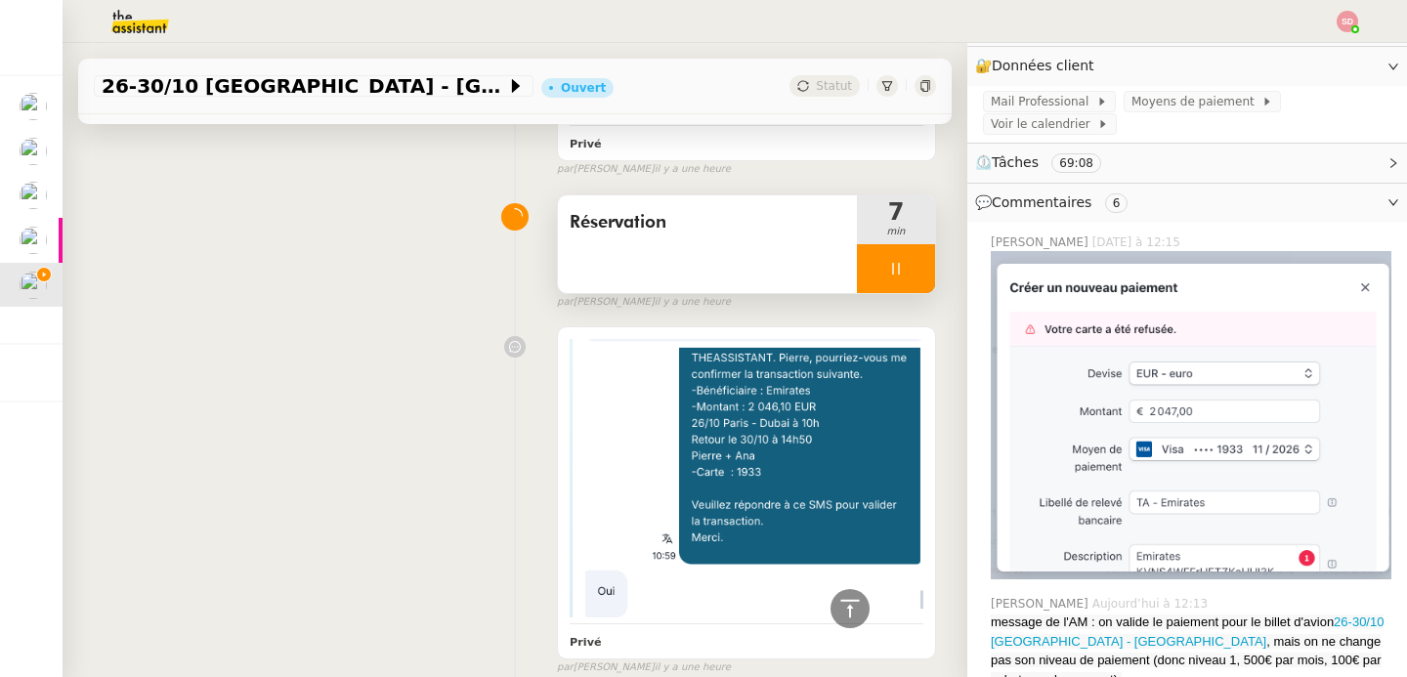
click at [892, 250] on div at bounding box center [896, 268] width 78 height 49
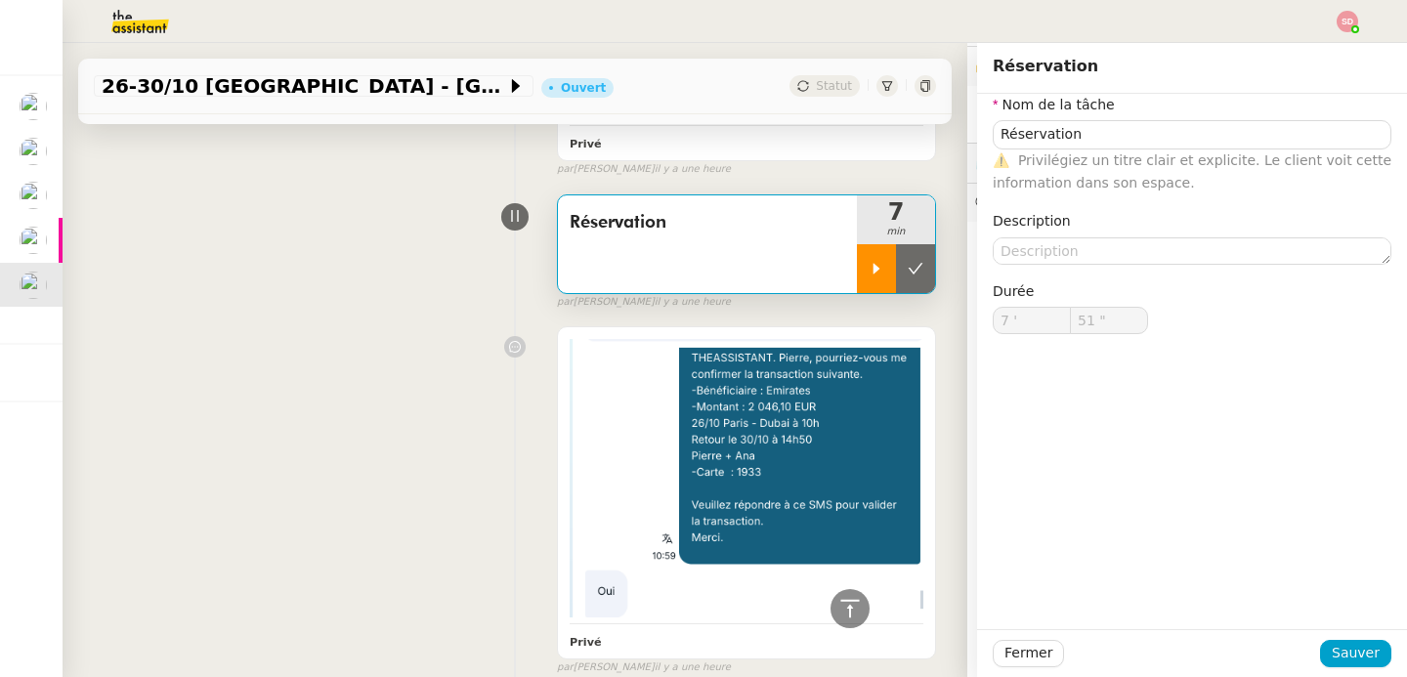
click at [896, 250] on button at bounding box center [915, 268] width 39 height 49
type input "Réservation"
type input "7 '"
type input "51 ""
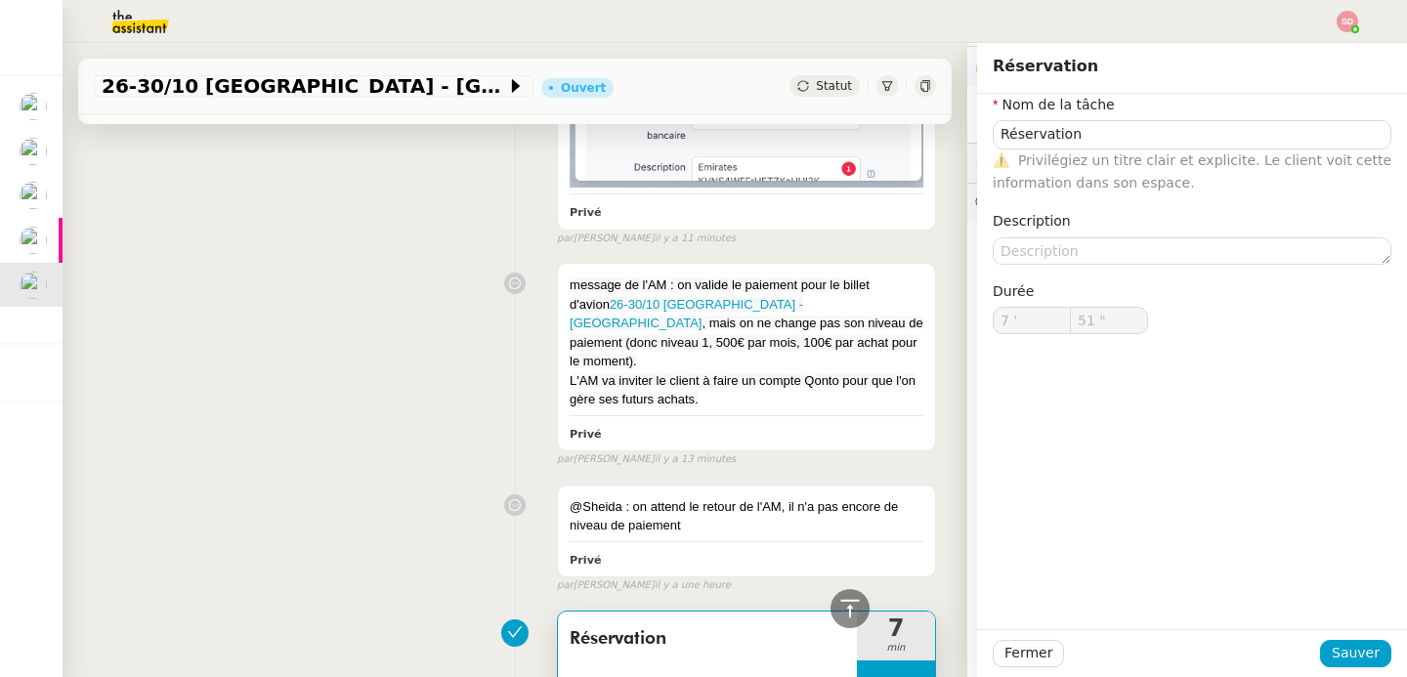
scroll to position [21, 0]
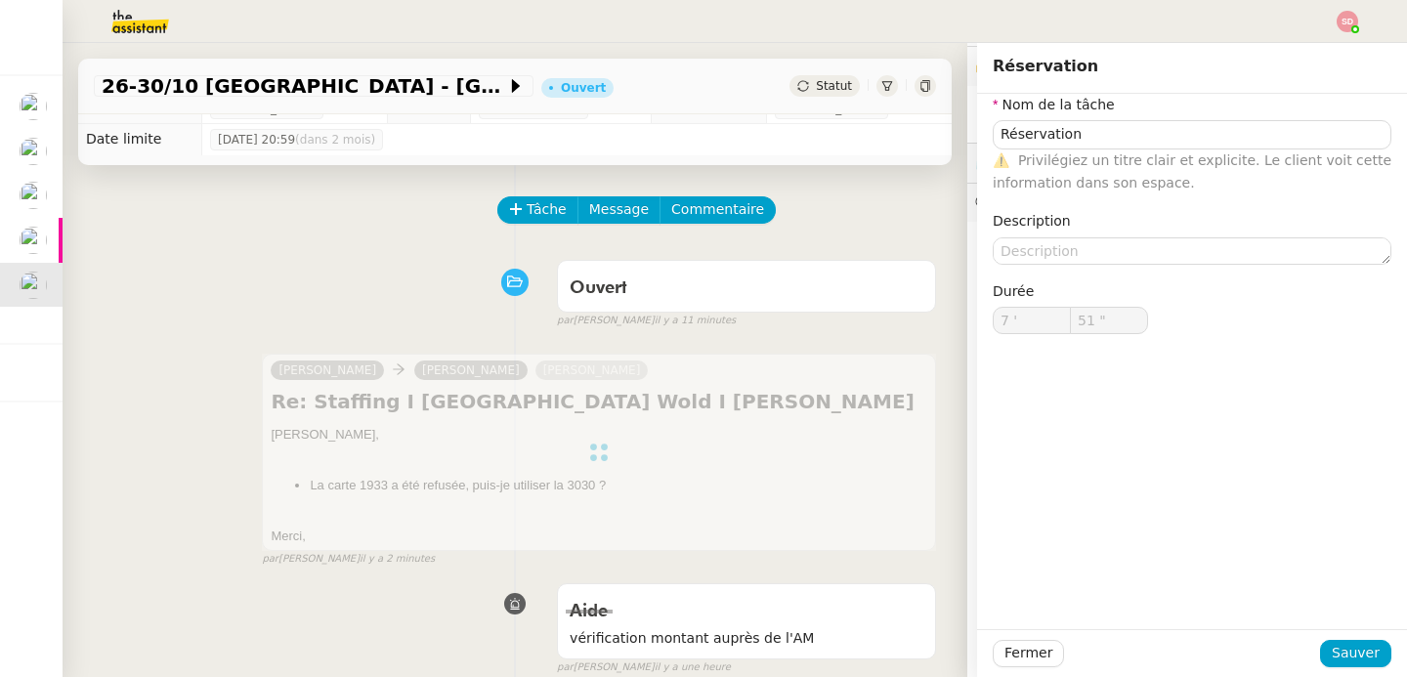
type input "Réservation"
type input "7 '"
type input "51 ""
type input "Réservation"
type input "7 '"
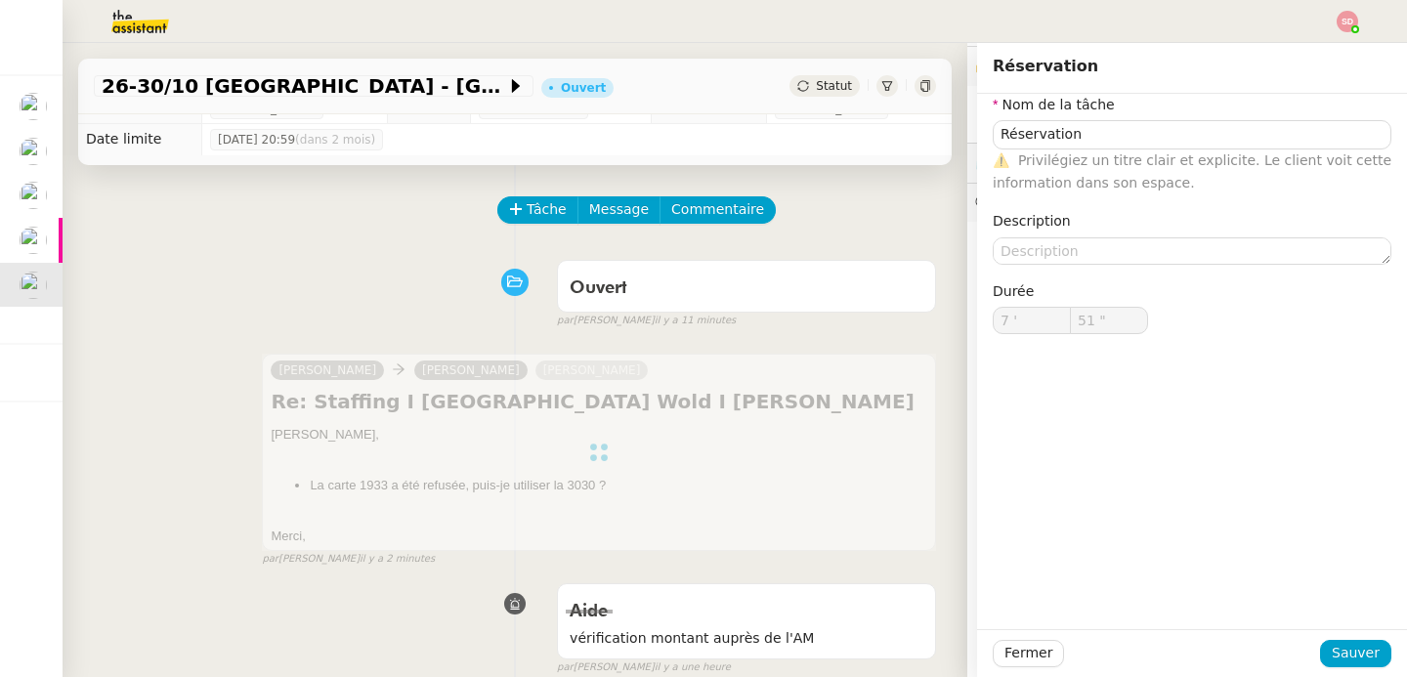
type input "51 ""
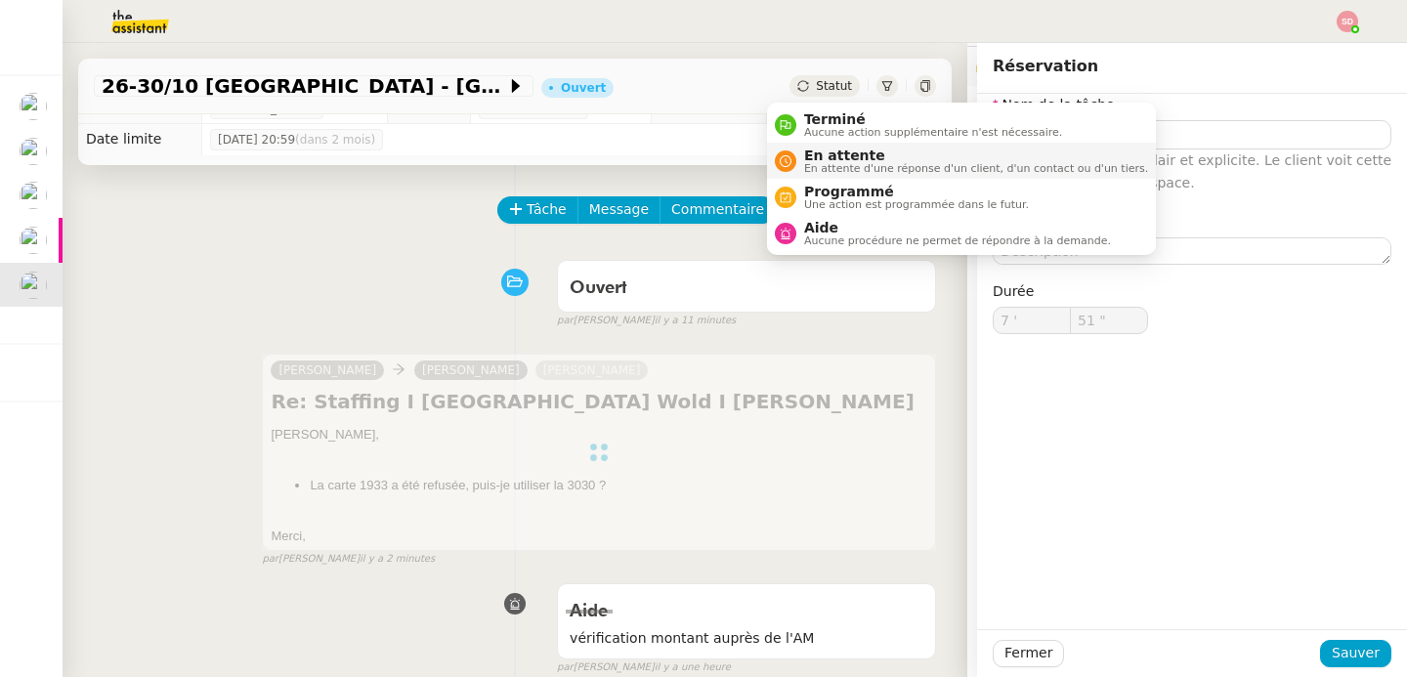
click at [816, 159] on span "En attente" at bounding box center [976, 156] width 344 height 16
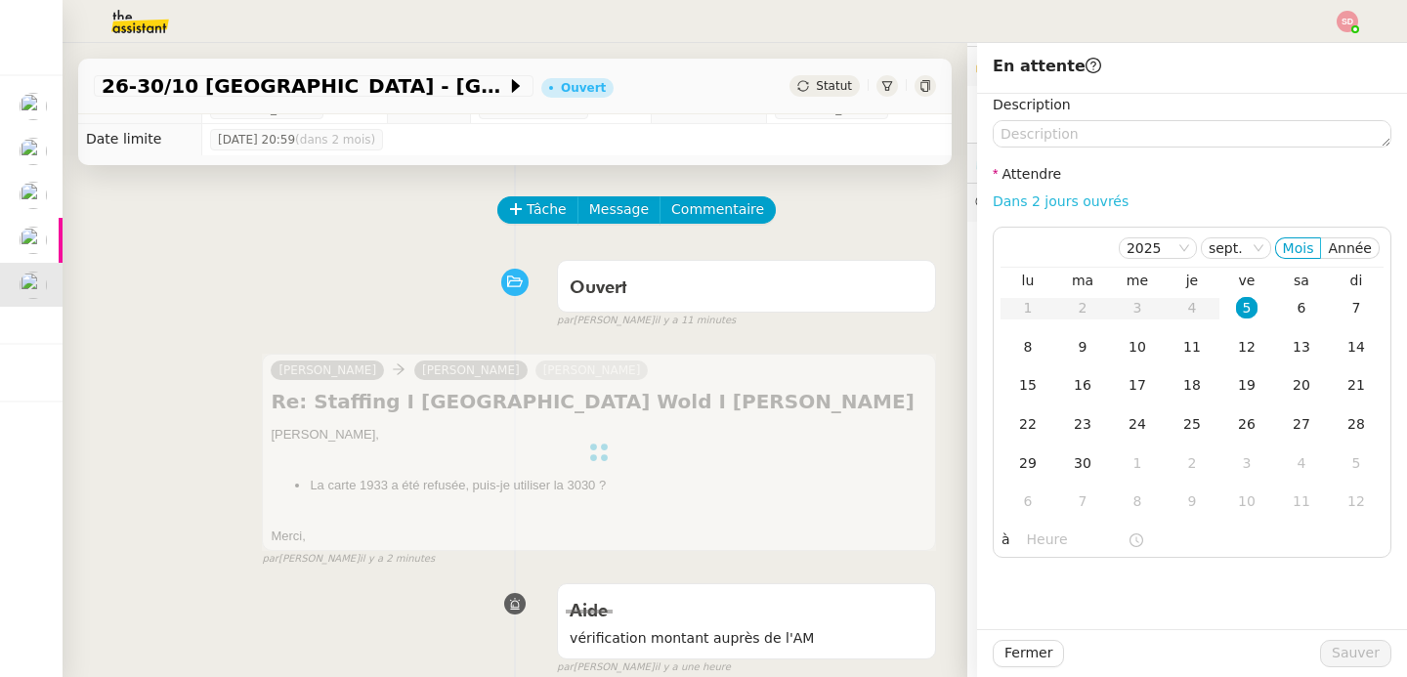
click at [1087, 202] on link "Dans 2 jours ouvrés" at bounding box center [1061, 201] width 136 height 16
type input "07:00"
click at [1356, 648] on span "Sauver" at bounding box center [1356, 653] width 48 height 22
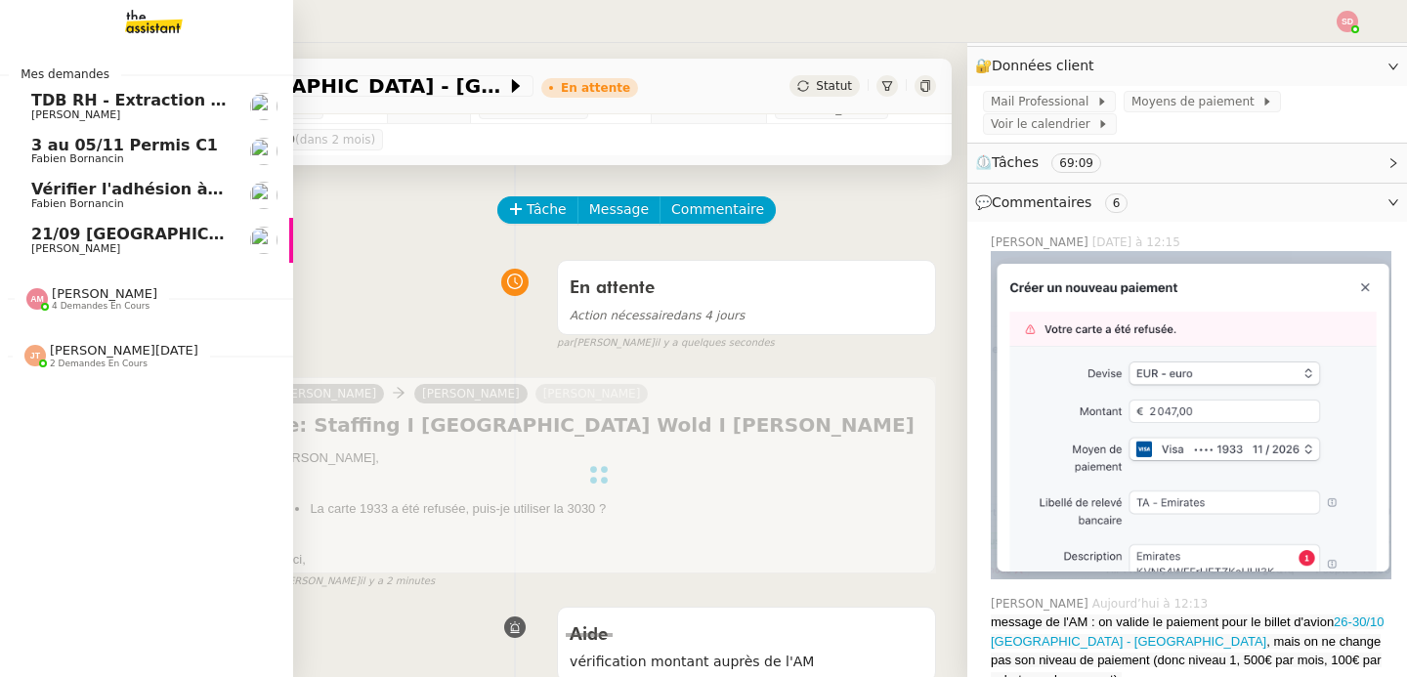
click at [64, 203] on span "Fabien Bornancin" at bounding box center [77, 203] width 93 height 13
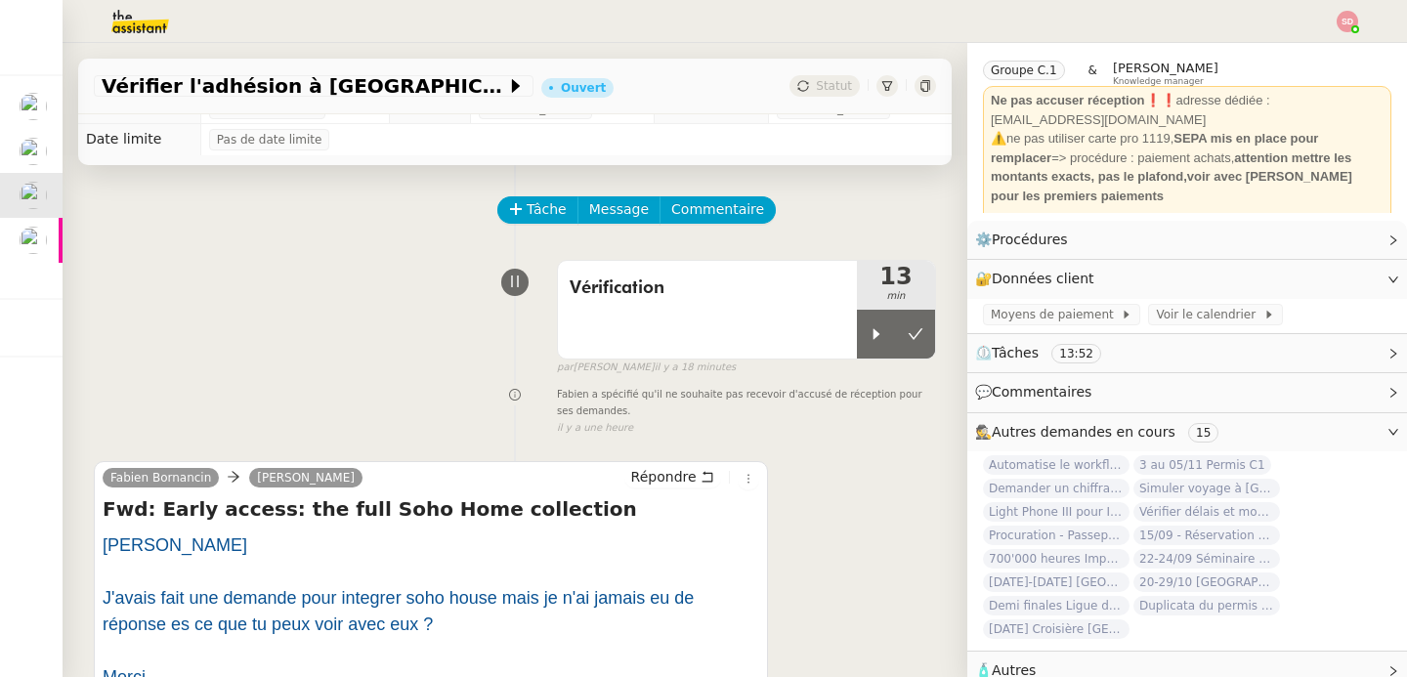
scroll to position [88, 0]
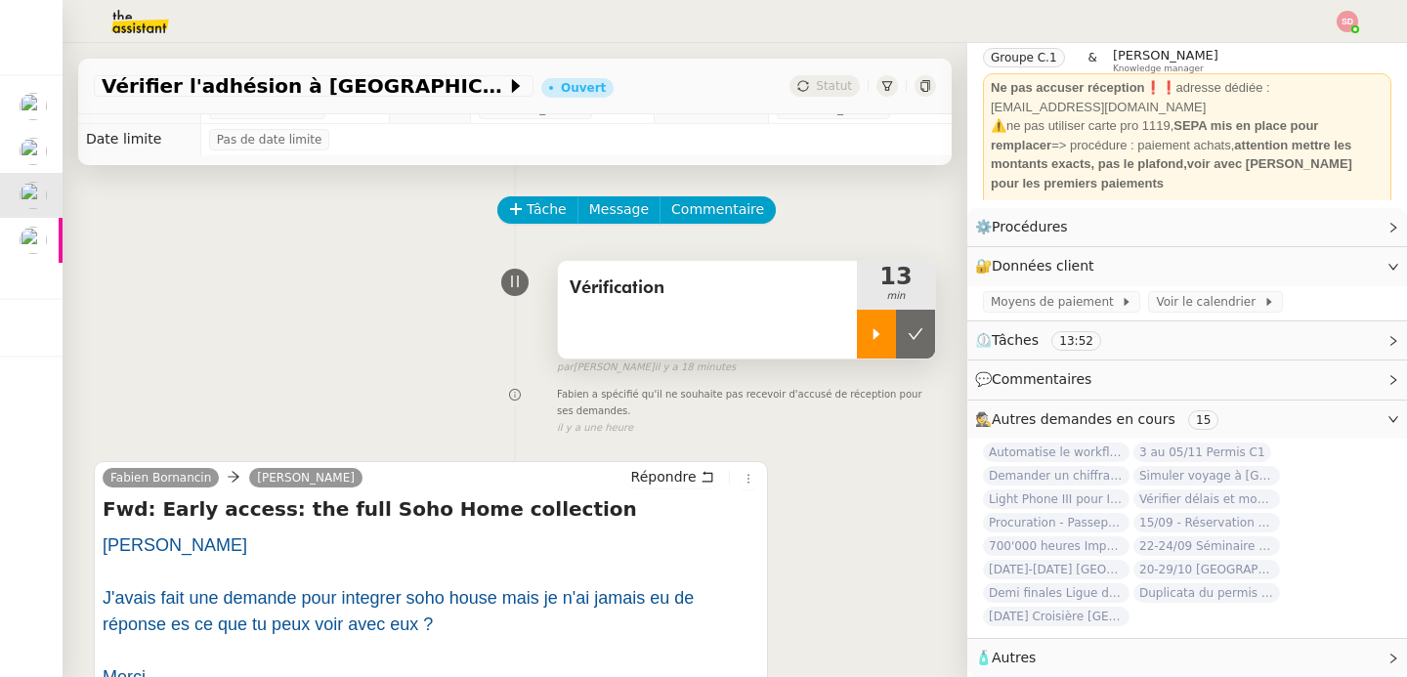
click at [874, 332] on icon at bounding box center [877, 333] width 7 height 11
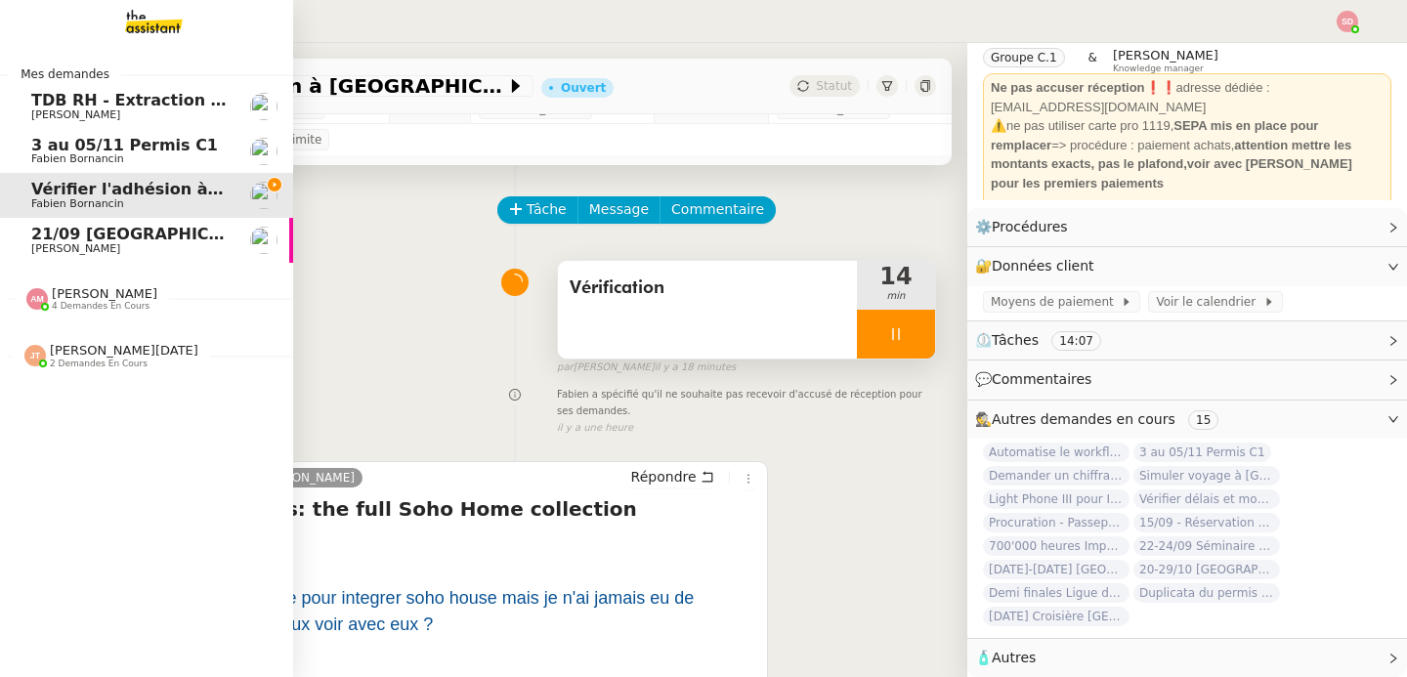
click at [111, 247] on span "[PERSON_NAME]" at bounding box center [129, 249] width 197 height 12
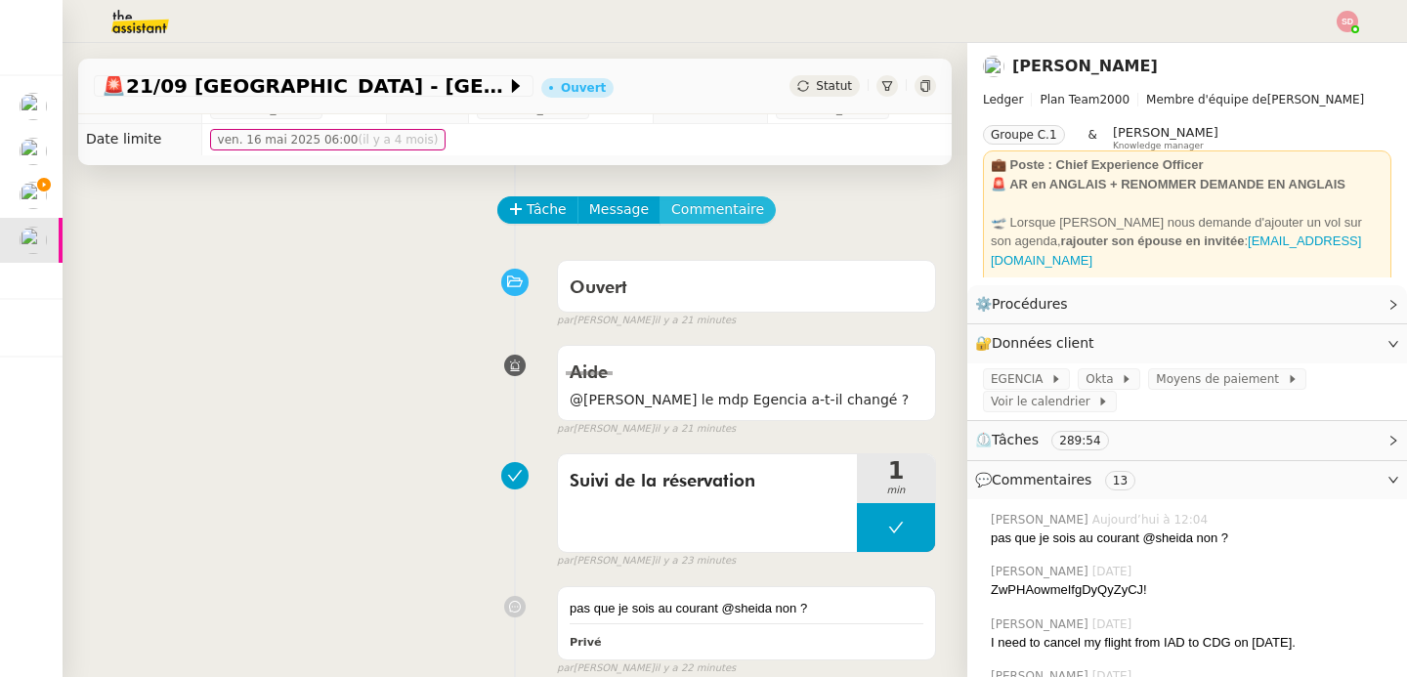
click at [726, 209] on span "Commentaire" at bounding box center [717, 209] width 93 height 22
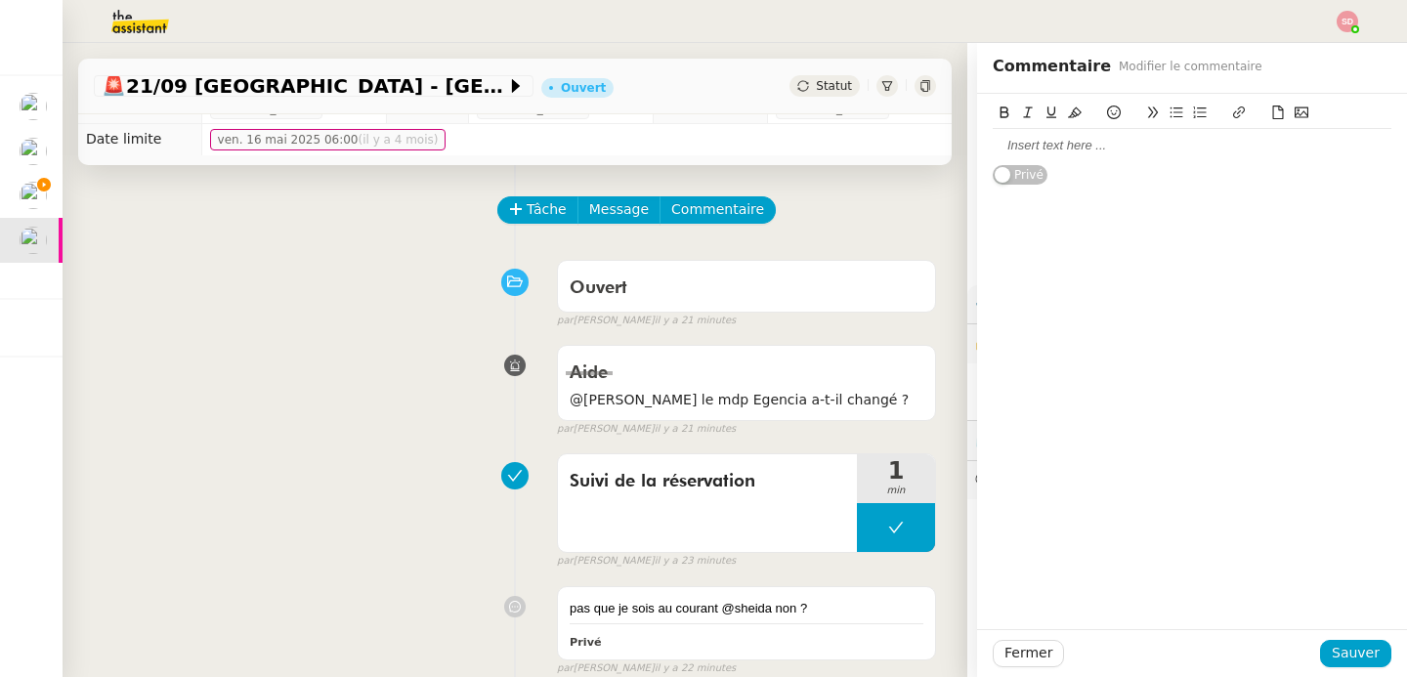
click at [1151, 148] on div at bounding box center [1192, 146] width 399 height 18
click at [1352, 648] on span "Sauver" at bounding box center [1356, 653] width 48 height 22
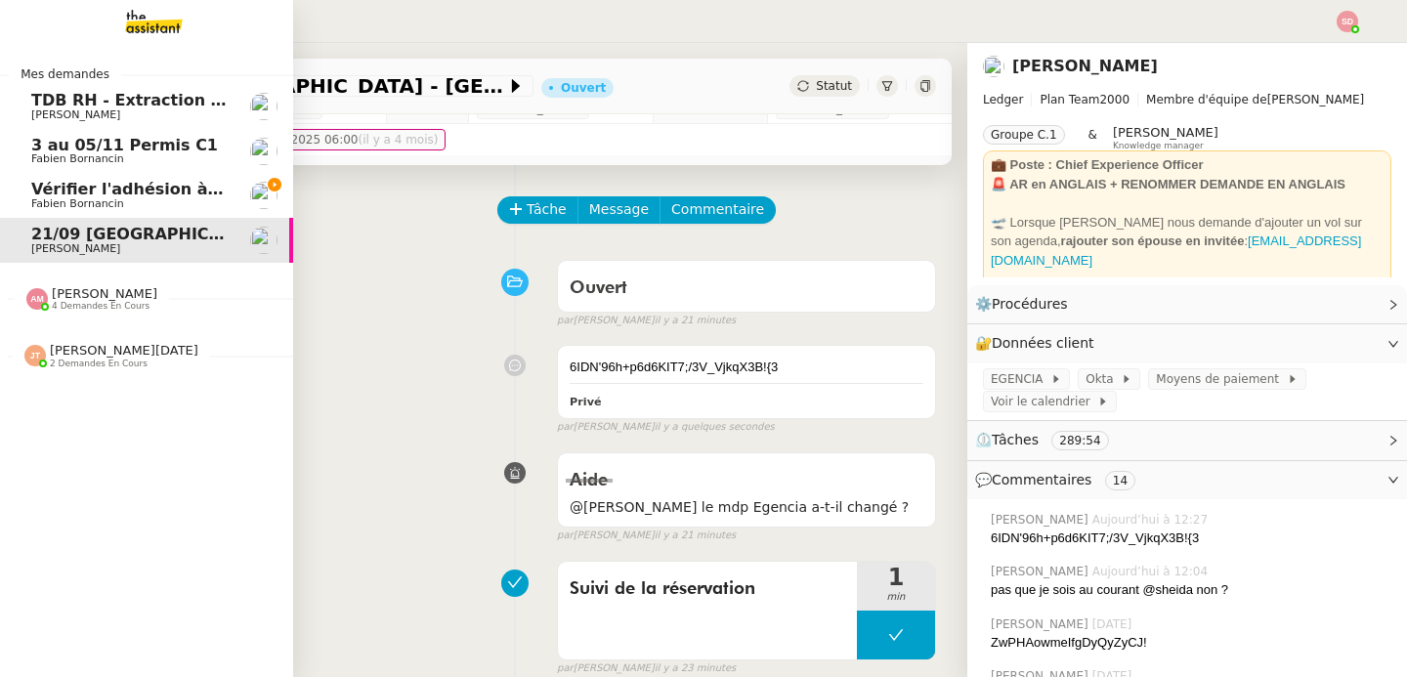
click at [83, 195] on span "Vérifier l'adhésion à [GEOGRAPHIC_DATA]" at bounding box center [213, 189] width 365 height 19
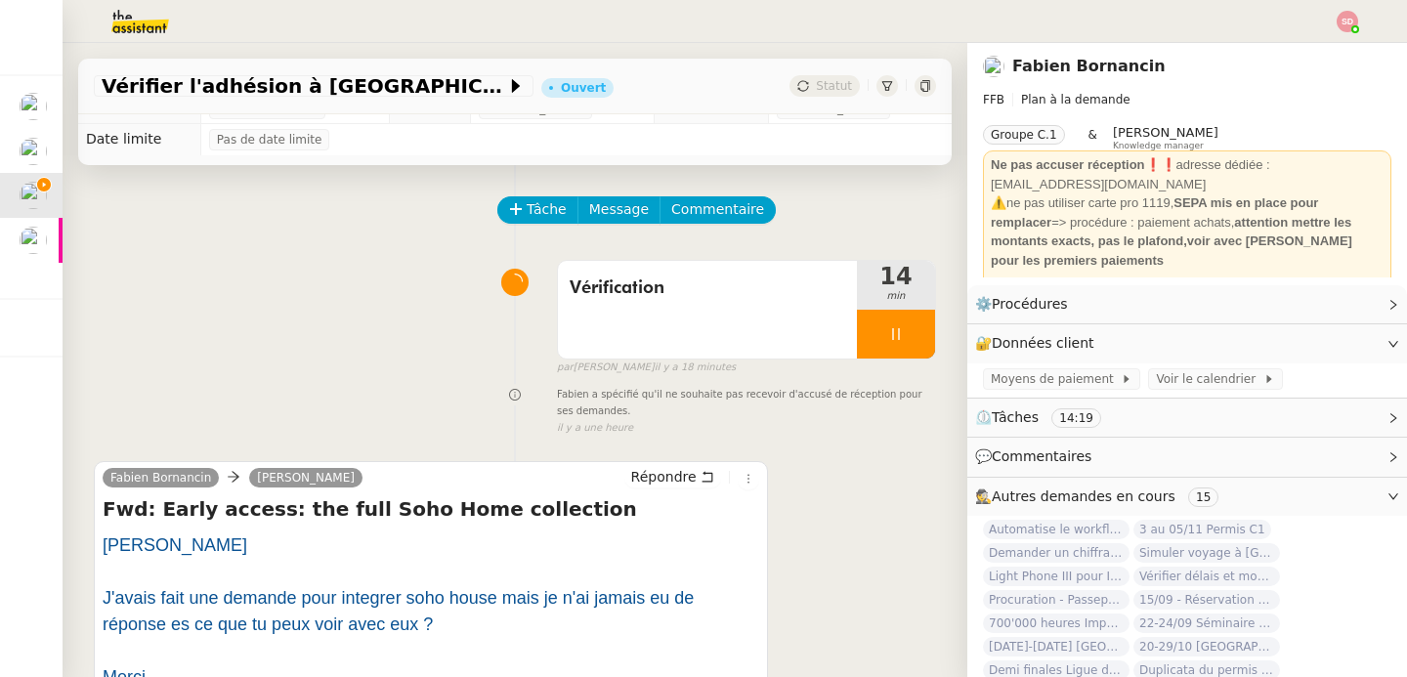
scroll to position [259, 0]
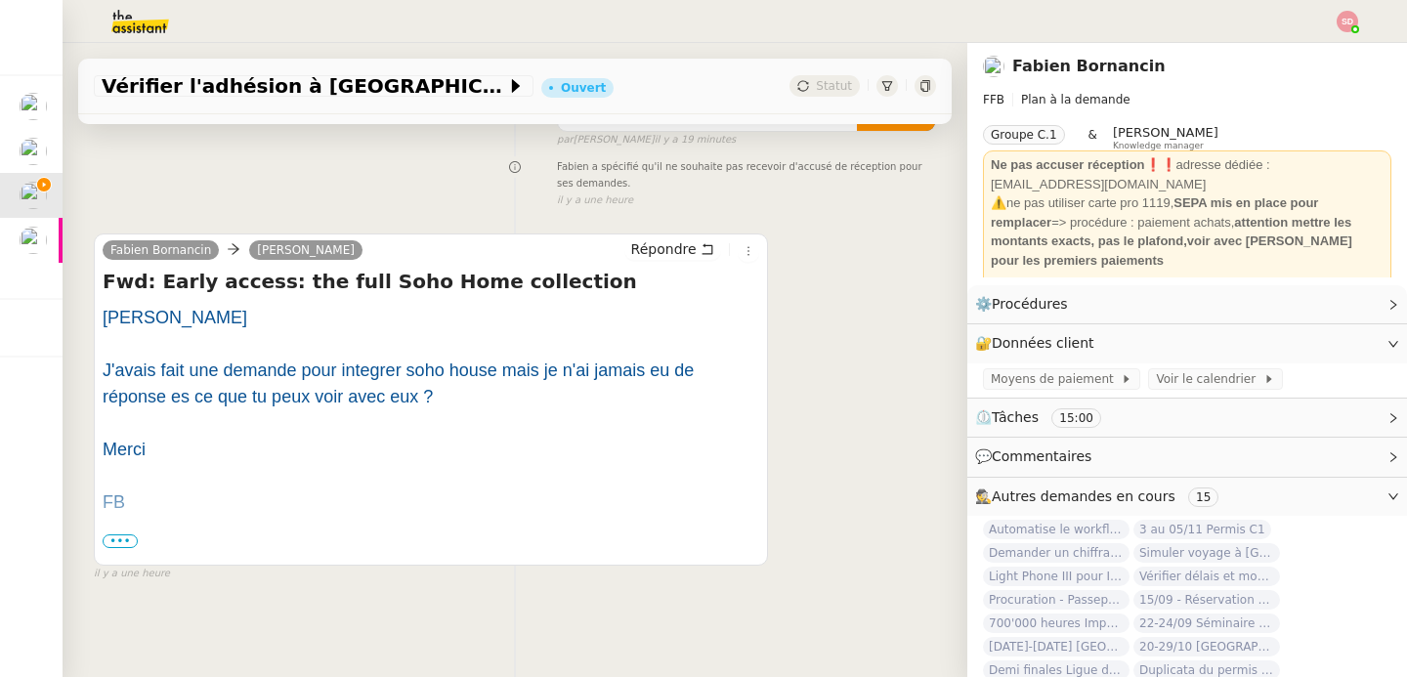
click at [140, 528] on div at bounding box center [431, 529] width 657 height 26
click at [134, 534] on span "•••" at bounding box center [120, 541] width 35 height 14
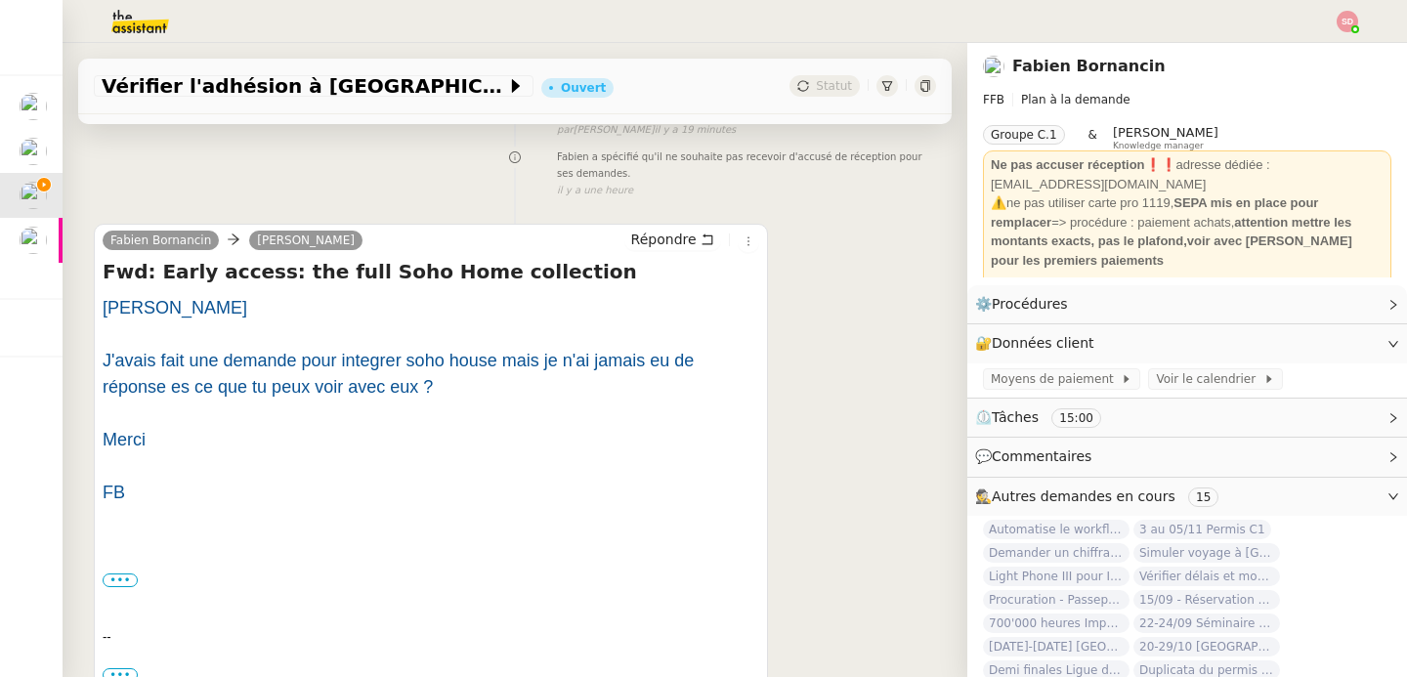
click at [129, 589] on div at bounding box center [431, 599] width 657 height 20
click at [129, 584] on label "•••" at bounding box center [120, 581] width 35 height 14
click at [0, 0] on input "•••" at bounding box center [0, 0] width 0 height 0
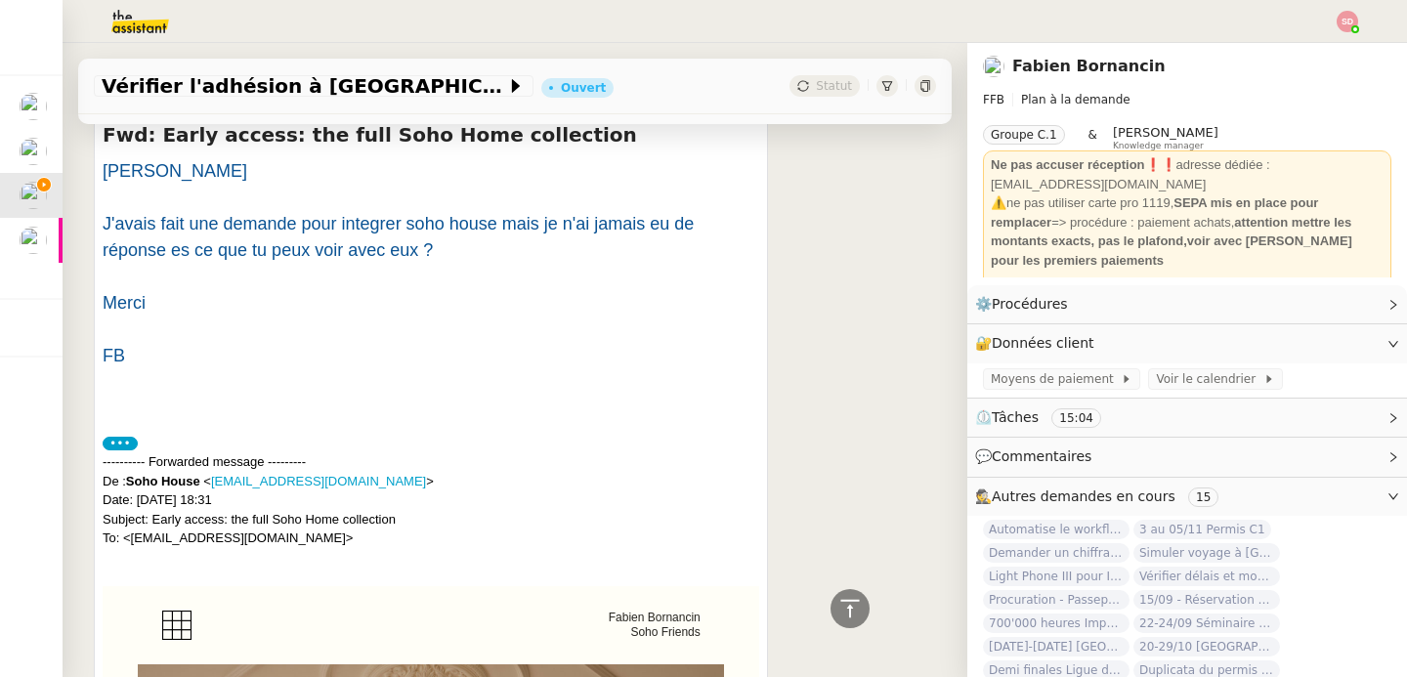
scroll to position [400, 0]
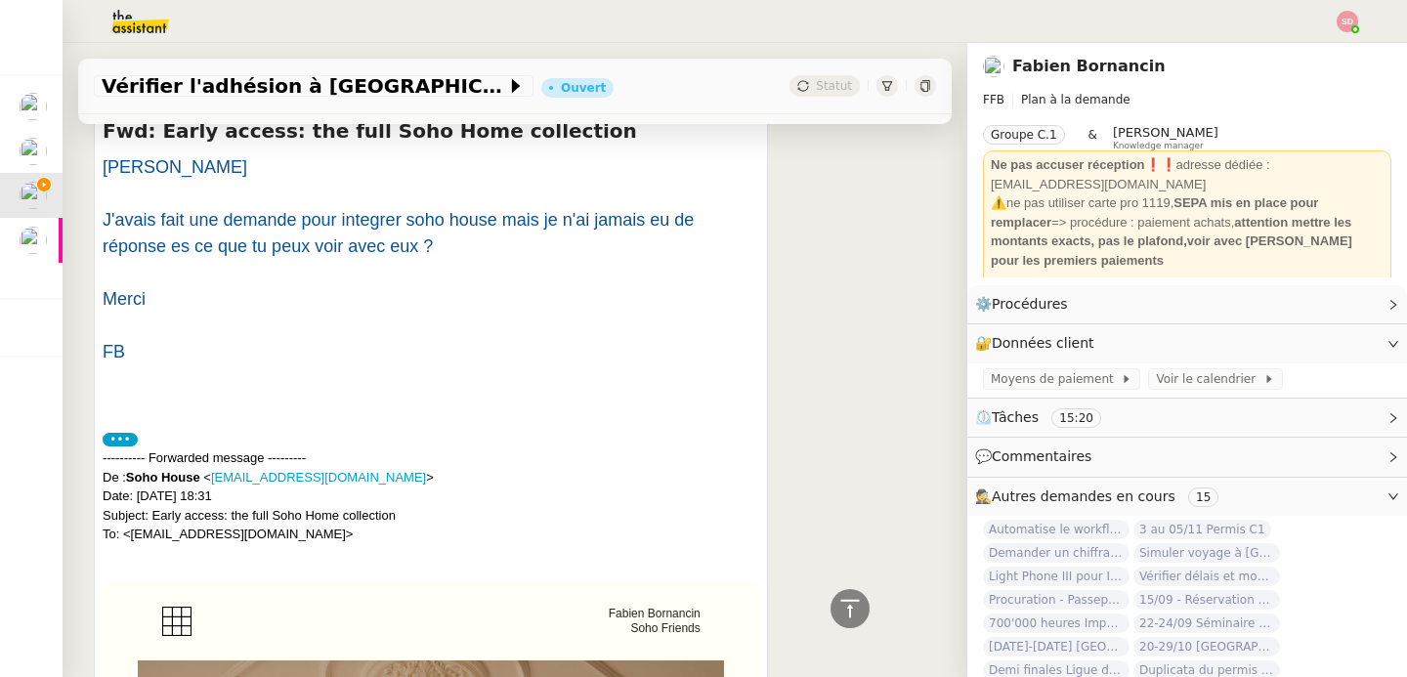
click at [1004, 484] on div "🕵️ Autres demandes en cours 15" at bounding box center [1187, 497] width 440 height 38
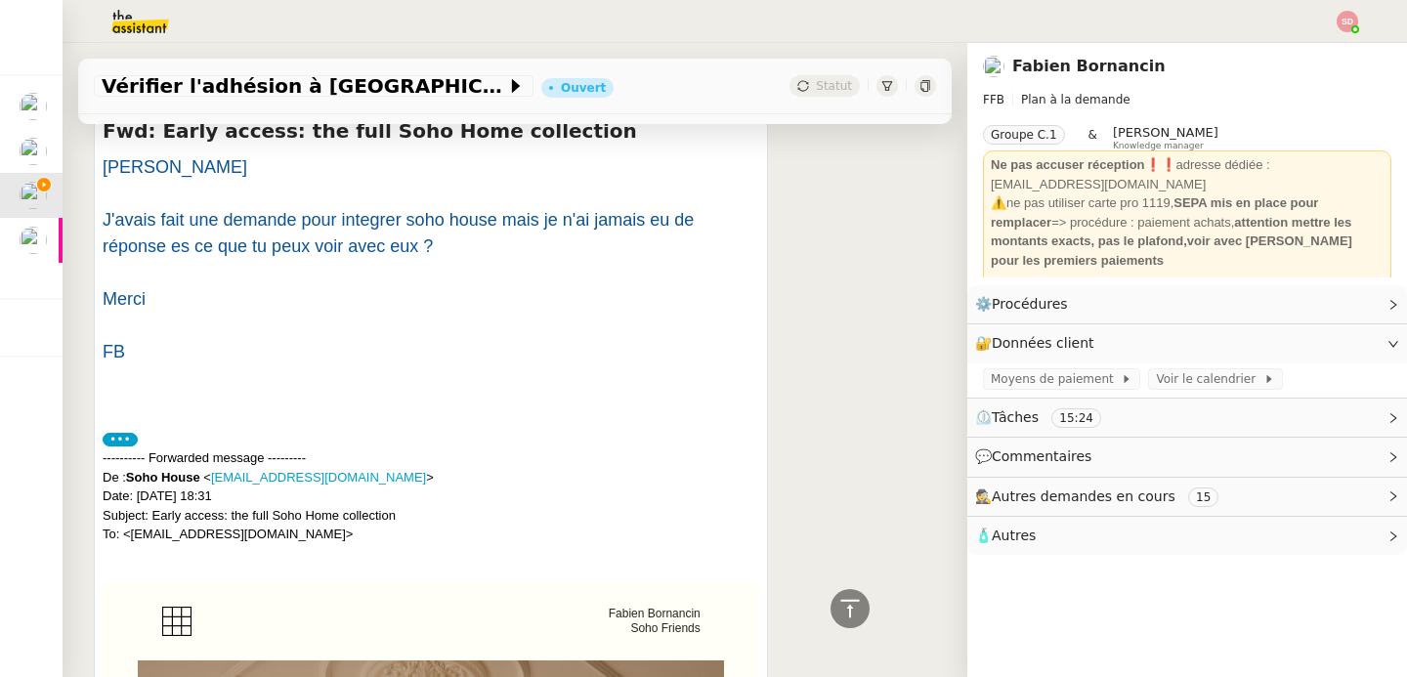
click at [1078, 535] on span "🧴 Autres" at bounding box center [1171, 536] width 393 height 22
click at [1045, 571] on span "Créer un email dédié" at bounding box center [1052, 571] width 123 height 14
click at [1031, 573] on icon "button" at bounding box center [1037, 571] width 12 height 12
drag, startPoint x: 128, startPoint y: 538, endPoint x: 337, endPoint y: 529, distance: 209.3
click at [337, 529] on div "---------- Forwarded message --------- De : Soho House < noreply@em.sohohouse.c…" at bounding box center [431, 496] width 657 height 96
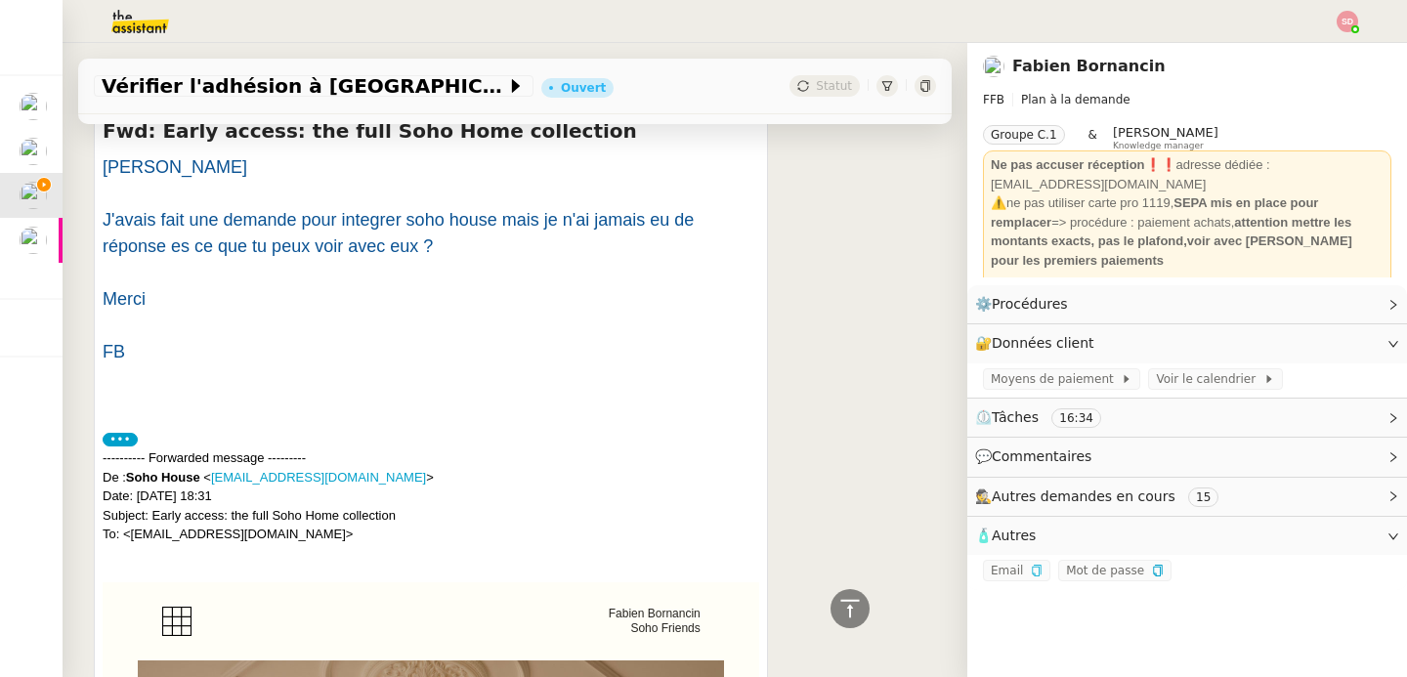
copy div "fabien.bornancin@scalandes.leclerc"
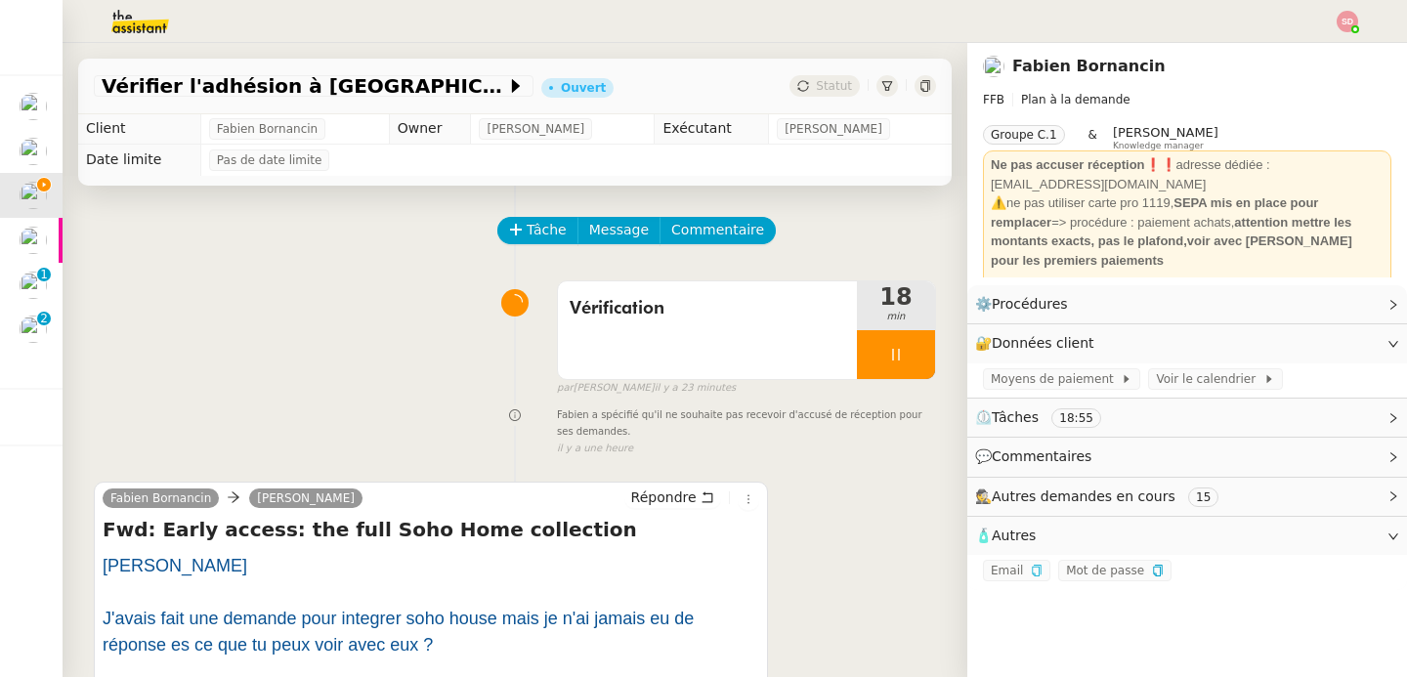
scroll to position [0, 0]
click at [648, 502] on span "Répondre" at bounding box center [663, 499] width 65 height 20
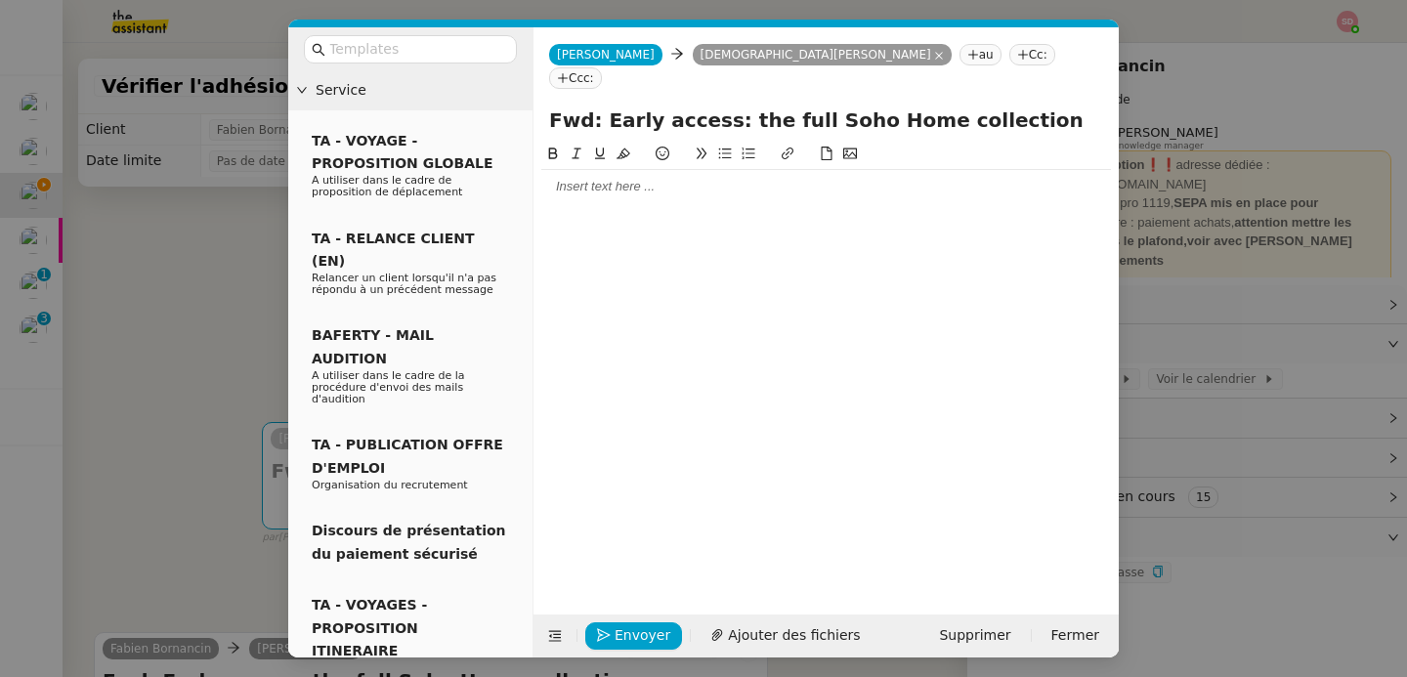
click at [587, 178] on div at bounding box center [826, 187] width 570 height 18
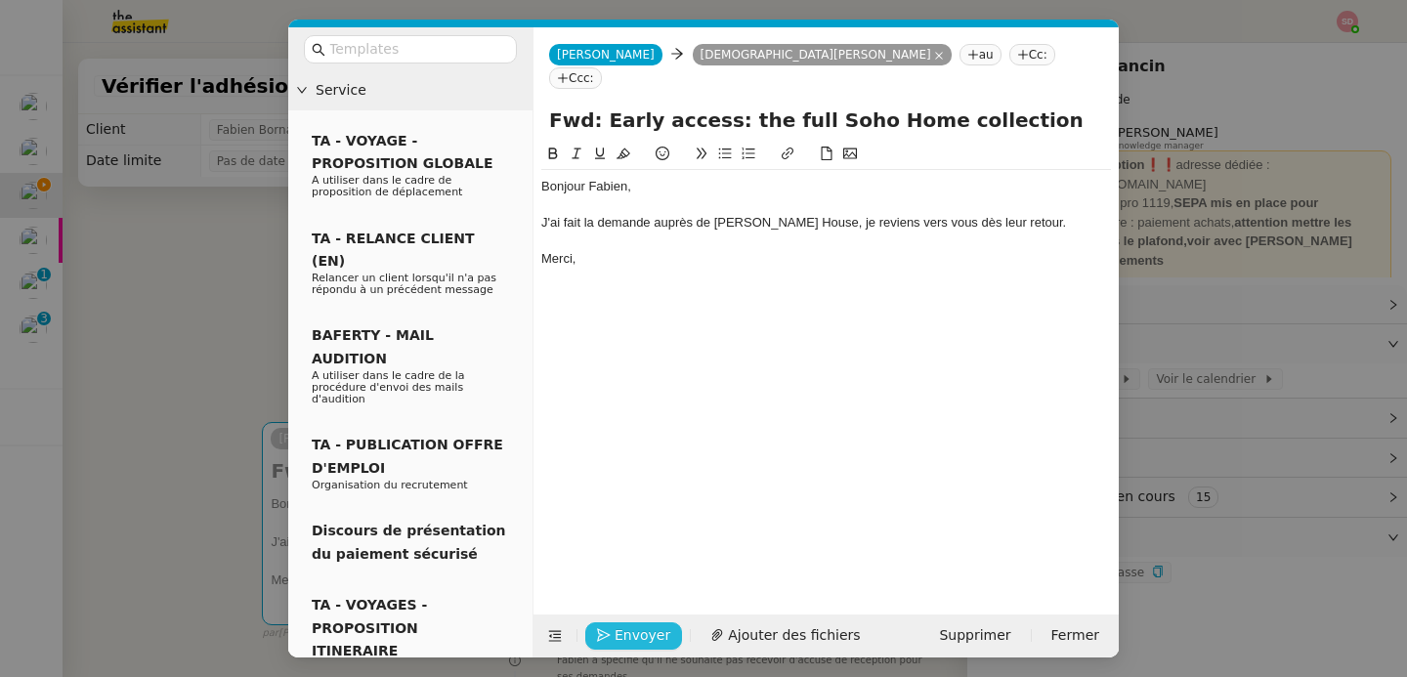
click at [629, 631] on span "Envoyer" at bounding box center [643, 635] width 56 height 22
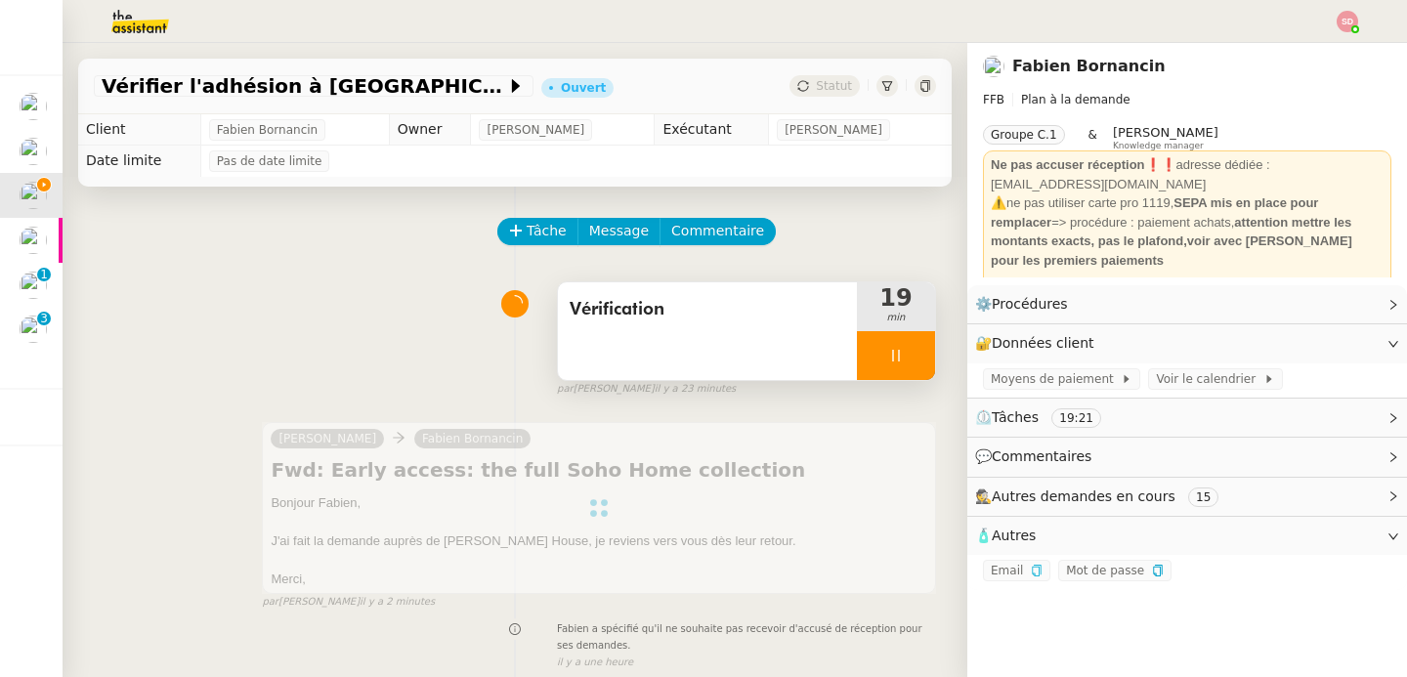
click at [886, 358] on div at bounding box center [896, 355] width 78 height 49
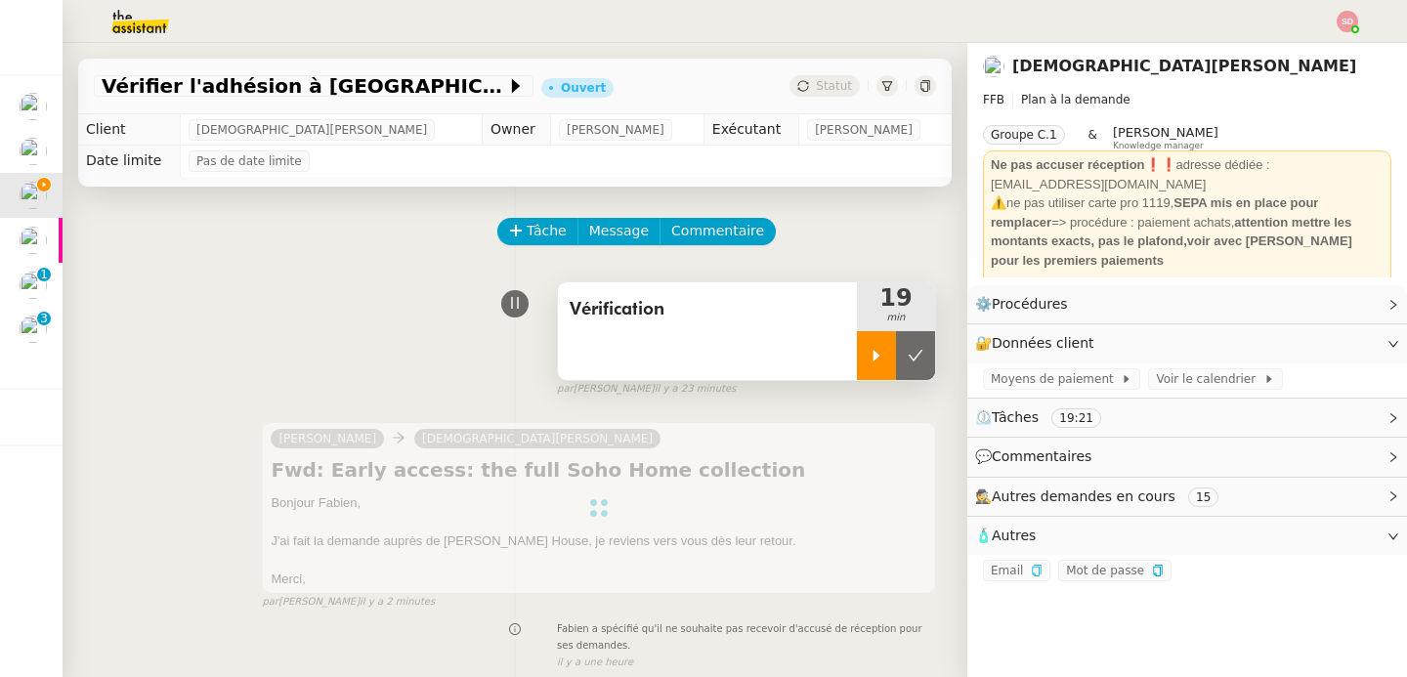
click at [909, 358] on icon at bounding box center [916, 355] width 15 height 11
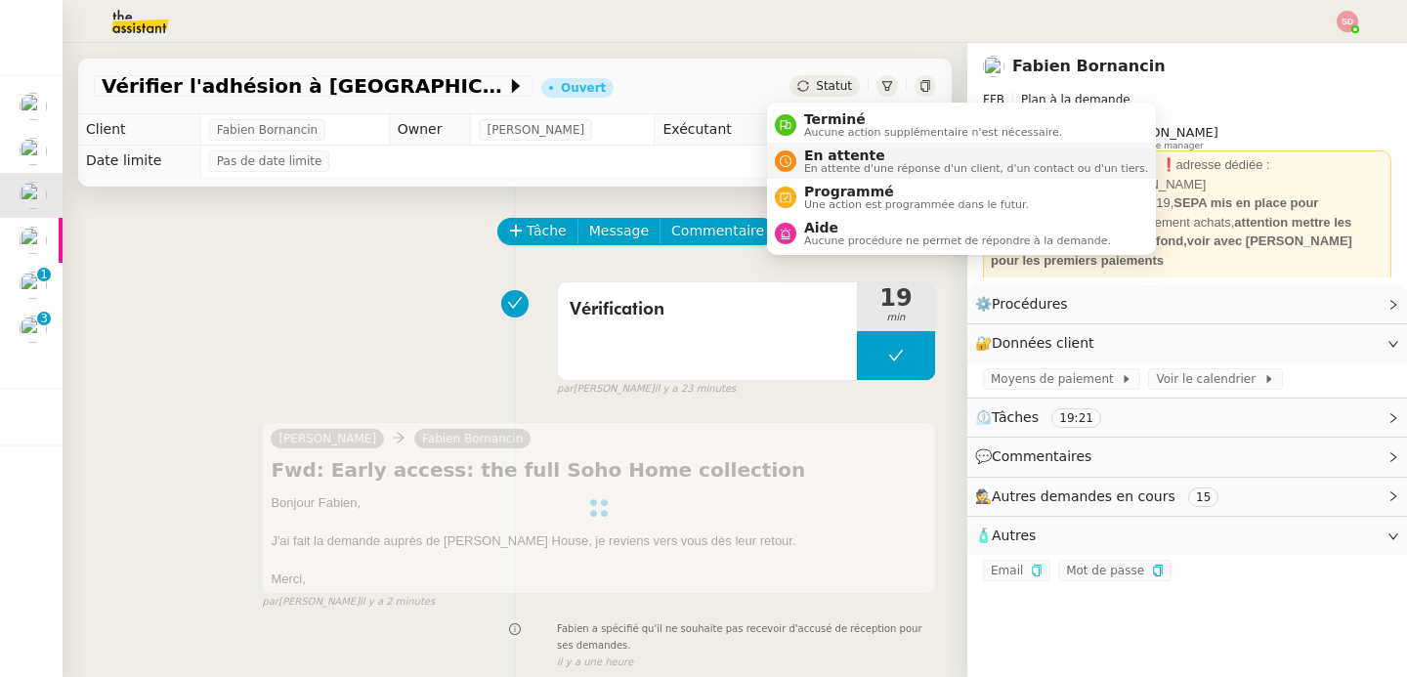
click at [818, 150] on span "En attente" at bounding box center [976, 156] width 344 height 16
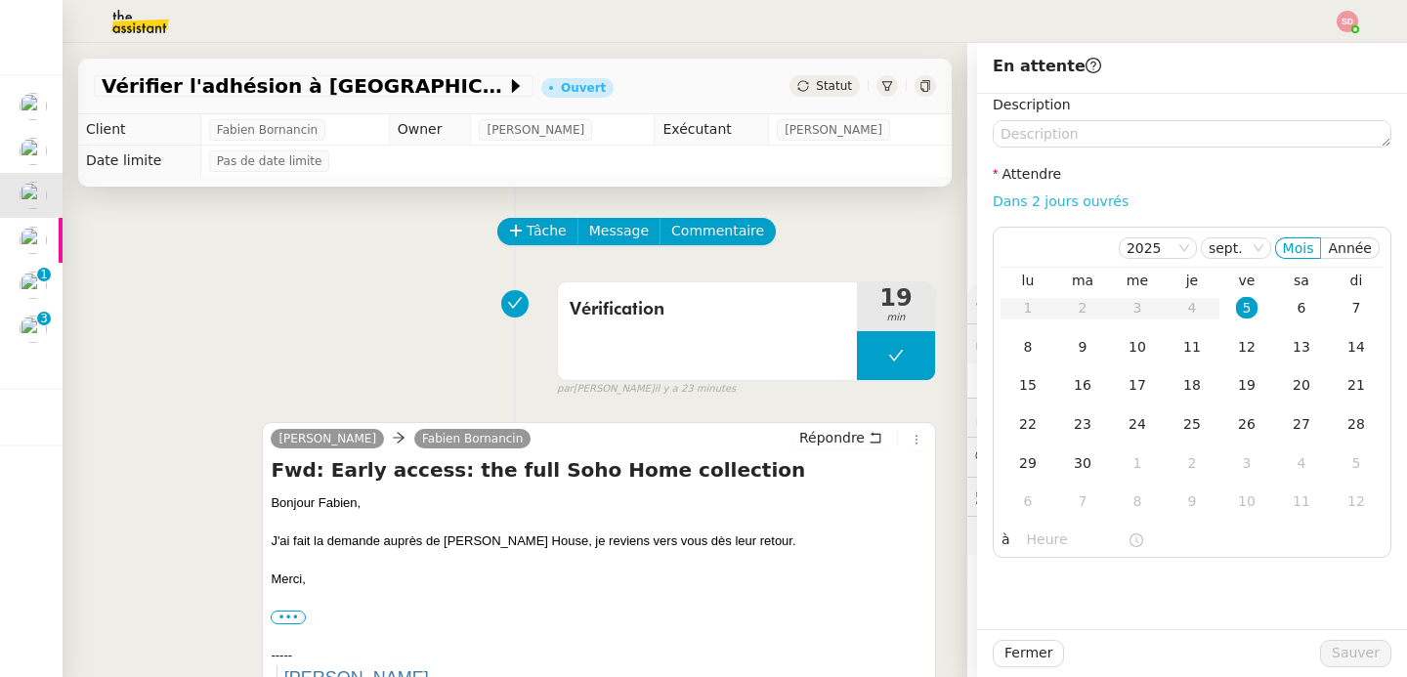
click at [1089, 200] on link "Dans 2 jours ouvrés" at bounding box center [1061, 201] width 136 height 16
type input "07:00"
click at [1188, 343] on td "11" at bounding box center [1192, 347] width 55 height 39
click at [1332, 644] on span "Sauver" at bounding box center [1356, 653] width 48 height 22
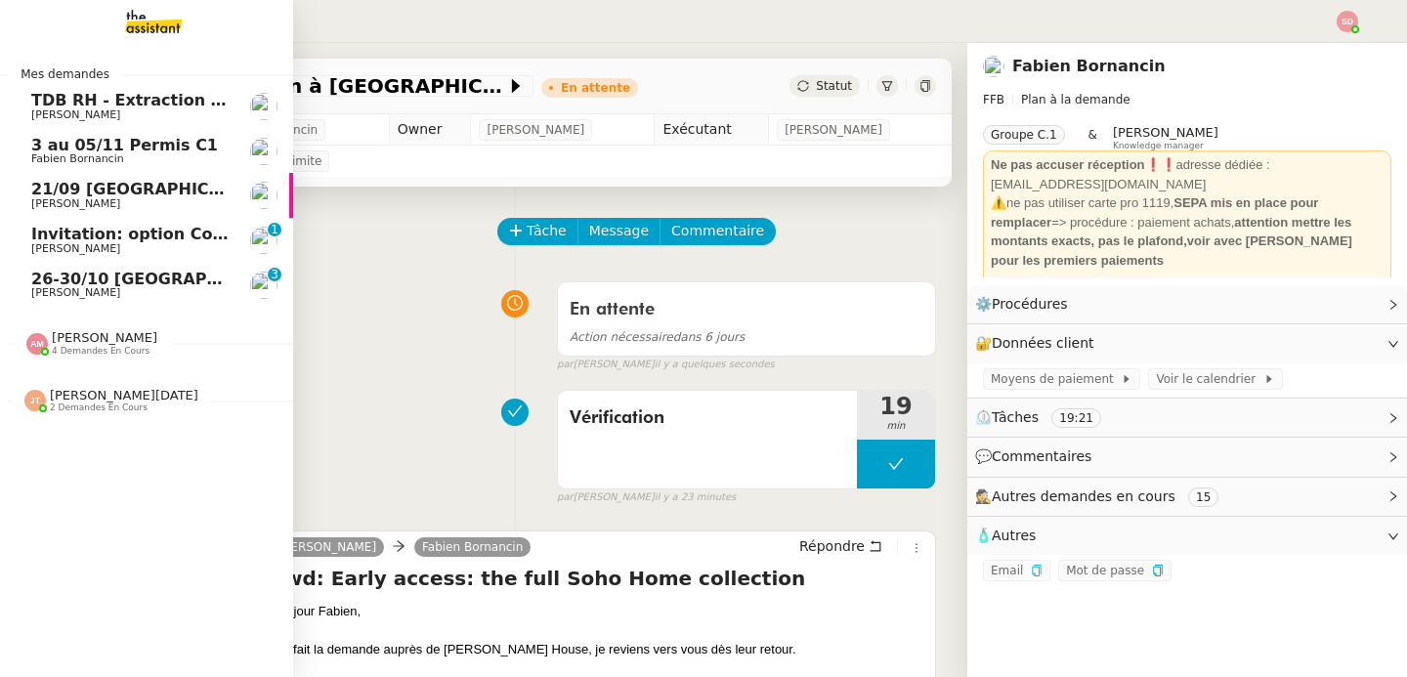
click at [33, 235] on span "Invitation: option Comex élargi (AL, GBV, MS) - lun. 29 sept. 2025 3pm - 5pm (U…" at bounding box center [521, 234] width 981 height 19
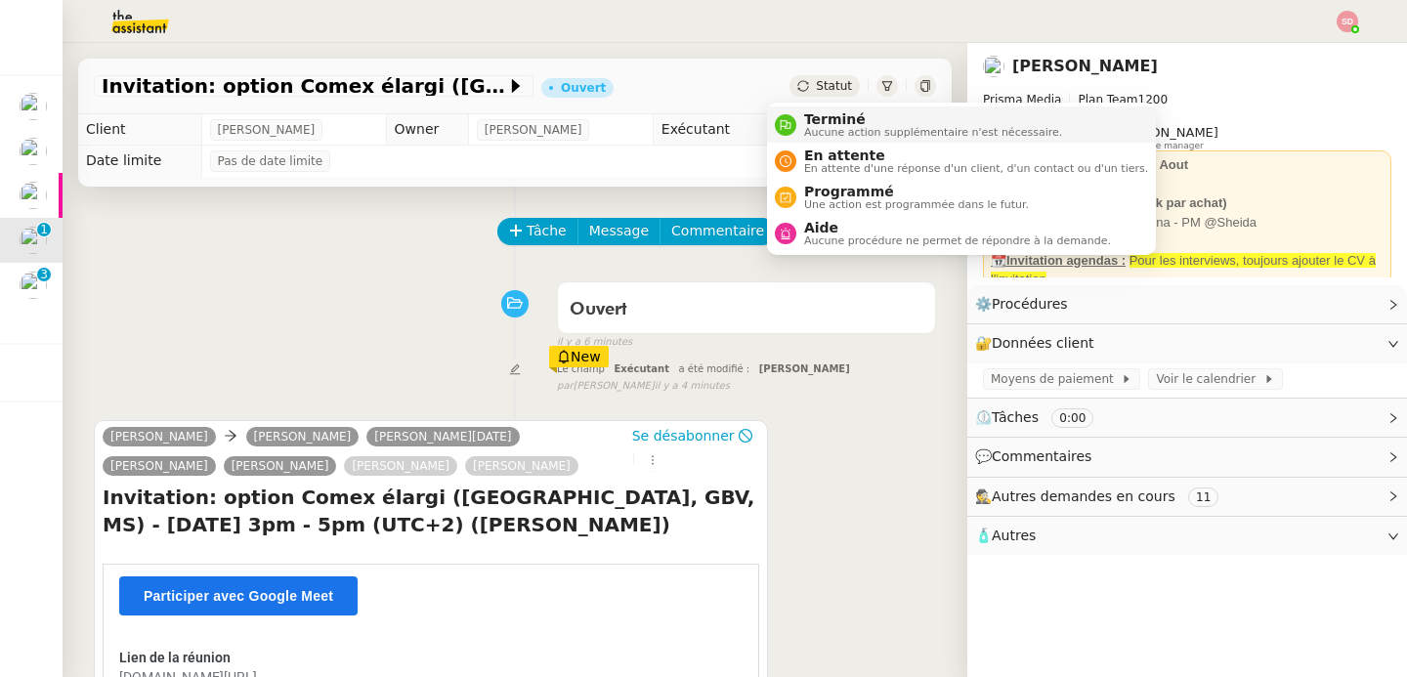
click at [786, 120] on icon at bounding box center [786, 125] width 12 height 12
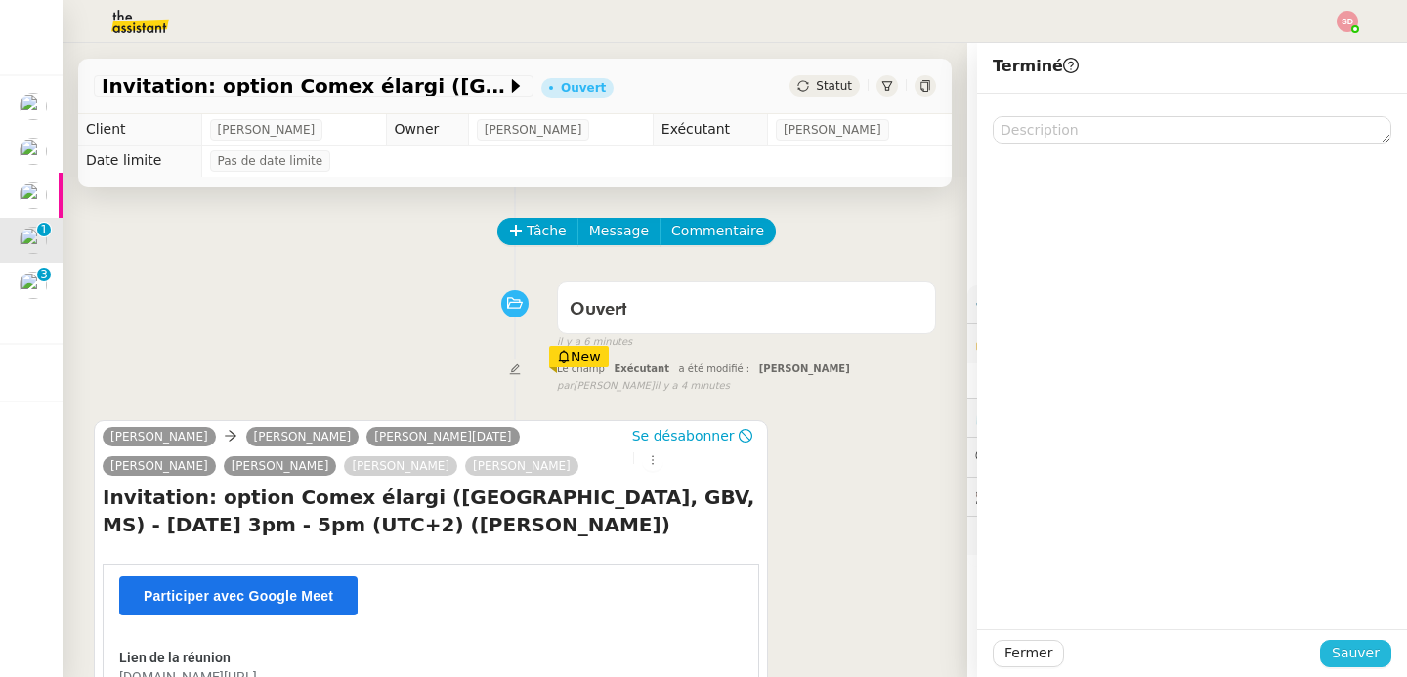
click at [1348, 648] on span "Sauver" at bounding box center [1356, 653] width 48 height 22
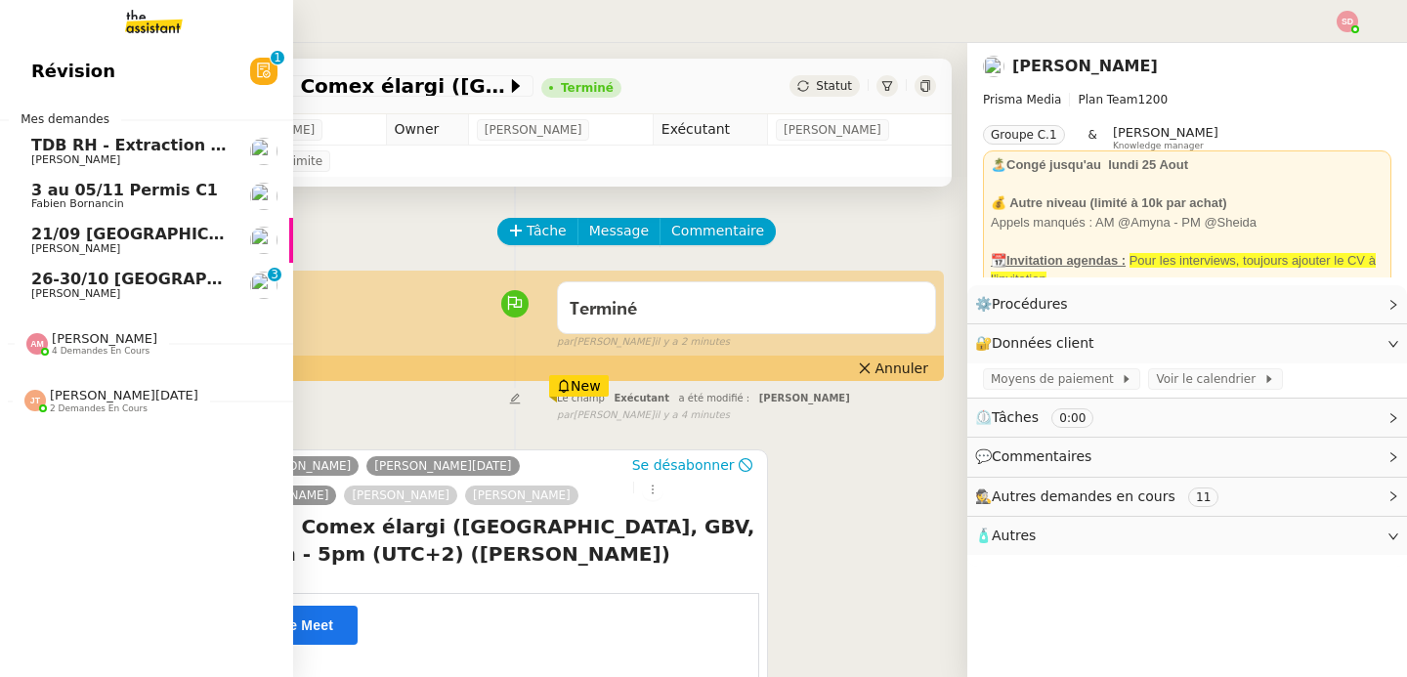
click at [43, 277] on span "26-30/10 Paris - Dubai" at bounding box center [264, 279] width 466 height 19
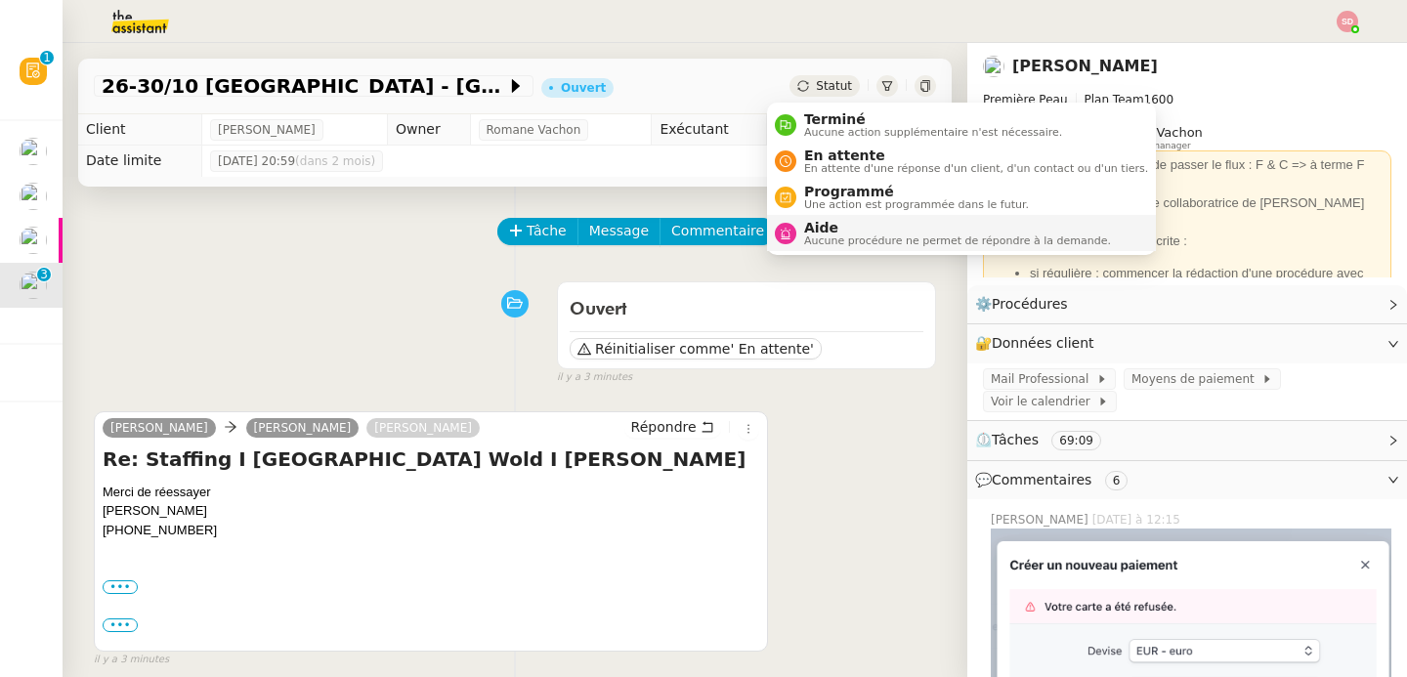
click at [780, 236] on icon at bounding box center [786, 234] width 12 height 12
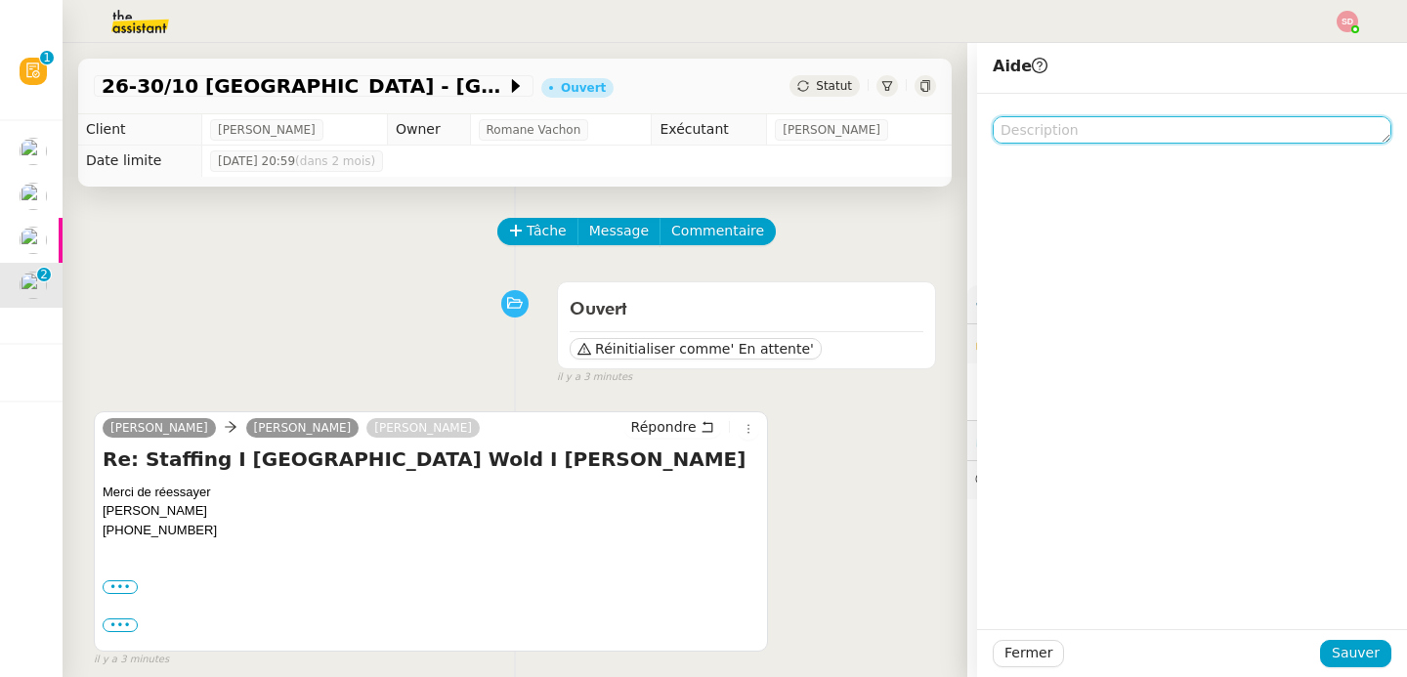
click at [1062, 123] on textarea at bounding box center [1192, 129] width 399 height 27
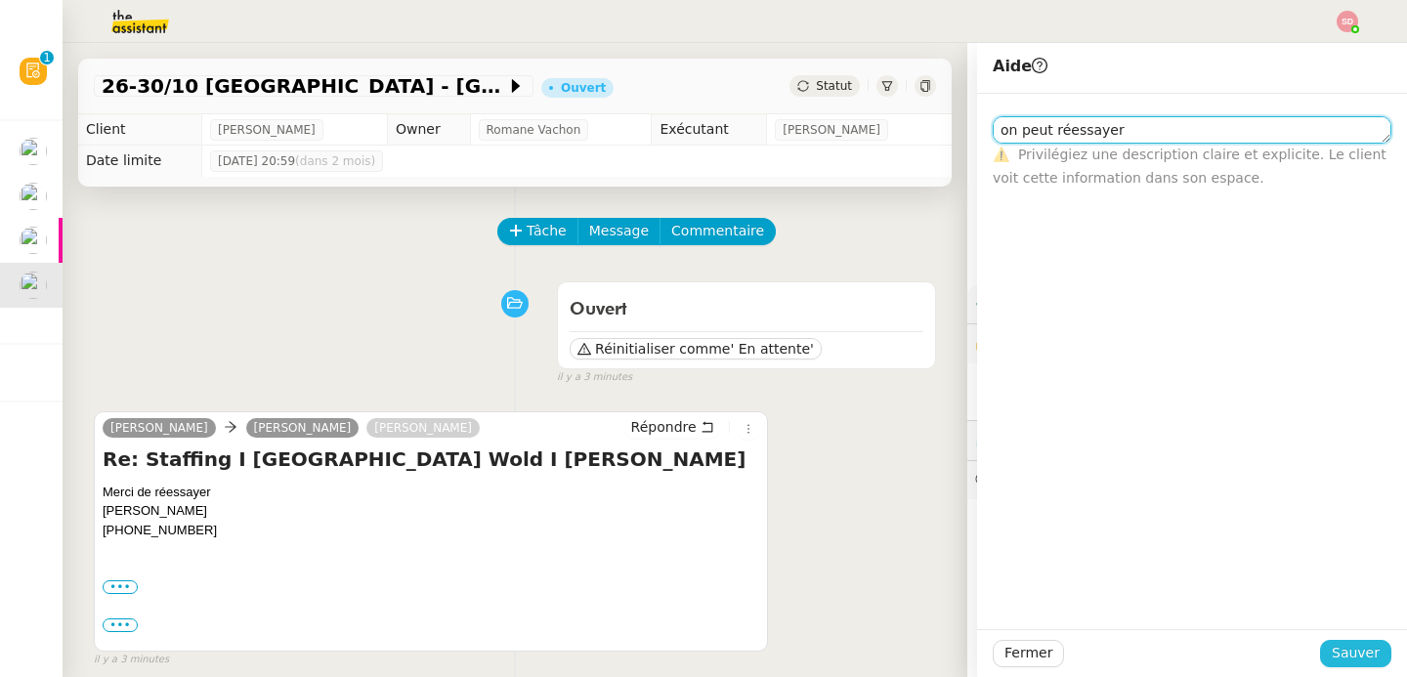
type textarea "on peut réessayer"
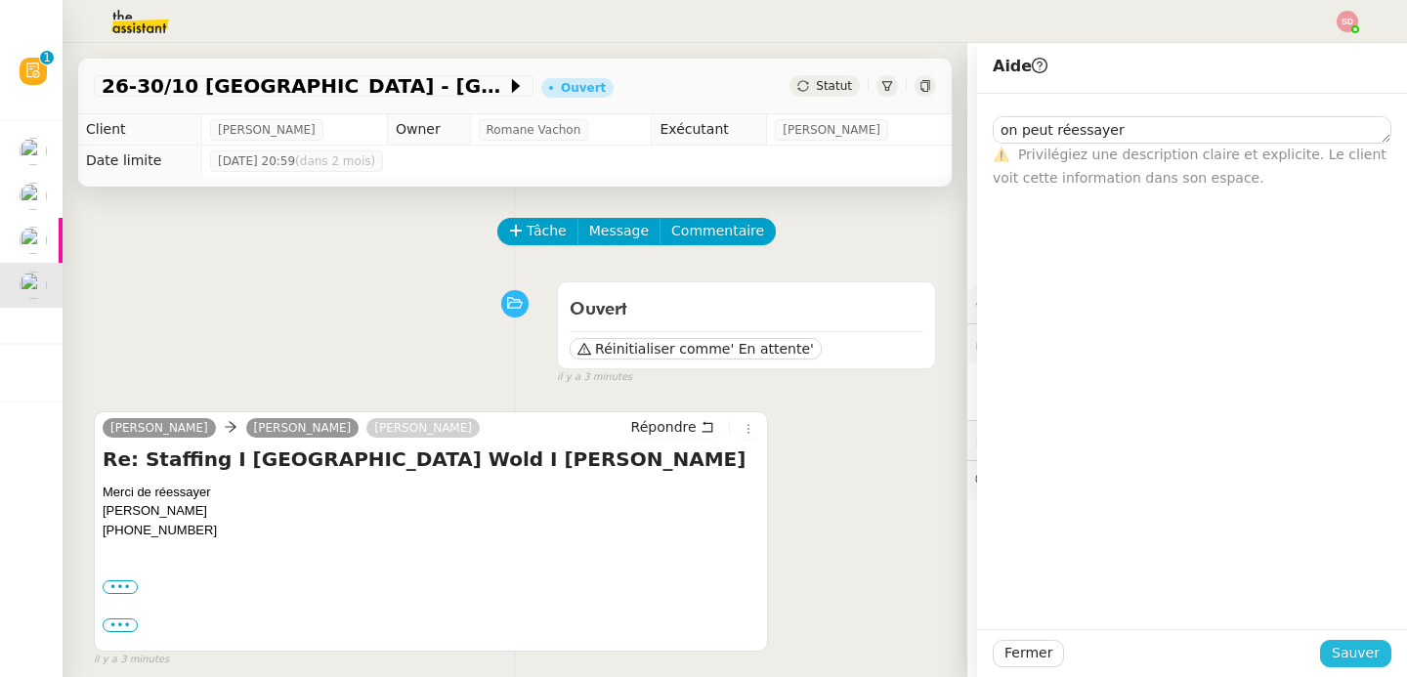
click at [1348, 657] on span "Sauver" at bounding box center [1356, 653] width 48 height 22
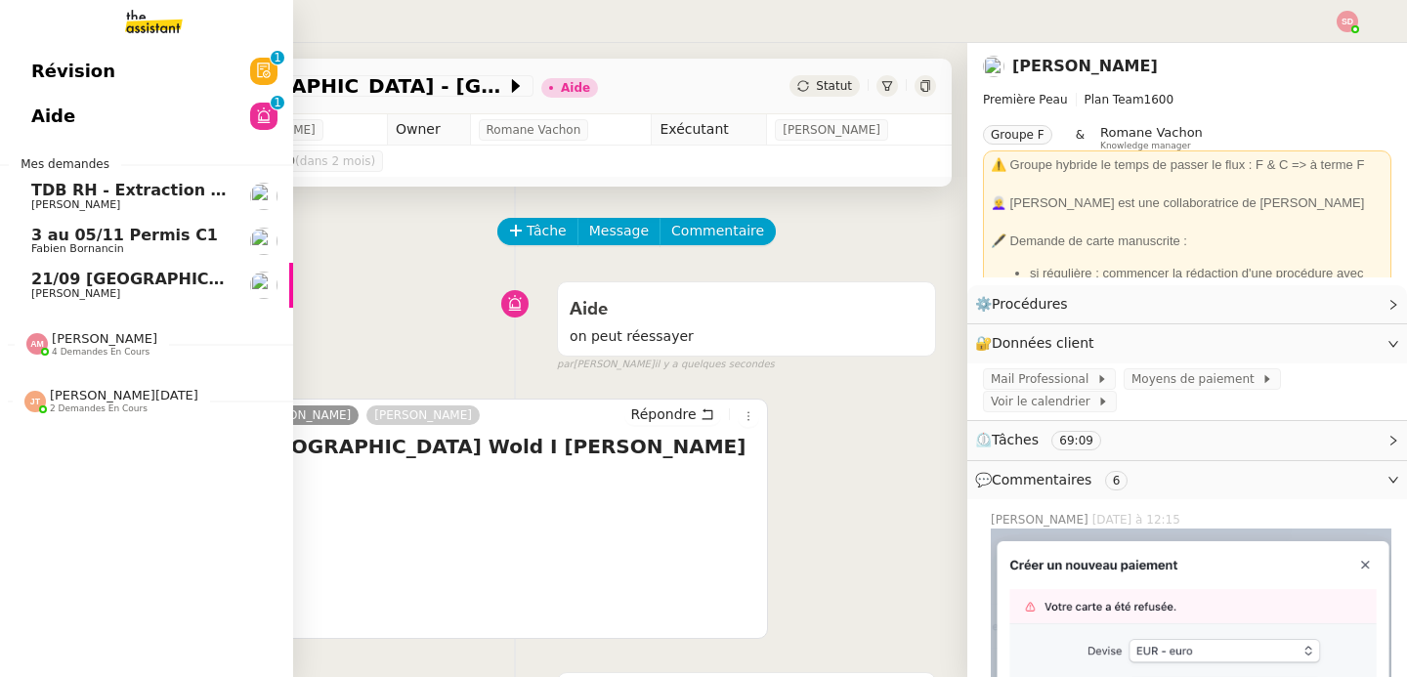
click at [35, 274] on span "21/09 [GEOGRAPHIC_DATA] - [GEOGRAPHIC_DATA]" at bounding box center [250, 279] width 439 height 19
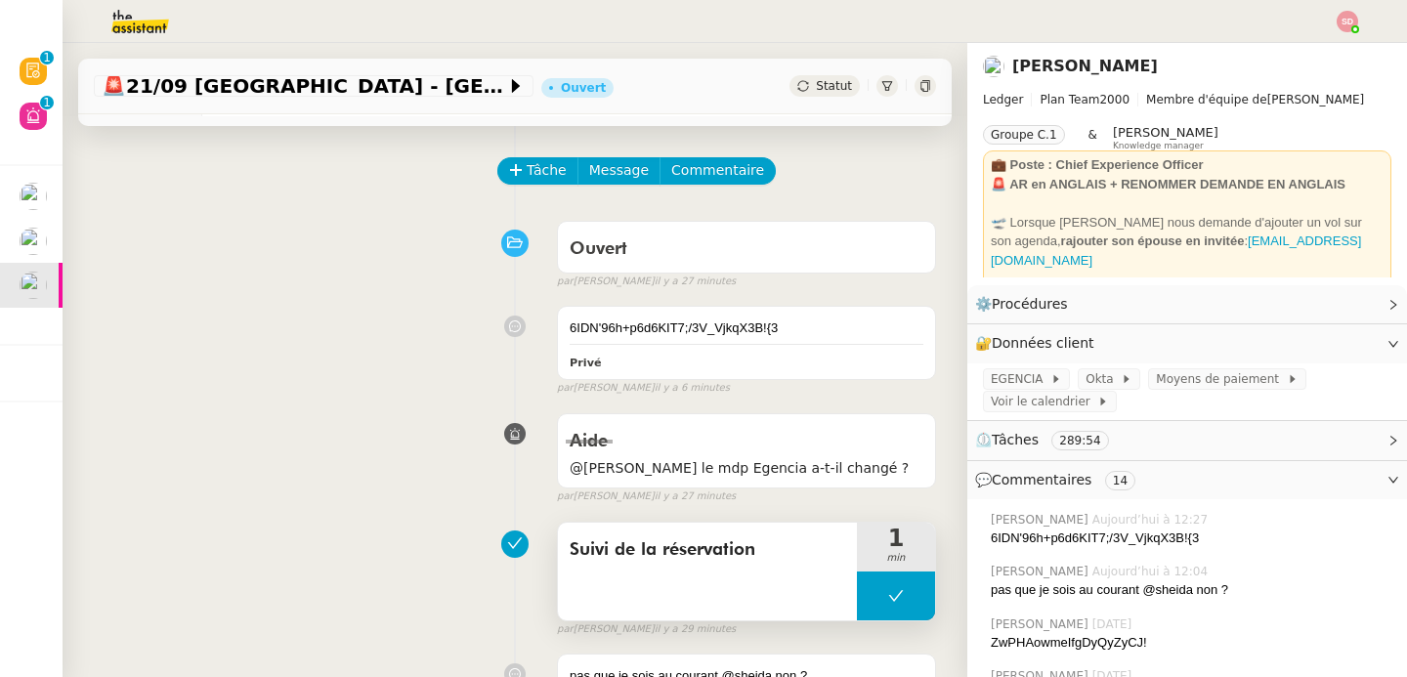
scroll to position [75, 0]
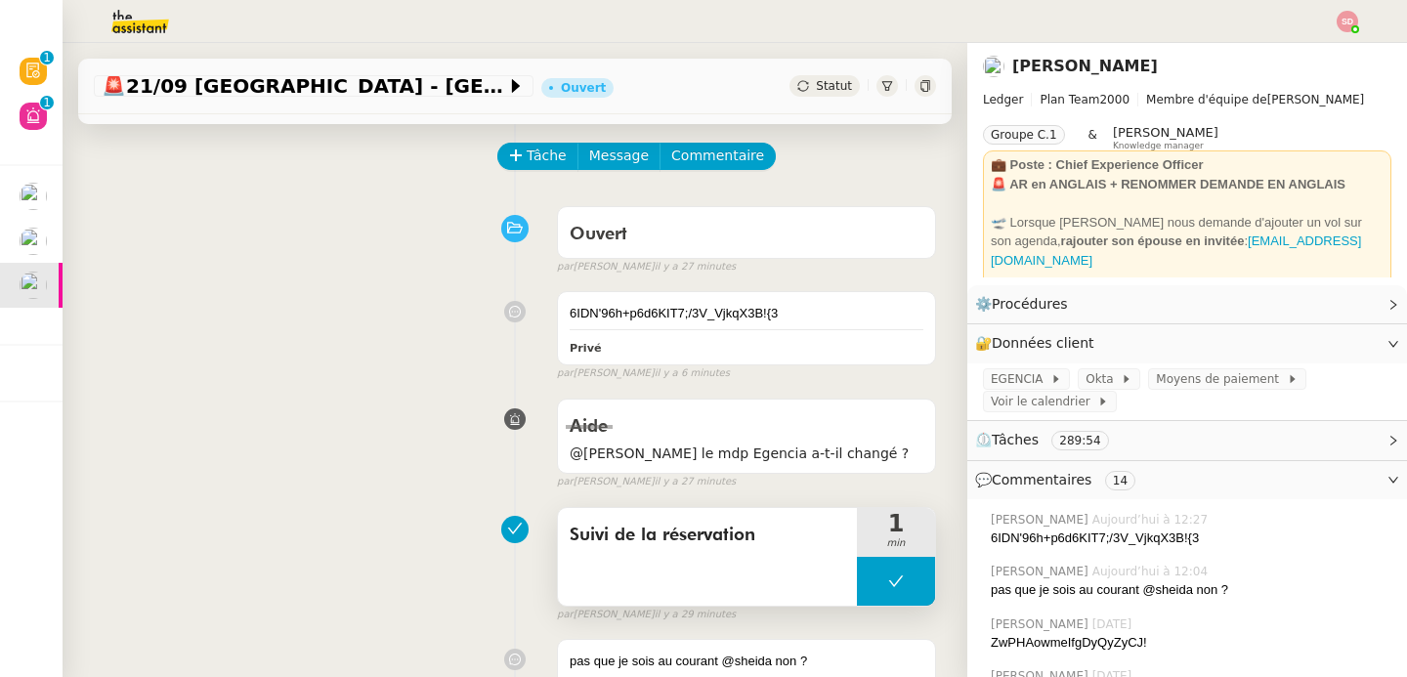
click at [860, 602] on button at bounding box center [896, 581] width 78 height 49
click at [869, 588] on icon at bounding box center [877, 582] width 16 height 16
click at [1018, 379] on span "EGENCIA" at bounding box center [1021, 379] width 60 height 20
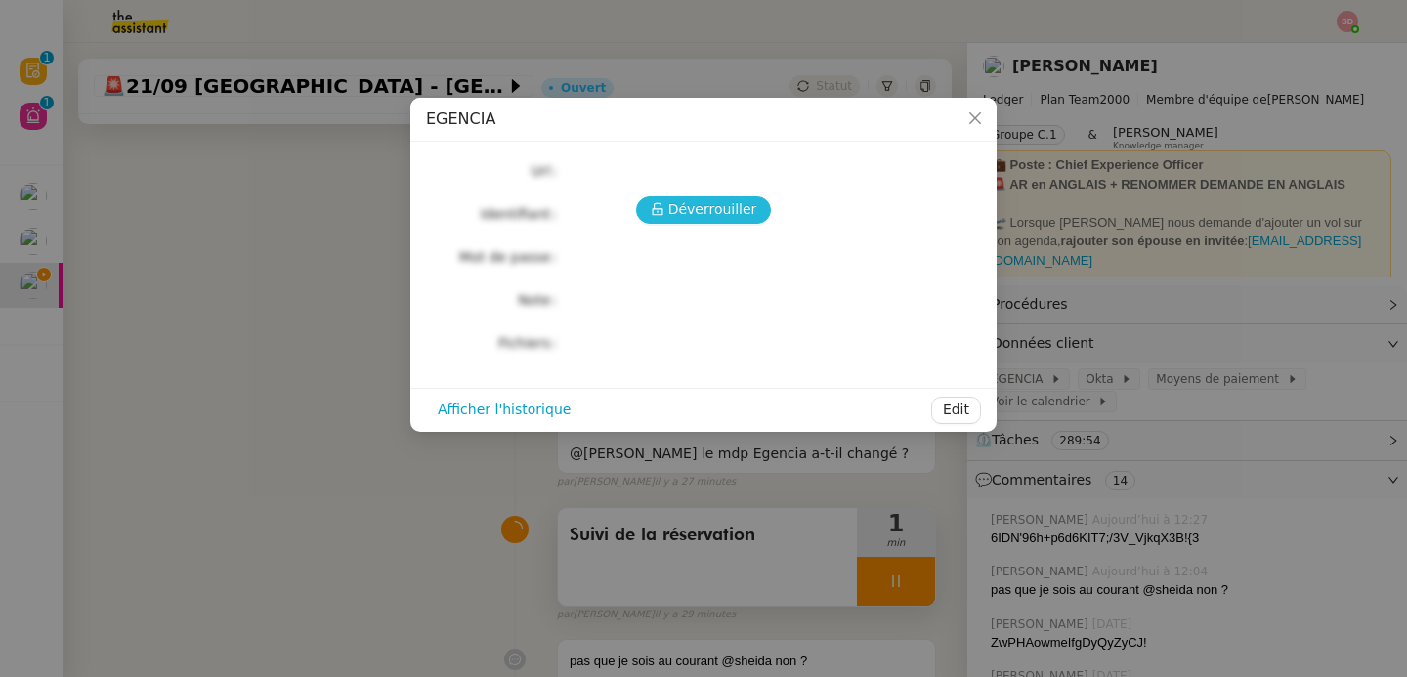
click at [666, 196] on button "Déverrouiller" at bounding box center [704, 209] width 136 height 27
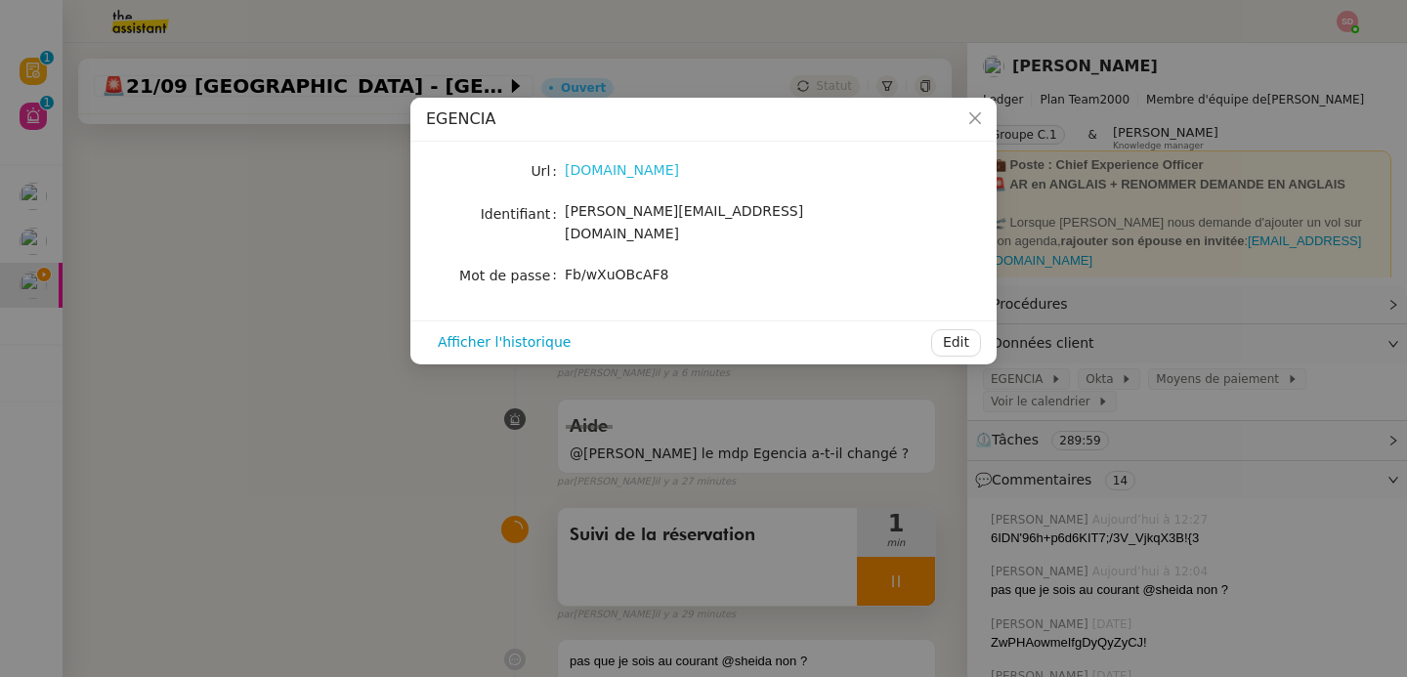
click at [605, 169] on link "egencia.fr" at bounding box center [622, 170] width 114 height 16
click at [1129, 536] on nz-modal-container "EGENCIA Url egencia.fr Identifiant sam@ledger.fr Mot de passe Fb/wXuOBcAF8 Affi…" at bounding box center [703, 338] width 1407 height 677
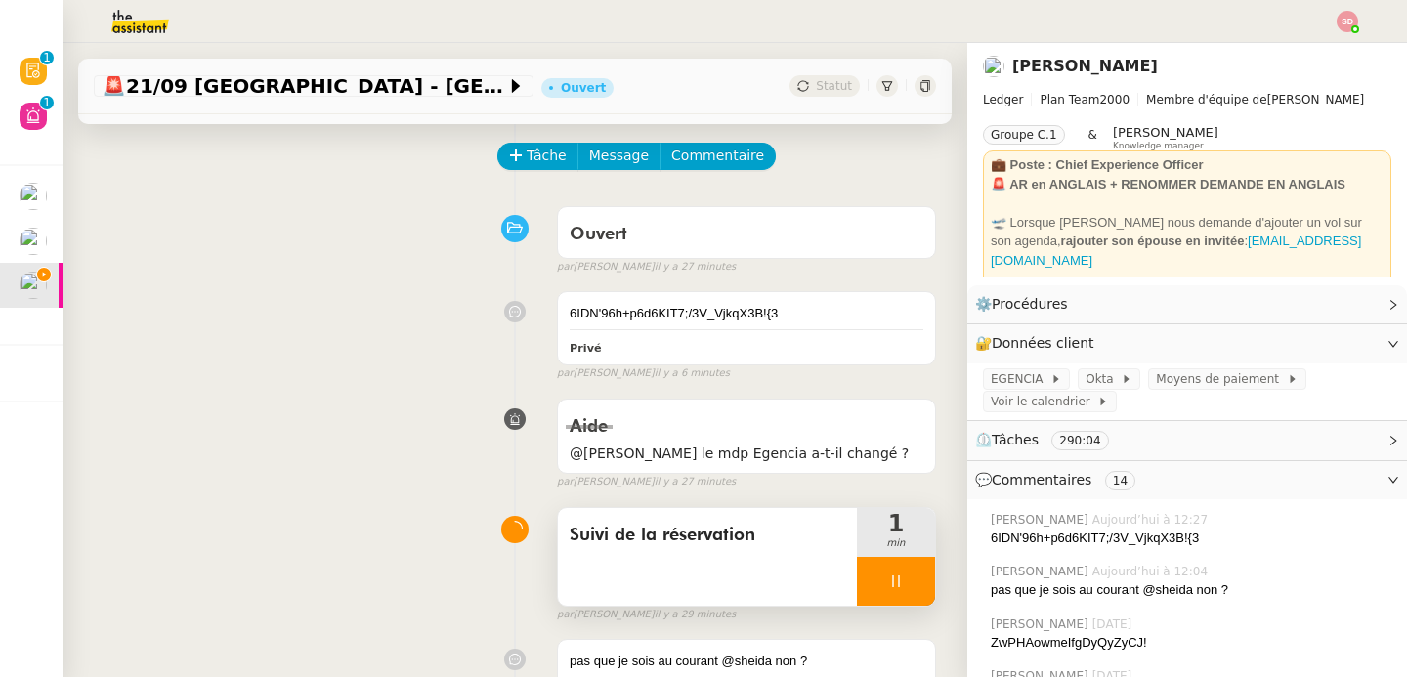
click at [1129, 536] on nz-modal-container "EGENCIA Url egencia.fr Identifiant sam@ledger.fr Mot de passe Fb/wXuOBcAF8 Affi…" at bounding box center [703, 338] width 1407 height 677
click at [1129, 536] on div "6IDN'96h+p6d6KIT7;/3V_VjkqX3B!{3" at bounding box center [1191, 539] width 401 height 20
copy nz-comment "6IDN'96h+p6d6KIT7;/3V_VjkqX3B!{3"
click at [998, 373] on span "EGENCIA" at bounding box center [1021, 379] width 60 height 20
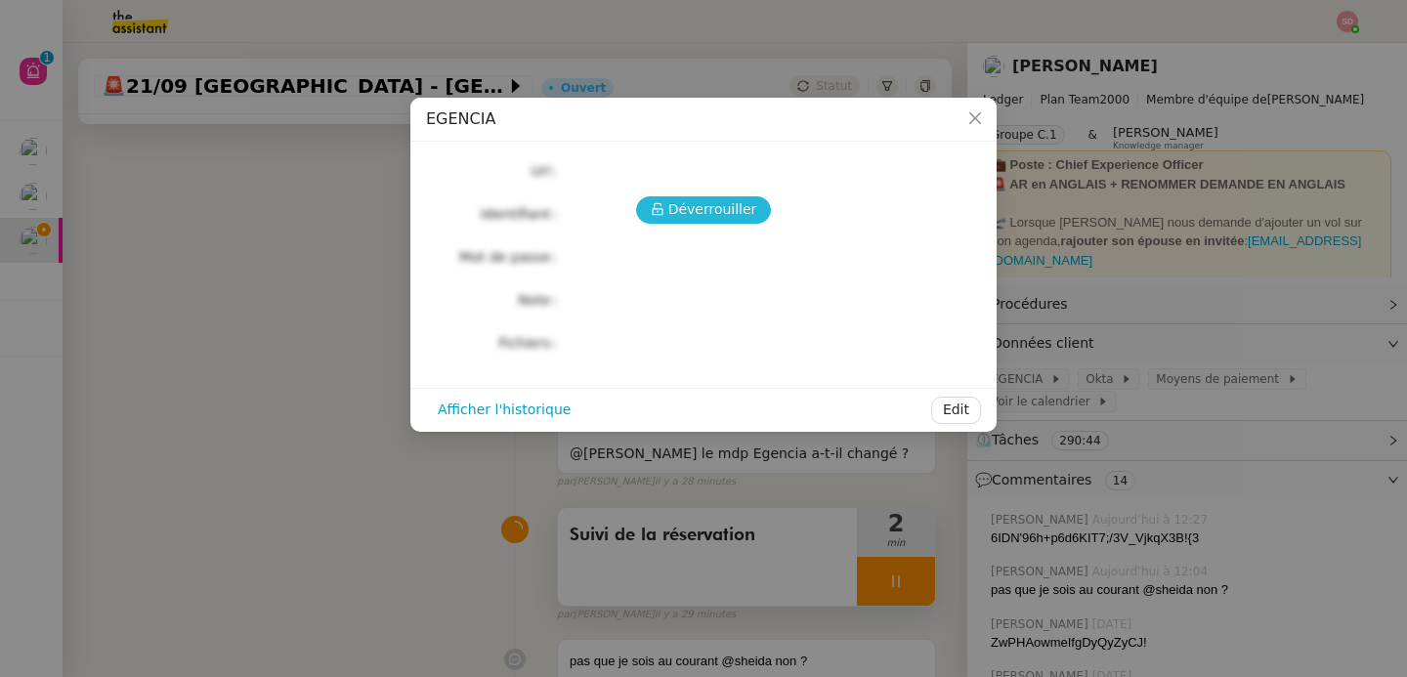
click at [649, 202] on button "Déverrouiller" at bounding box center [704, 209] width 136 height 27
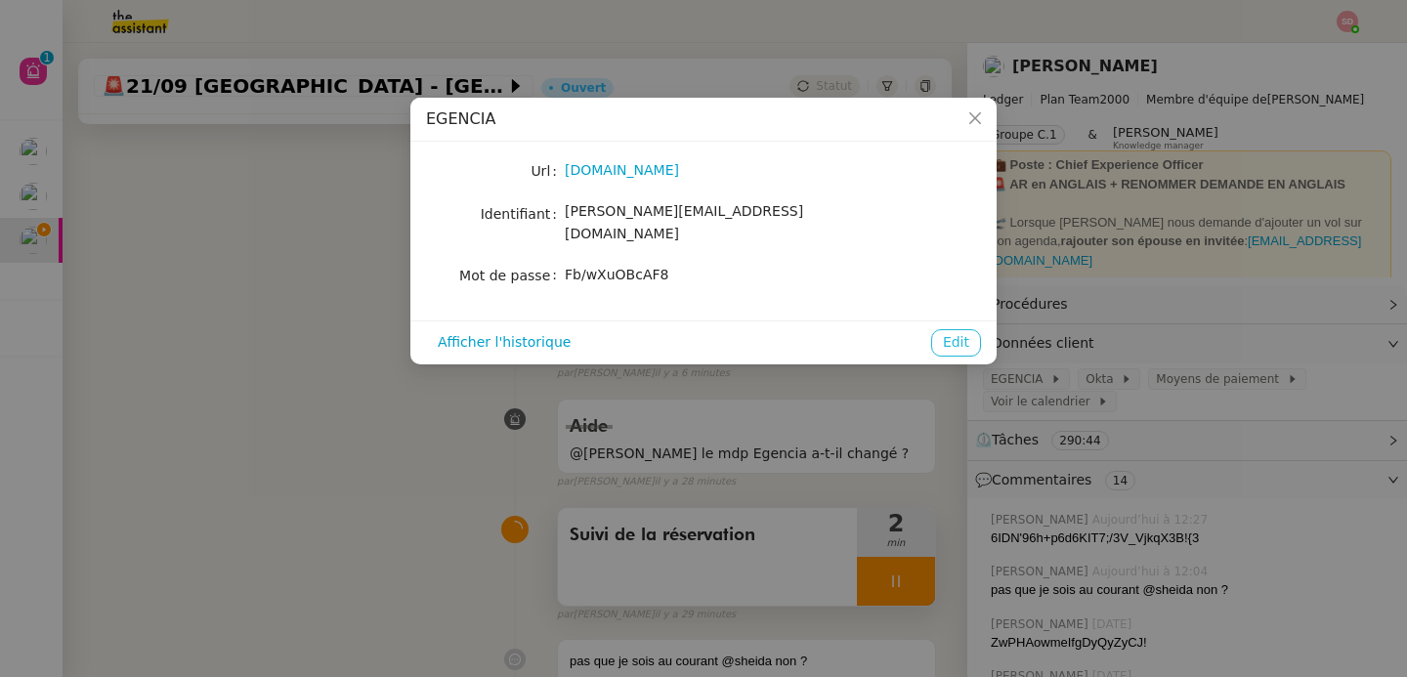
click at [976, 329] on button "Edit" at bounding box center [956, 342] width 50 height 27
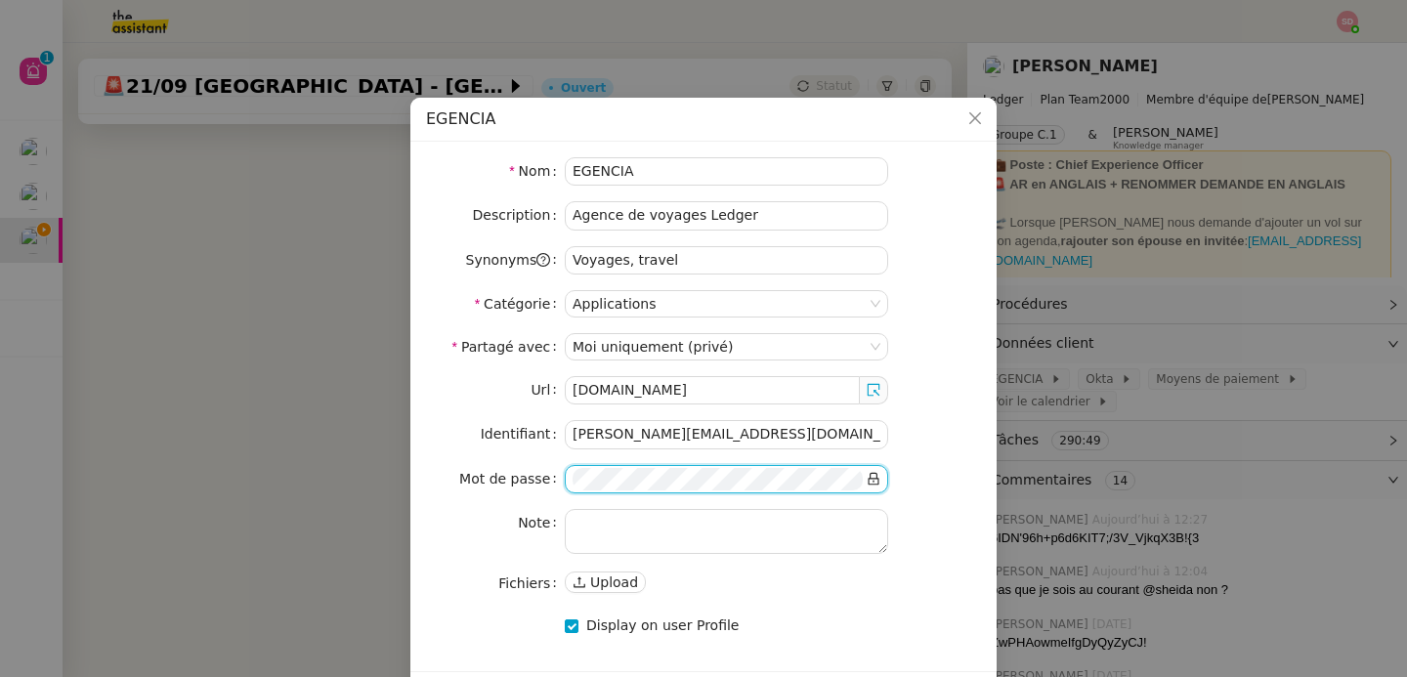
click at [874, 479] on icon at bounding box center [874, 479] width 11 height 13
click at [912, 482] on nz-form-item "Mot de passe" at bounding box center [703, 479] width 555 height 28
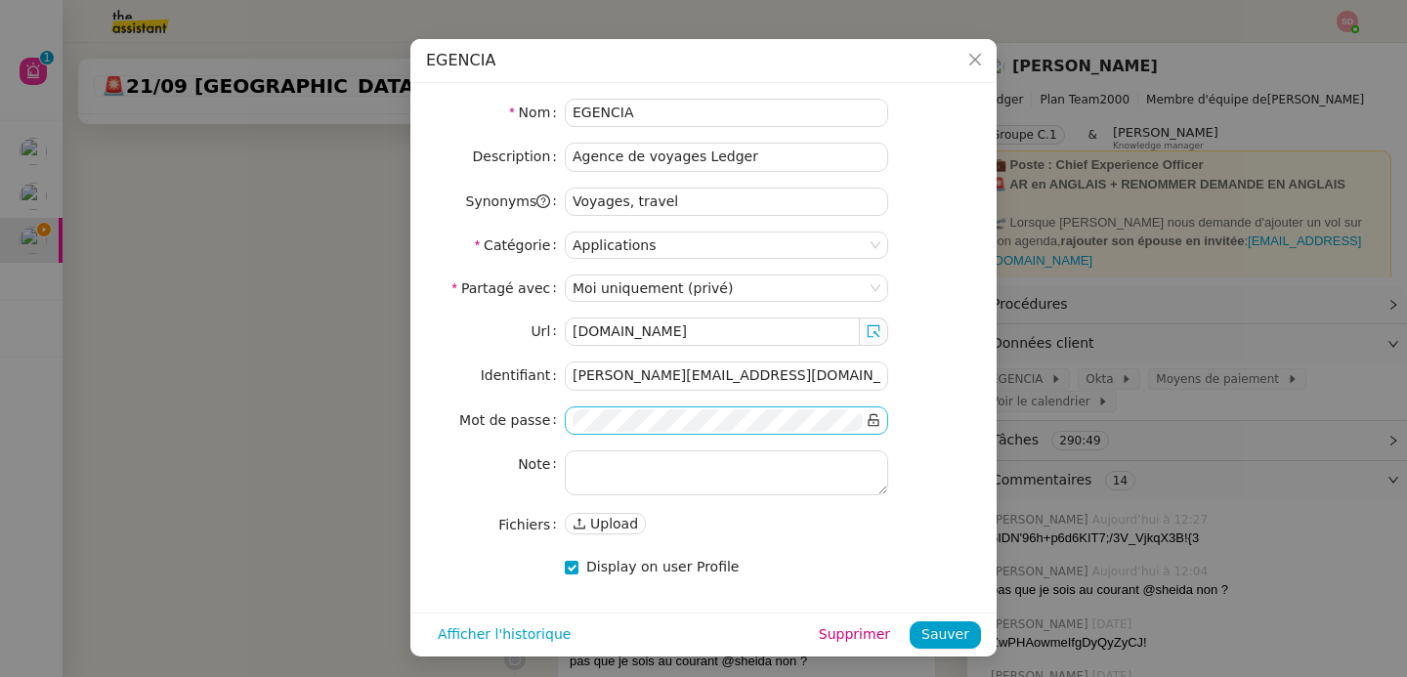
scroll to position [62, 0]
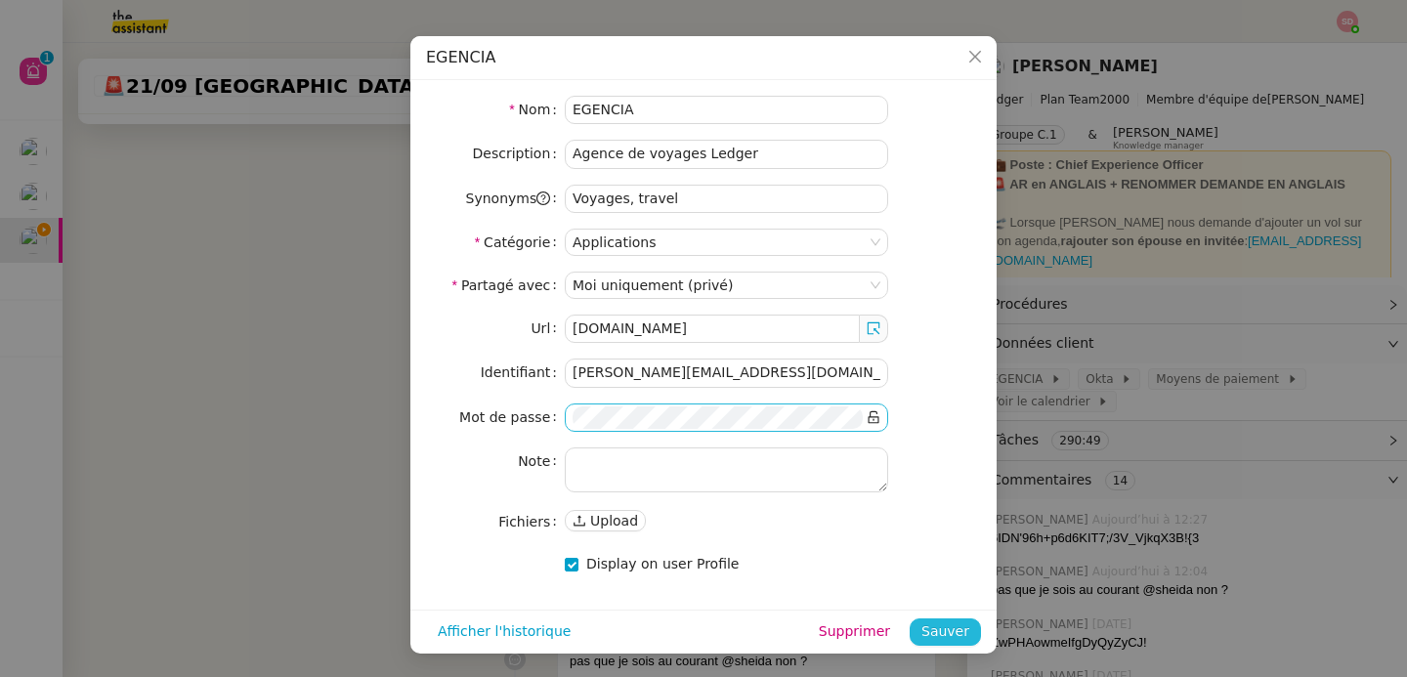
click at [936, 627] on span "Sauver" at bounding box center [945, 631] width 48 height 22
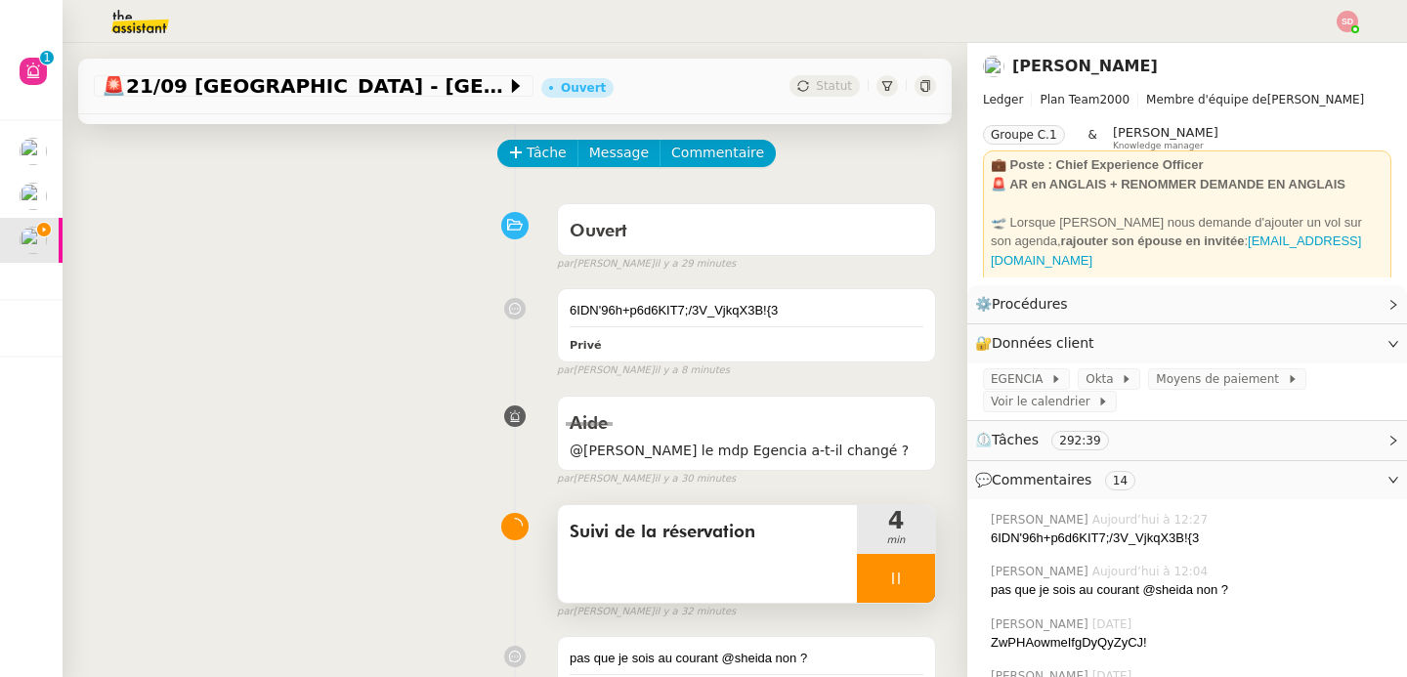
scroll to position [79, 0]
click at [1032, 477] on span "Commentaires" at bounding box center [1042, 480] width 100 height 16
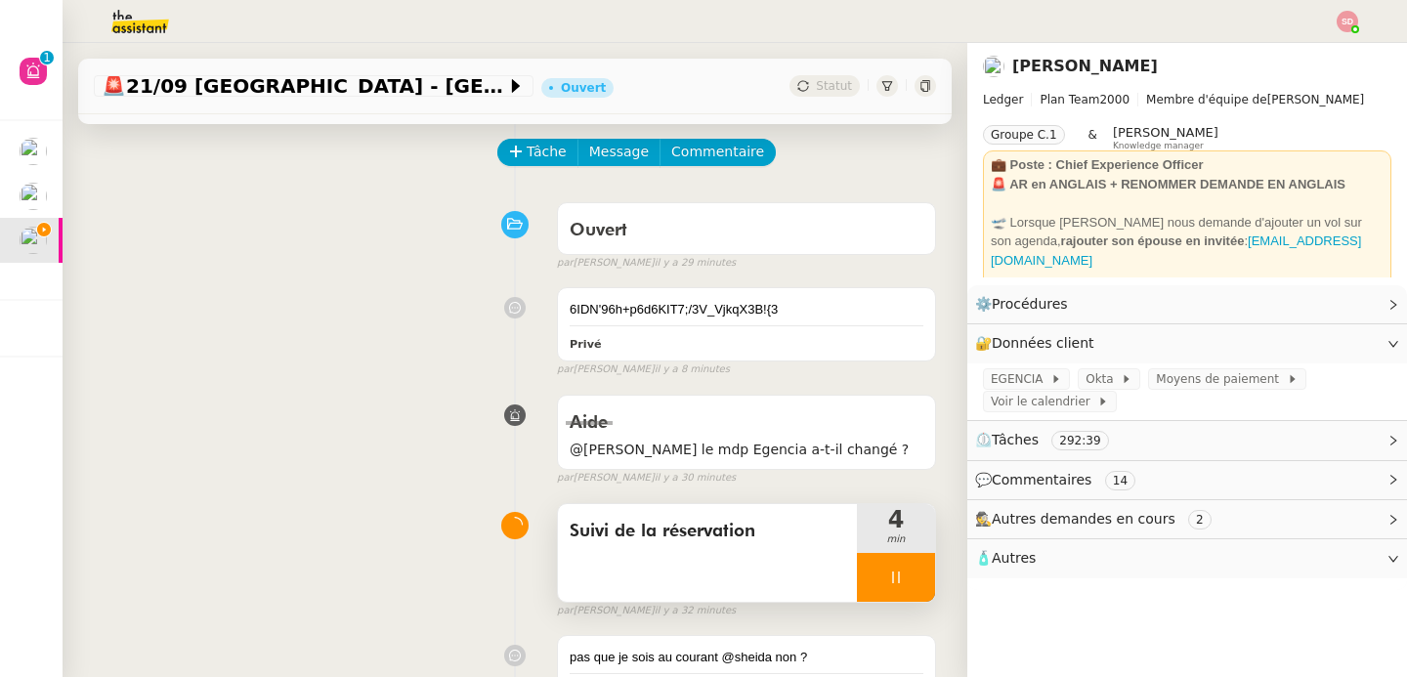
click at [1026, 508] on span "🕵️ Autres demandes en cours 2" at bounding box center [1171, 519] width 393 height 22
click at [1034, 554] on span "Book Flights to NYC and Amsterdam" at bounding box center [1056, 552] width 147 height 20
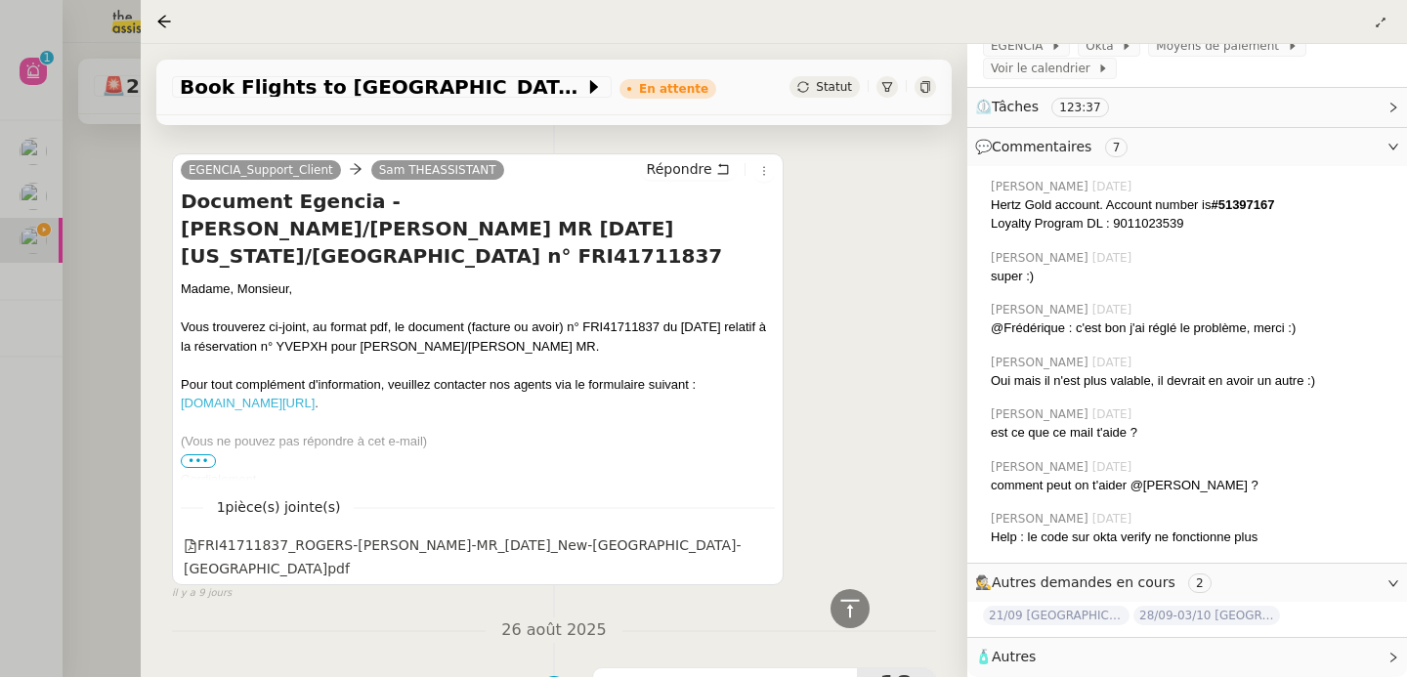
scroll to position [3061, 0]
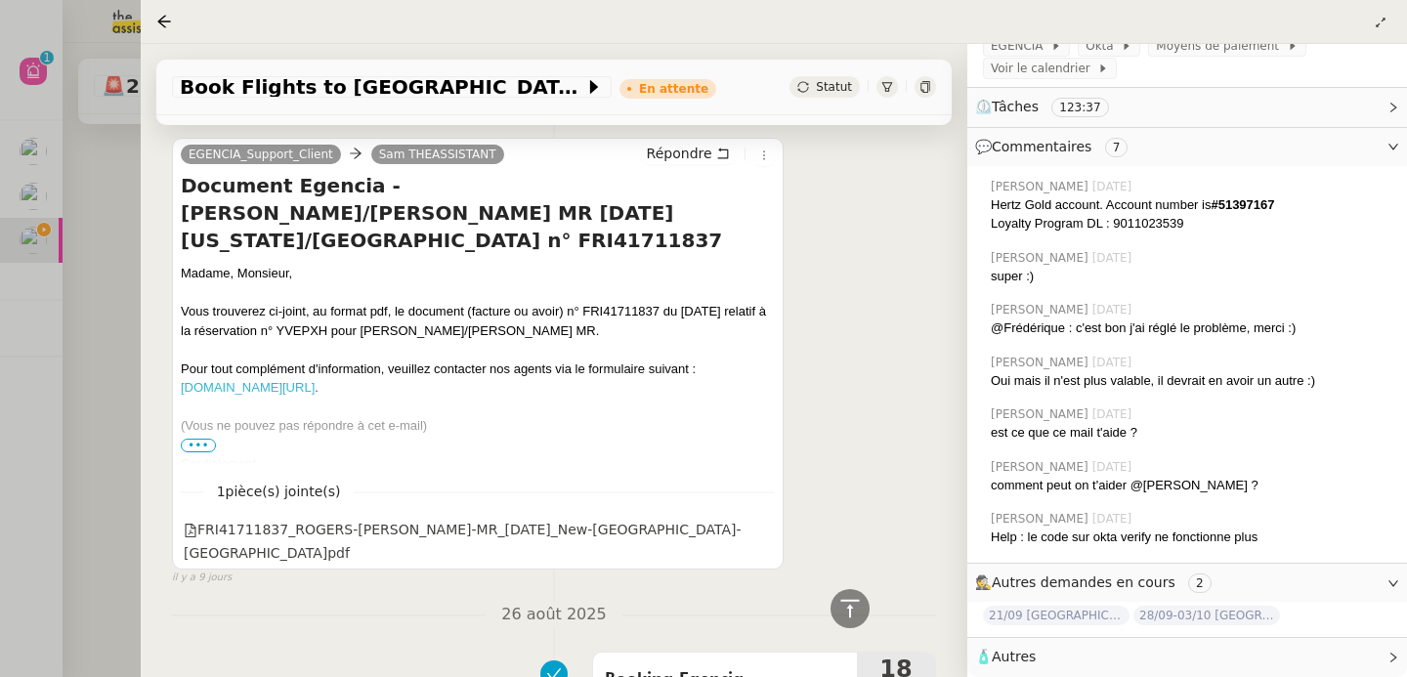
click at [81, 489] on div at bounding box center [703, 338] width 1407 height 677
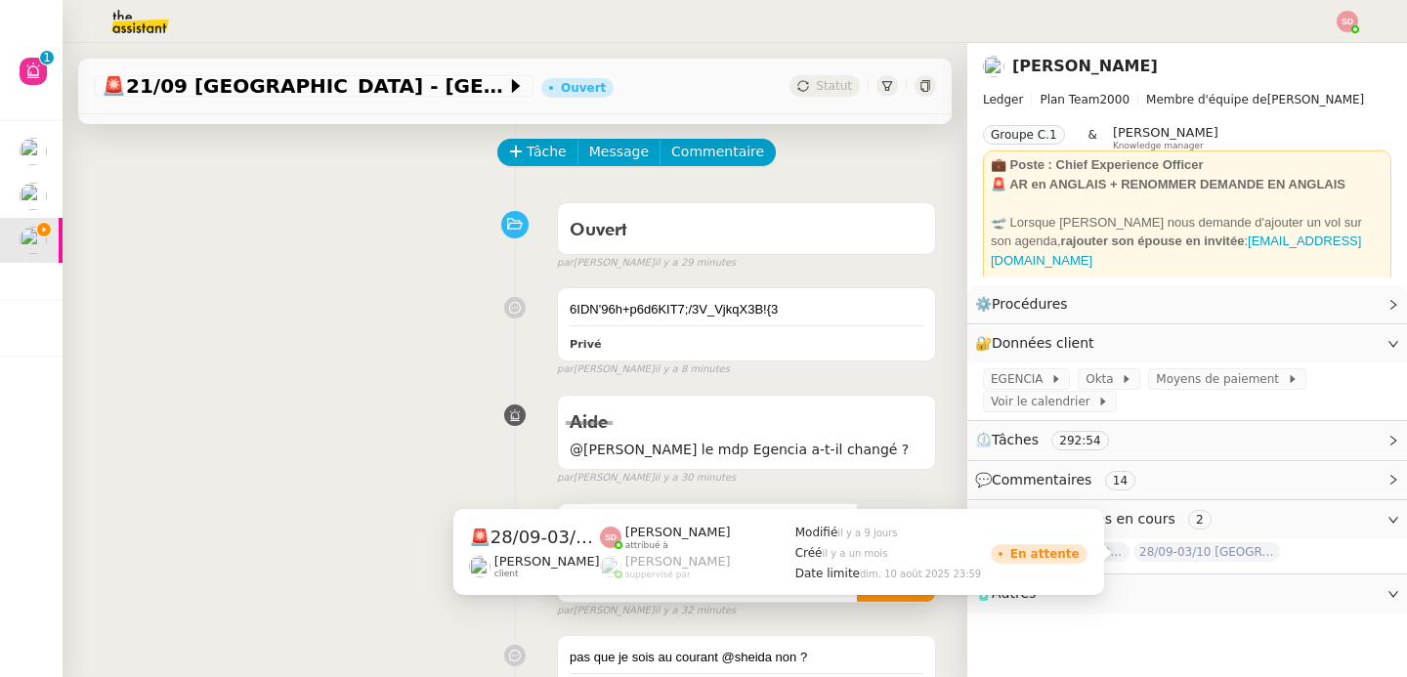
click at [1229, 555] on span "28/09-03/10 Paris - Singapore" at bounding box center [1206, 552] width 147 height 20
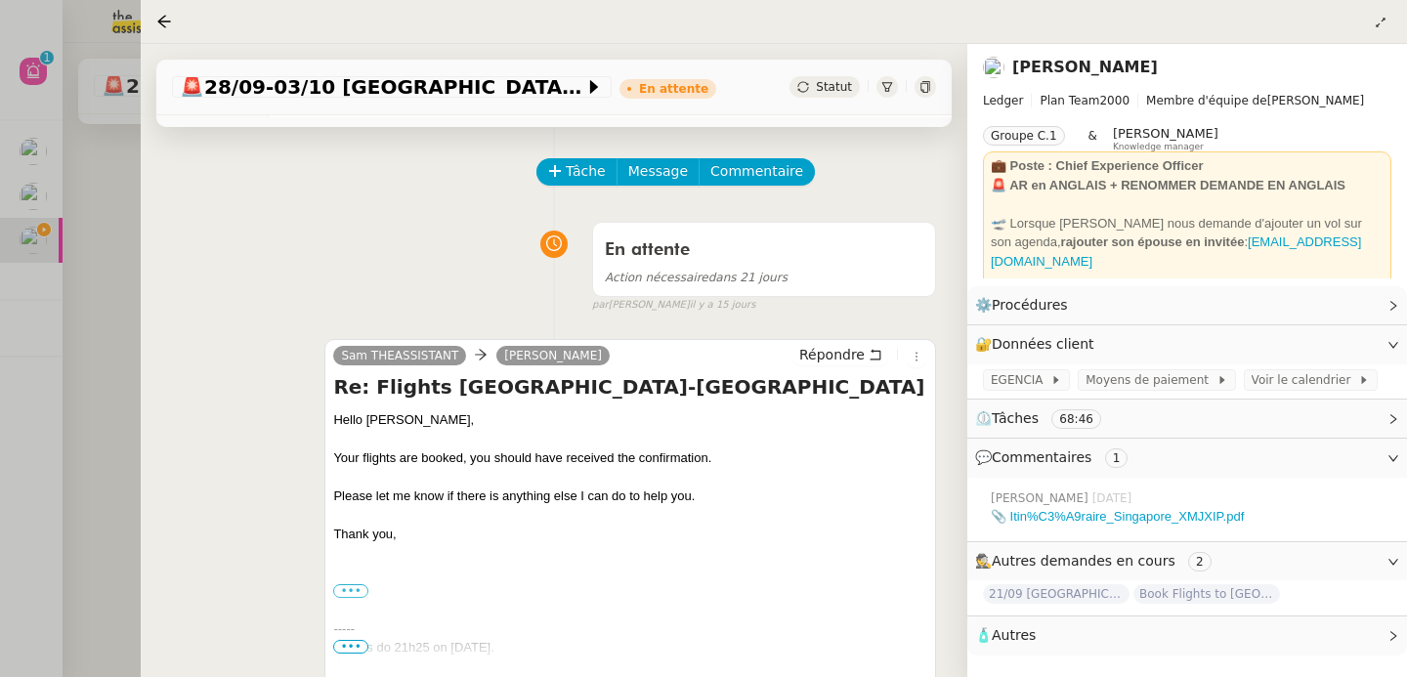
scroll to position [150, 0]
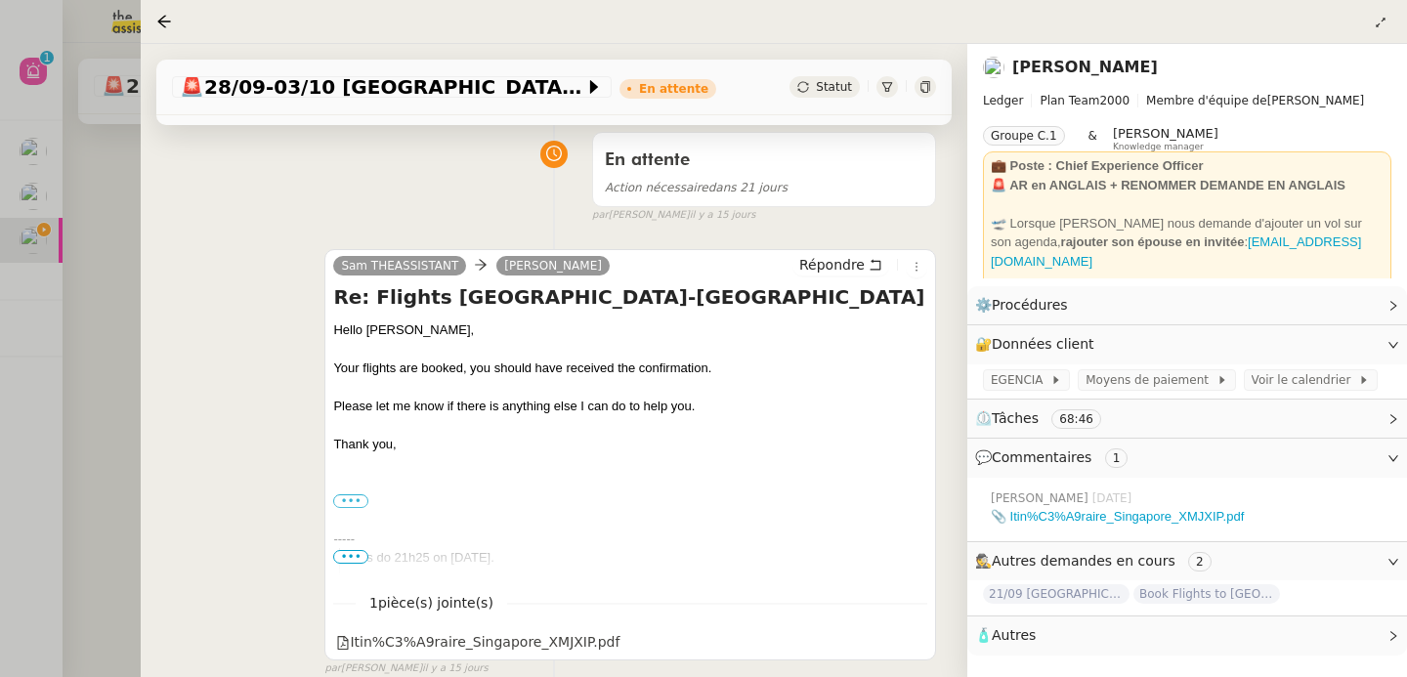
click at [52, 421] on div at bounding box center [703, 338] width 1407 height 677
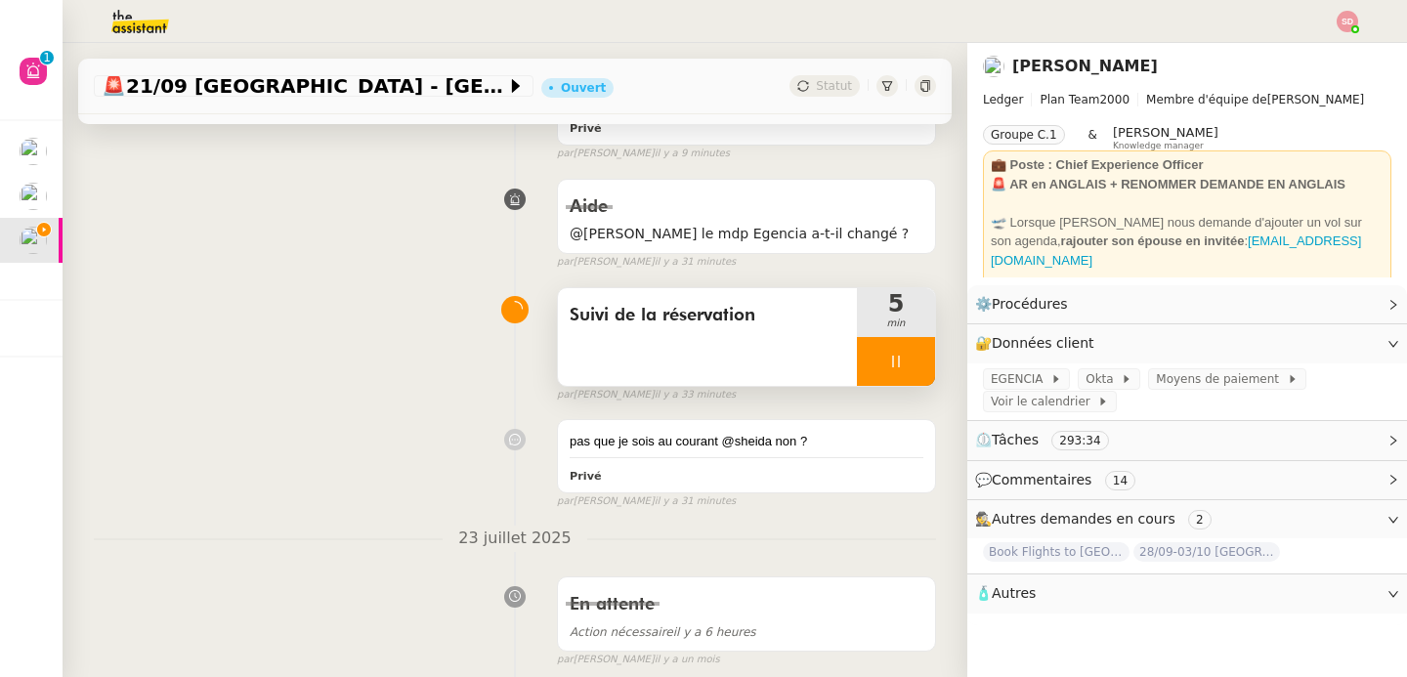
scroll to position [903, 0]
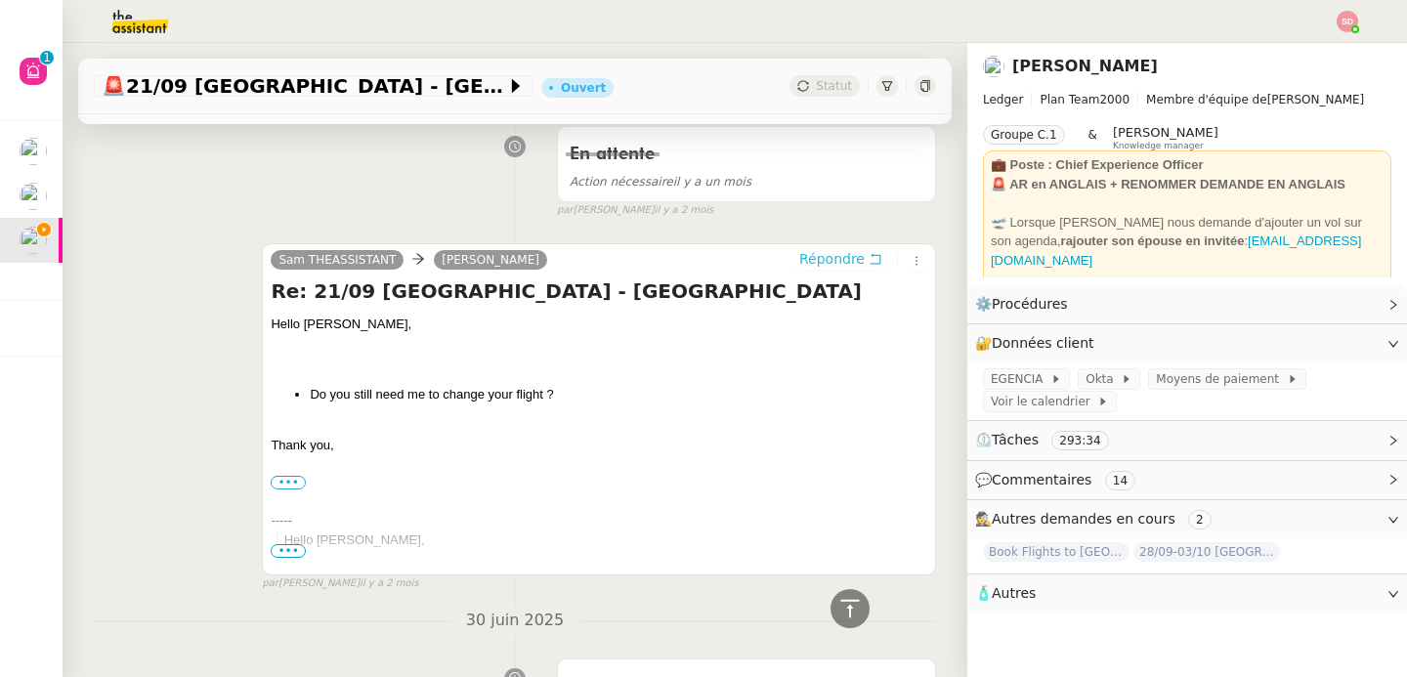
click at [799, 261] on span "Répondre" at bounding box center [831, 259] width 65 height 20
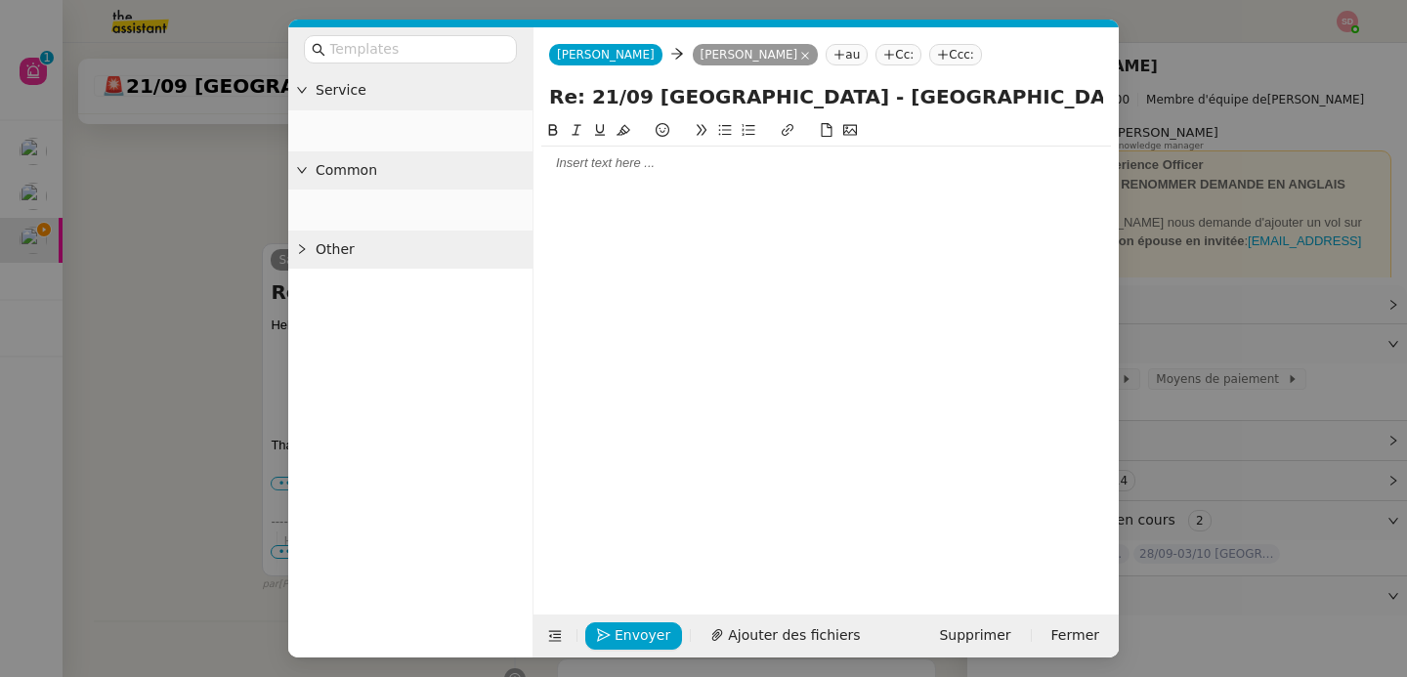
scroll to position [1052, 0]
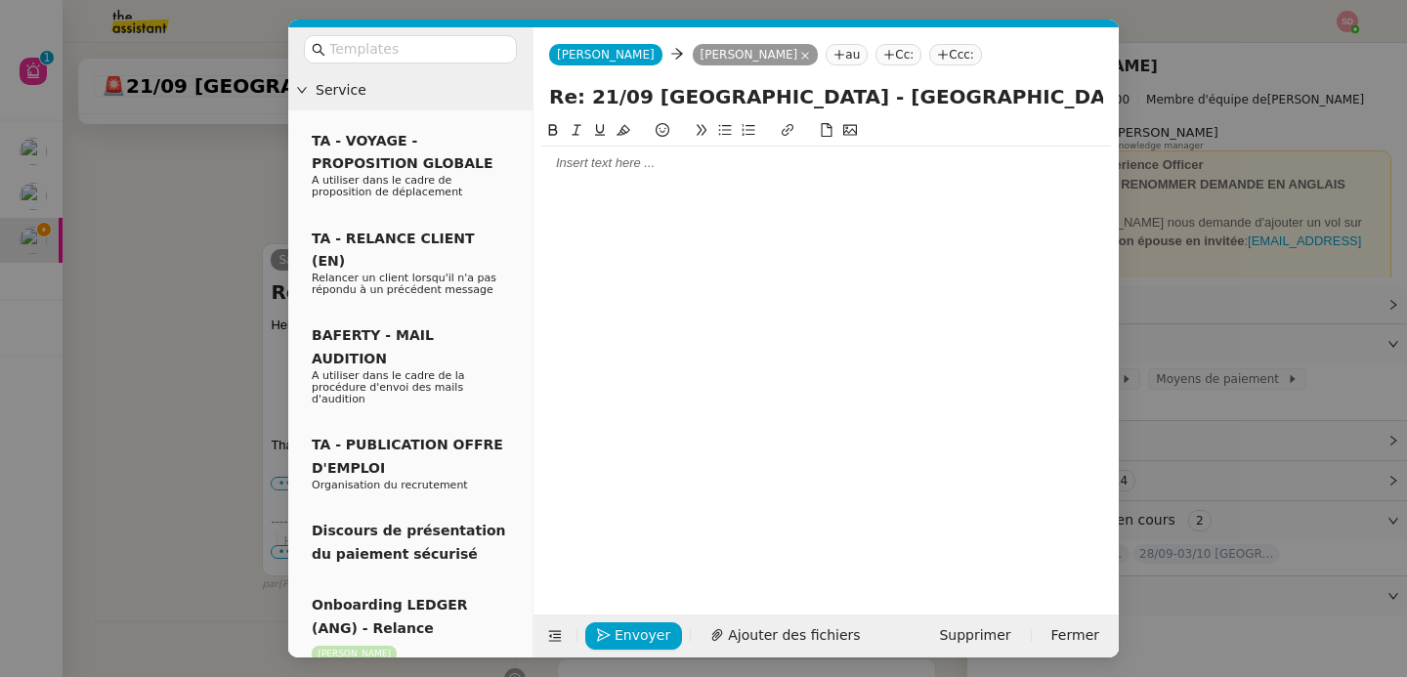
click at [635, 176] on div at bounding box center [826, 163] width 570 height 33
click at [762, 180] on div at bounding box center [826, 163] width 570 height 33
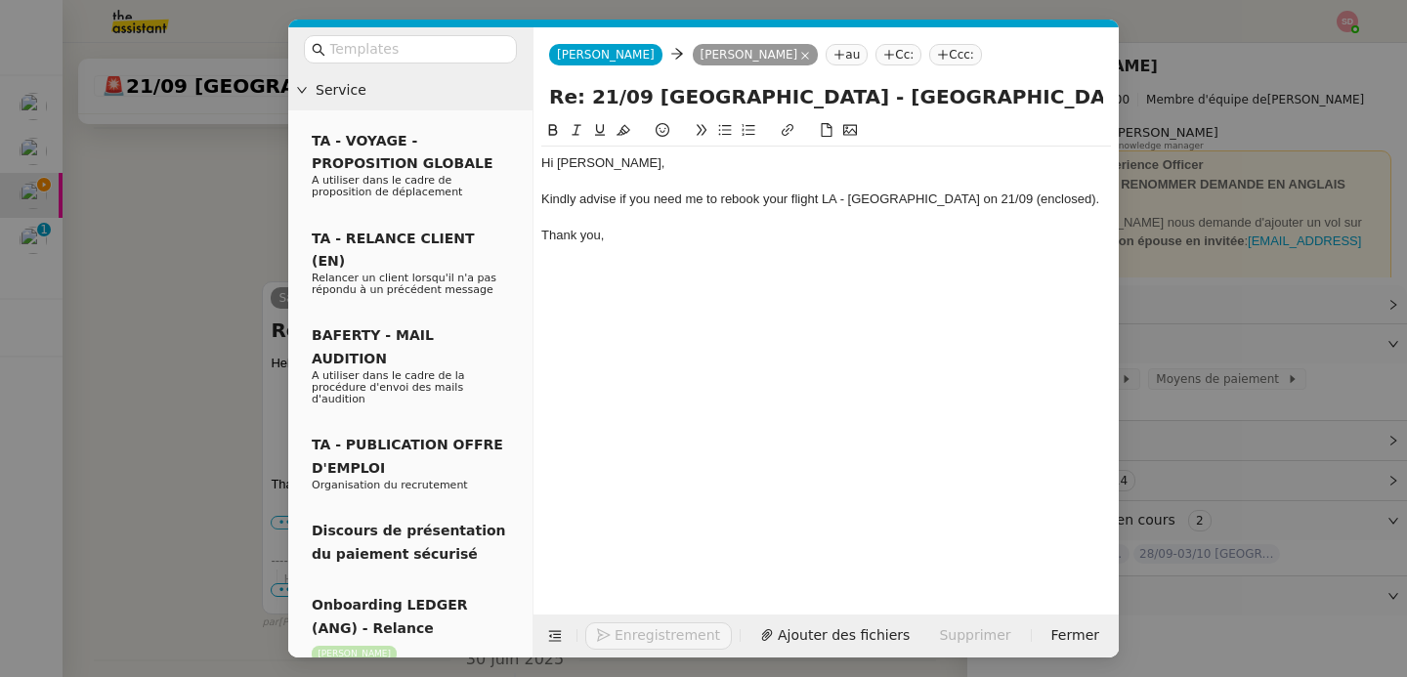
scroll to position [1147, 0]
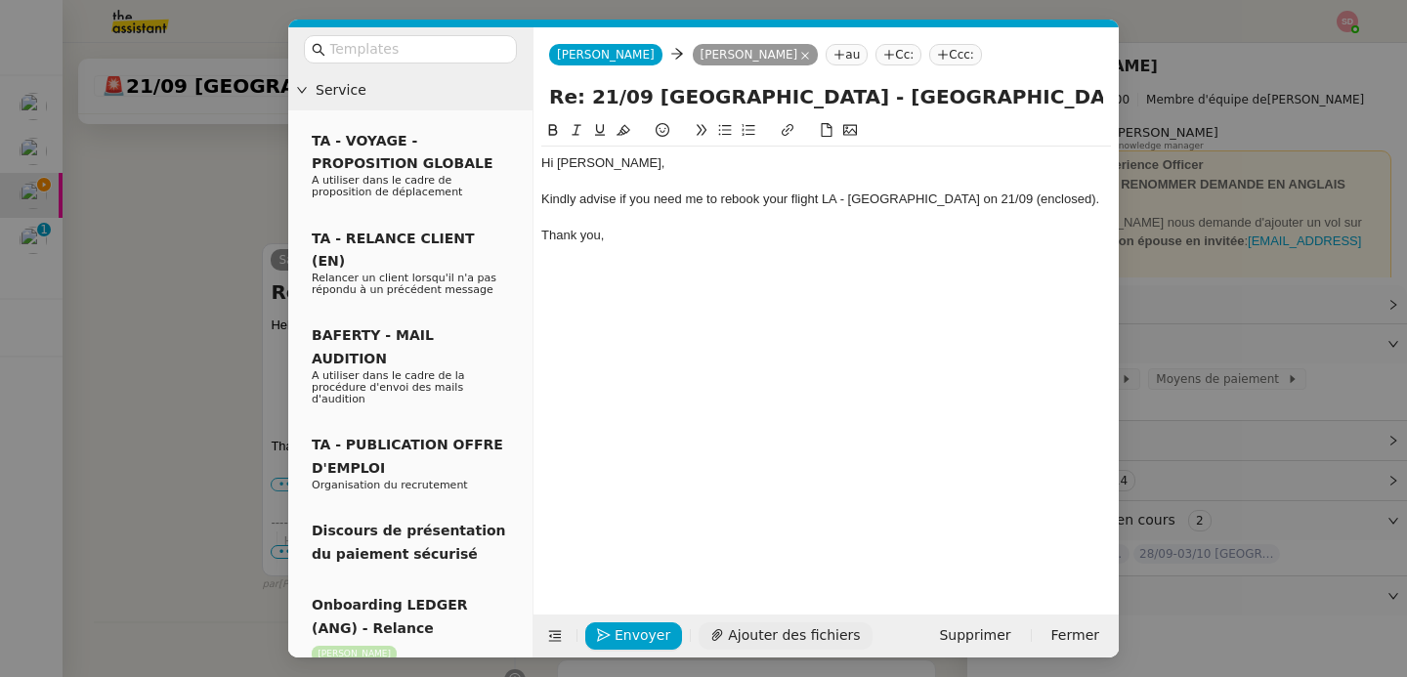
click at [768, 629] on span "Ajouter des fichiers" at bounding box center [794, 635] width 132 height 22
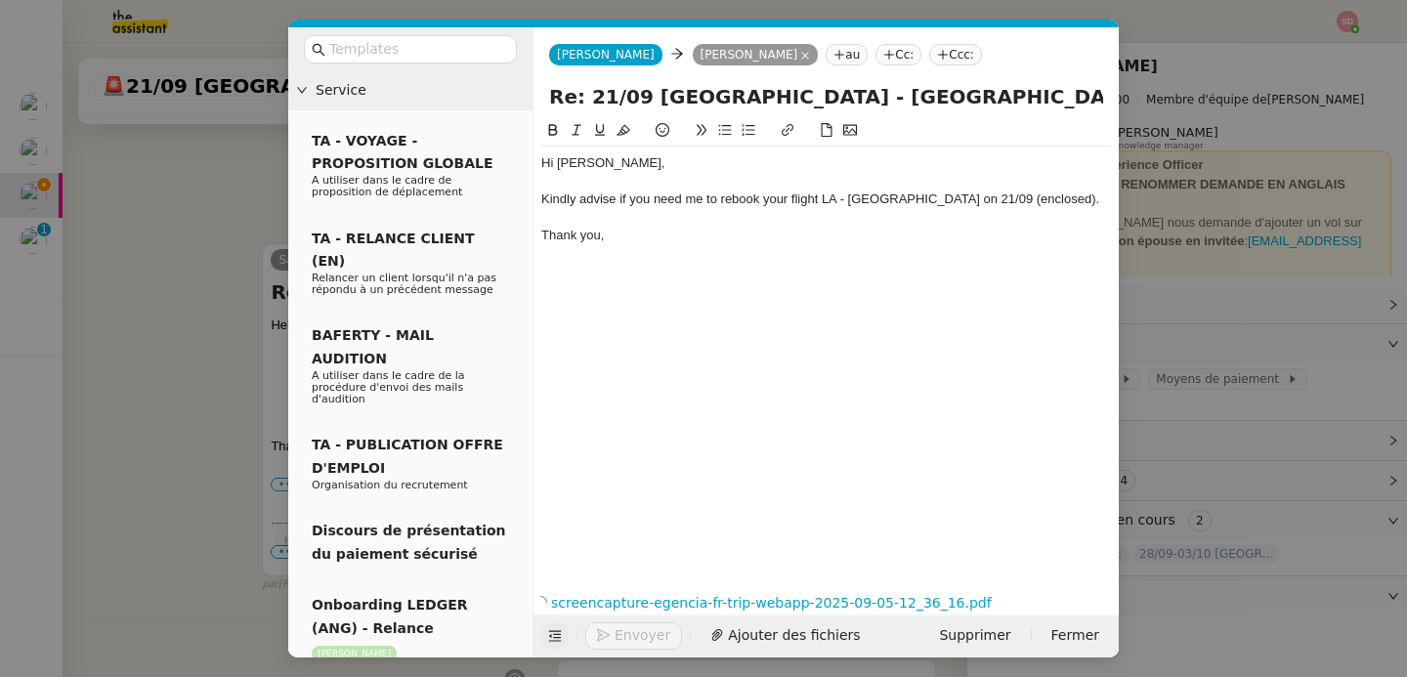
click at [544, 641] on icon at bounding box center [554, 636] width 25 height 14
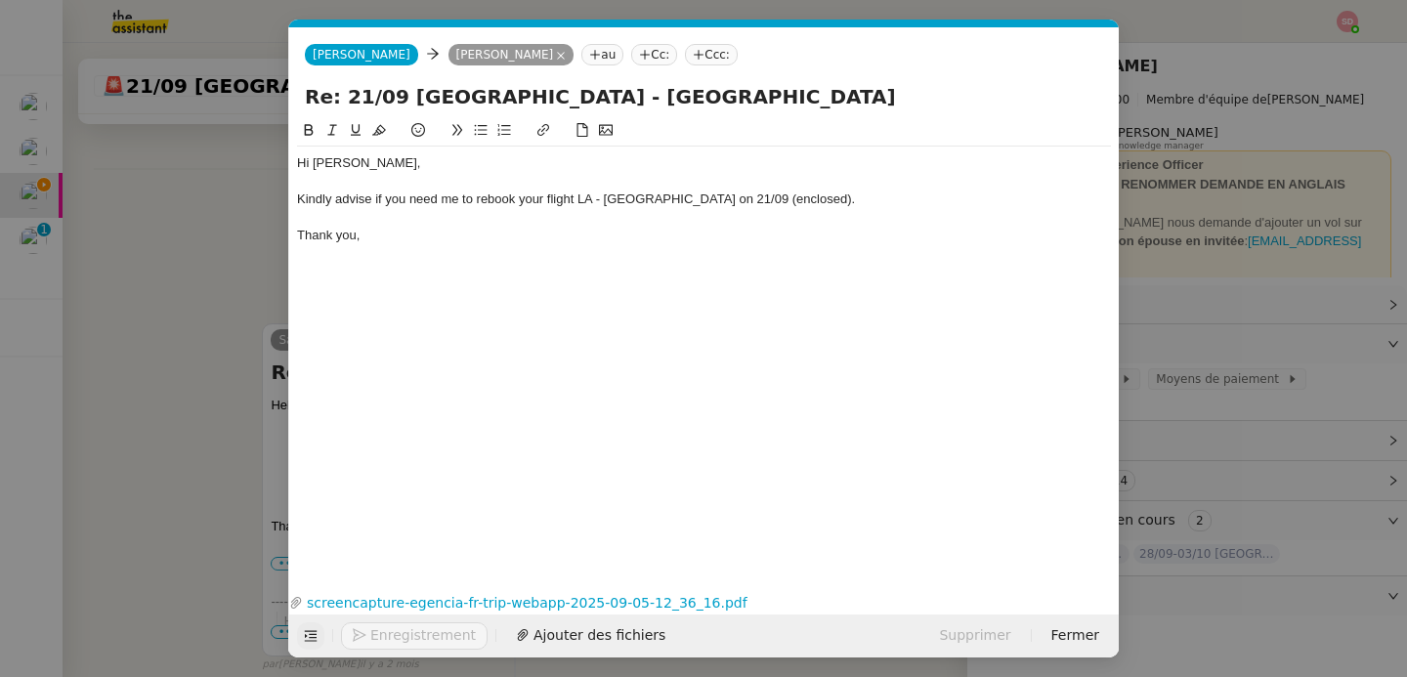
scroll to position [1227, 0]
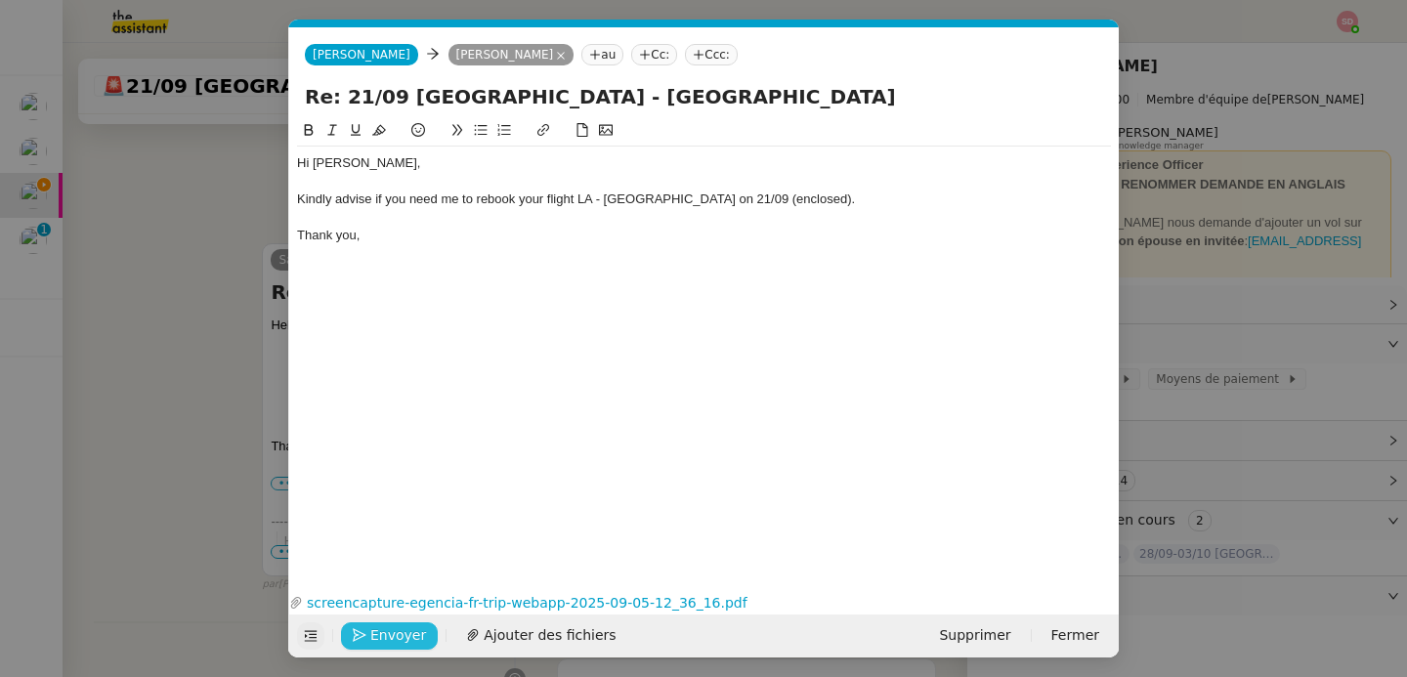
click at [415, 643] on span "Envoyer" at bounding box center [398, 635] width 56 height 22
click at [415, 643] on span "Confirmer l'envoi" at bounding box center [428, 635] width 117 height 22
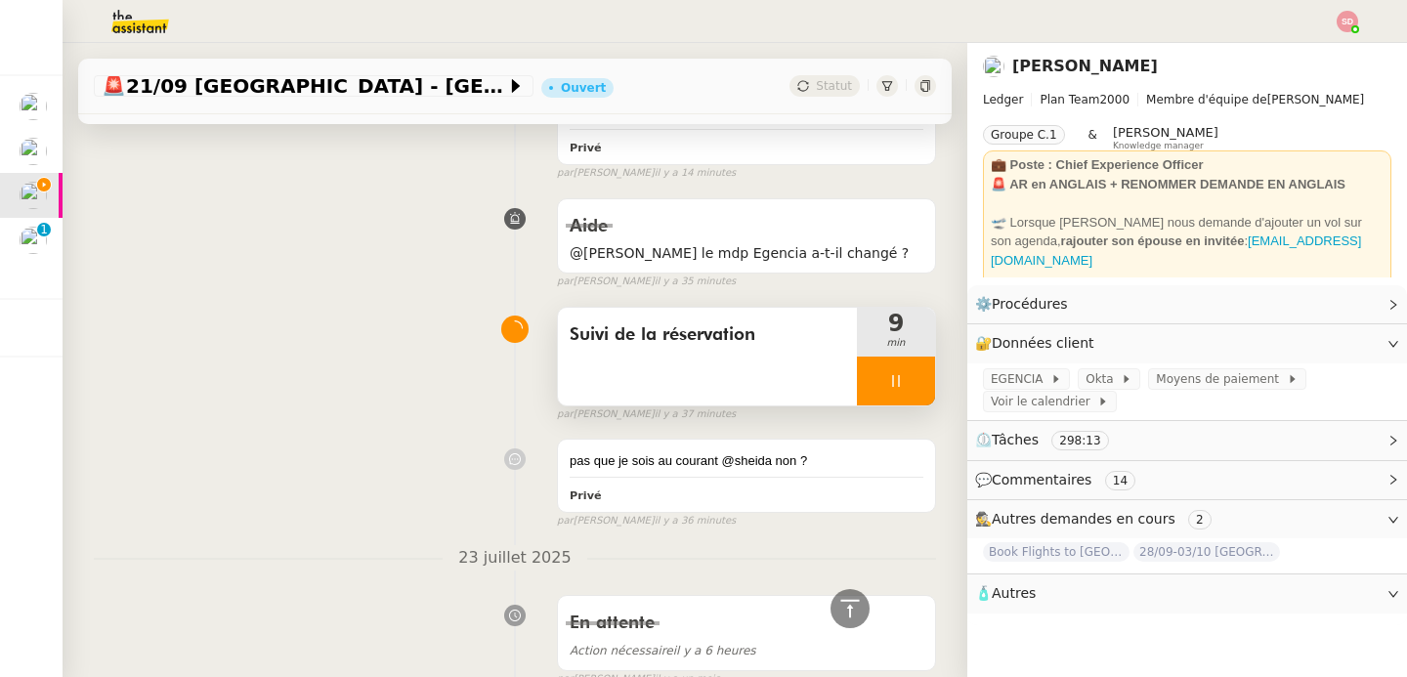
scroll to position [565, 0]
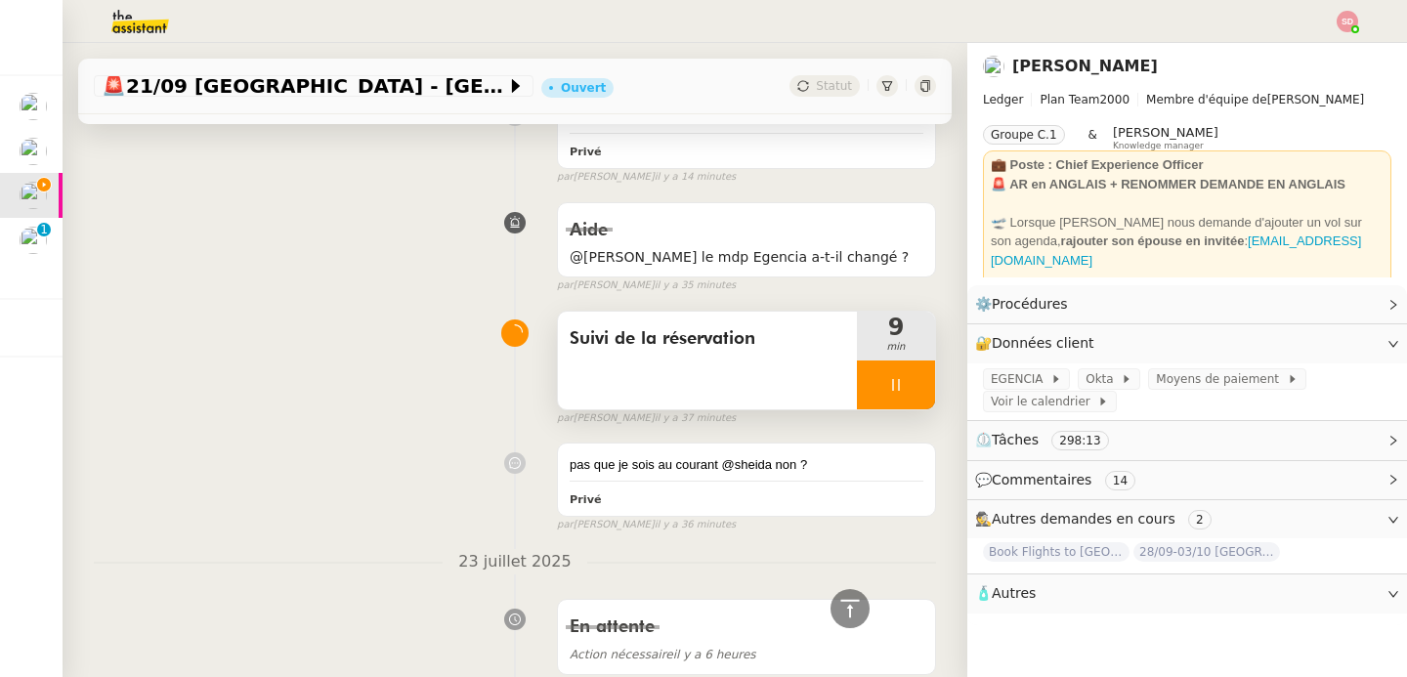
click at [882, 393] on div at bounding box center [896, 385] width 78 height 49
click at [896, 393] on button at bounding box center [915, 385] width 39 height 49
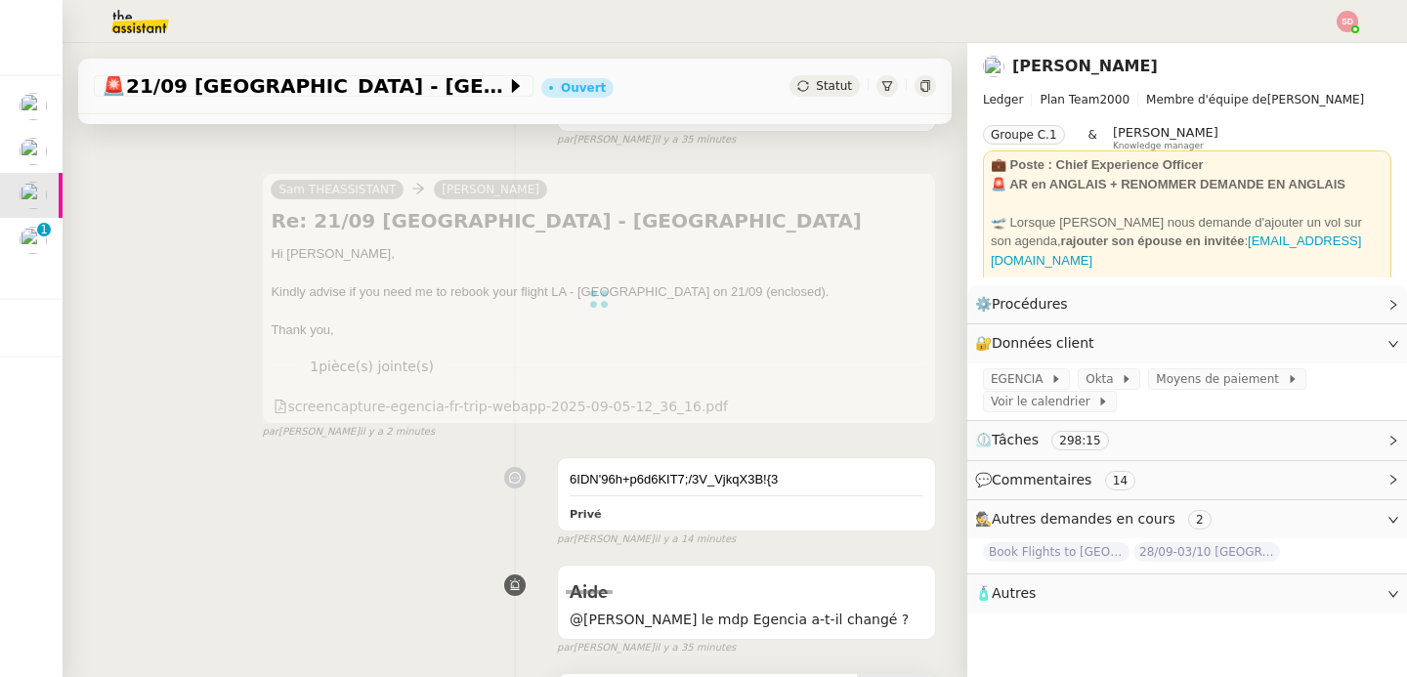
scroll to position [0, 0]
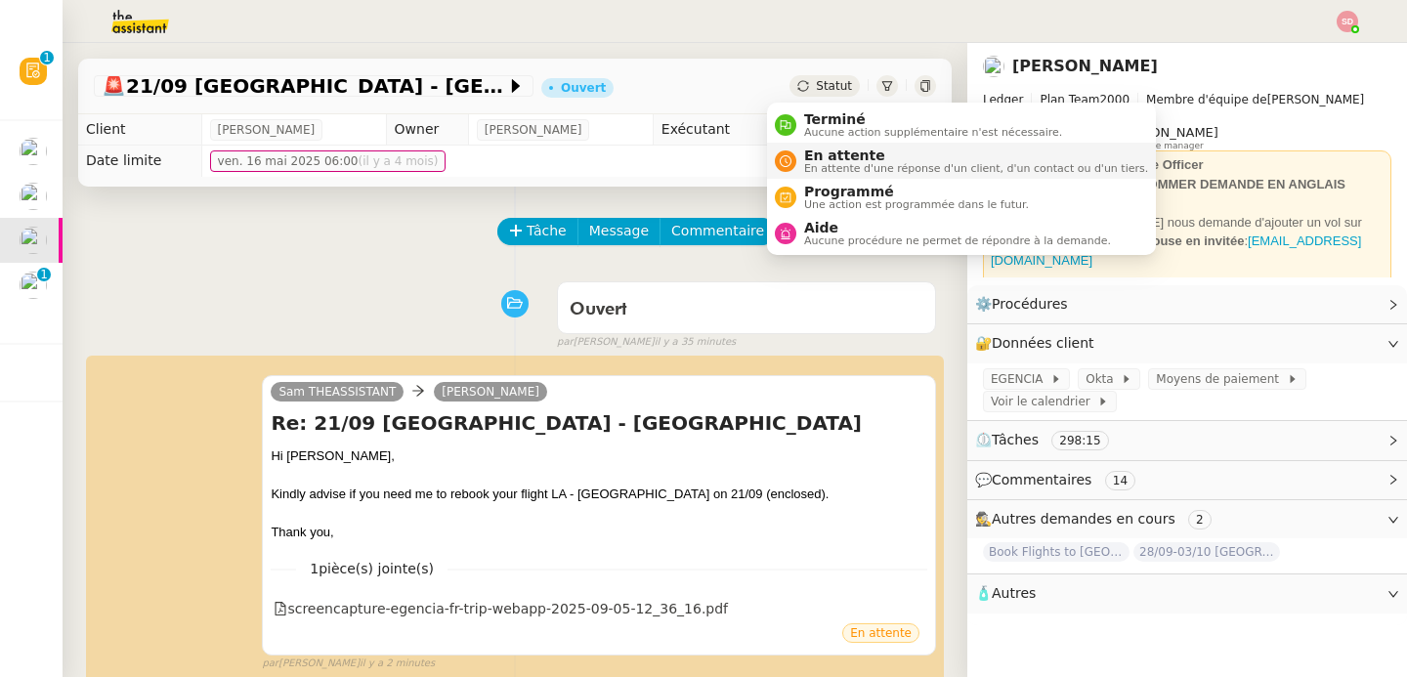
click at [795, 152] on div "En attente En attente d'une réponse d'un client, d'un contact ou d'un tiers." at bounding box center [961, 161] width 373 height 26
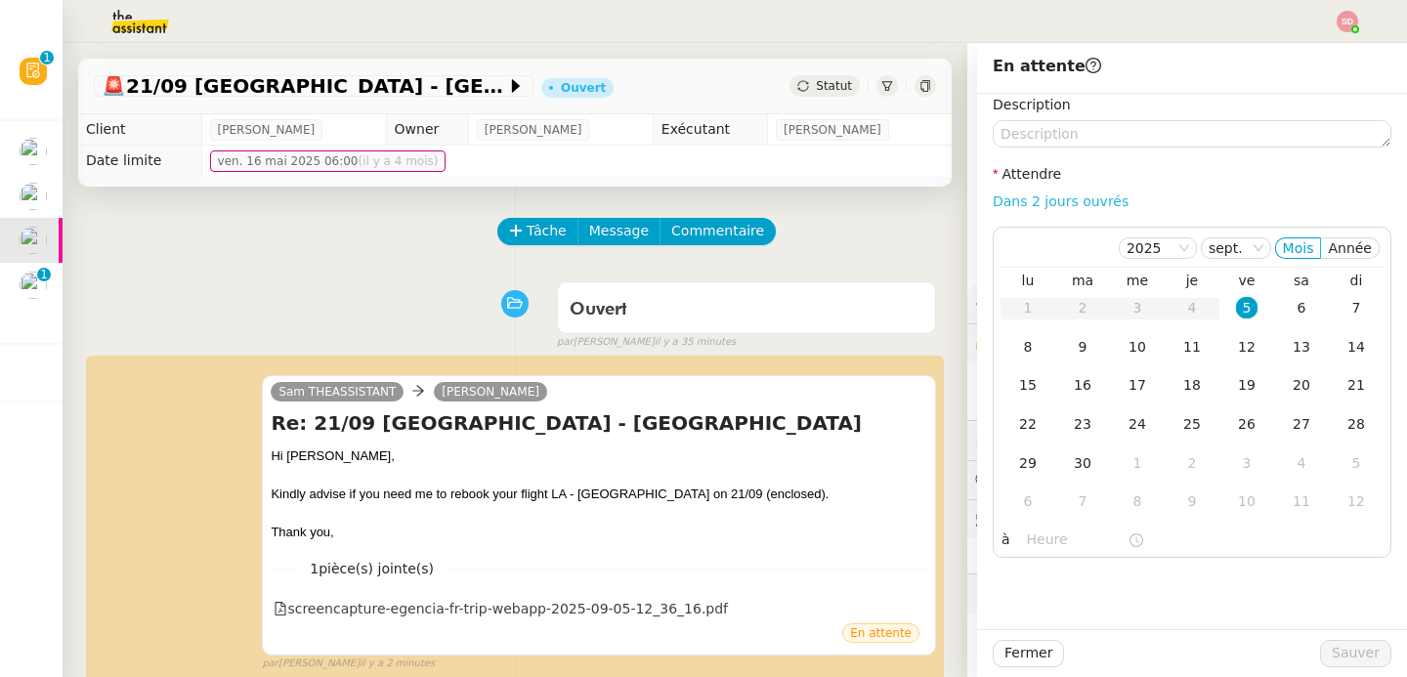
click at [1058, 204] on link "Dans 2 jours ouvrés" at bounding box center [1061, 201] width 136 height 16
type input "07:00"
click at [1236, 345] on div "12" at bounding box center [1246, 346] width 21 height 21
click at [1337, 663] on span "Sauver" at bounding box center [1356, 653] width 48 height 22
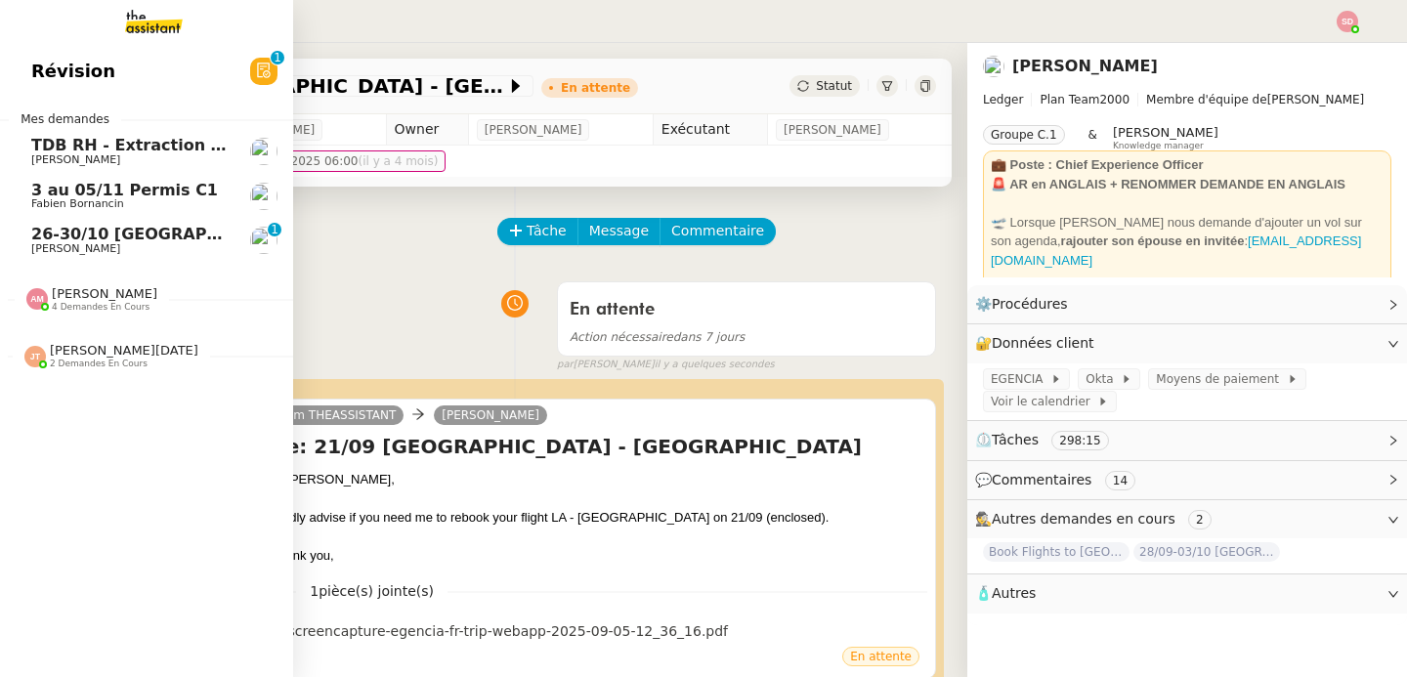
click at [48, 235] on span "26-30/10 Paris - Dubai" at bounding box center [264, 234] width 466 height 19
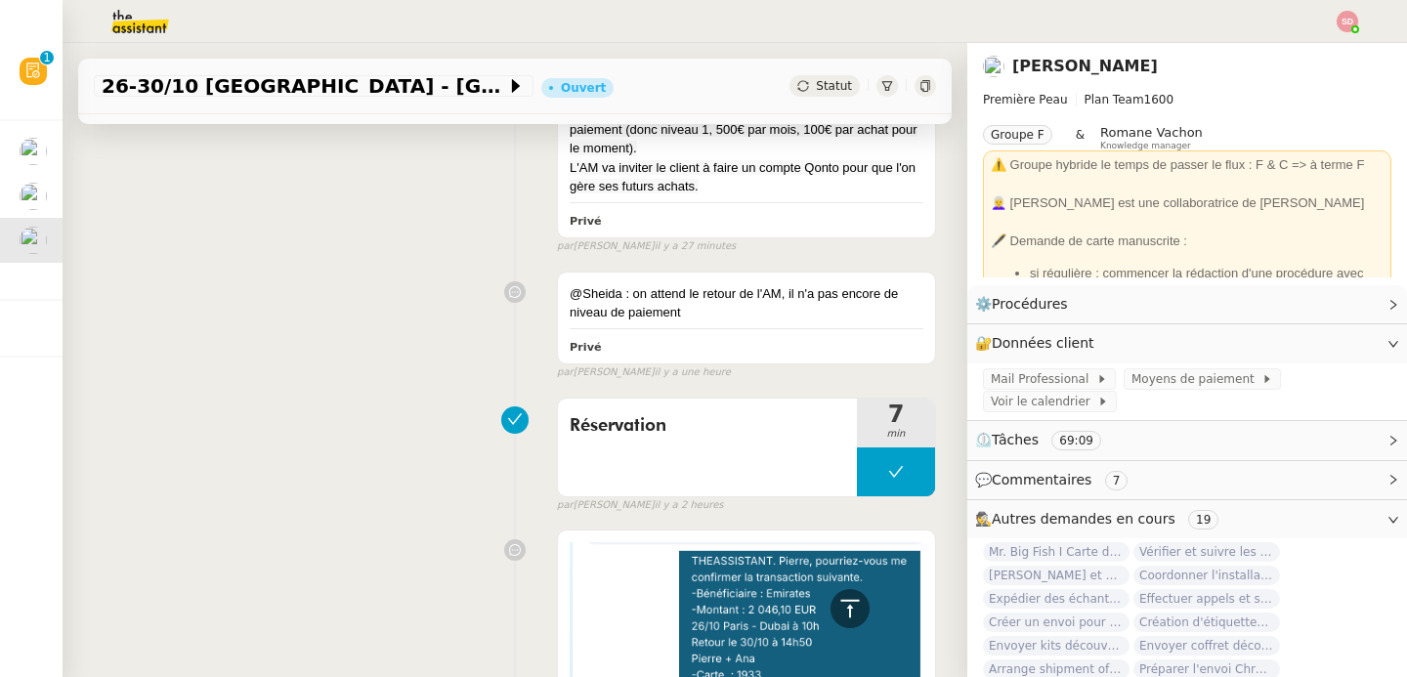
scroll to position [2287, 0]
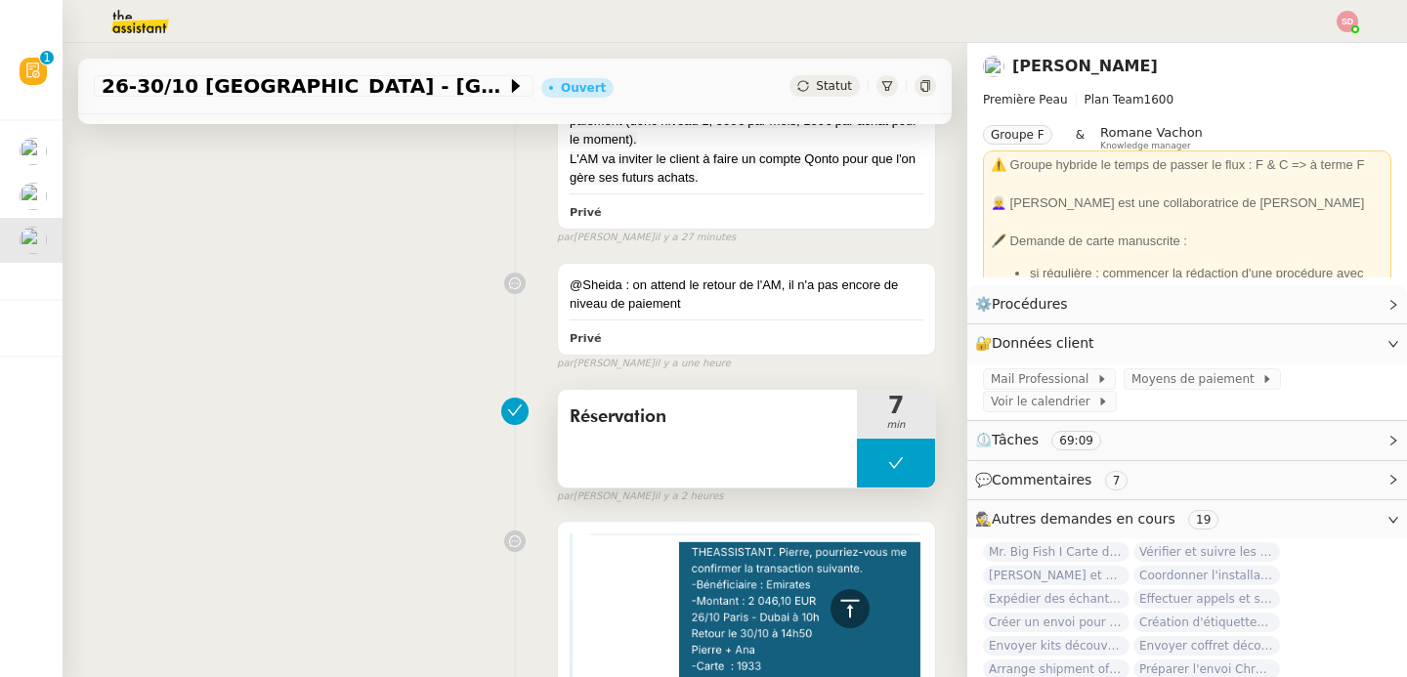
click at [857, 439] on button at bounding box center [896, 463] width 78 height 49
click at [874, 457] on icon at bounding box center [877, 462] width 7 height 11
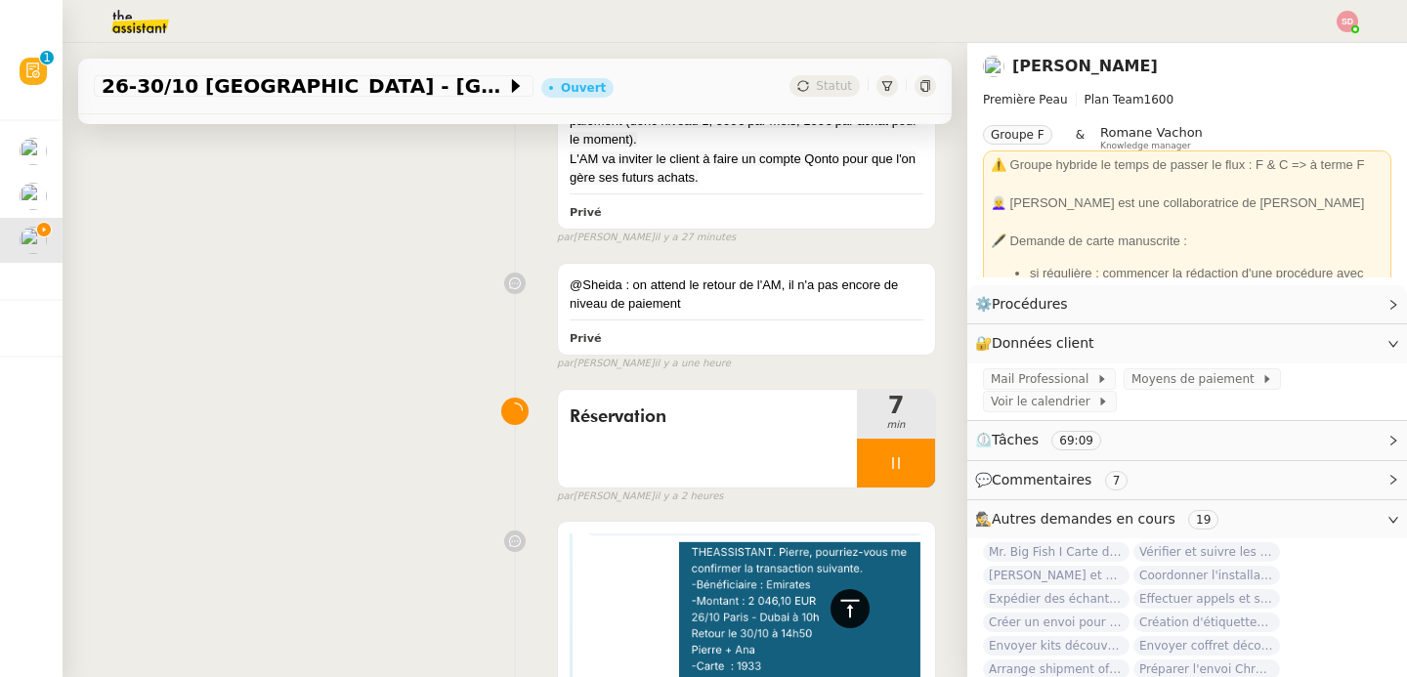
click at [847, 611] on div at bounding box center [850, 608] width 39 height 39
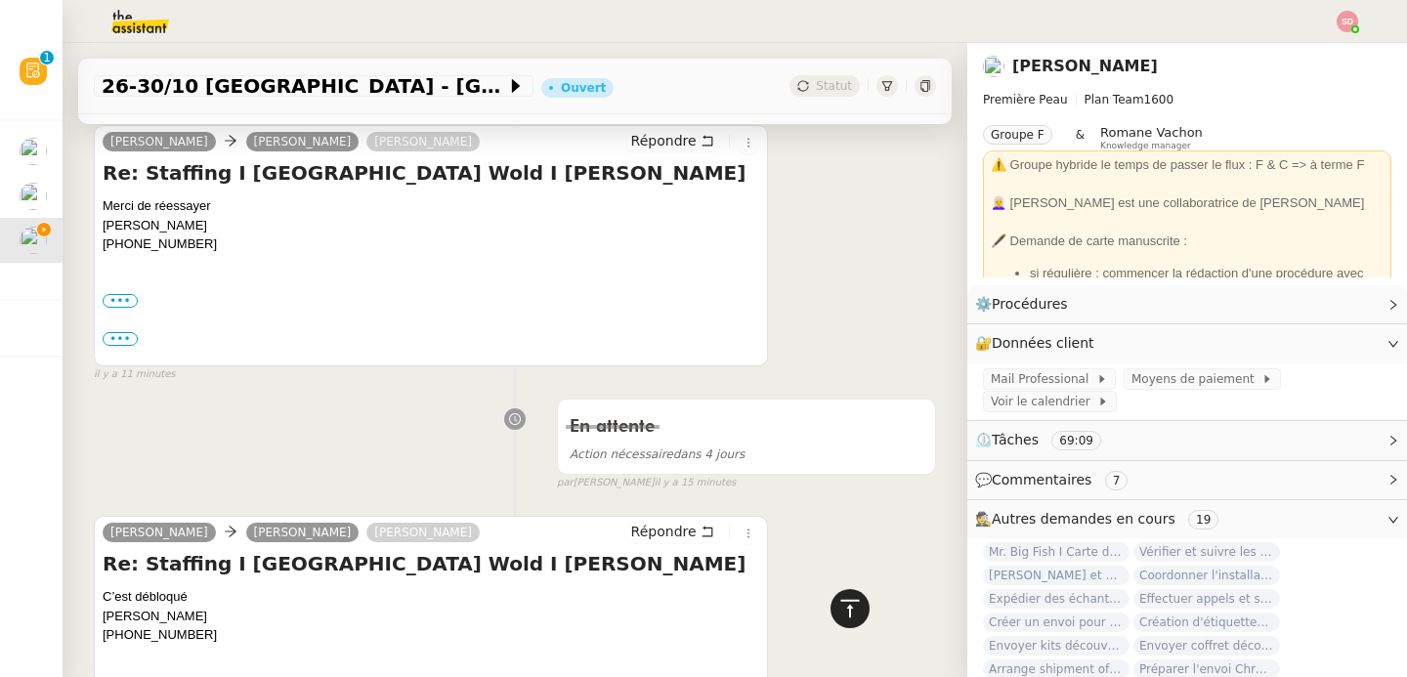
scroll to position [0, 0]
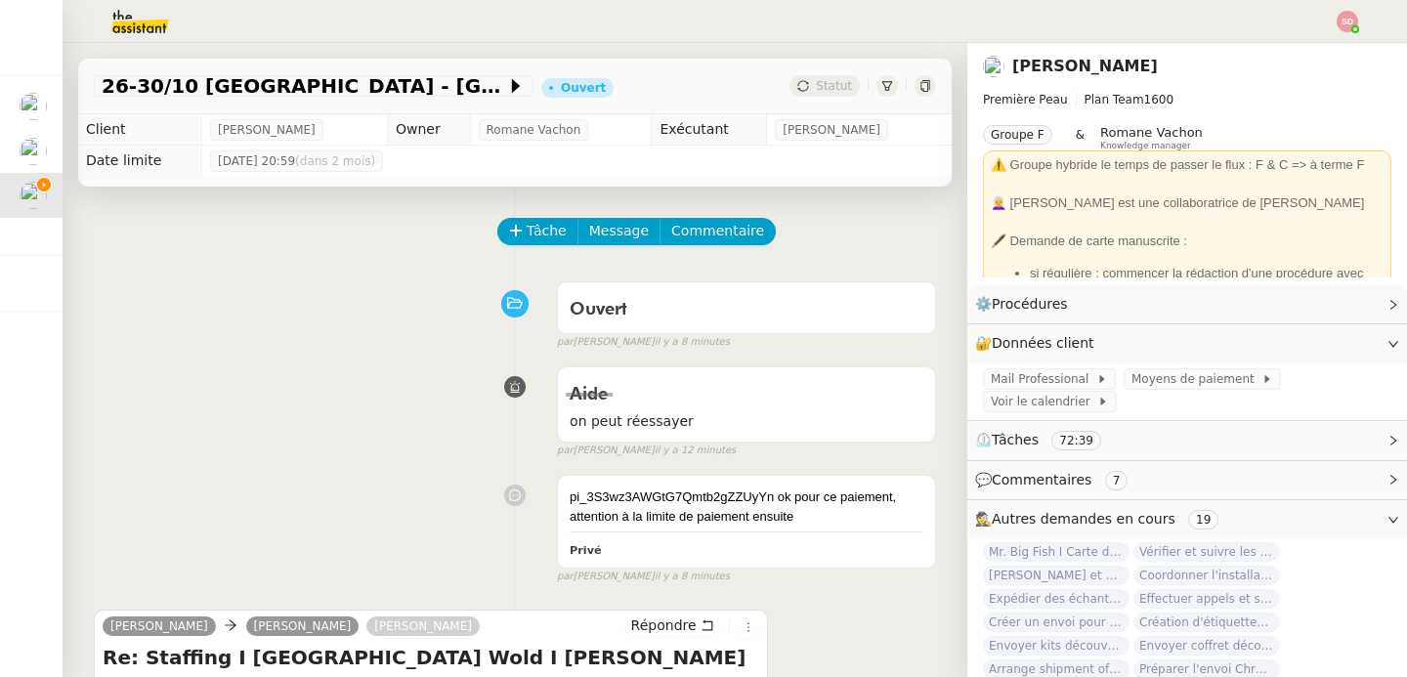
click at [201, 327] on div "Ouvert false par Frédérique A. il y a 8 minutes" at bounding box center [515, 312] width 842 height 78
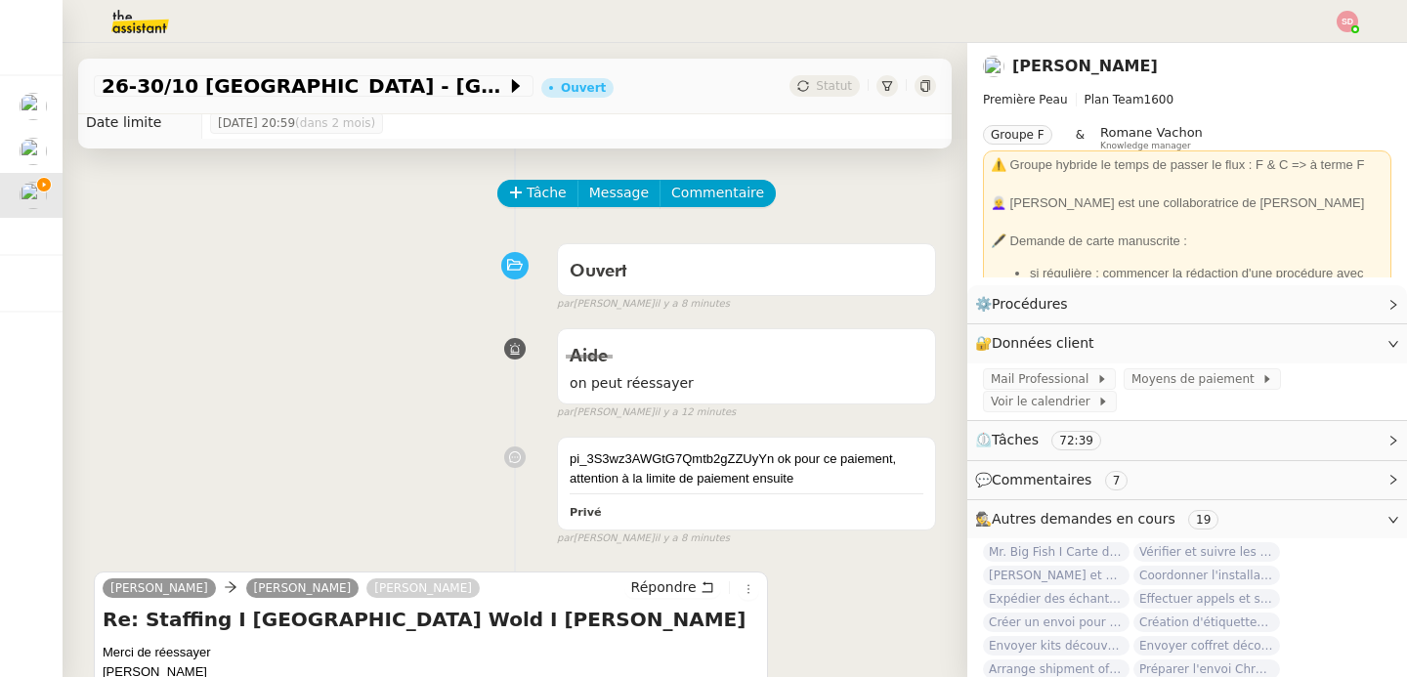
scroll to position [53, 0]
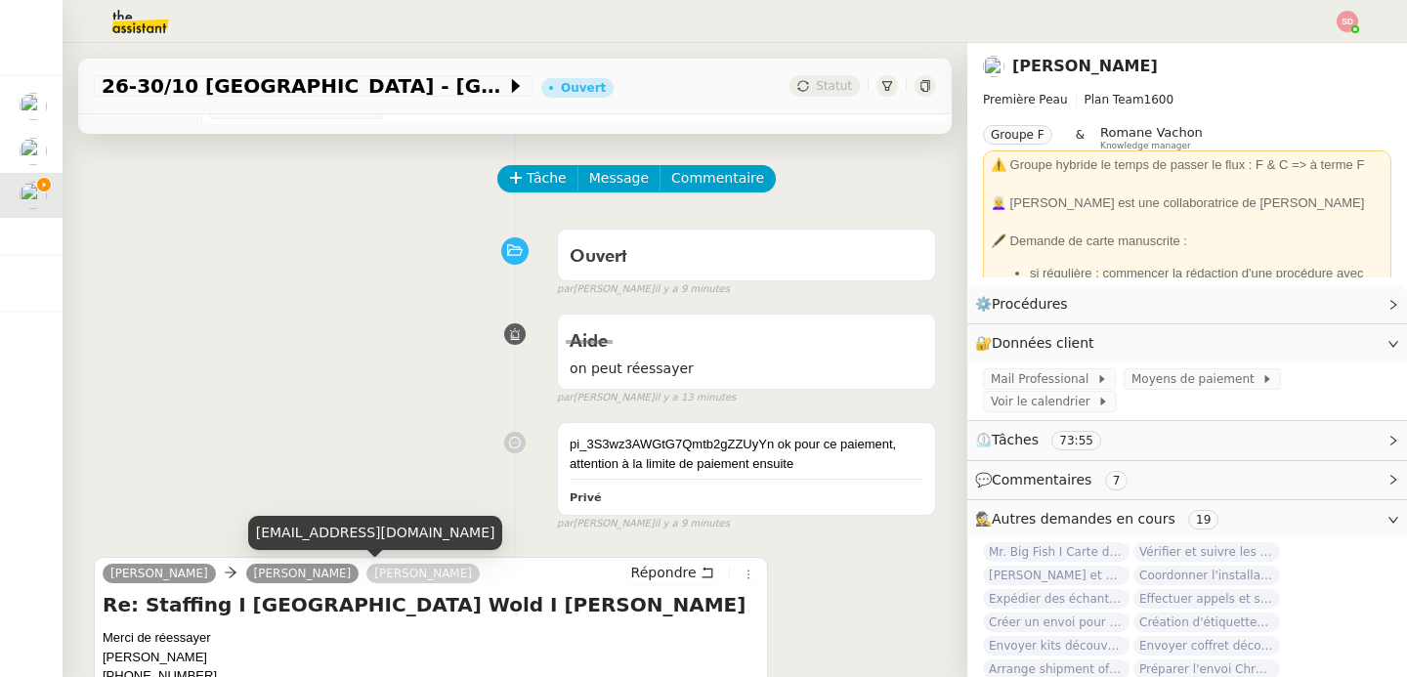
drag, startPoint x: 417, startPoint y: 569, endPoint x: 292, endPoint y: 579, distance: 125.5
click at [292, 579] on div "Pierre Mergui camille Anastasia Vorontsova" at bounding box center [295, 576] width 385 height 29
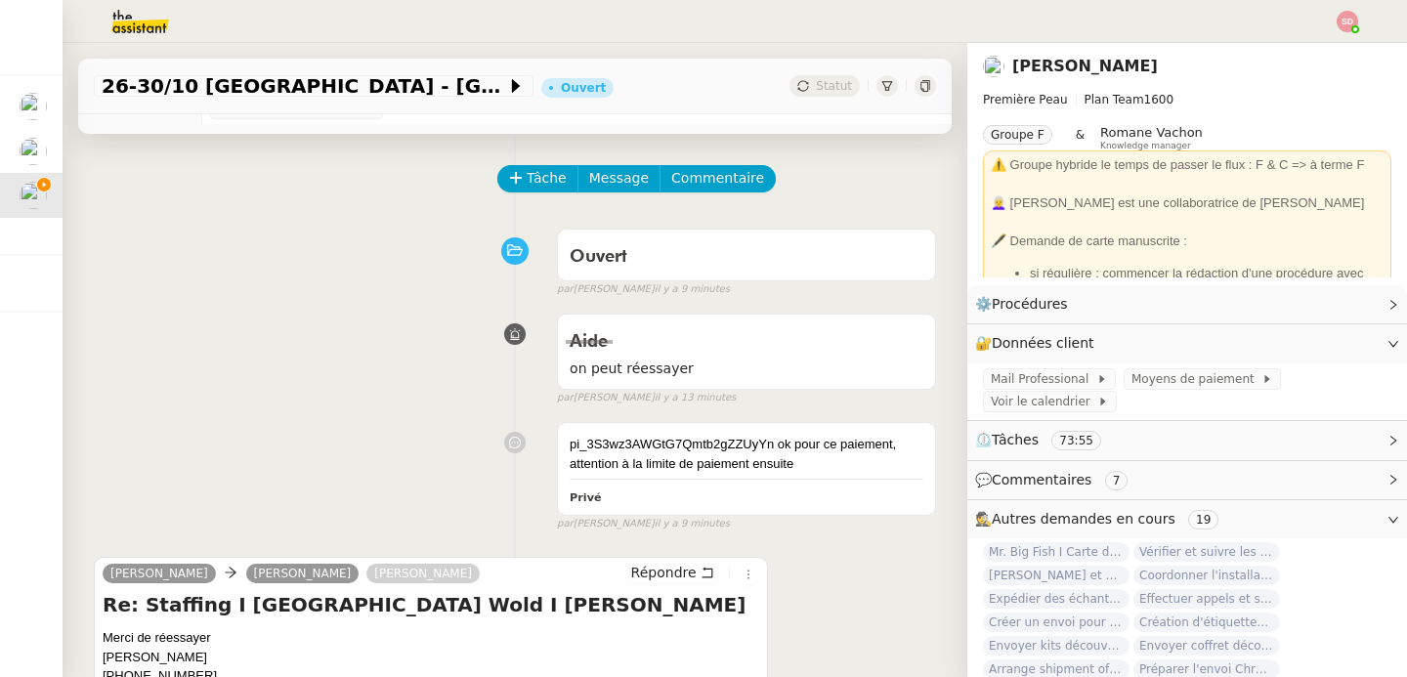
copy link "Anastasia Vorontsova"
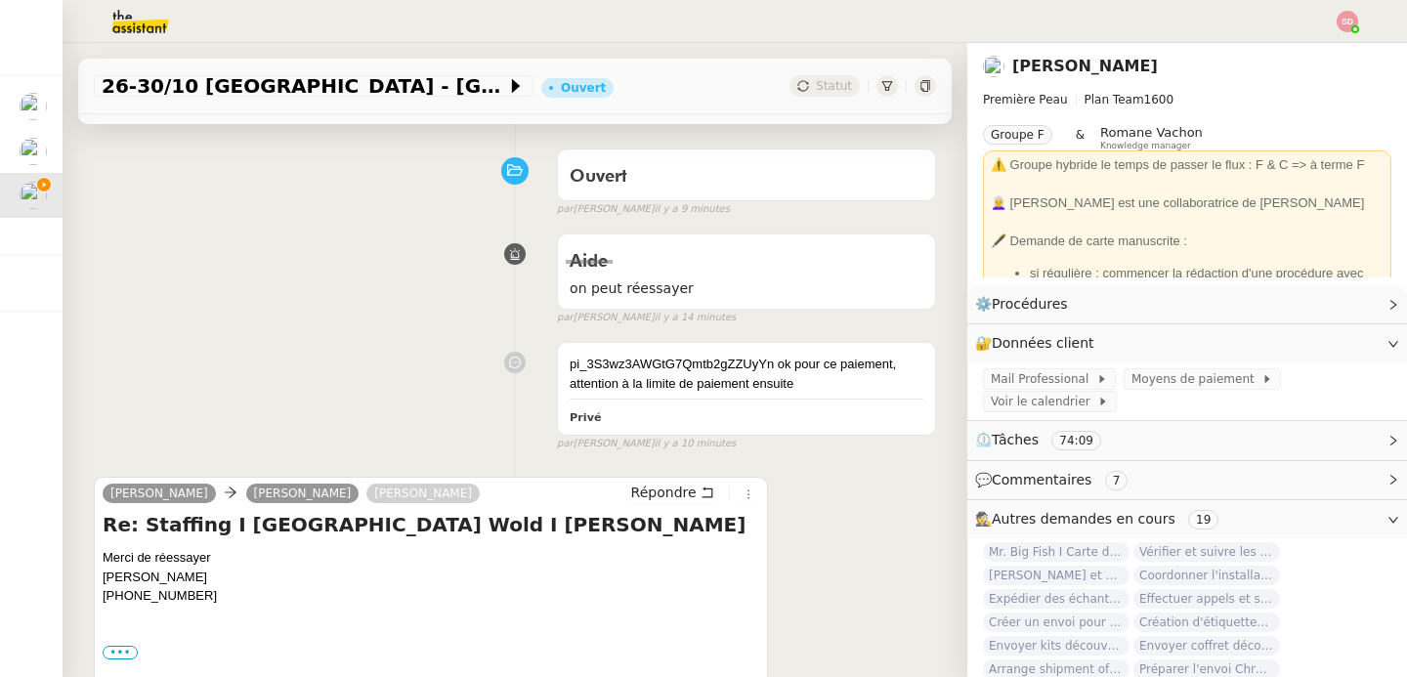
scroll to position [214, 0]
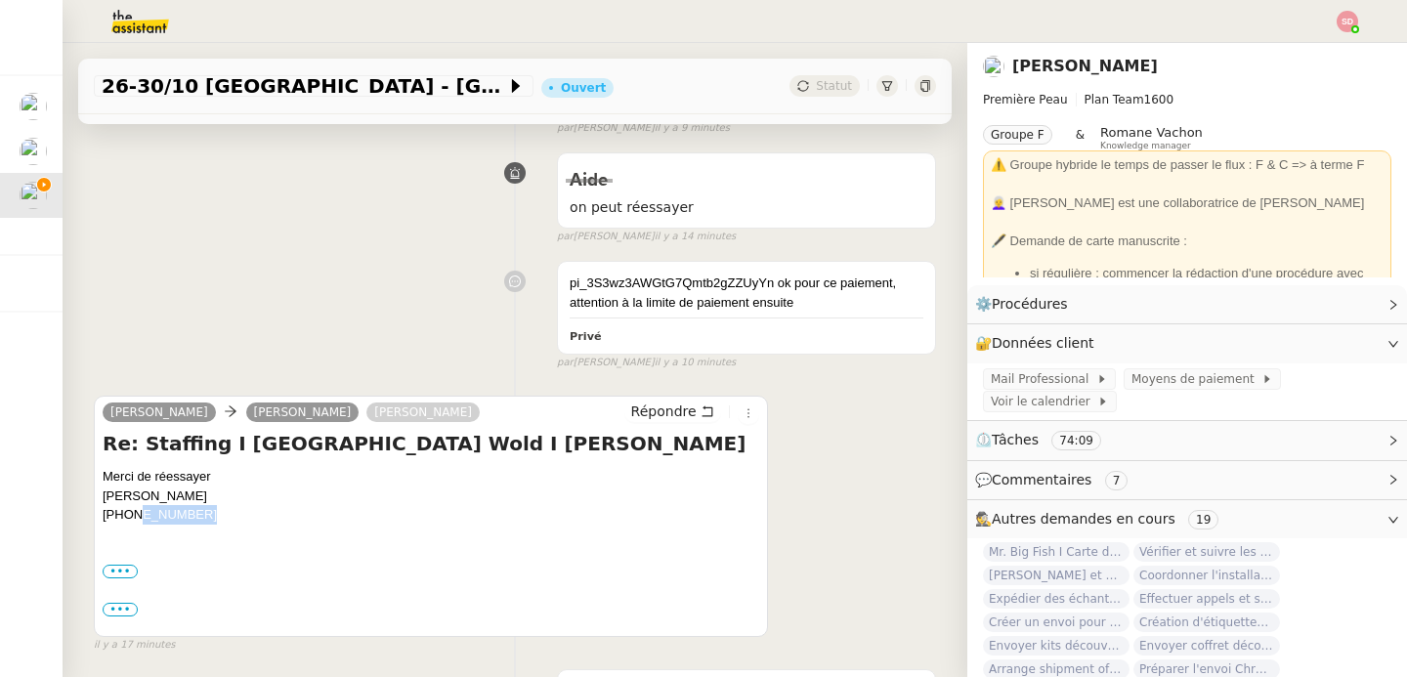
drag, startPoint x: 132, startPoint y: 512, endPoint x: 236, endPoint y: 513, distance: 104.6
click at [236, 513] on div "(+33)783893035" at bounding box center [431, 515] width 657 height 20
copy div "783893035"
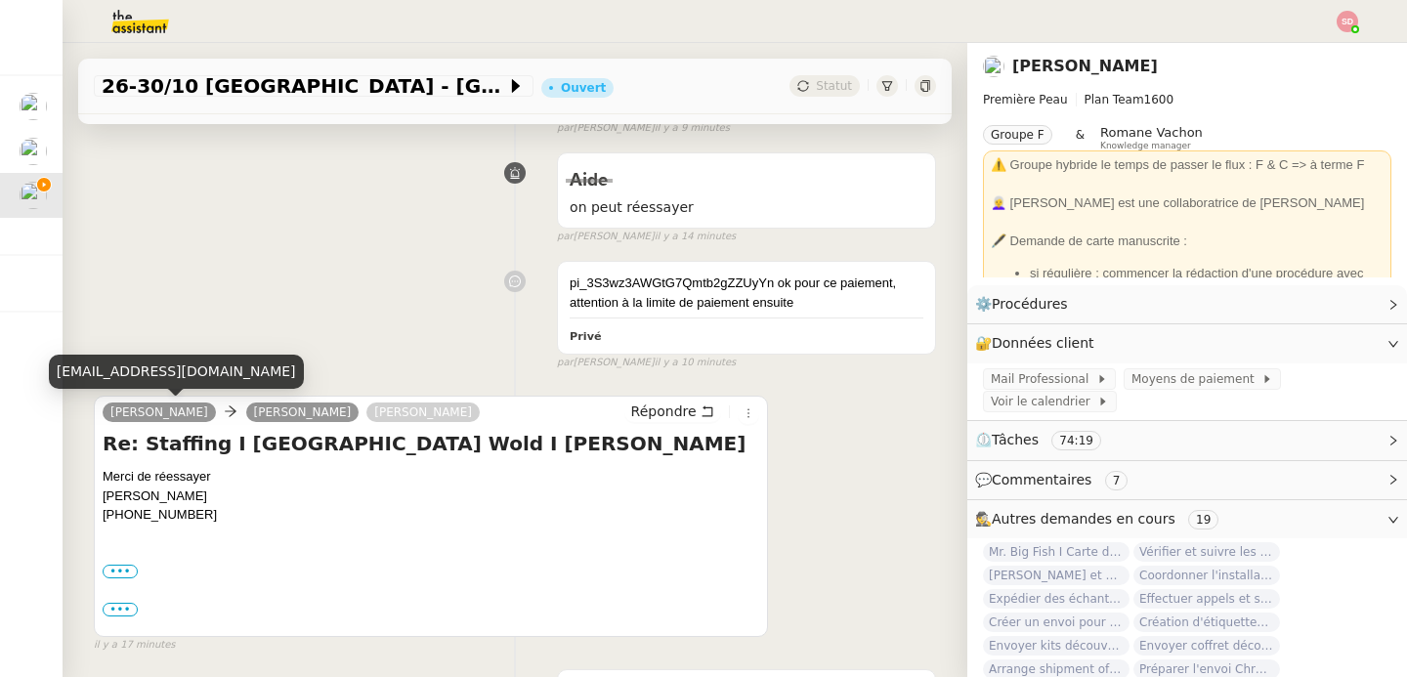
click at [141, 369] on div "pmergui@premierepeau.com" at bounding box center [176, 372] width 255 height 34
copy div "pmergui@premierepeau.com"
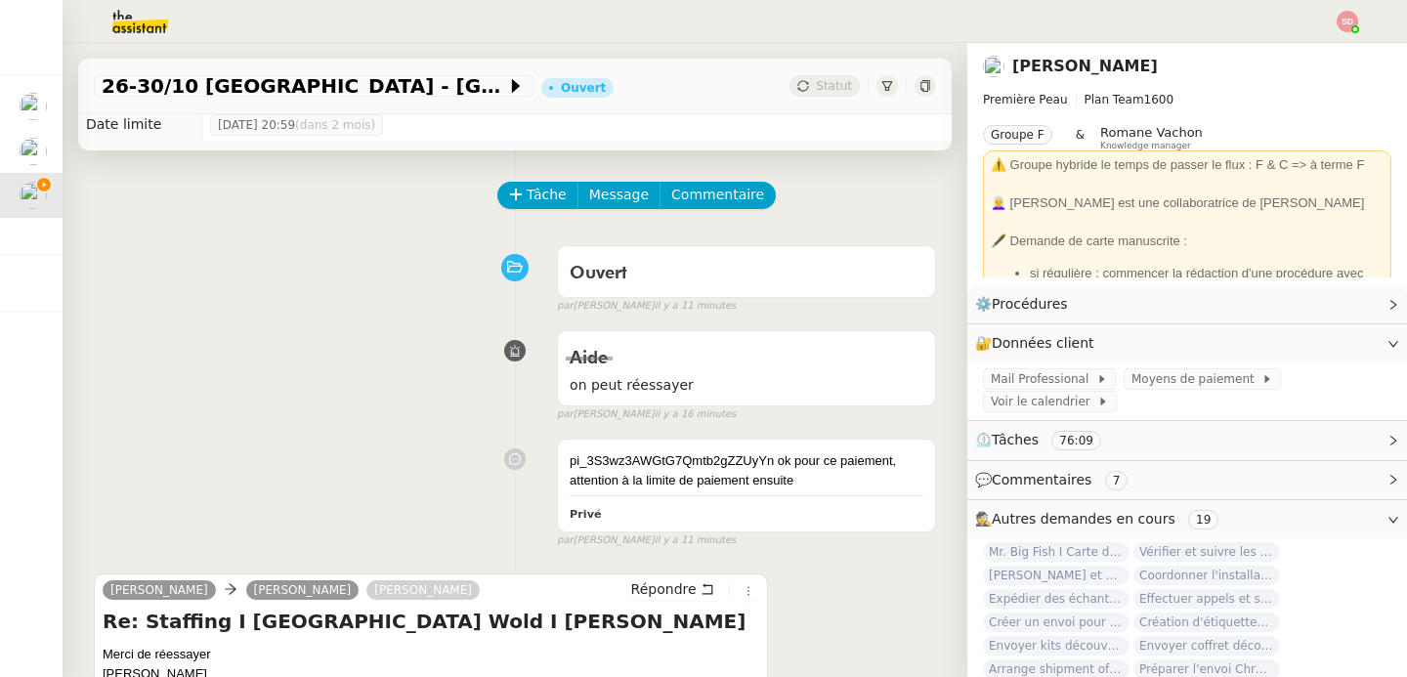
scroll to position [0, 0]
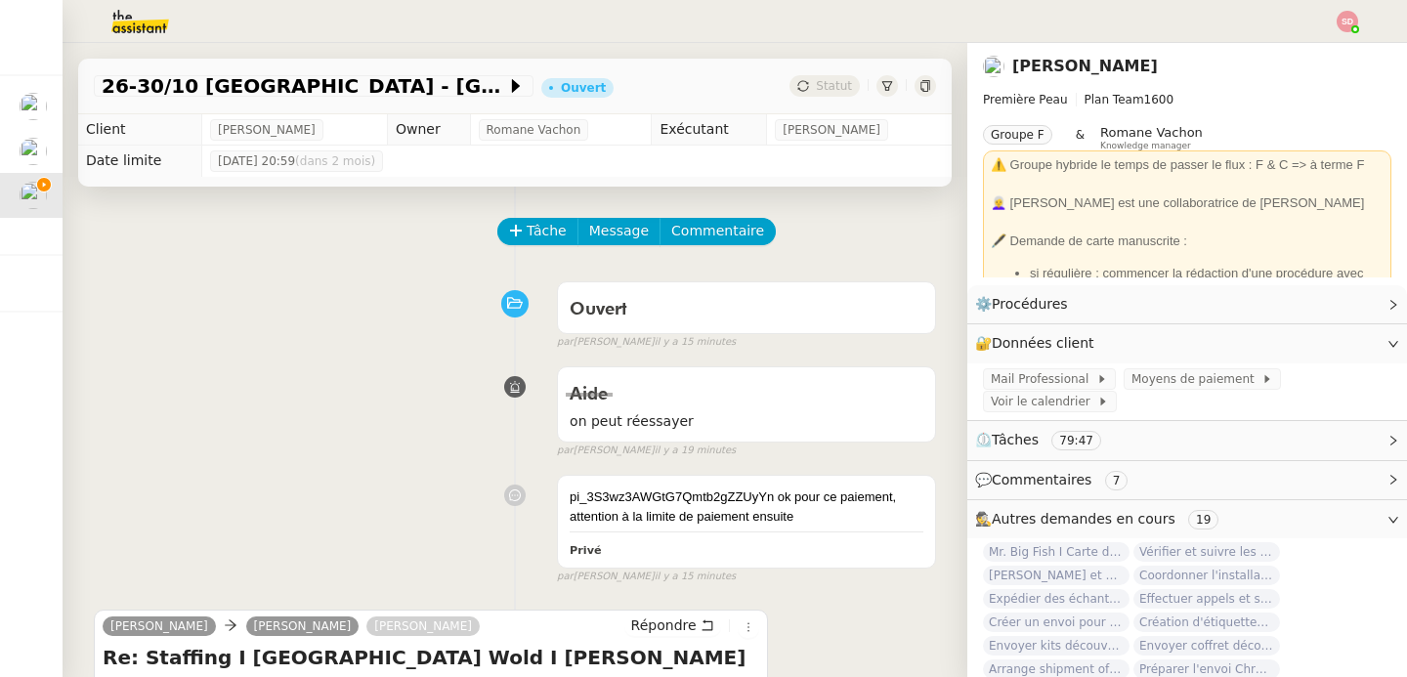
click at [1059, 472] on span "Commentaires" at bounding box center [1042, 480] width 100 height 16
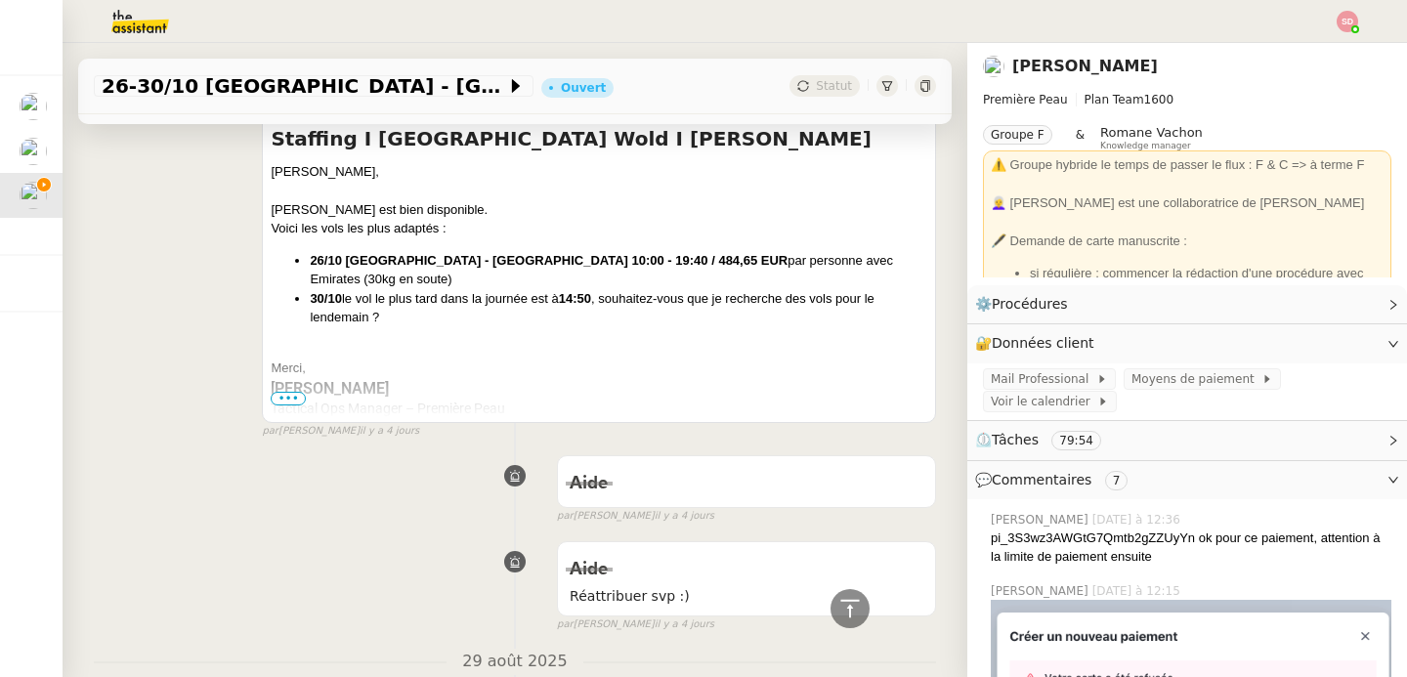
scroll to position [4979, 0]
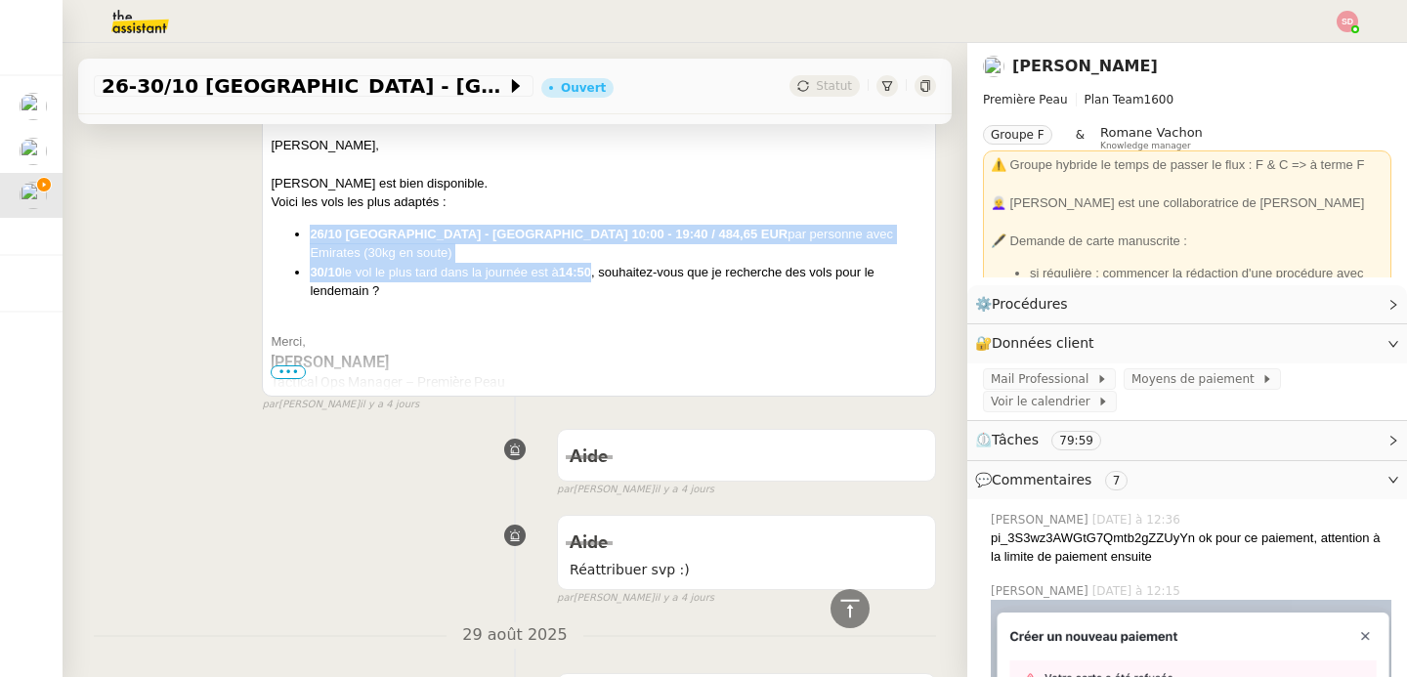
drag, startPoint x: 302, startPoint y: 191, endPoint x: 592, endPoint y: 220, distance: 291.7
click at [592, 225] on ul "26/10 Dubai - Paris 10:00 - 19:40 / 484,65 EUR par personne avec Emirates (30kg…" at bounding box center [599, 263] width 657 height 76
copy ul "26/10 Dubai - Paris 10:00 - 19:40 / 484,65 EUR par personne avec Emirates (30kg…"
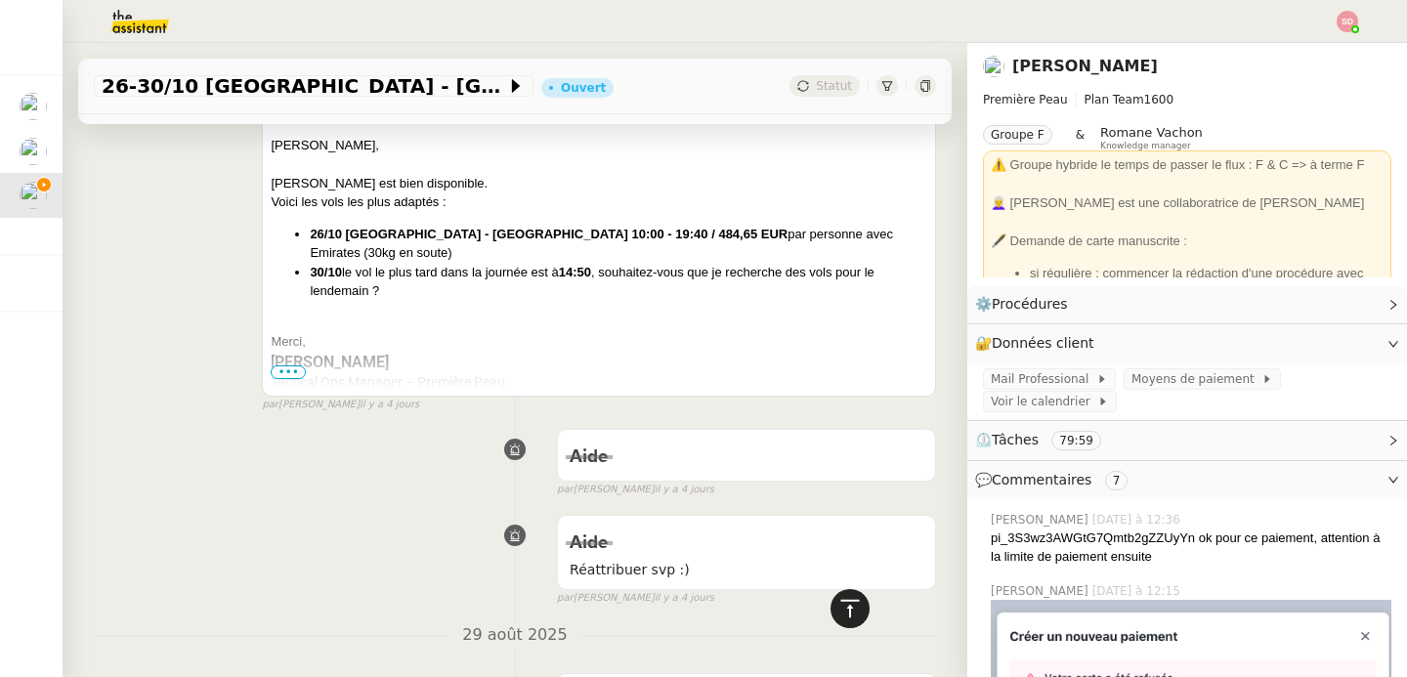
click at [831, 606] on div at bounding box center [850, 608] width 39 height 39
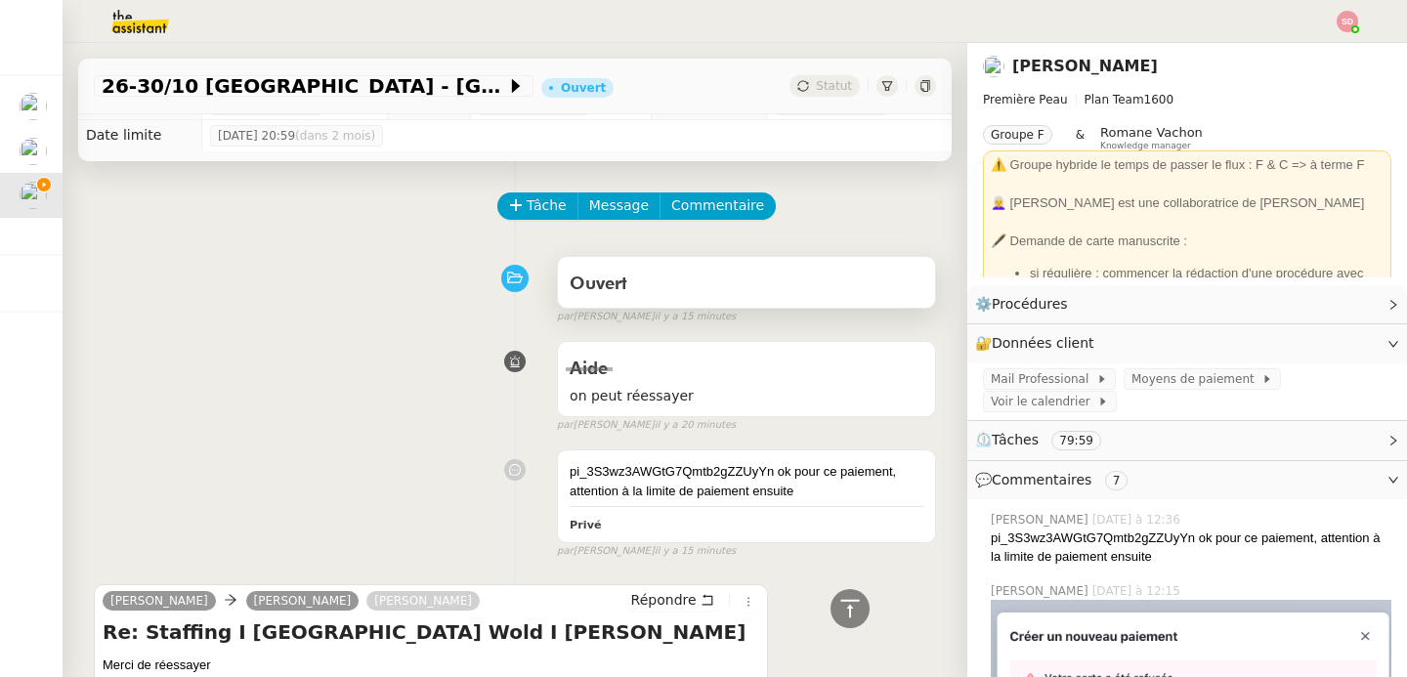
scroll to position [0, 0]
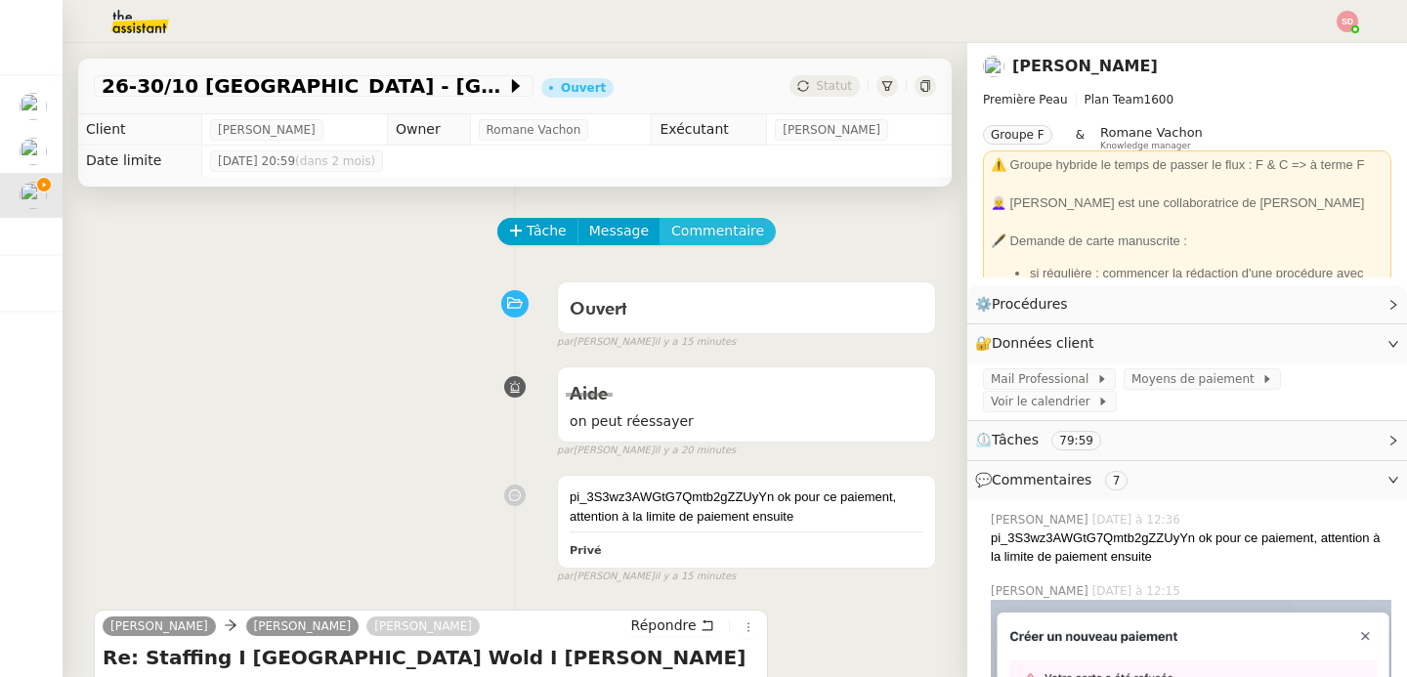
click at [712, 235] on span "Commentaire" at bounding box center [717, 231] width 93 height 22
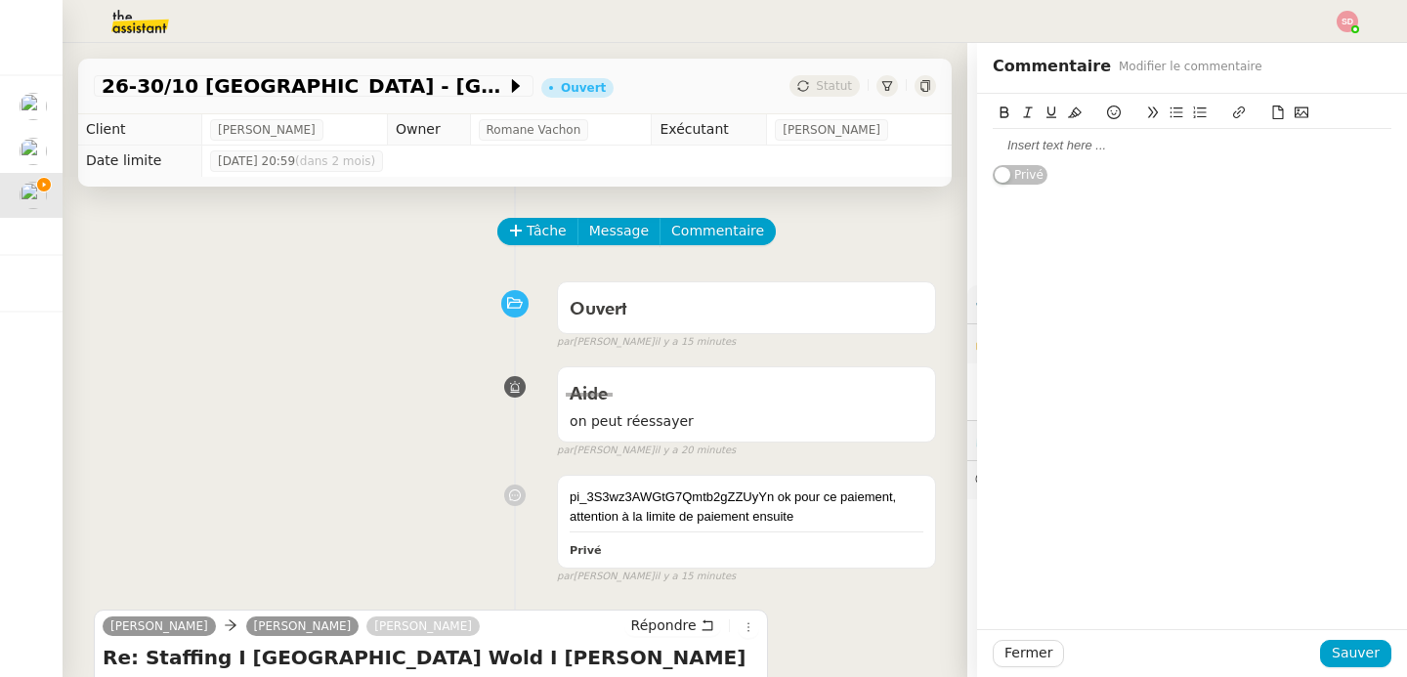
click at [1087, 131] on div at bounding box center [1192, 145] width 399 height 33
paste div
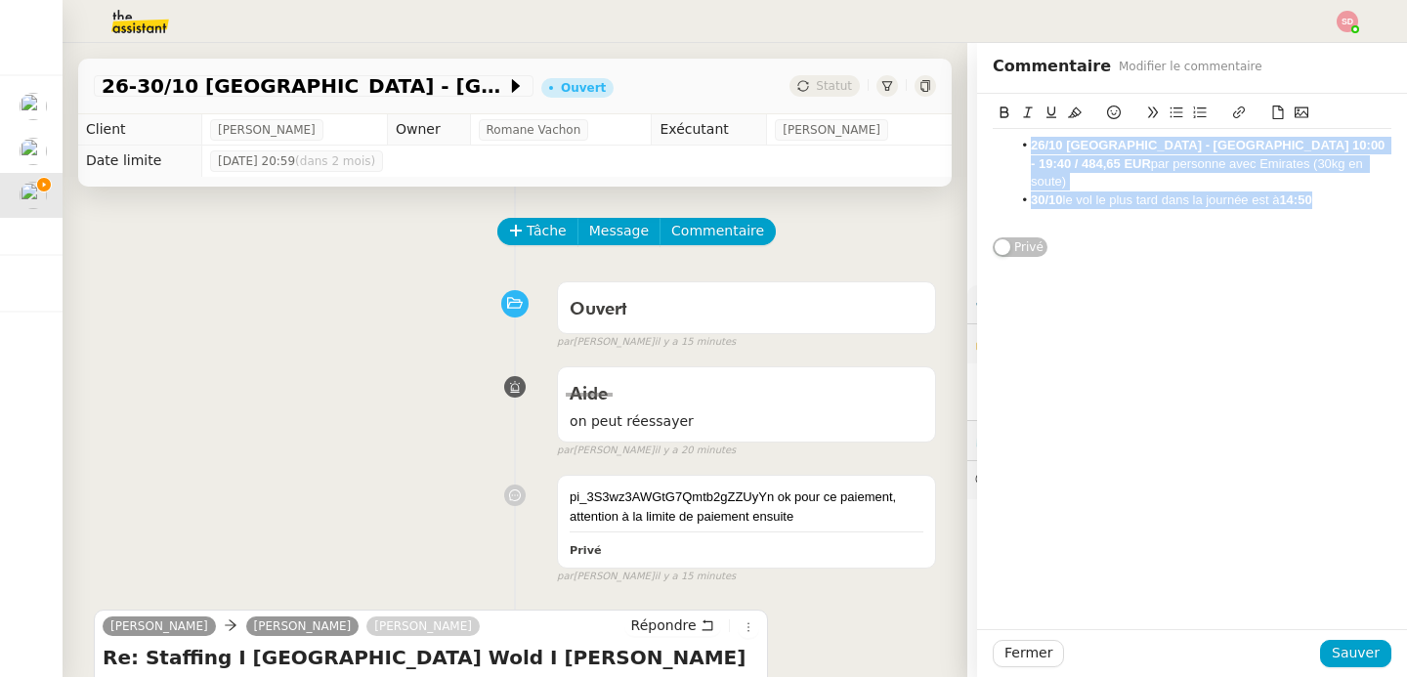
drag, startPoint x: 1321, startPoint y: 182, endPoint x: 1002, endPoint y: 145, distance: 320.7
click at [1002, 145] on ul "26/10 Dubai - Paris 10:00 - 19:40 / 484,65 EUR par personne avec Emirates (30kg…" at bounding box center [1192, 173] width 399 height 72
click at [1170, 113] on icon at bounding box center [1177, 113] width 14 height 14
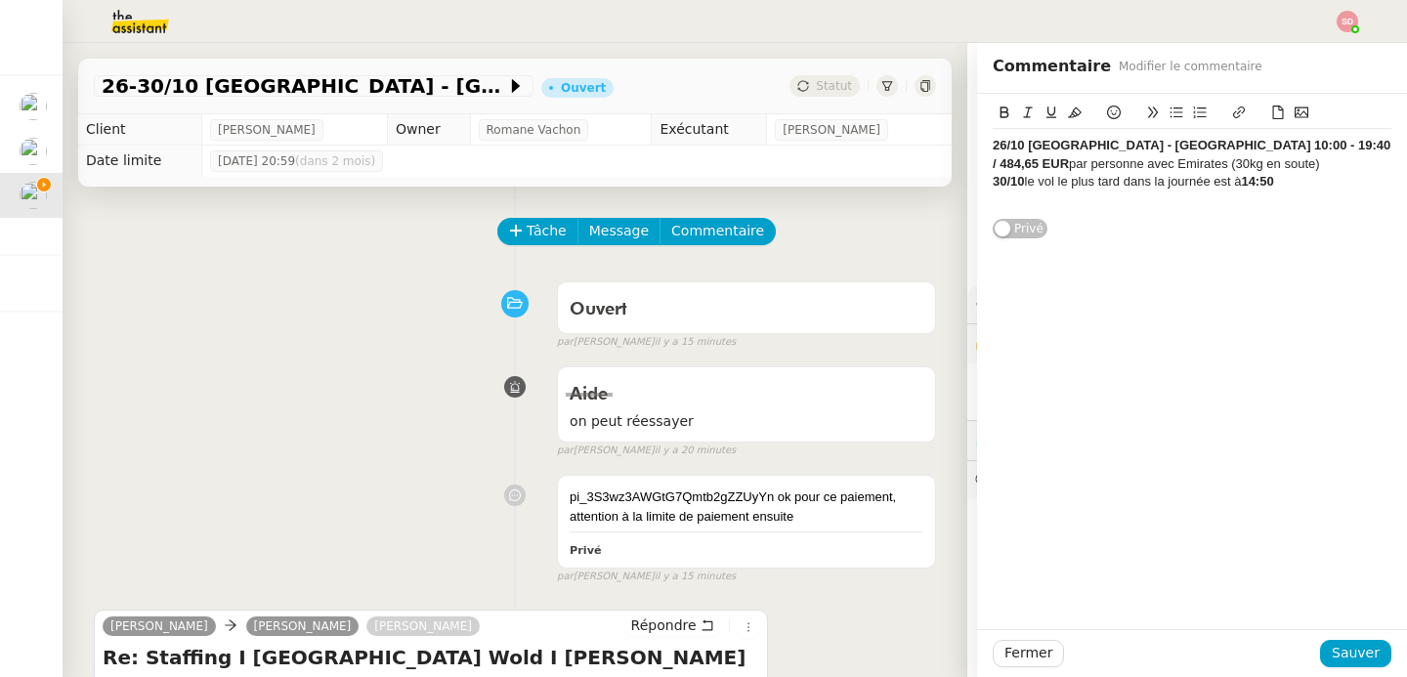
click at [1156, 162] on div "26/10 Dubai - Paris 10:00 - 19:40 / 484,65 EUR par personne avec Emirates (30kg…" at bounding box center [1192, 155] width 399 height 36
drag, startPoint x: 1169, startPoint y: 148, endPoint x: 1210, endPoint y: 160, distance: 43.0
click at [1210, 160] on div "26/10 Dubai - Paris 10:00 - 19:40 / 484,65 EUR par personne avec Emirates (30kg…" at bounding box center [1192, 155] width 399 height 36
click at [993, 165] on strong "30/10" at bounding box center [1009, 163] width 32 height 15
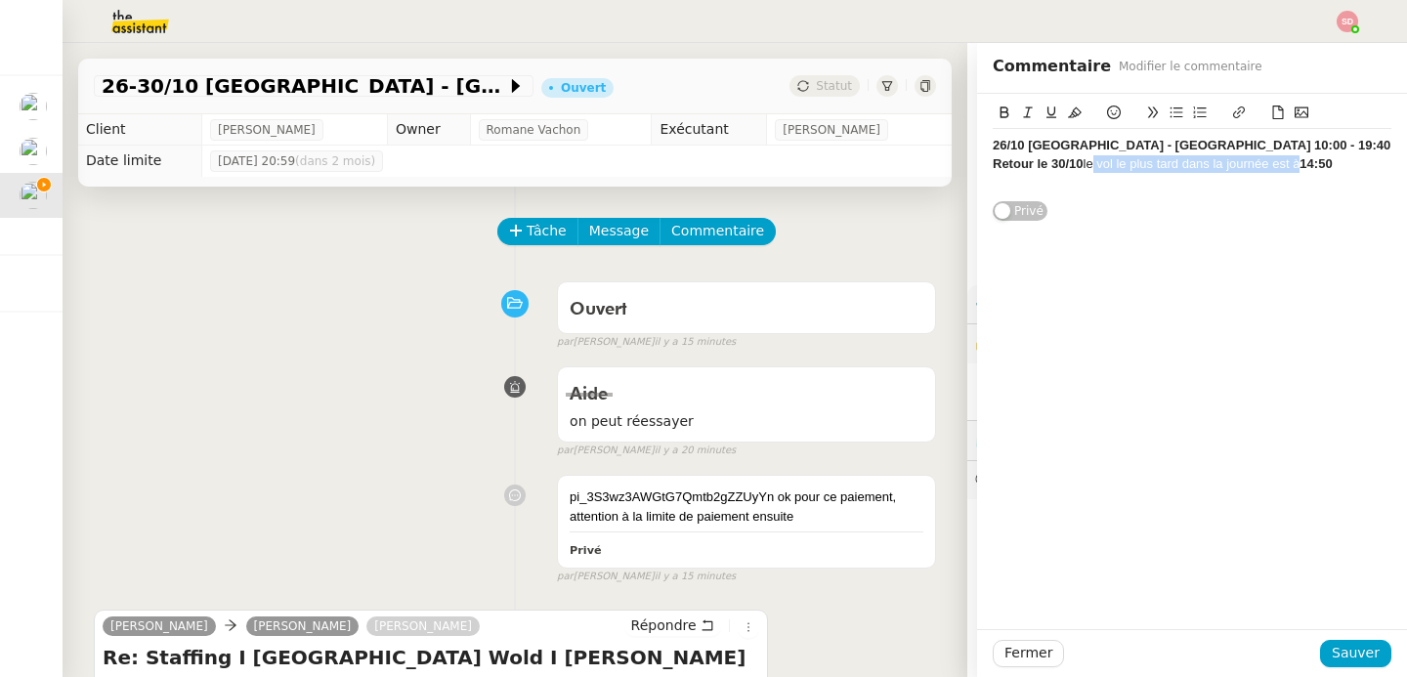
drag, startPoint x: 1280, startPoint y: 163, endPoint x: 1075, endPoint y: 171, distance: 205.3
click at [1075, 171] on div "Retour le 30/10 le vol le plus tard dans la journée est à 14:50" at bounding box center [1192, 164] width 399 height 18
click at [1079, 169] on div "Retour le 30/10 à 14:50" at bounding box center [1192, 164] width 399 height 18
click at [1066, 151] on strong "26/10 Dubai - Paris 10:00 - 19:40" at bounding box center [1192, 145] width 398 height 15
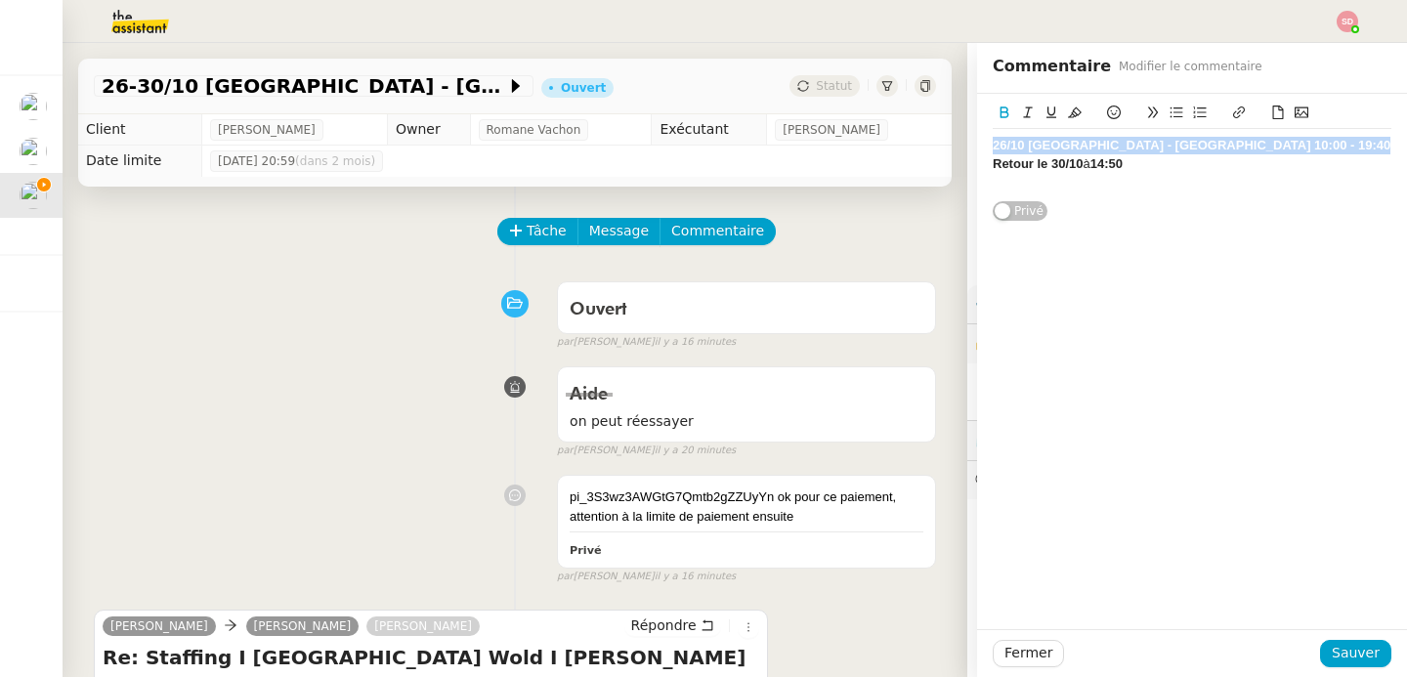
click at [1066, 151] on strong "26/10 Dubai - Paris 10:00 - 19:40" at bounding box center [1192, 145] width 398 height 15
click at [1040, 112] on button at bounding box center [1051, 113] width 23 height 22
click at [1152, 165] on div "Retour le 30/10 à 14:50" at bounding box center [1192, 164] width 399 height 18
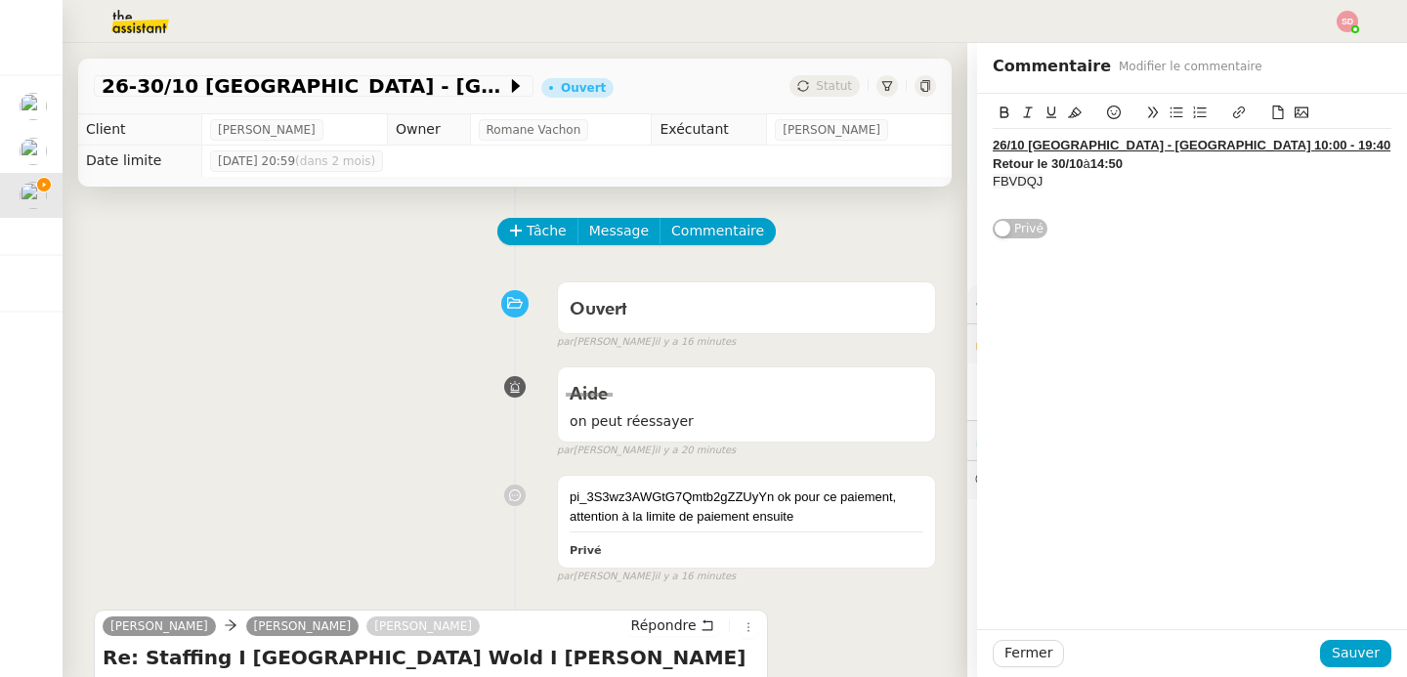
click at [993, 178] on span "FBVDQJ" at bounding box center [1018, 181] width 50 height 15
click at [1271, 117] on icon at bounding box center [1278, 113] width 14 height 14
click at [1332, 656] on span "Sauver" at bounding box center [1356, 653] width 48 height 22
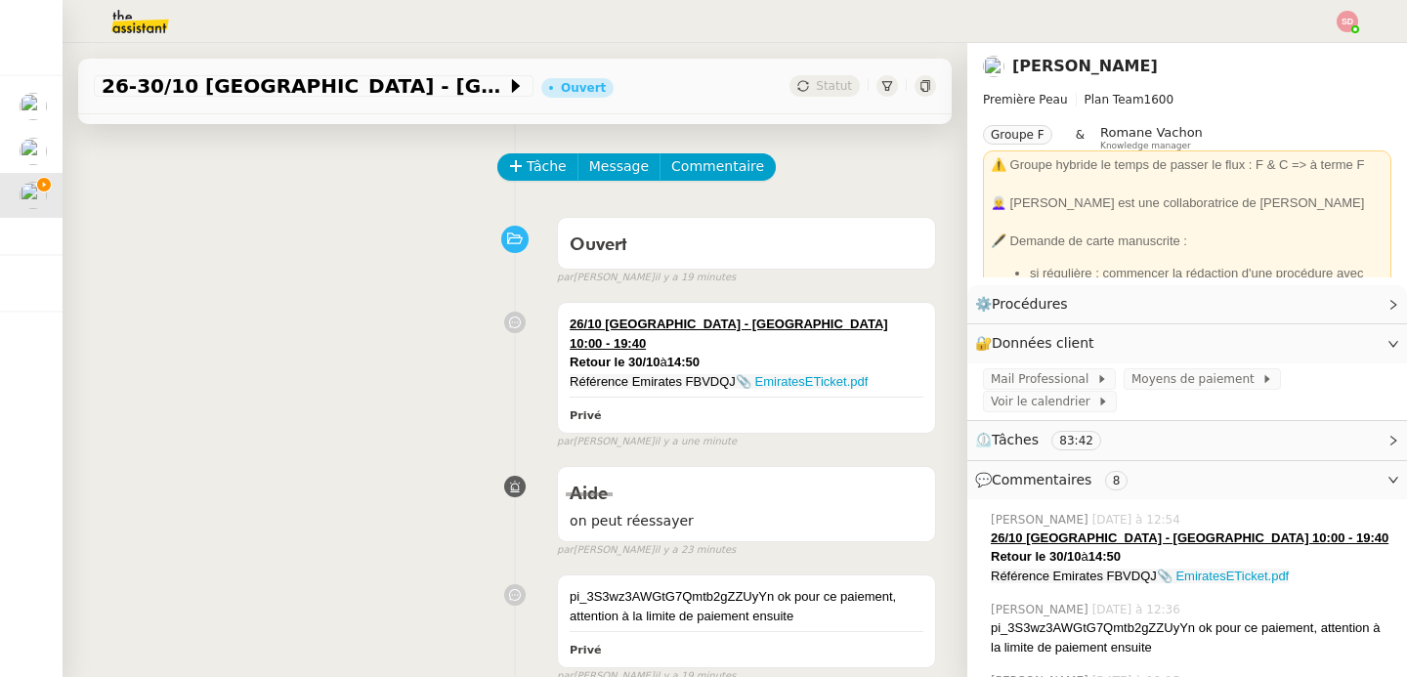
scroll to position [331, 0]
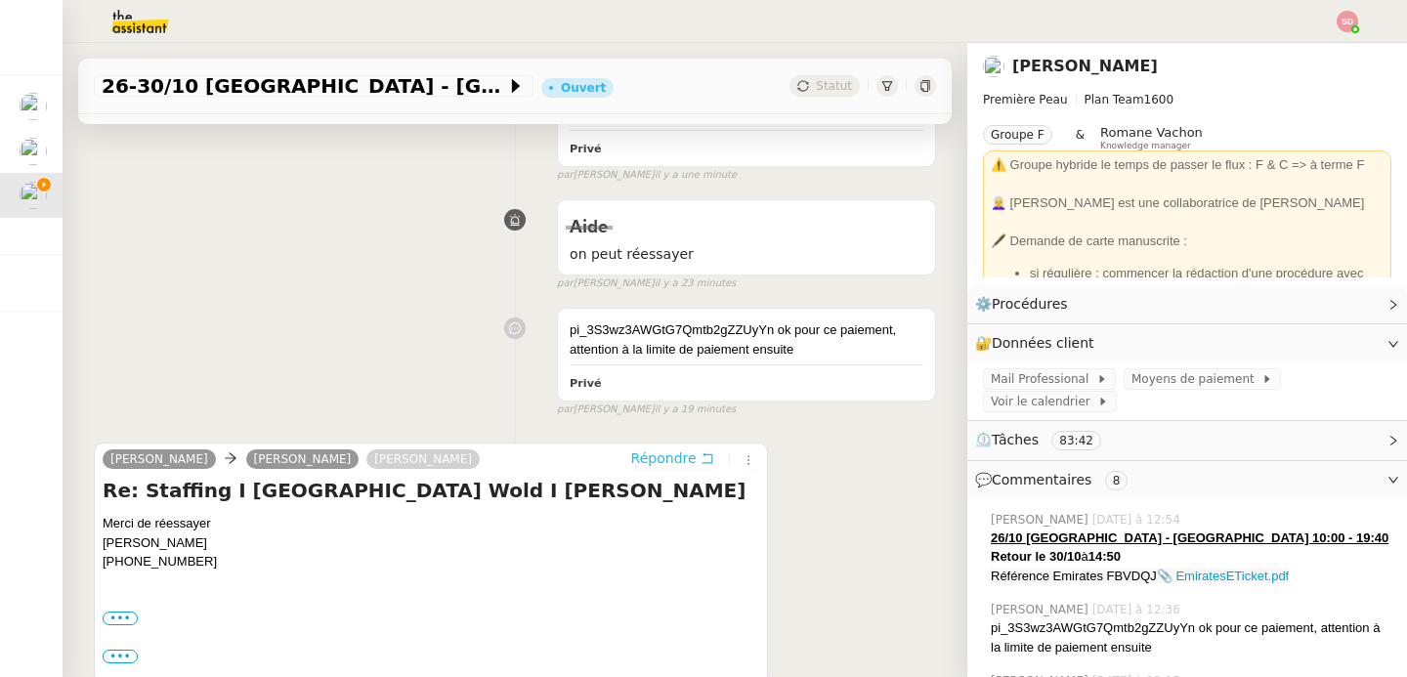
click at [674, 448] on span "Répondre" at bounding box center [663, 458] width 65 height 20
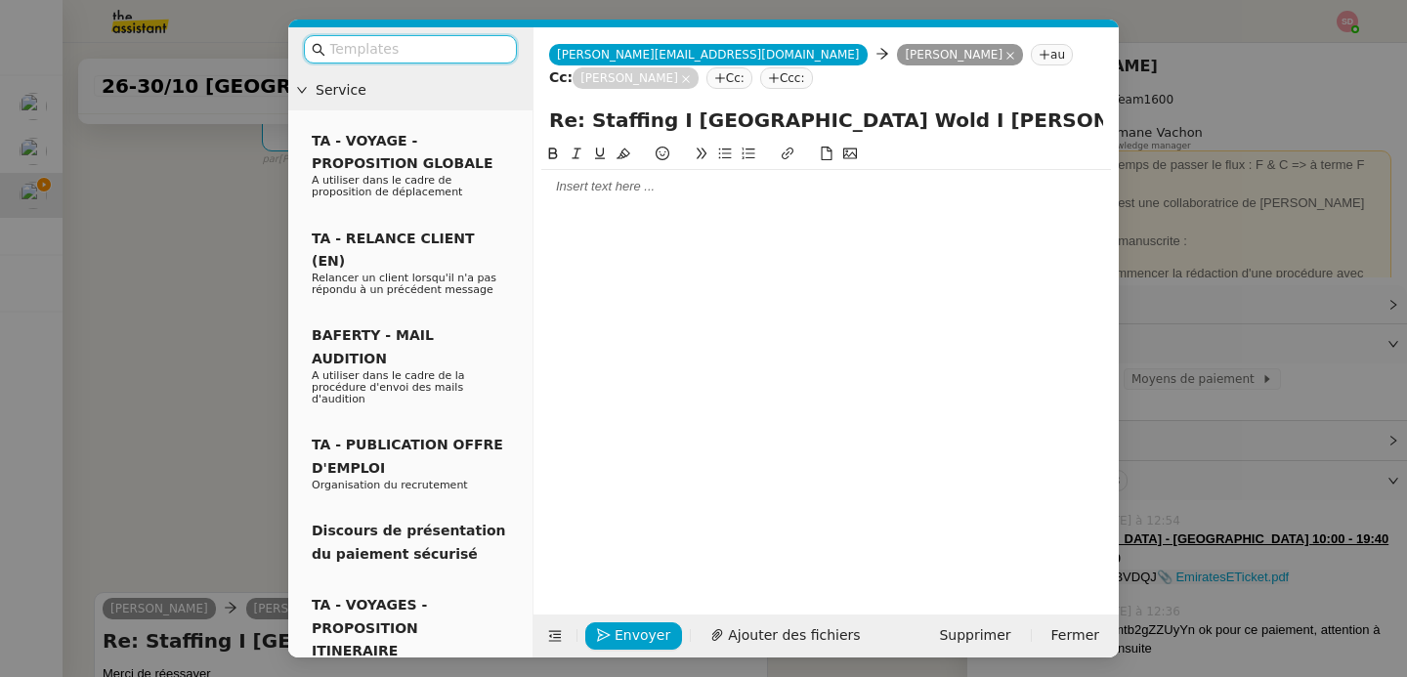
scroll to position [480, 0]
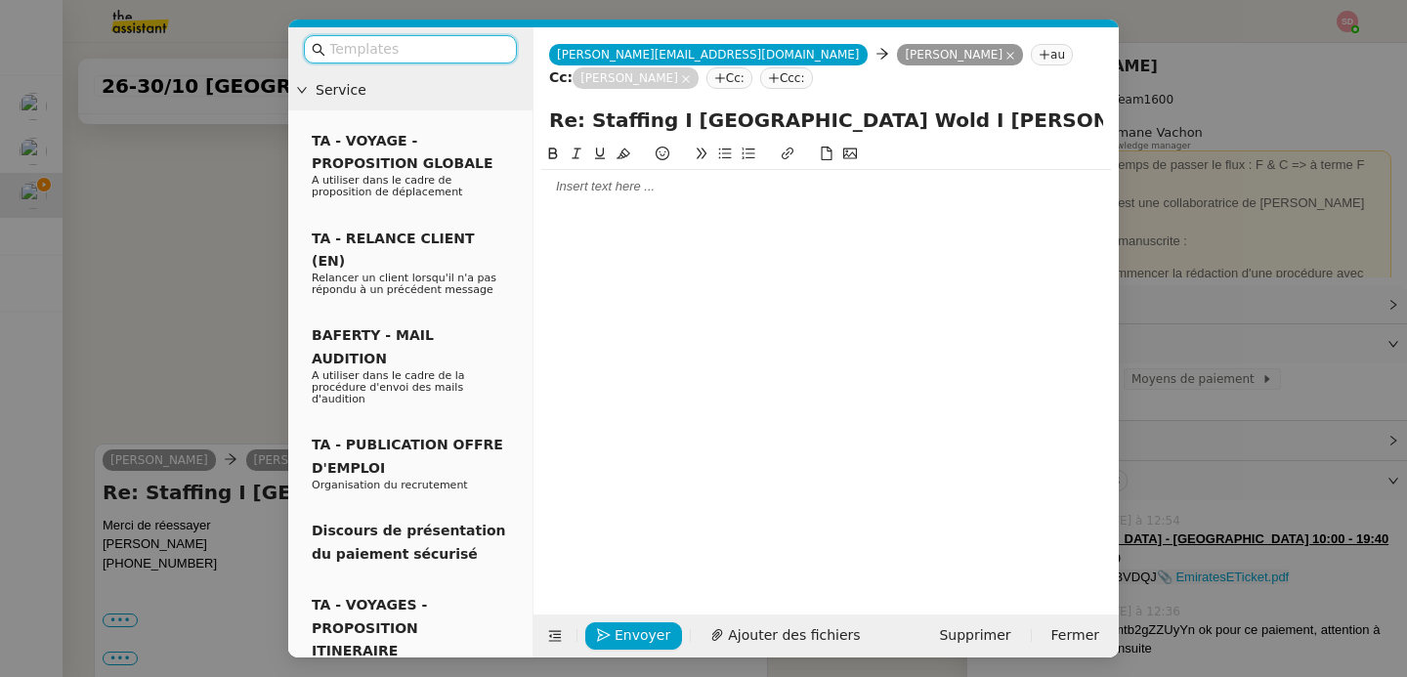
click at [642, 179] on div at bounding box center [826, 187] width 570 height 18
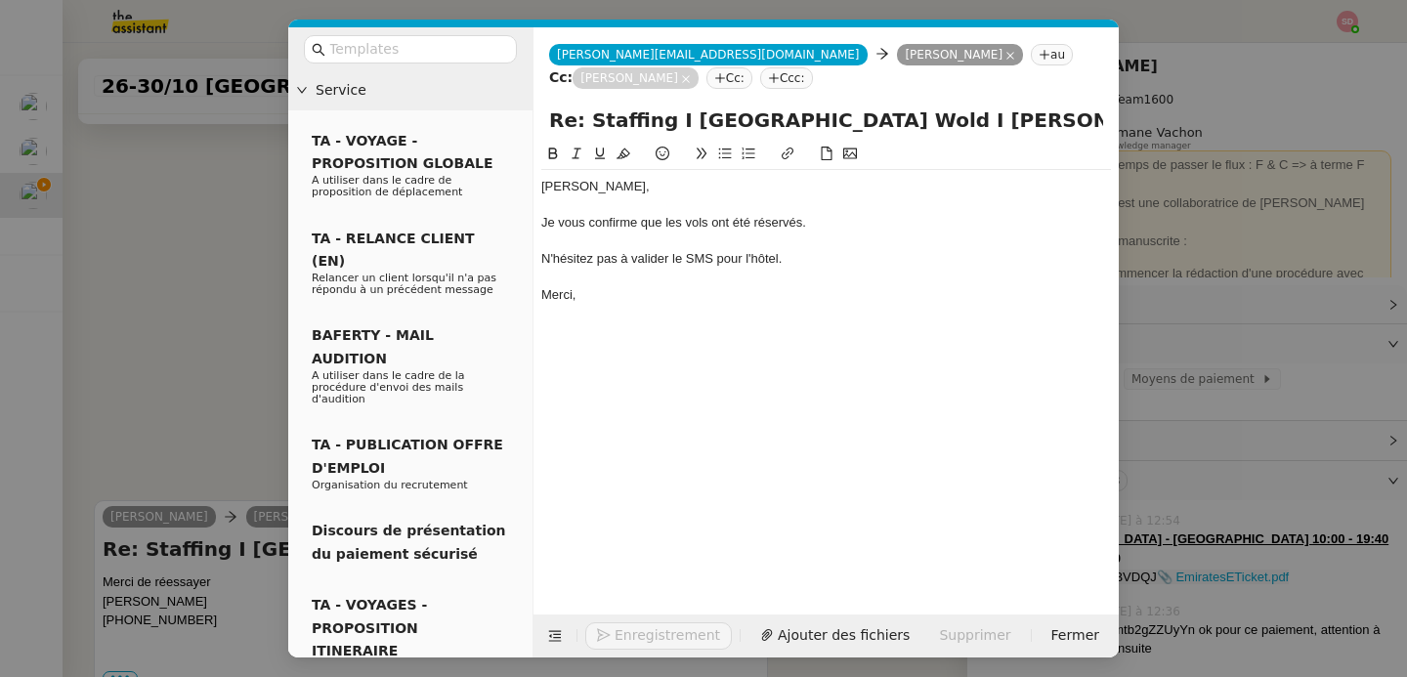
scroll to position [614, 0]
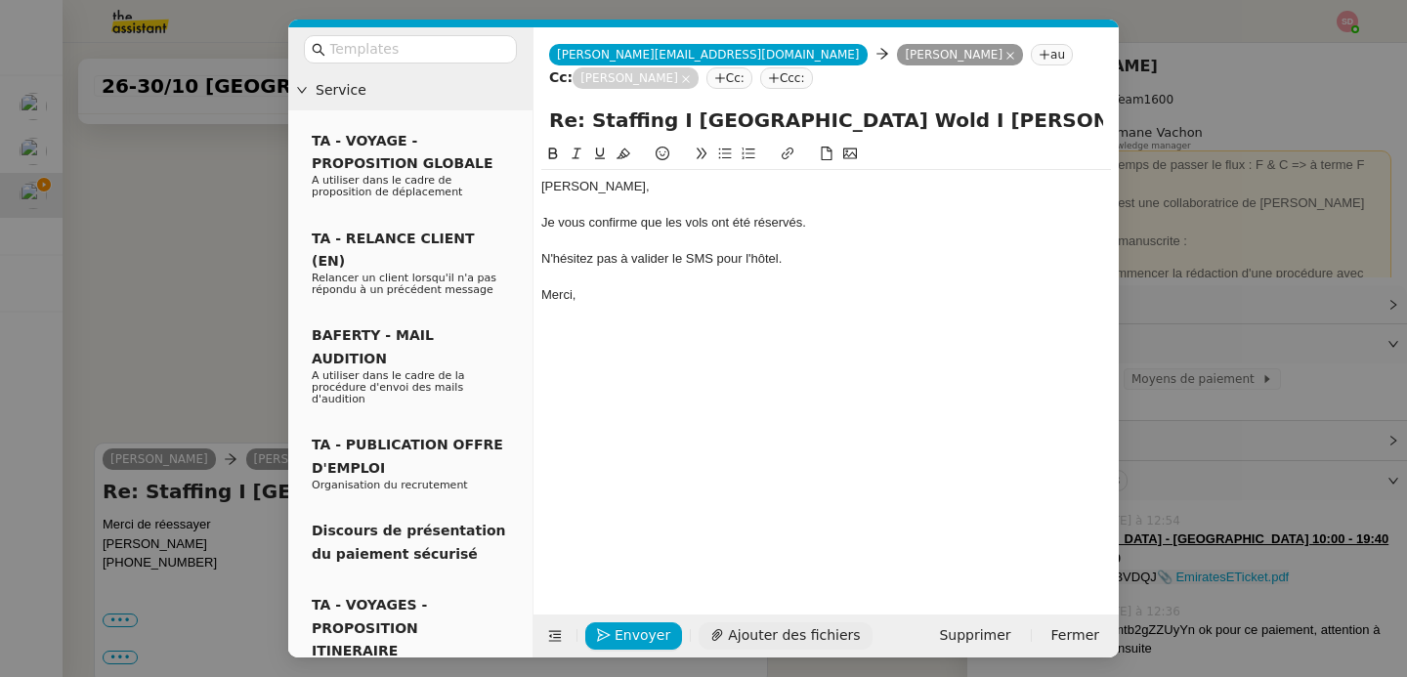
click at [748, 626] on span "Ajouter des fichiers" at bounding box center [794, 635] width 132 height 22
click at [640, 638] on span "Envoyer" at bounding box center [643, 635] width 56 height 22
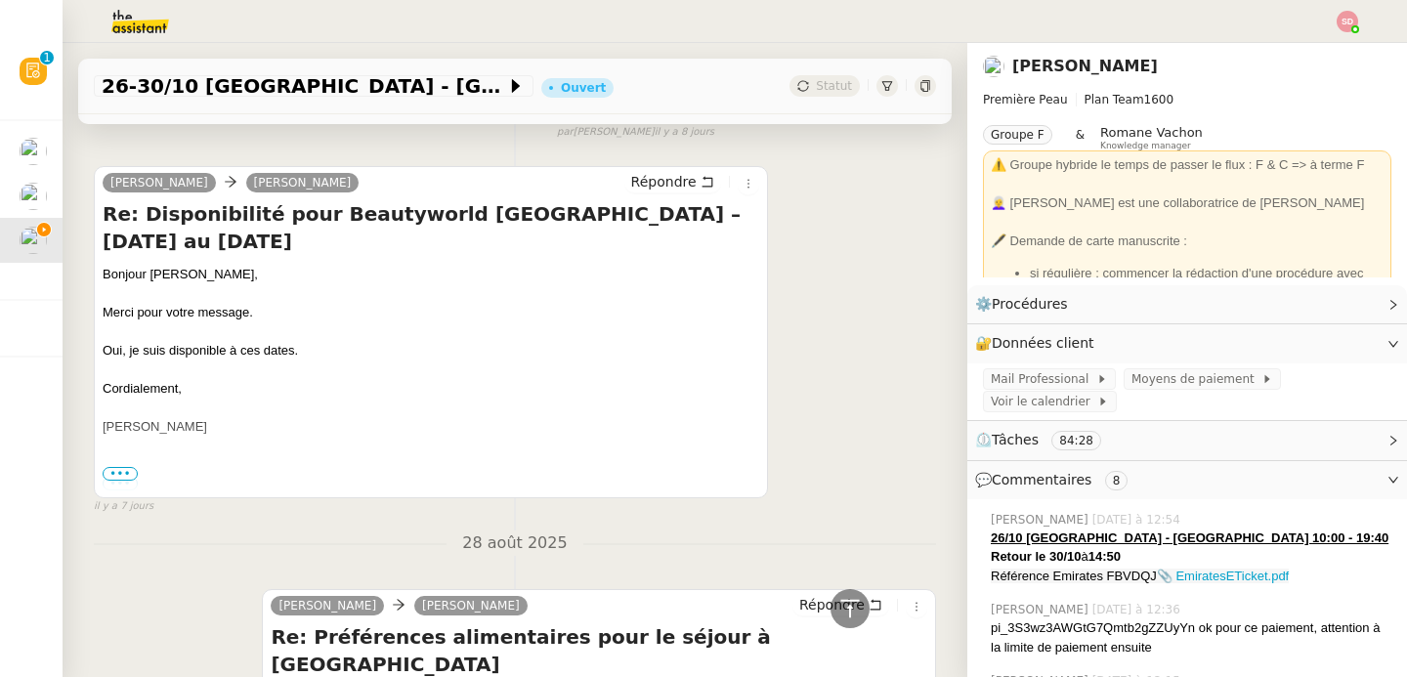
scroll to position [6094, 0]
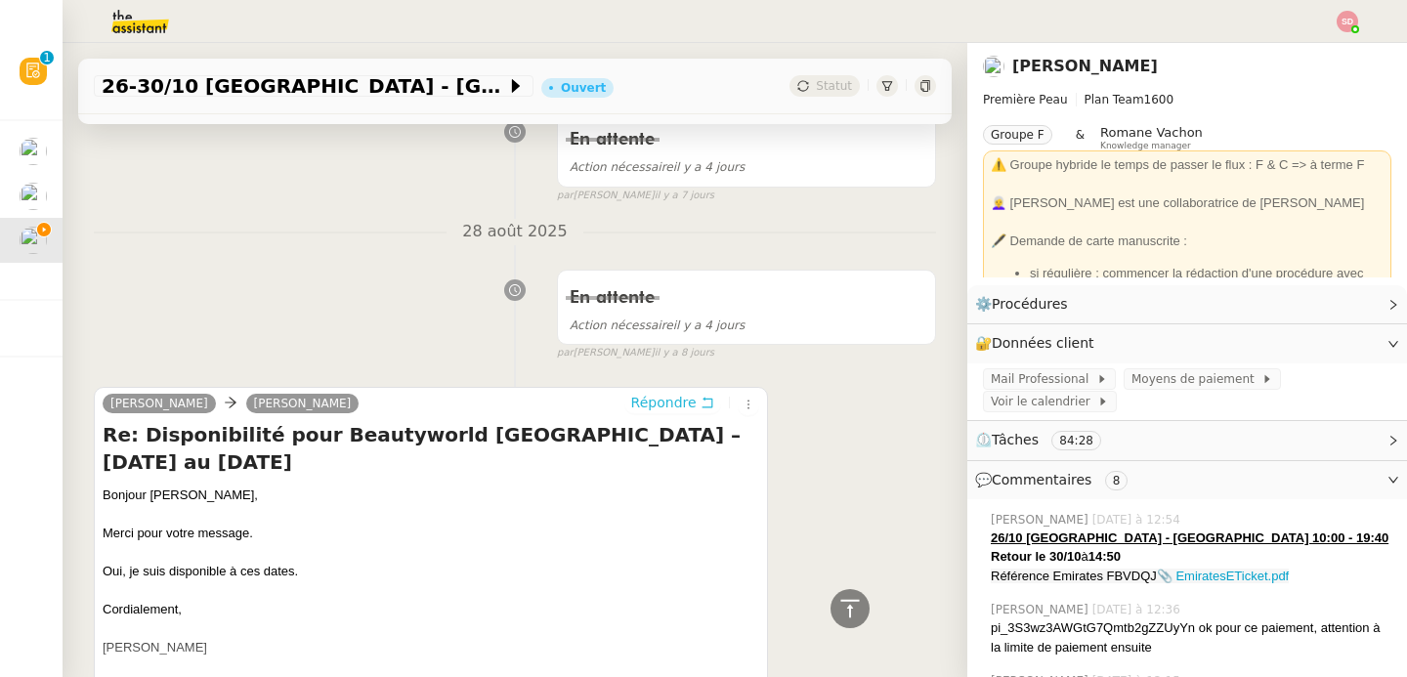
click at [646, 393] on span "Répondre" at bounding box center [663, 403] width 65 height 20
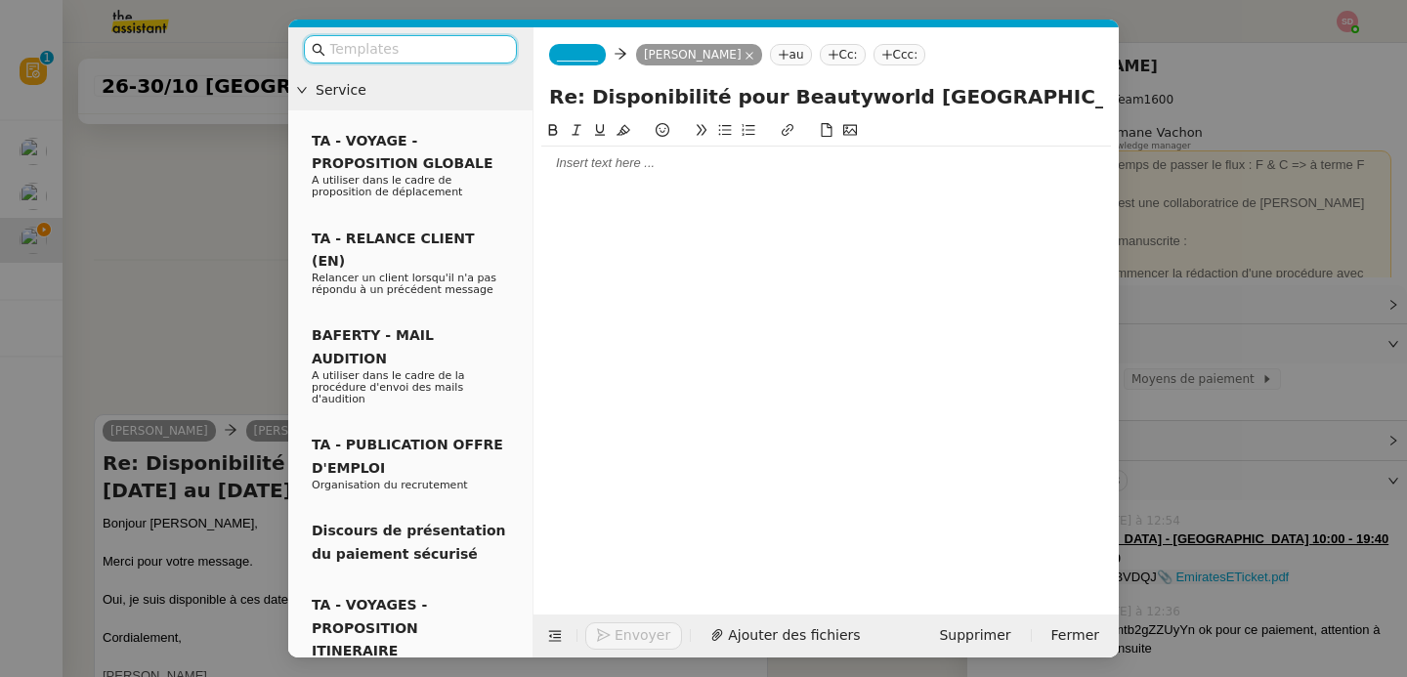
scroll to position [6253, 0]
click at [596, 60] on span "_______" at bounding box center [577, 55] width 41 height 14
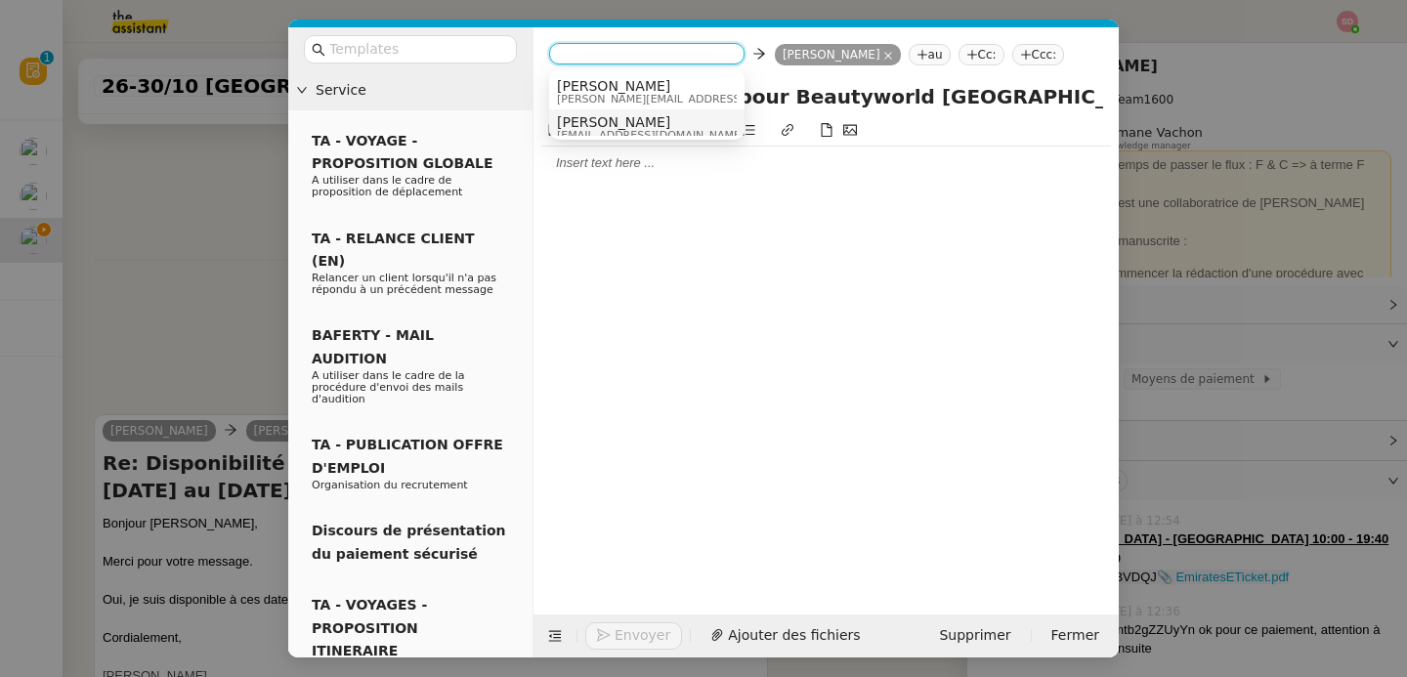
click at [590, 123] on span "[PERSON_NAME]" at bounding box center [651, 122] width 188 height 16
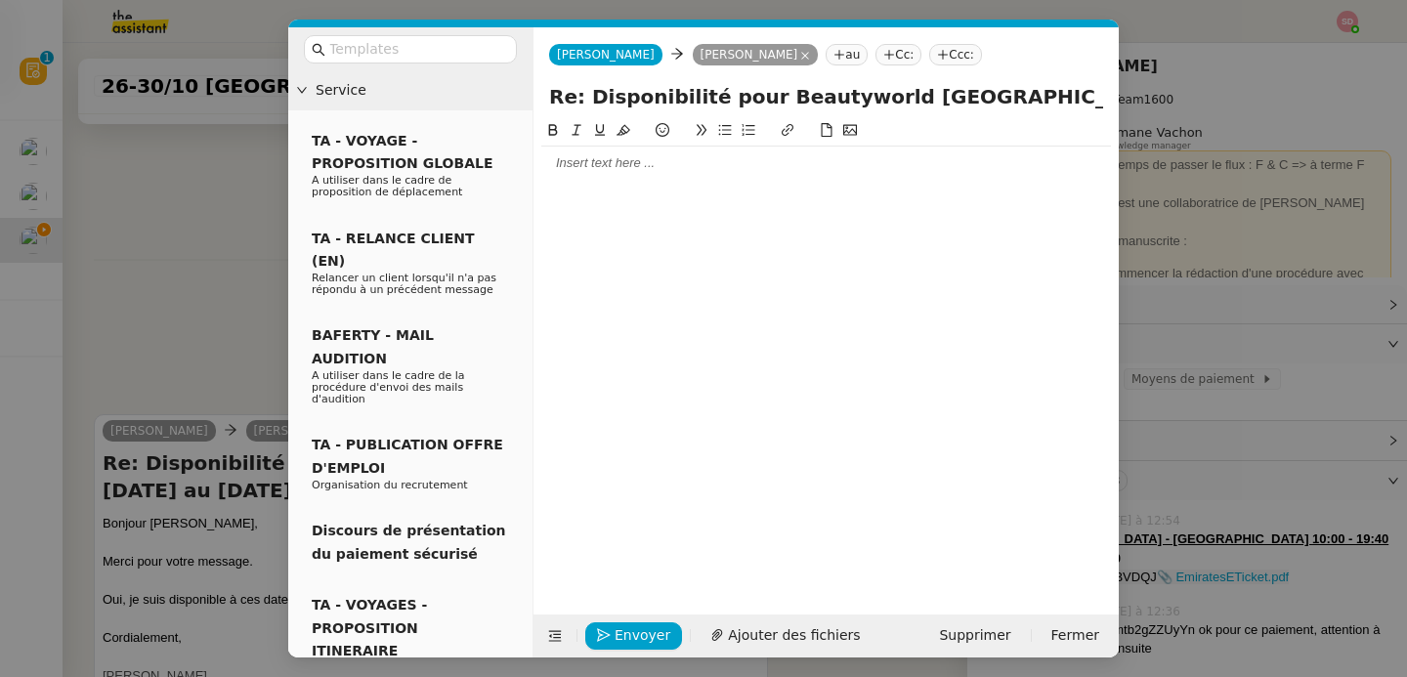
click at [595, 165] on div at bounding box center [826, 163] width 570 height 18
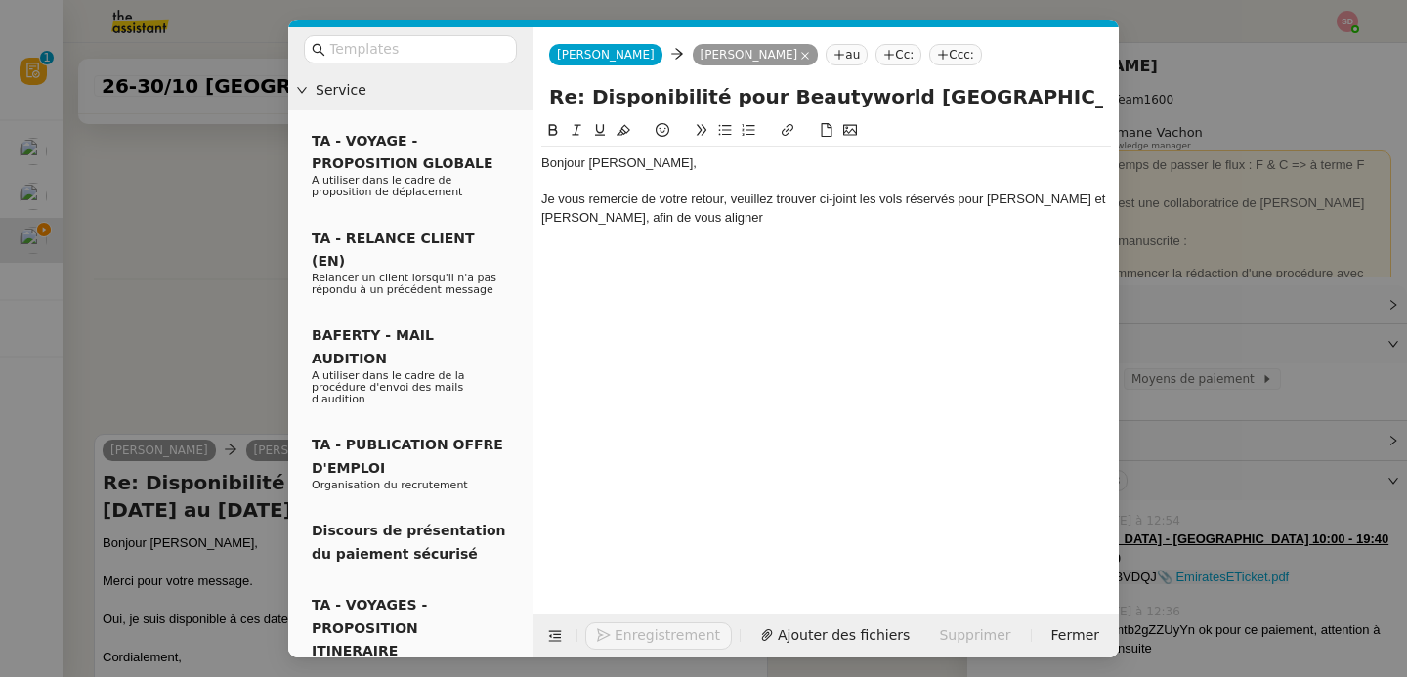
scroll to position [6330, 0]
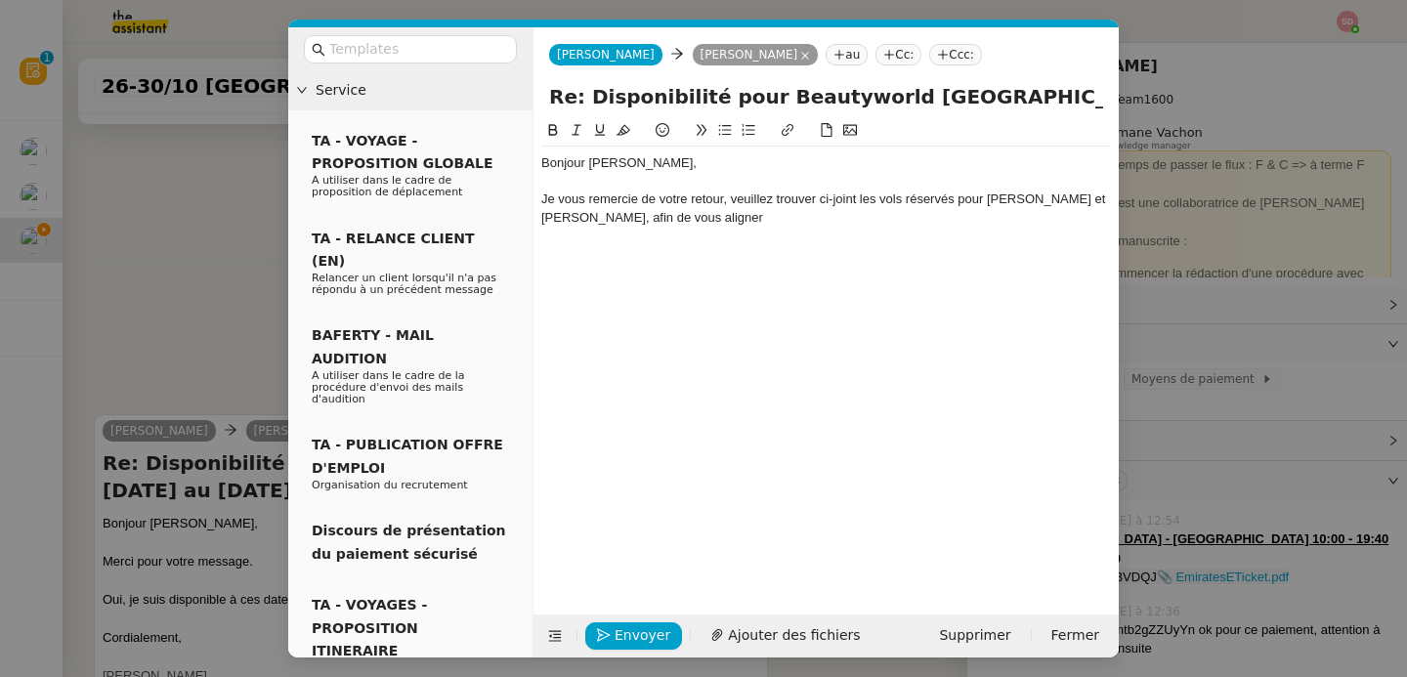
click at [1056, 204] on div "Je vous remercie de votre retour, veuillez trouver ci-joint les vols réservés p…" at bounding box center [826, 209] width 570 height 36
click at [1006, 218] on div "Je vous remercie de votre retour, veuillez trouver ci-joint les vols réservés p…" at bounding box center [826, 209] width 570 height 36
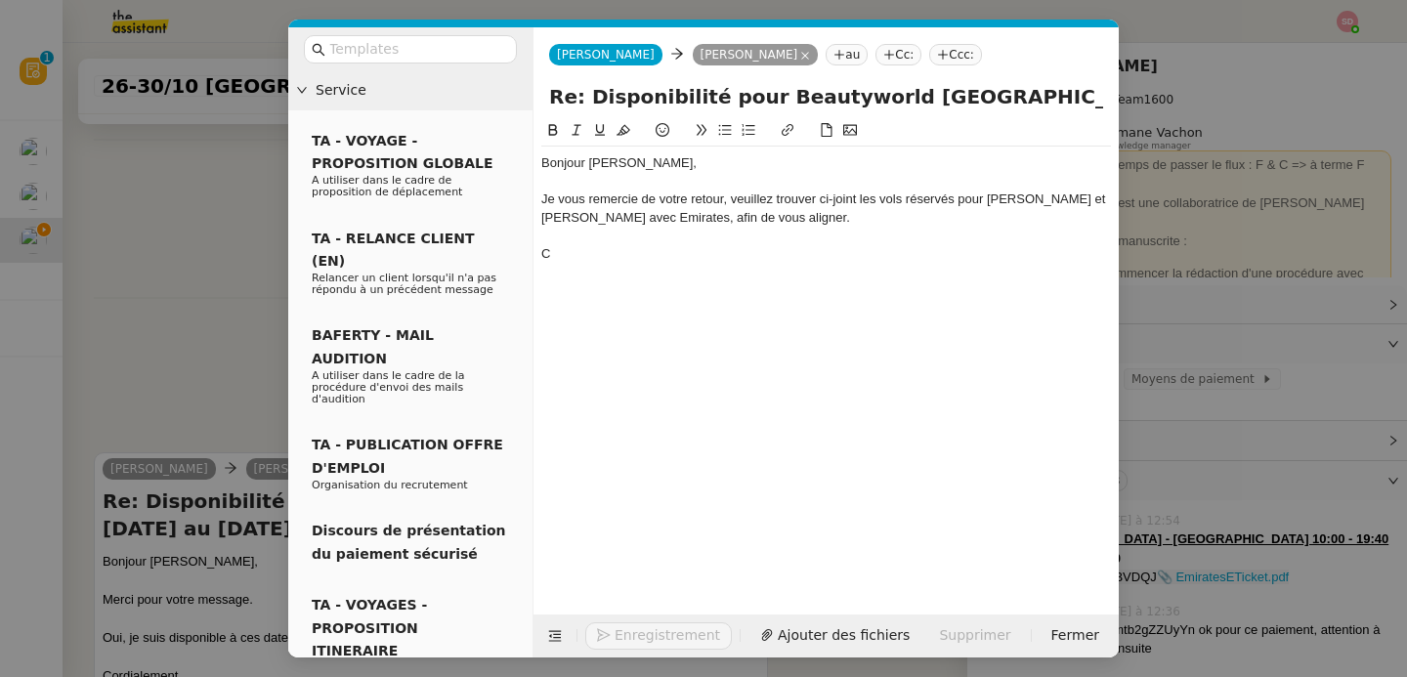
scroll to position [6368, 0]
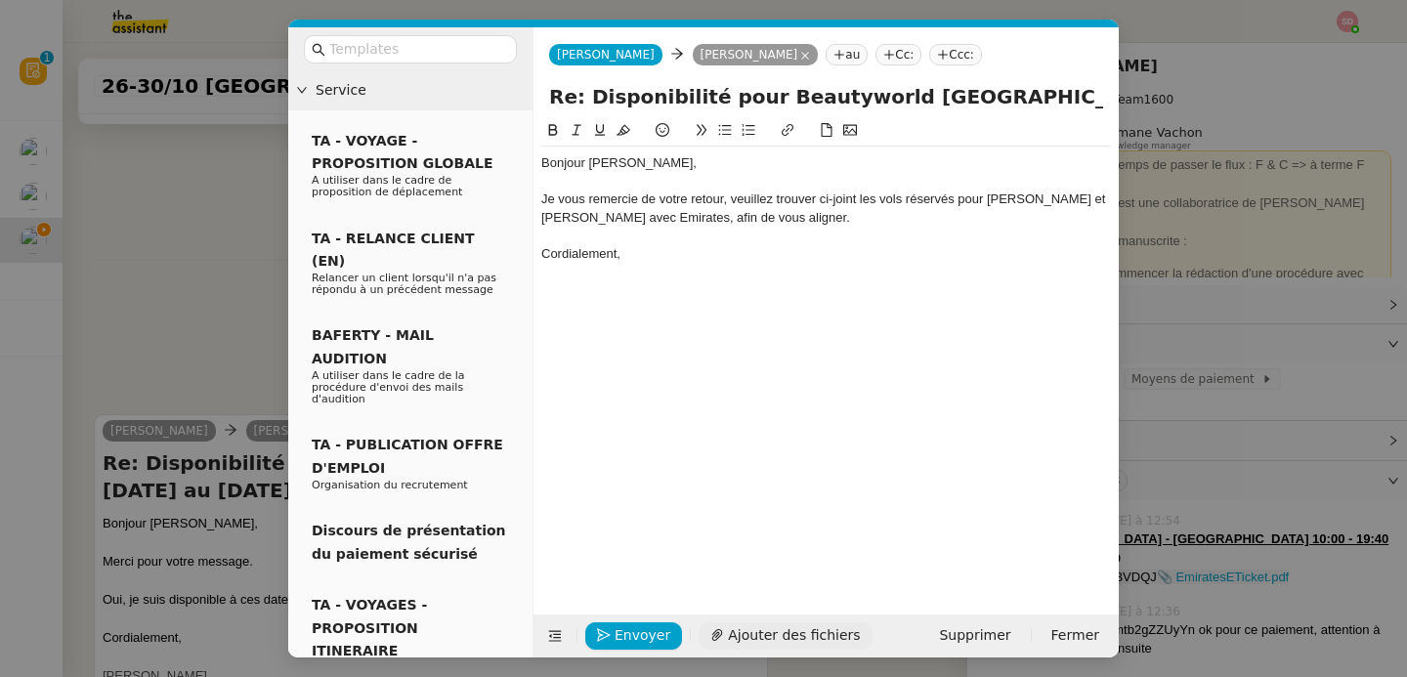
click at [746, 631] on span "Ajouter des fichiers" at bounding box center [794, 635] width 132 height 22
click at [733, 605] on link "Capture d’écran 2025-09-05 à 12.48.37.png" at bounding box center [811, 603] width 529 height 22
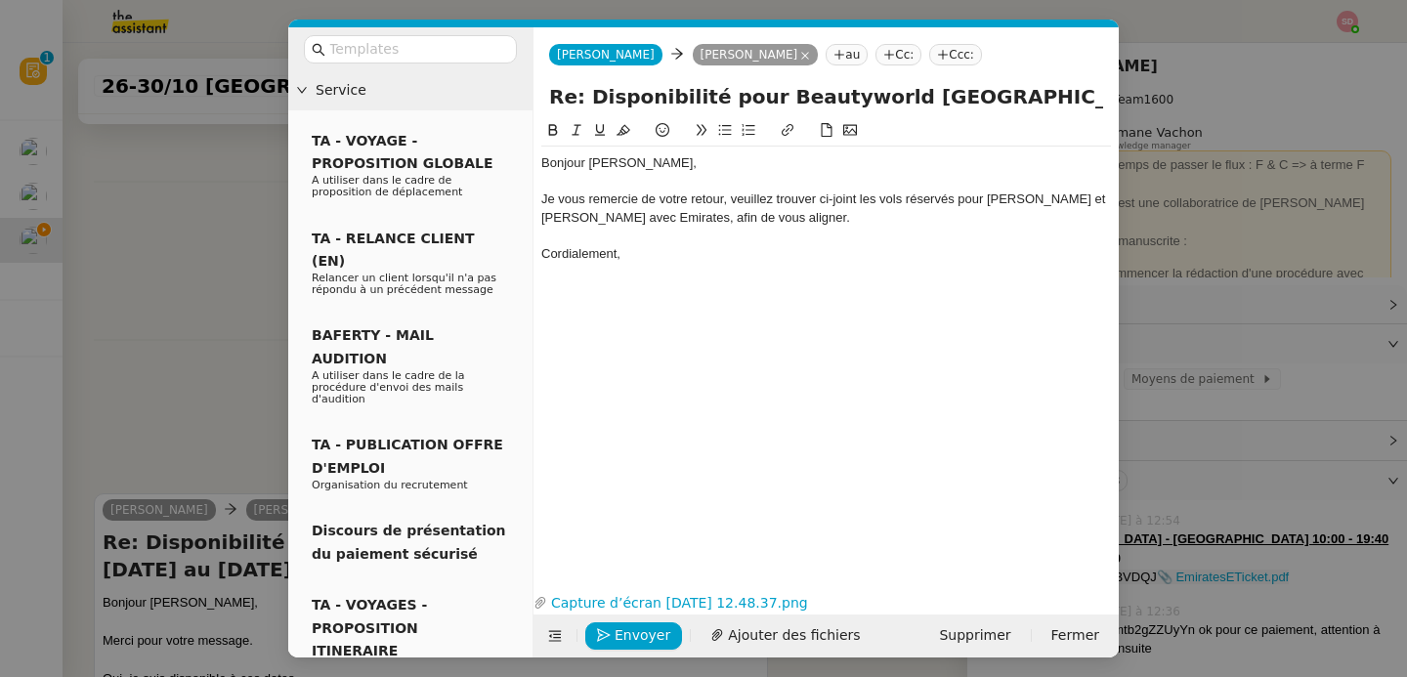
scroll to position [6447, 0]
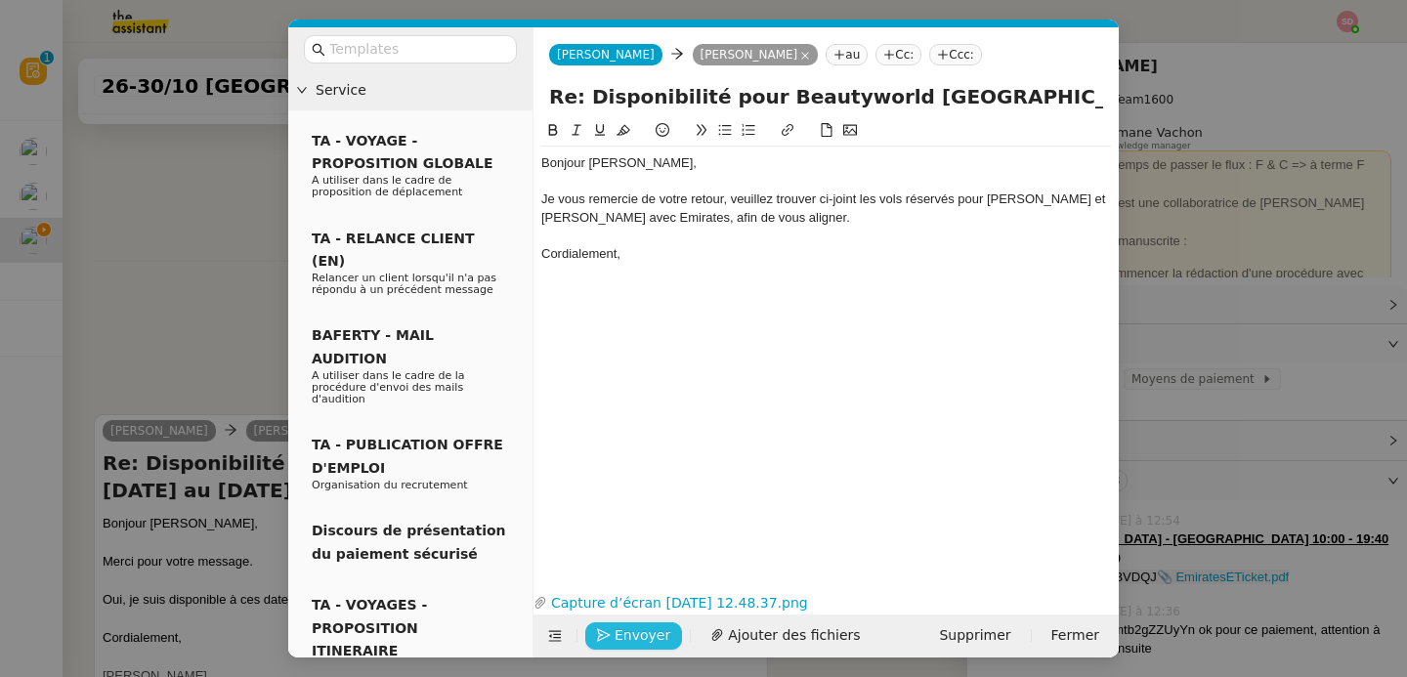
click at [633, 635] on span "Envoyer" at bounding box center [643, 635] width 56 height 22
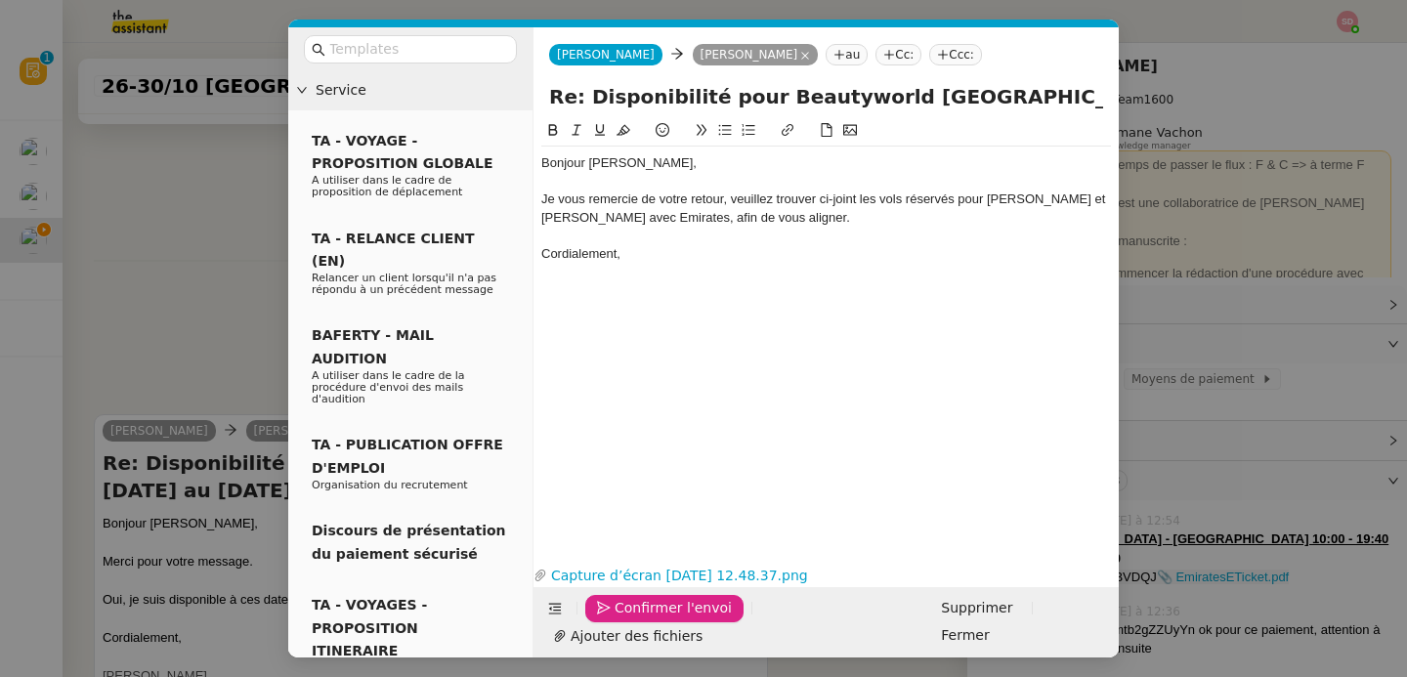
click at [633, 619] on span "Confirmer l'envoi" at bounding box center [673, 608] width 117 height 22
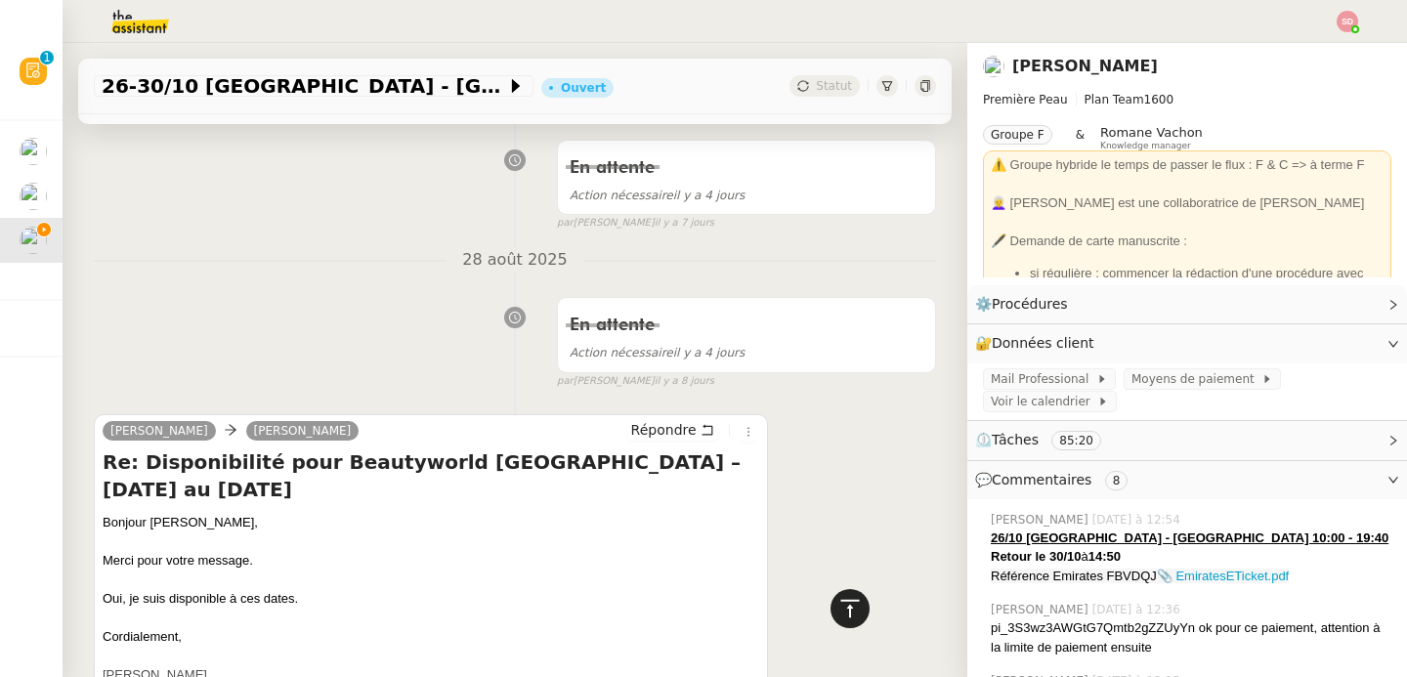
click at [842, 605] on icon at bounding box center [849, 608] width 23 height 23
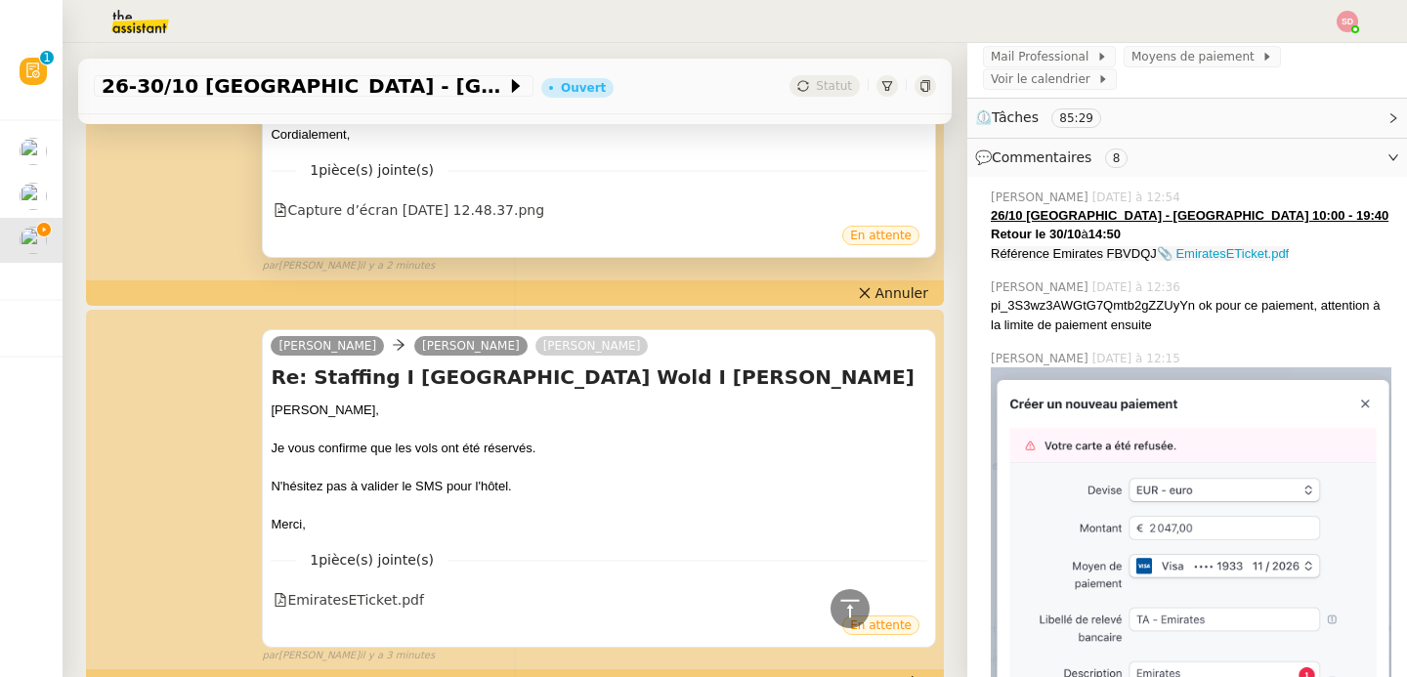
scroll to position [0, 0]
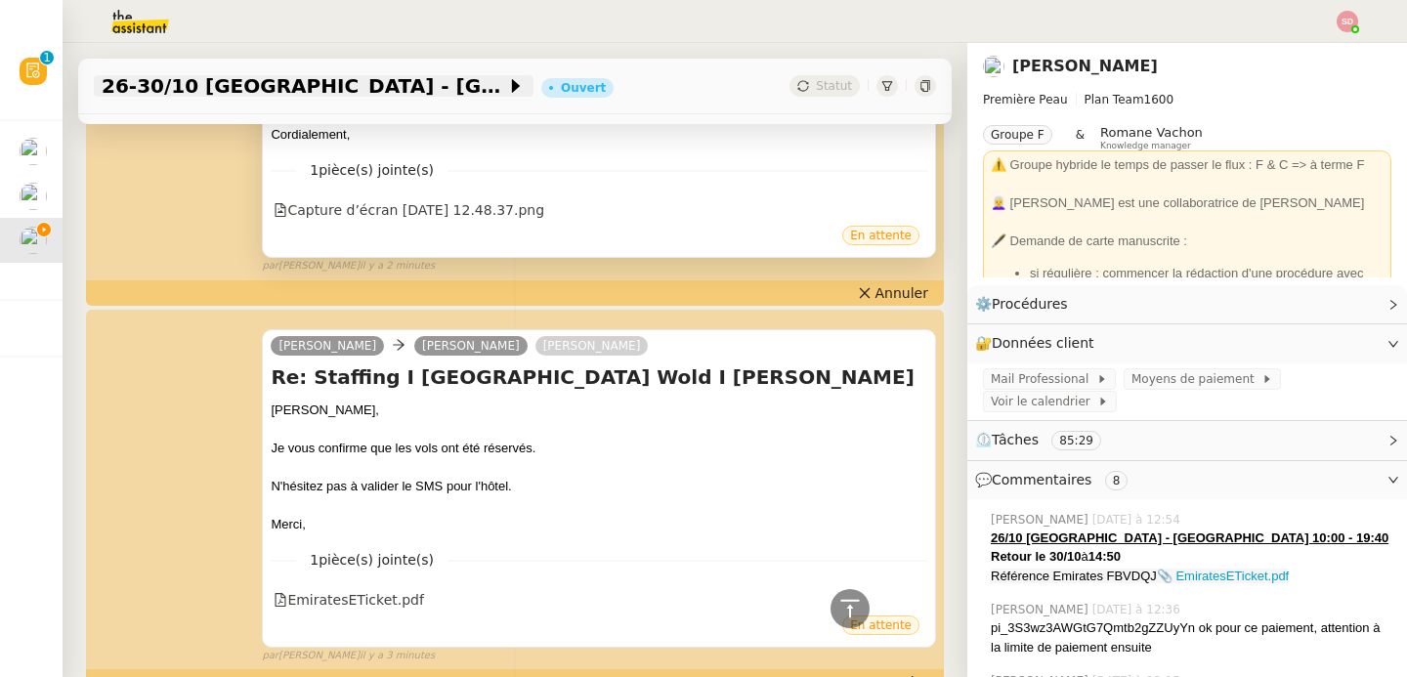
click at [241, 94] on span "26-30/10 Paris - Dubai" at bounding box center [304, 86] width 405 height 20
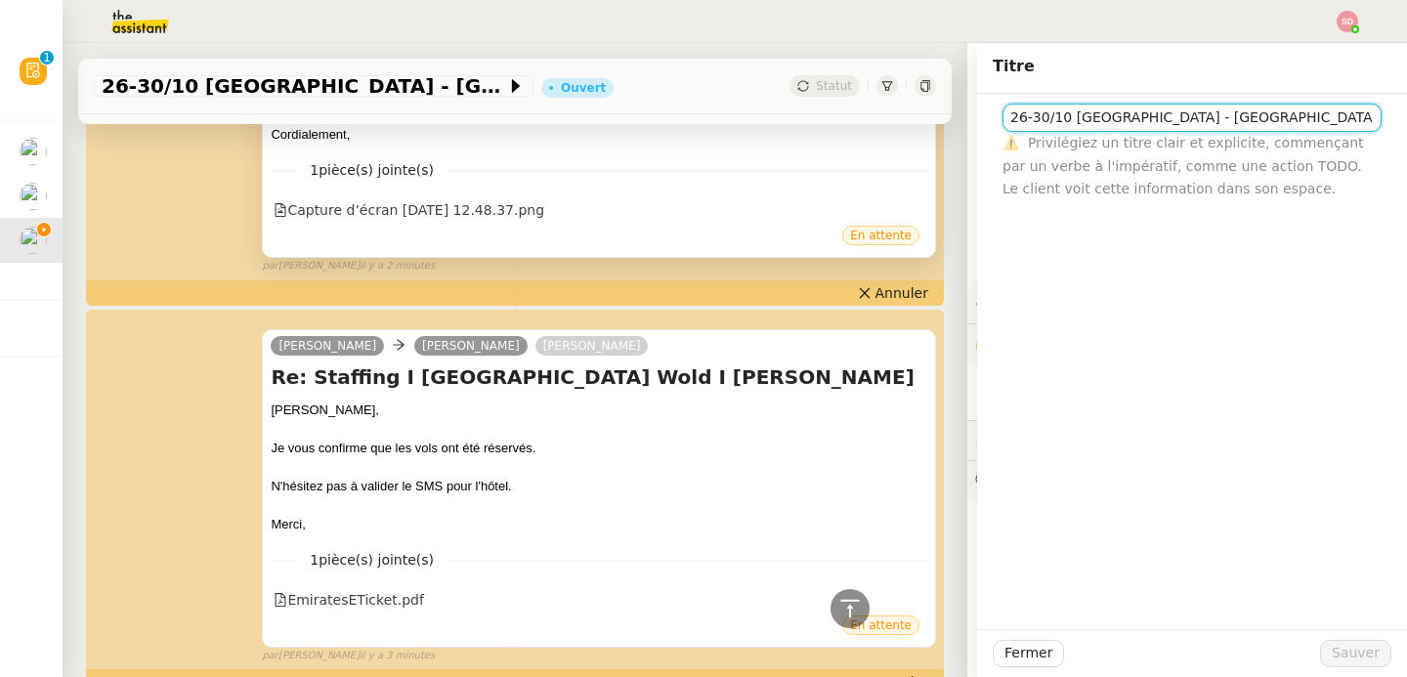
click at [1218, 119] on input "26-30/10 Paris - Dubai" at bounding box center [1191, 118] width 379 height 28
type input "26-30/10 [GEOGRAPHIC_DATA] - [GEOGRAPHIC_DATA] + cartons"
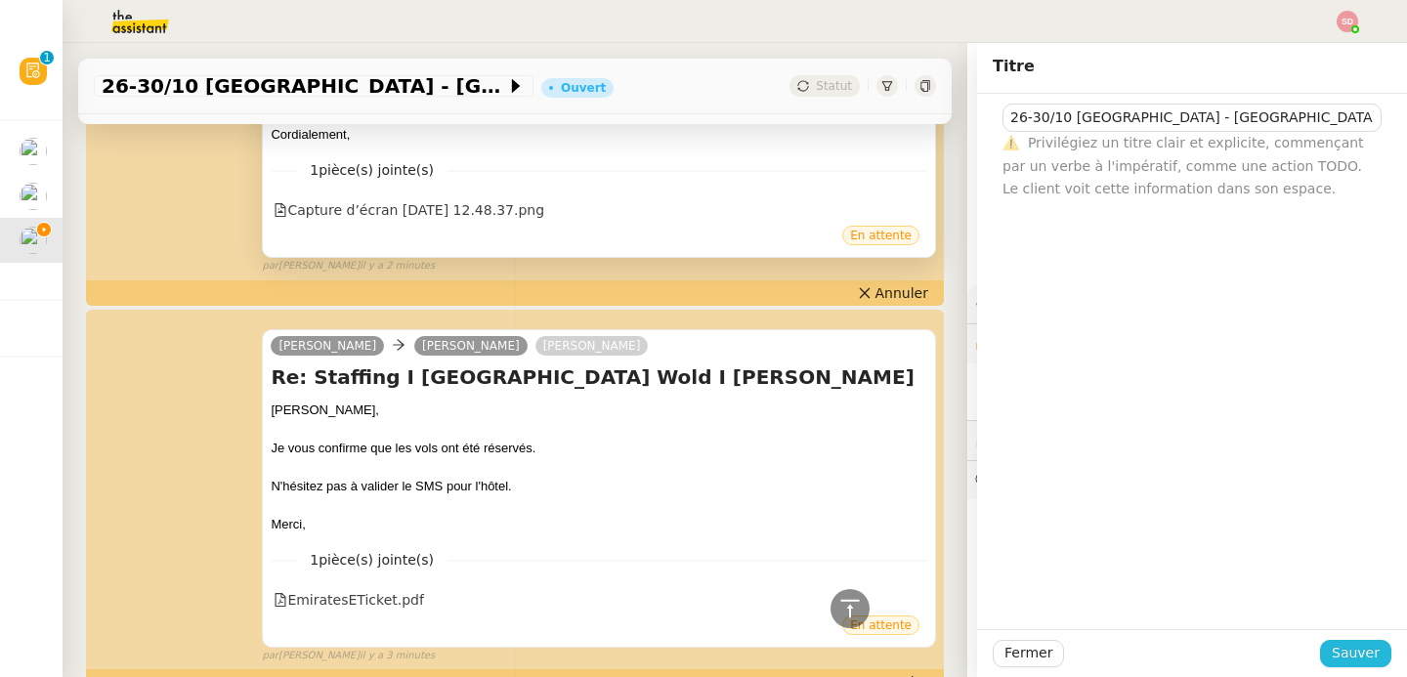
click at [1340, 654] on span "Sauver" at bounding box center [1356, 653] width 48 height 22
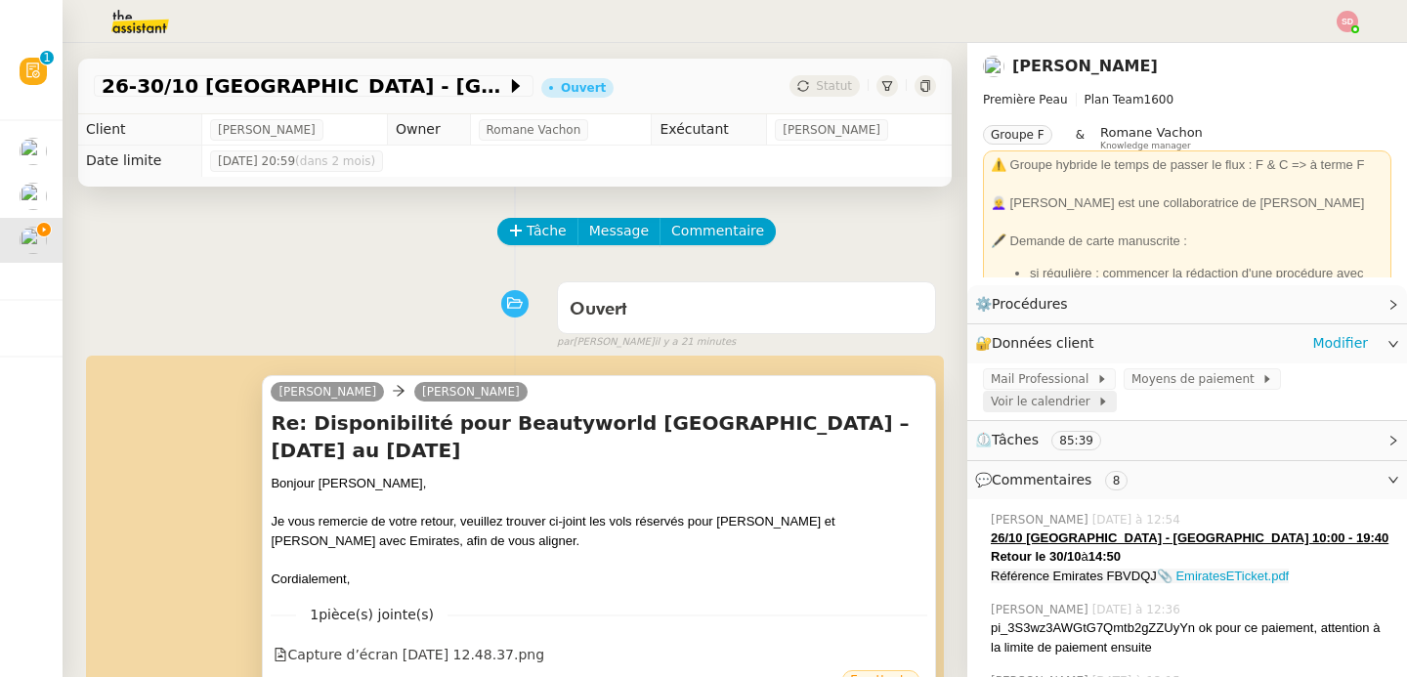
click at [1020, 407] on span "Voir le calendrier" at bounding box center [1044, 402] width 107 height 20
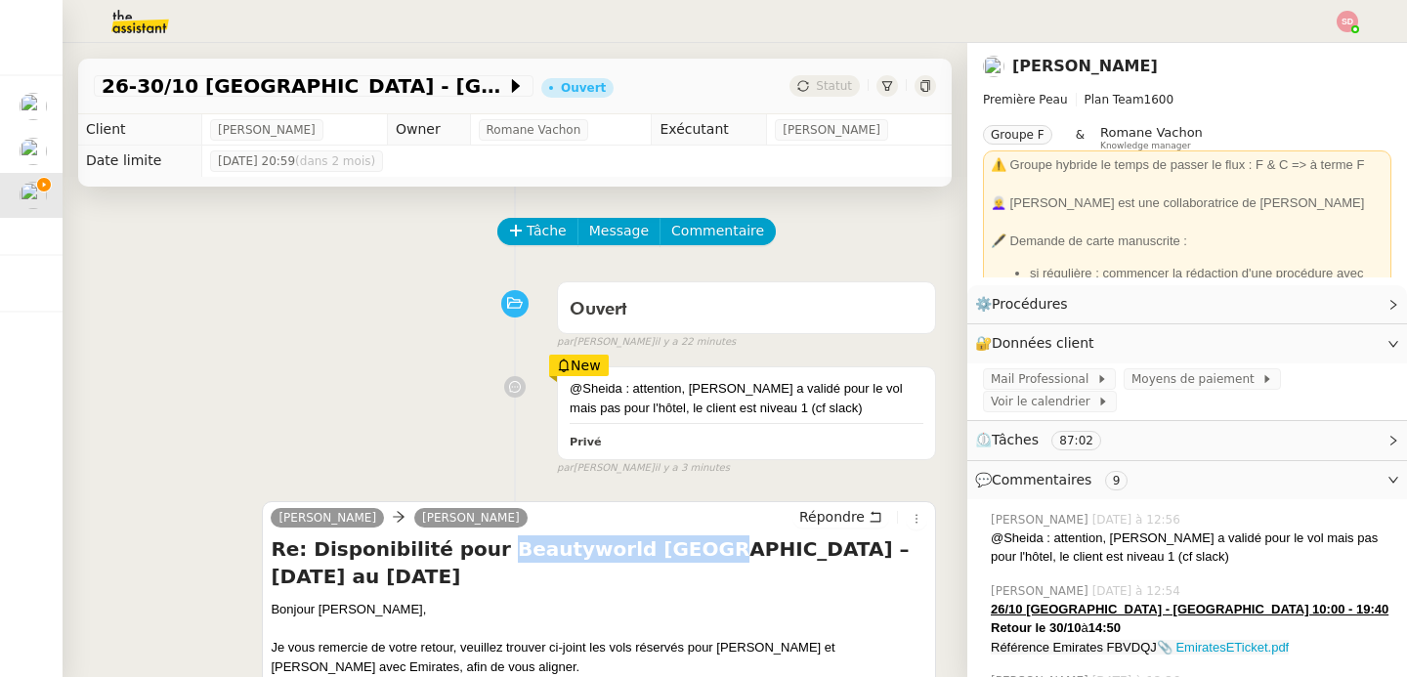
drag, startPoint x: 463, startPoint y: 549, endPoint x: 639, endPoint y: 552, distance: 175.9
click at [639, 552] on h4 "Re: Disponibilité pour Beautyworld Dubai – 27 au 29 octobre 2025" at bounding box center [599, 562] width 657 height 55
copy h4 "Beautyworld Dubai"
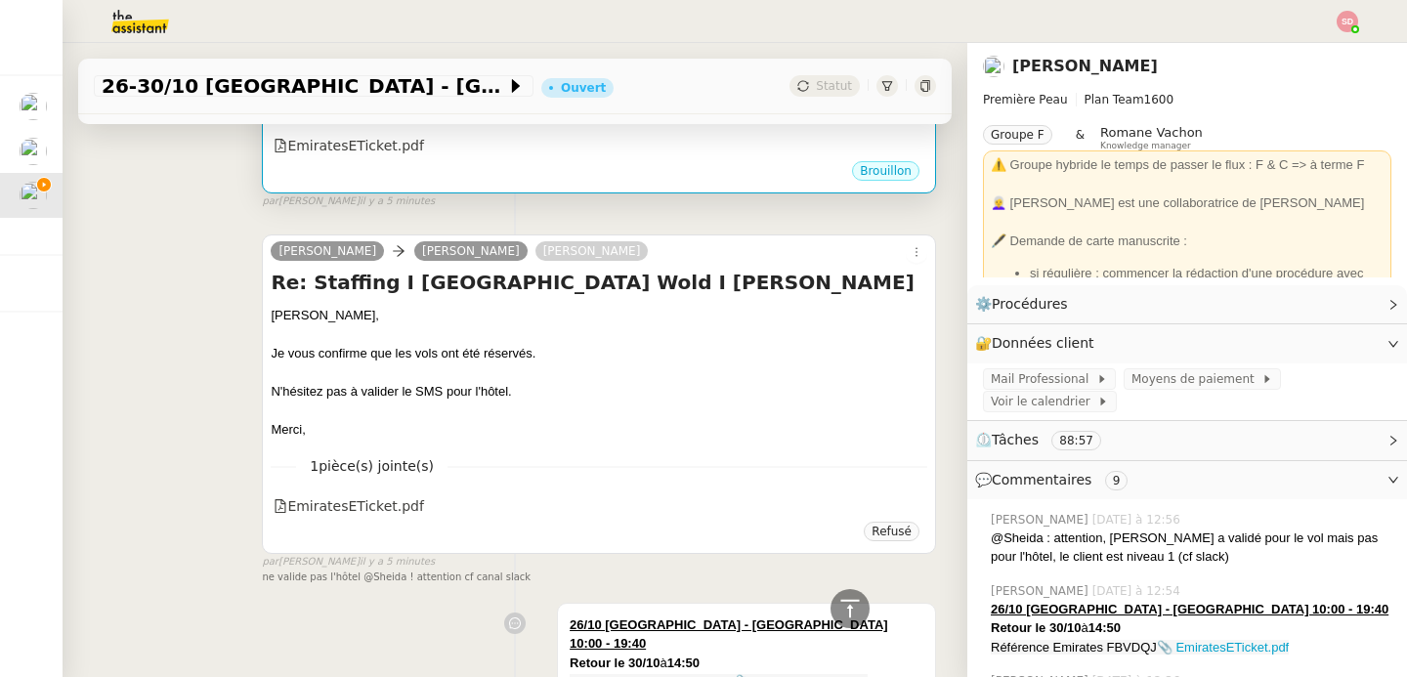
scroll to position [1110, 0]
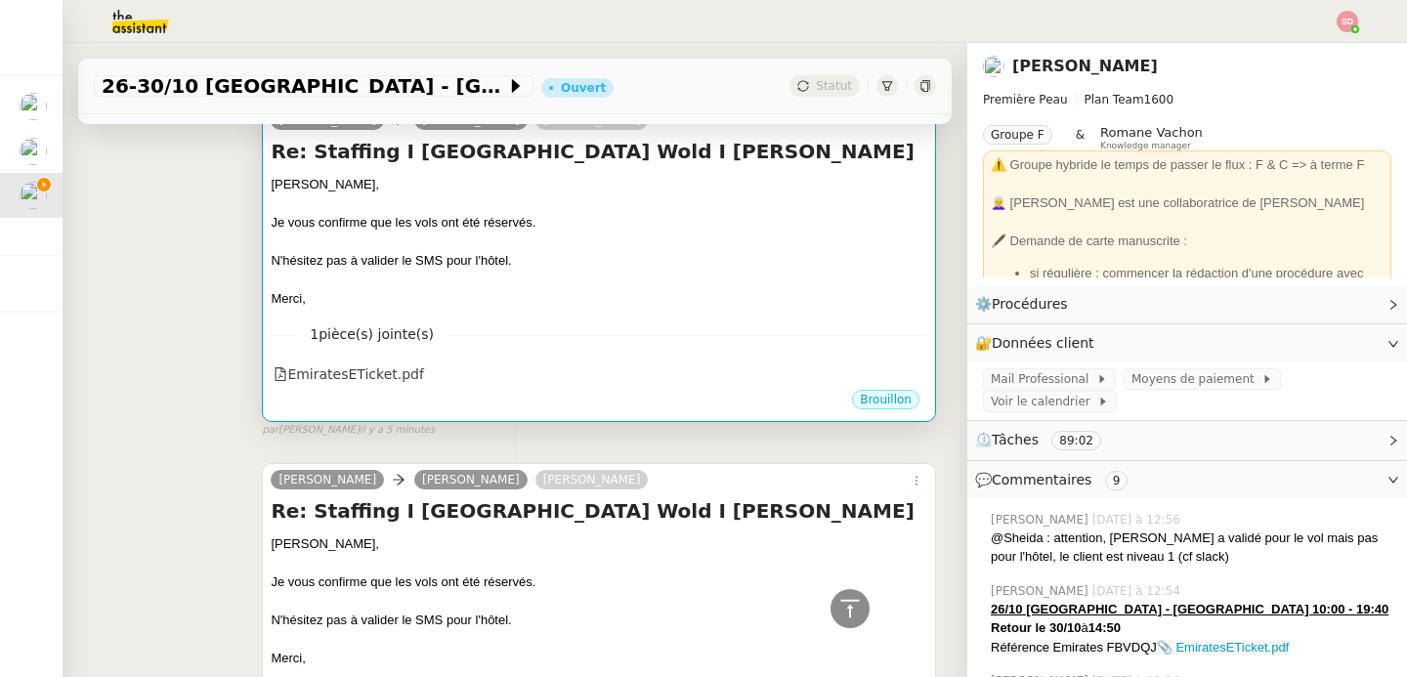
click at [697, 267] on div "N'hésitez pas à valider le SMS pour l'hôtel." at bounding box center [599, 261] width 657 height 20
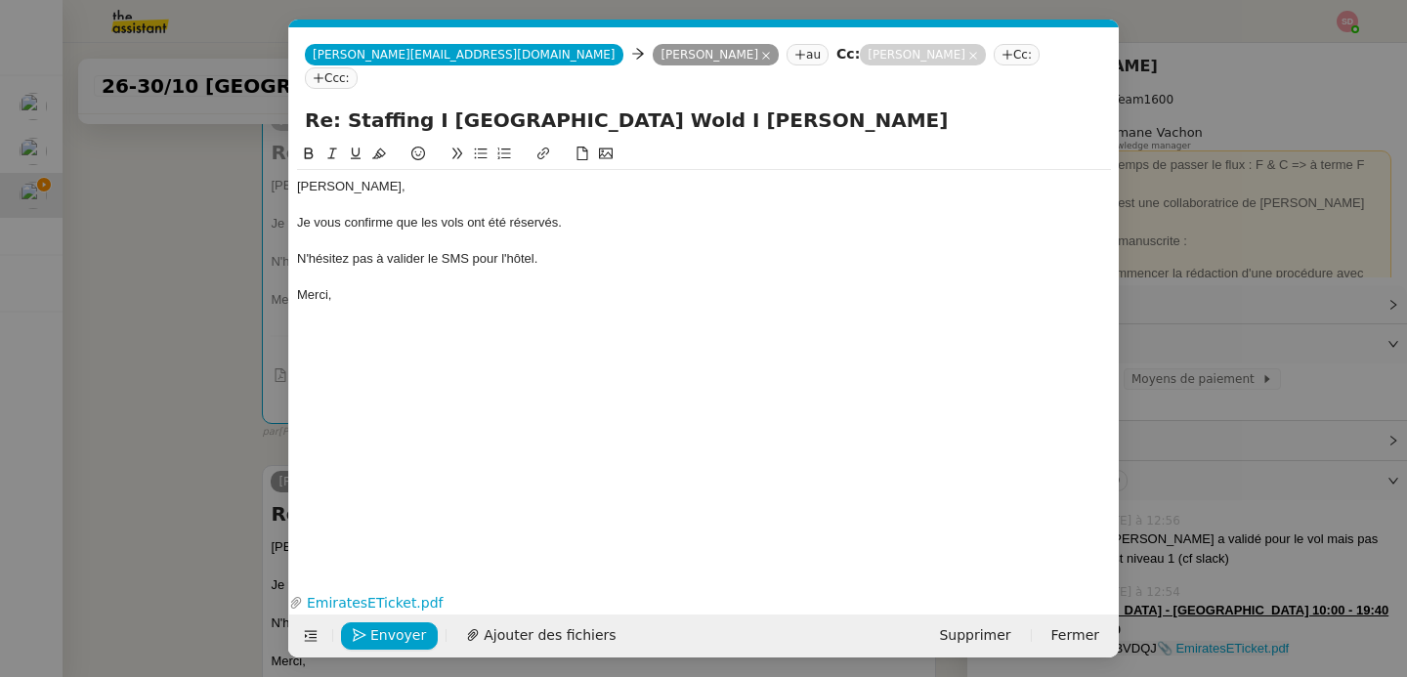
scroll to position [0, 41]
click at [506, 250] on div "N'hésitez pas à valider le SMS pour l'hôtel." at bounding box center [704, 259] width 814 height 18
click at [371, 638] on span "Envoyer" at bounding box center [398, 635] width 56 height 22
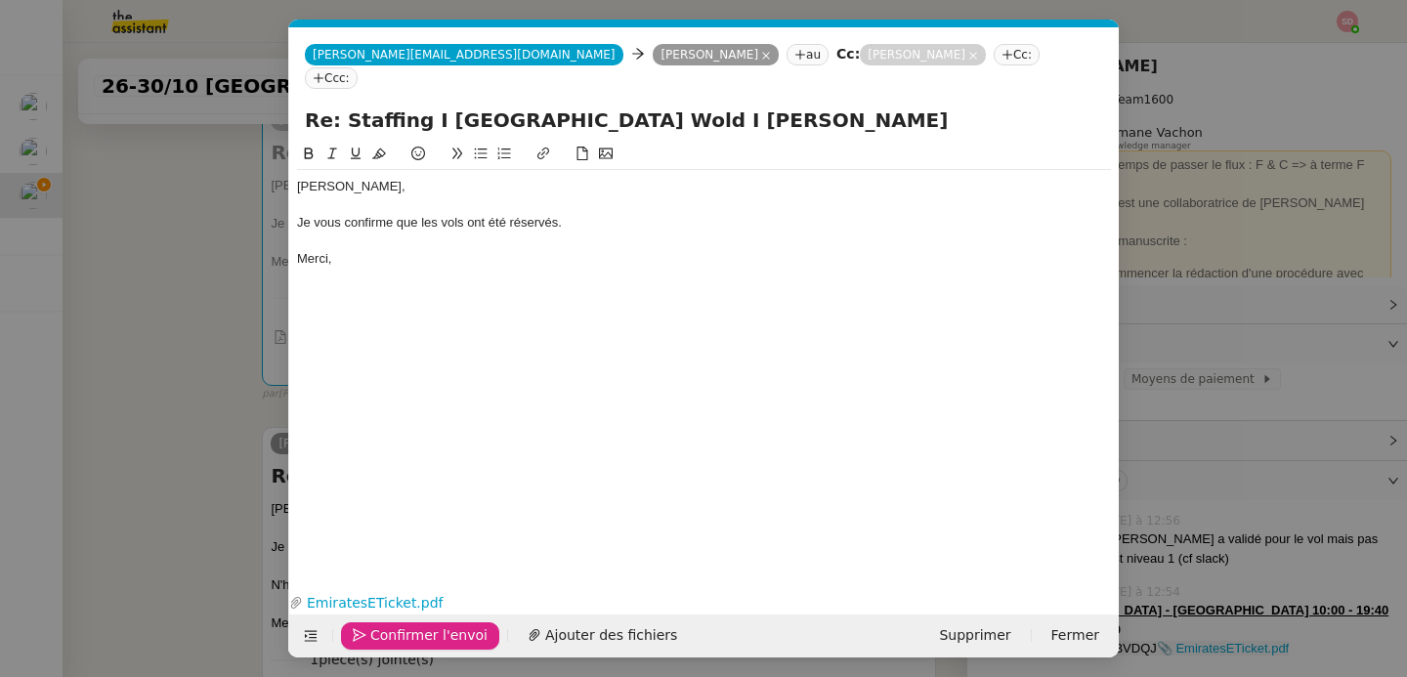
click at [371, 638] on span "Confirmer l'envoi" at bounding box center [428, 635] width 117 height 22
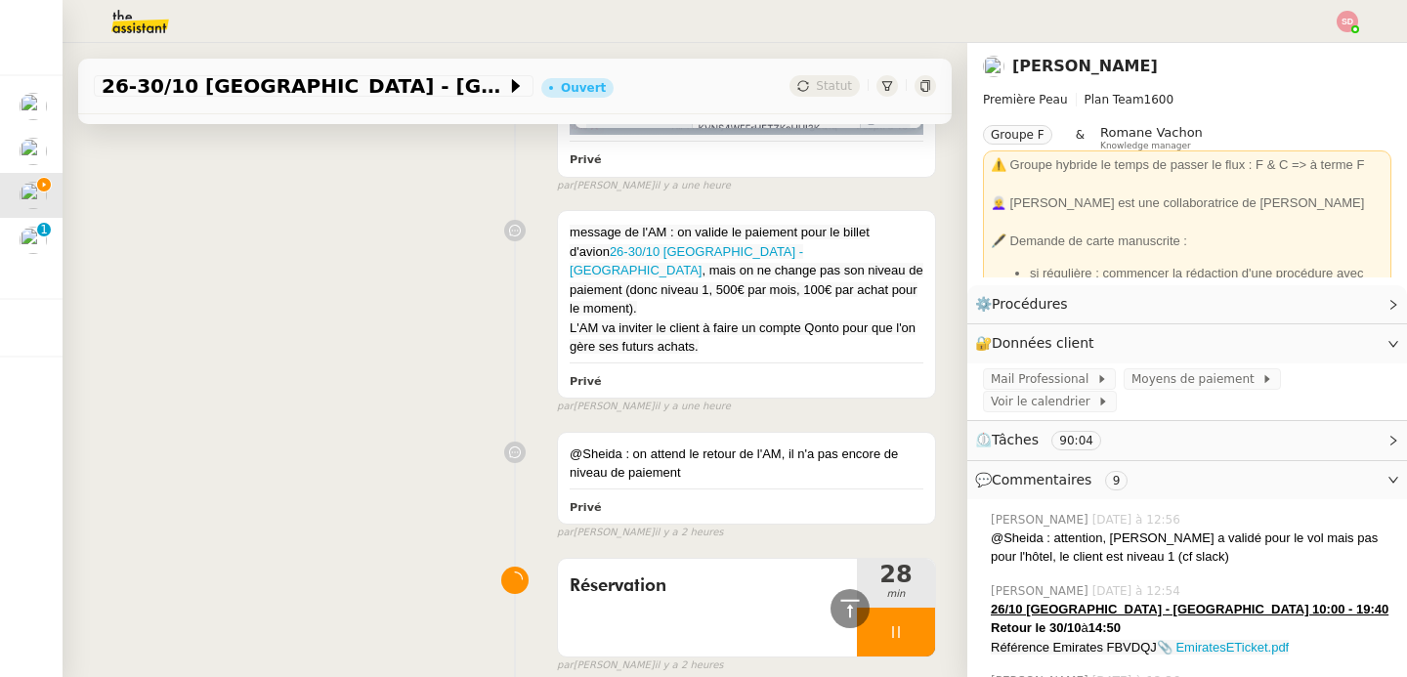
scroll to position [3693, 0]
click at [897, 607] on div at bounding box center [896, 631] width 78 height 49
click at [908, 623] on icon at bounding box center [916, 631] width 16 height 16
click at [831, 618] on div at bounding box center [850, 608] width 39 height 39
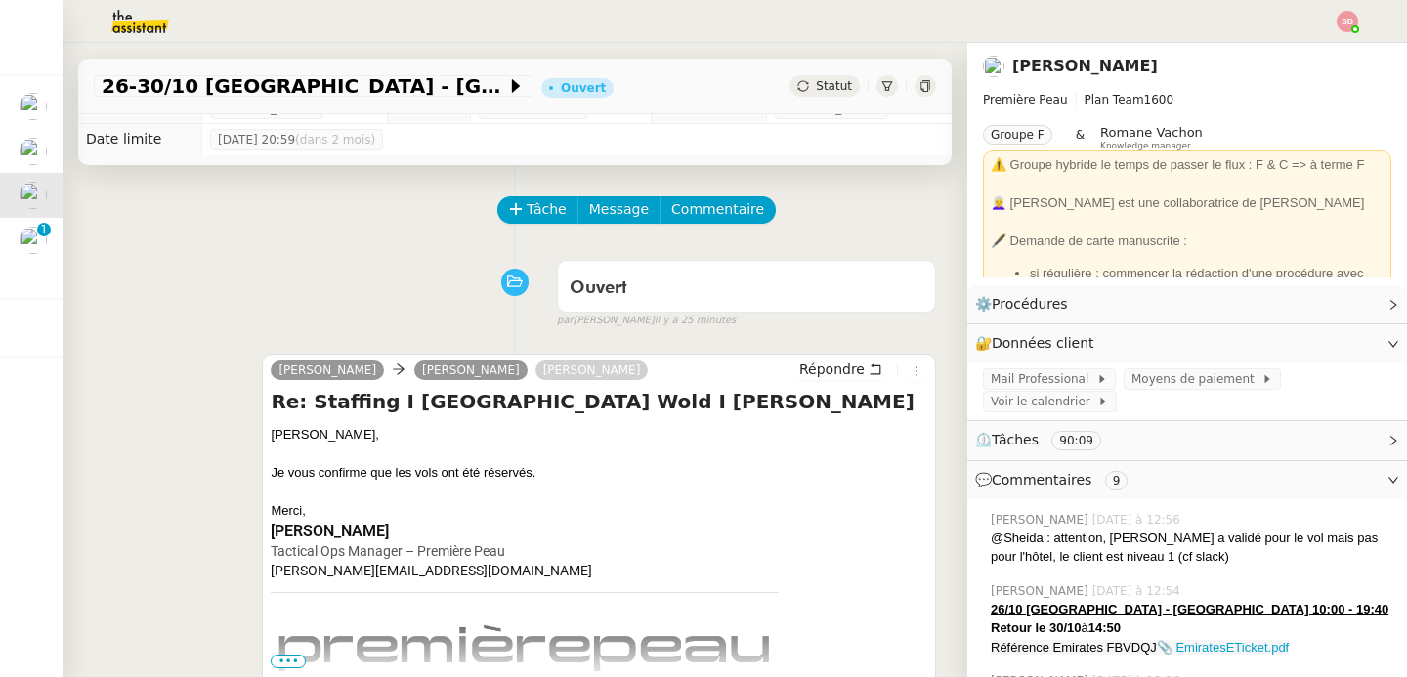
scroll to position [0, 0]
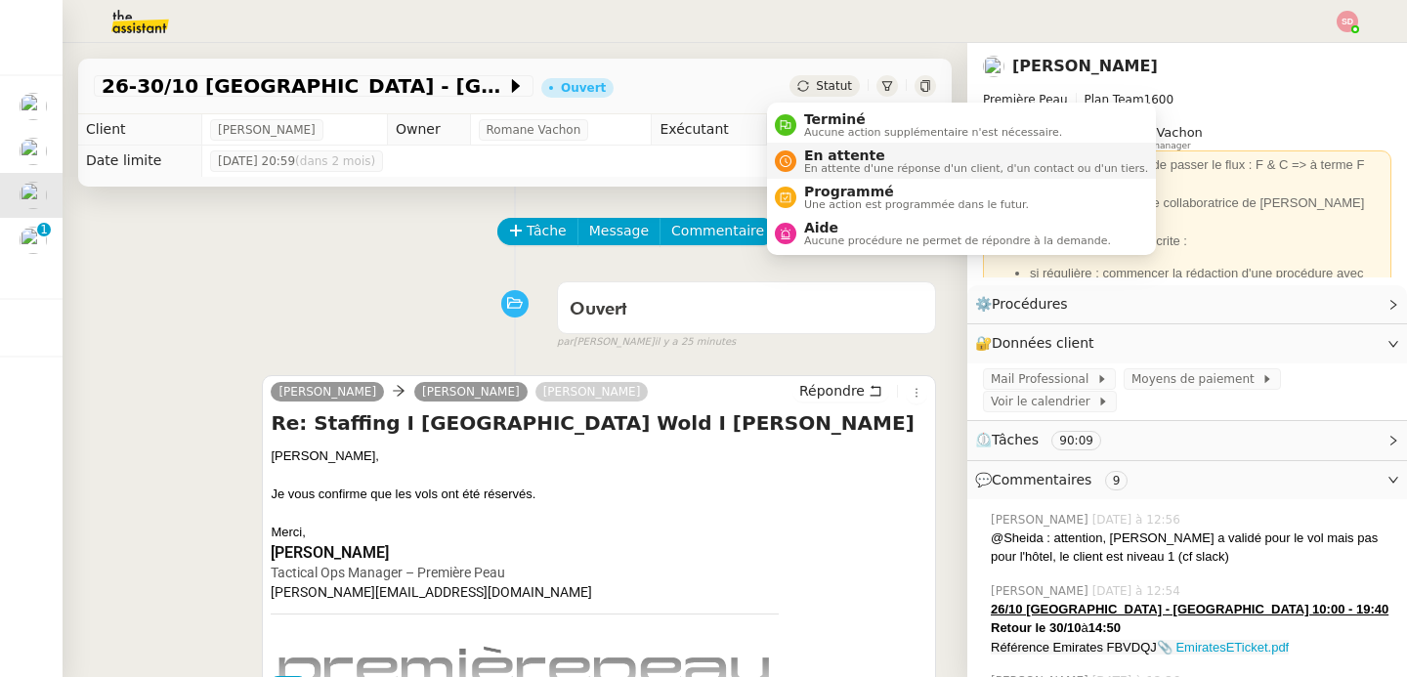
click at [822, 165] on span "En attente d'une réponse d'un client, d'un contact ou d'un tiers." at bounding box center [976, 168] width 344 height 11
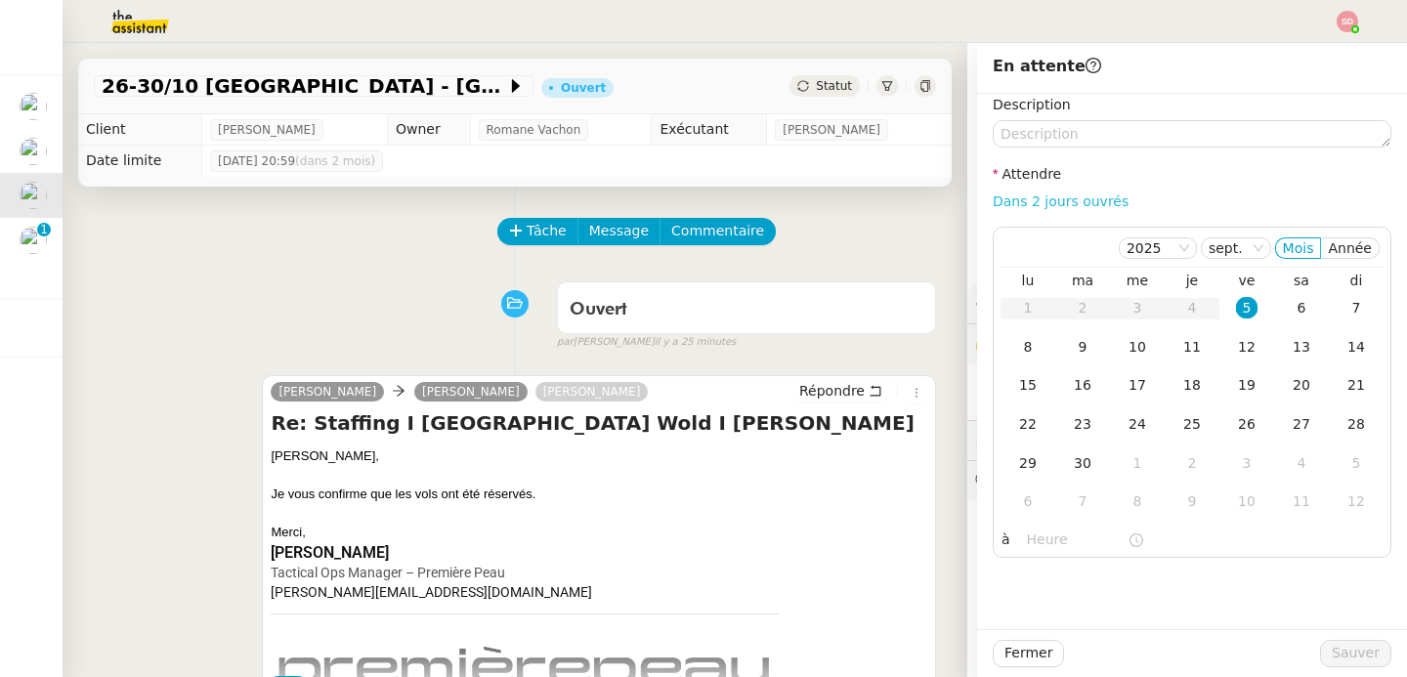
click at [1062, 201] on link "Dans 2 jours ouvrés" at bounding box center [1061, 201] width 136 height 16
type input "07:00"
click at [1242, 354] on div "12" at bounding box center [1246, 346] width 21 height 21
click at [1365, 658] on button "Sauver" at bounding box center [1355, 653] width 71 height 27
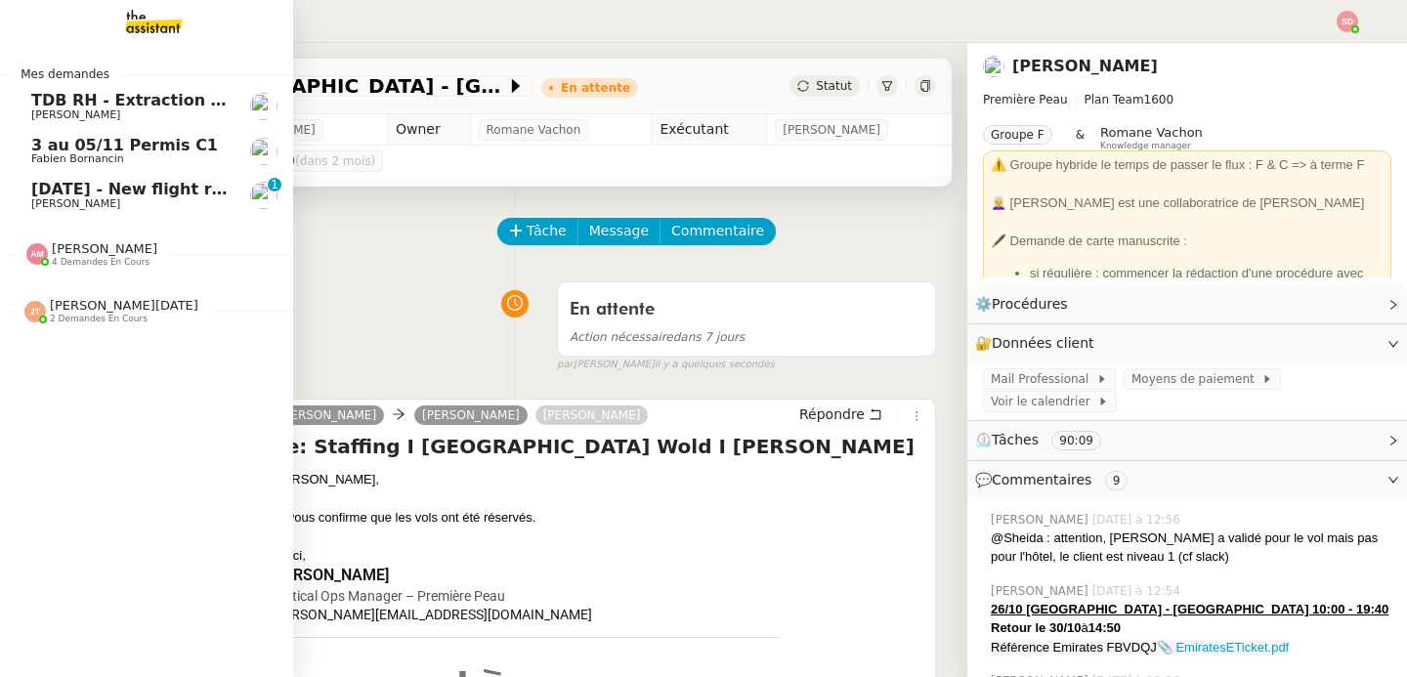
click at [31, 189] on span "[DATE] - New flight request - [PERSON_NAME]" at bounding box center [233, 189] width 404 height 19
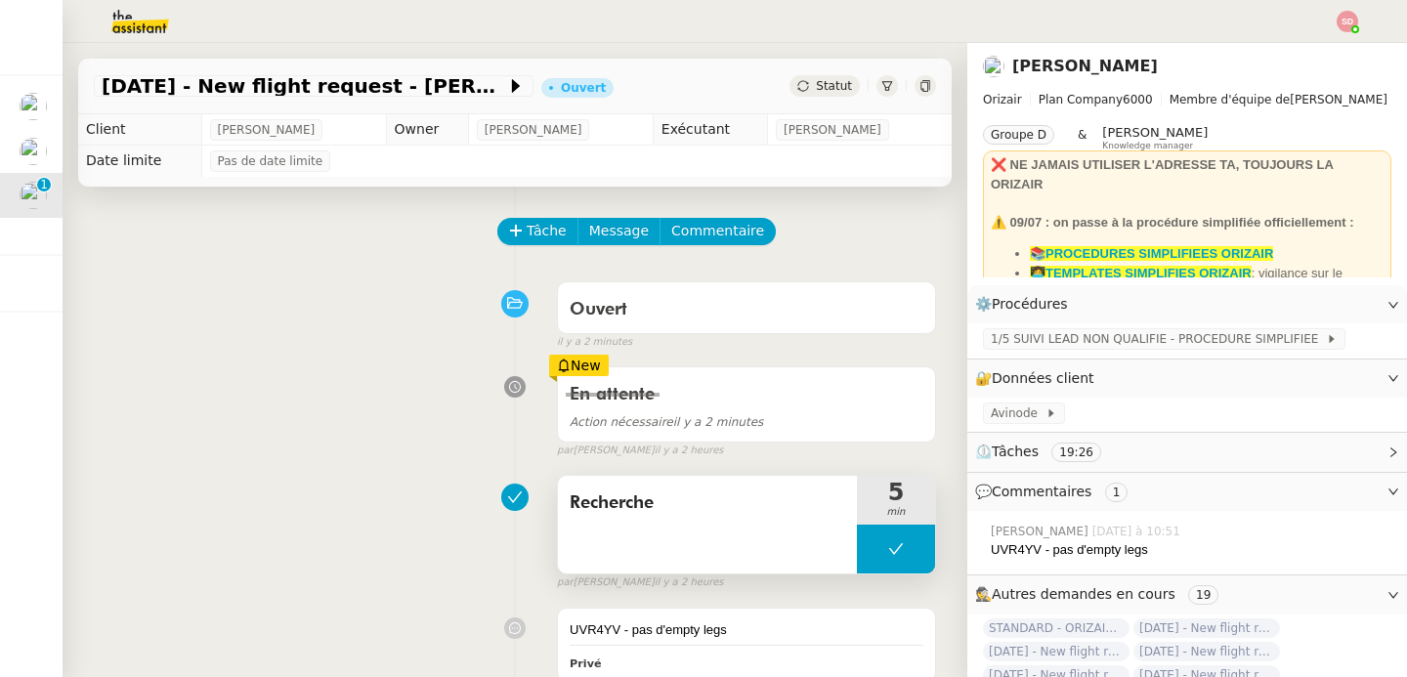
click at [857, 547] on button at bounding box center [896, 549] width 78 height 49
click at [869, 547] on icon at bounding box center [877, 549] width 16 height 16
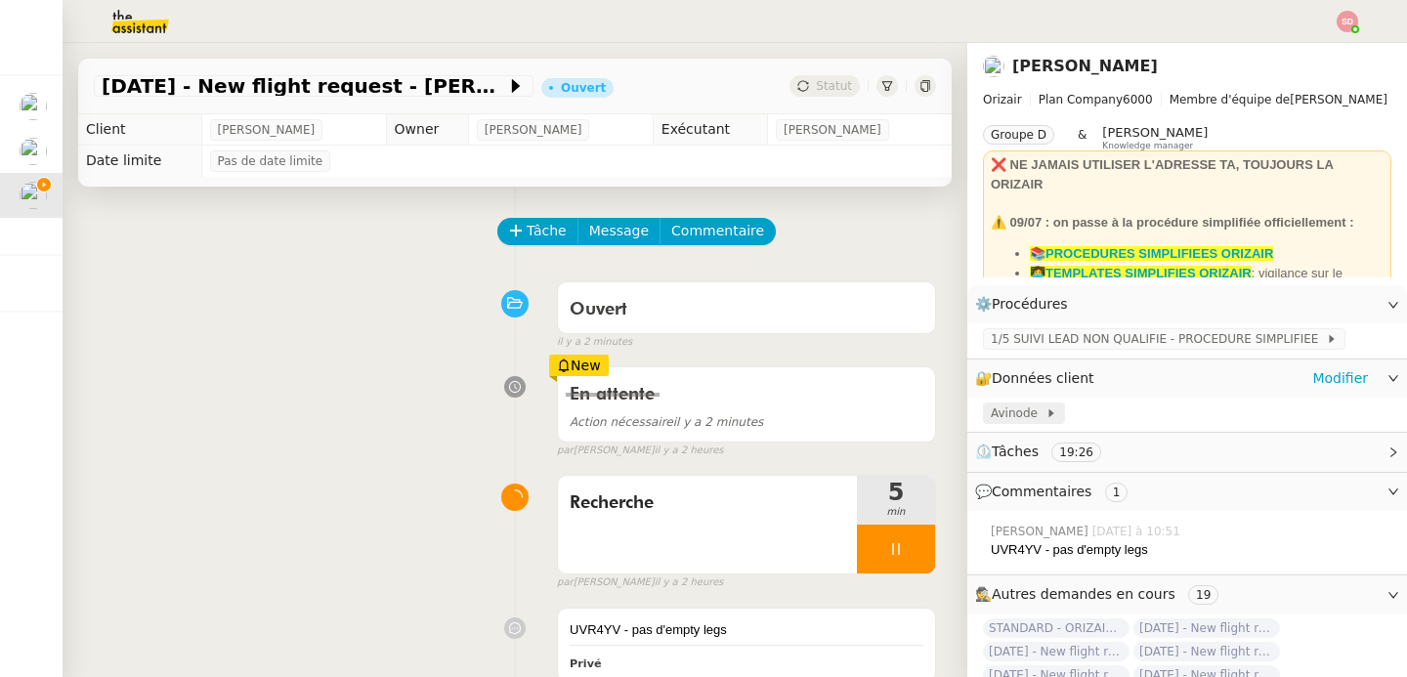
click at [1016, 414] on span "Avinode" at bounding box center [1018, 414] width 55 height 20
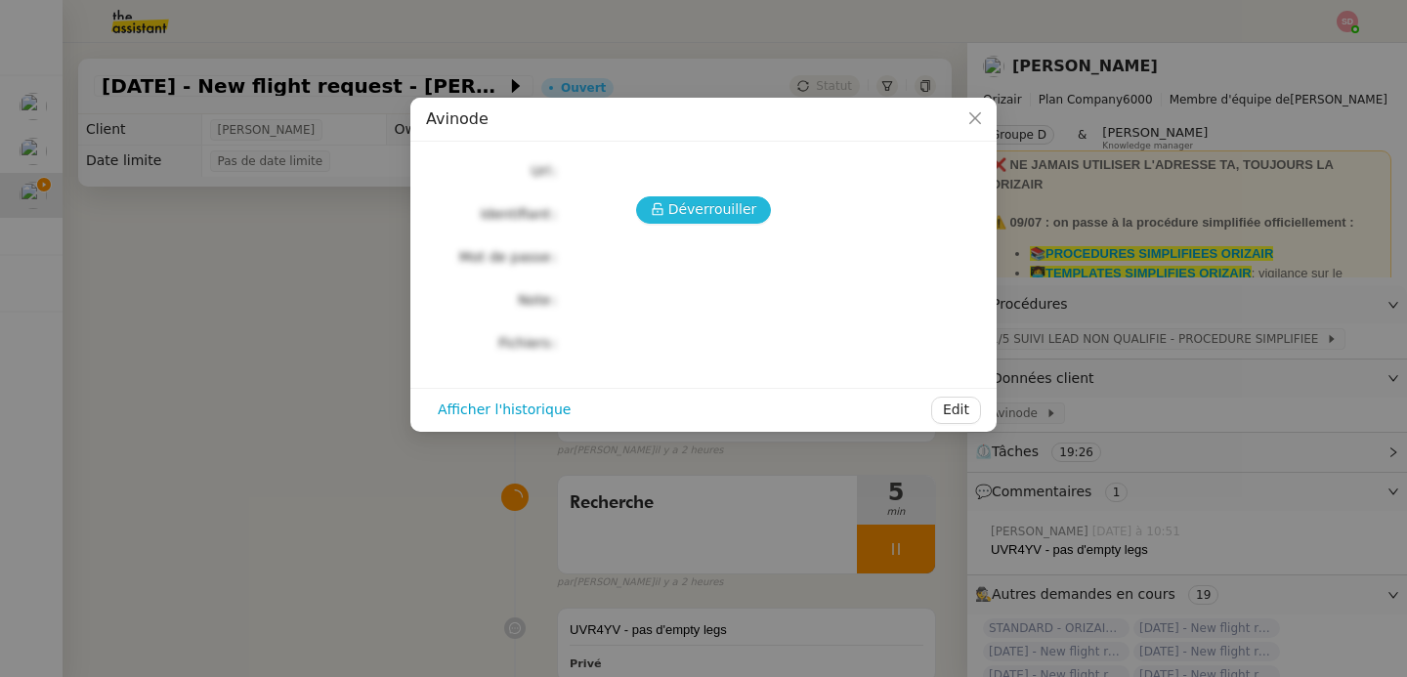
click at [714, 204] on span "Déverrouiller" at bounding box center [712, 209] width 89 height 22
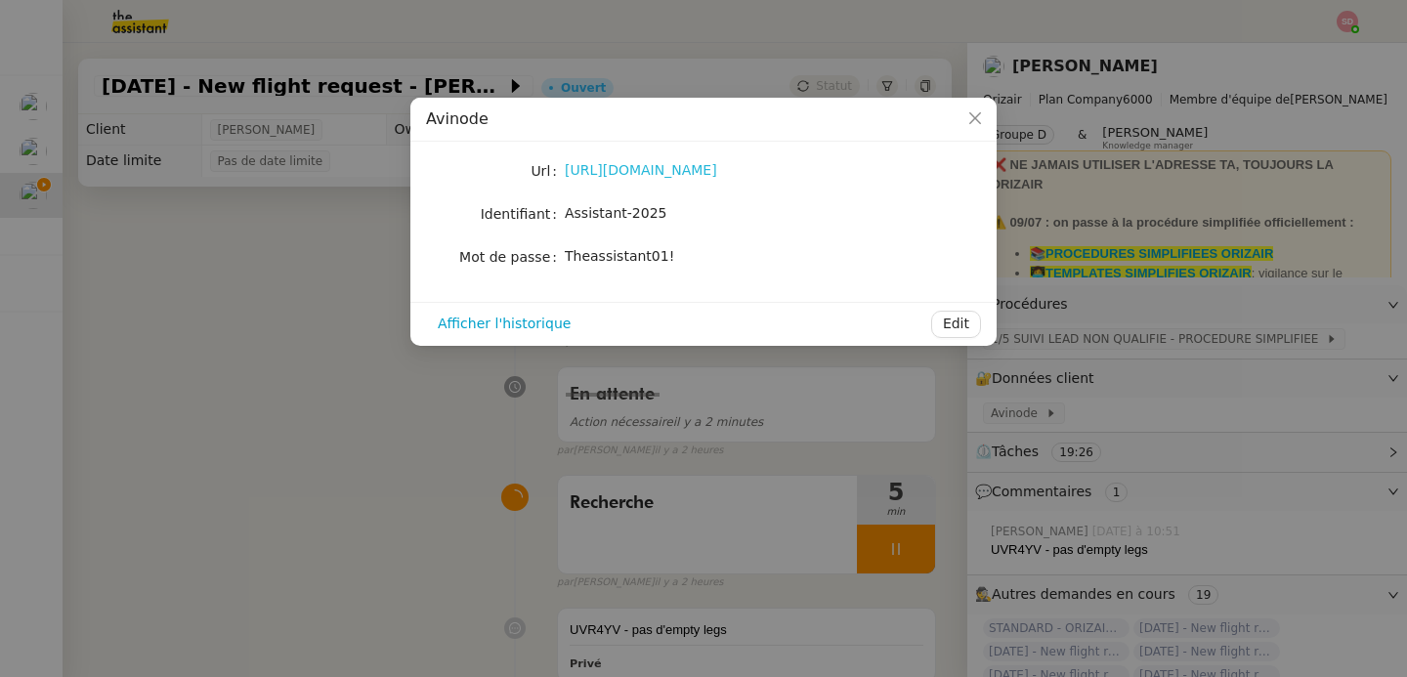
click at [681, 171] on link "[URL][DOMAIN_NAME]" at bounding box center [641, 170] width 152 height 16
click at [1126, 457] on nz-modal-container "Avinode Url [URL][DOMAIN_NAME] Identifiant Assistant-2025 Mot de passe [SECURIT…" at bounding box center [703, 338] width 1407 height 677
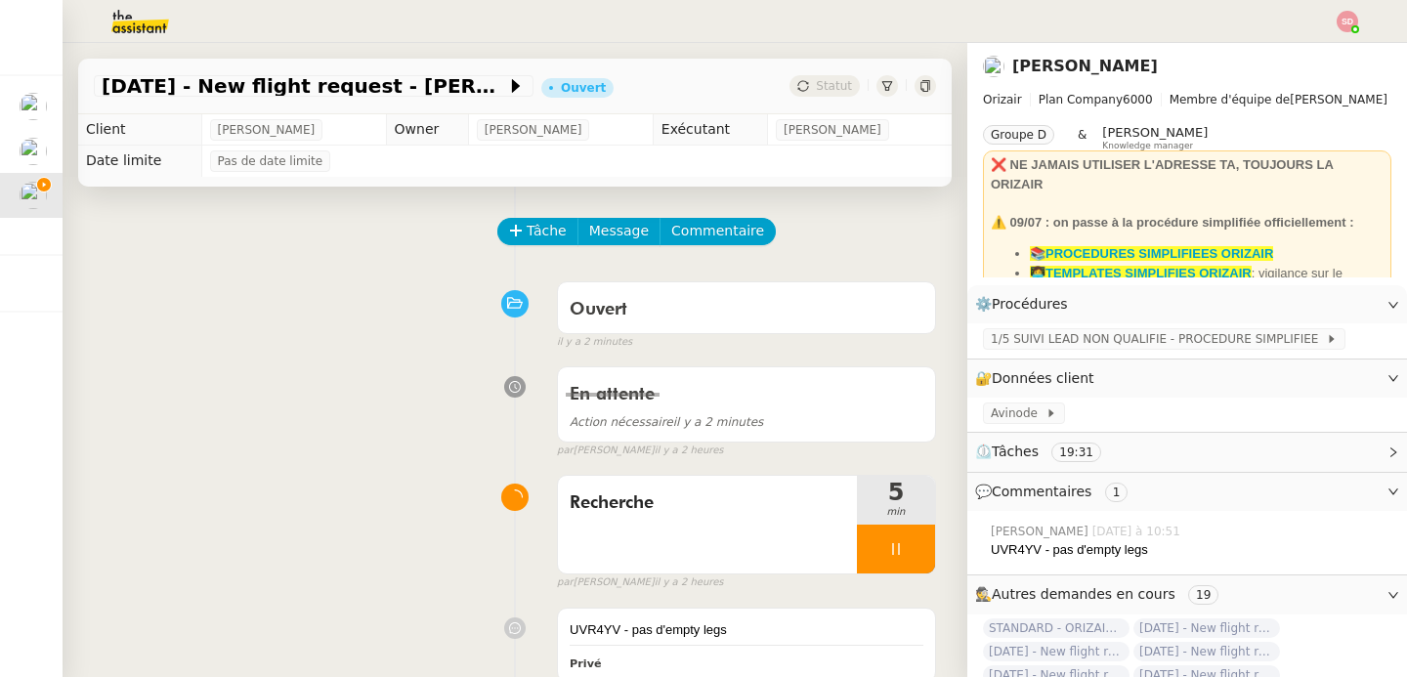
click at [1003, 551] on div "UVR4YV - pas d'empty legs" at bounding box center [1191, 550] width 401 height 20
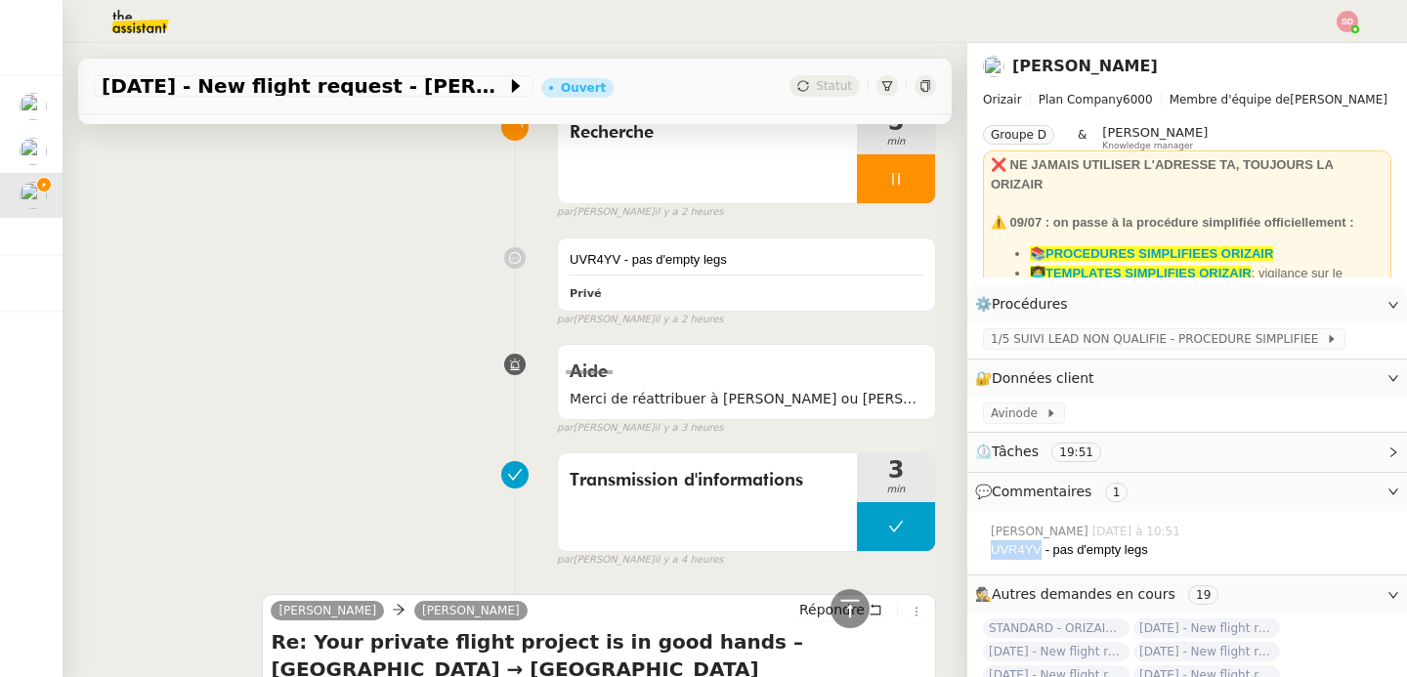
scroll to position [438, 0]
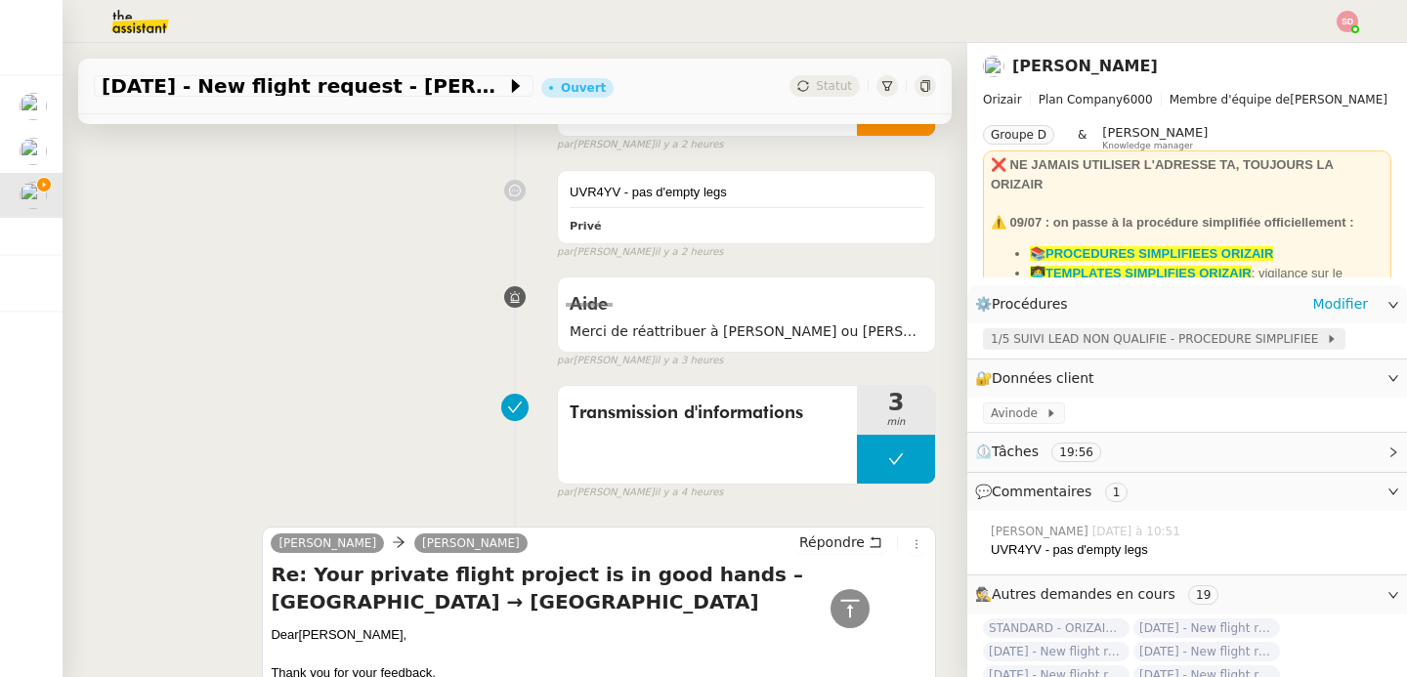
click at [1129, 332] on span "1/5 SUIVI LEAD NON QUALIFIE - PROCEDURE SIMPLIFIEE" at bounding box center [1158, 339] width 335 height 20
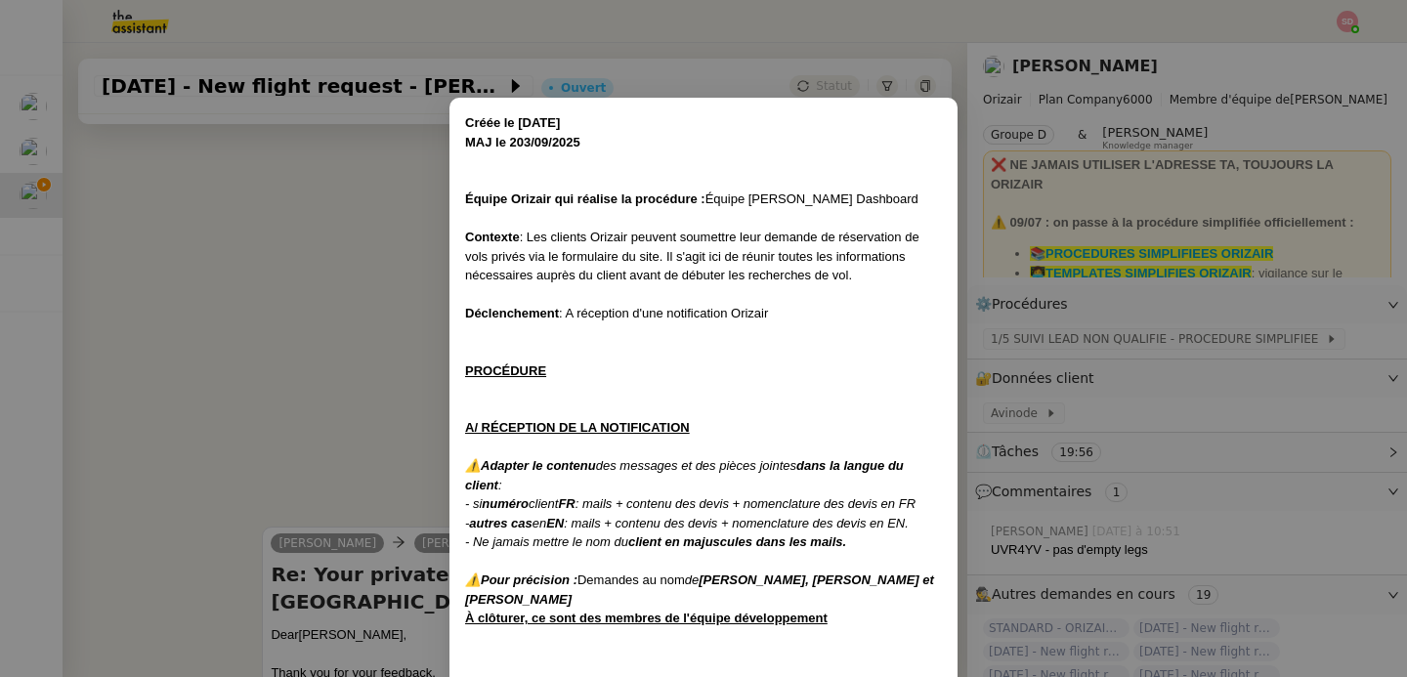
scroll to position [387, 0]
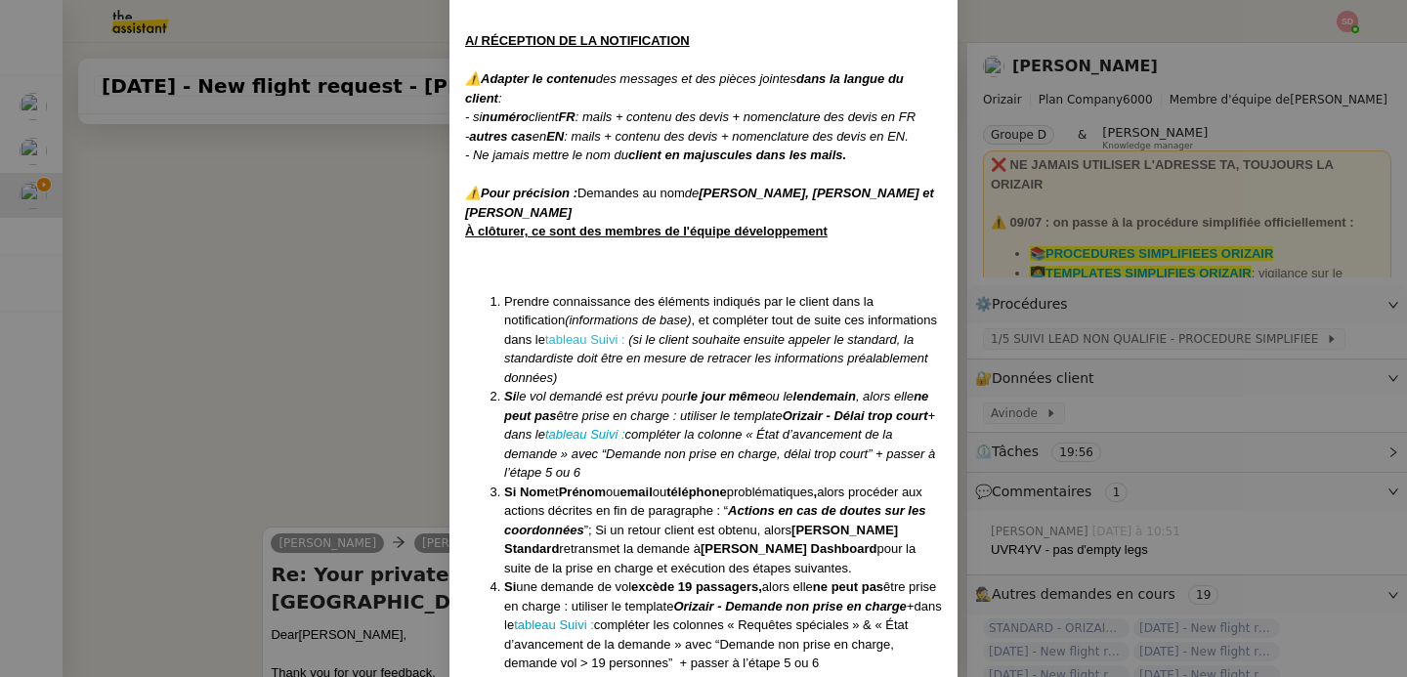
click at [571, 339] on link "tableau Suivi :" at bounding box center [585, 339] width 80 height 15
click at [297, 228] on nz-modal-container "Créée le 16/04/2025 MAJ le 203/09 /2025 Équipe Orizair qui réalise la procédure…" at bounding box center [703, 338] width 1407 height 677
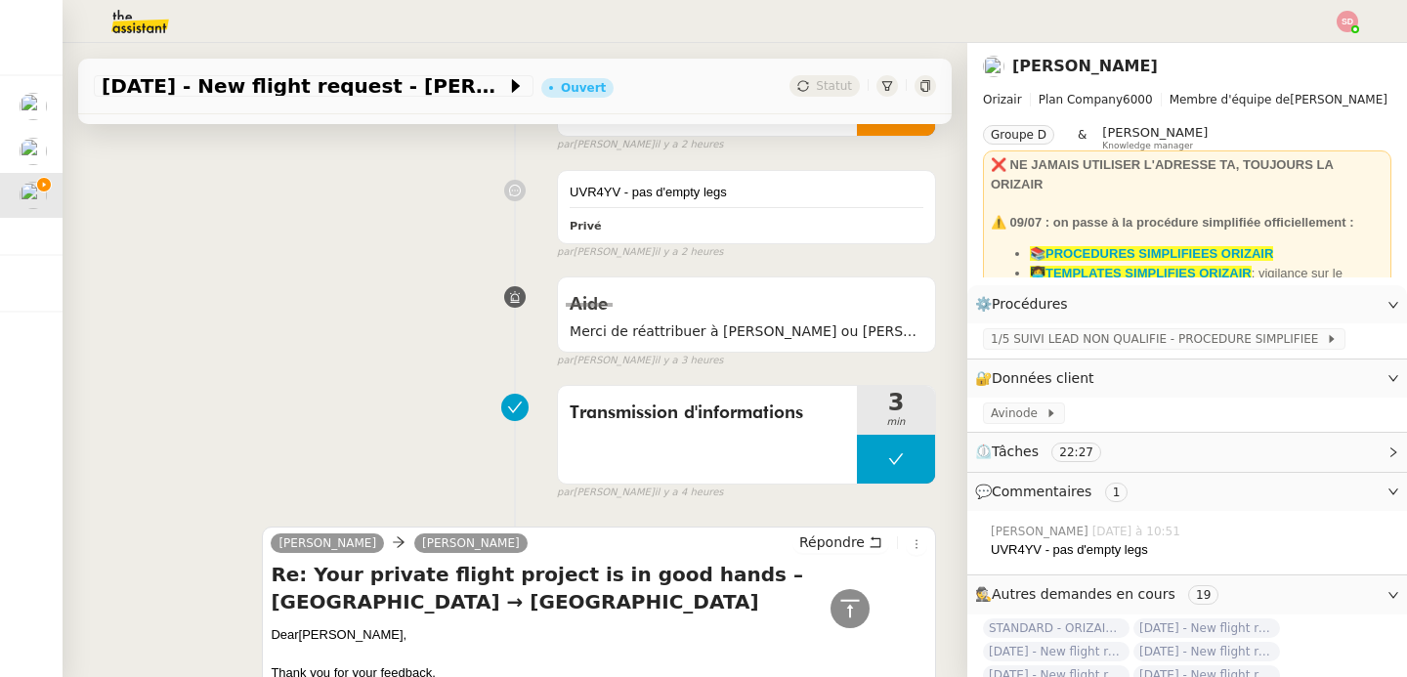
scroll to position [63, 0]
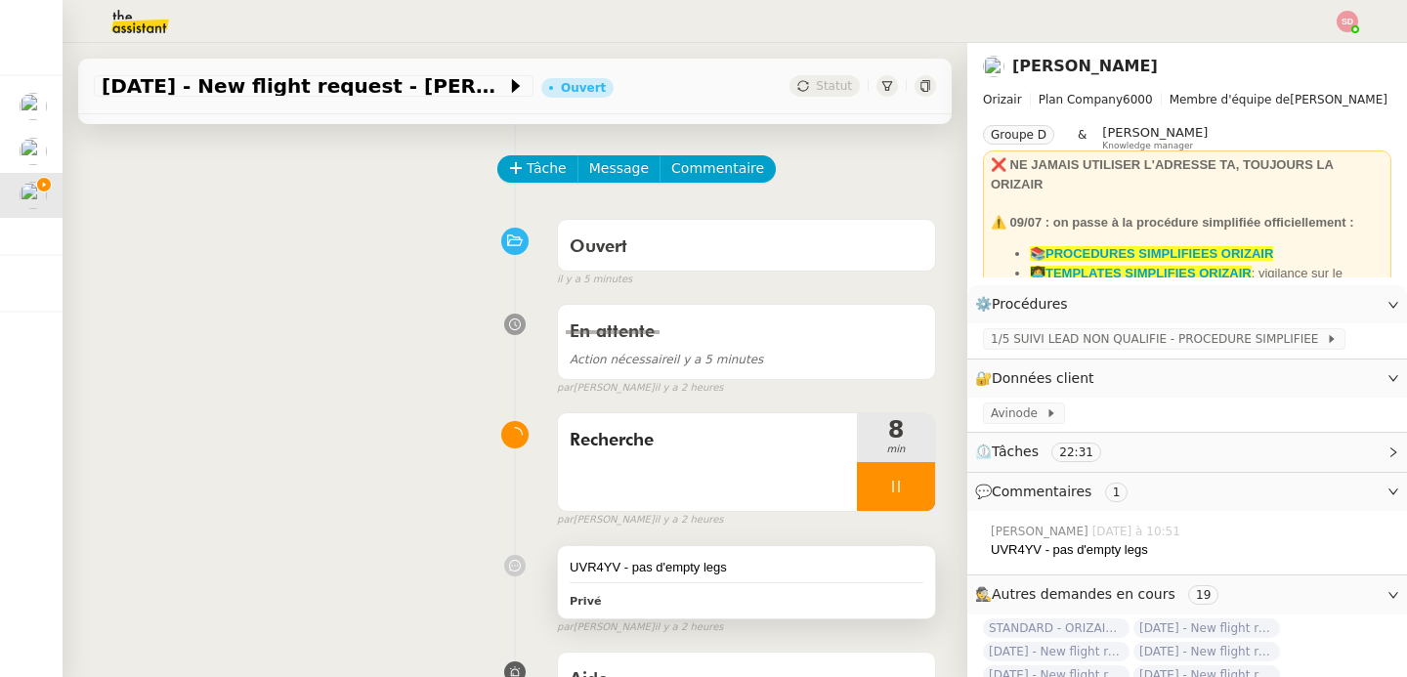
click at [788, 561] on div "UVR4YV - pas d'empty legs" at bounding box center [747, 568] width 354 height 20
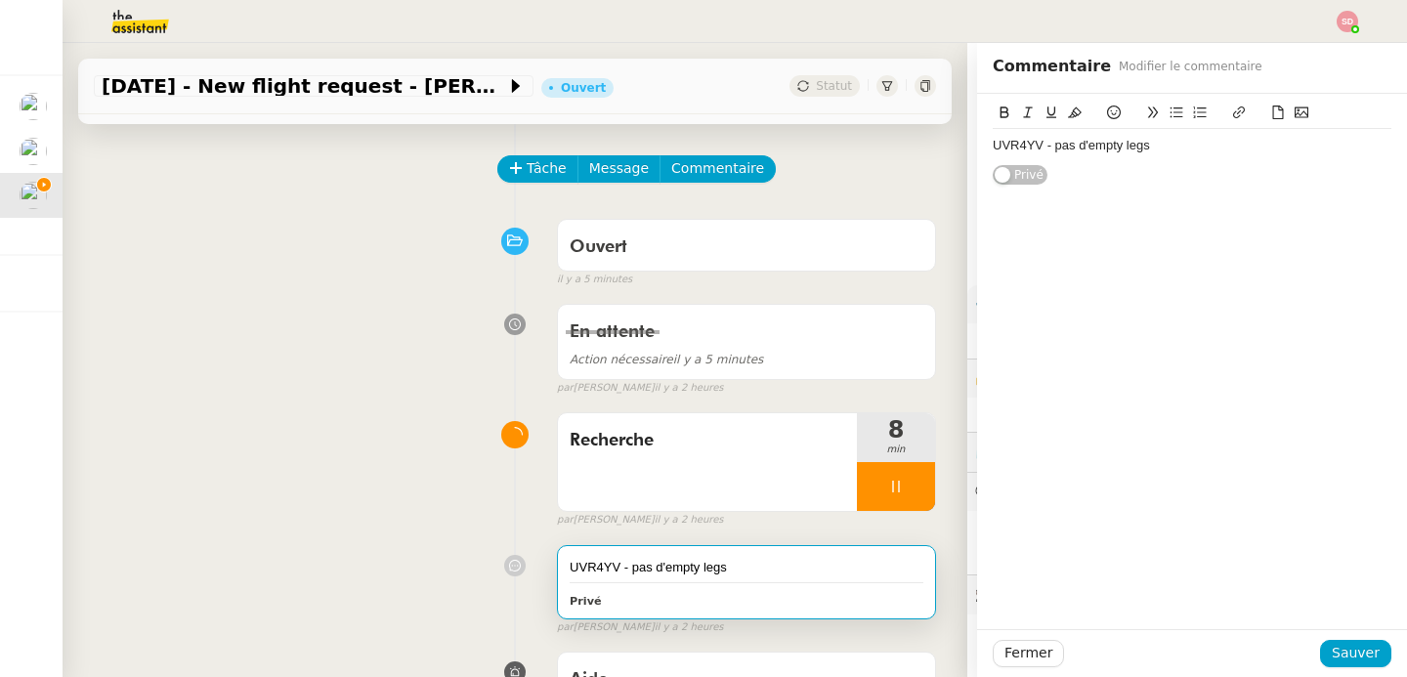
click at [1110, 150] on div "UVR4YV - pas d'empty legs" at bounding box center [1192, 146] width 399 height 18
click at [998, 111] on icon at bounding box center [1005, 113] width 14 height 14
click at [1153, 144] on div "UVR4YV - pas d'empty legs" at bounding box center [1192, 146] width 399 height 18
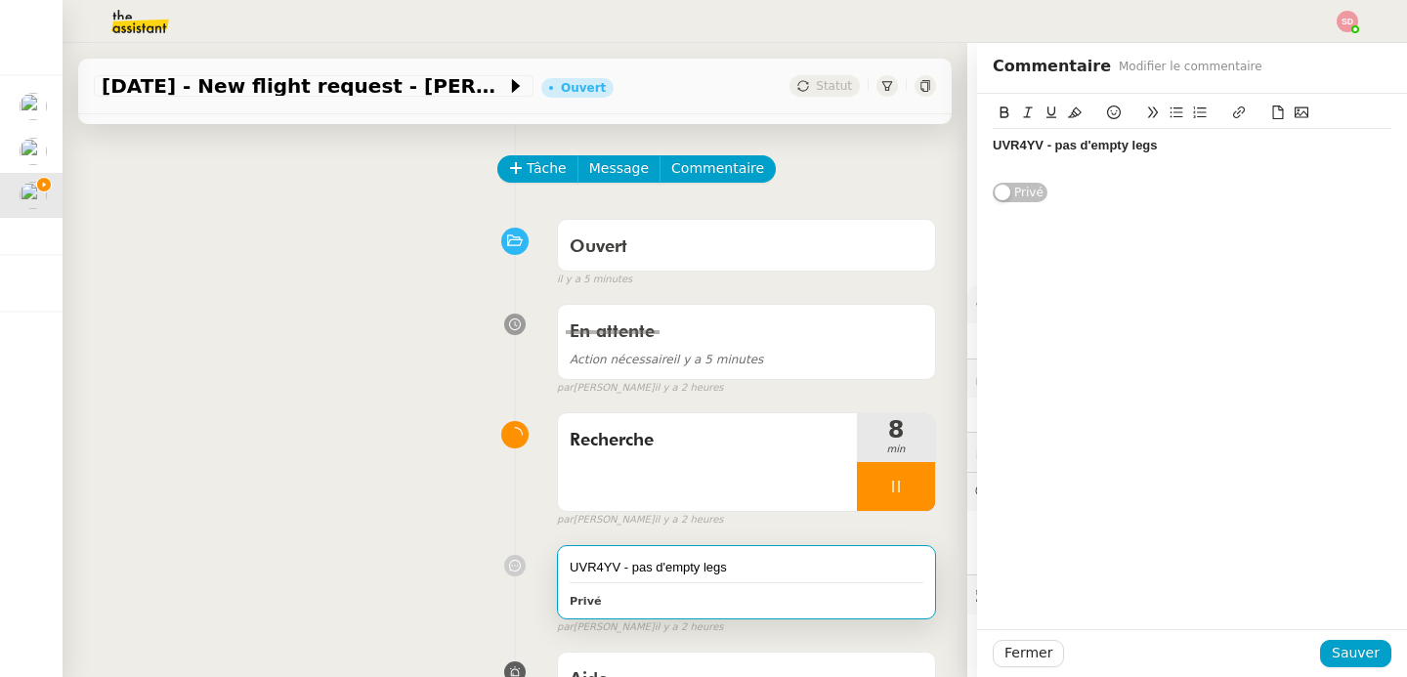
click at [1271, 106] on icon at bounding box center [1278, 113] width 14 height 14
click at [1273, 107] on icon at bounding box center [1278, 113] width 11 height 14
click at [1271, 113] on icon at bounding box center [1278, 113] width 14 height 14
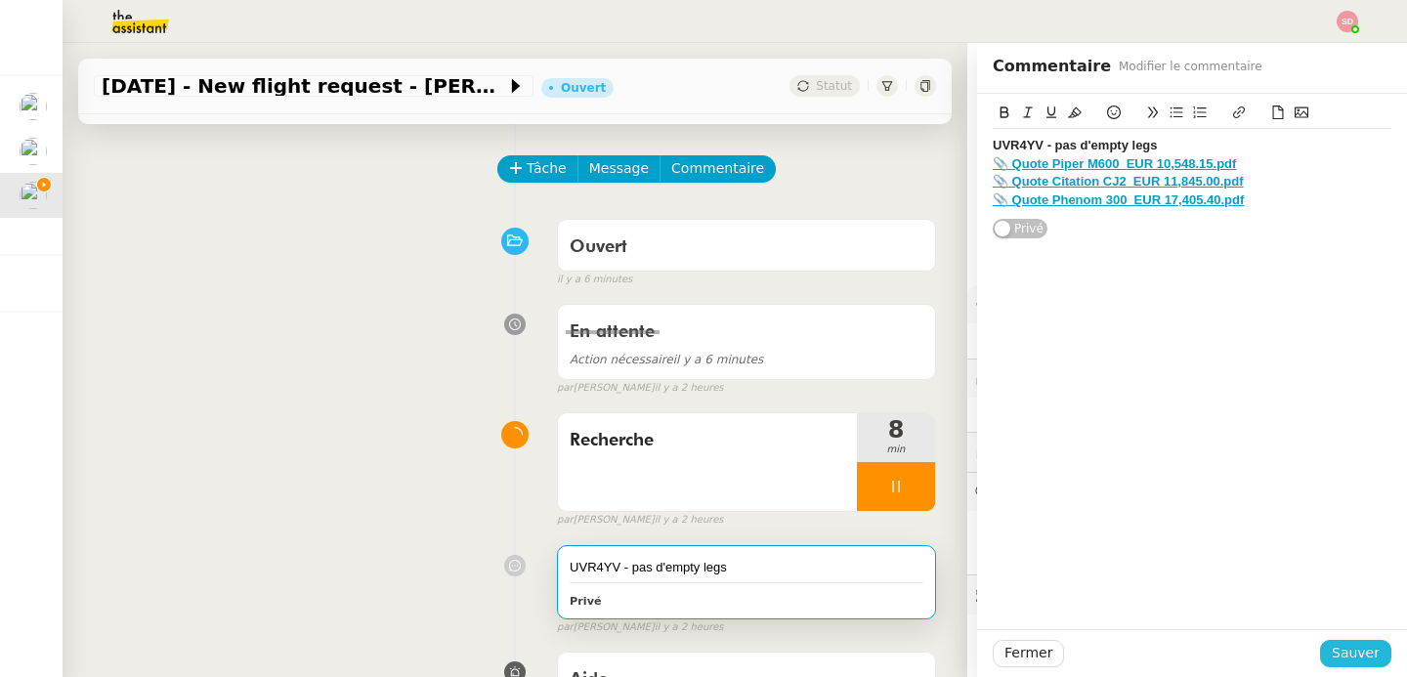
click at [1355, 650] on span "Sauver" at bounding box center [1356, 653] width 48 height 22
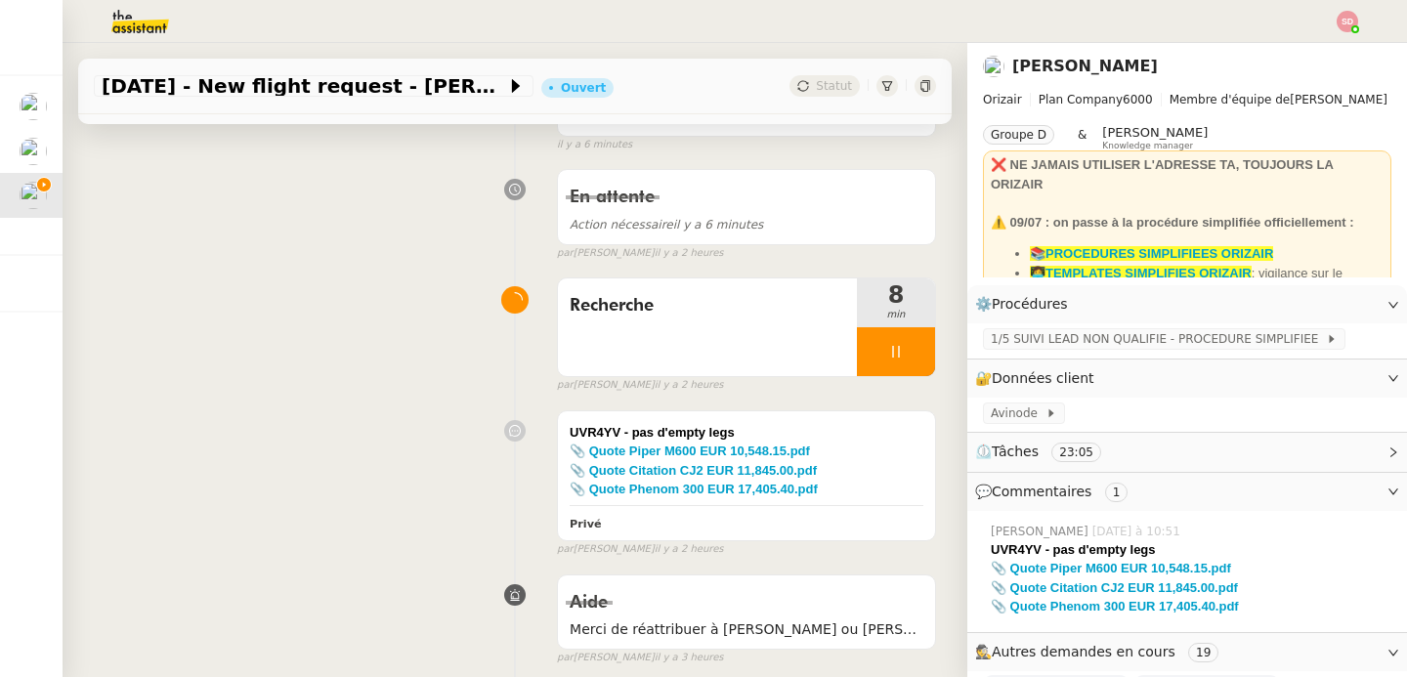
scroll to position [203, 0]
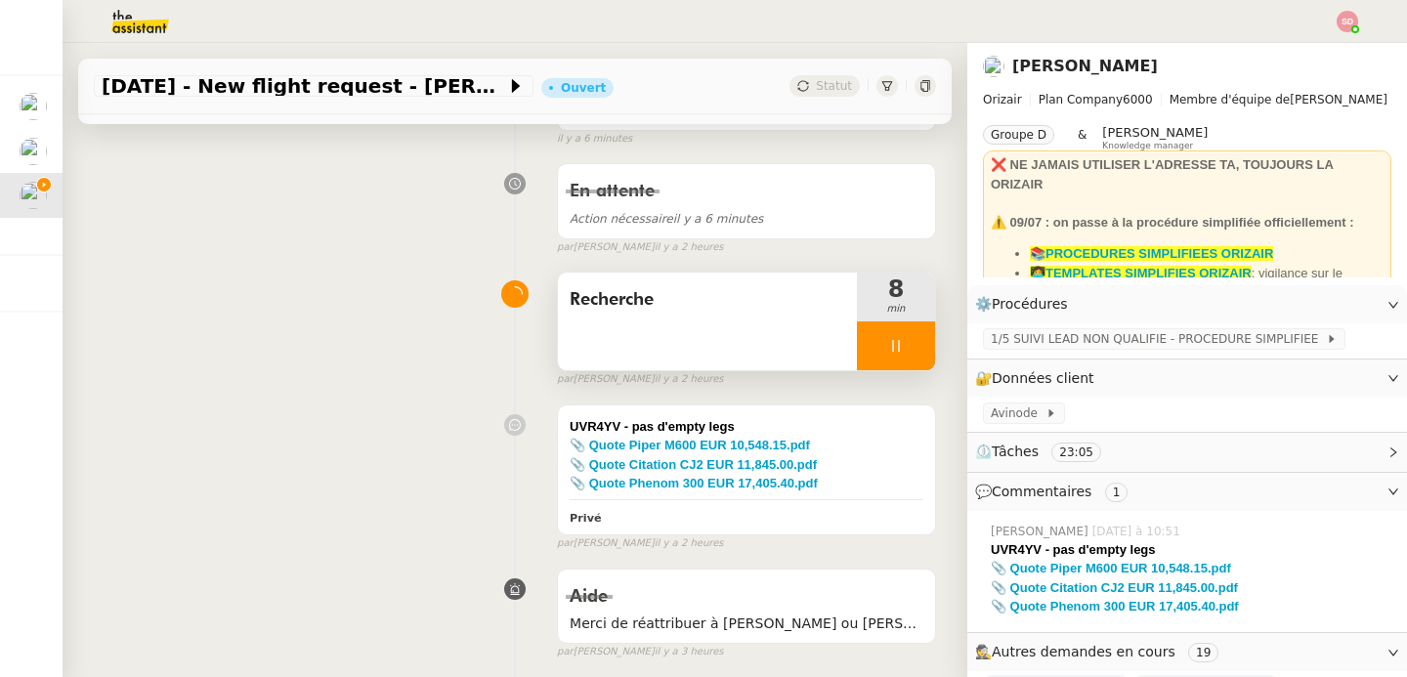
click at [896, 351] on div at bounding box center [896, 345] width 78 height 49
click at [908, 351] on icon at bounding box center [916, 346] width 16 height 16
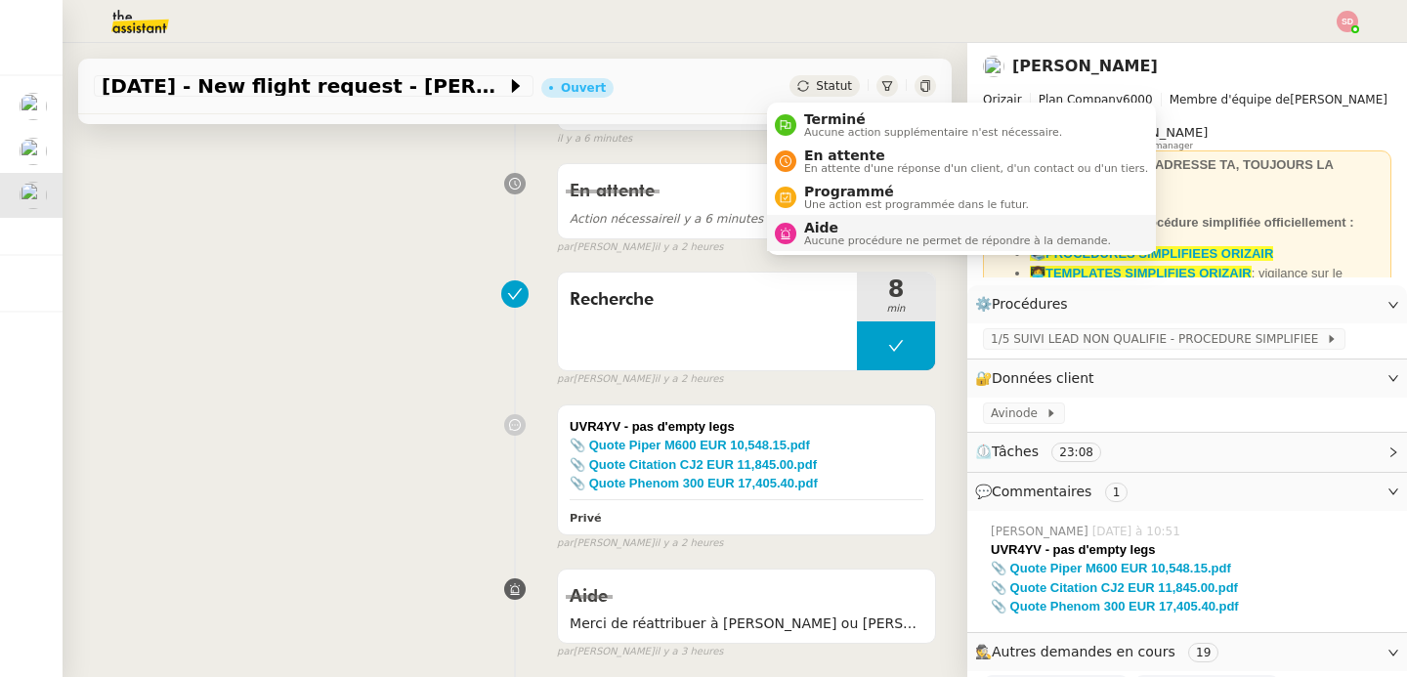
click at [806, 232] on span "Aide" at bounding box center [957, 228] width 307 height 16
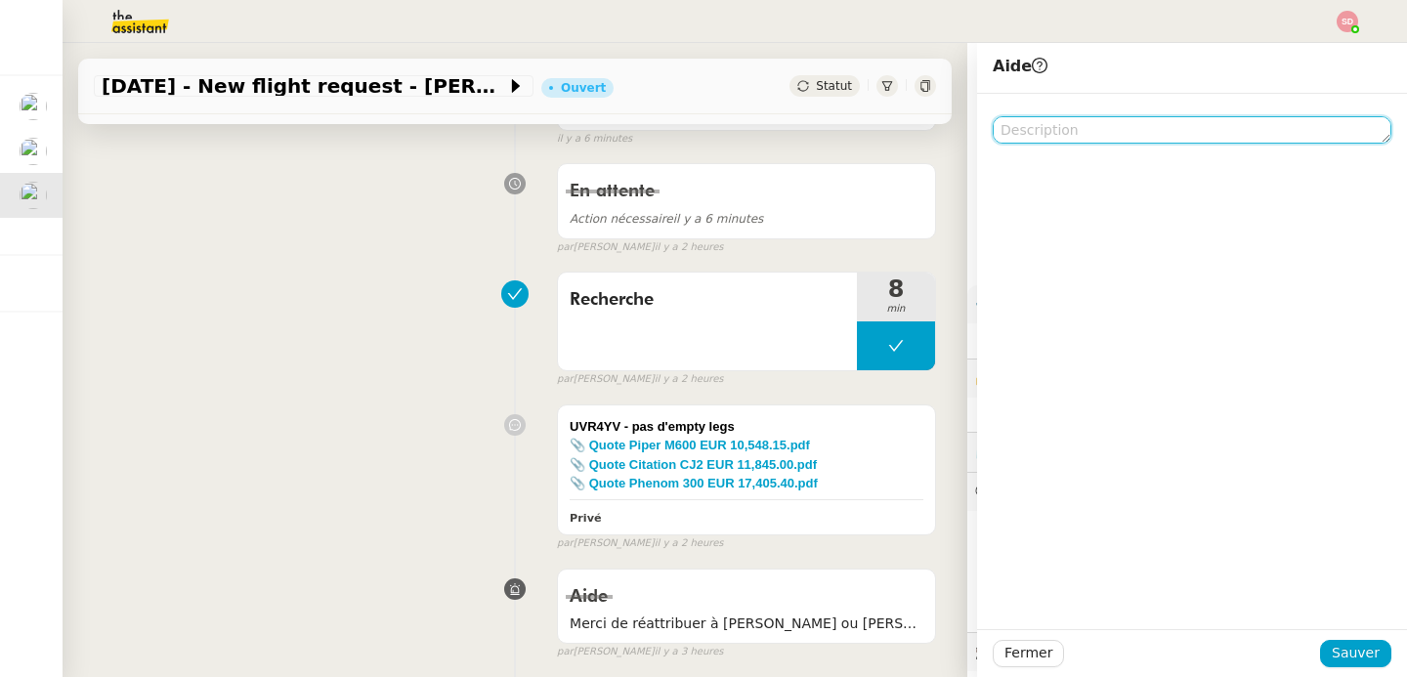
click at [1102, 140] on textarea at bounding box center [1192, 129] width 399 height 27
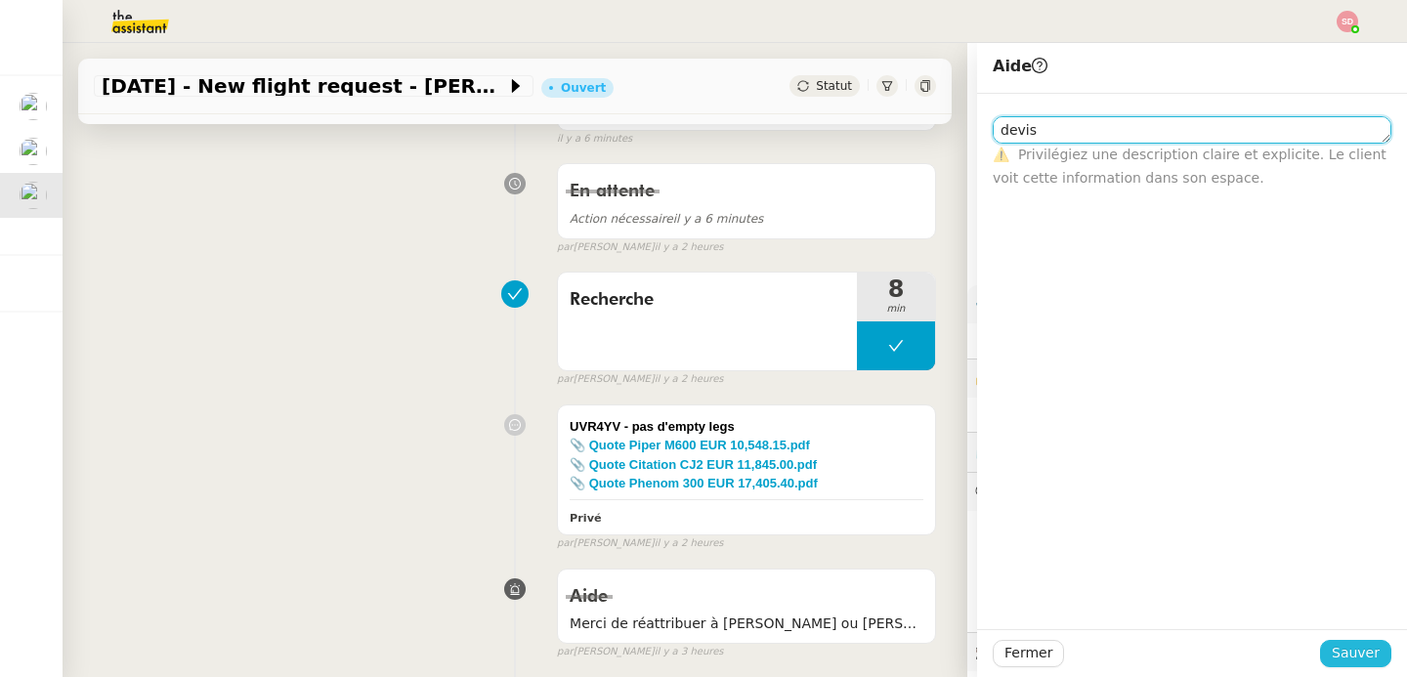
type textarea "devis"
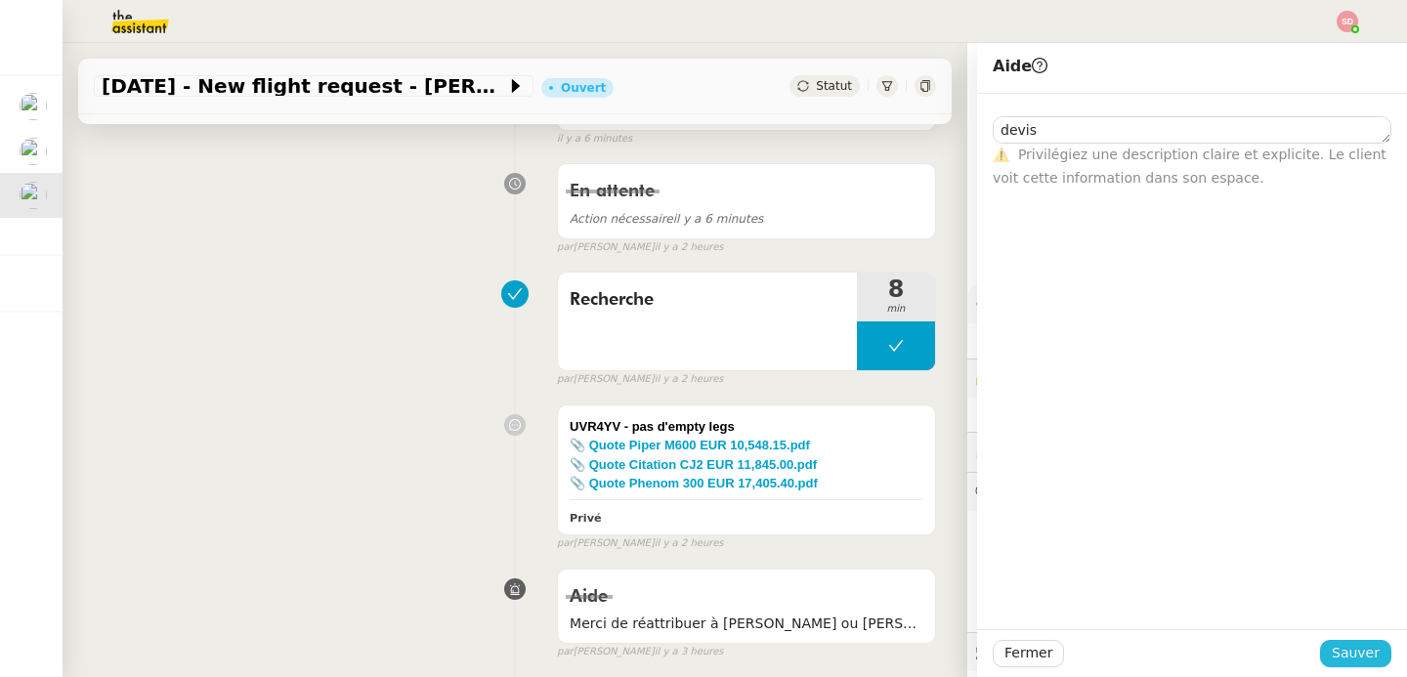
click at [1343, 650] on span "Sauver" at bounding box center [1356, 653] width 48 height 22
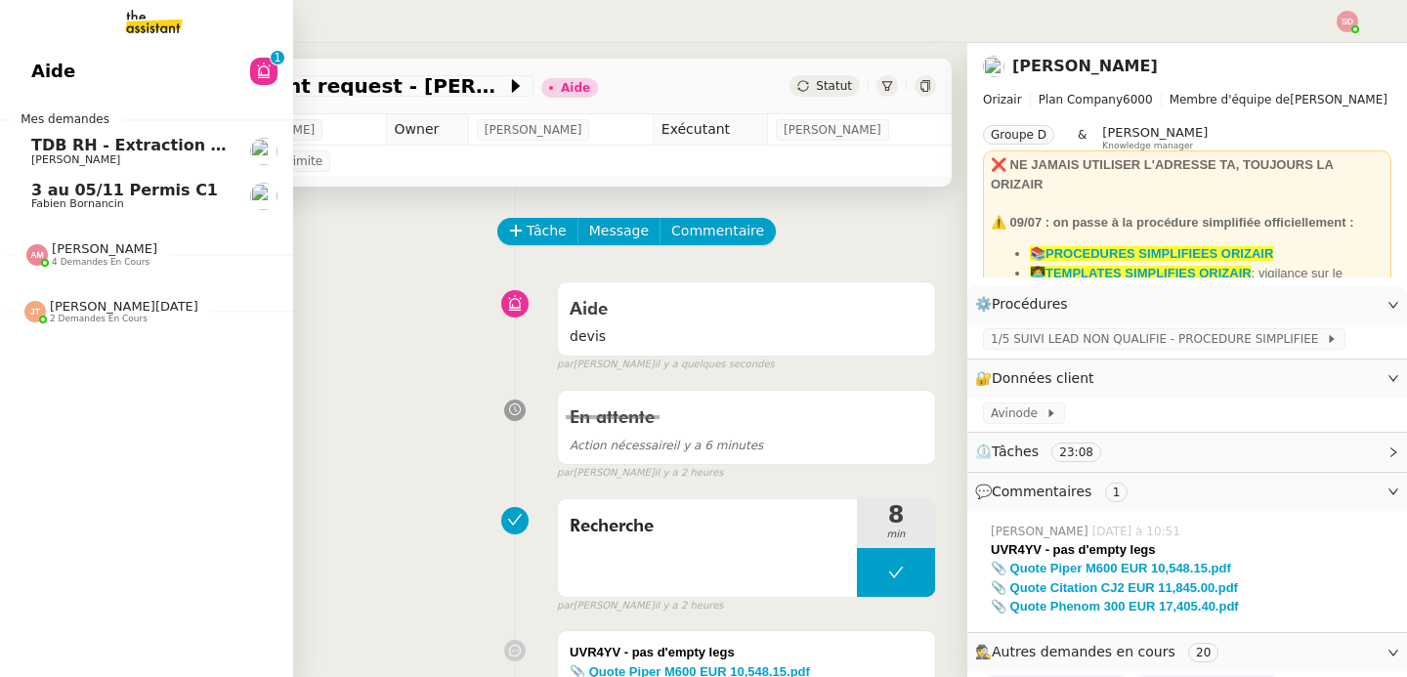
click at [26, 258] on img at bounding box center [36, 254] width 21 height 21
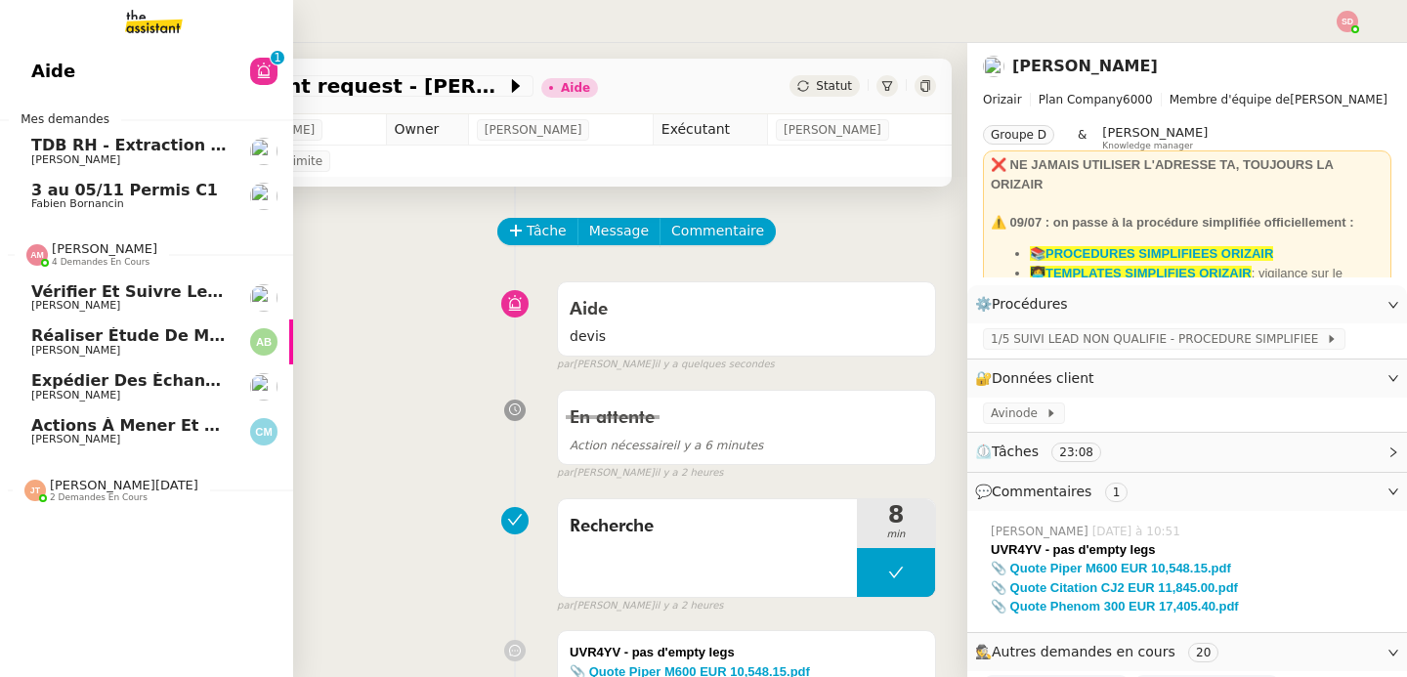
click at [26, 258] on img at bounding box center [36, 254] width 21 height 21
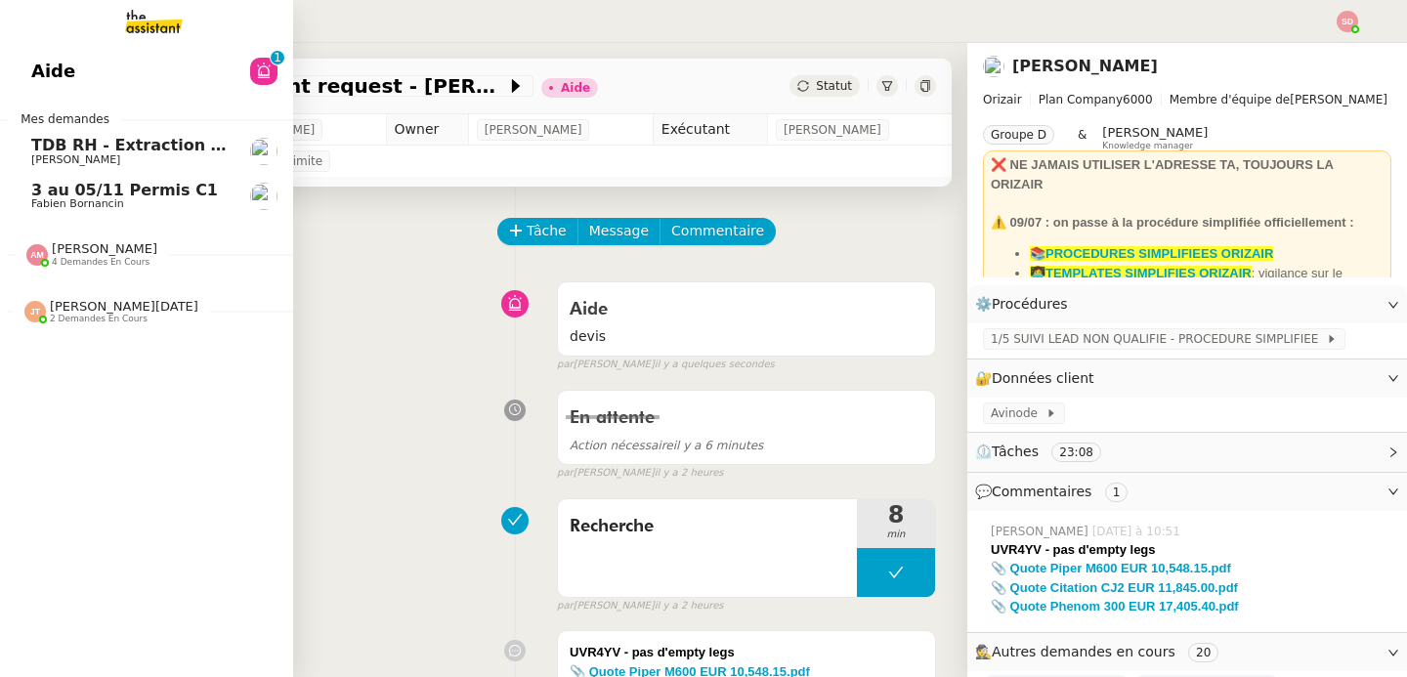
click at [82, 322] on span "2 demandes en cours" at bounding box center [99, 319] width 98 height 11
click at [158, 154] on span "[PERSON_NAME]" at bounding box center [129, 160] width 197 height 12
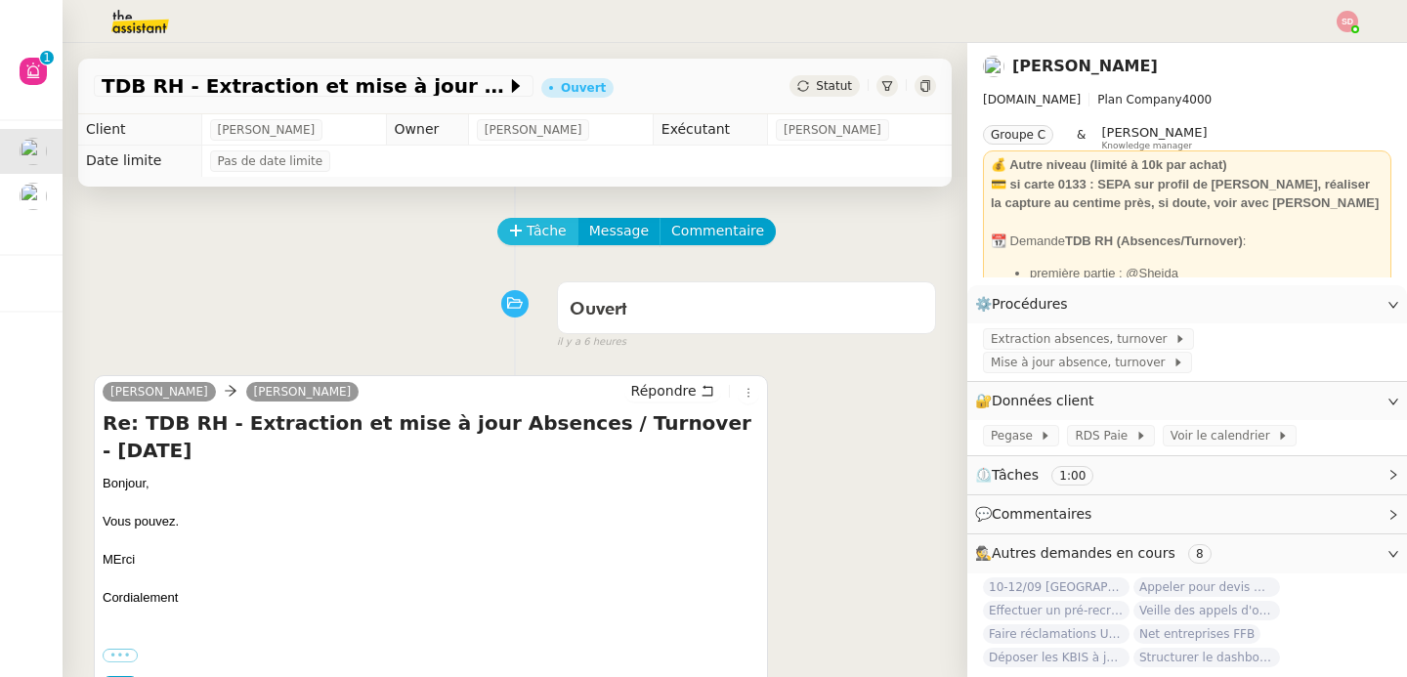
click at [530, 232] on span "Tâche" at bounding box center [547, 231] width 40 height 22
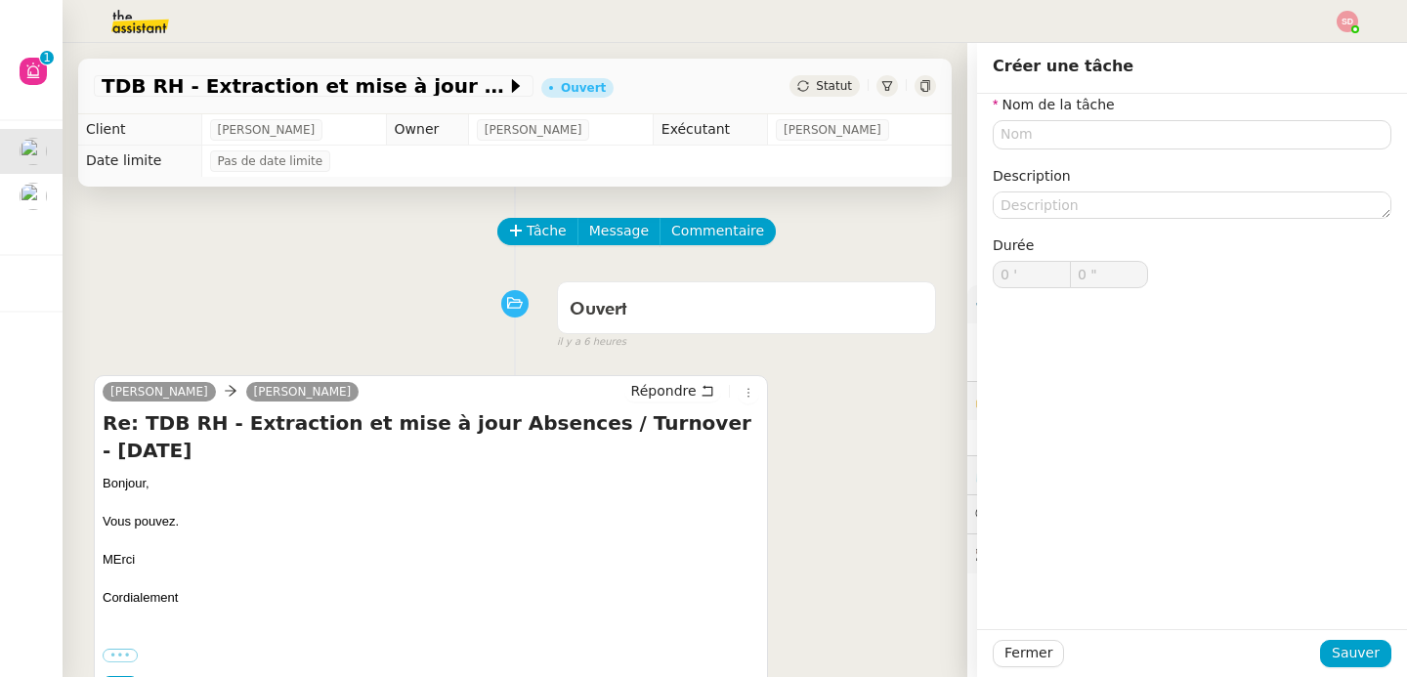
click at [80, 88] on div "TDB RH - Extraction et mise à jour Absences / Turnover - sept. 2025 Ouvert Stat…" at bounding box center [515, 87] width 874 height 56
click at [80, 89] on div "TDB RH - Extraction et mise à jour Absences / Turnover - sept. 2025 Ouvert Stat…" at bounding box center [515, 87] width 874 height 56
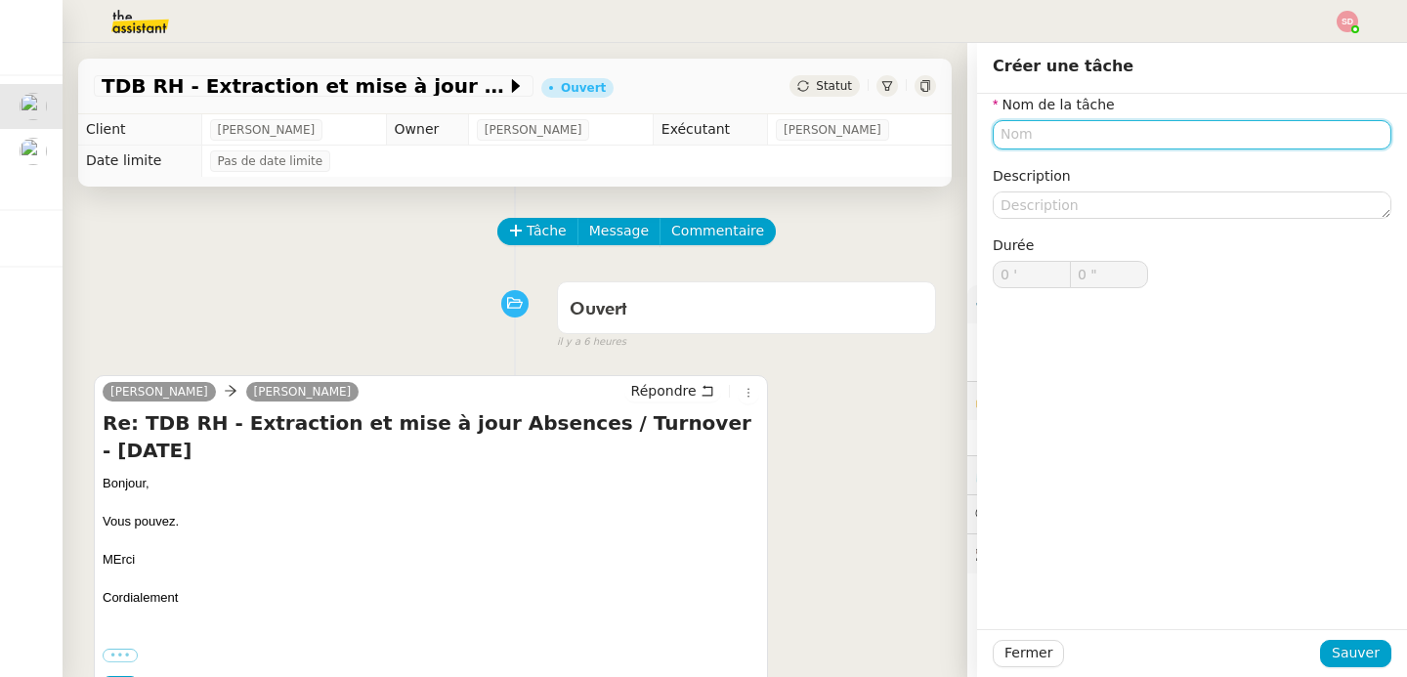
click at [1010, 136] on input "text" at bounding box center [1192, 134] width 399 height 28
paste input "TDB RH - Extraction et mise à jour Absences / Turnover - [DATE]"
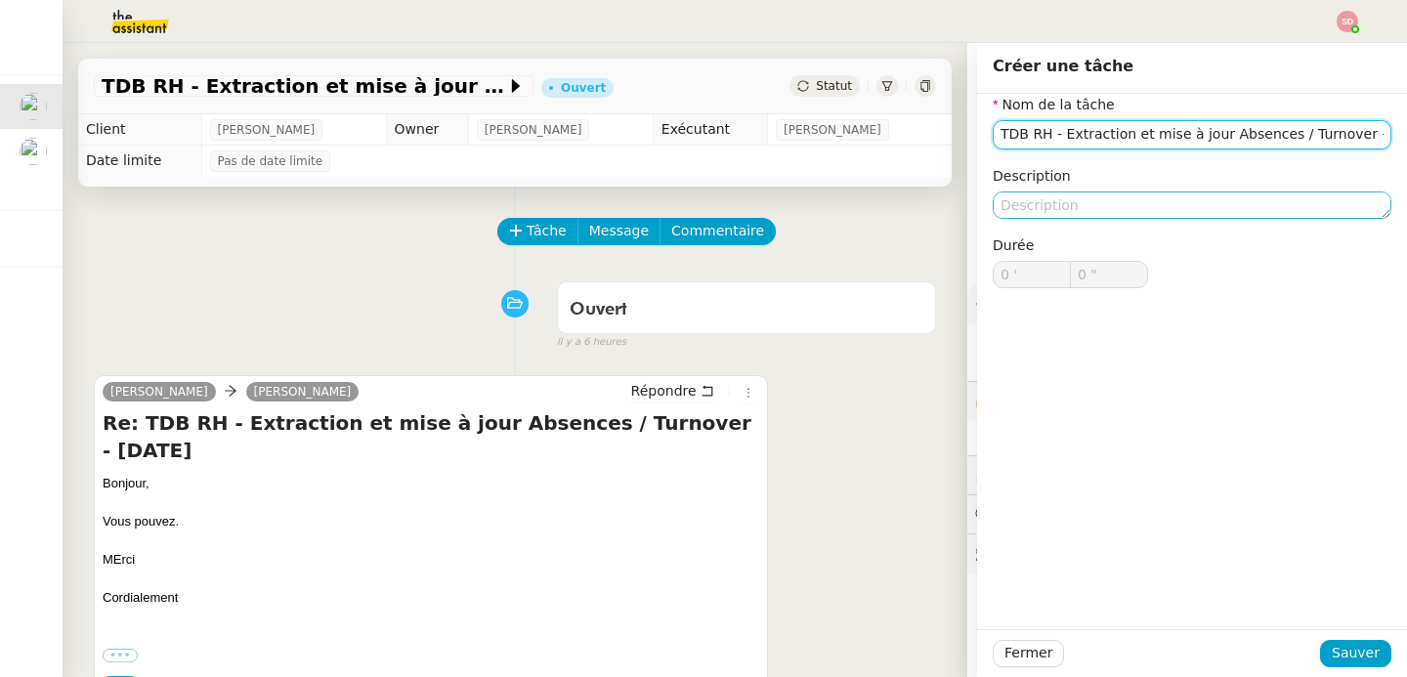
scroll to position [0, 59]
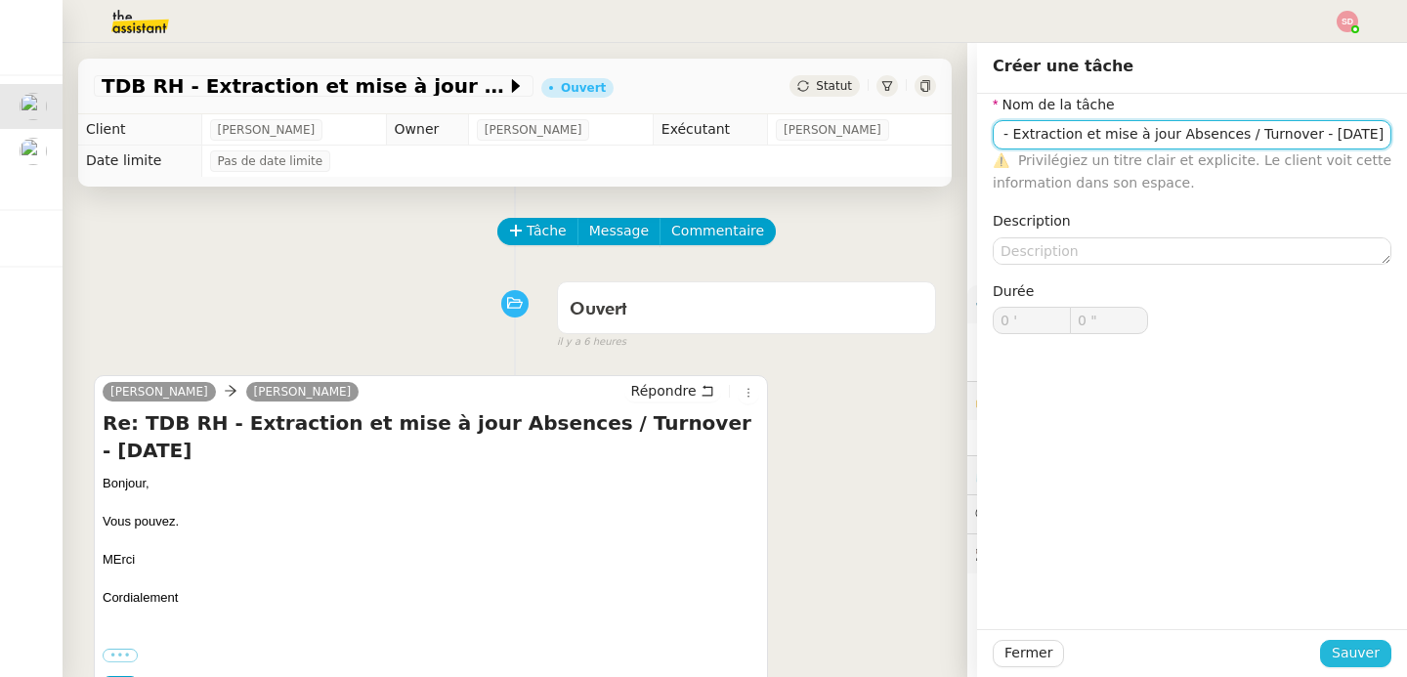
type input "TDB RH - Extraction et mise à jour Absences / Turnover - [DATE]"
click at [1362, 653] on span "Sauver" at bounding box center [1356, 653] width 48 height 22
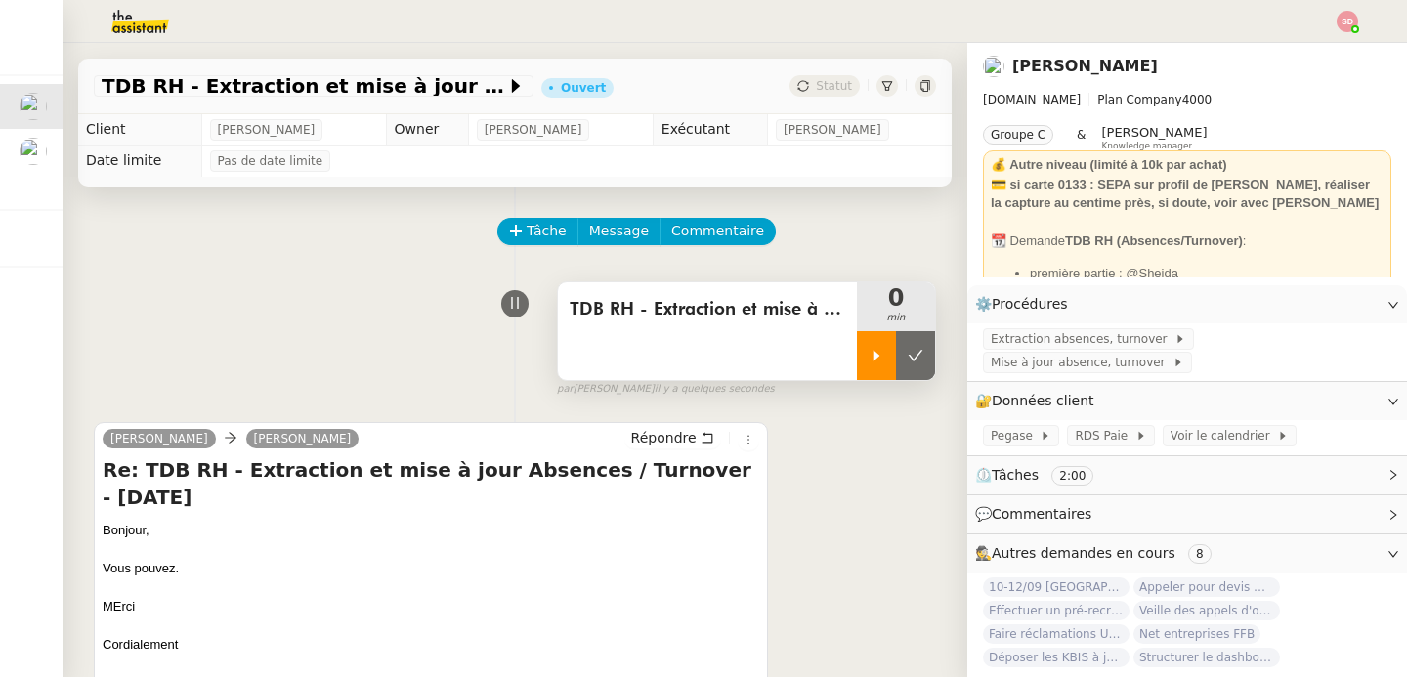
click at [857, 368] on div at bounding box center [876, 355] width 39 height 49
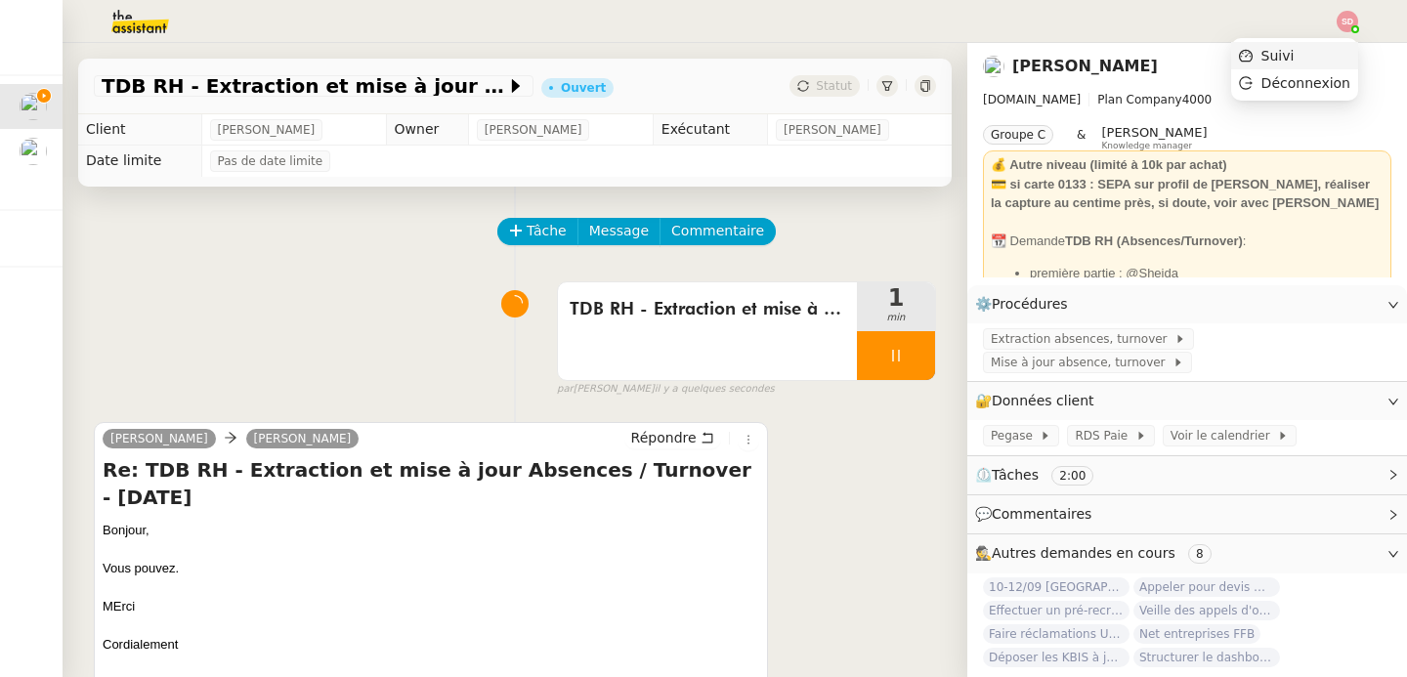
click at [1320, 48] on li "Suivi" at bounding box center [1294, 55] width 127 height 27
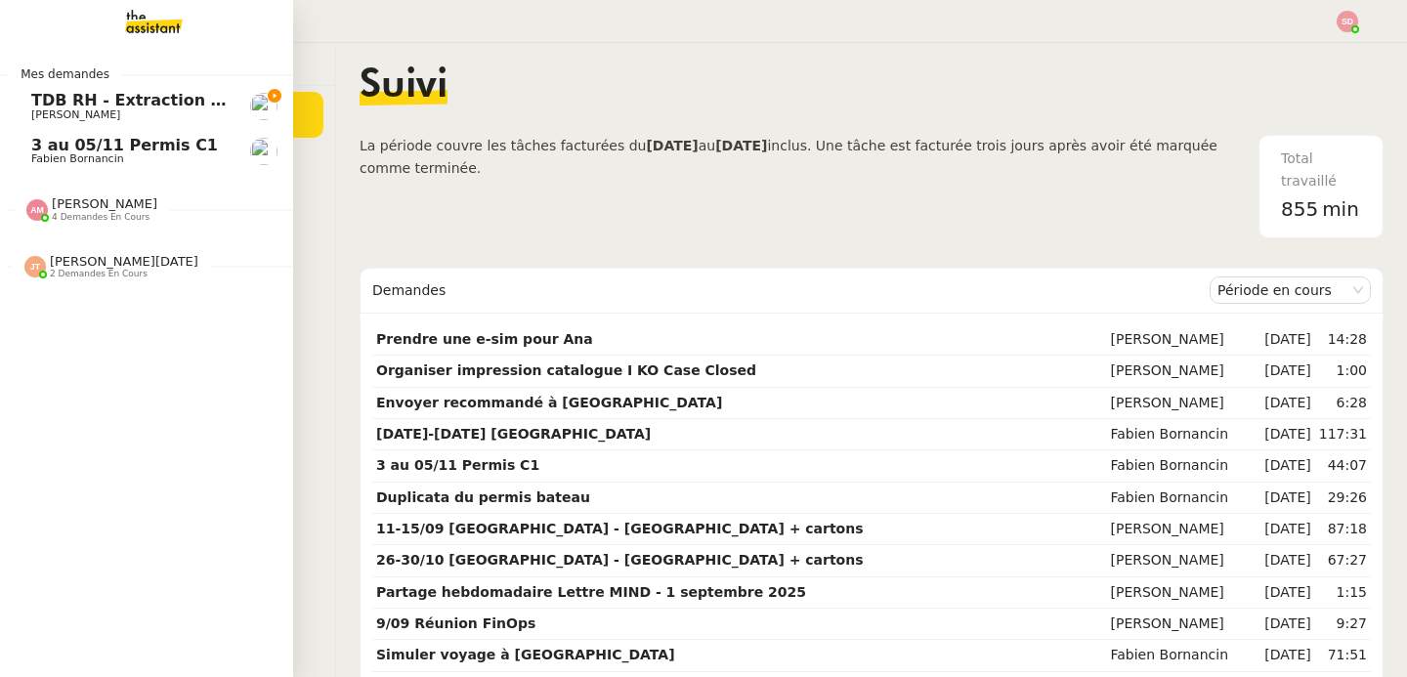
click at [53, 115] on span "[PERSON_NAME]" at bounding box center [75, 114] width 89 height 13
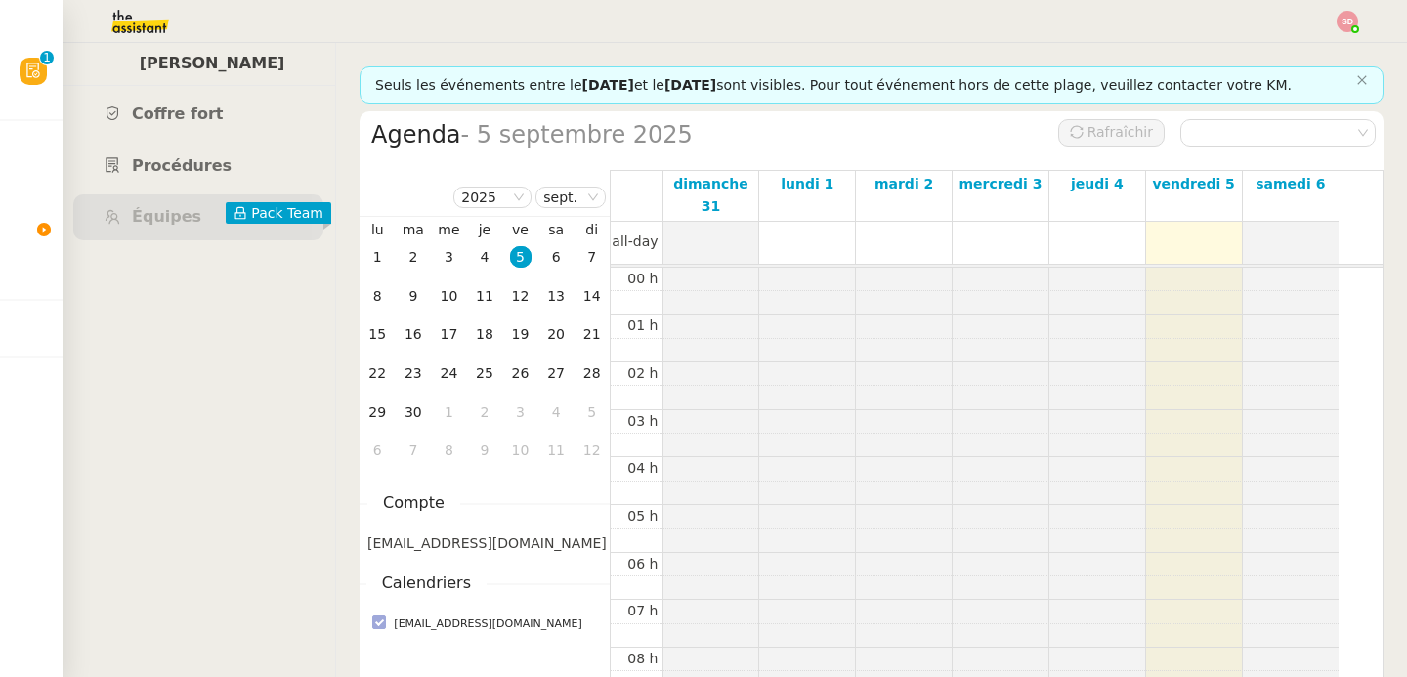
scroll to position [286, 0]
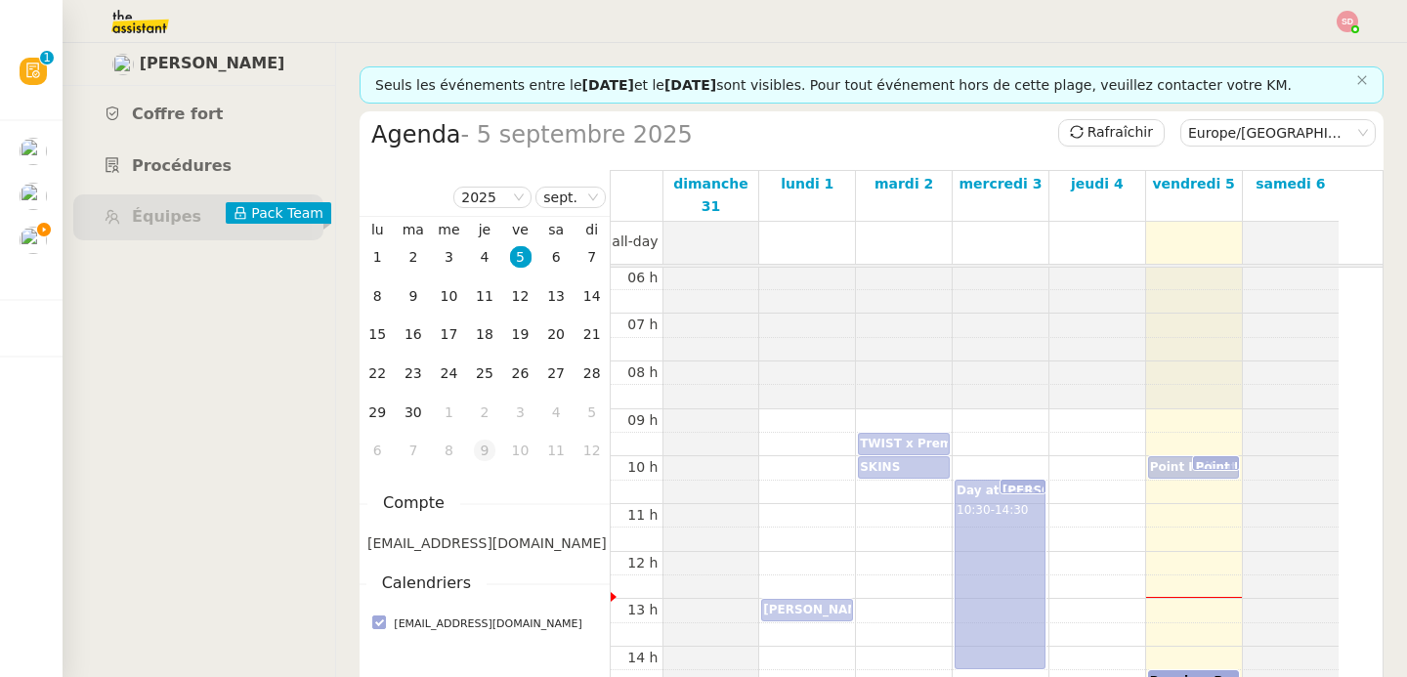
click at [475, 453] on div "9" at bounding box center [484, 450] width 21 height 21
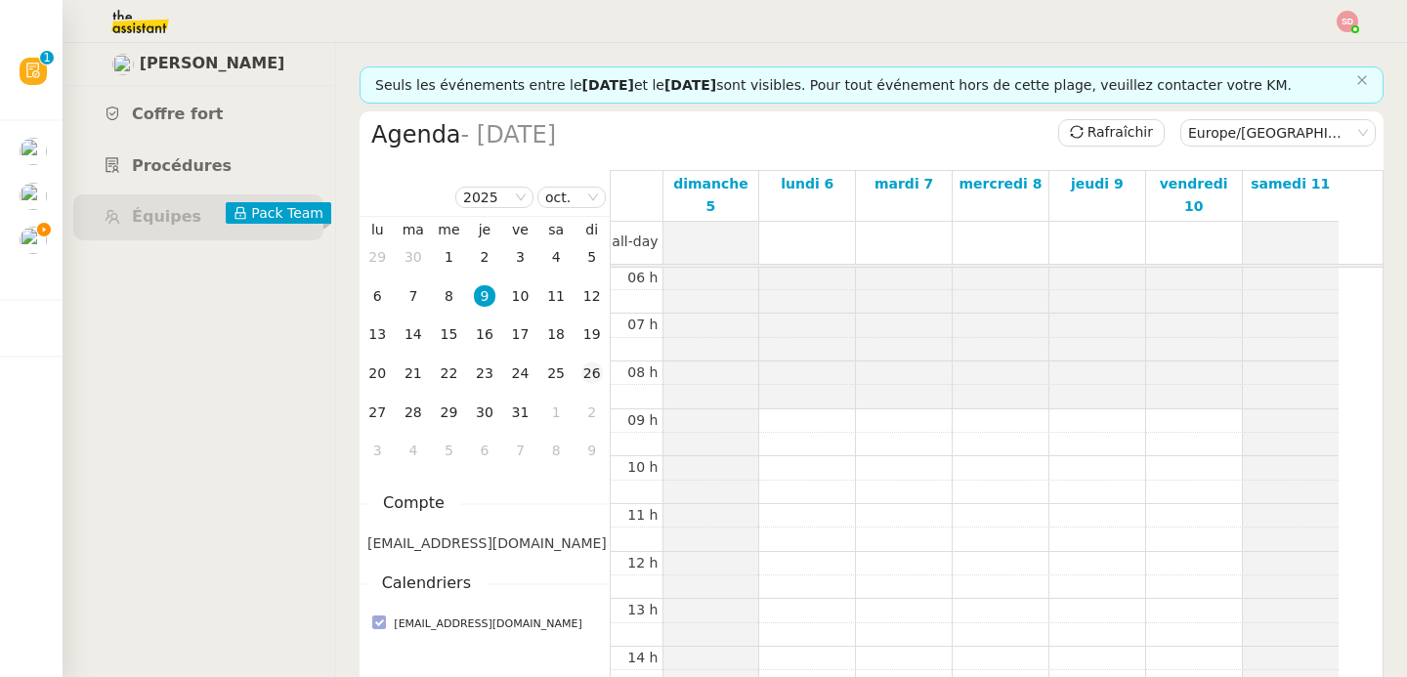
click at [584, 373] on div "26" at bounding box center [591, 373] width 21 height 21
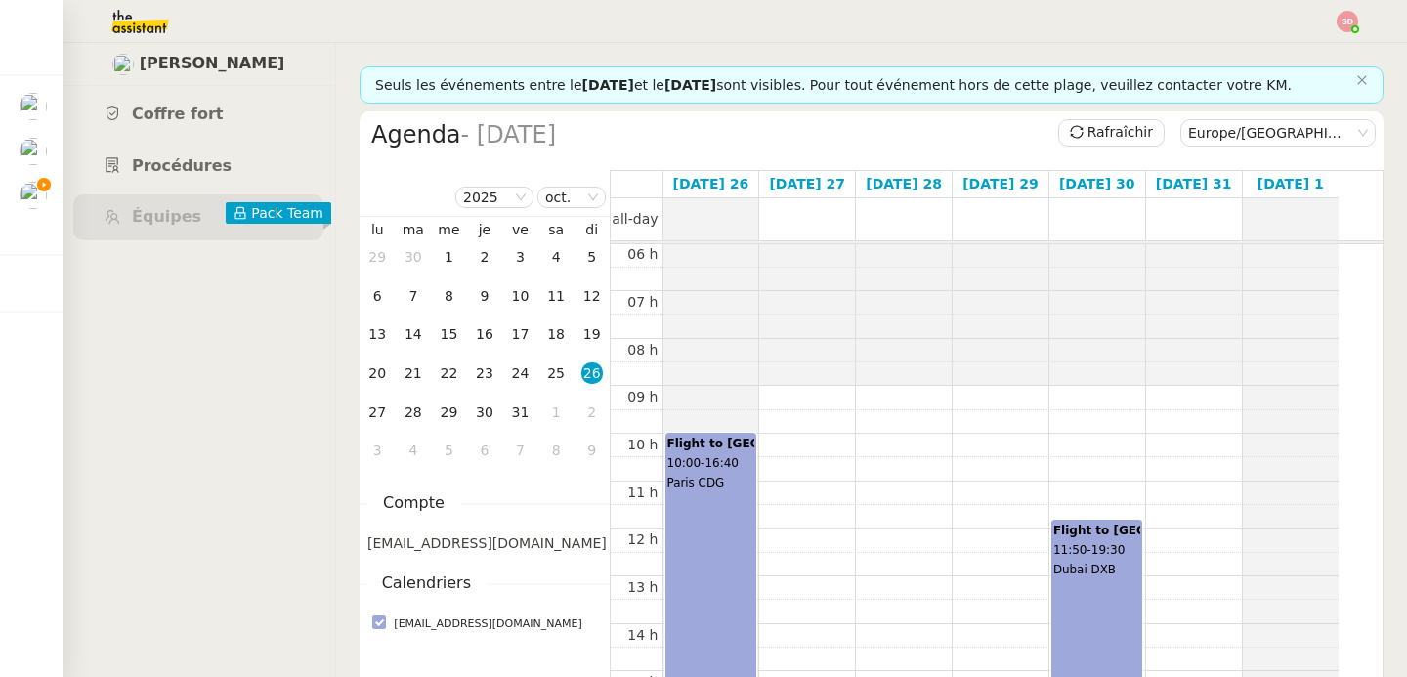
click at [720, 240] on div at bounding box center [711, 240] width 96 height 0
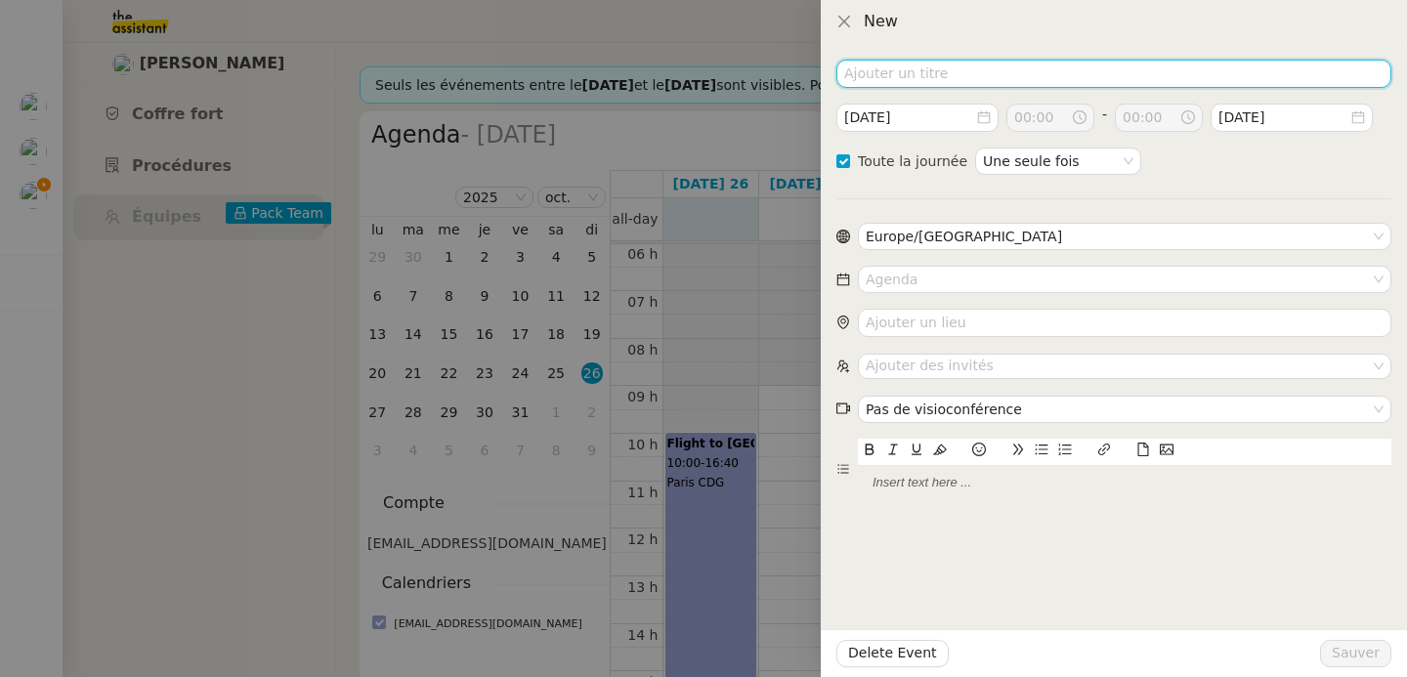
click at [981, 62] on input at bounding box center [1113, 74] width 555 height 28
paste input "Beautyworld"
type input "Beautyworld Dubai"
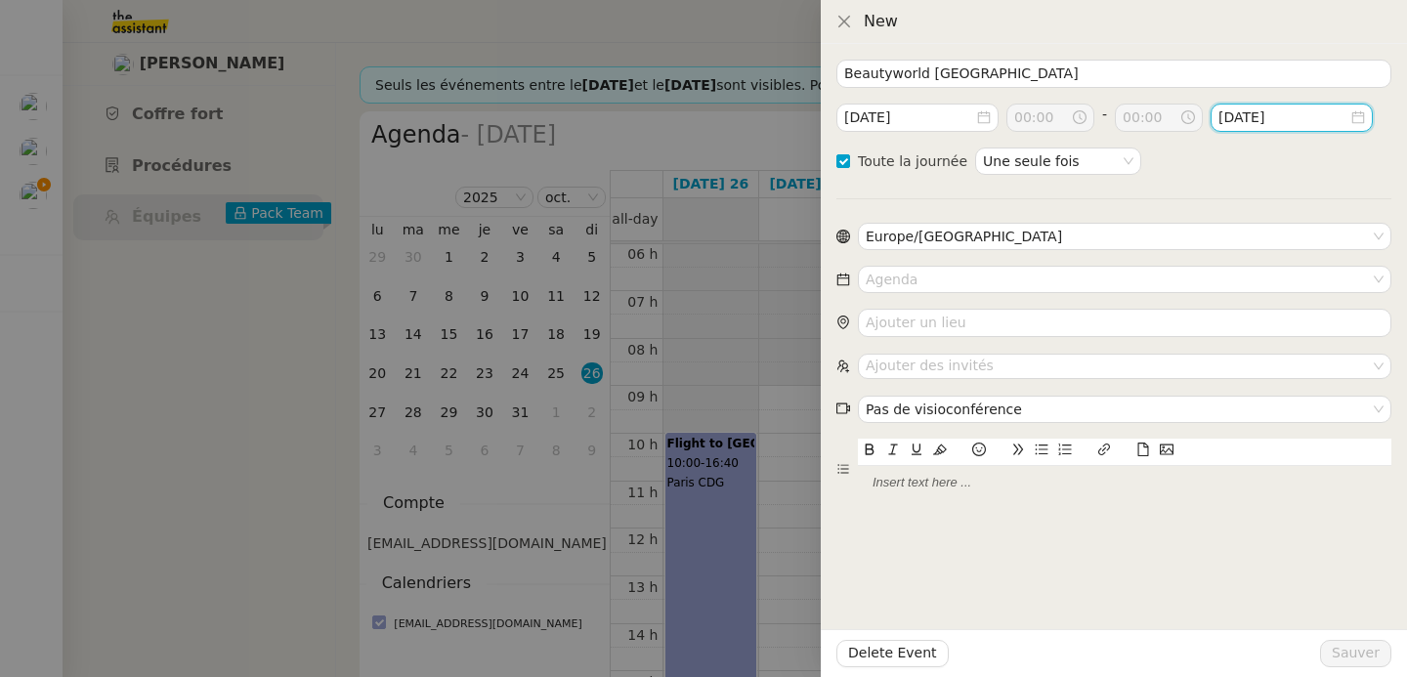
click at [1279, 113] on input "2025-oct.-27" at bounding box center [1283, 118] width 131 height 22
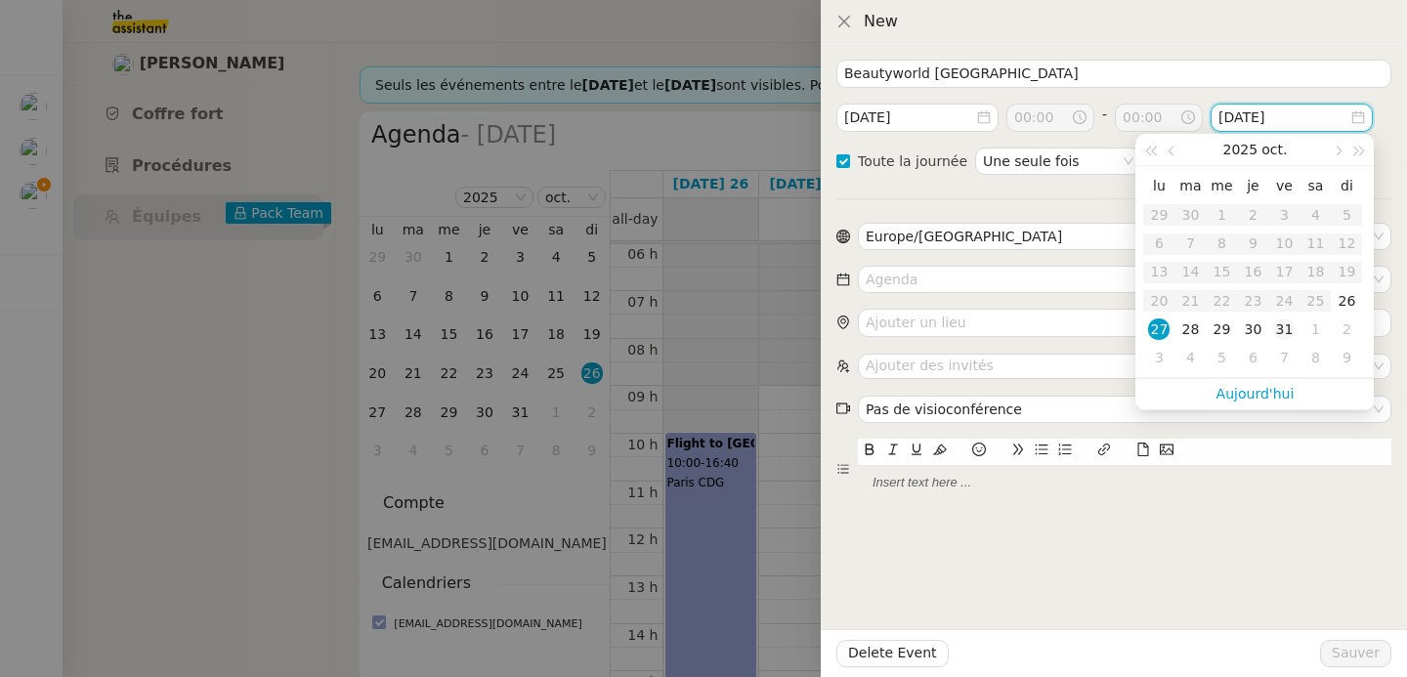
click at [1280, 333] on div "31" at bounding box center [1283, 329] width 21 height 21
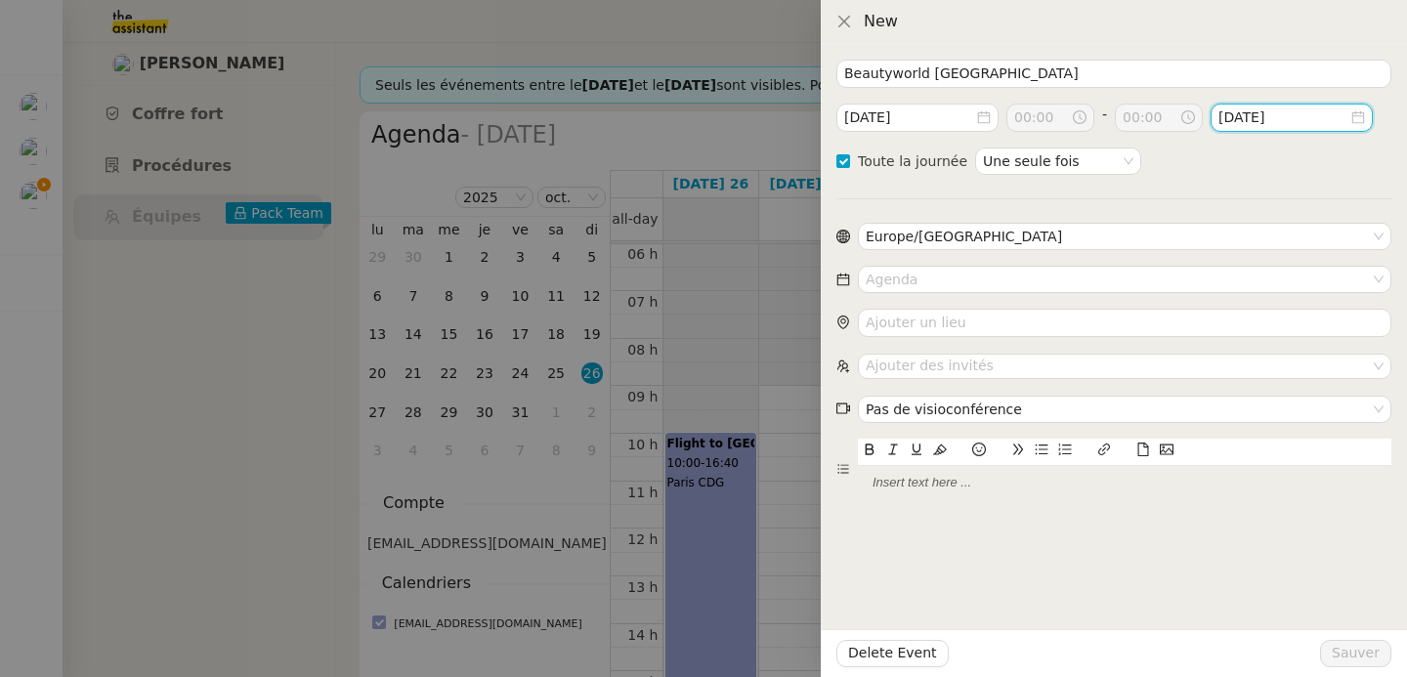
type input "2025-oct.-31"
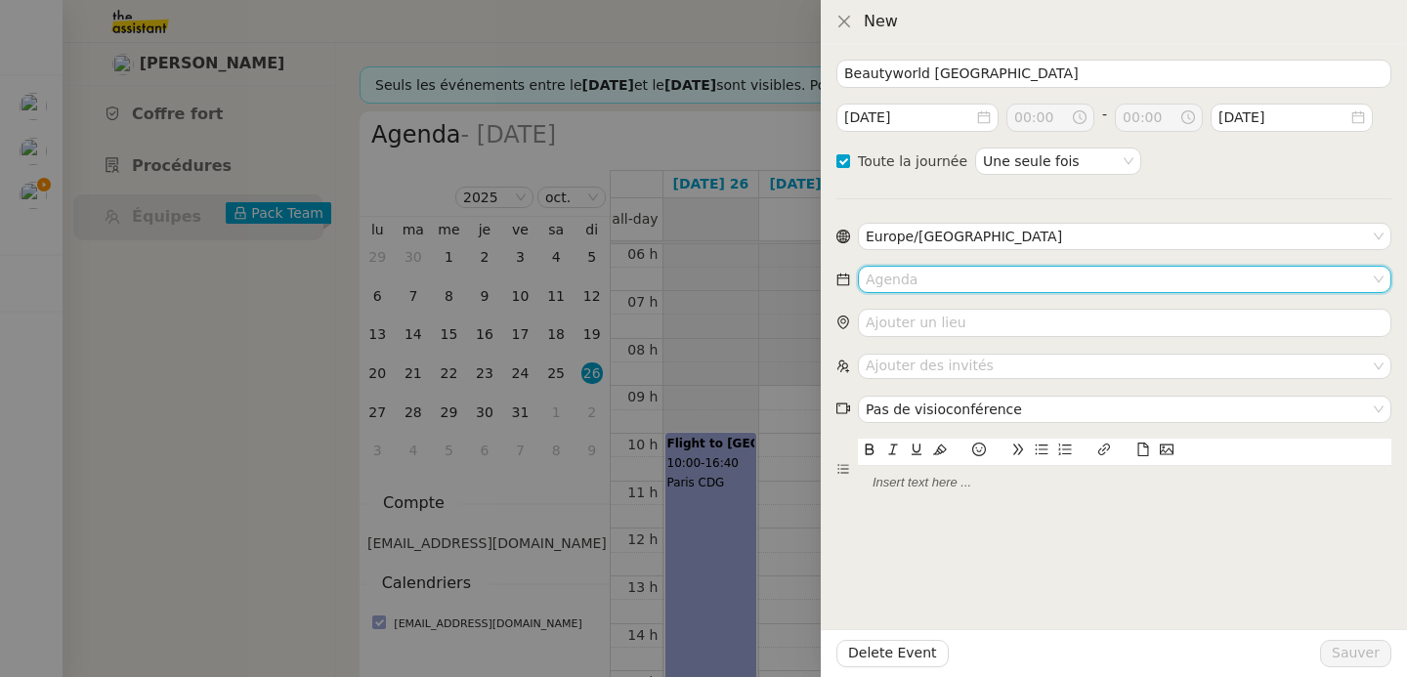
click at [995, 274] on input at bounding box center [1118, 279] width 504 height 25
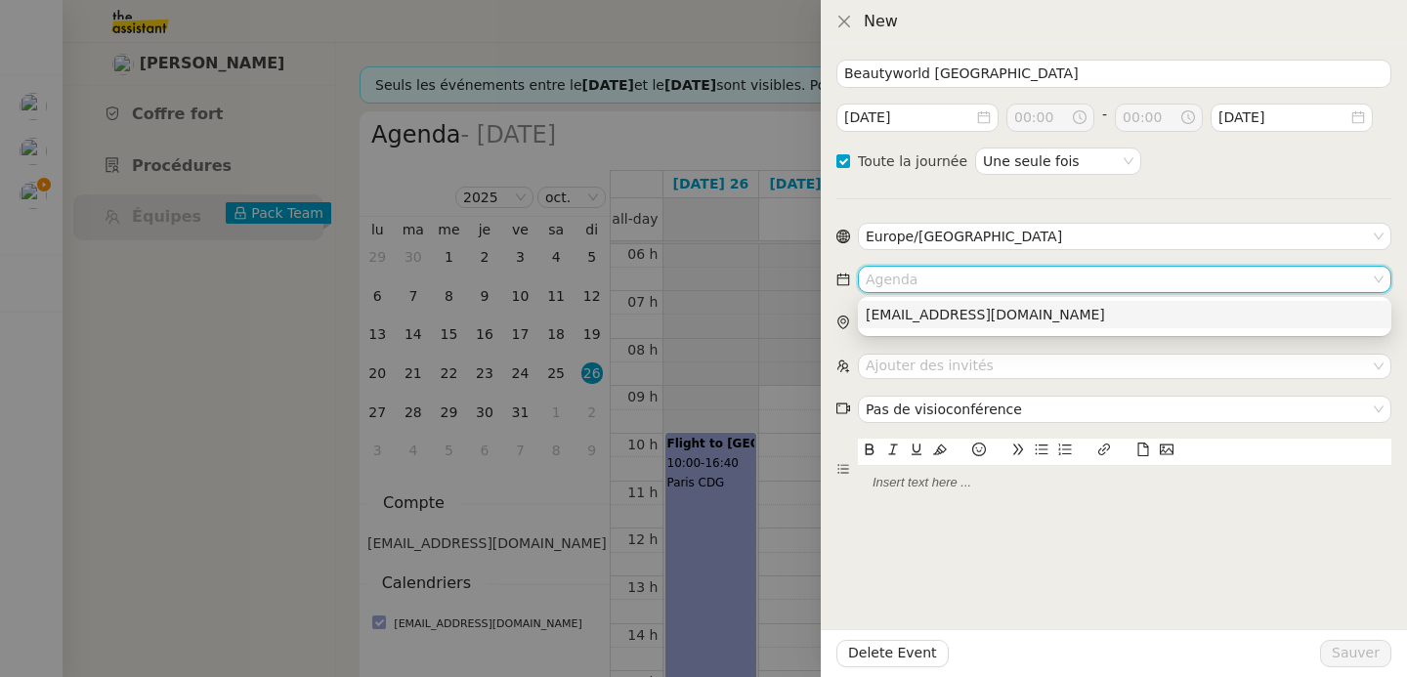
click at [990, 310] on div "pmergui@premierepeau.com" at bounding box center [1125, 315] width 518 height 18
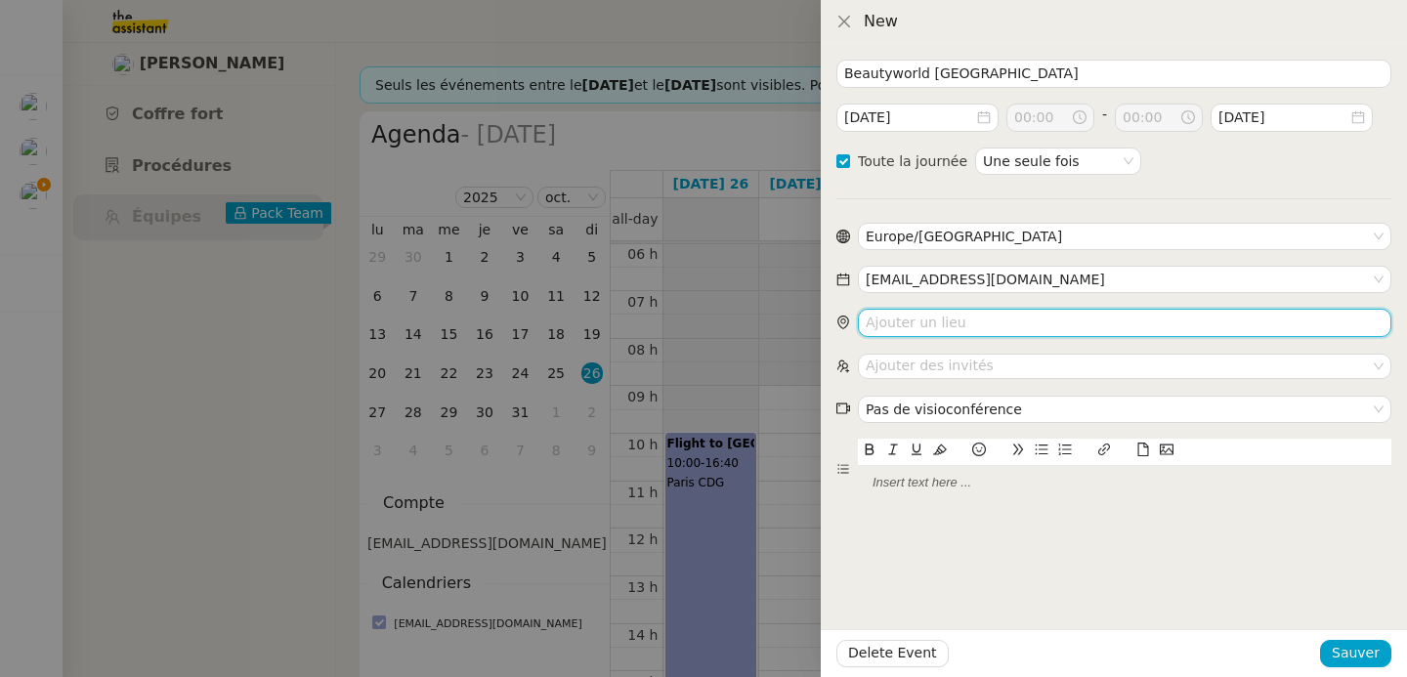
click at [1043, 333] on input "search" at bounding box center [1124, 323] width 533 height 28
paste input "Dubai World Trade Centre"
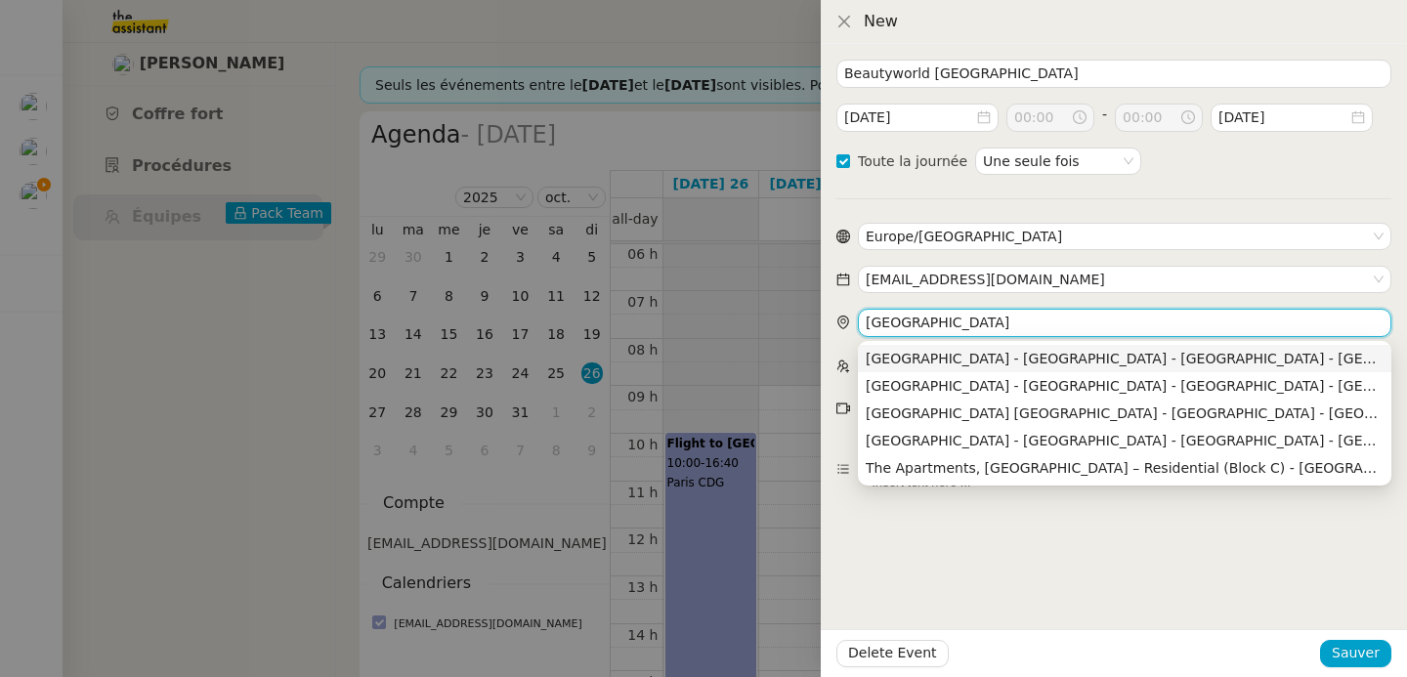
click at [1140, 353] on div "Dubai World Trade Centre - Sheikh Zayed Road - Dubaï - Émirats arabes unis" at bounding box center [1125, 359] width 518 height 18
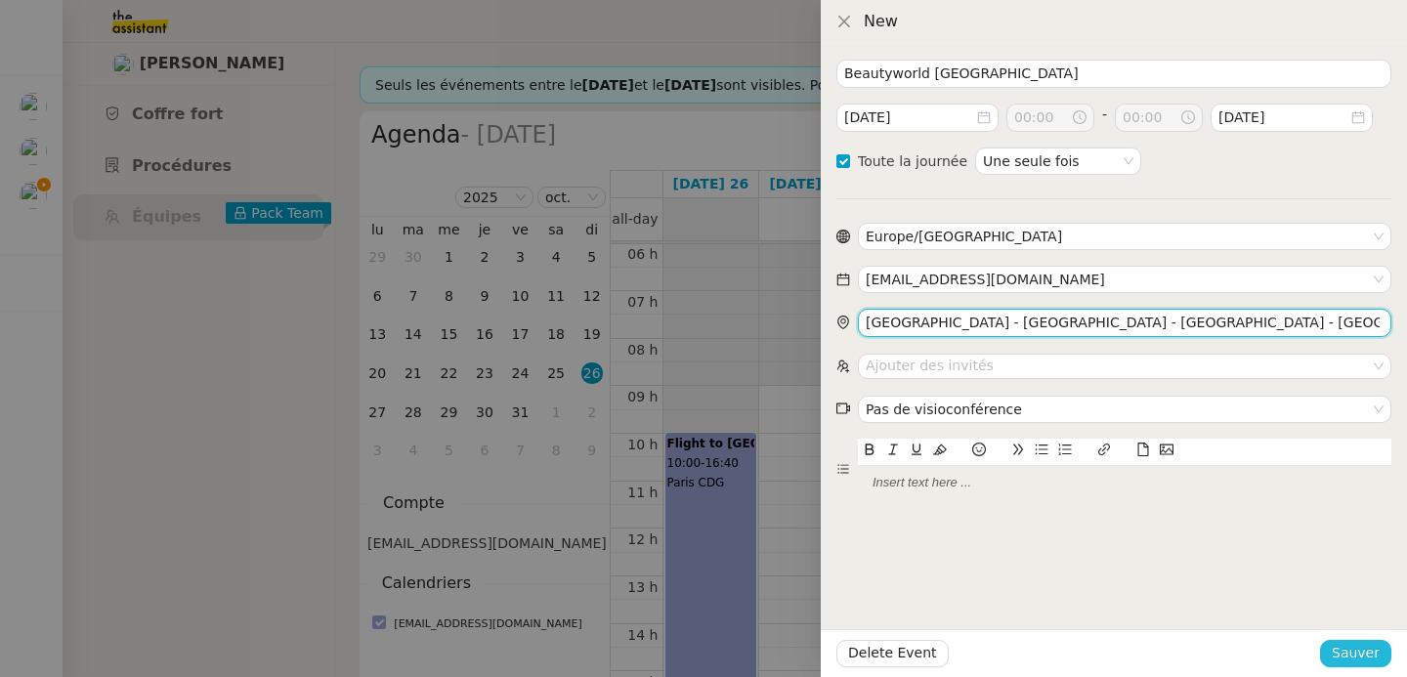
type input "Dubai World Trade Centre - Sheikh Zayed Road - Dubaï - Émirats arabes unis"
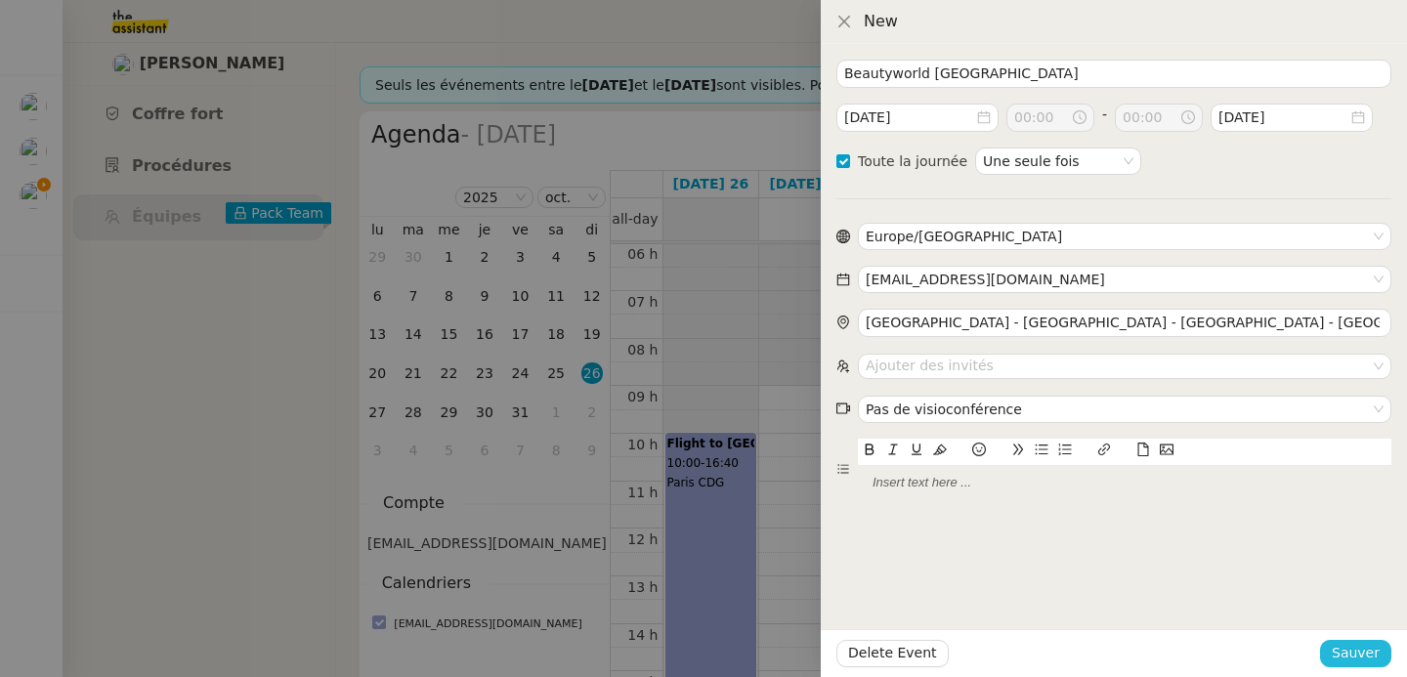
click at [1361, 657] on span "Sauver" at bounding box center [1356, 653] width 48 height 22
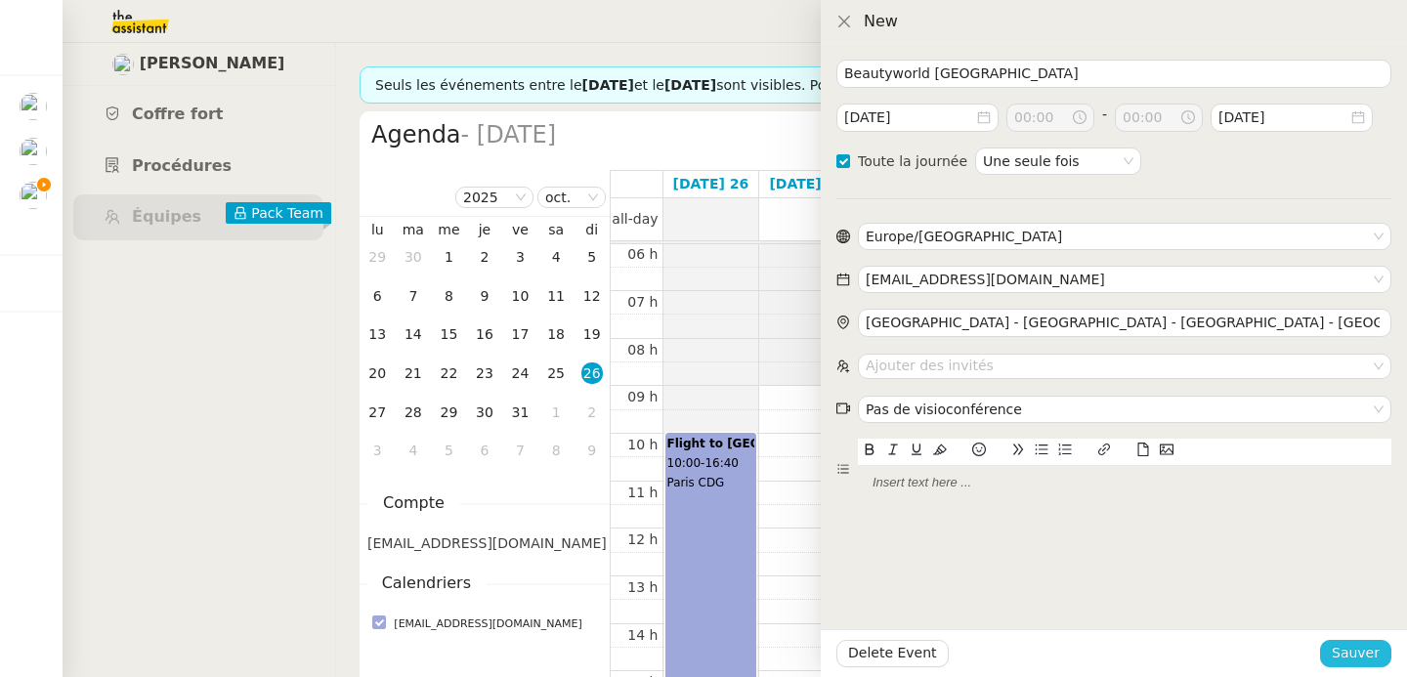
checkbox input "false"
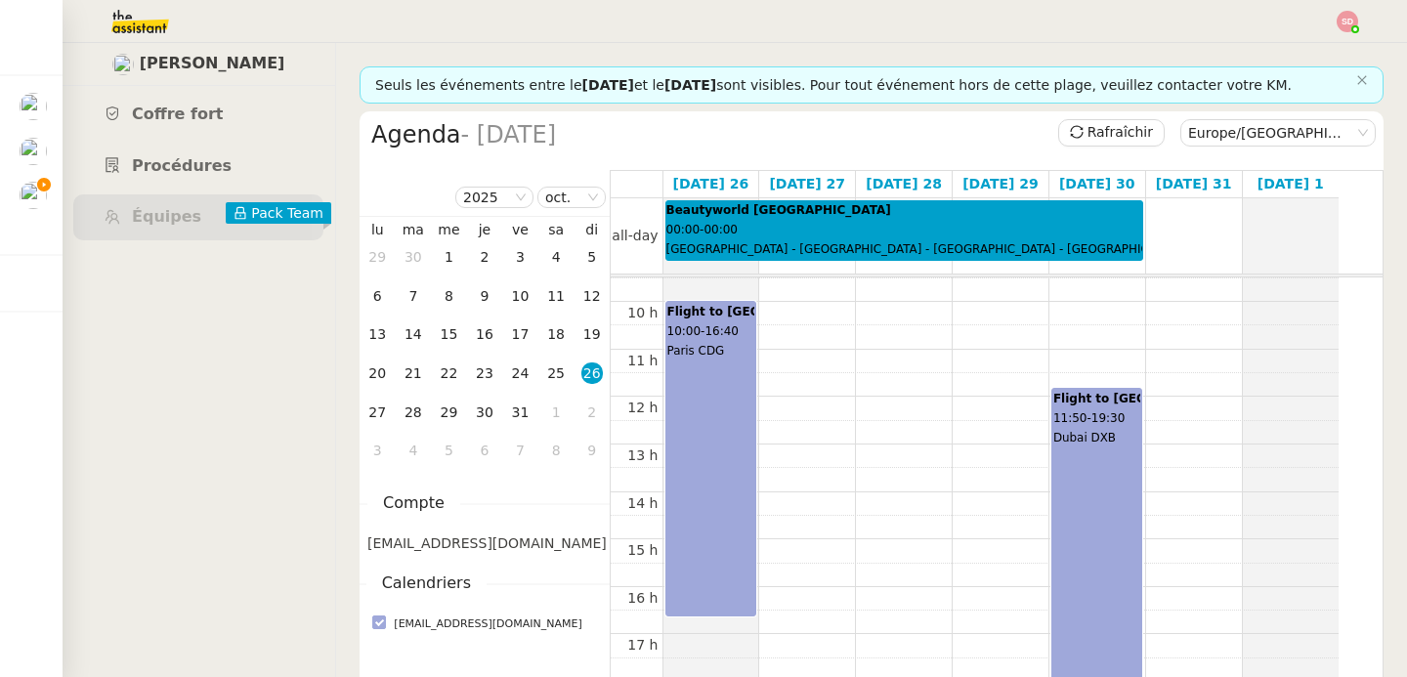
scroll to position [352, 0]
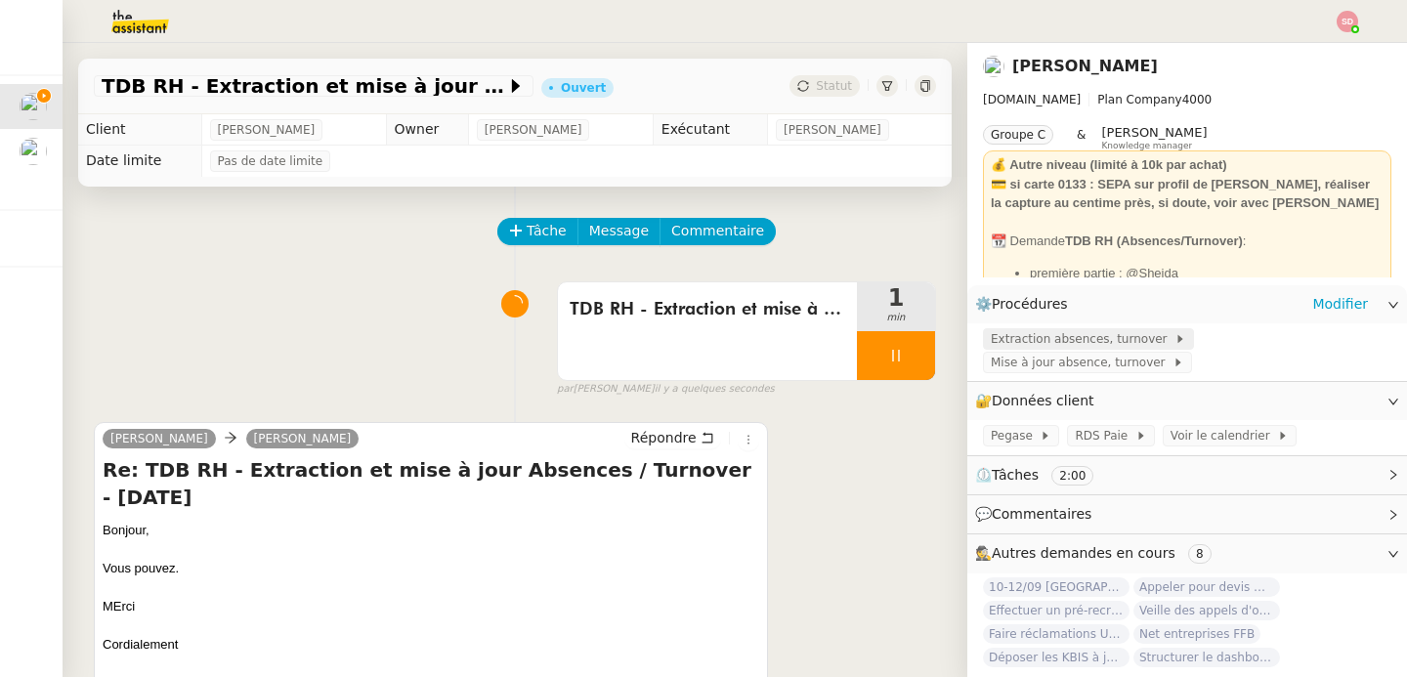
click at [1092, 341] on span "Extraction absences, turnover" at bounding box center [1083, 339] width 184 height 20
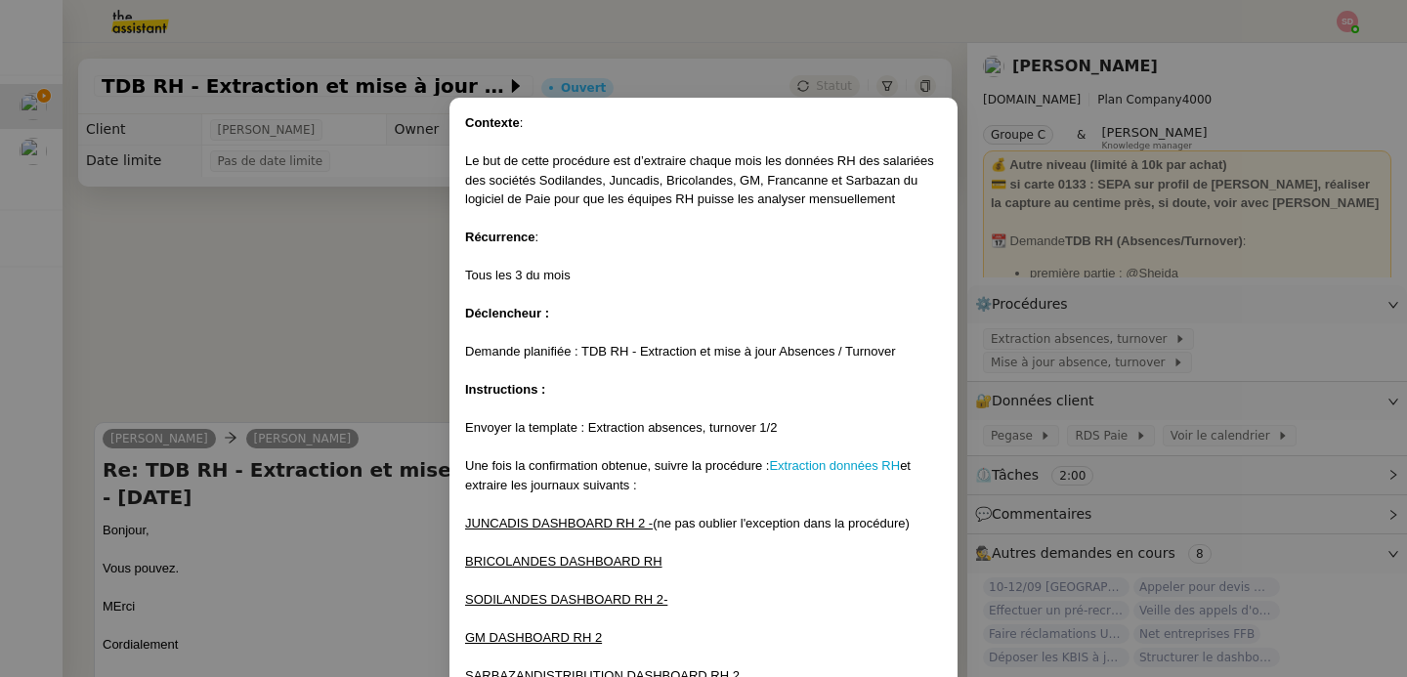
scroll to position [237, 0]
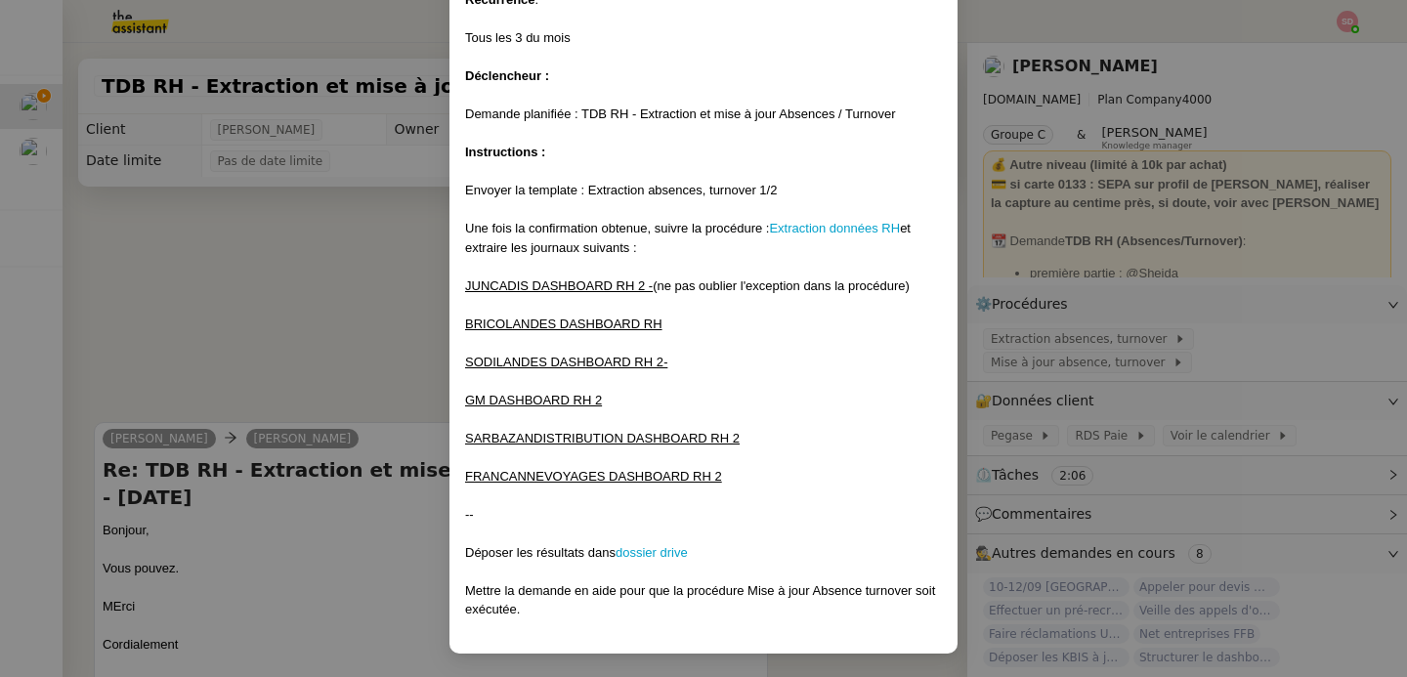
click at [331, 237] on nz-modal-container "Contexte : Le but de cette procédure est d’extraire chaque mois les données RH …" at bounding box center [703, 338] width 1407 height 677
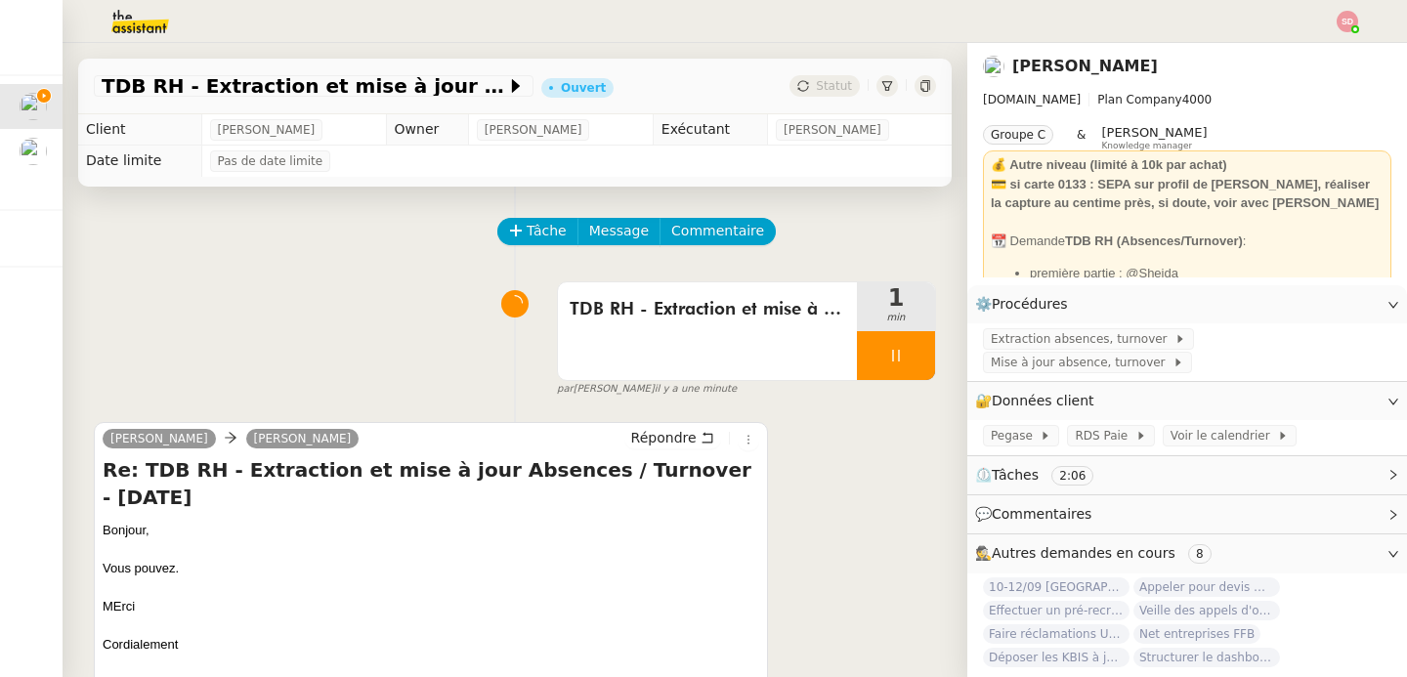
scroll to position [140, 0]
click at [1075, 438] on span "RDS Paie" at bounding box center [1105, 436] width 60 height 20
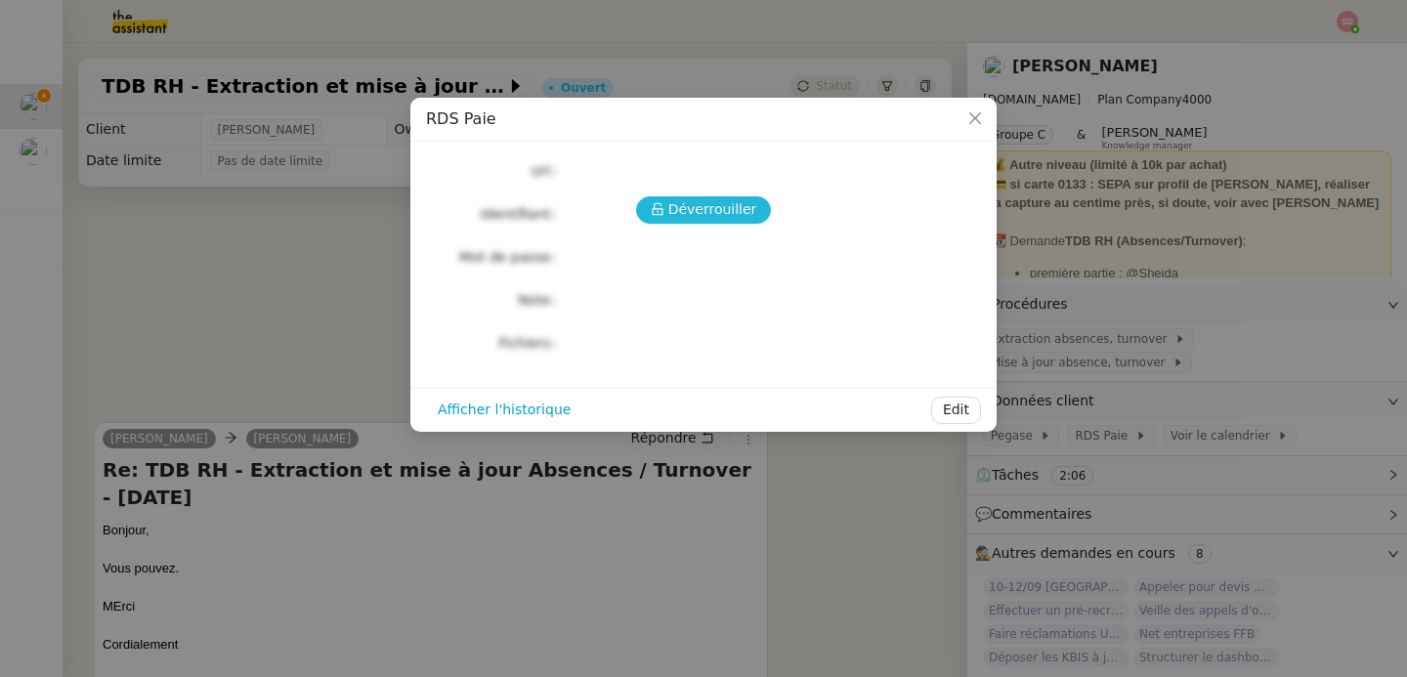
click at [744, 210] on span "Déverrouiller" at bounding box center [712, 209] width 89 height 22
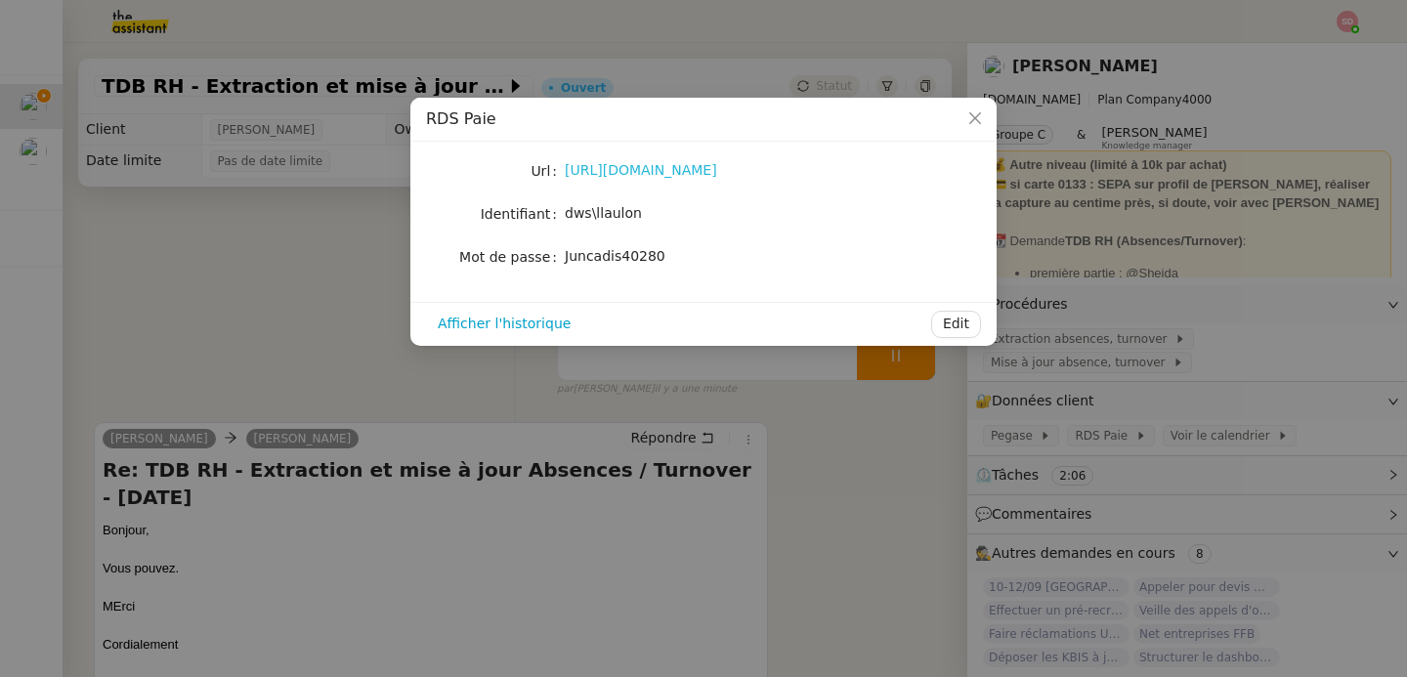
click at [709, 172] on link "[URL][DOMAIN_NAME]" at bounding box center [641, 170] width 152 height 16
click at [605, 249] on span "Juncadis40280" at bounding box center [615, 256] width 101 height 16
click at [605, 250] on span "Juncadis40280" at bounding box center [615, 256] width 101 height 16
copy span "Juncadis40280"
click at [570, 221] on span "dws\llaulon" at bounding box center [603, 213] width 77 height 16
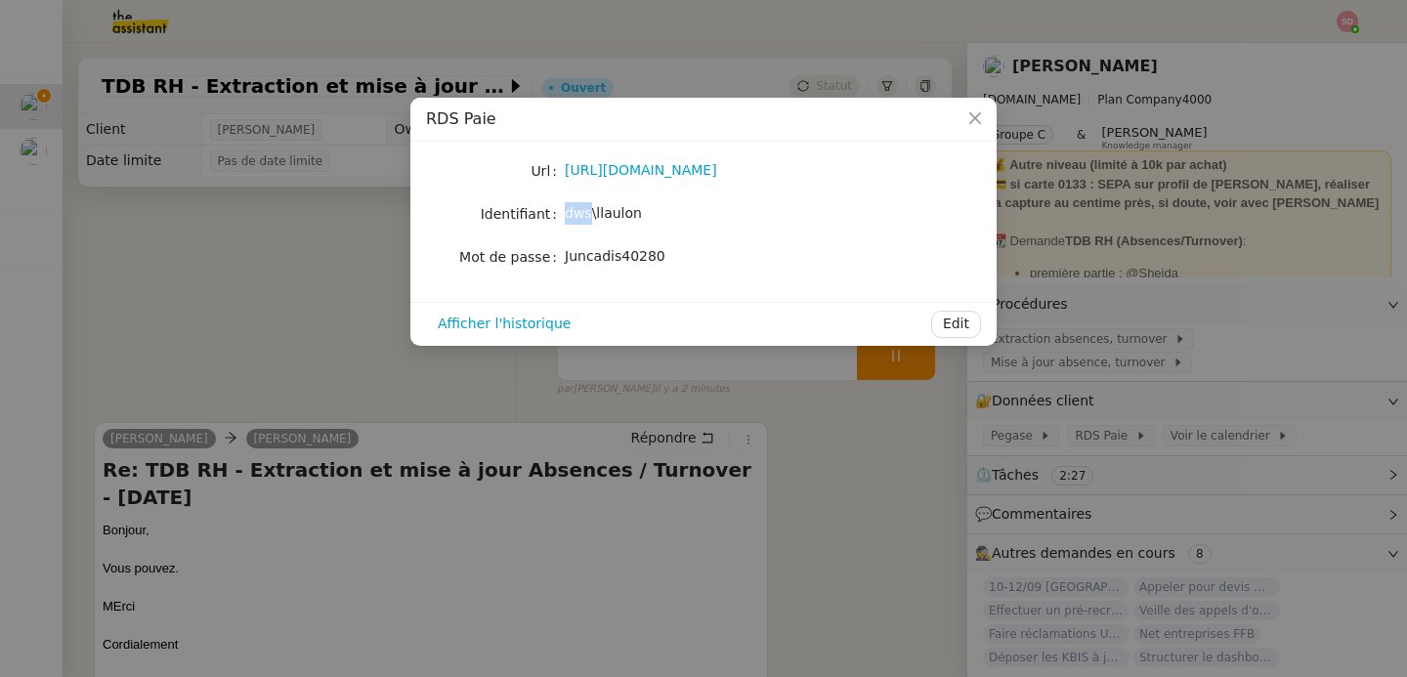
click at [570, 221] on span "dws\llaulon" at bounding box center [603, 213] width 77 height 16
copy span "dws\llaulon"
click at [612, 255] on span "Juncadis40280" at bounding box center [615, 256] width 101 height 16
drag, startPoint x: 933, startPoint y: 373, endPoint x: 941, endPoint y: 388, distance: 16.6
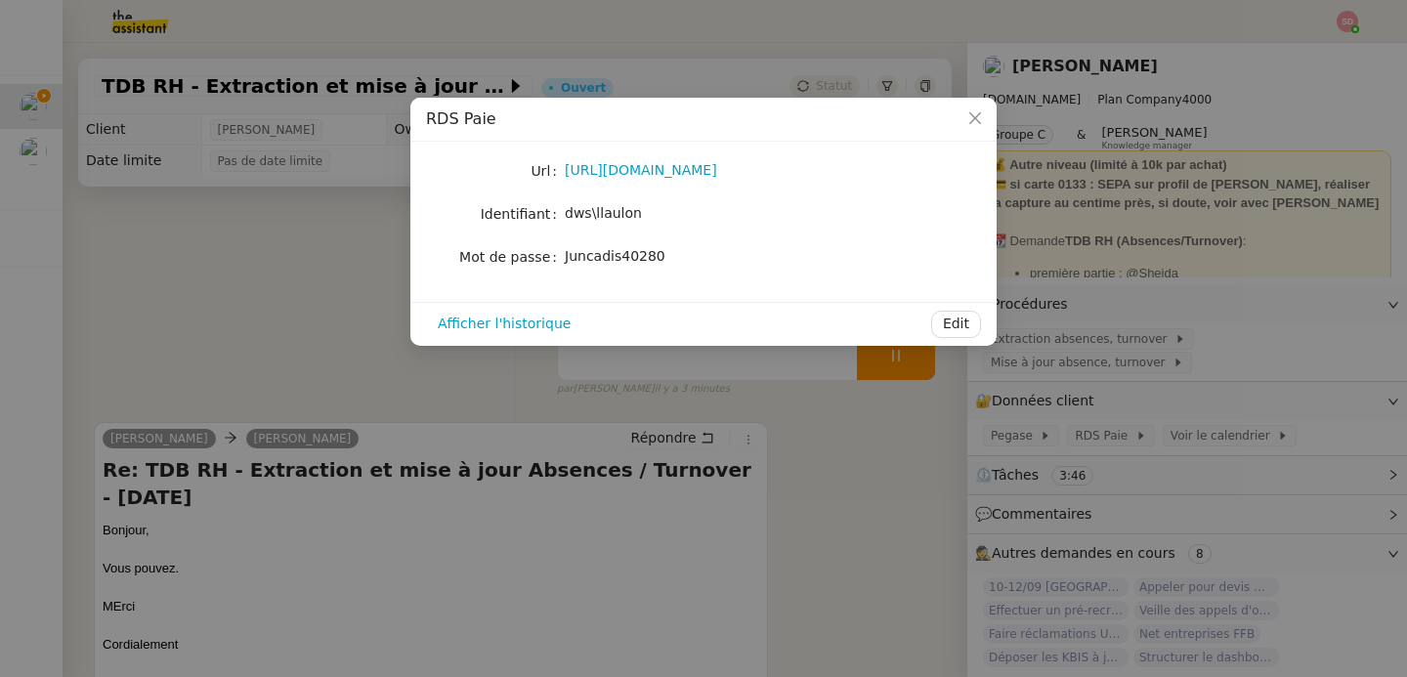
click at [933, 374] on nz-modal-container "RDS Paie Url [URL][DOMAIN_NAME] Identifiant dws\llaulon Mot de passe [SECURITY_…" at bounding box center [703, 338] width 1407 height 677
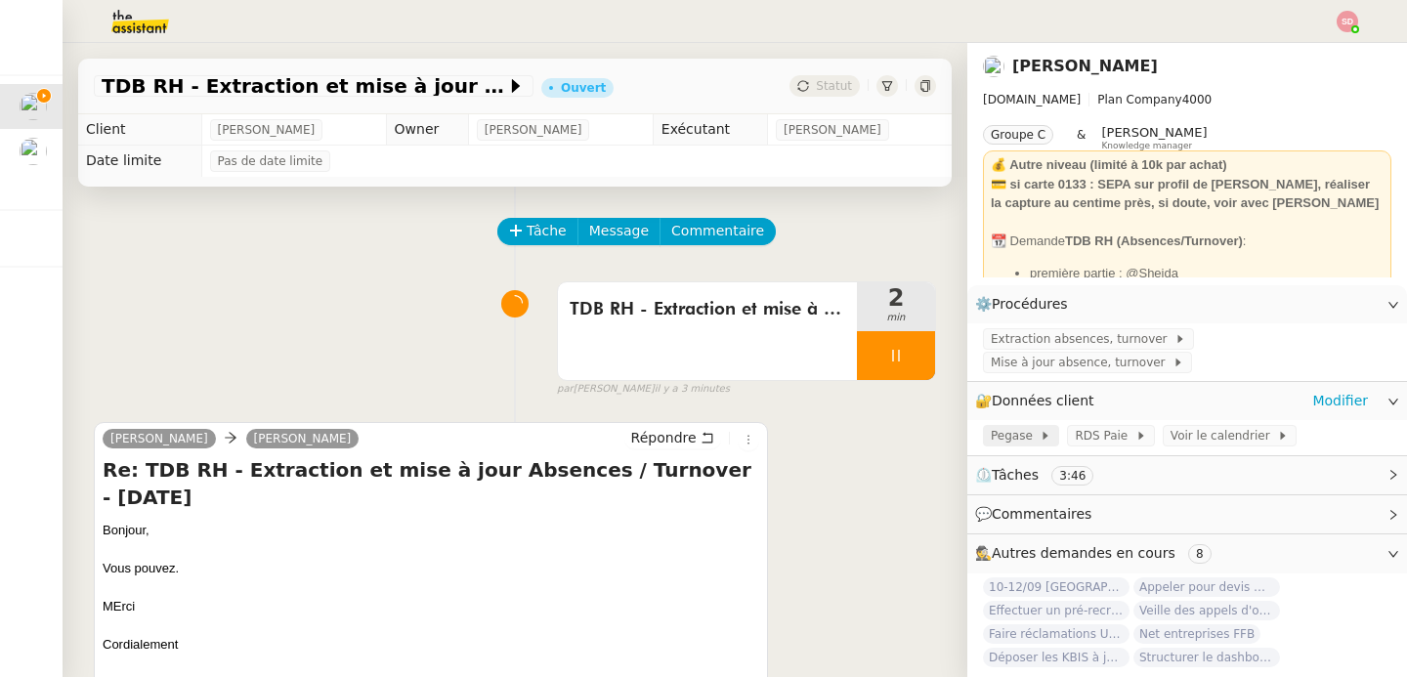
click at [1033, 434] on span at bounding box center [1037, 436] width 8 height 14
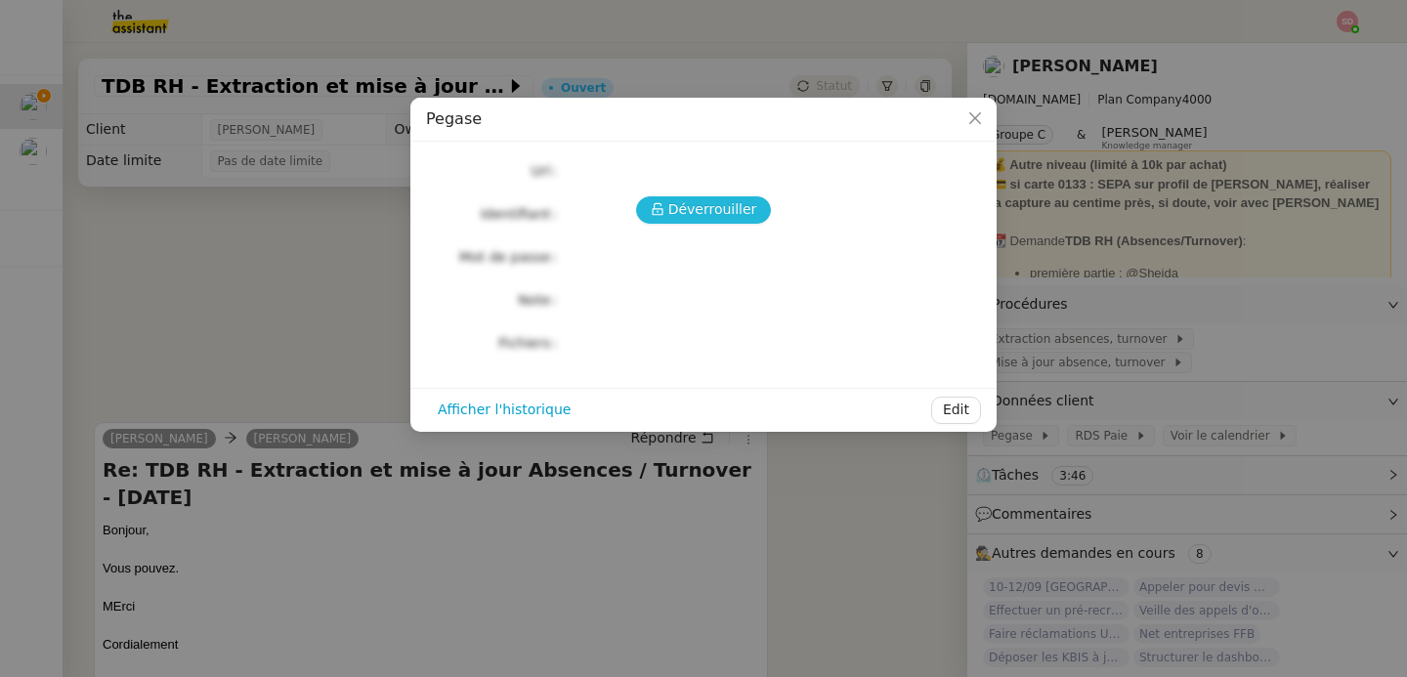
click at [662, 214] on icon at bounding box center [658, 209] width 14 height 14
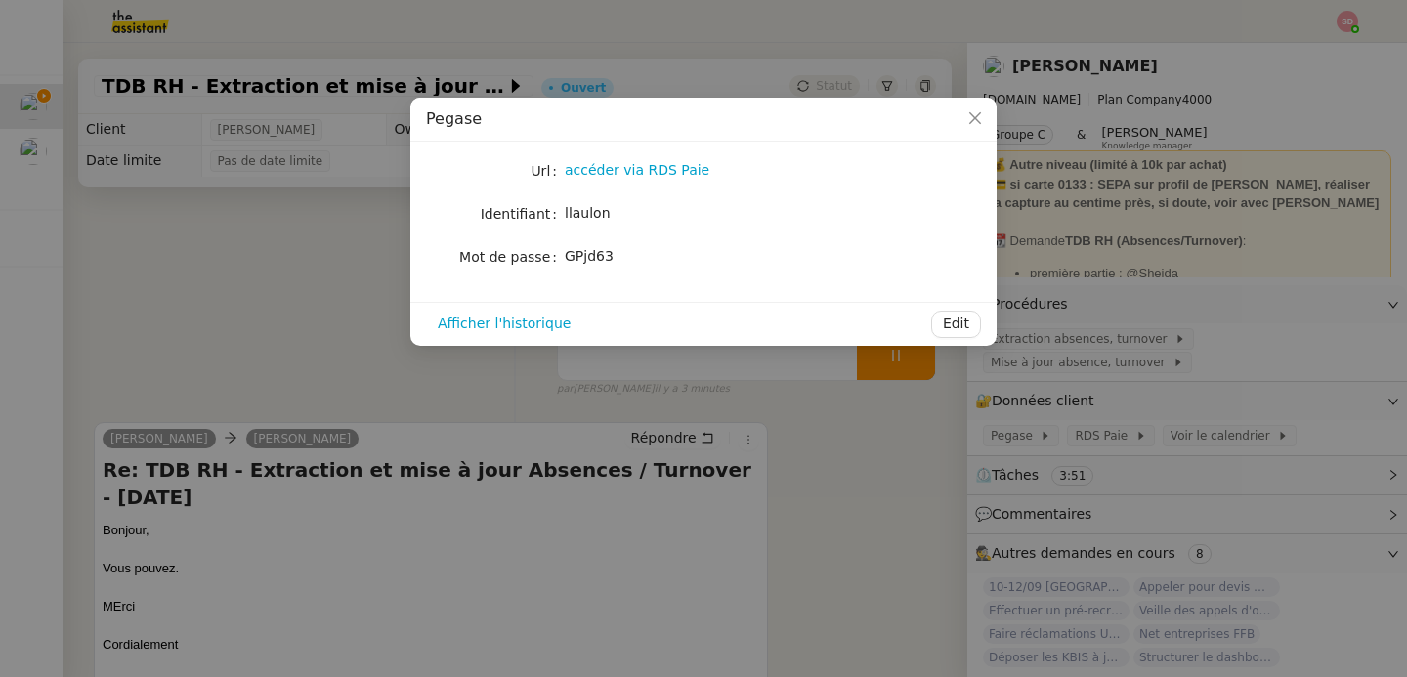
click at [581, 260] on span "GPjd63" at bounding box center [589, 256] width 49 height 16
click at [581, 261] on span "GPjd63" at bounding box center [589, 256] width 49 height 16
copy span "GPjd63"
click at [207, 253] on nz-modal-container "Pegase Url accéder via RDS Paie Identifiant llaulon Mot de passe [SECURITY_DATA…" at bounding box center [703, 338] width 1407 height 677
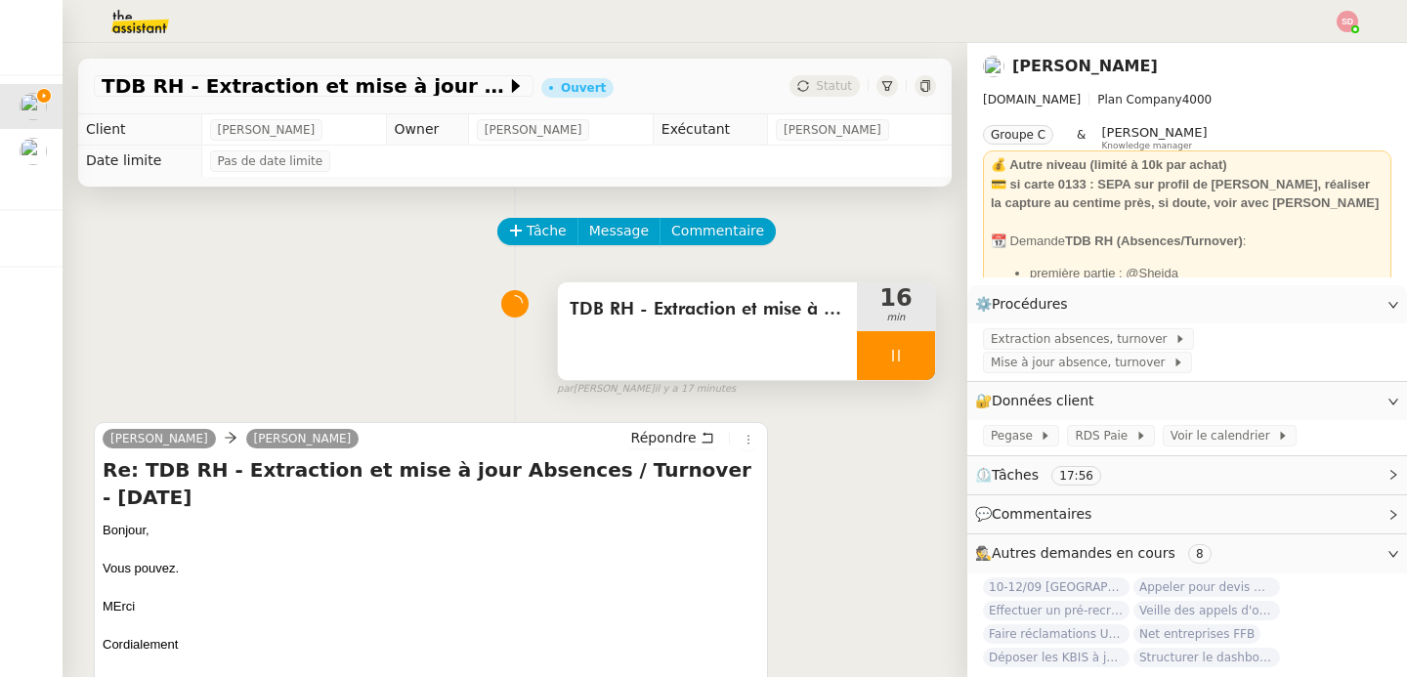
click at [890, 369] on div at bounding box center [896, 355] width 78 height 49
click at [869, 355] on icon at bounding box center [877, 356] width 16 height 16
click at [1029, 340] on span "Extraction absences, turnover" at bounding box center [1083, 339] width 184 height 20
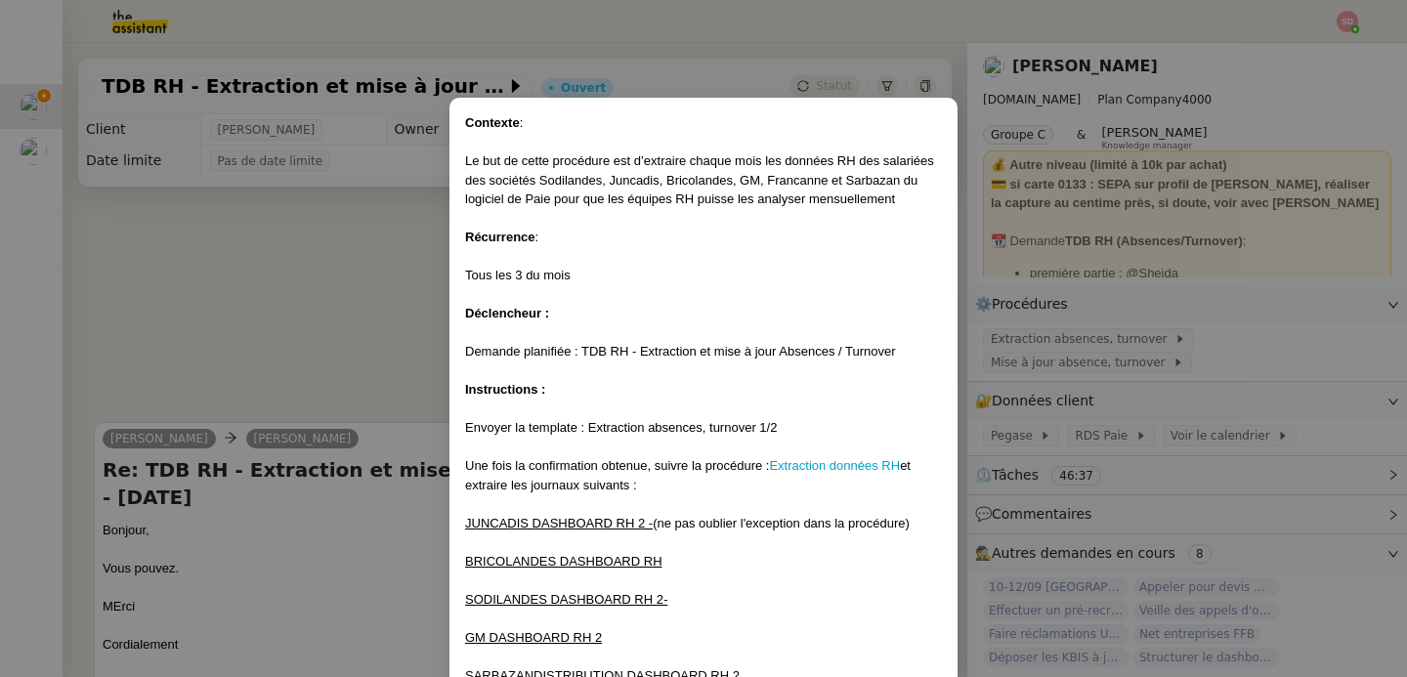
scroll to position [237, 0]
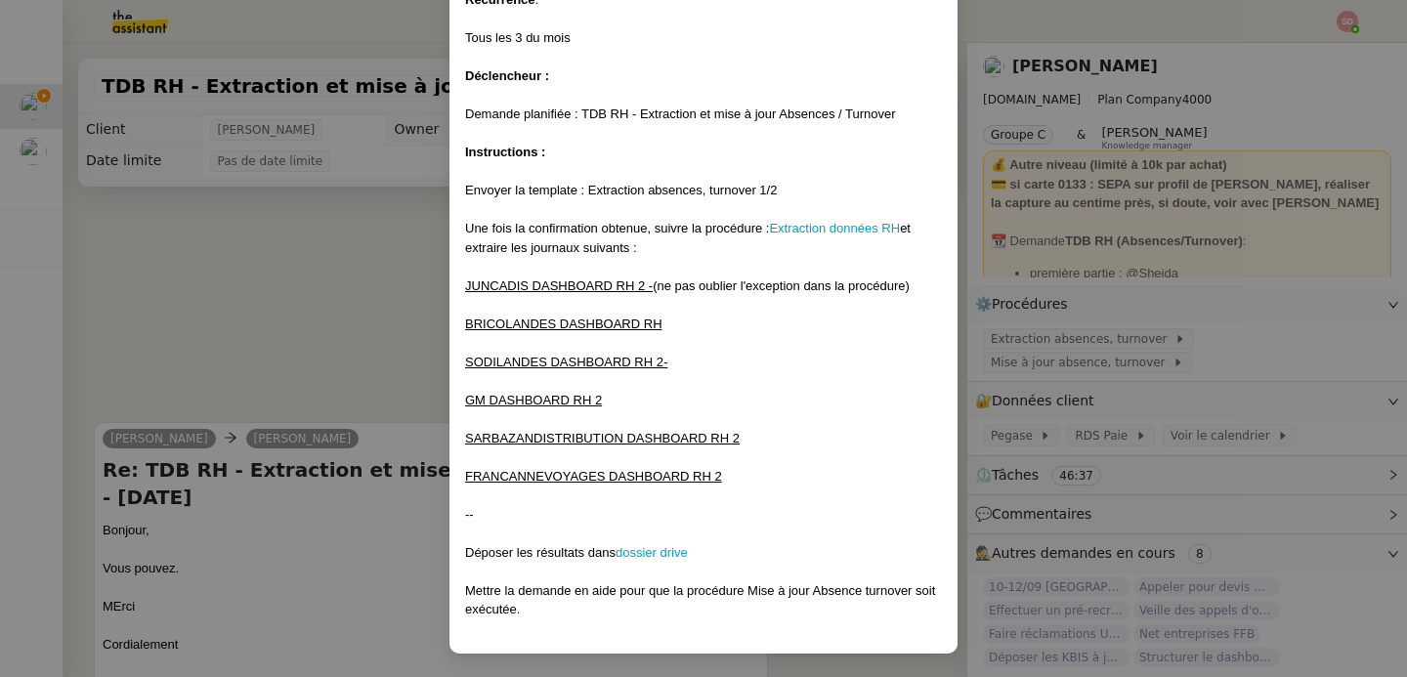
click at [632, 562] on div at bounding box center [703, 572] width 477 height 20
click at [632, 554] on link "dossier drive" at bounding box center [652, 552] width 72 height 15
click at [376, 270] on nz-modal-container "Contexte : Le but de cette procédure est d’extraire chaque mois les données RH …" at bounding box center [703, 338] width 1407 height 677
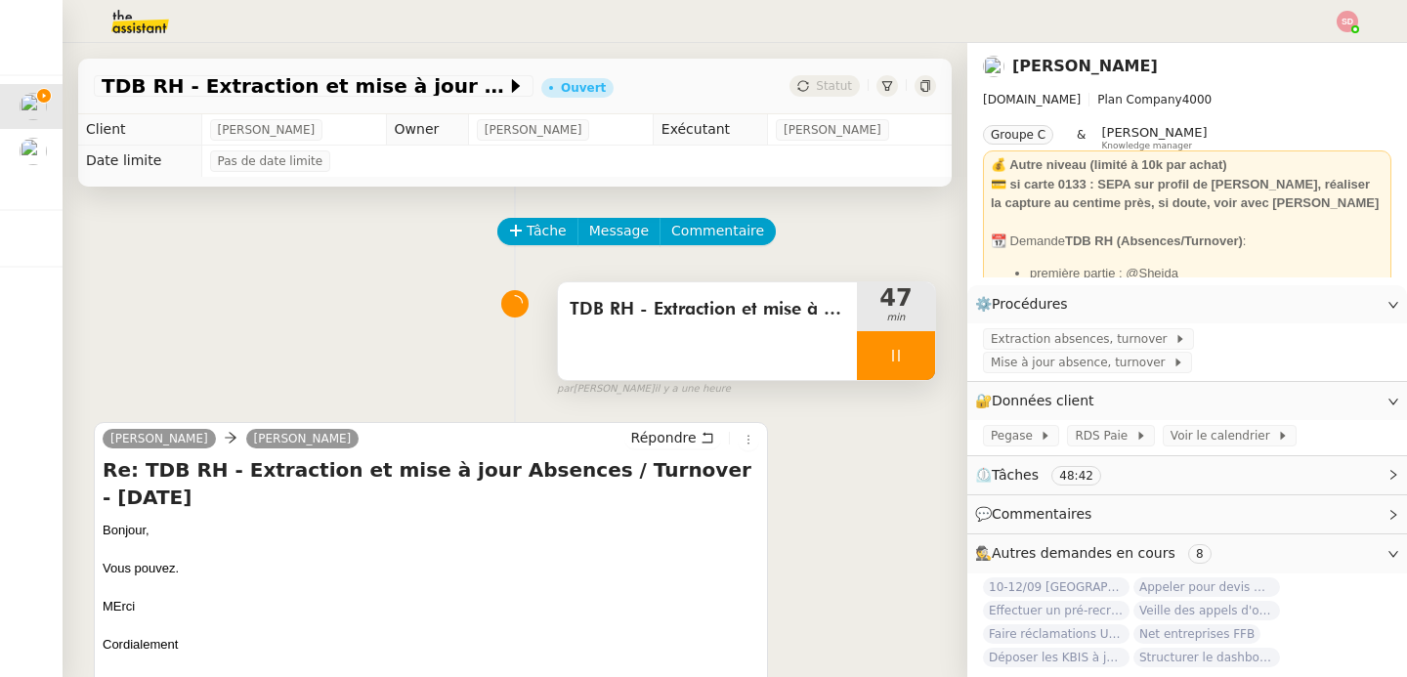
scroll to position [140, 0]
click at [888, 363] on icon at bounding box center [896, 356] width 16 height 16
click at [896, 363] on button at bounding box center [915, 355] width 39 height 49
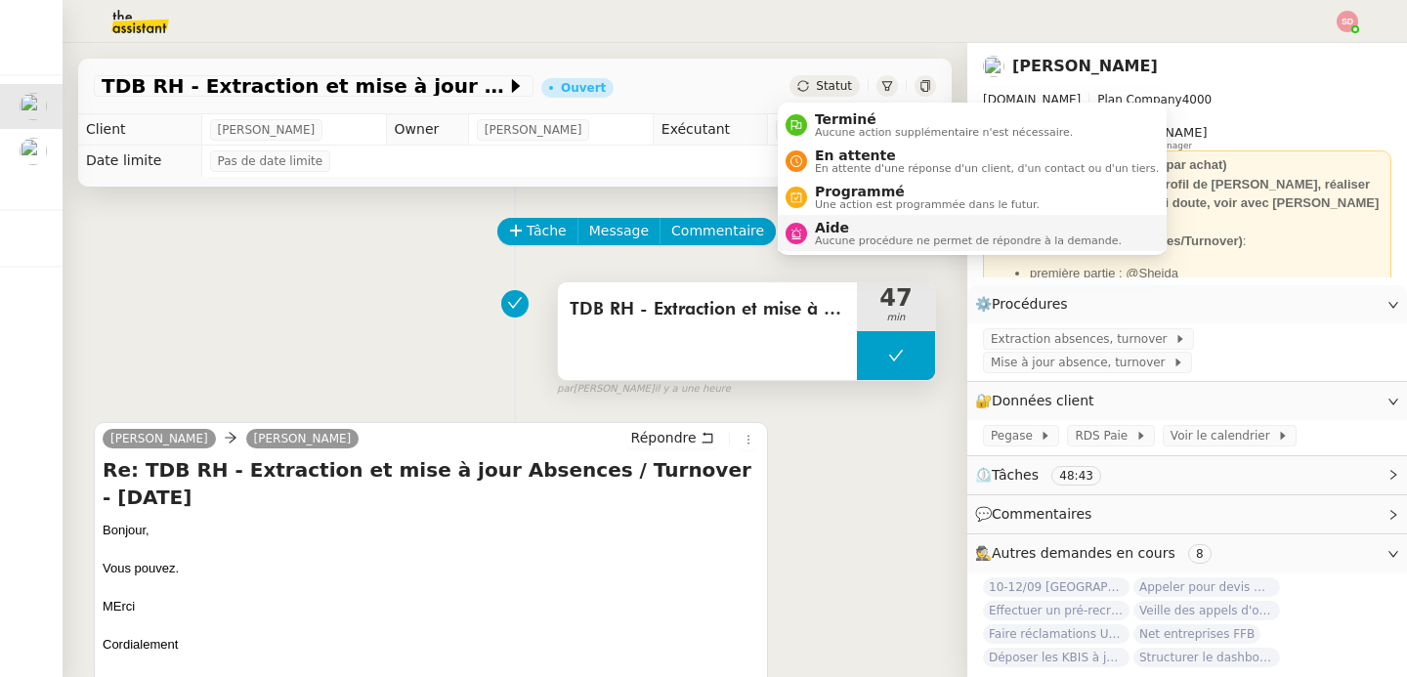
click at [792, 232] on icon at bounding box center [796, 234] width 10 height 12
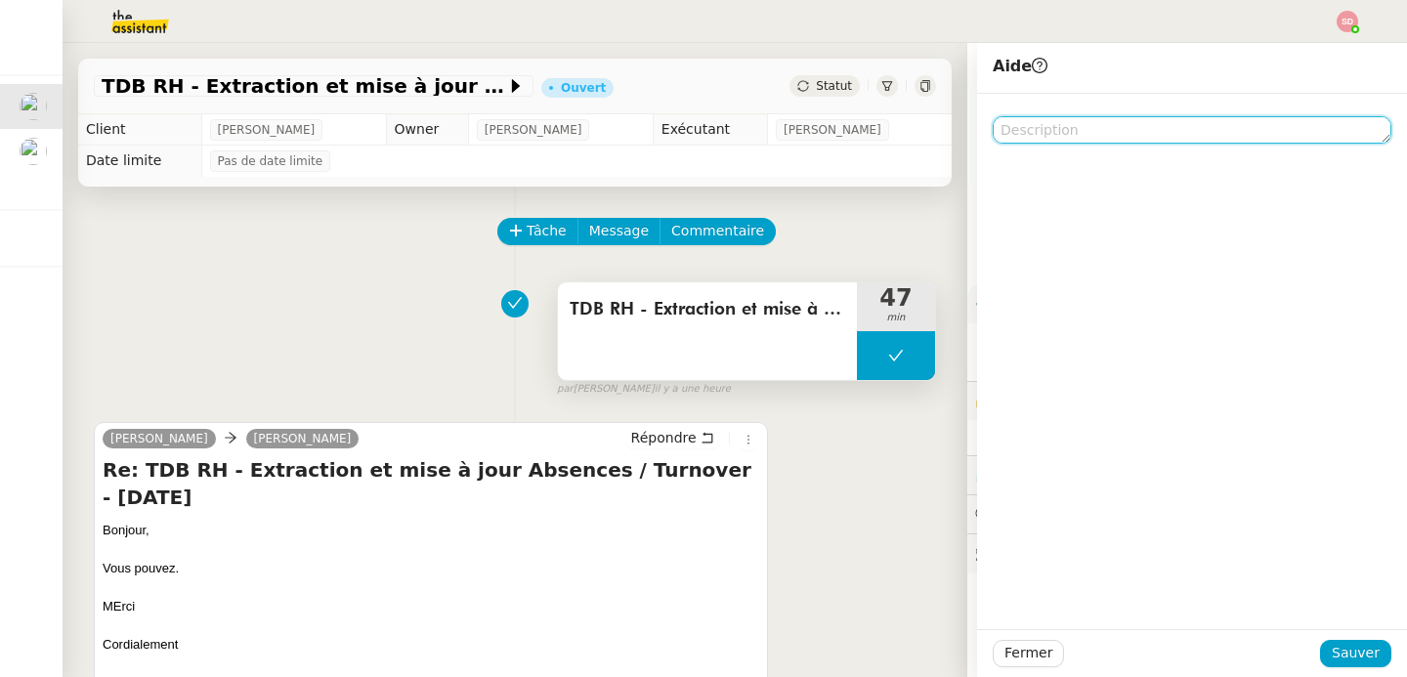
click at [1089, 135] on textarea at bounding box center [1192, 129] width 399 height 27
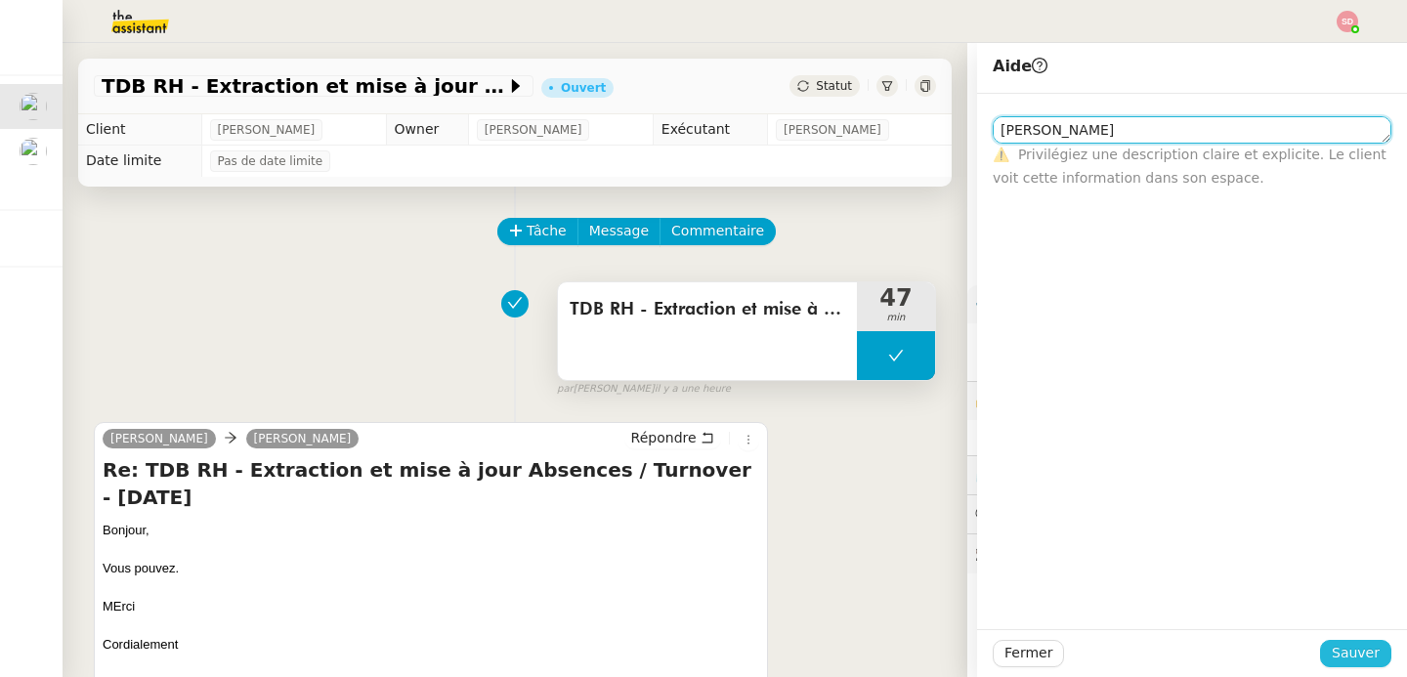
type textarea "[PERSON_NAME]"
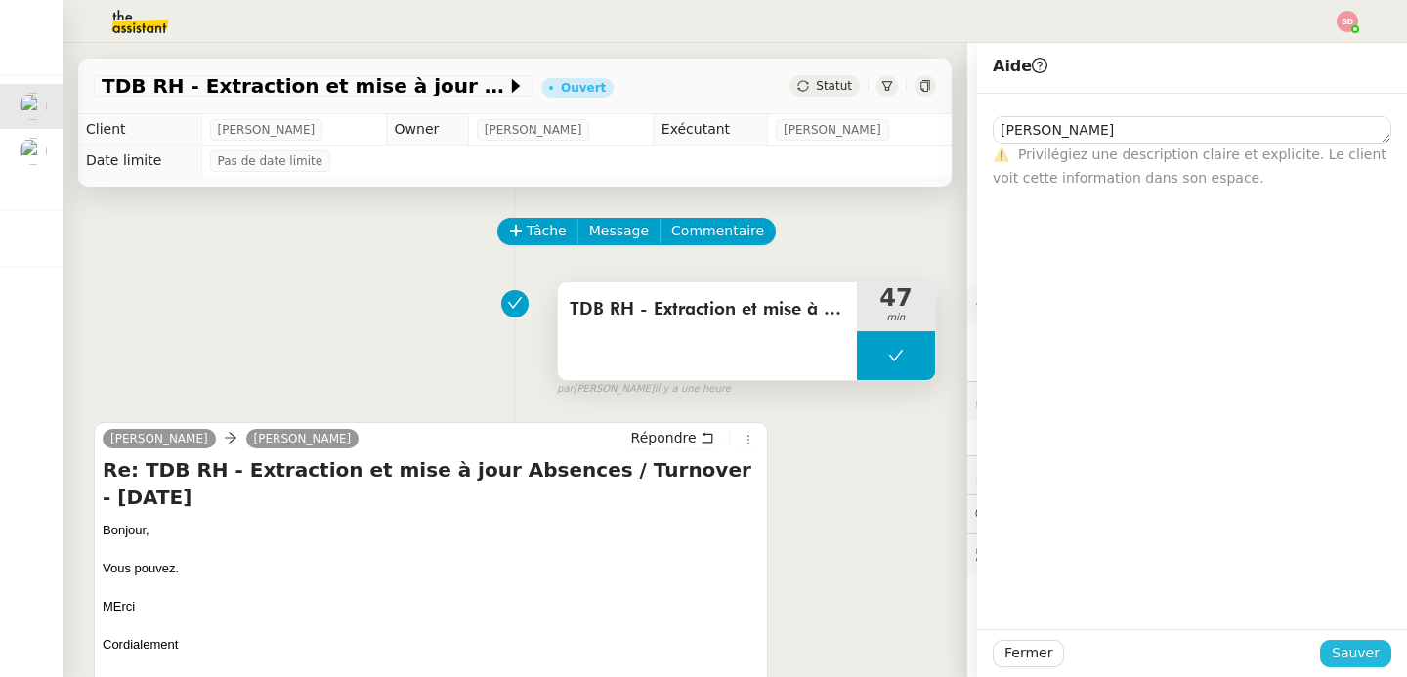
click at [1332, 643] on span "Sauver" at bounding box center [1356, 653] width 48 height 22
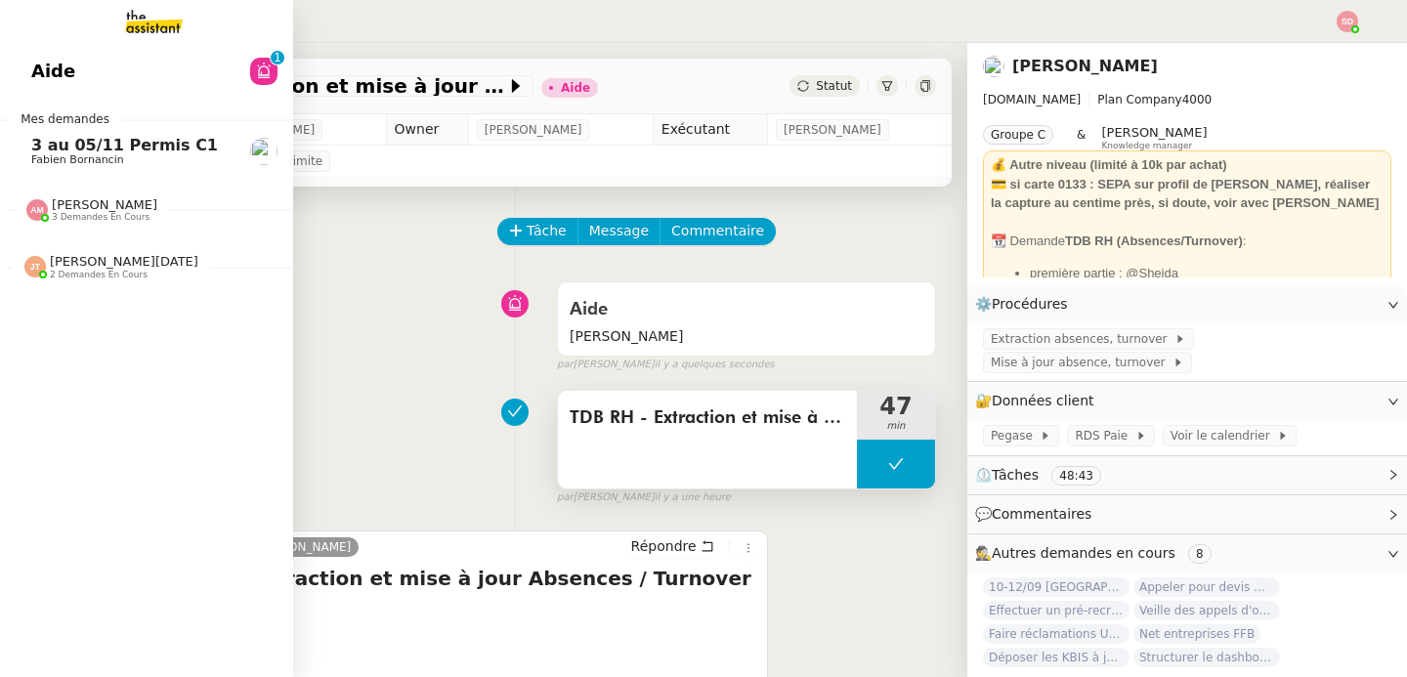
click at [79, 172] on link "3 au 05/11 Permis C1 [PERSON_NAME]" at bounding box center [146, 151] width 293 height 45
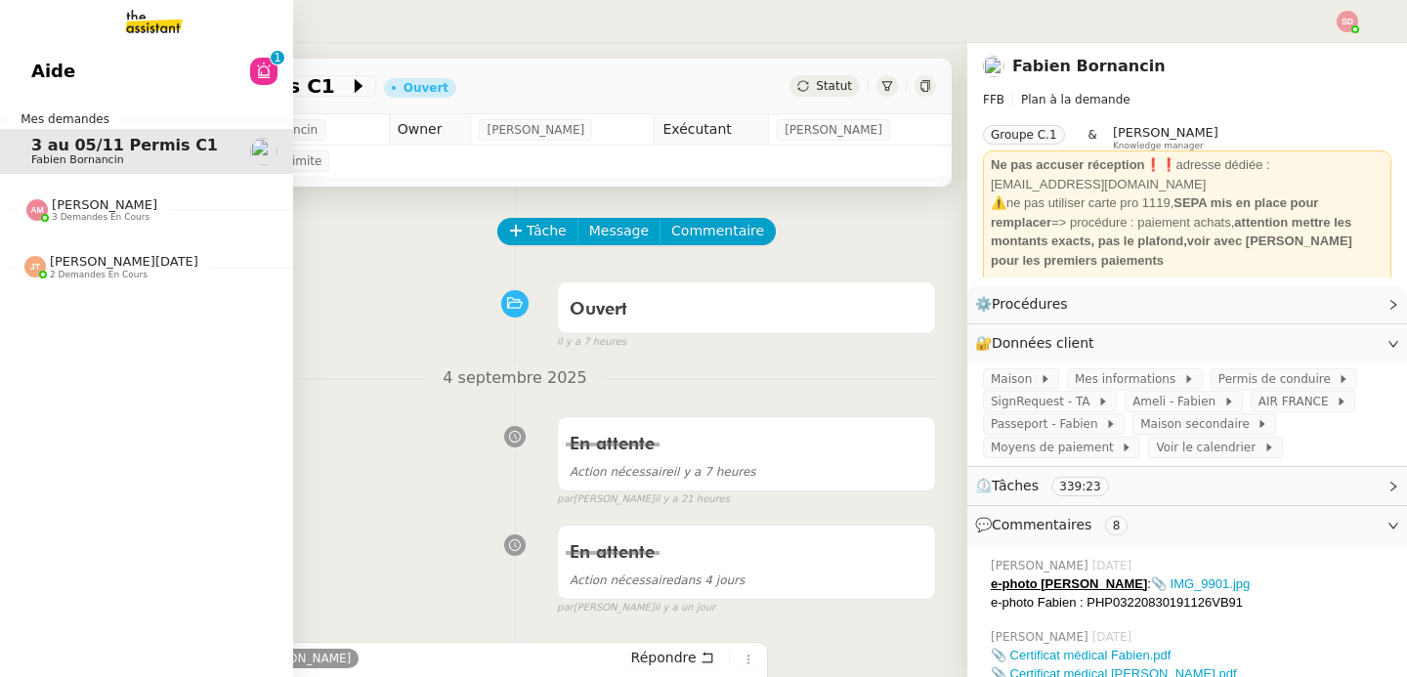
click at [81, 211] on span "[PERSON_NAME]" at bounding box center [105, 204] width 106 height 15
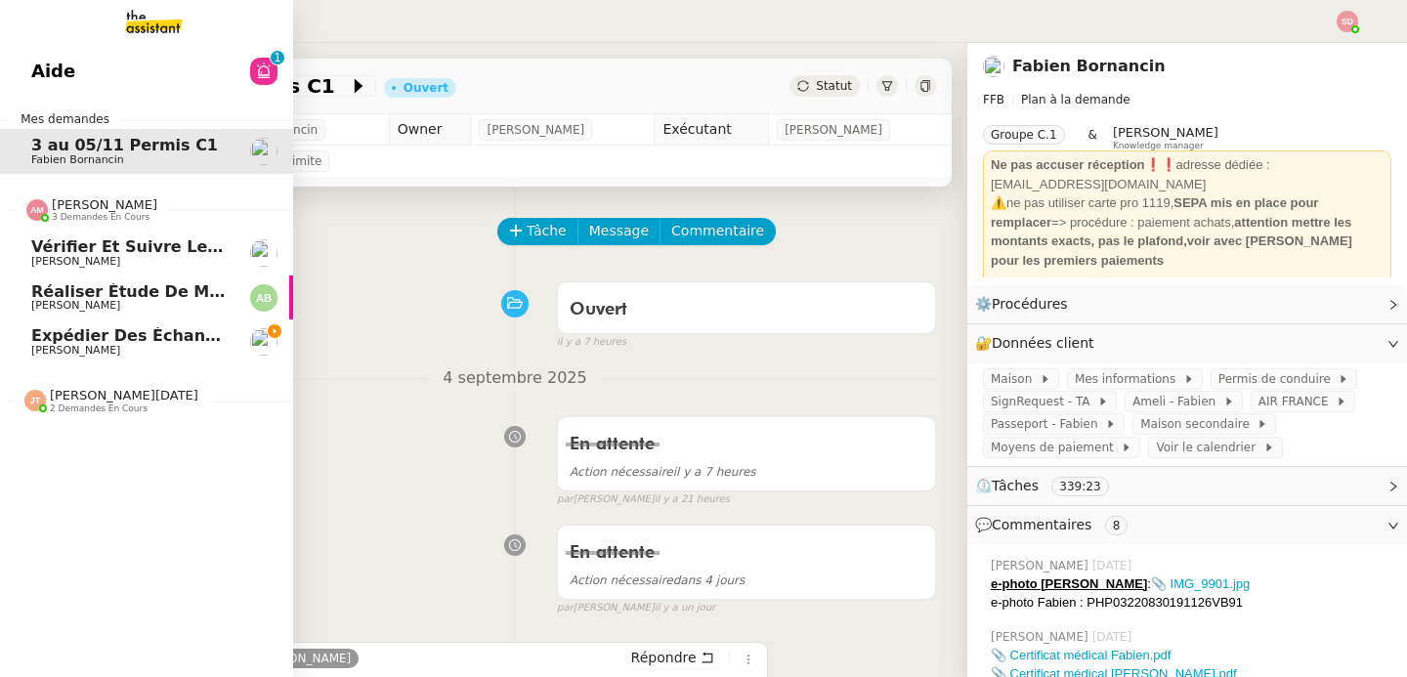
click at [81, 211] on span "[PERSON_NAME]" at bounding box center [105, 204] width 106 height 15
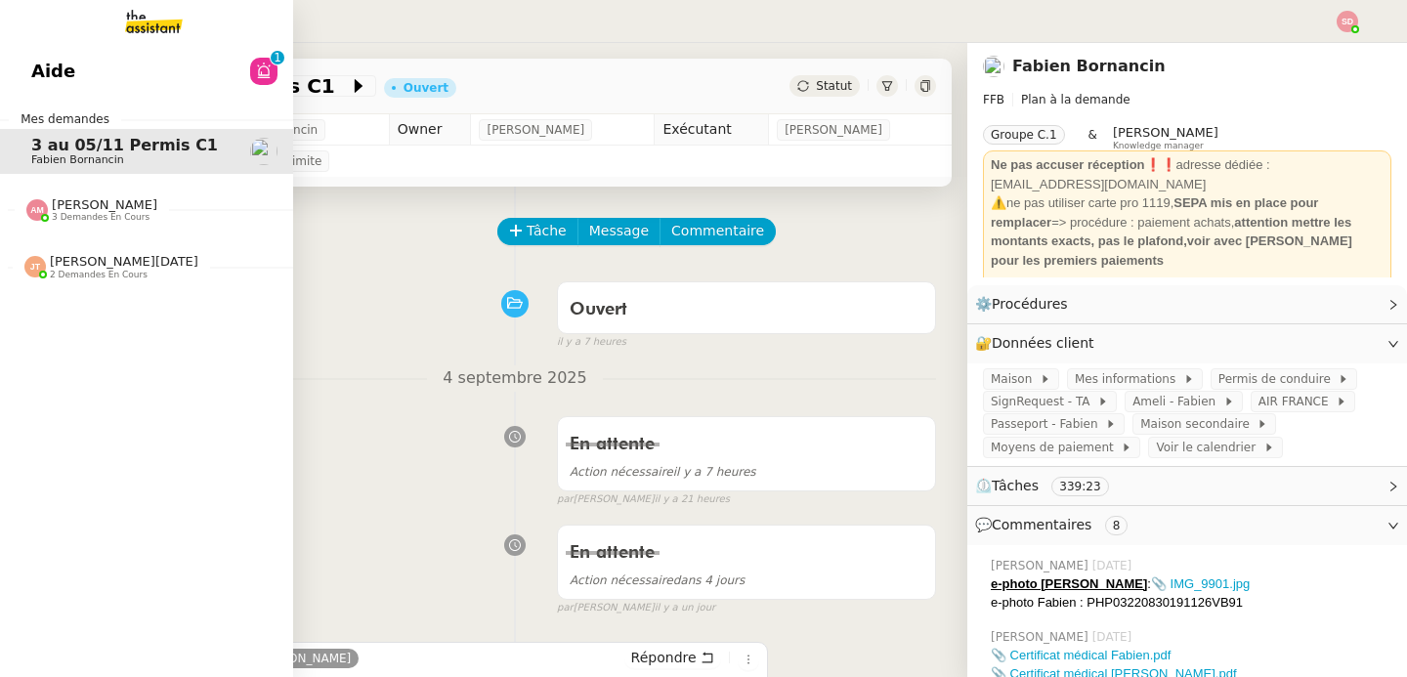
click at [100, 275] on span "2 demandes en cours" at bounding box center [99, 275] width 98 height 11
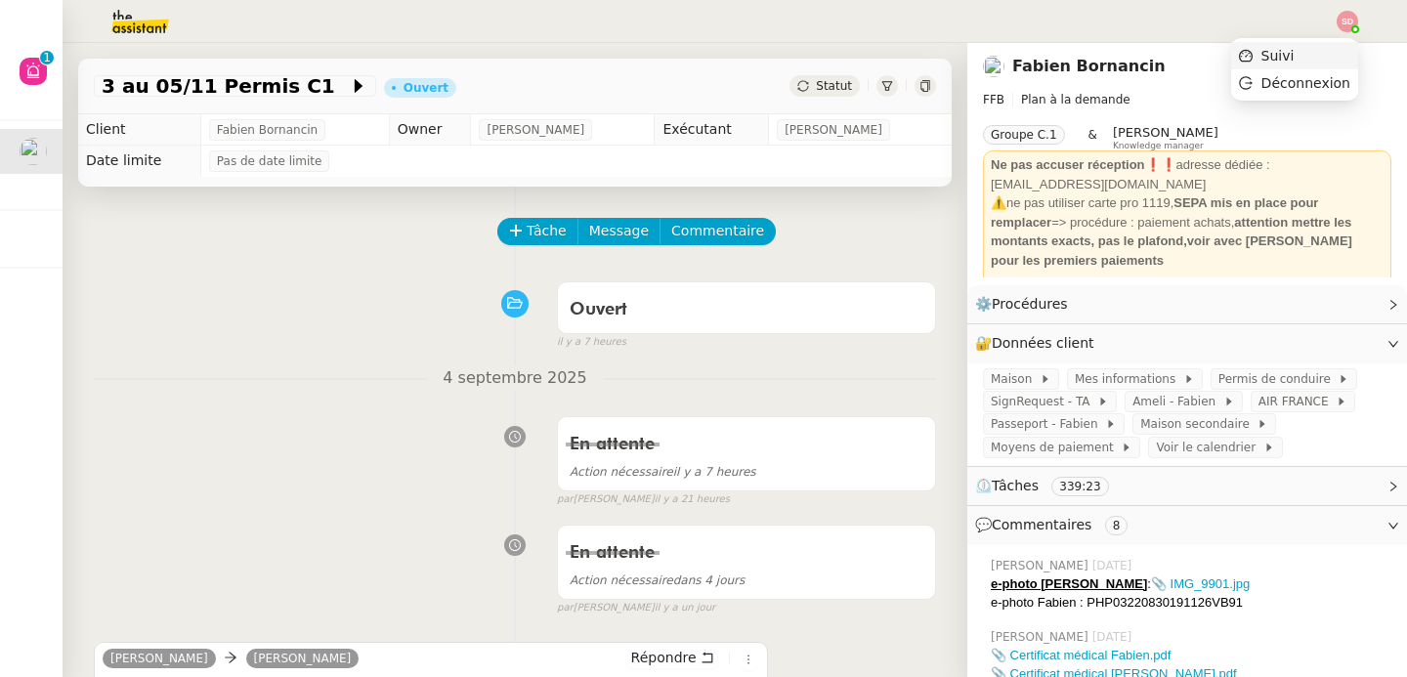
click at [1349, 50] on li "Suivi" at bounding box center [1294, 55] width 127 height 27
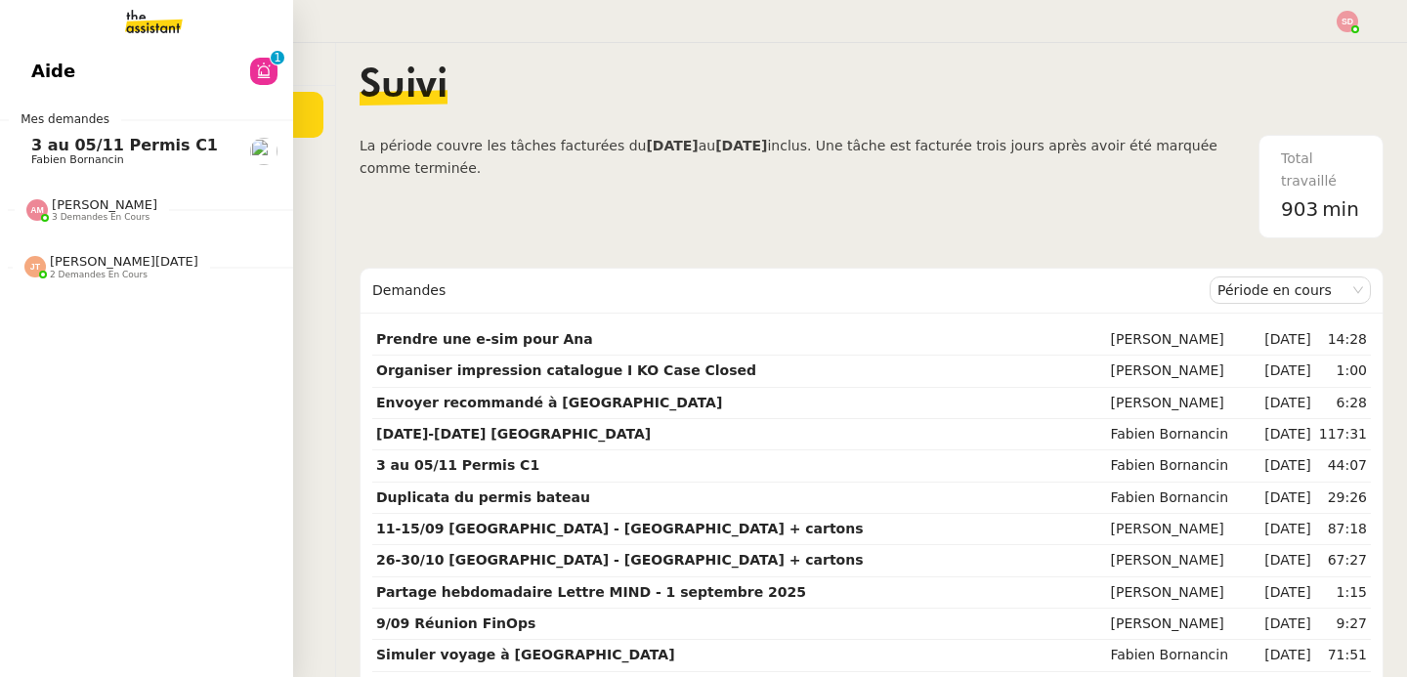
click at [73, 135] on link "3 au 05/11 Permis C1 [PERSON_NAME]" at bounding box center [146, 151] width 293 height 45
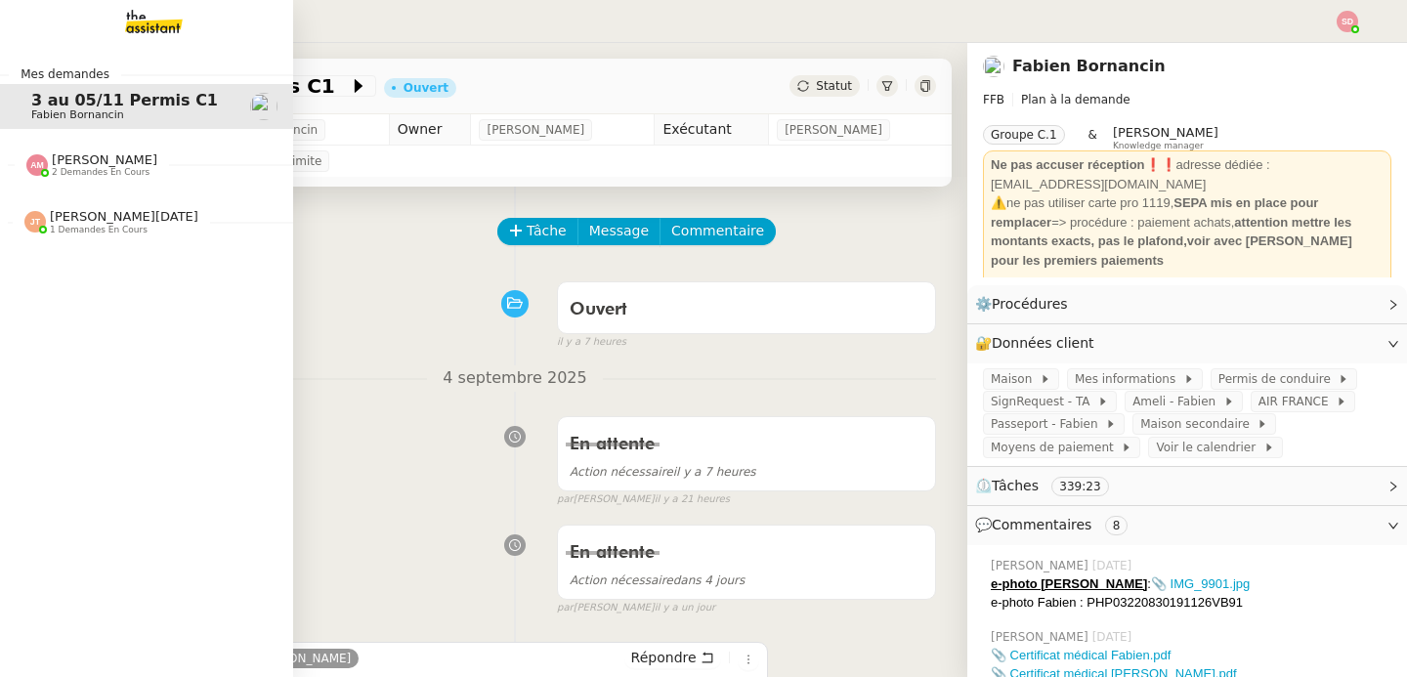
click at [52, 177] on span "2 demandes en cours" at bounding box center [101, 172] width 98 height 11
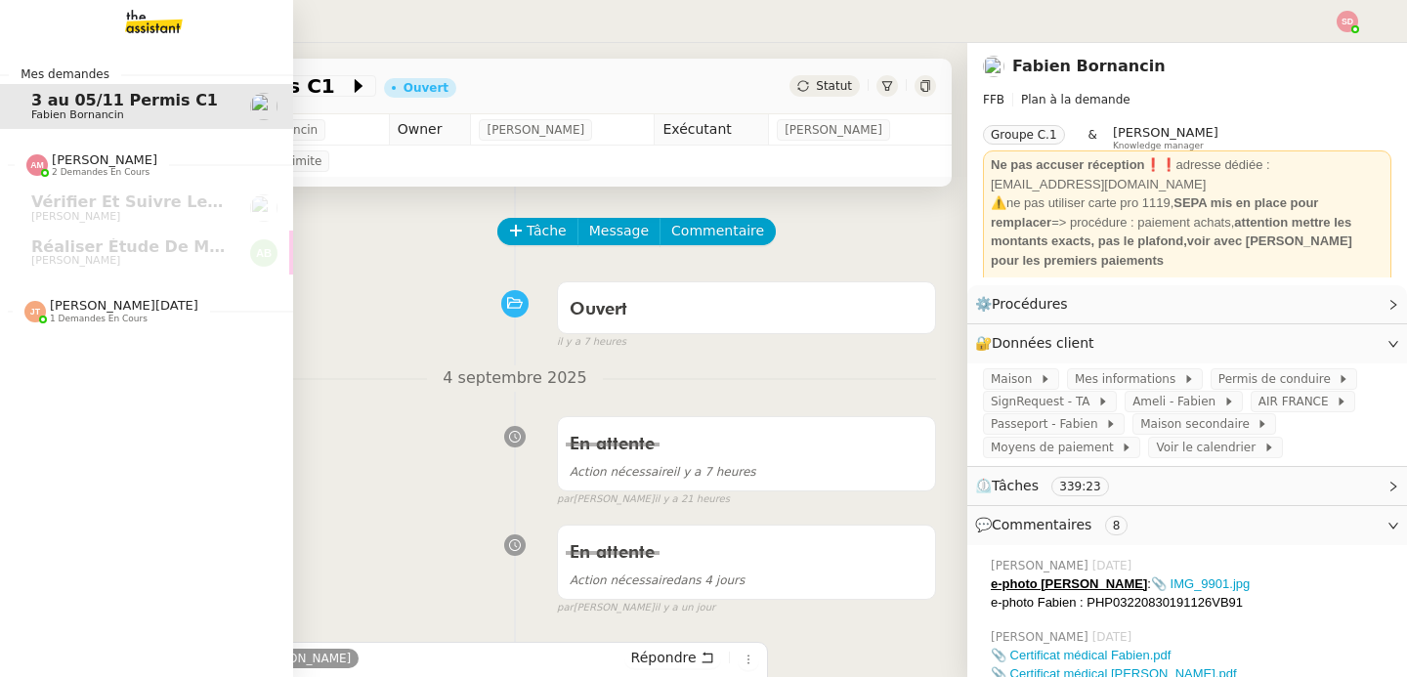
click at [90, 291] on span "[PERSON_NAME][DATE] 1 demandes en cours" at bounding box center [154, 302] width 293 height 41
click at [89, 296] on span "[PERSON_NAME][DATE] 1 demandes en cours" at bounding box center [154, 302] width 293 height 41
click at [108, 315] on div "Mes demandes 3 au 05/11 Permis C1 [PERSON_NAME] [PERSON_NAME] 2 demandes en cou…" at bounding box center [146, 360] width 293 height 634
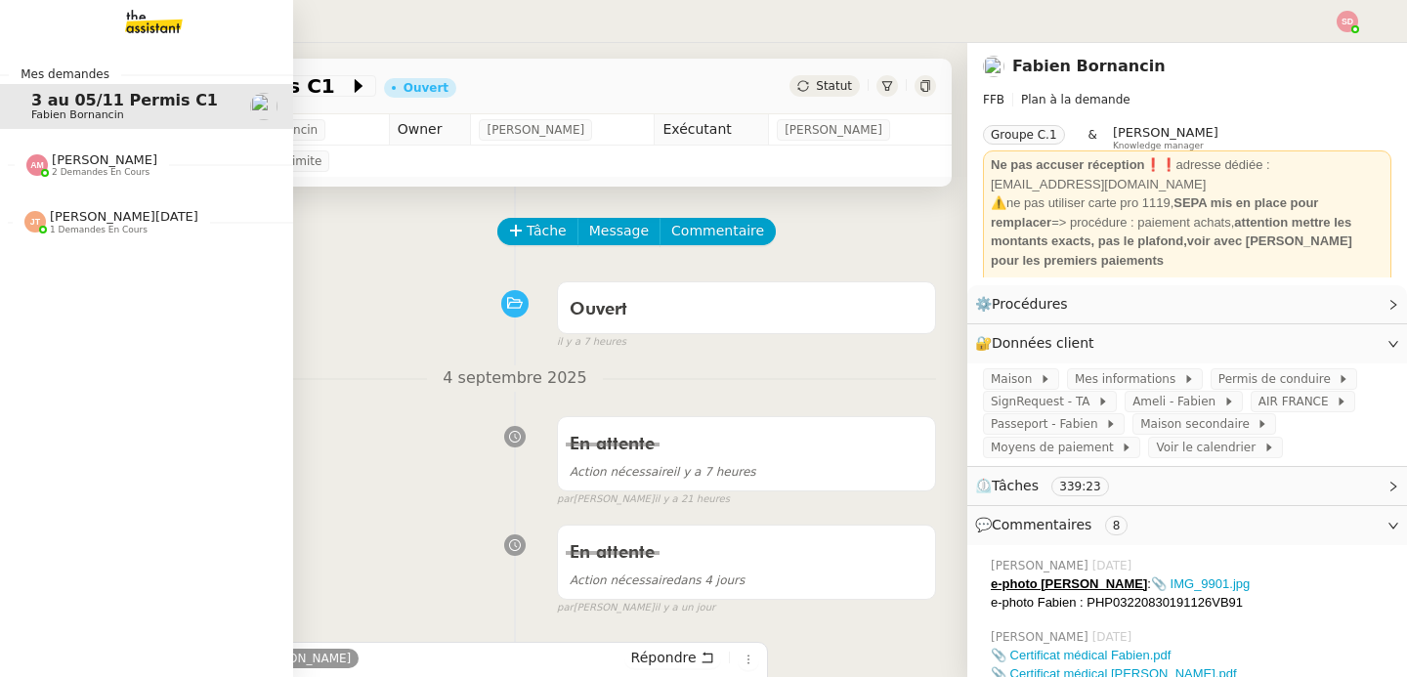
click at [127, 223] on span "[PERSON_NAME][DATE]" at bounding box center [124, 216] width 149 height 15
click at [124, 269] on span "[PERSON_NAME]" at bounding box center [129, 274] width 197 height 12
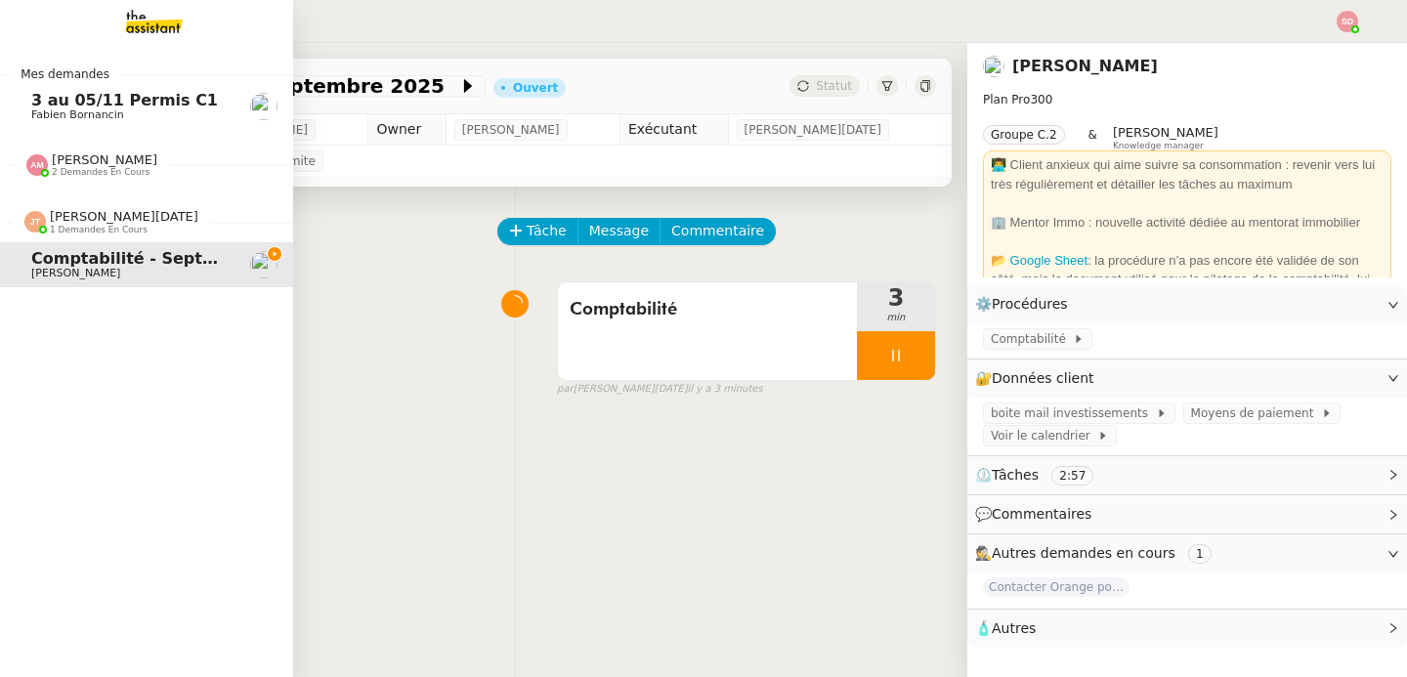
click at [24, 217] on img at bounding box center [34, 221] width 21 height 21
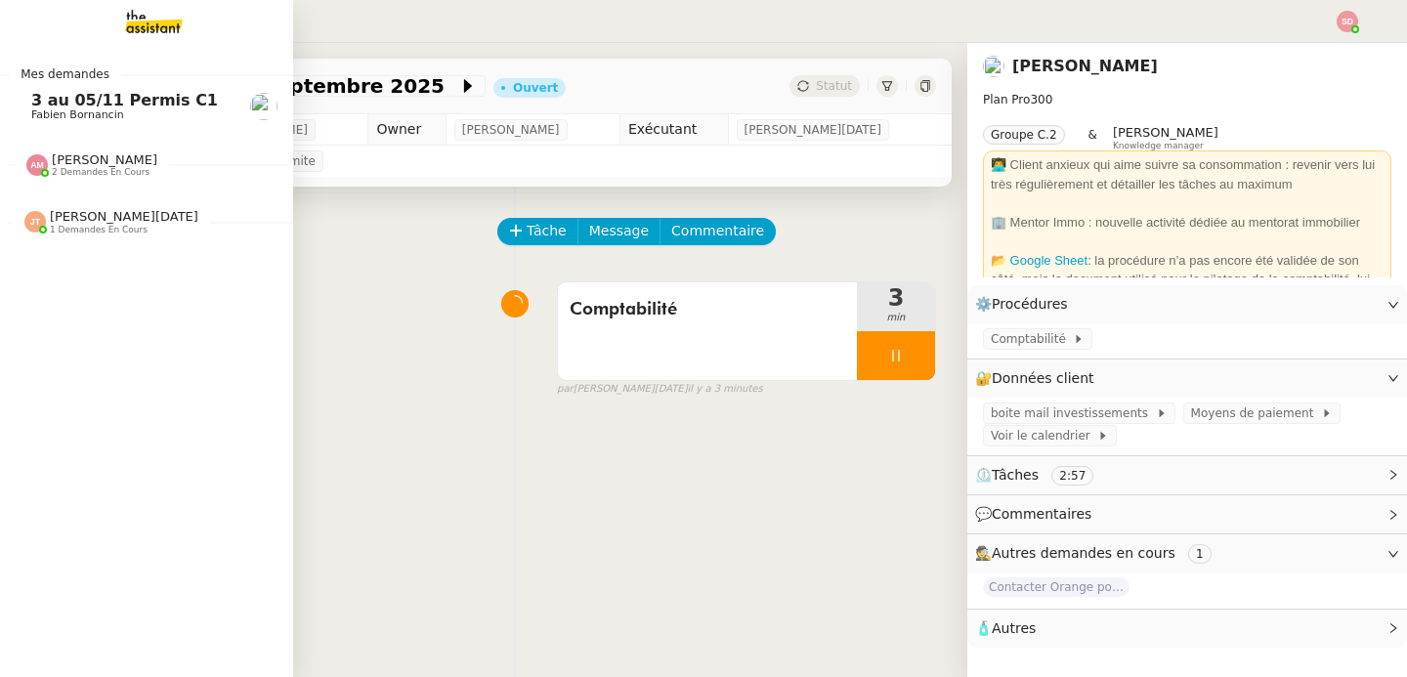
click at [192, 103] on span "3 au 05/11 Permis C1" at bounding box center [129, 101] width 197 height 18
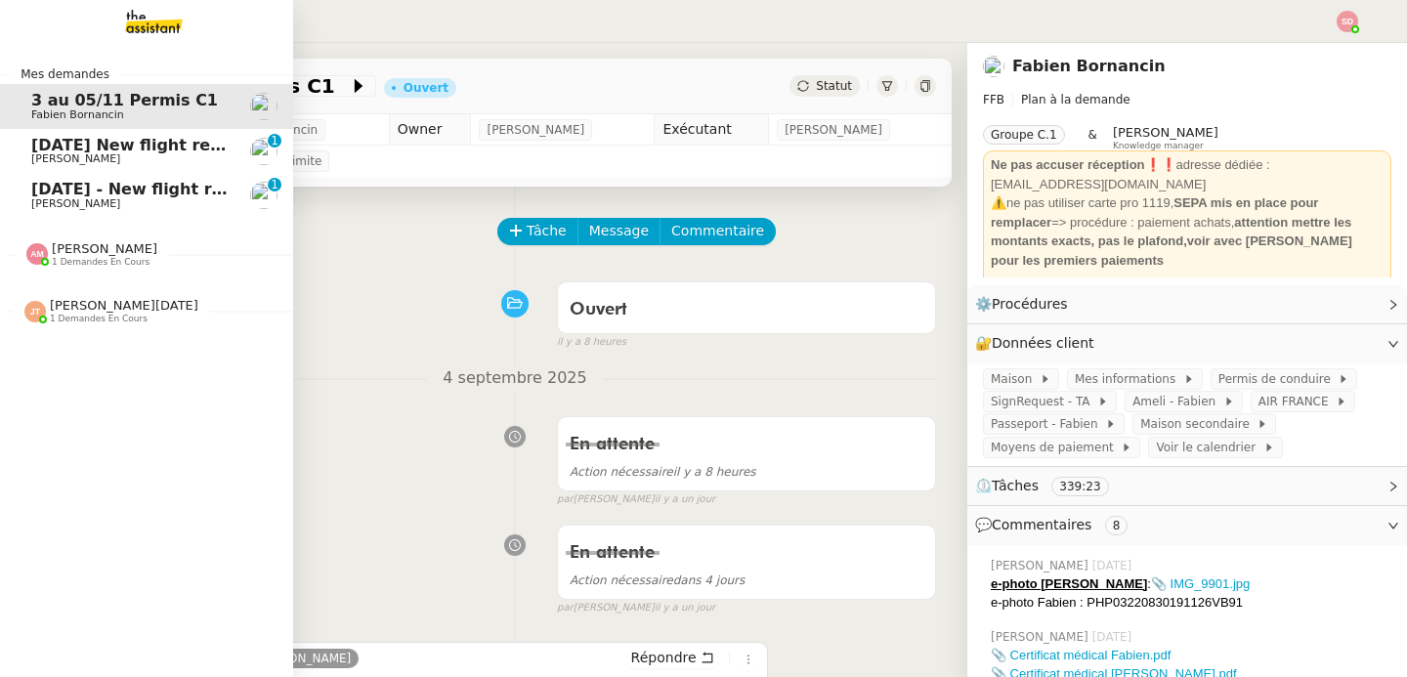
click at [39, 131] on link "[DATE] New flight request - [PERSON_NAME] [PERSON_NAME] 0 1 2 3 4 5 6 7 8 9" at bounding box center [146, 151] width 293 height 45
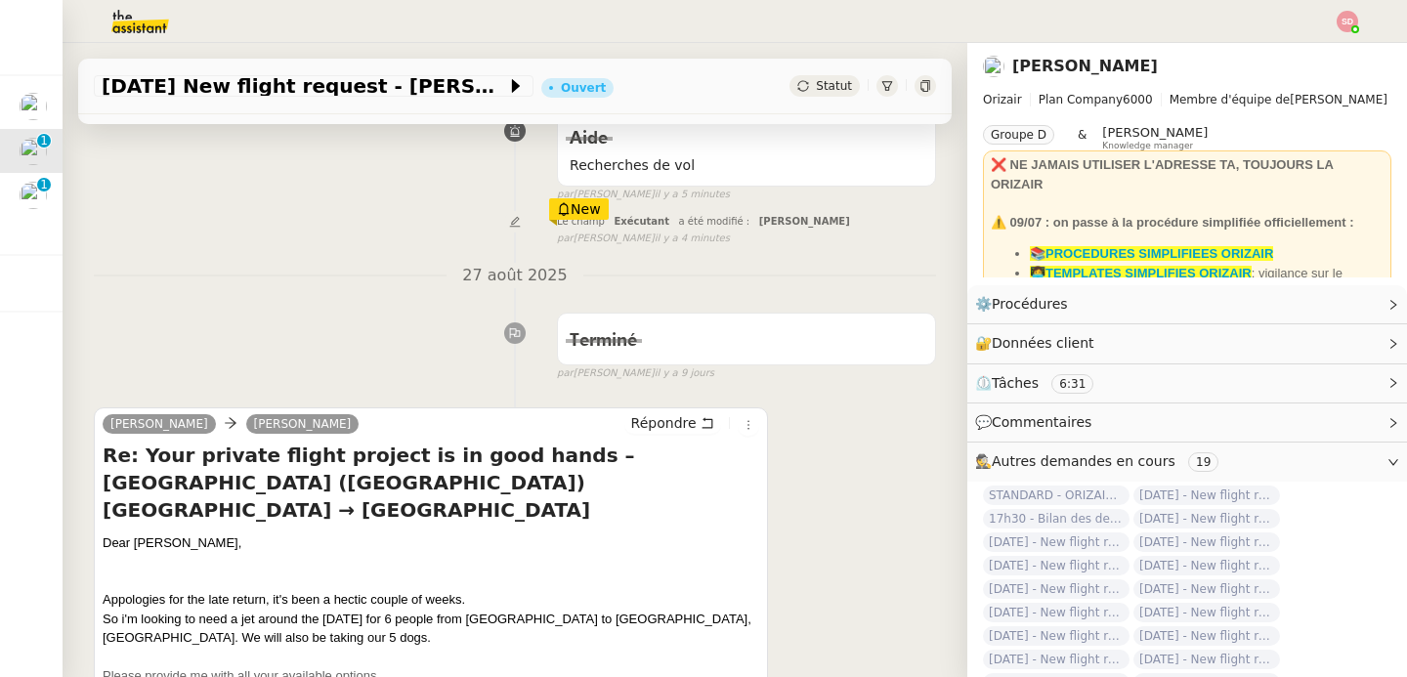
scroll to position [95, 0]
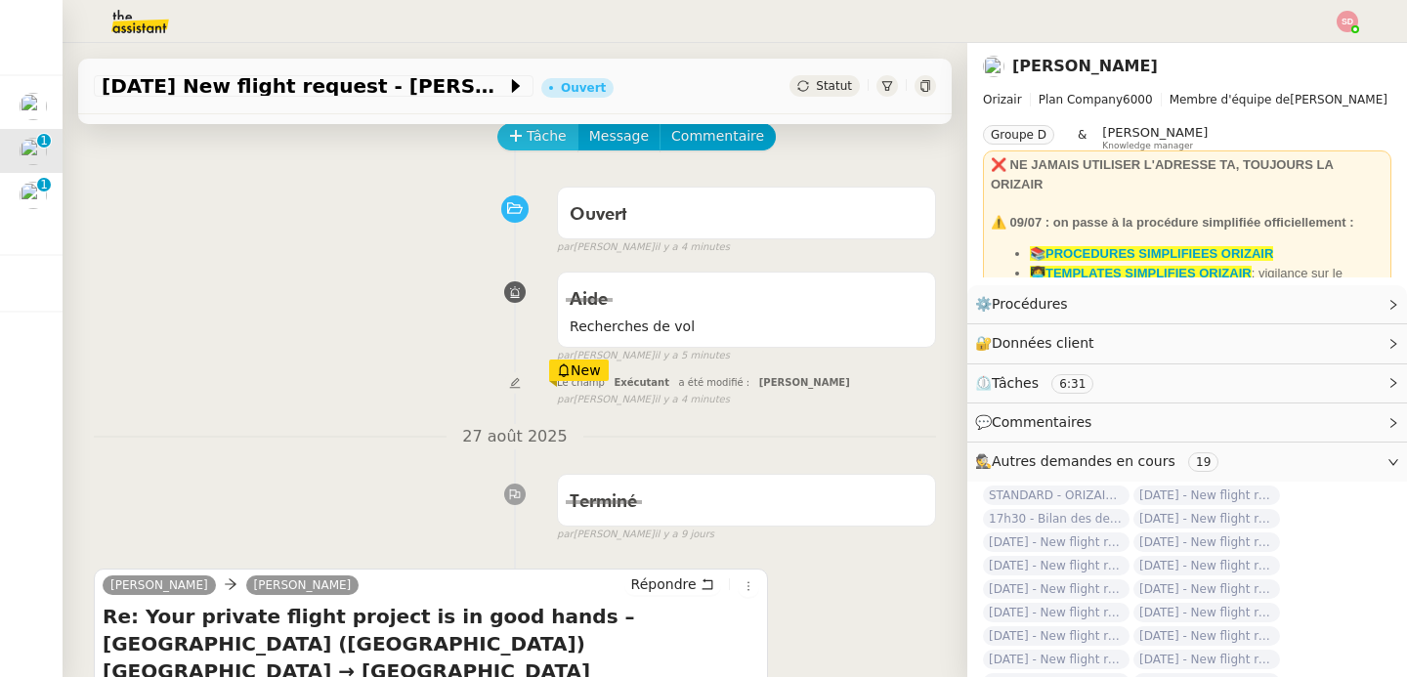
click at [545, 136] on span "Tâche" at bounding box center [547, 136] width 40 height 22
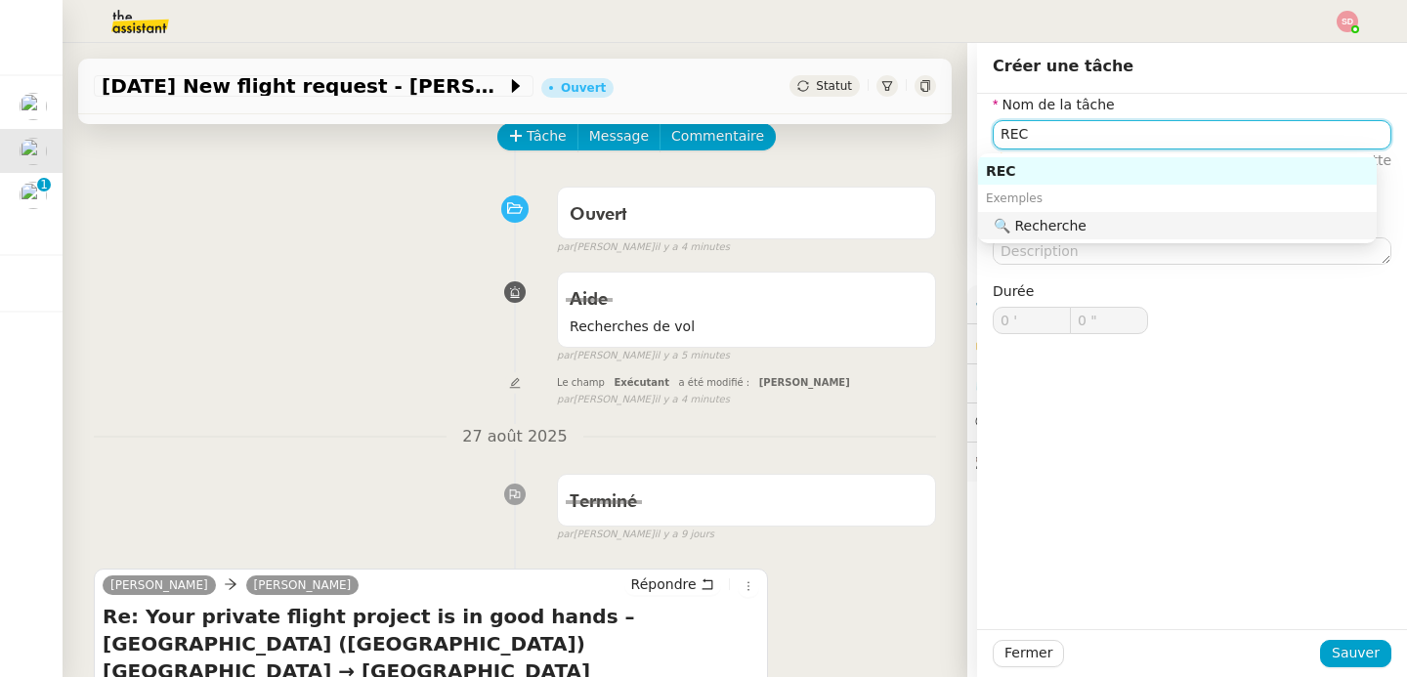
click at [1046, 217] on div "🔍 Recherche" at bounding box center [1181, 226] width 375 height 18
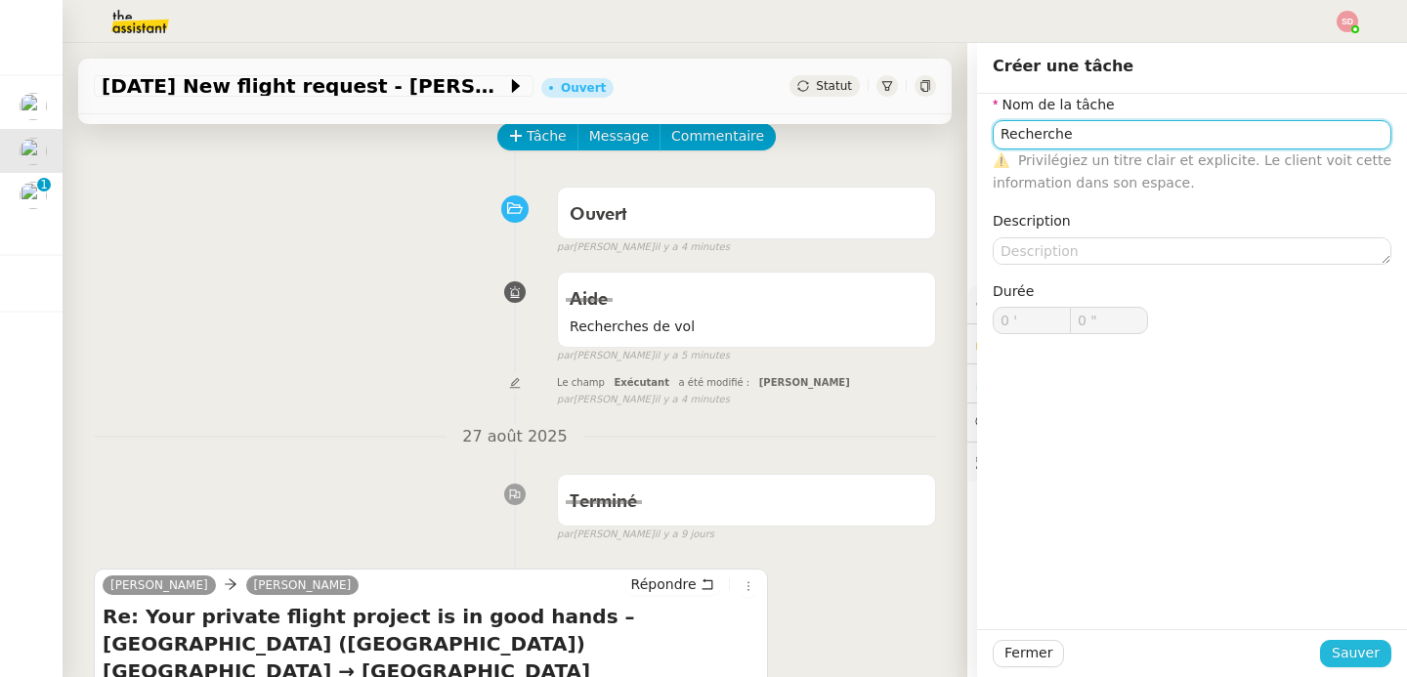
type input "Recherche"
click at [1360, 654] on span "Sauver" at bounding box center [1356, 653] width 48 height 22
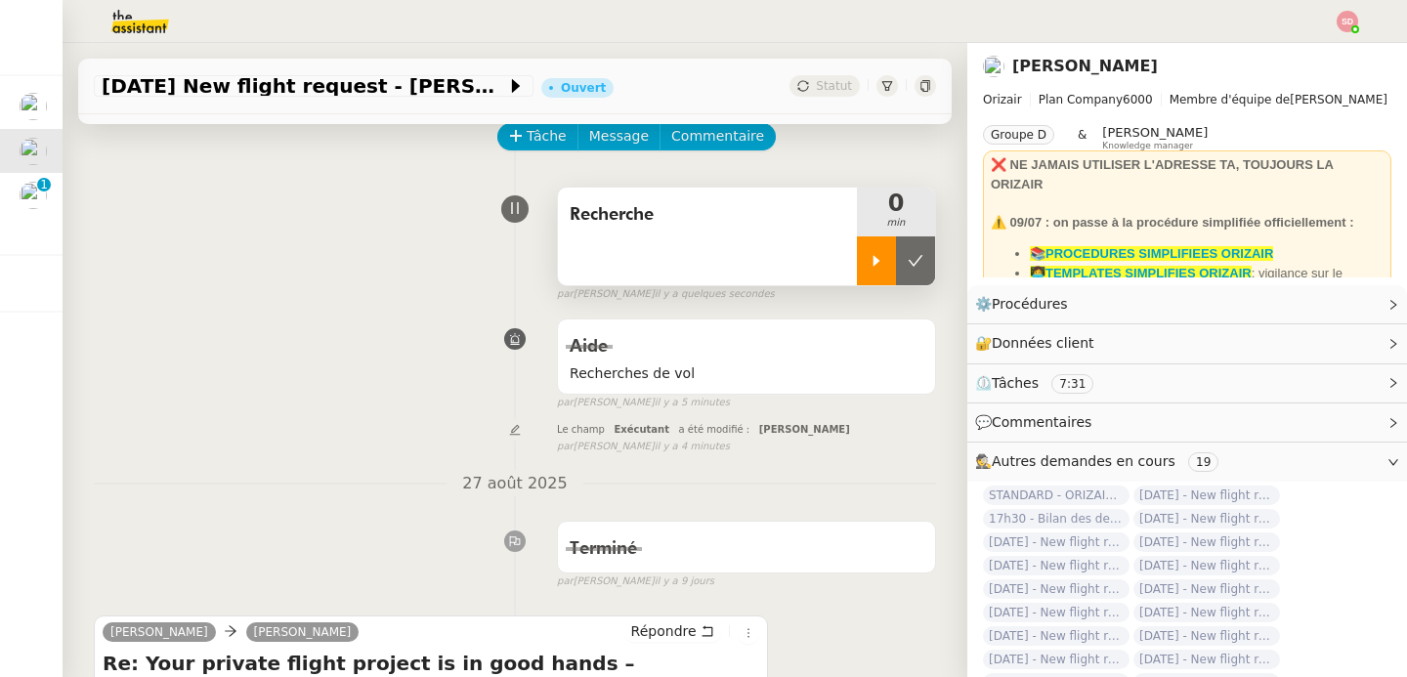
click at [869, 253] on icon at bounding box center [877, 261] width 16 height 16
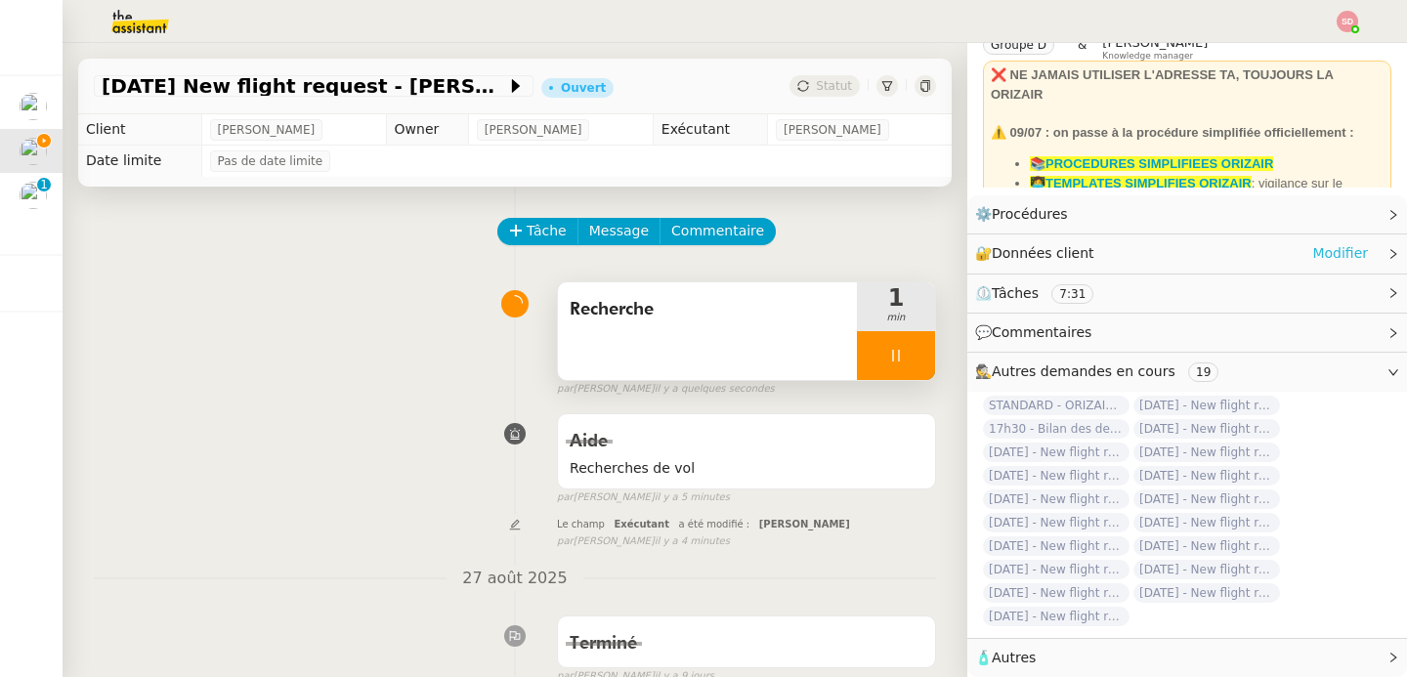
click at [1333, 242] on link "Modifier" at bounding box center [1340, 253] width 56 height 22
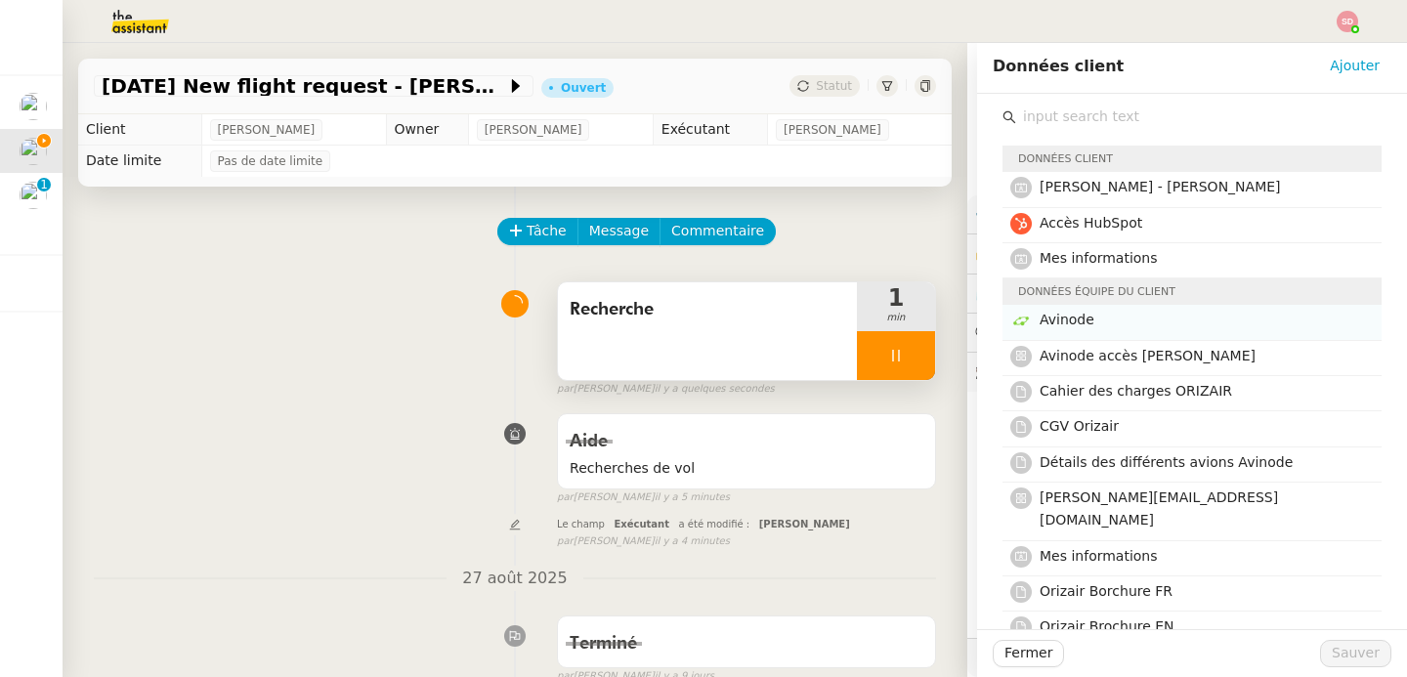
click at [1123, 330] on h4 "Avinode" at bounding box center [1205, 320] width 330 height 22
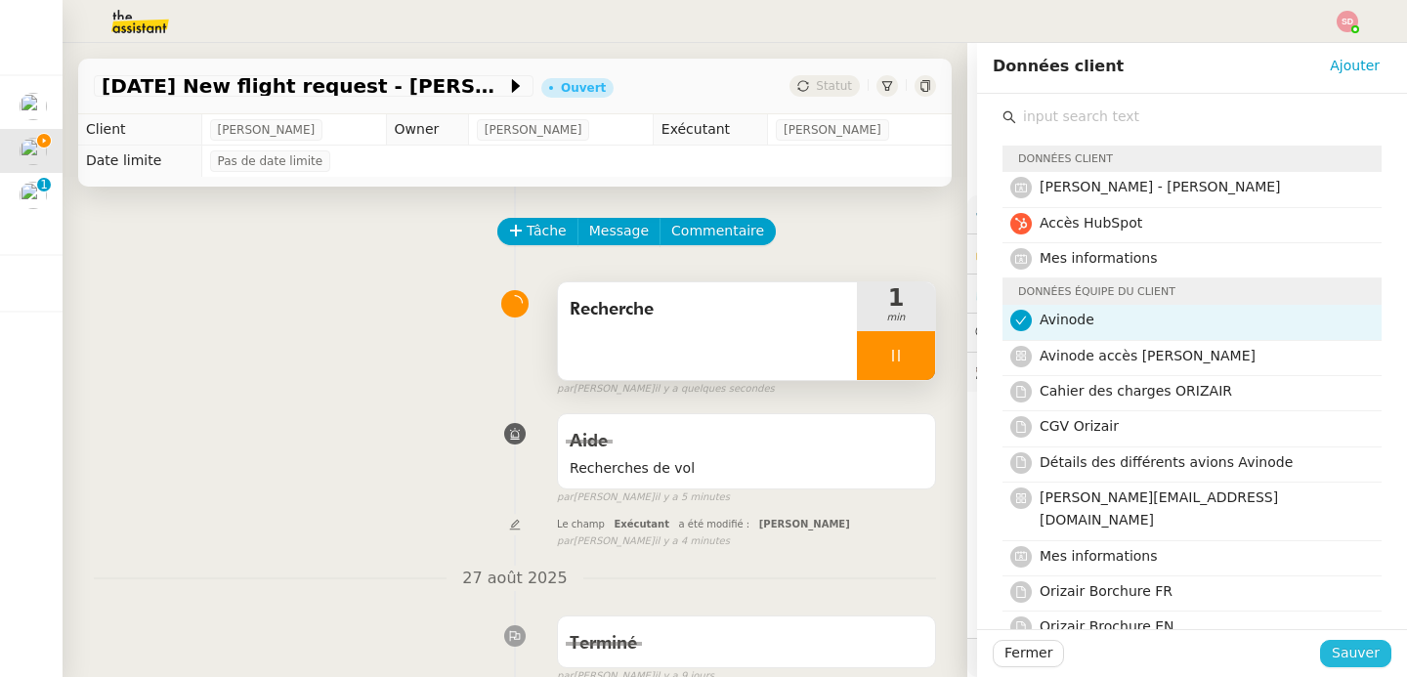
click at [1332, 647] on span "Sauver" at bounding box center [1356, 653] width 48 height 22
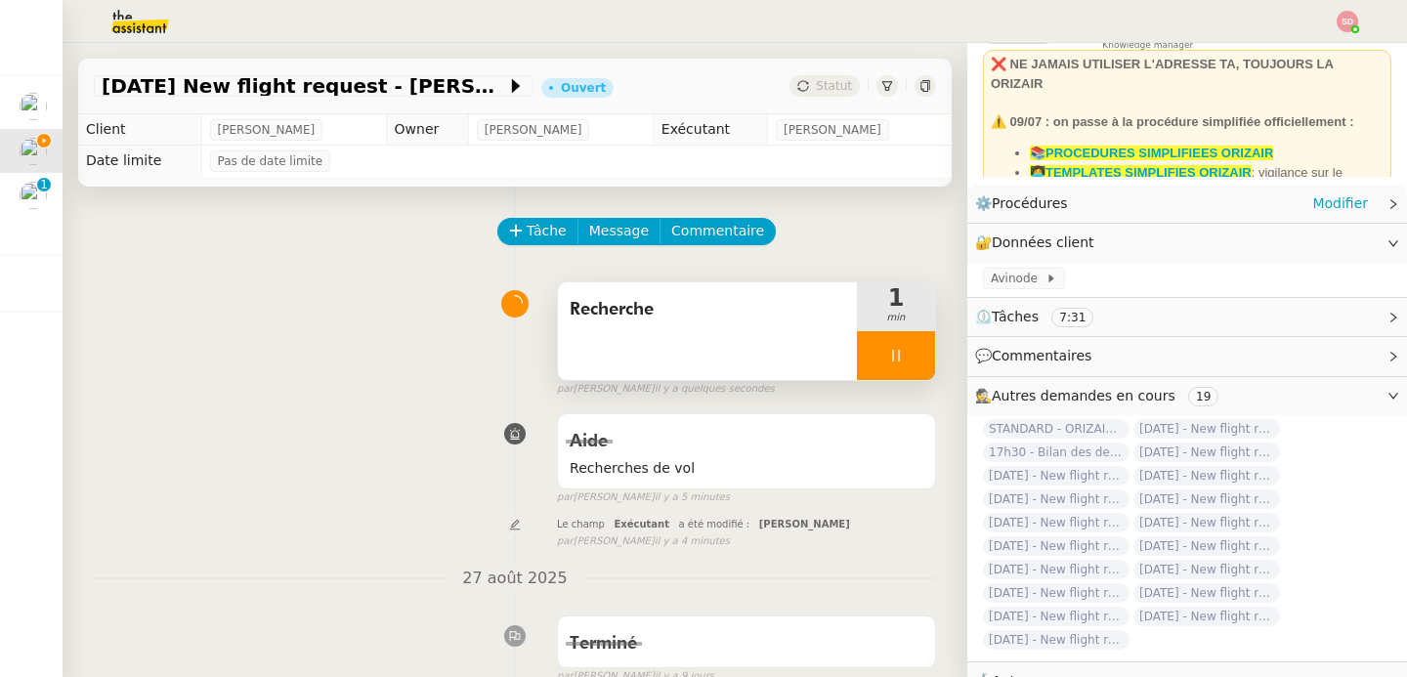
click at [1104, 213] on div "⚙️ Procédures Modifier" at bounding box center [1171, 203] width 393 height 22
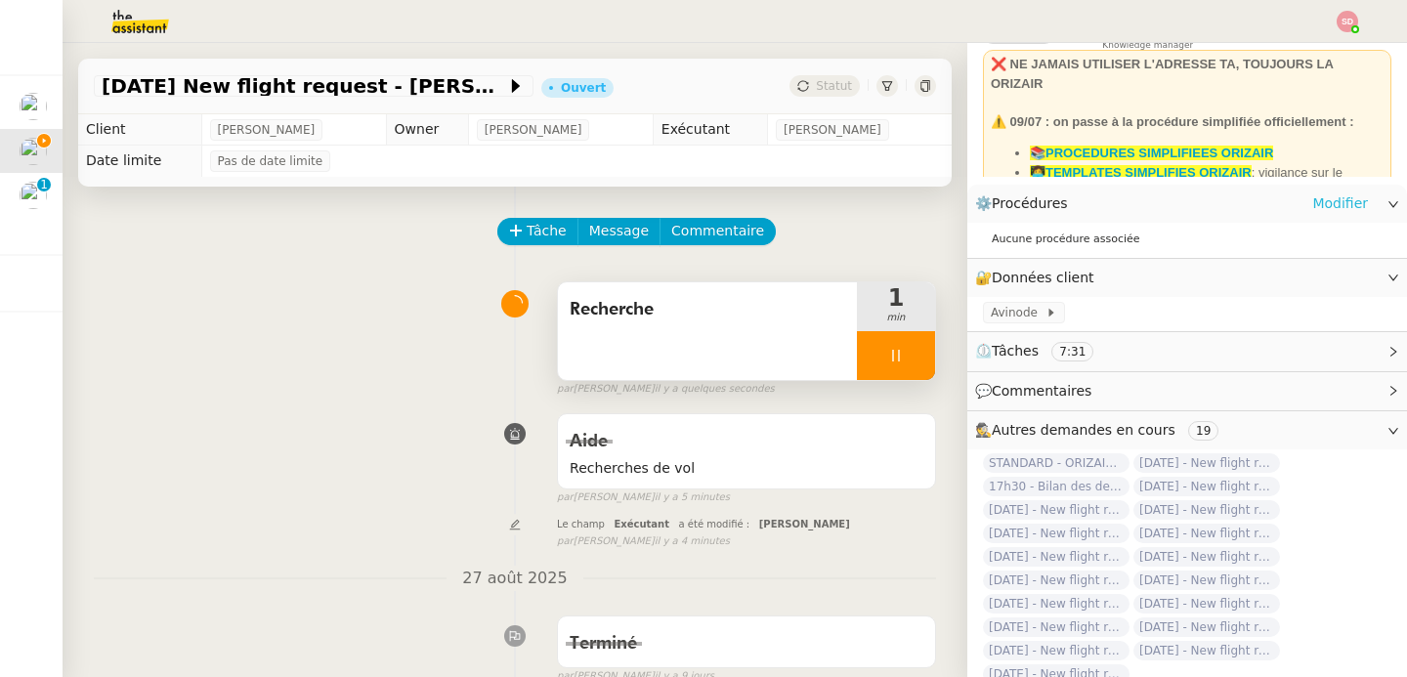
click at [1317, 202] on link "Modifier" at bounding box center [1340, 203] width 56 height 22
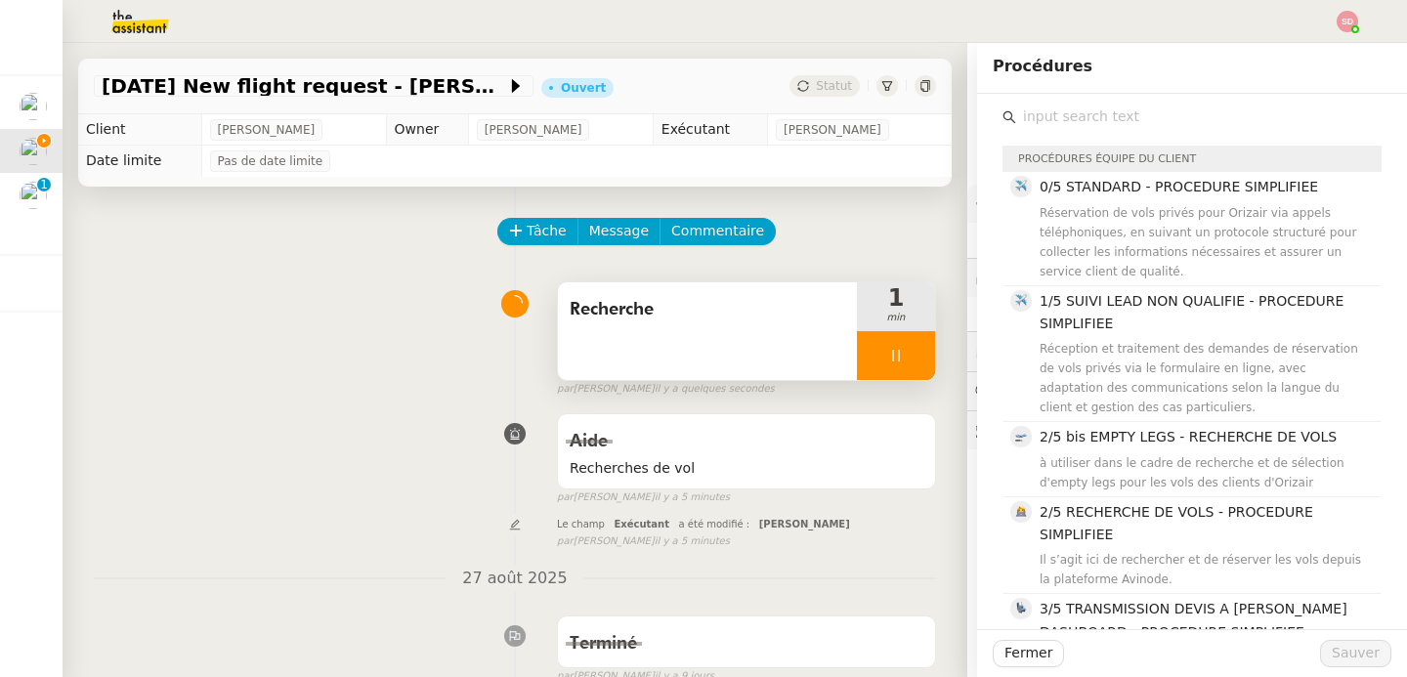
click at [318, 285] on div "Recherche 1 min false par [PERSON_NAME] il y a quelques secondes" at bounding box center [515, 335] width 842 height 125
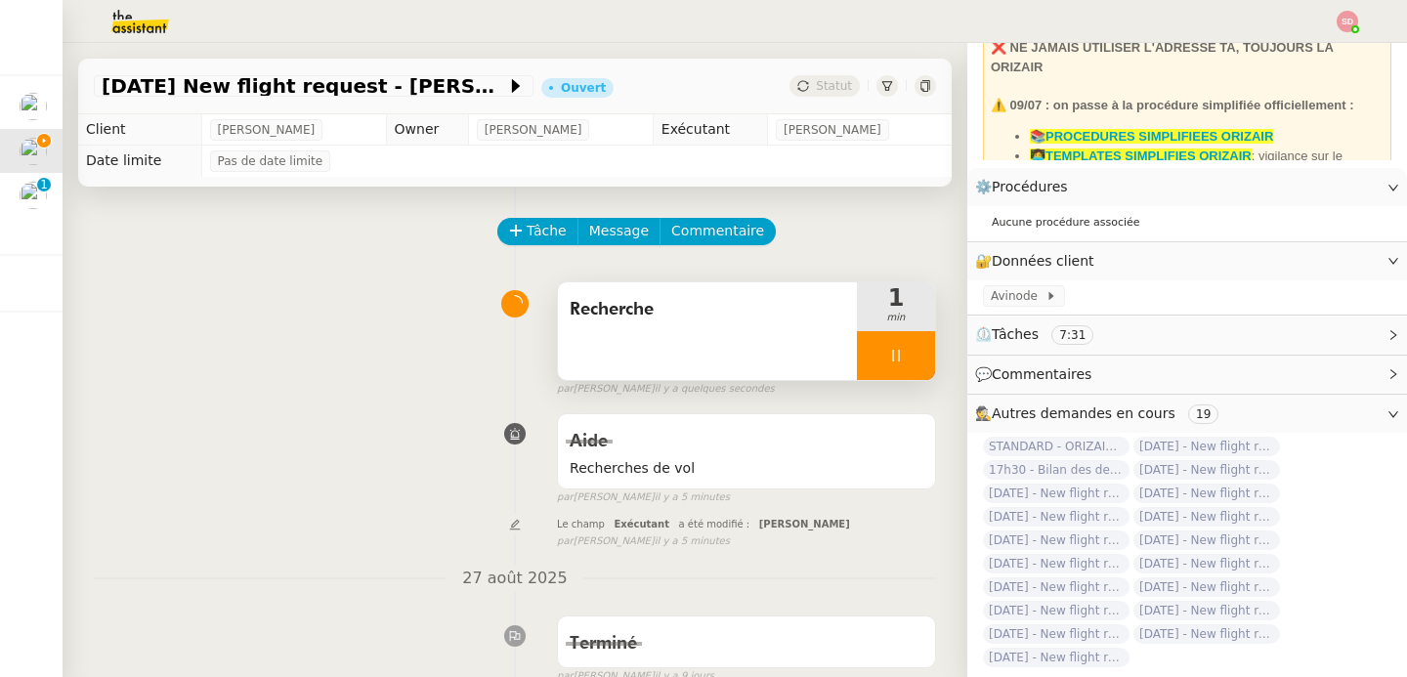
scroll to position [169, 0]
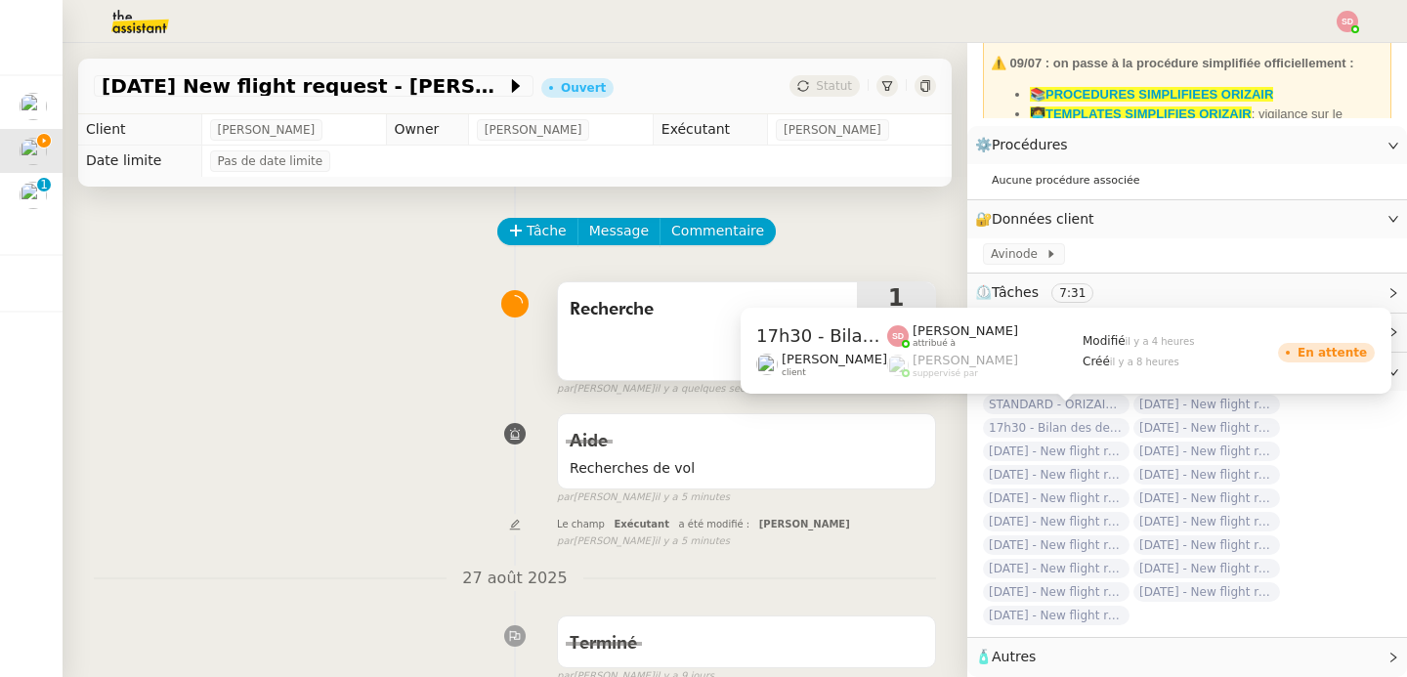
click at [1096, 418] on span "17h30 - Bilan des demandes de la journée : en cours et restant à traiter - 5 se…" at bounding box center [1056, 428] width 147 height 20
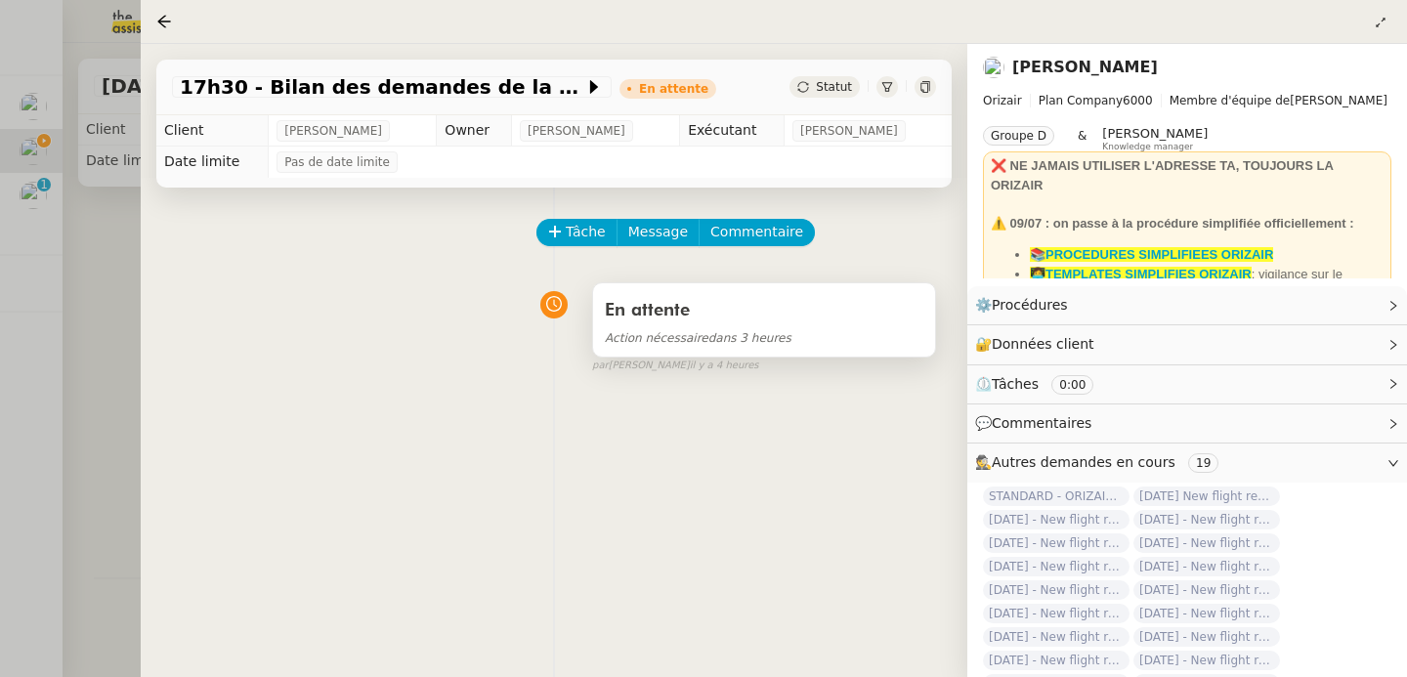
click at [818, 332] on div "Action nécessaire dans 3 heures" at bounding box center [764, 337] width 319 height 22
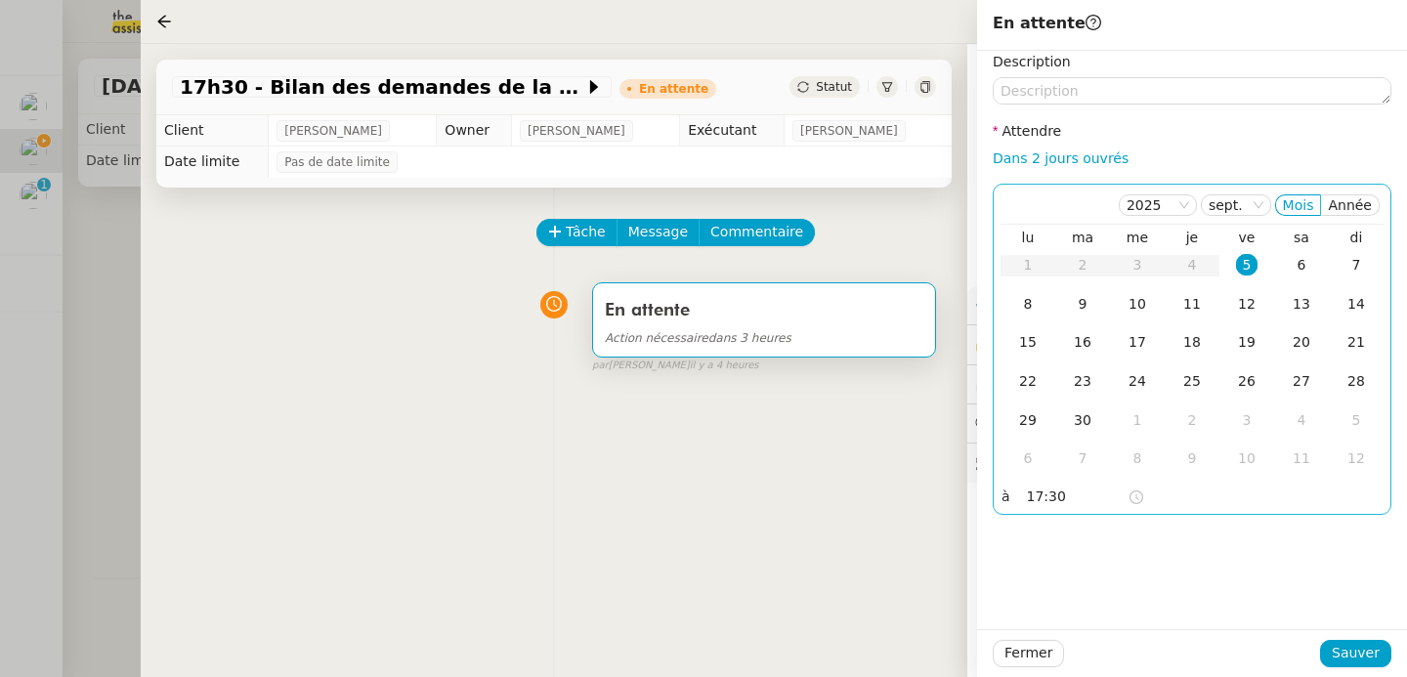
click at [1050, 493] on input "17:30" at bounding box center [1077, 497] width 101 height 22
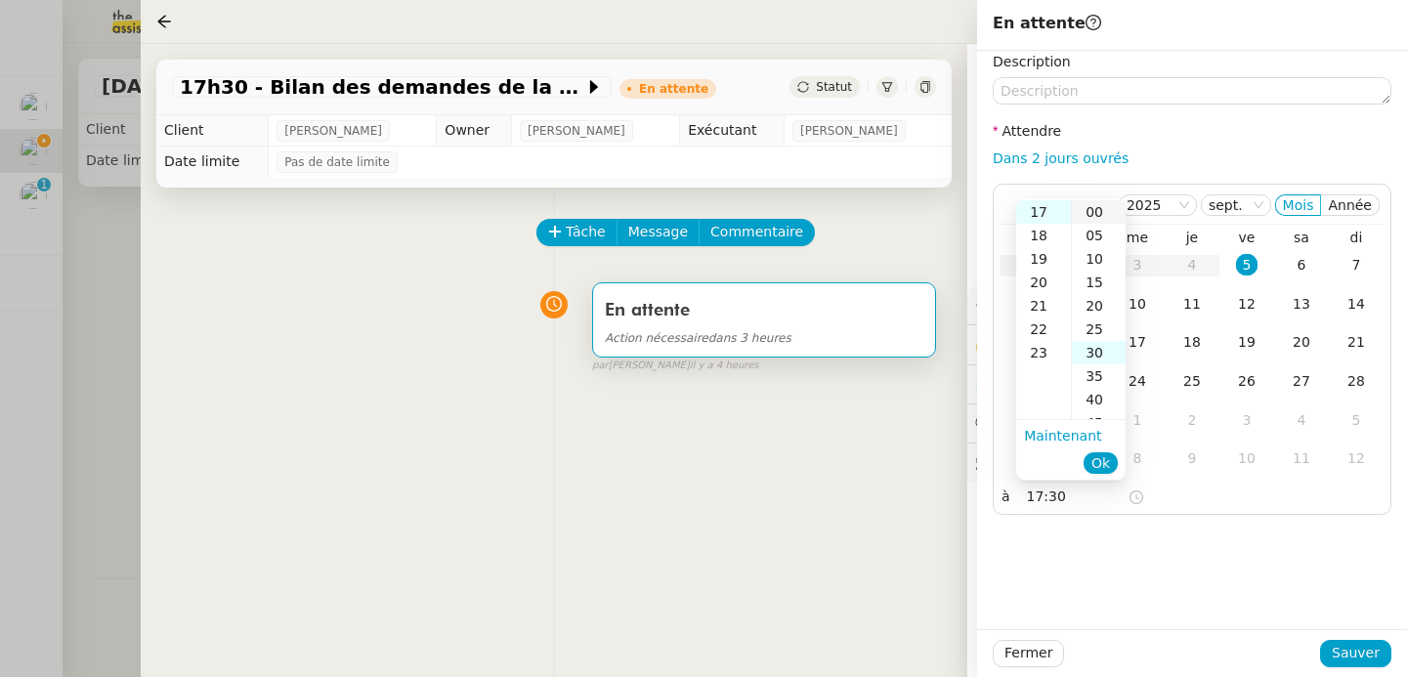
click at [1092, 214] on div "00" at bounding box center [1099, 211] width 54 height 23
type input "17:00"
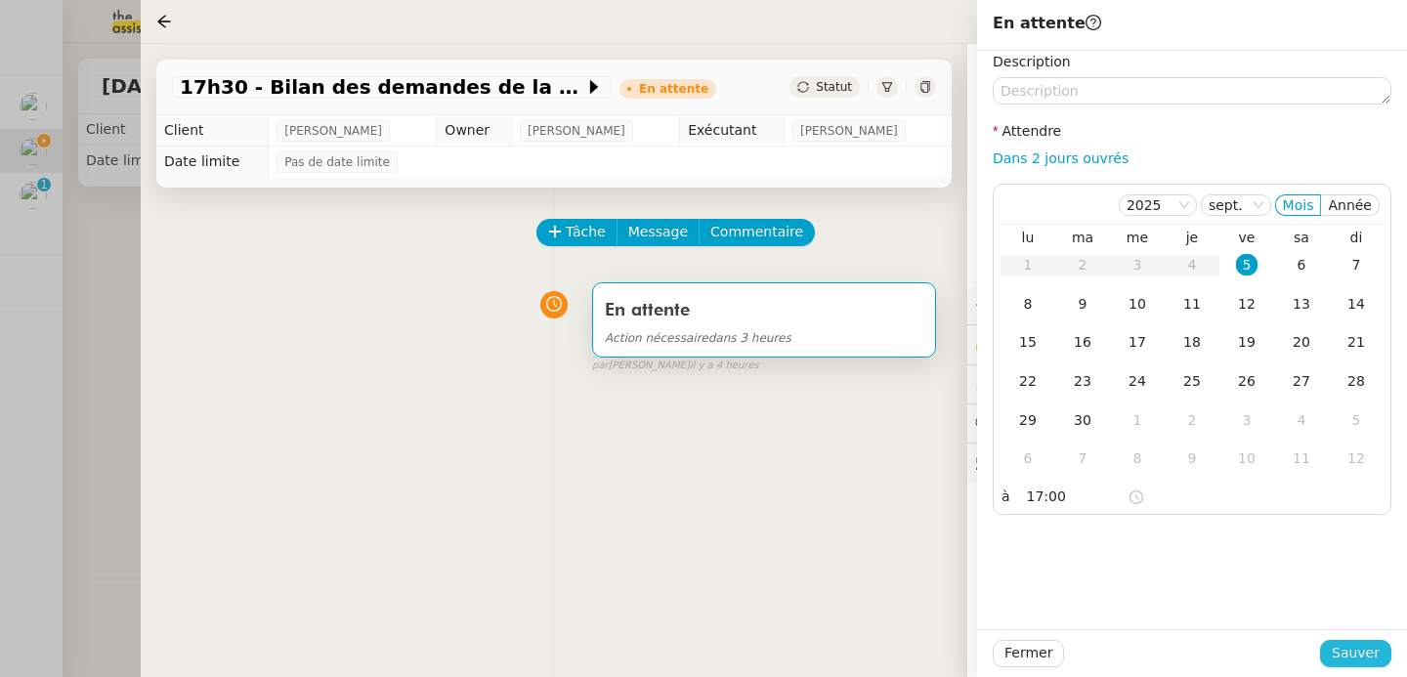
click at [1347, 652] on span "Sauver" at bounding box center [1356, 653] width 48 height 22
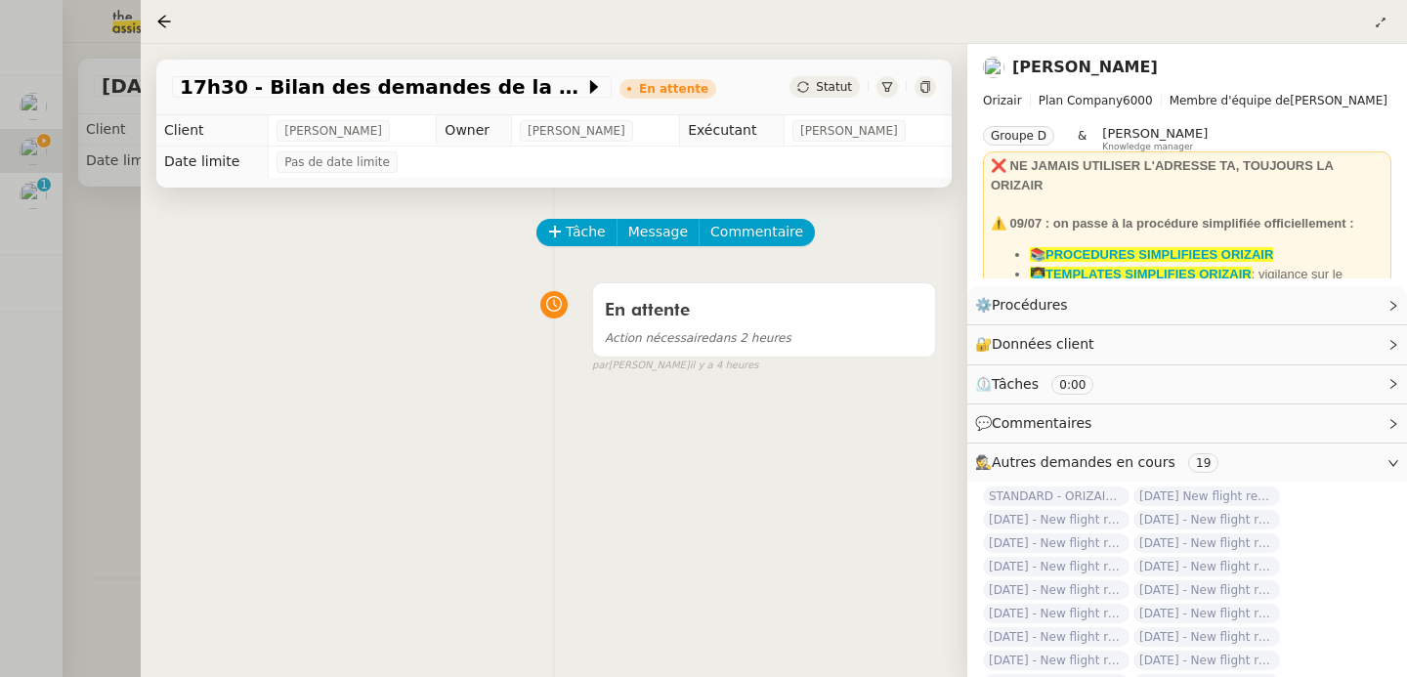
click at [88, 357] on div at bounding box center [703, 338] width 1407 height 677
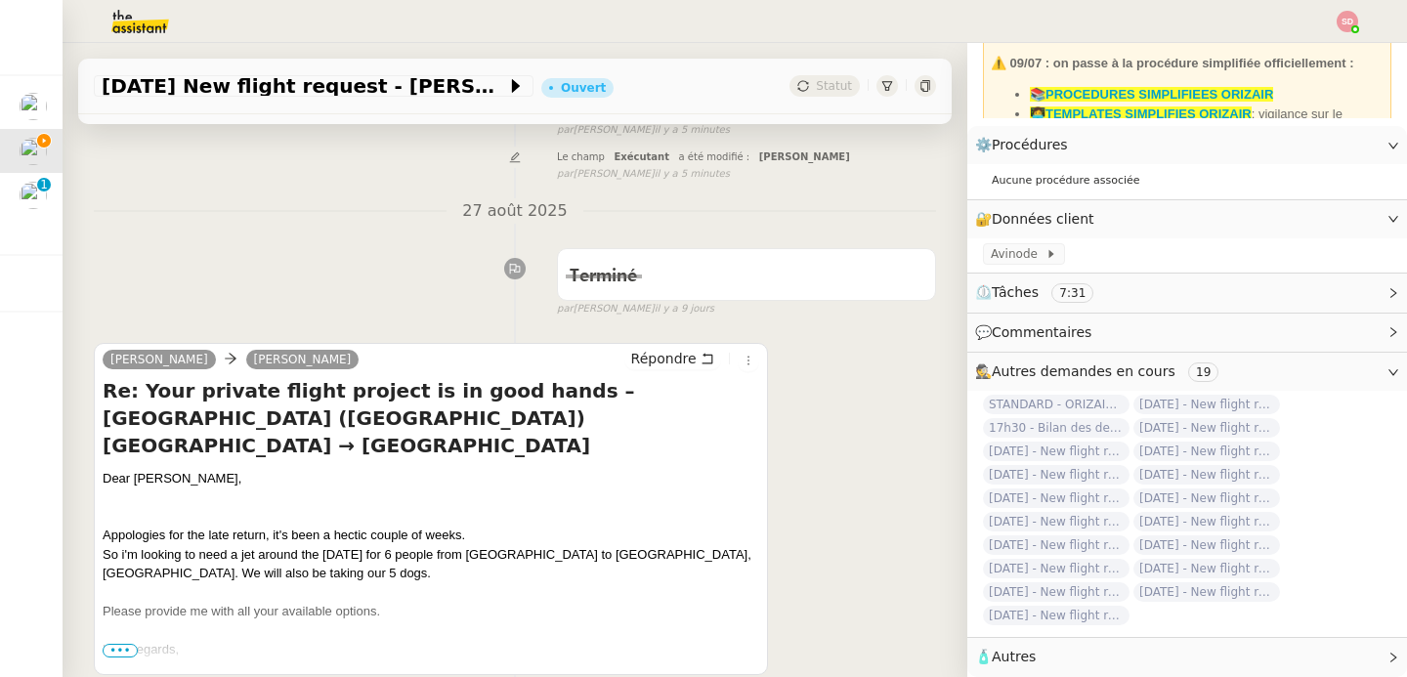
scroll to position [398, 0]
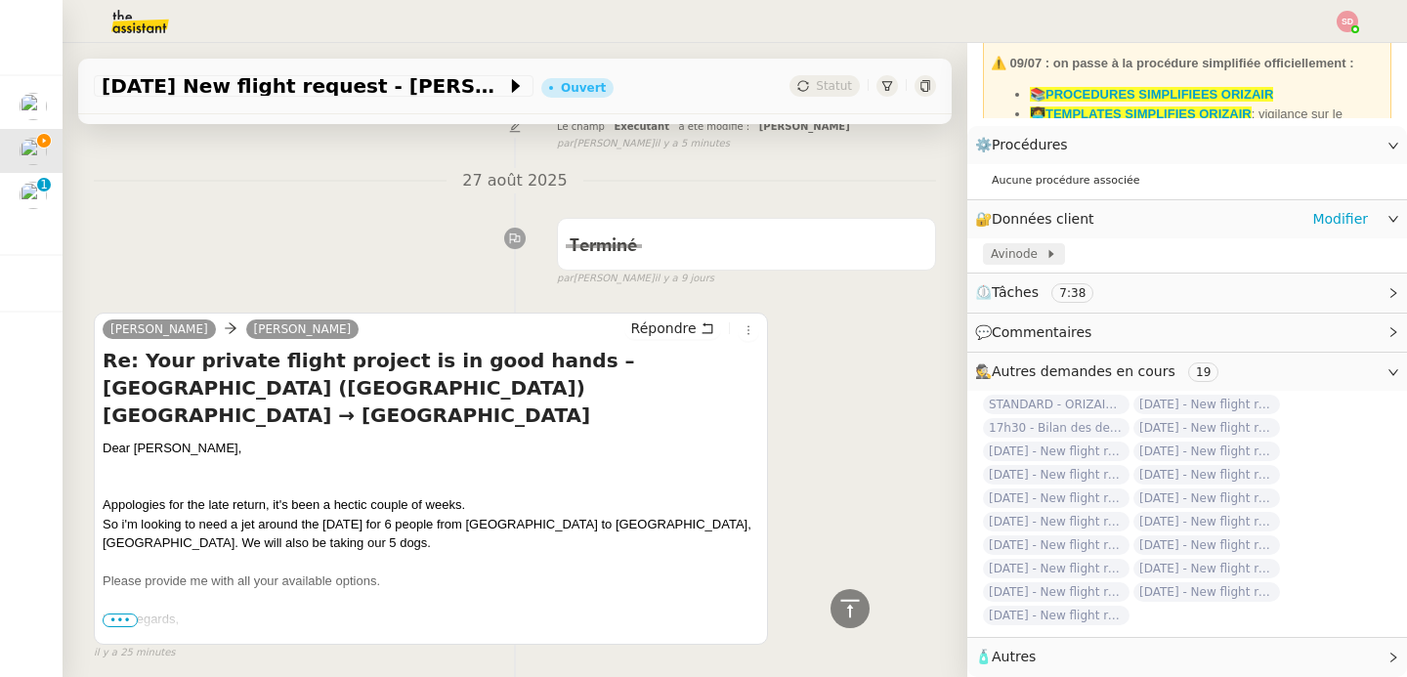
click at [1006, 244] on span "Avinode" at bounding box center [1018, 254] width 55 height 20
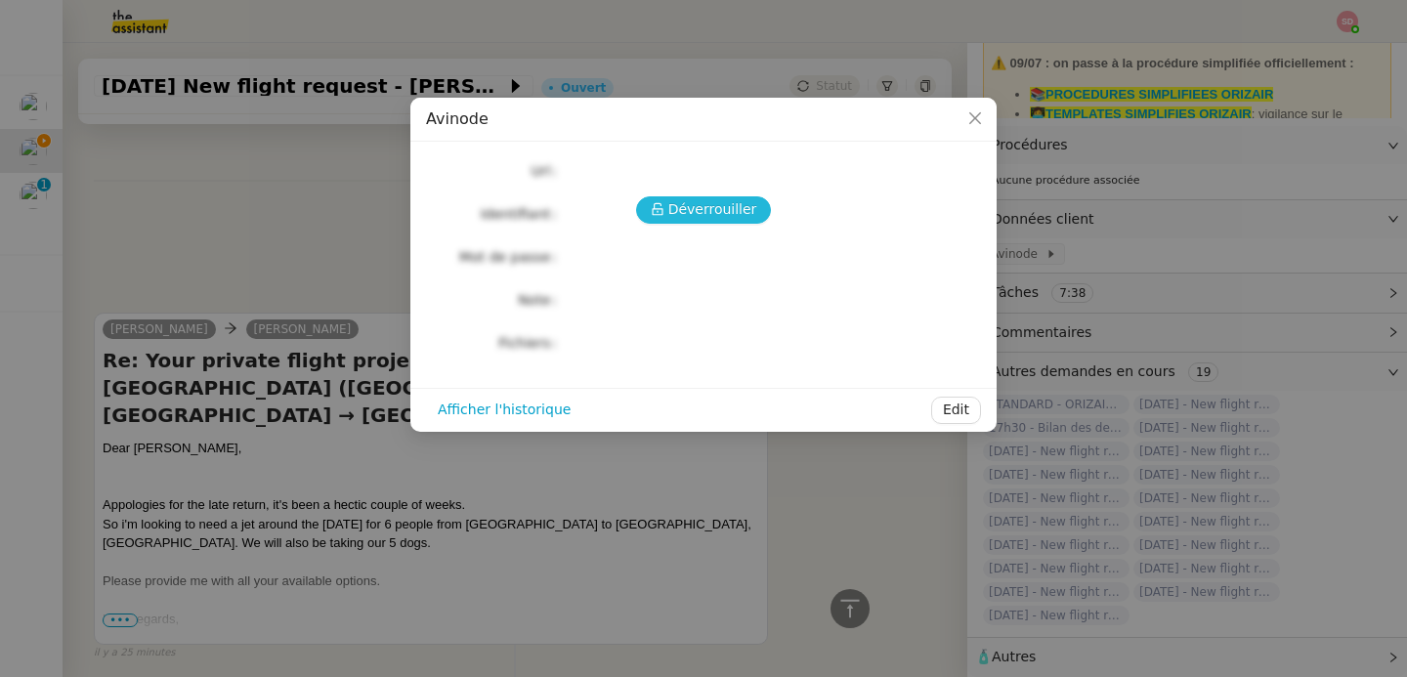
click at [655, 204] on icon at bounding box center [658, 209] width 14 height 14
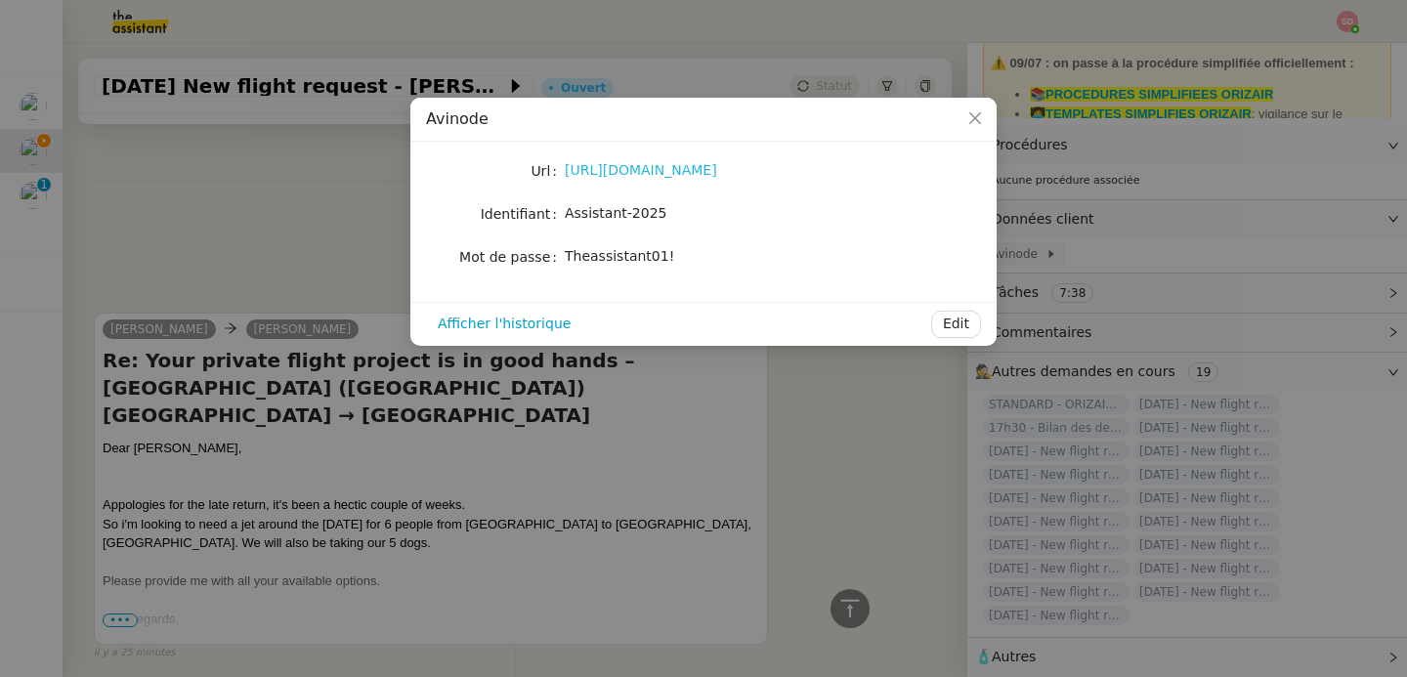
click at [646, 175] on link "[URL][DOMAIN_NAME]" at bounding box center [641, 170] width 152 height 16
click at [243, 195] on nz-modal-container "Avinode Url [URL][DOMAIN_NAME] Identifiant Assistant-2025 Mot de passe [SECURIT…" at bounding box center [703, 338] width 1407 height 677
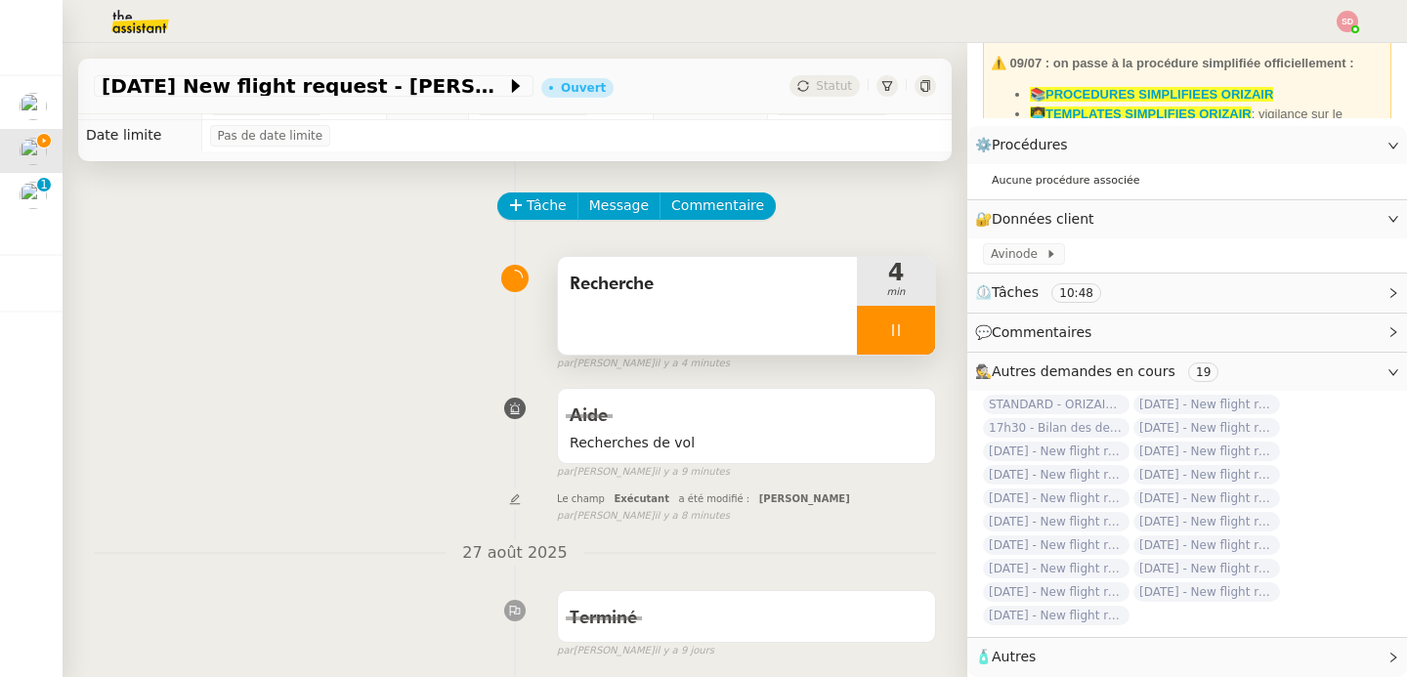
scroll to position [0, 0]
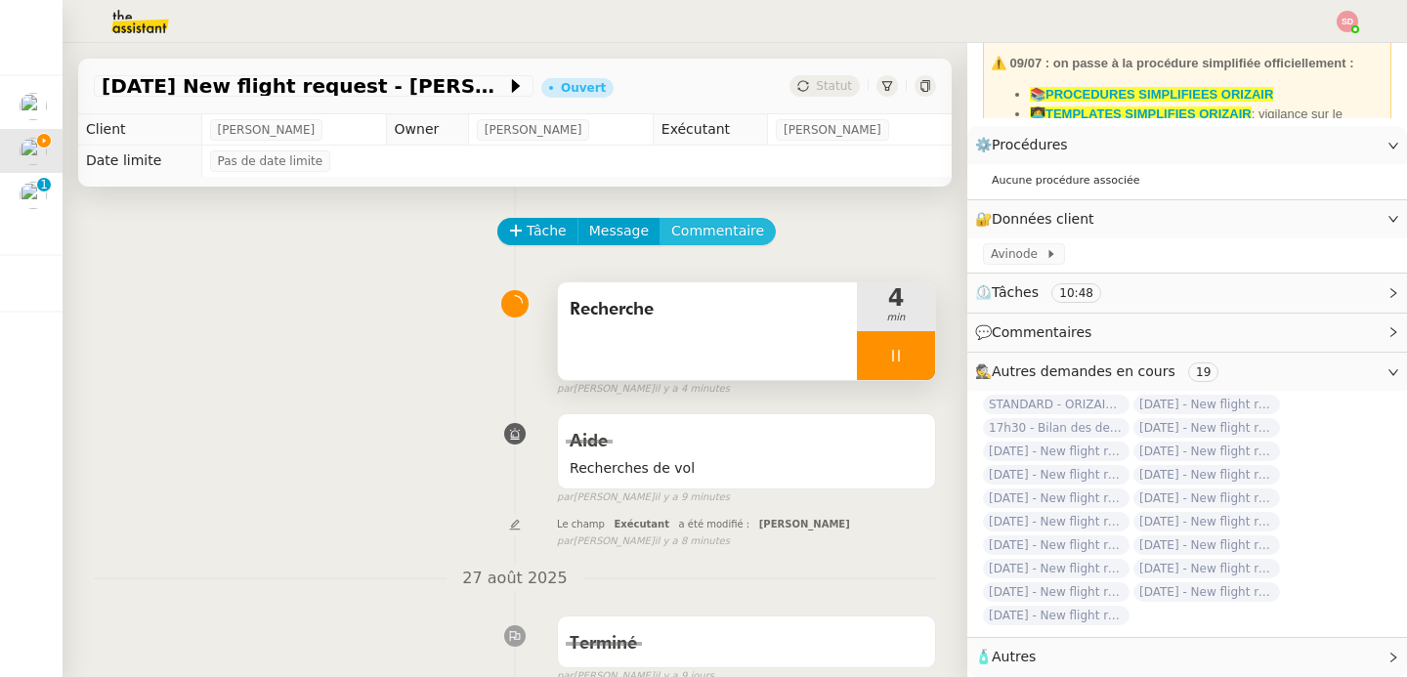
click at [730, 230] on span "Commentaire" at bounding box center [717, 231] width 93 height 22
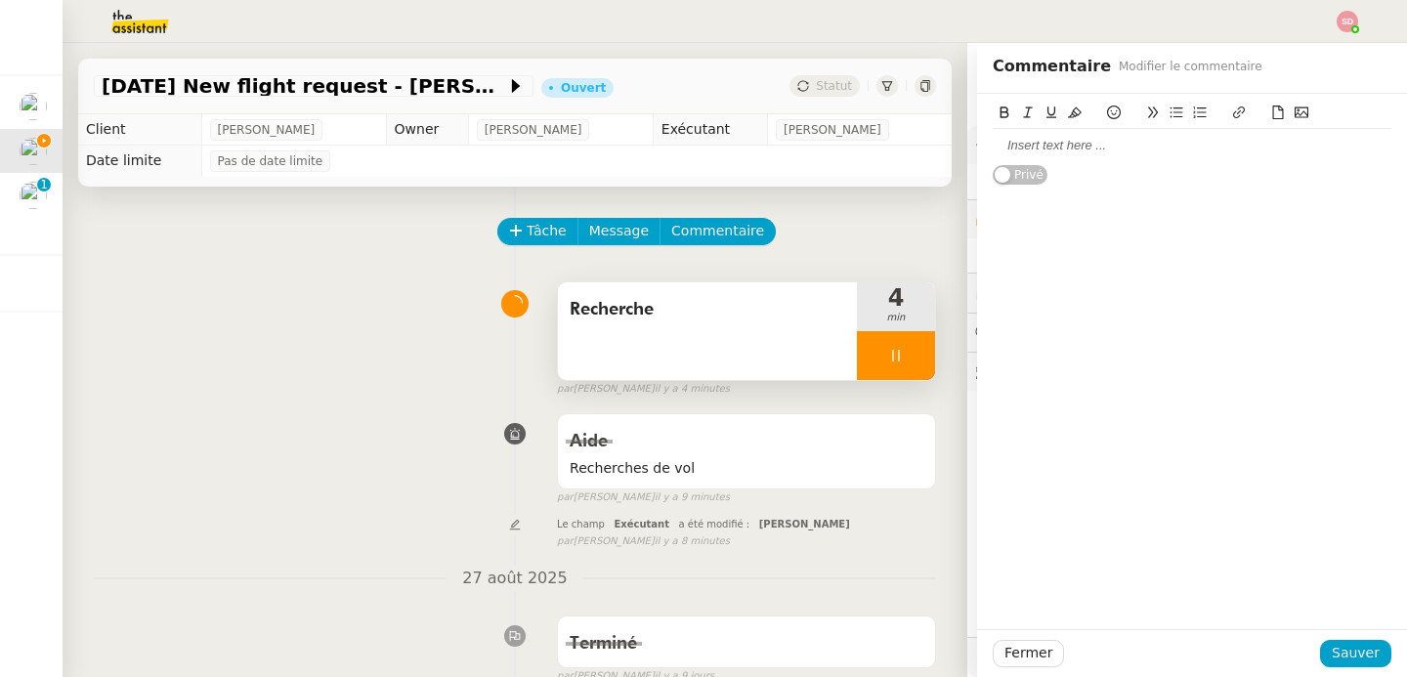
click at [1055, 154] on div at bounding box center [1192, 146] width 399 height 18
click at [1340, 654] on span "Sauver" at bounding box center [1356, 653] width 48 height 22
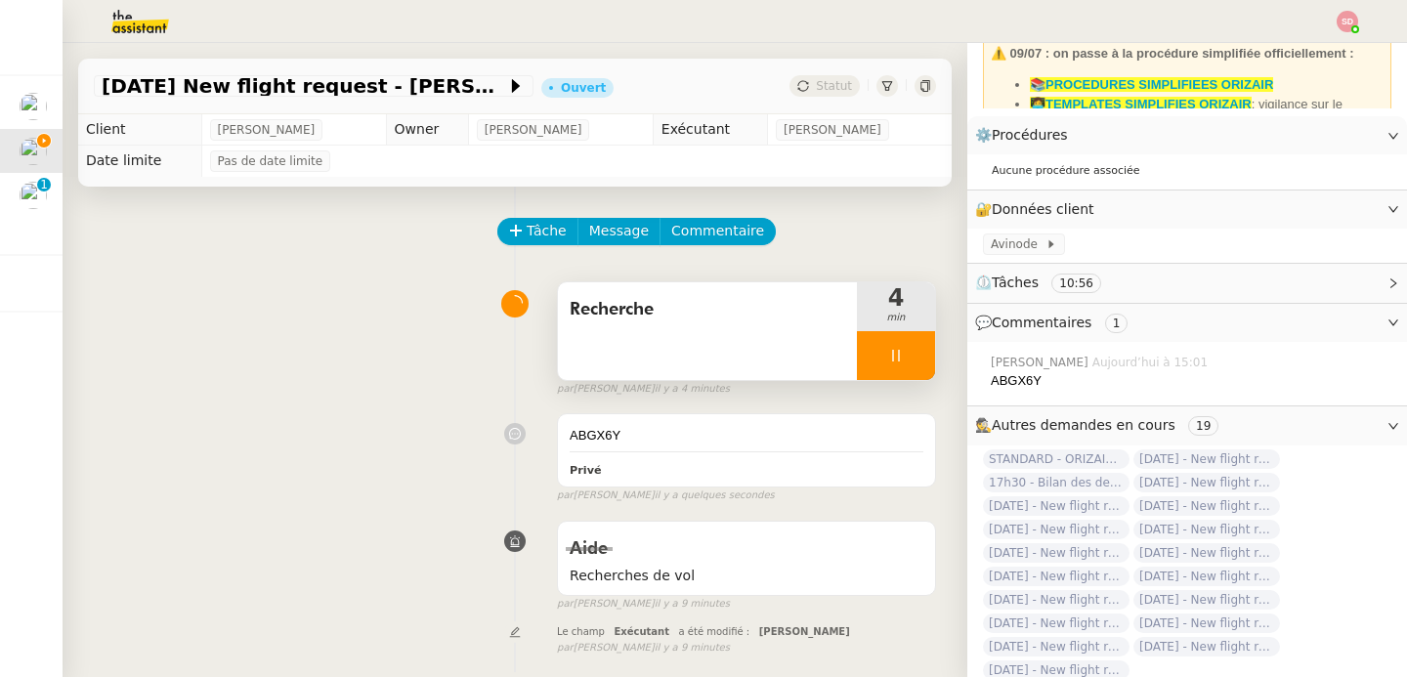
click at [888, 341] on div at bounding box center [896, 355] width 78 height 49
click at [896, 341] on button at bounding box center [915, 355] width 39 height 49
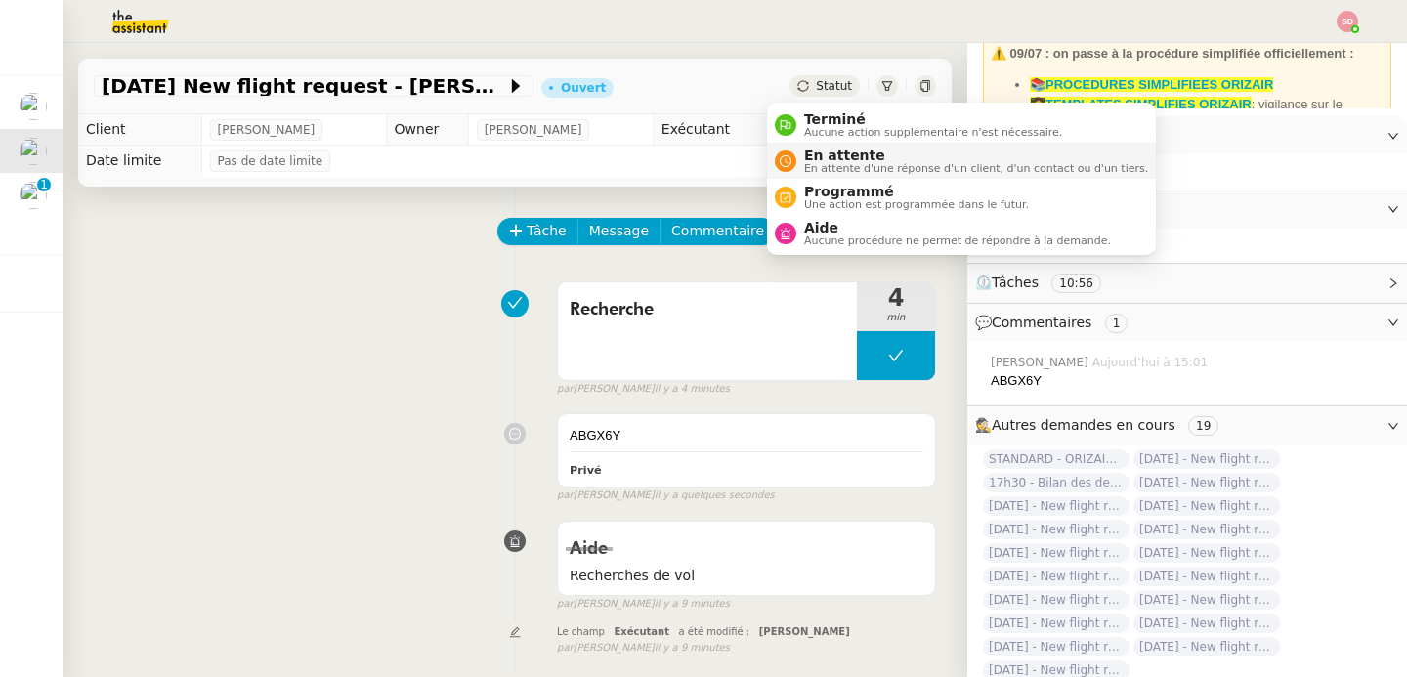
click at [783, 161] on icon at bounding box center [786, 161] width 12 height 12
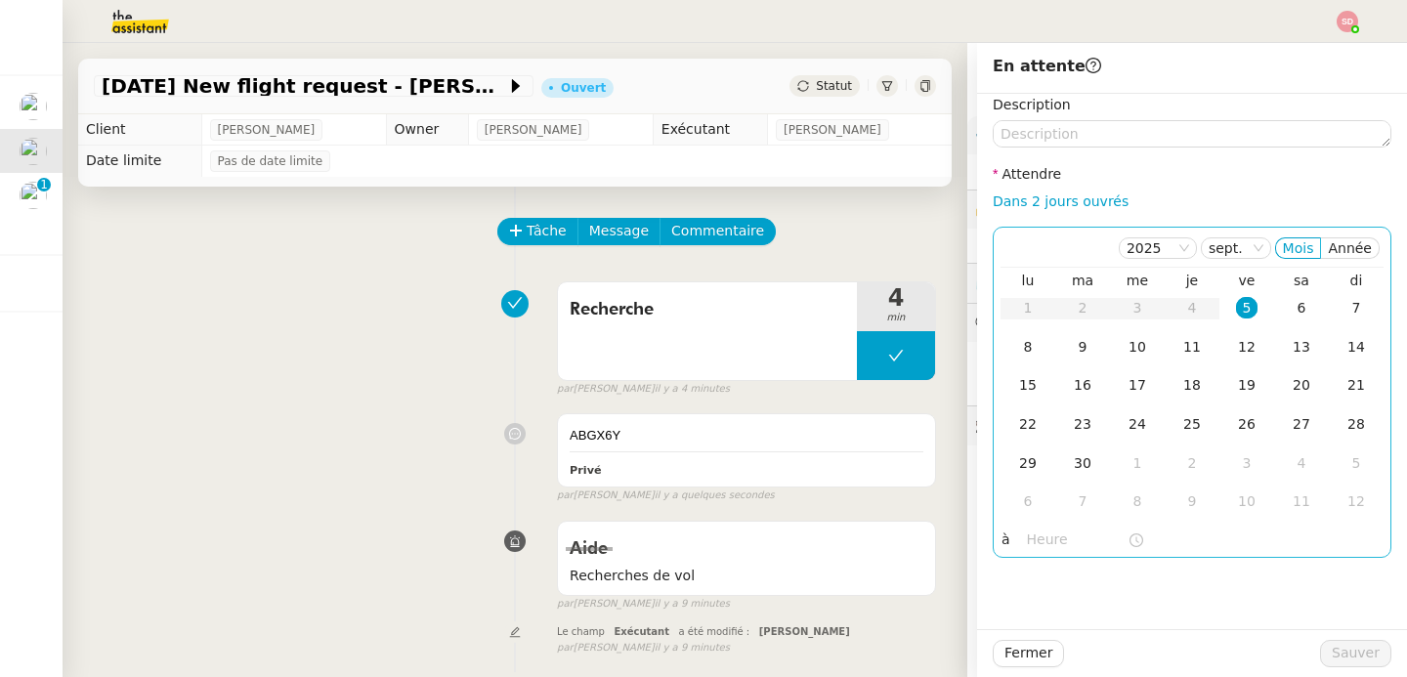
click at [1027, 542] on input "text" at bounding box center [1077, 540] width 101 height 22
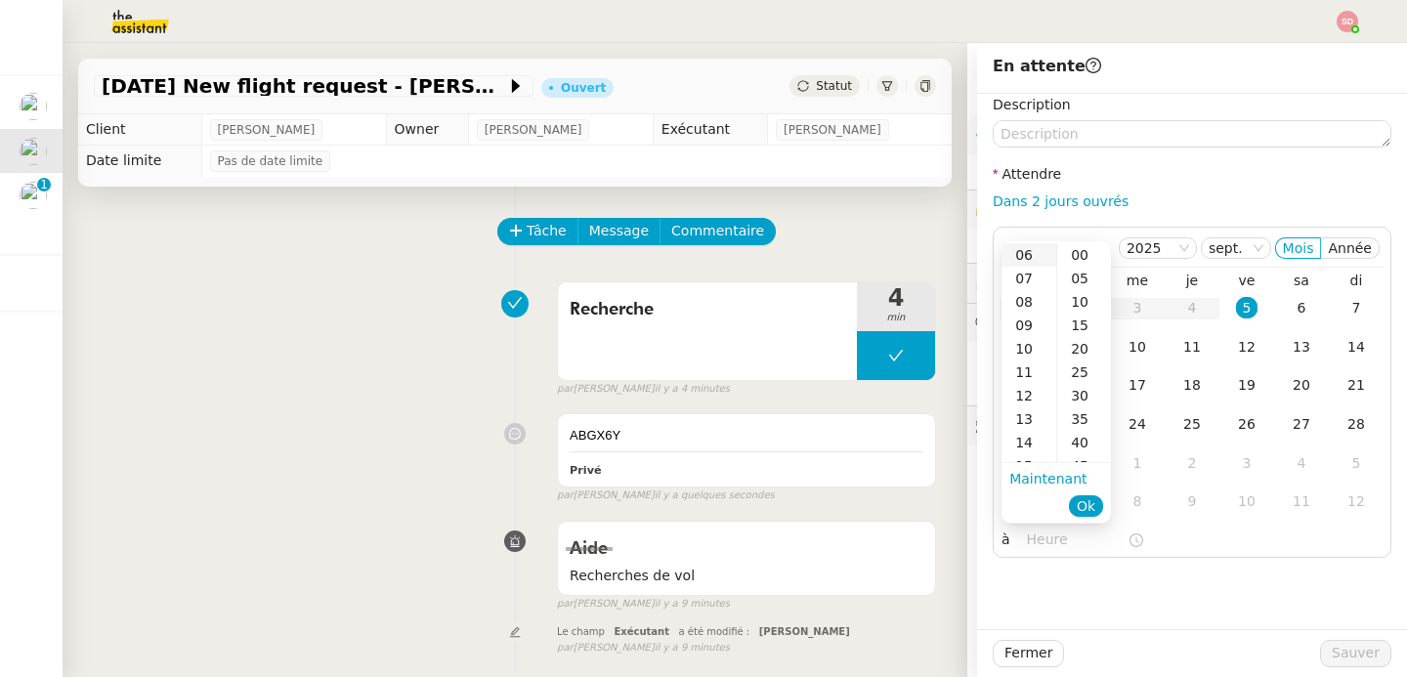
scroll to position [157, 0]
click at [1036, 374] on div "17" at bounding box center [1029, 366] width 55 height 23
click at [1082, 260] on div "00" at bounding box center [1084, 254] width 54 height 23
type input "17:00"
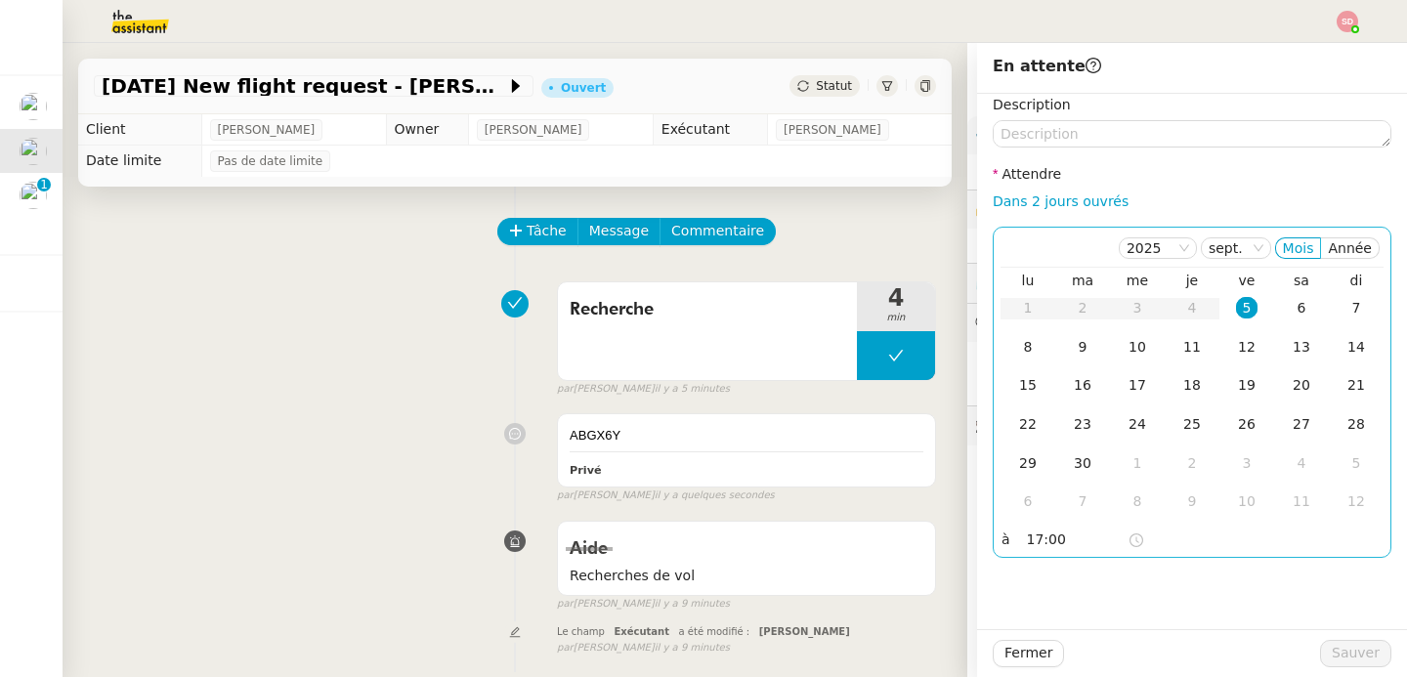
click at [1236, 304] on div "5" at bounding box center [1246, 307] width 21 height 21
click at [1333, 656] on span "Sauver" at bounding box center [1356, 653] width 48 height 22
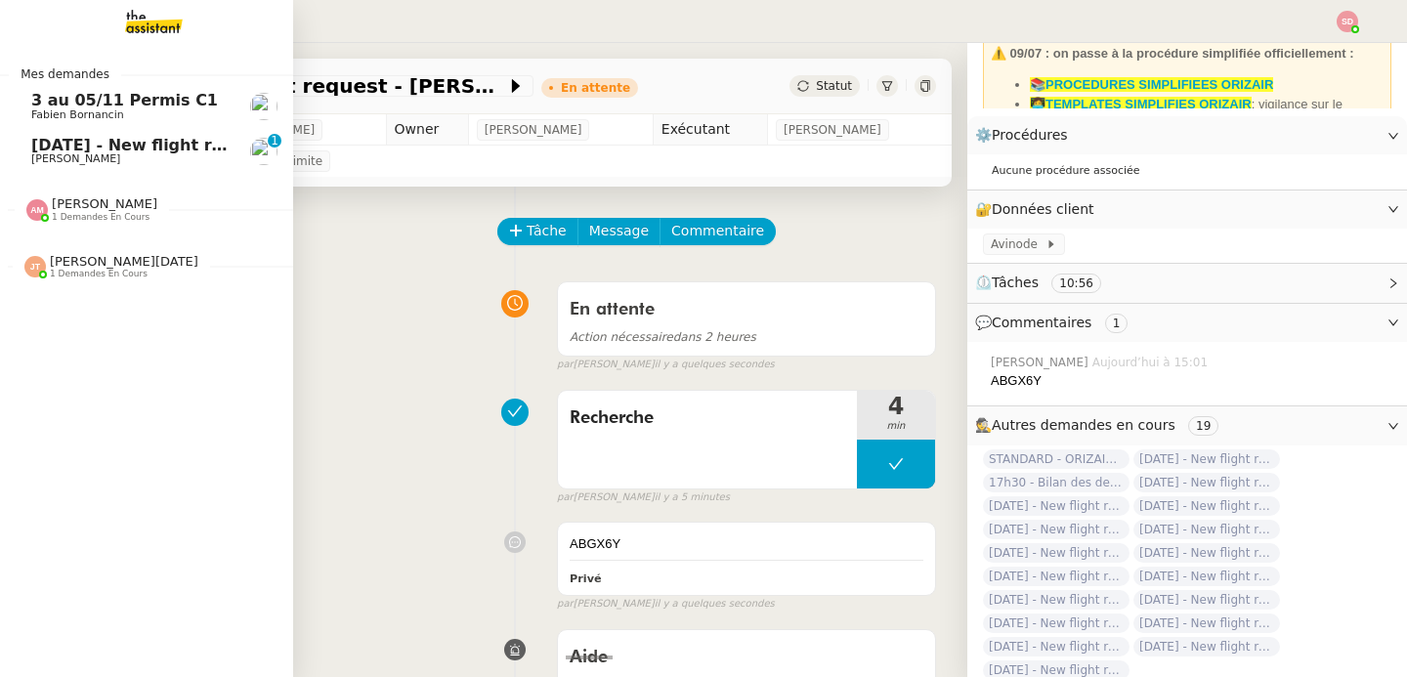
click at [31, 147] on span "[DATE] - New flight request - [PERSON_NAME]" at bounding box center [233, 145] width 404 height 19
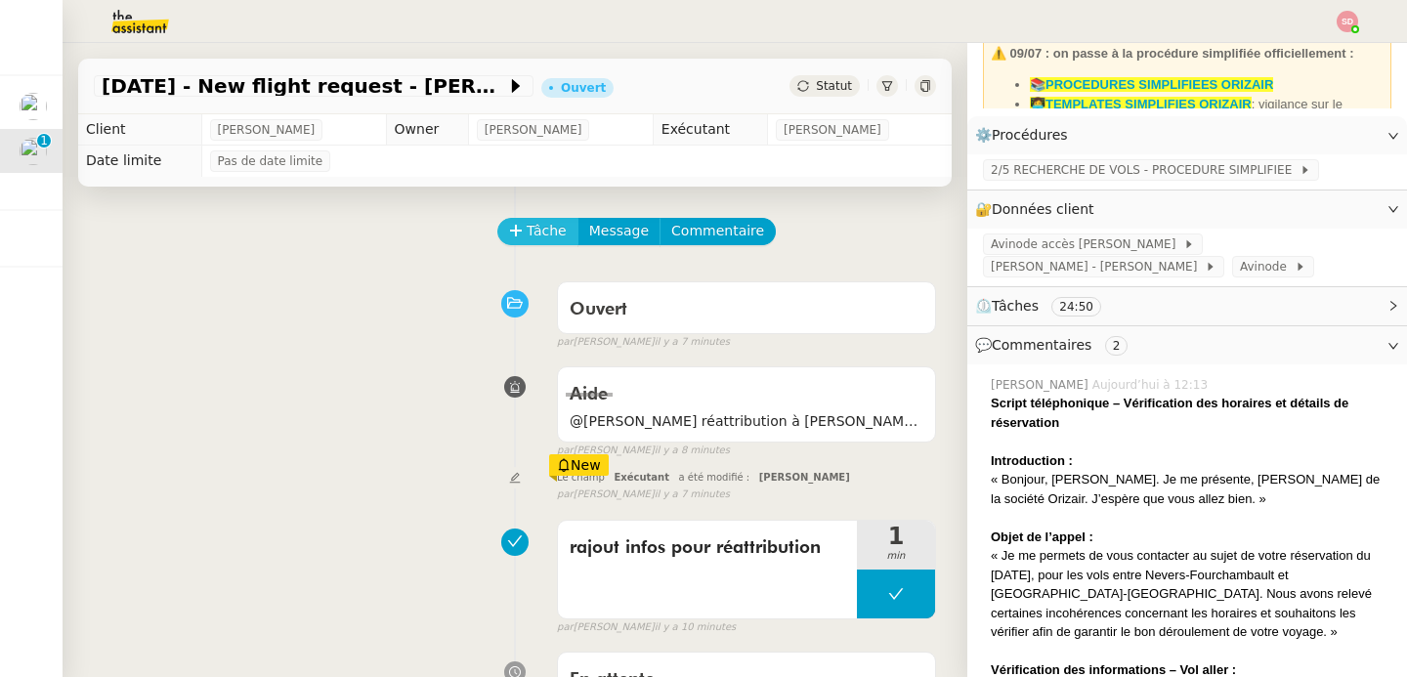
click at [539, 232] on span "Tâche" at bounding box center [547, 231] width 40 height 22
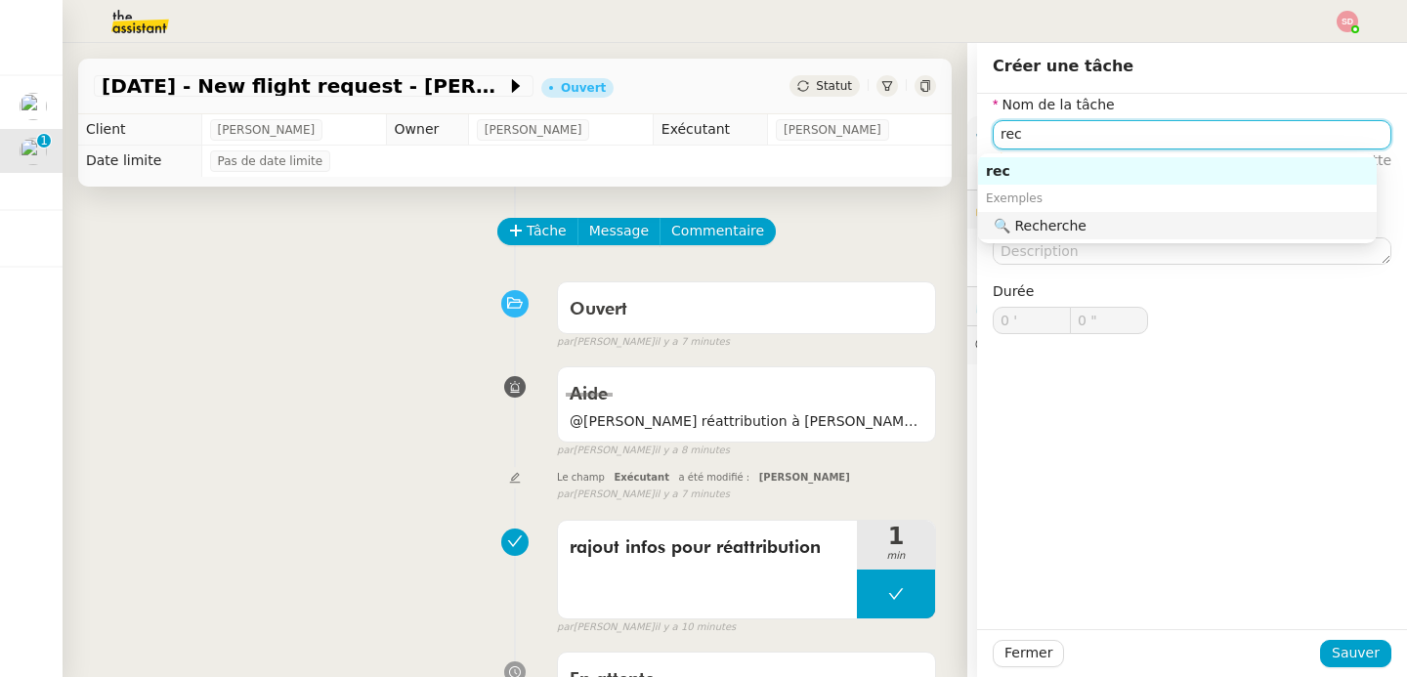
click at [1108, 226] on div "🔍 Recherche" at bounding box center [1181, 226] width 375 height 18
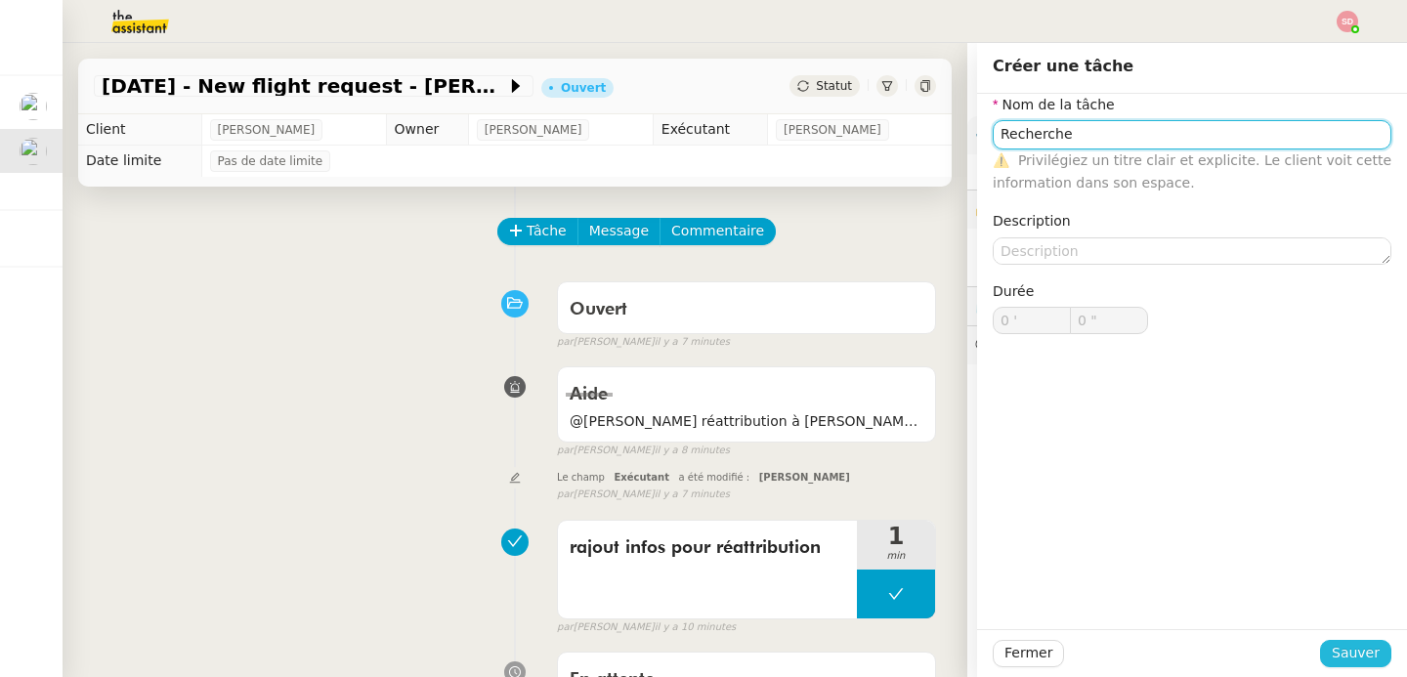
type input "Recherche"
click at [1336, 655] on span "Sauver" at bounding box center [1356, 653] width 48 height 22
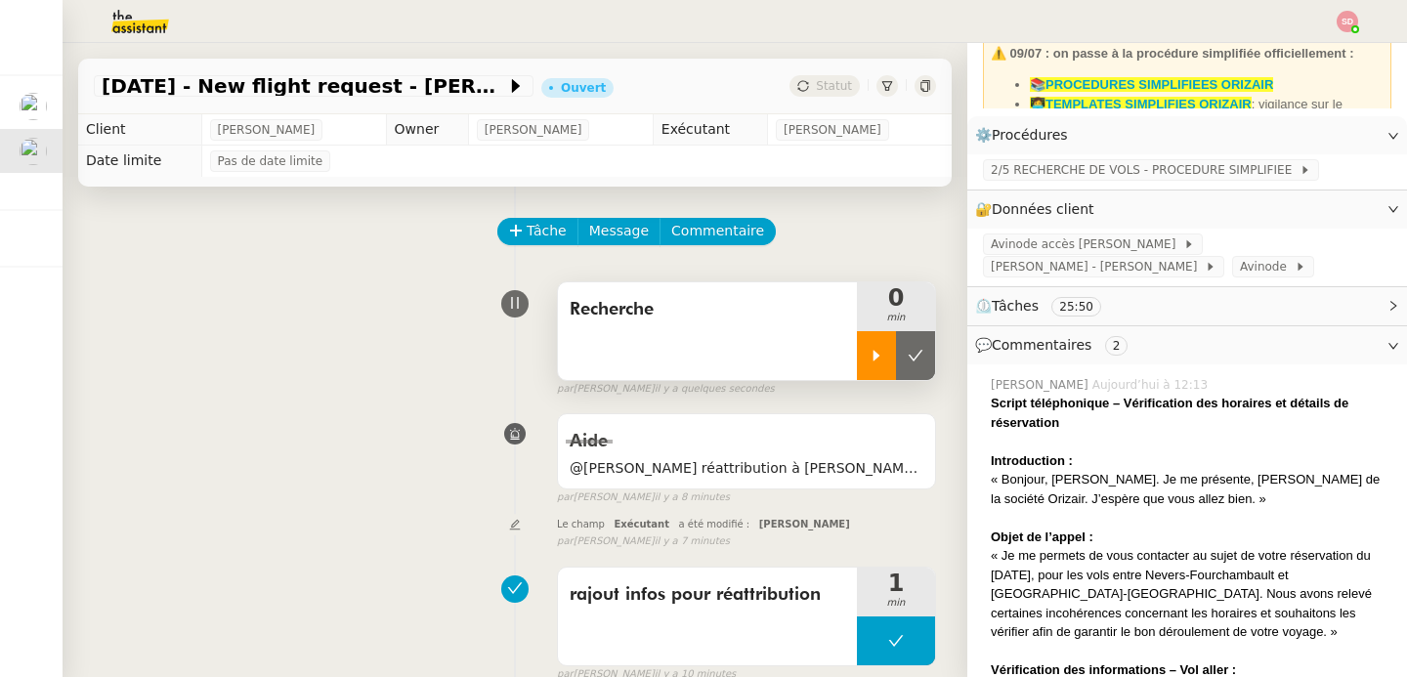
click at [857, 357] on div at bounding box center [876, 355] width 39 height 49
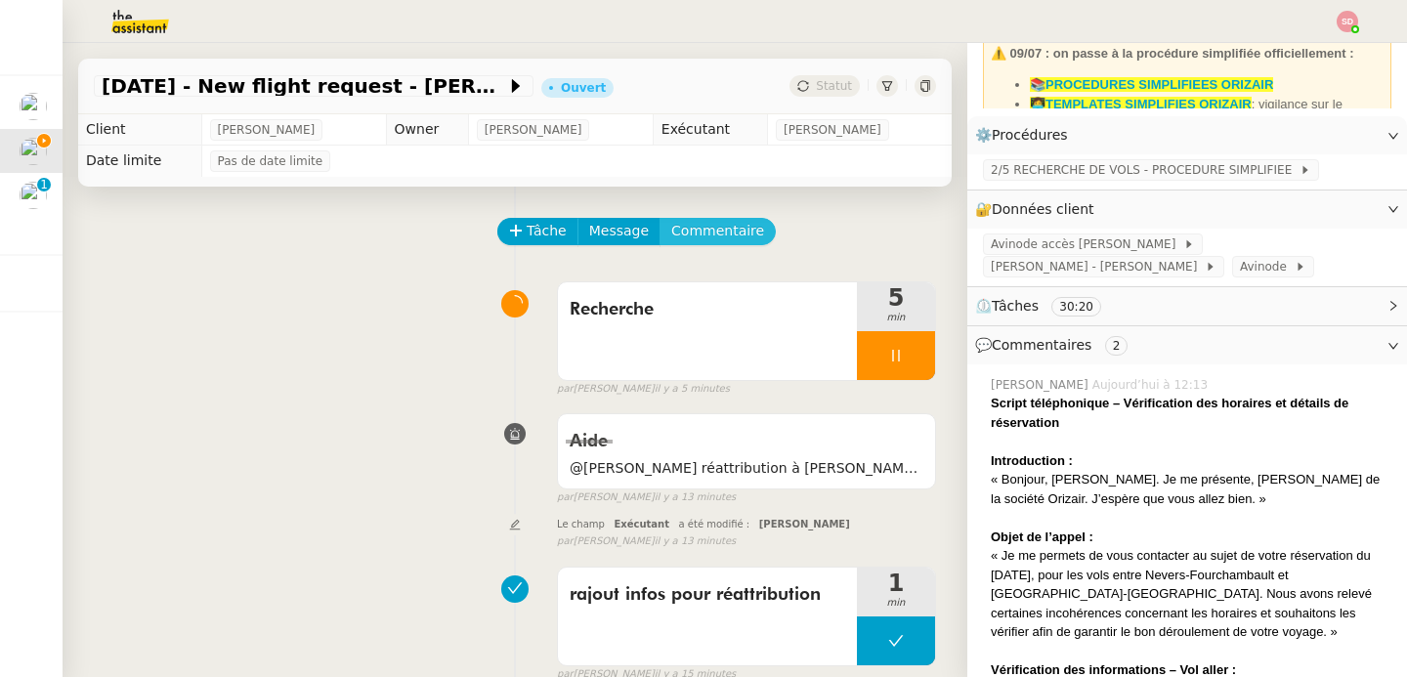
click at [710, 222] on span "Commentaire" at bounding box center [717, 231] width 93 height 22
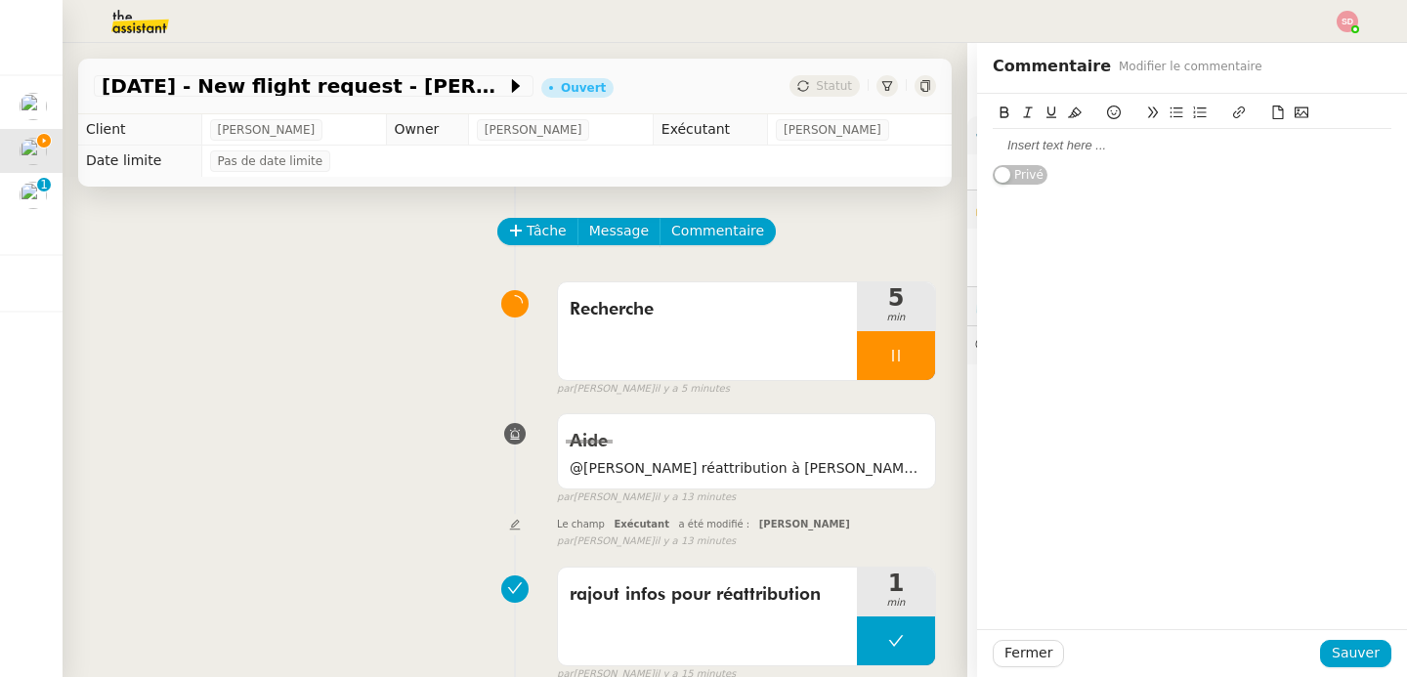
click at [1121, 141] on div at bounding box center [1192, 146] width 399 height 18
click at [1338, 661] on span "Sauver" at bounding box center [1356, 653] width 48 height 22
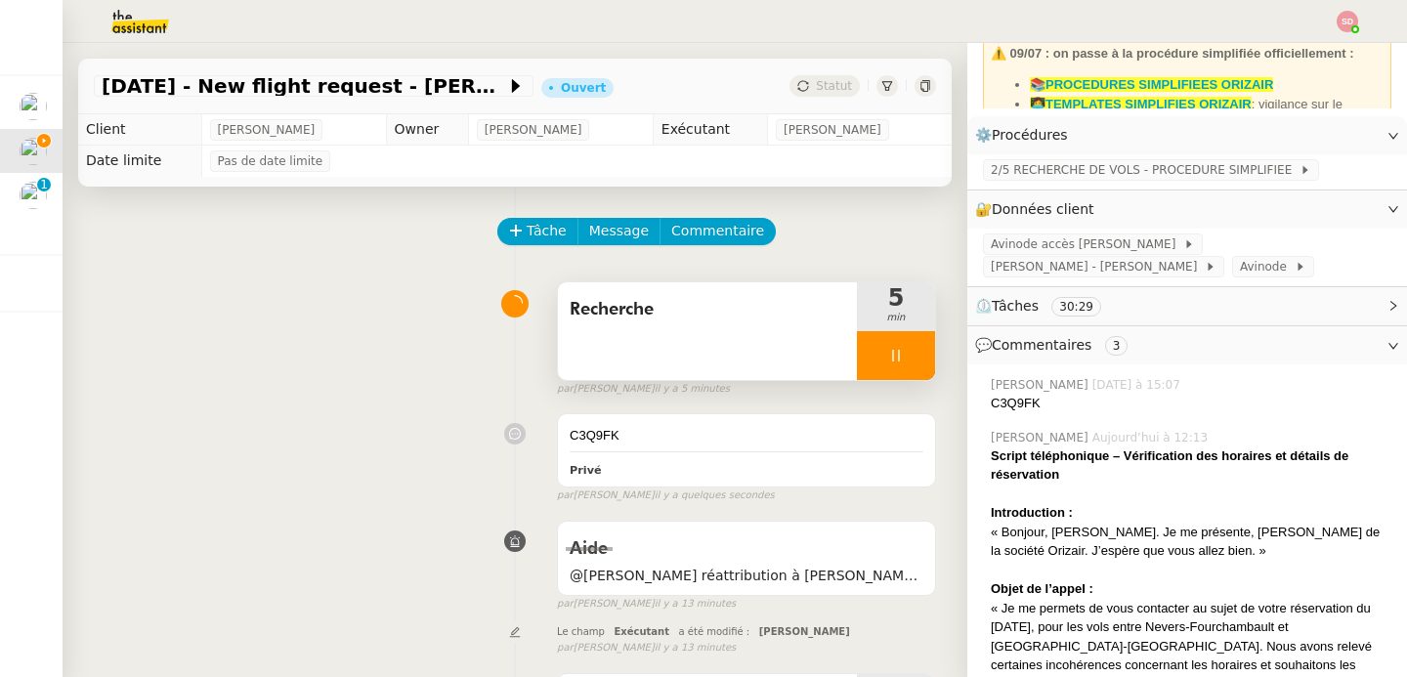
click at [878, 354] on div at bounding box center [896, 355] width 78 height 49
click at [896, 354] on button at bounding box center [915, 355] width 39 height 49
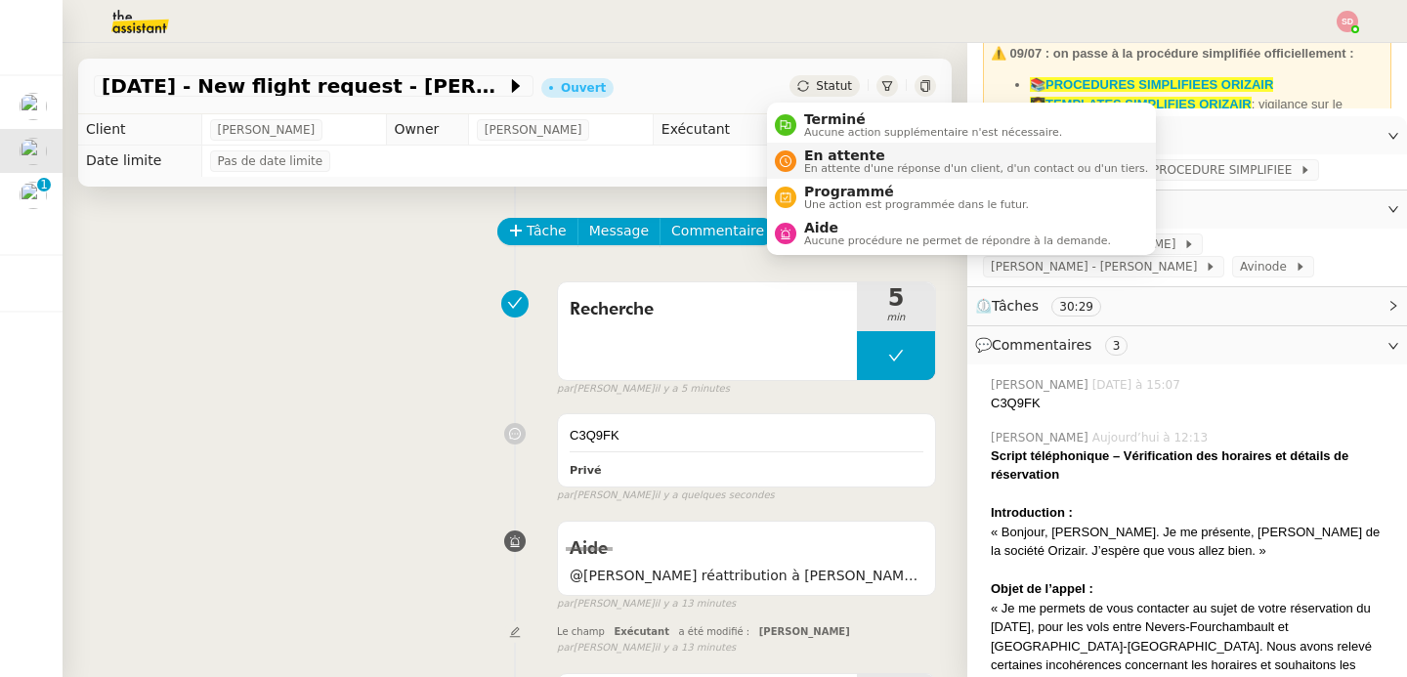
click at [796, 159] on div "En attente En attente d'une réponse d'un client, d'un contact ou d'un tiers." at bounding box center [972, 161] width 352 height 26
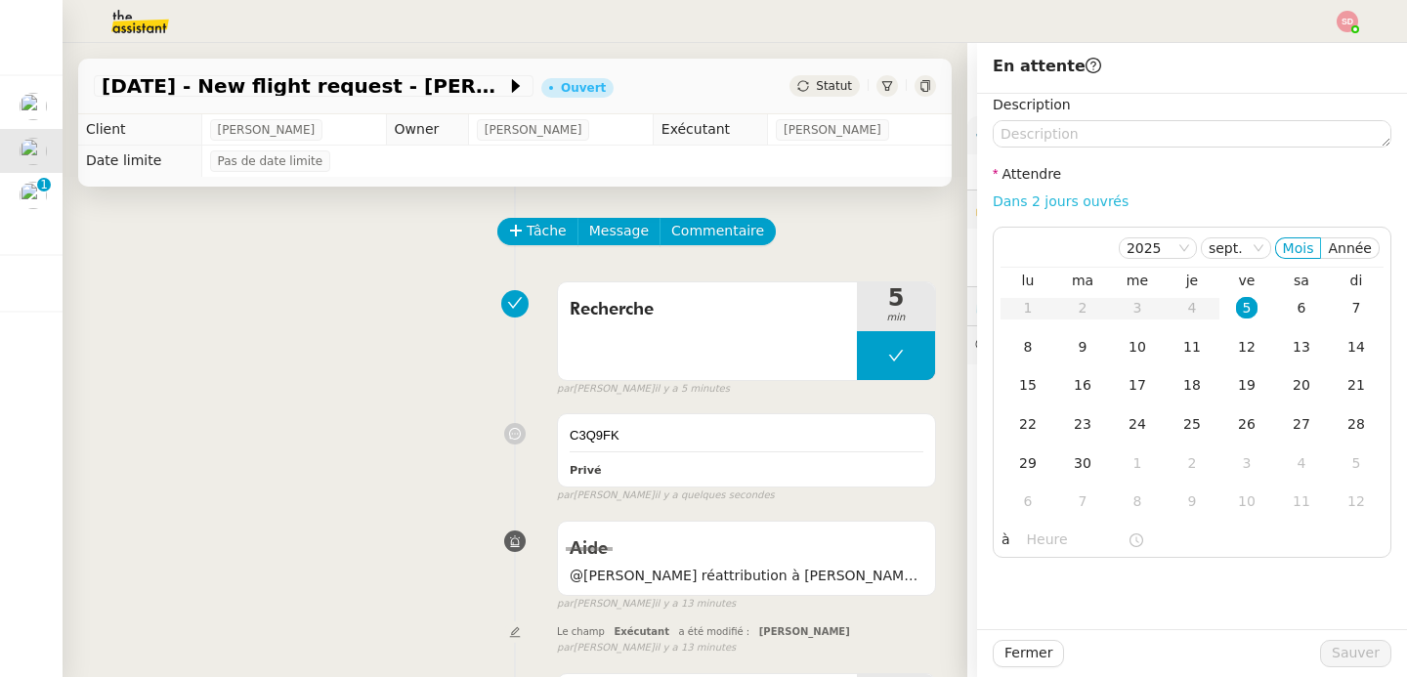
click at [1058, 200] on link "Dans 2 jours ouvrés" at bounding box center [1061, 201] width 136 height 16
click at [1238, 307] on div "5" at bounding box center [1246, 307] width 21 height 21
click at [1039, 547] on input "07:00" at bounding box center [1077, 540] width 101 height 22
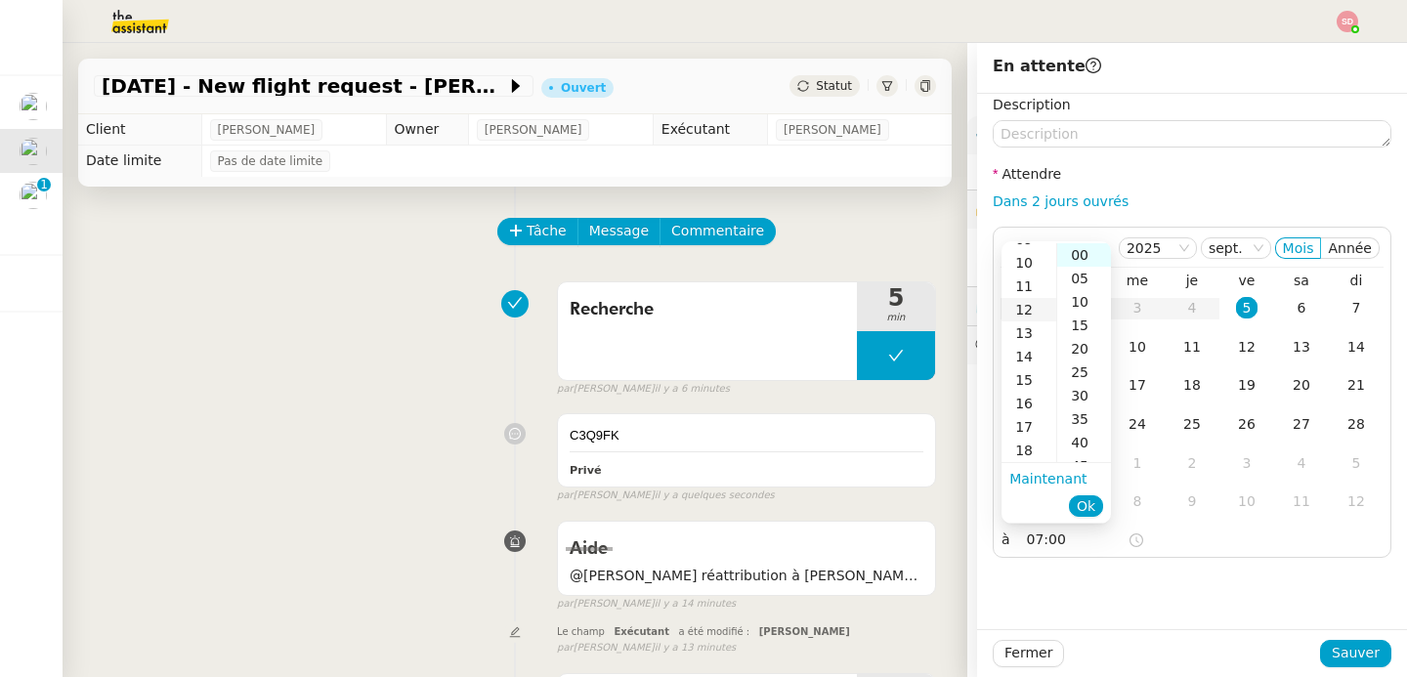
scroll to position [263, 0]
click at [1031, 392] on div "17" at bounding box center [1029, 390] width 55 height 23
type input "17:00"
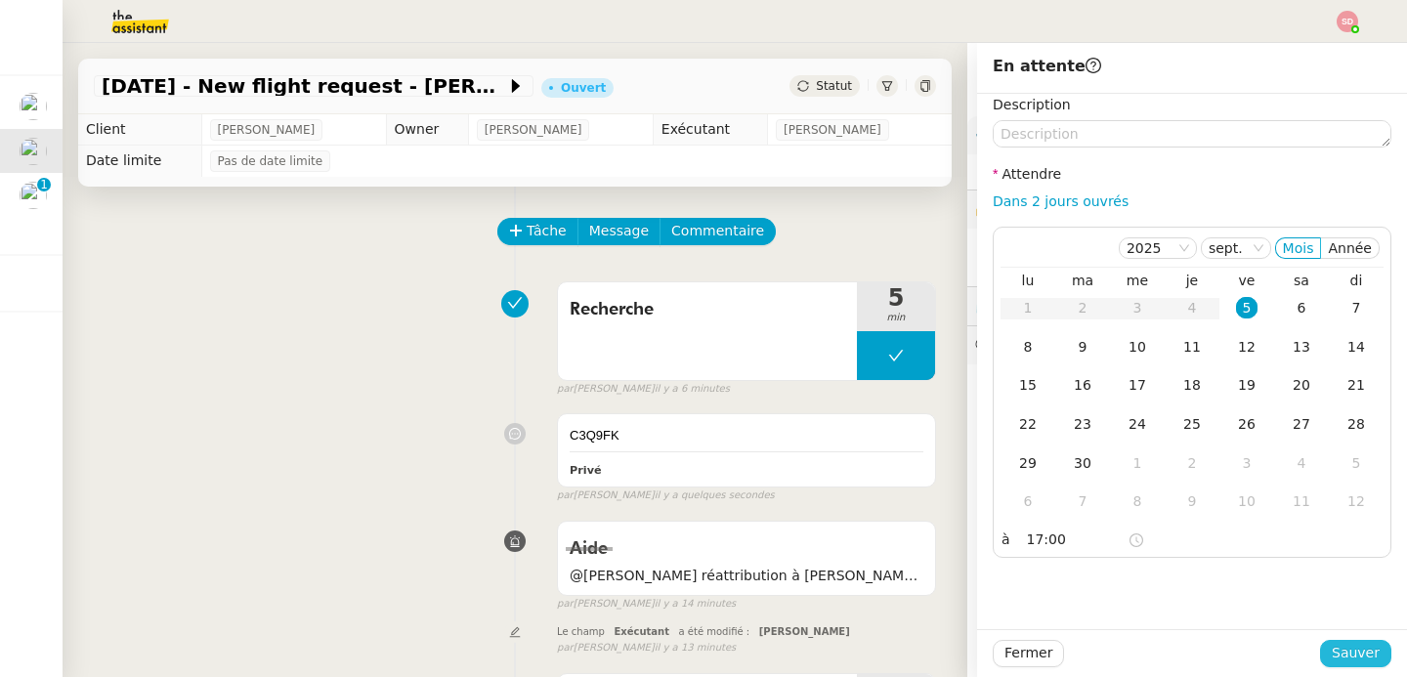
click at [1366, 650] on button "Sauver" at bounding box center [1355, 653] width 71 height 27
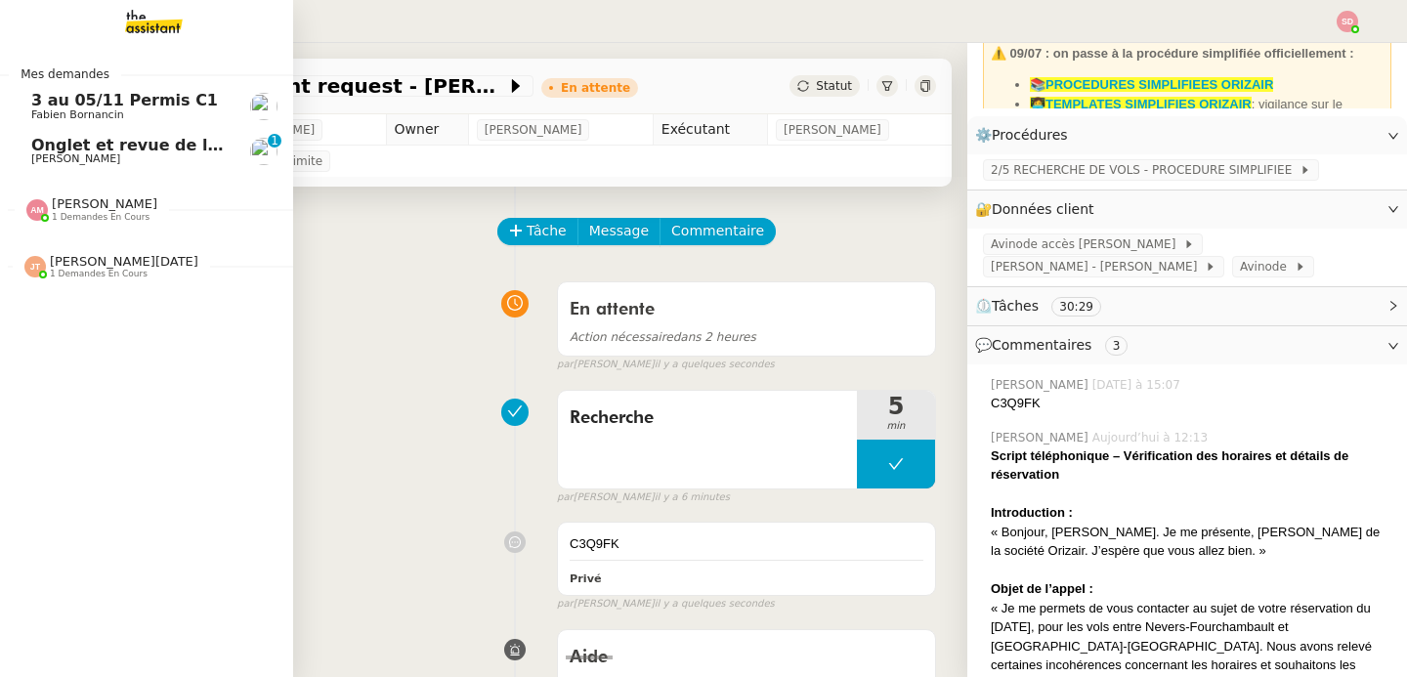
click at [36, 152] on span "[PERSON_NAME]" at bounding box center [75, 158] width 89 height 13
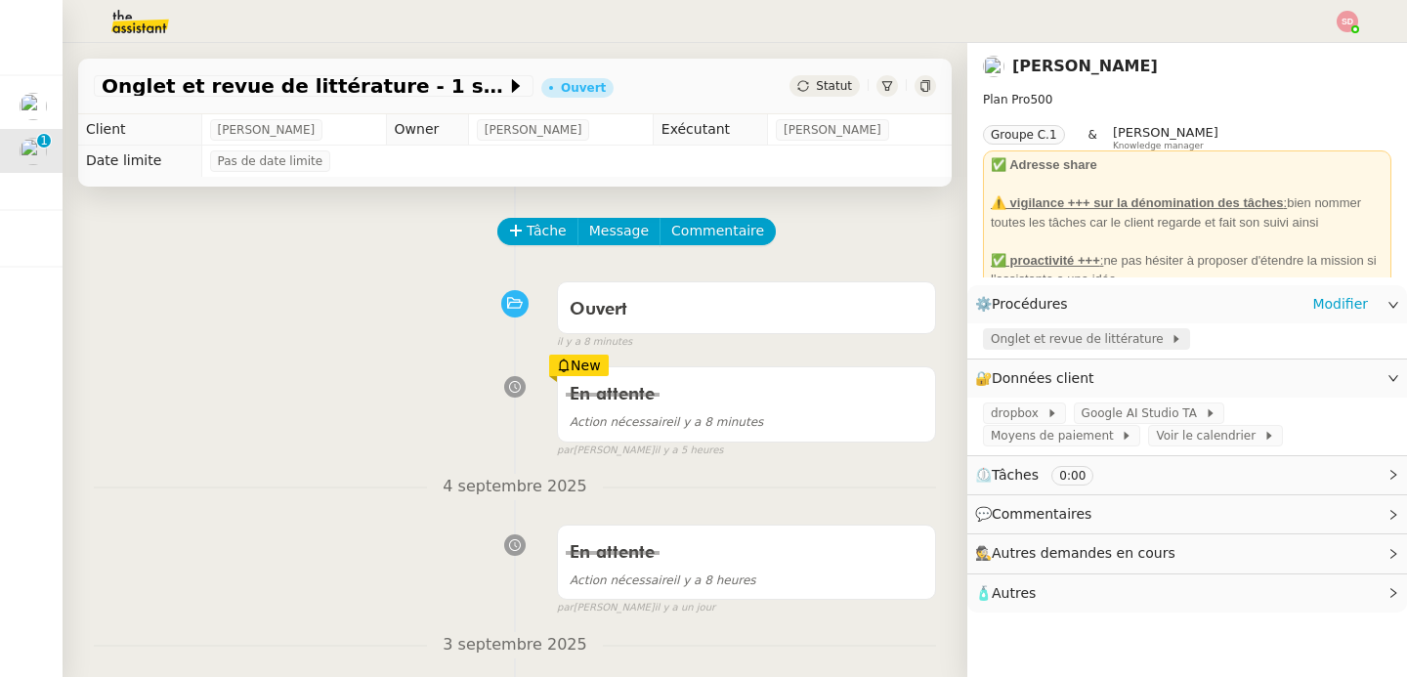
click at [1123, 337] on span "Onglet et revue de littérature" at bounding box center [1081, 339] width 180 height 20
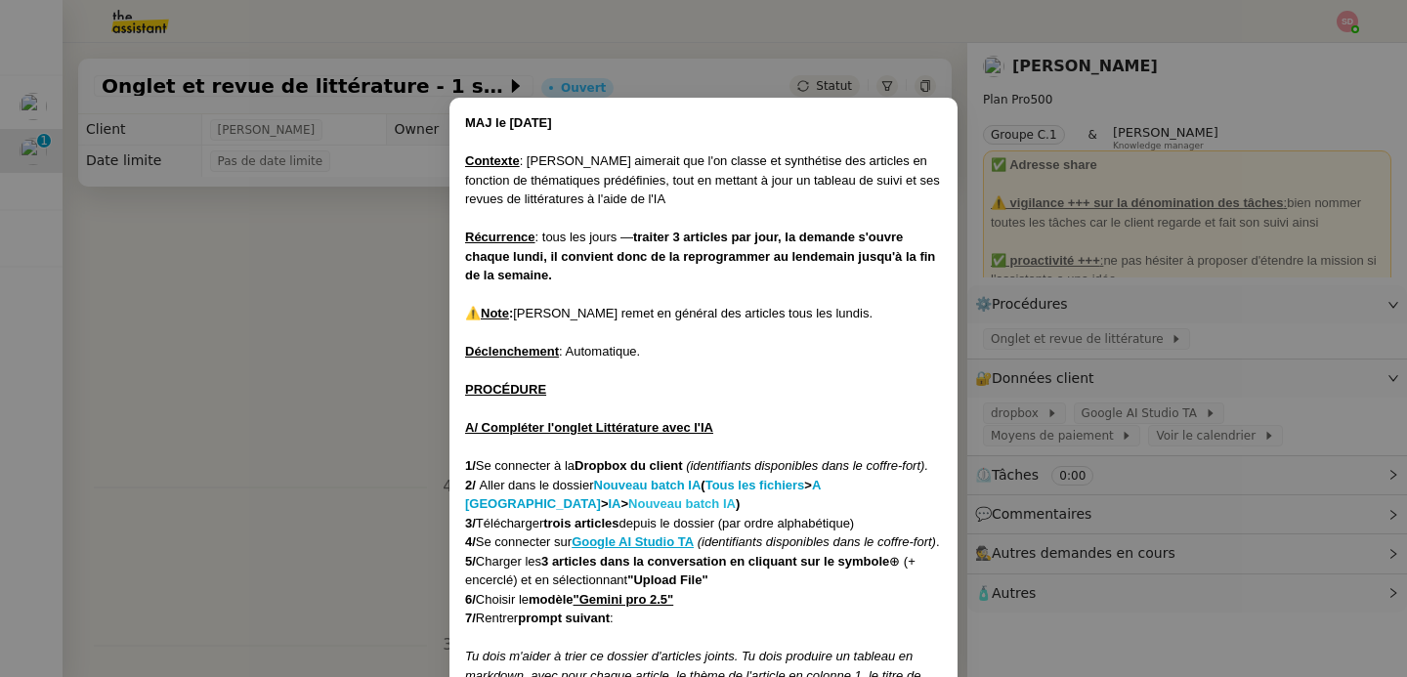
click at [628, 504] on strong "Nouveau batch IA" at bounding box center [681, 503] width 107 height 15
click at [327, 206] on nz-modal-container "MAJ le [DATE] Contexte : [PERSON_NAME] aimerait que l'on classe et synthétise d…" at bounding box center [703, 338] width 1407 height 677
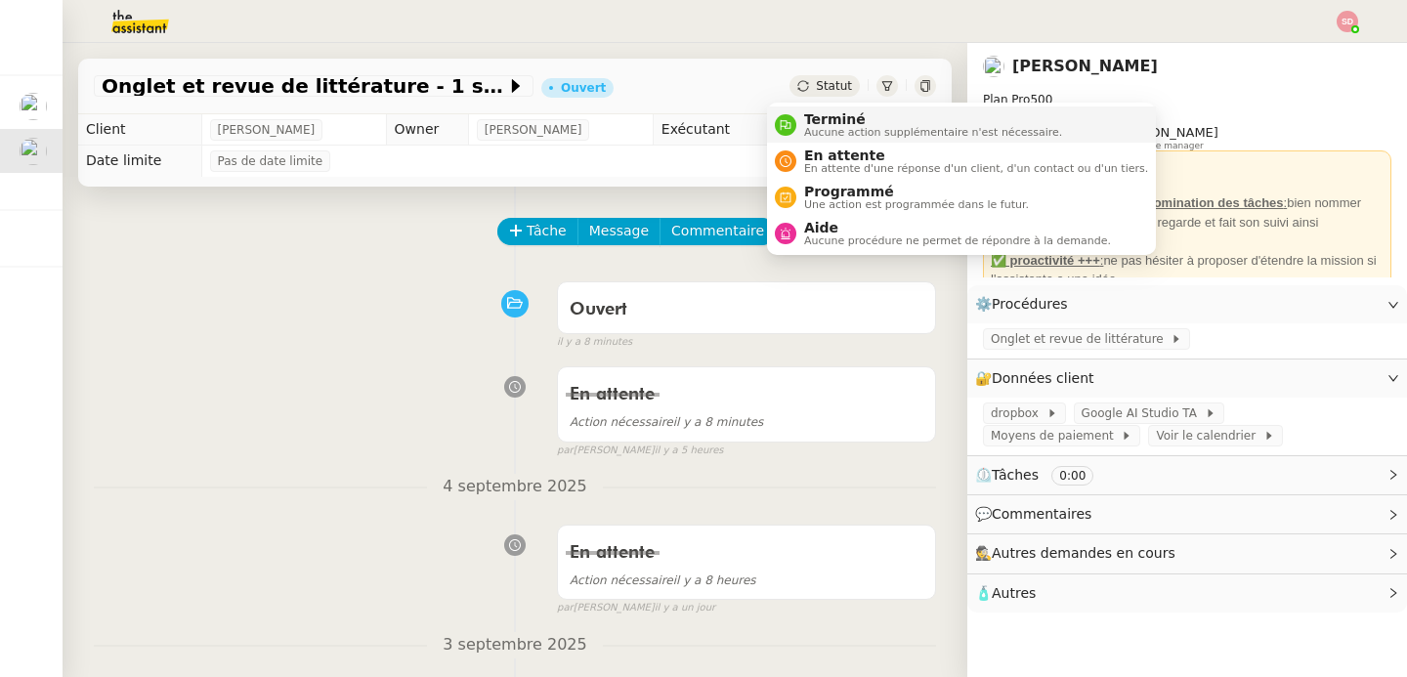
click at [793, 107] on li "Terminé Aucune action supplémentaire n'est nécessaire." at bounding box center [961, 125] width 389 height 36
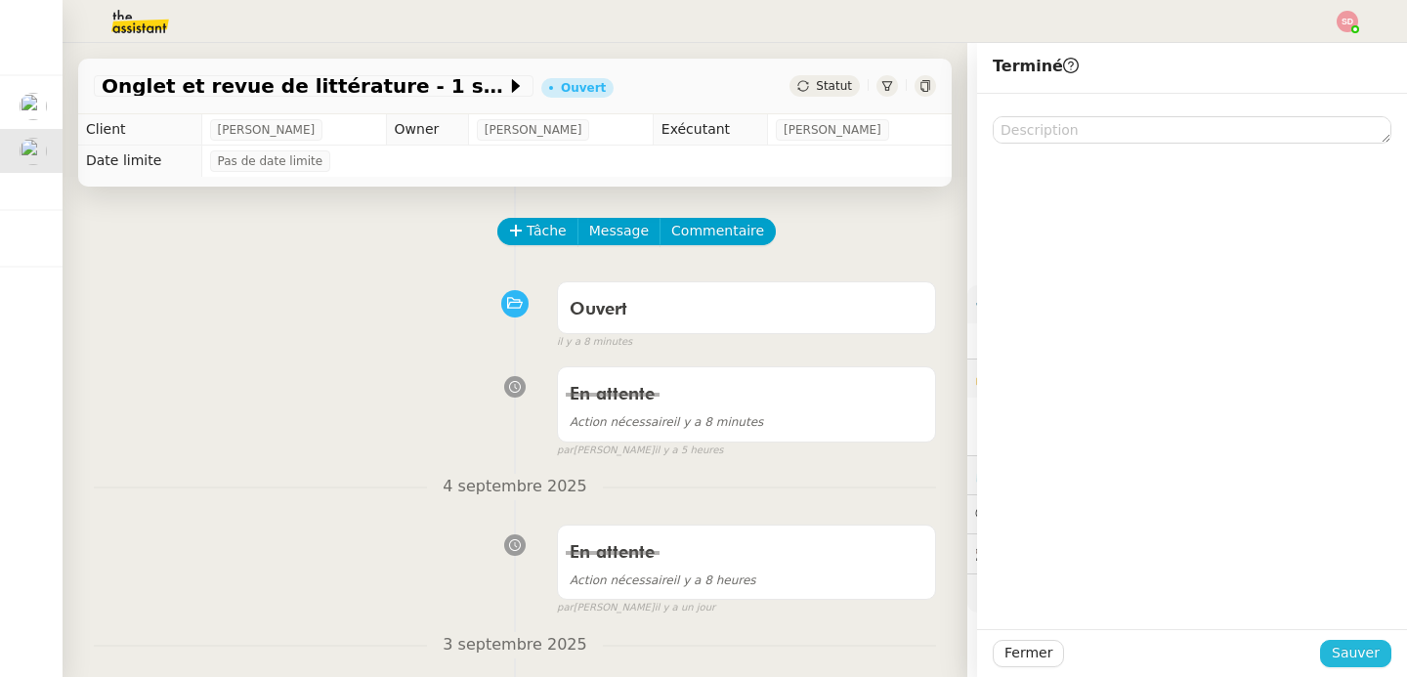
click at [1332, 656] on span "Sauver" at bounding box center [1356, 653] width 48 height 22
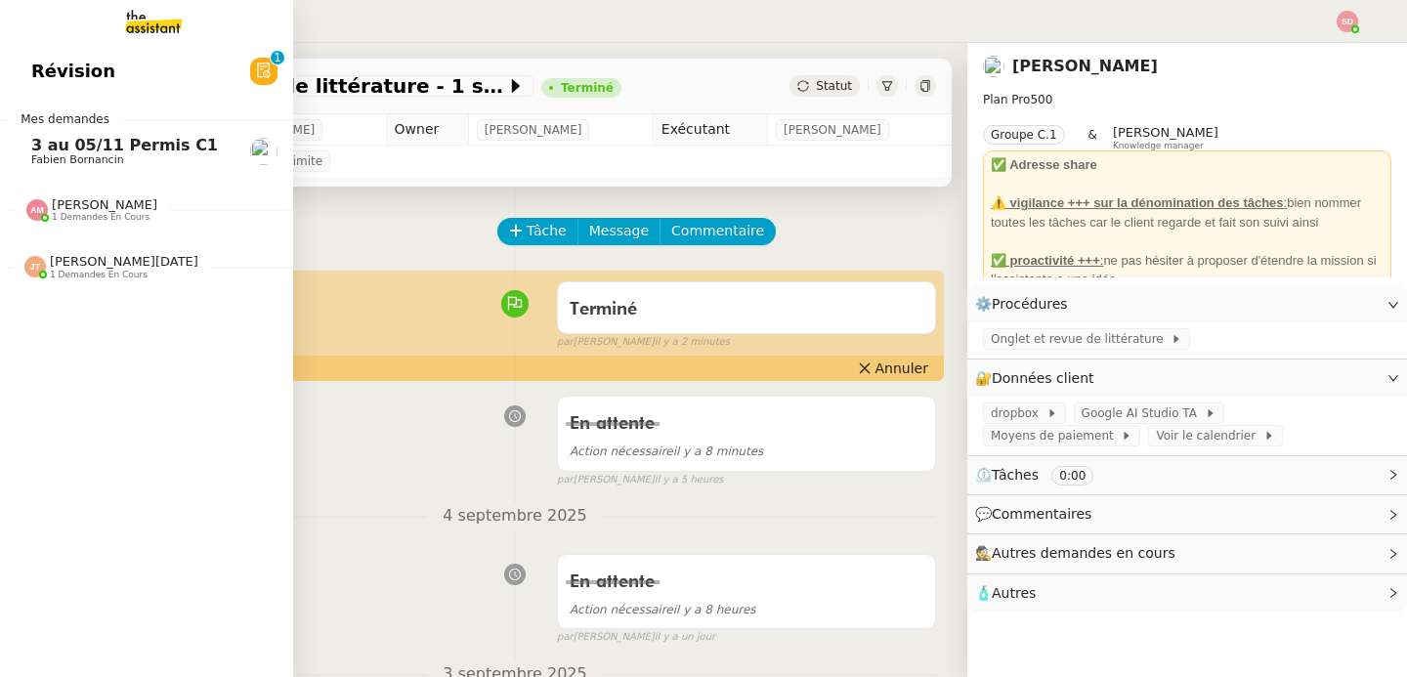
click at [52, 197] on span "[PERSON_NAME]" at bounding box center [105, 204] width 106 height 15
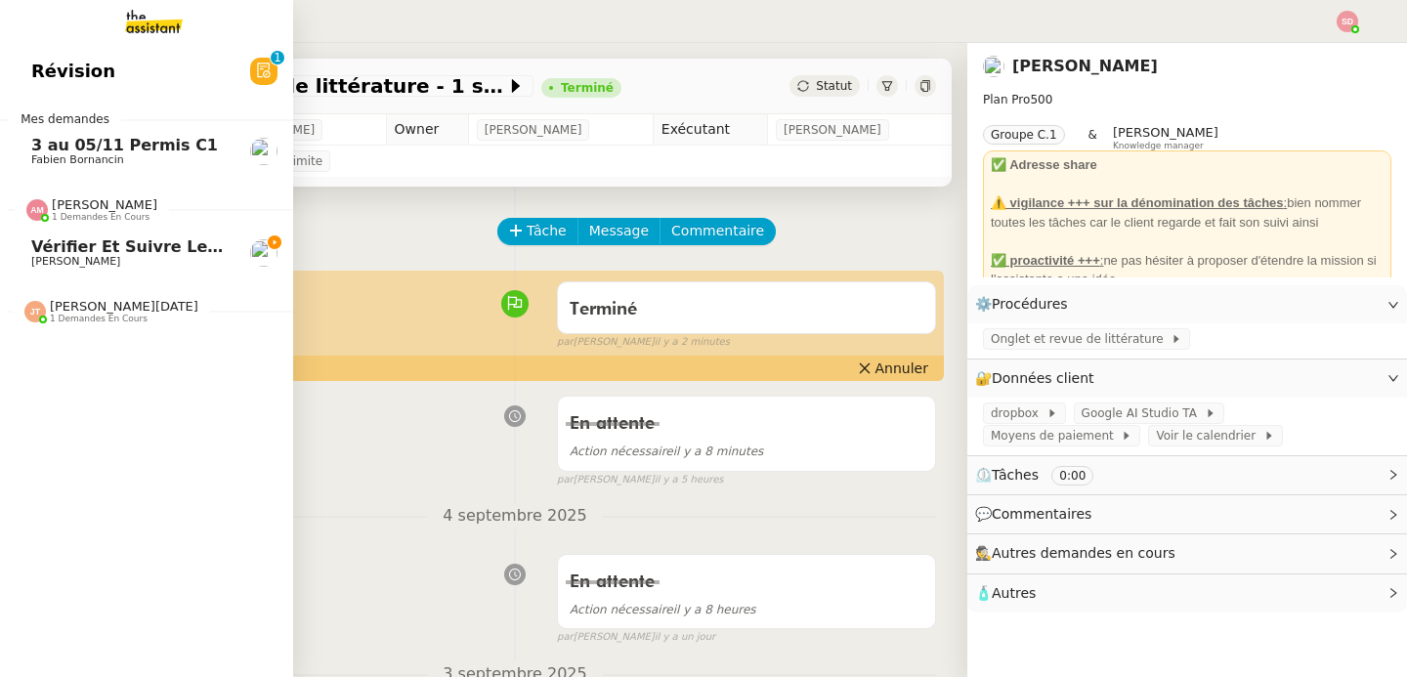
click at [52, 197] on span "[PERSON_NAME]" at bounding box center [105, 204] width 106 height 15
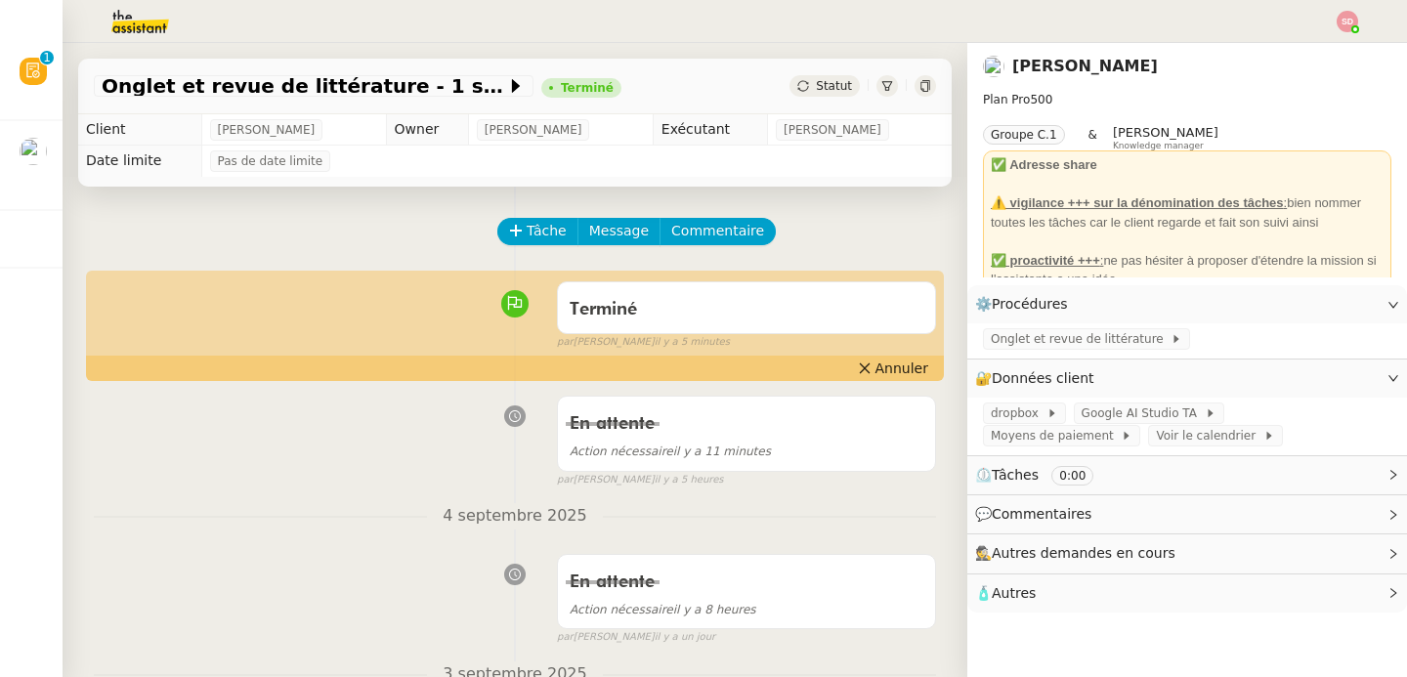
click at [344, 243] on div "Tâche Message Commentaire" at bounding box center [515, 241] width 842 height 47
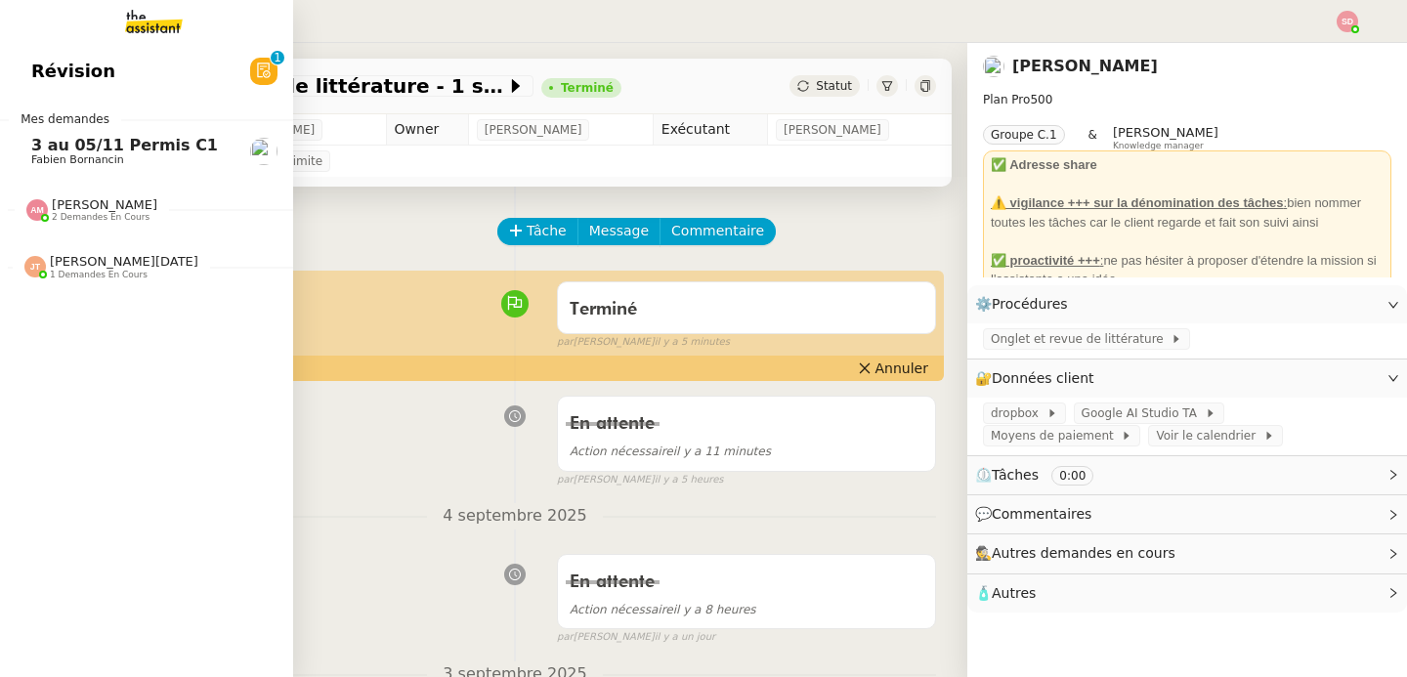
click at [15, 204] on span "[PERSON_NAME] 2 demandes en cours" at bounding box center [92, 209] width 154 height 25
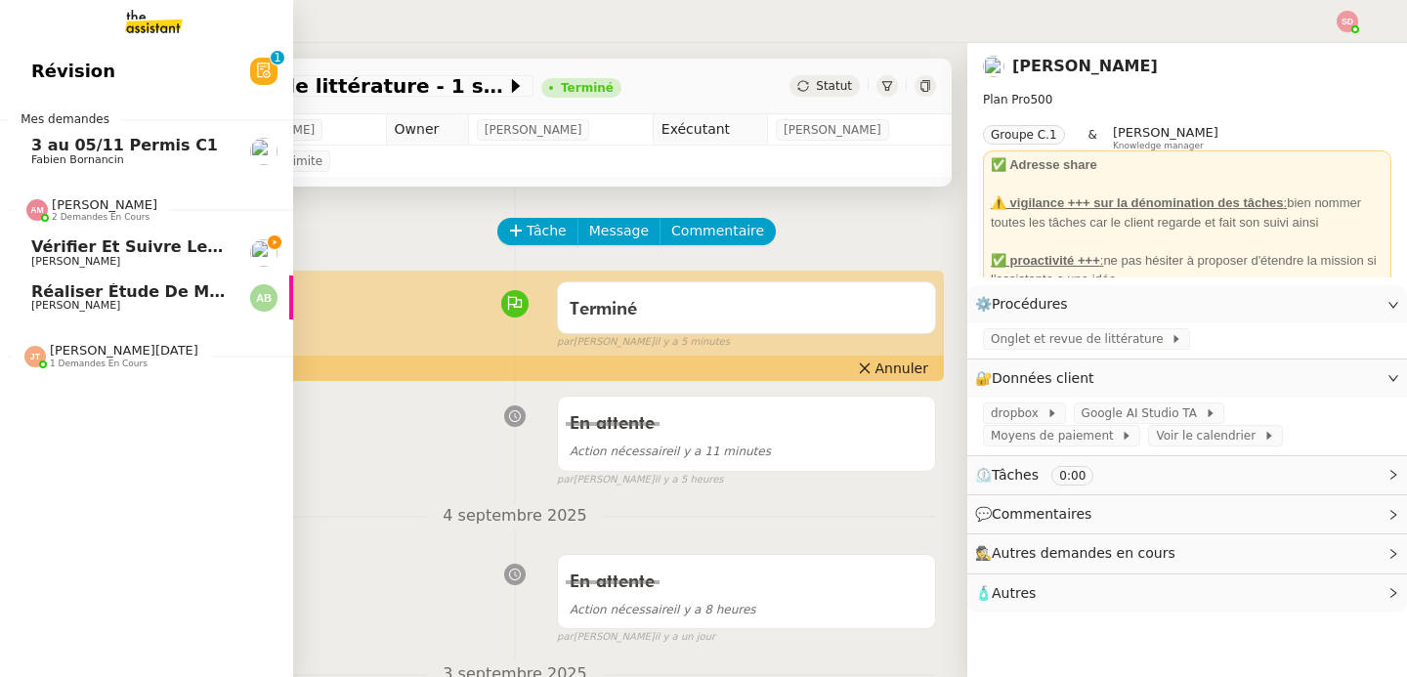
click at [15, 204] on span "[PERSON_NAME] 2 demandes en cours" at bounding box center [92, 209] width 154 height 25
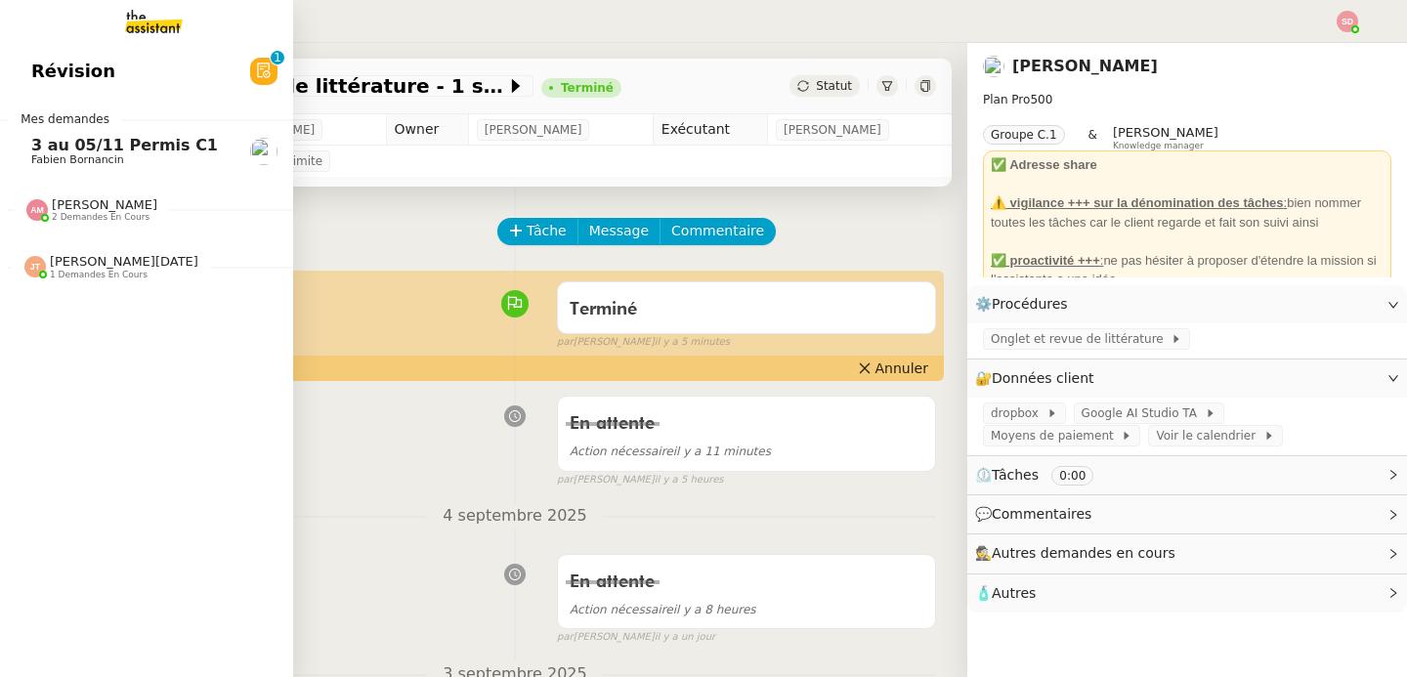
click at [80, 144] on span "3 au 05/11 Permis C1" at bounding box center [124, 145] width 187 height 19
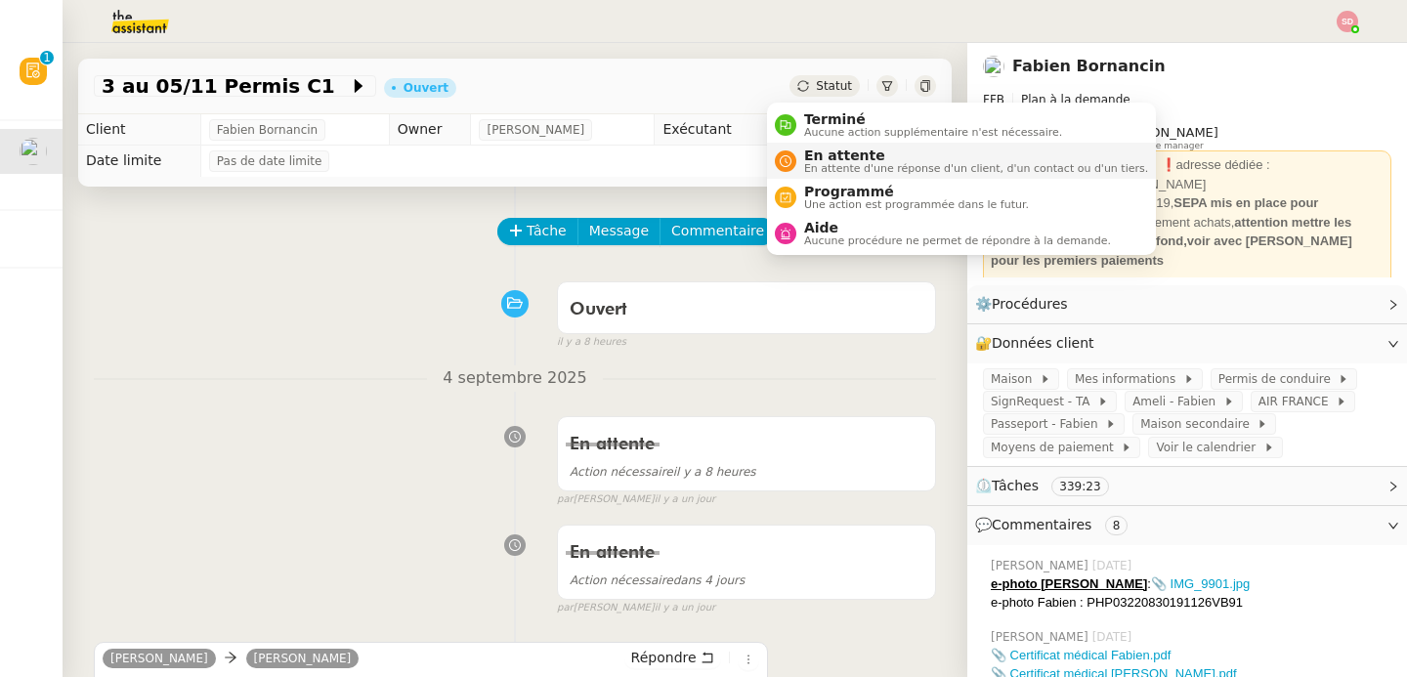
click at [814, 165] on span "En attente d'une réponse d'un client, d'un contact ou d'un tiers." at bounding box center [976, 168] width 344 height 11
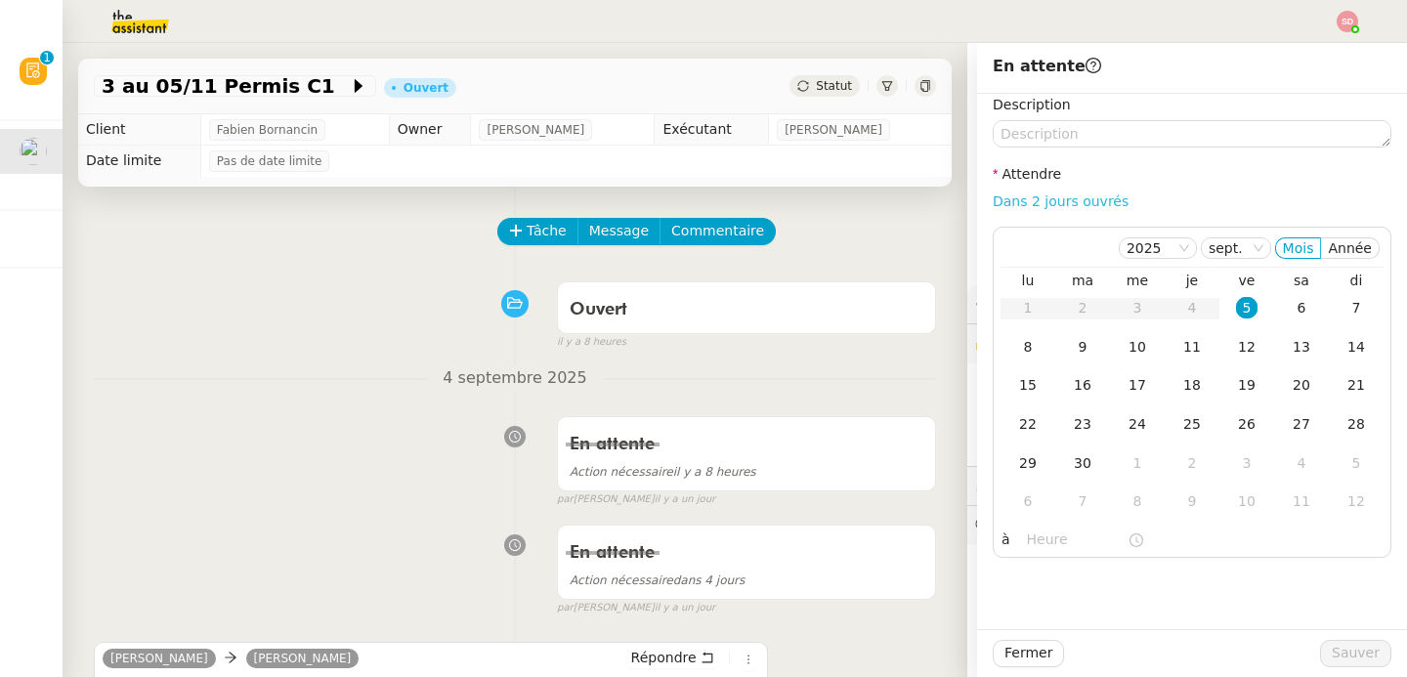
click at [1072, 201] on link "Dans 2 jours ouvrés" at bounding box center [1061, 201] width 136 height 16
type input "07:00"
click at [1356, 654] on span "Sauver" at bounding box center [1356, 653] width 48 height 22
